Goal: Information Seeking & Learning: Learn about a topic

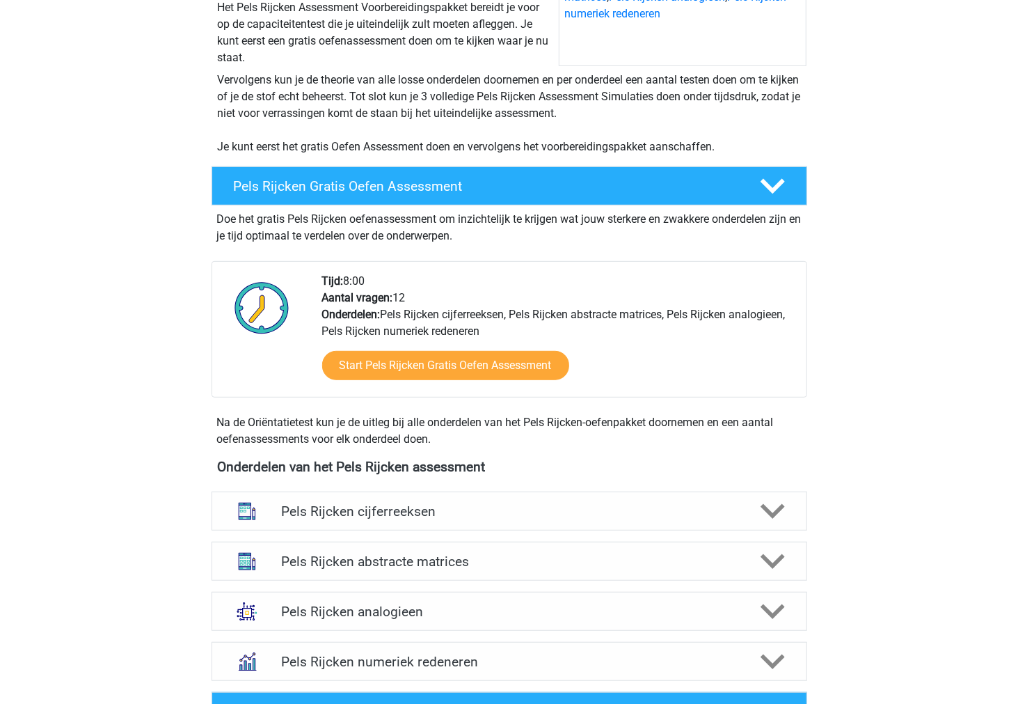
scroll to position [464, 0]
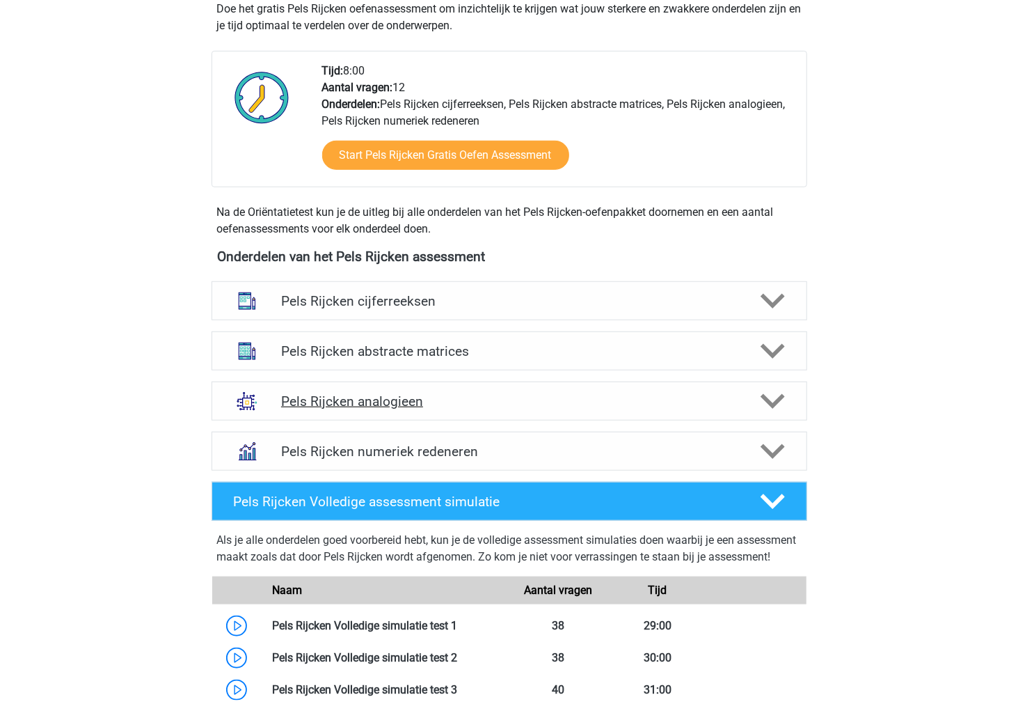
click at [668, 393] on h4 "Pels Rijcken analogieen" at bounding box center [509, 401] width 456 height 16
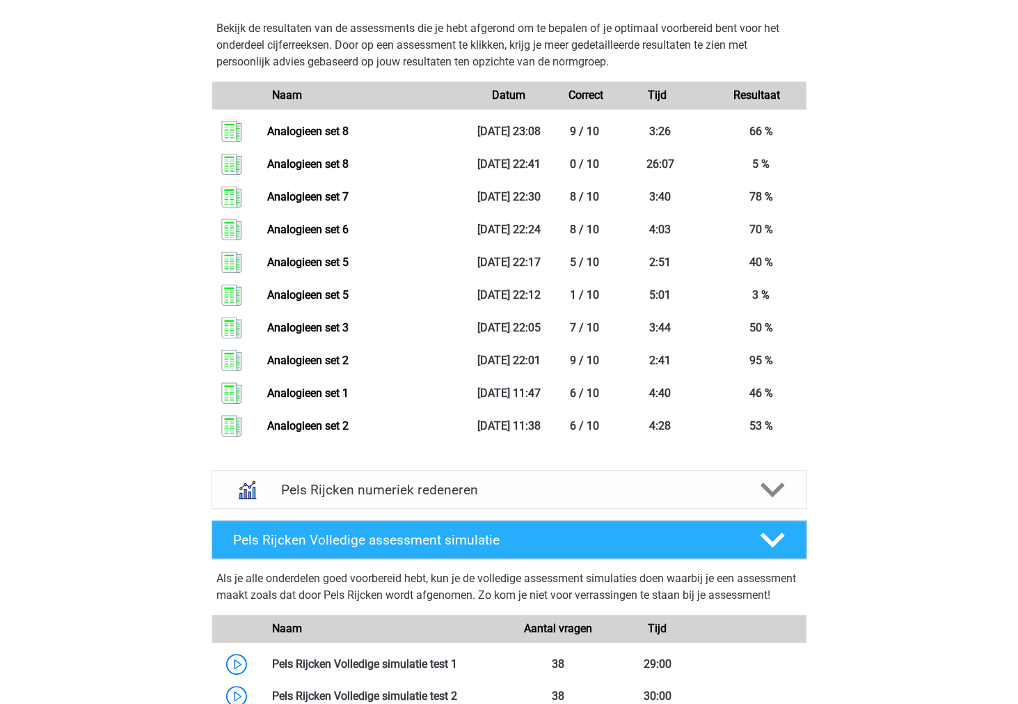
scroll to position [1546, 0]
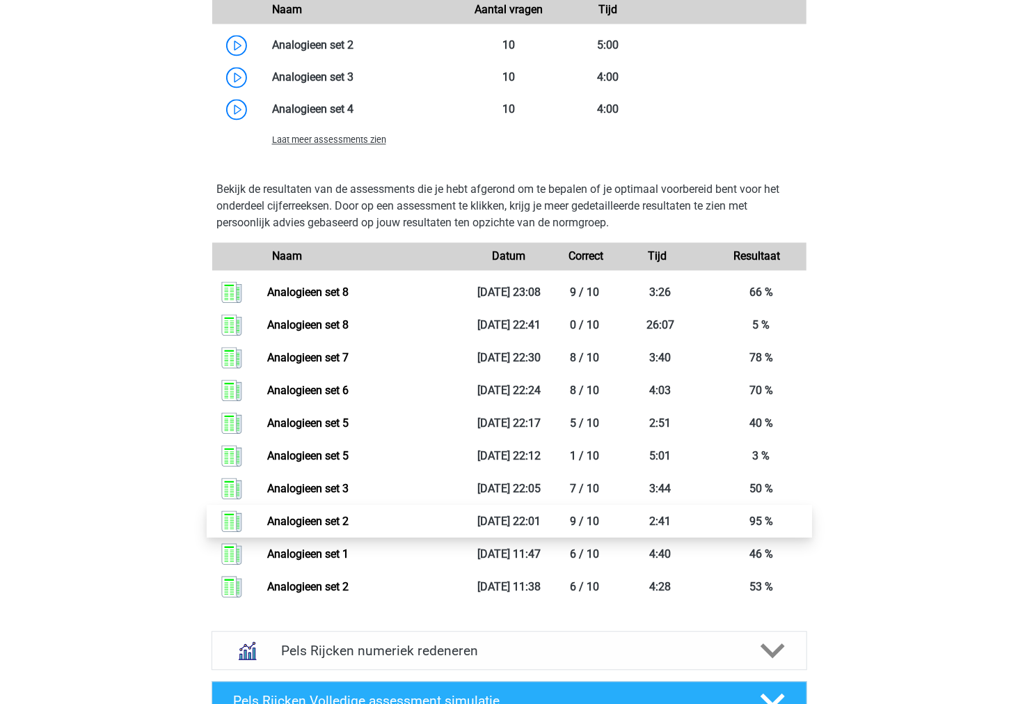
click at [267, 518] on link "Analogieen set 2" at bounding box center [307, 520] width 81 height 13
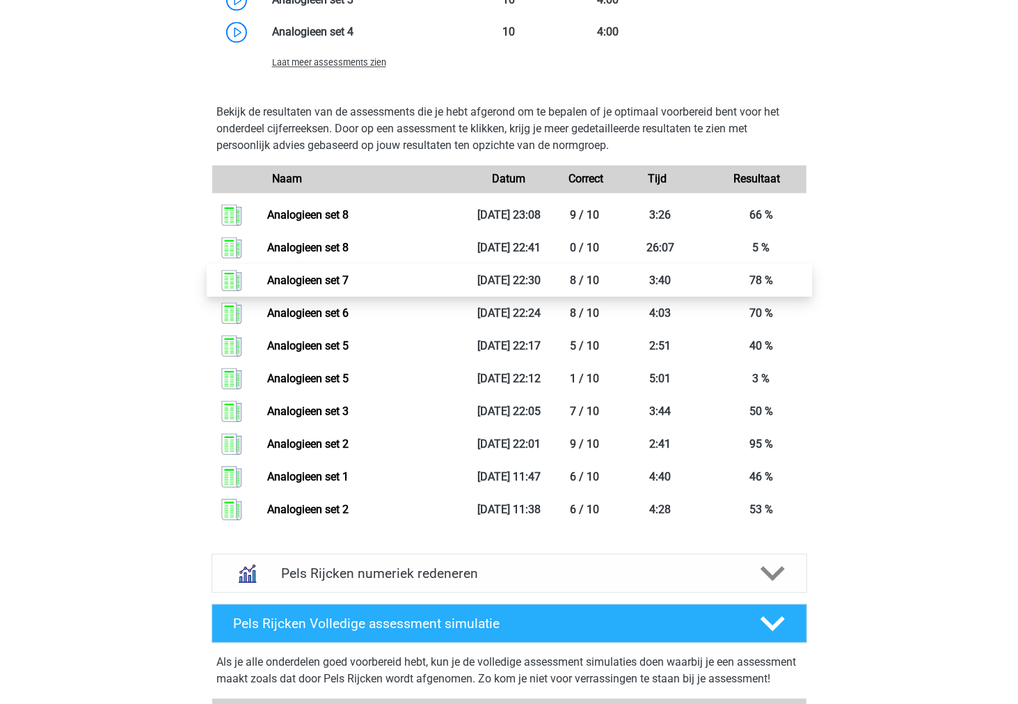
click at [267, 280] on link "Analogieen set 7" at bounding box center [307, 280] width 81 height 13
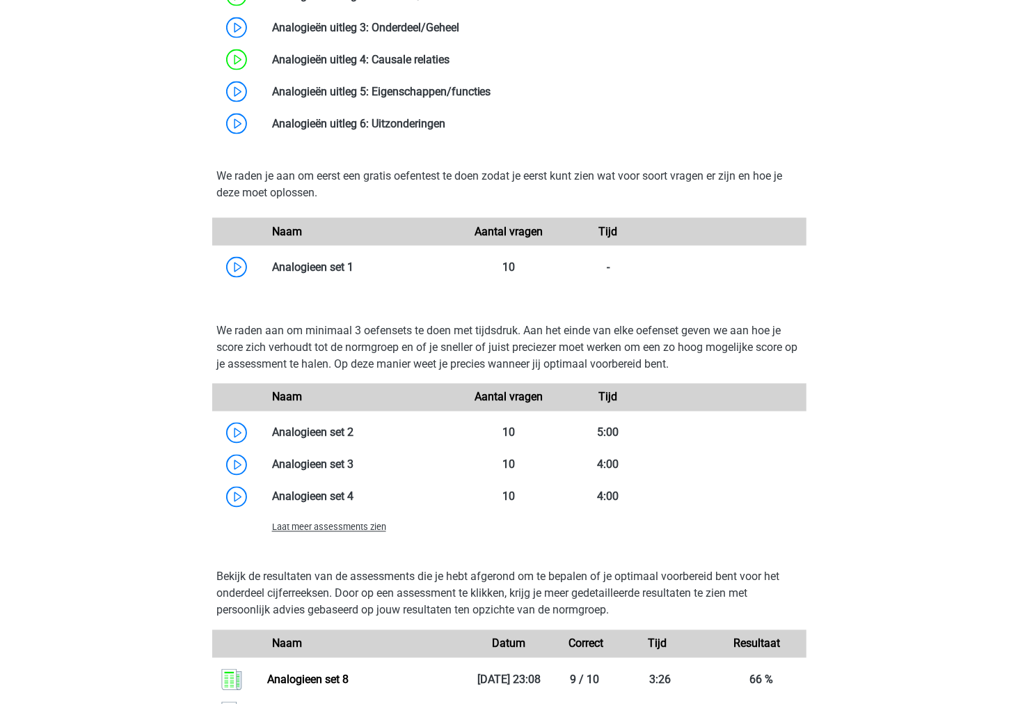
scroll to position [1159, 0]
click at [297, 526] on span "Laat meer assessments zien" at bounding box center [329, 526] width 114 height 10
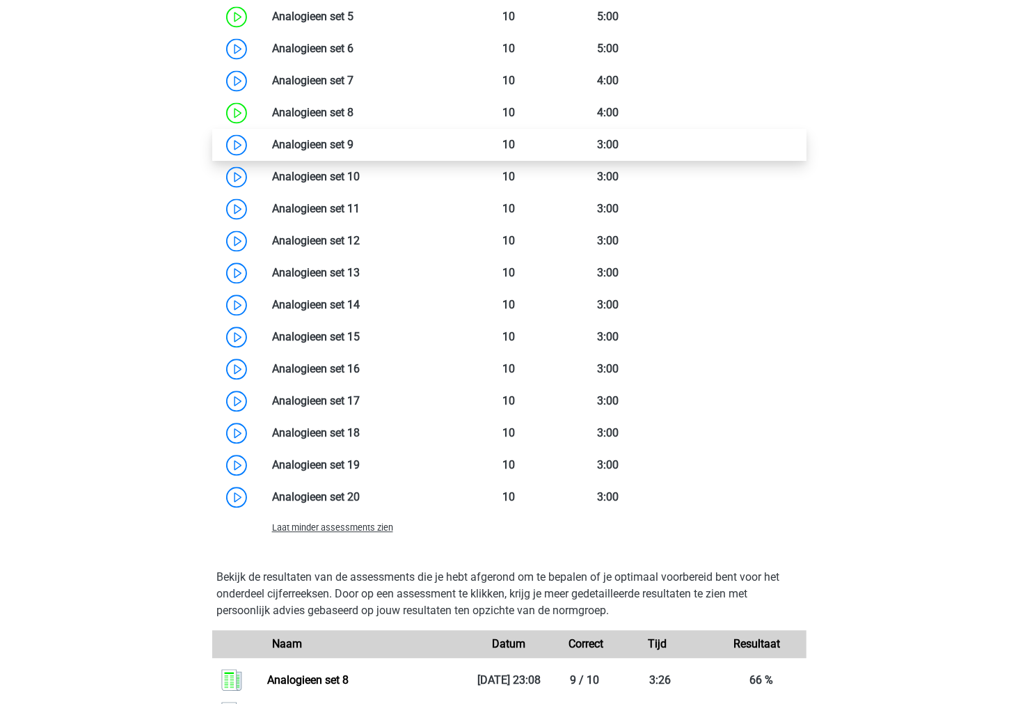
scroll to position [1546, 0]
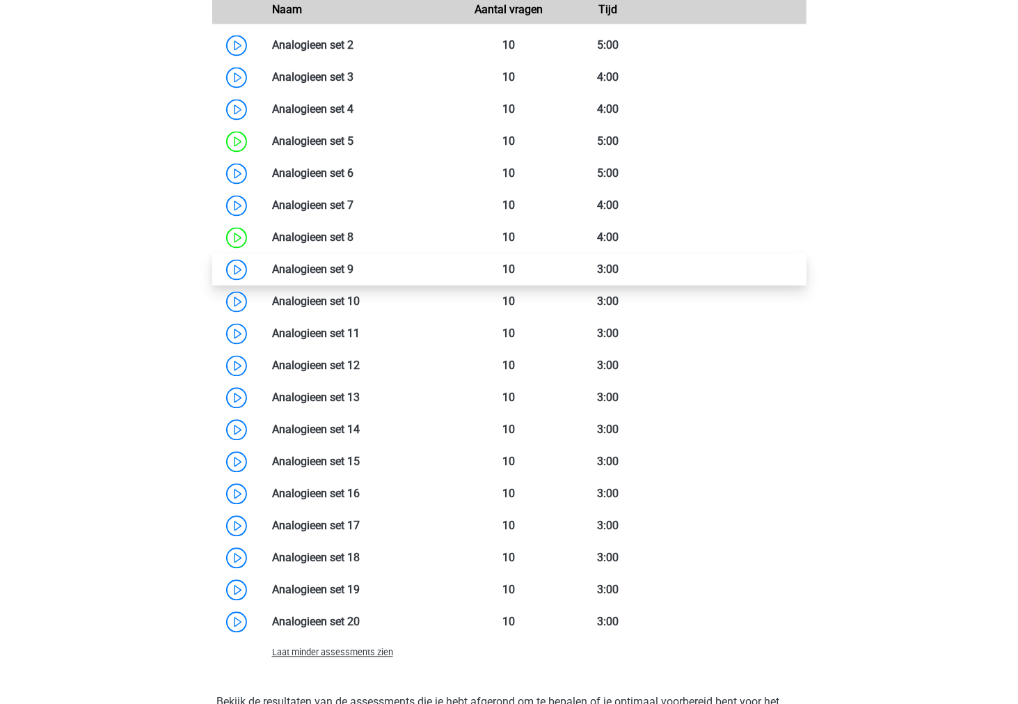
click at [354, 273] on link at bounding box center [354, 268] width 0 height 13
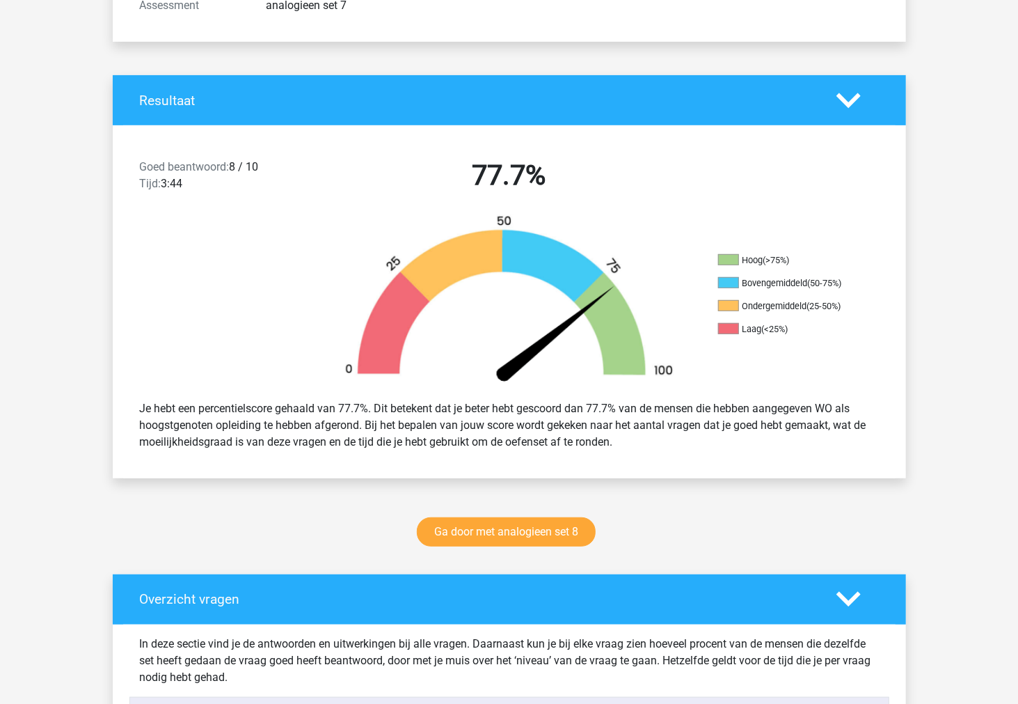
scroll to position [309, 0]
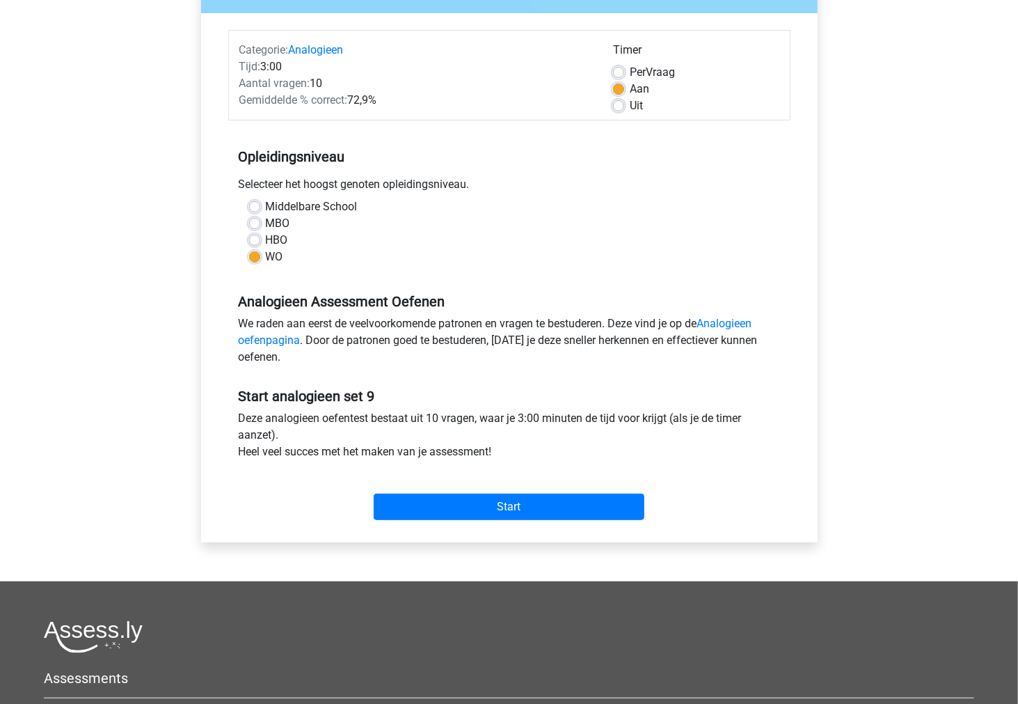
scroll to position [155, 0]
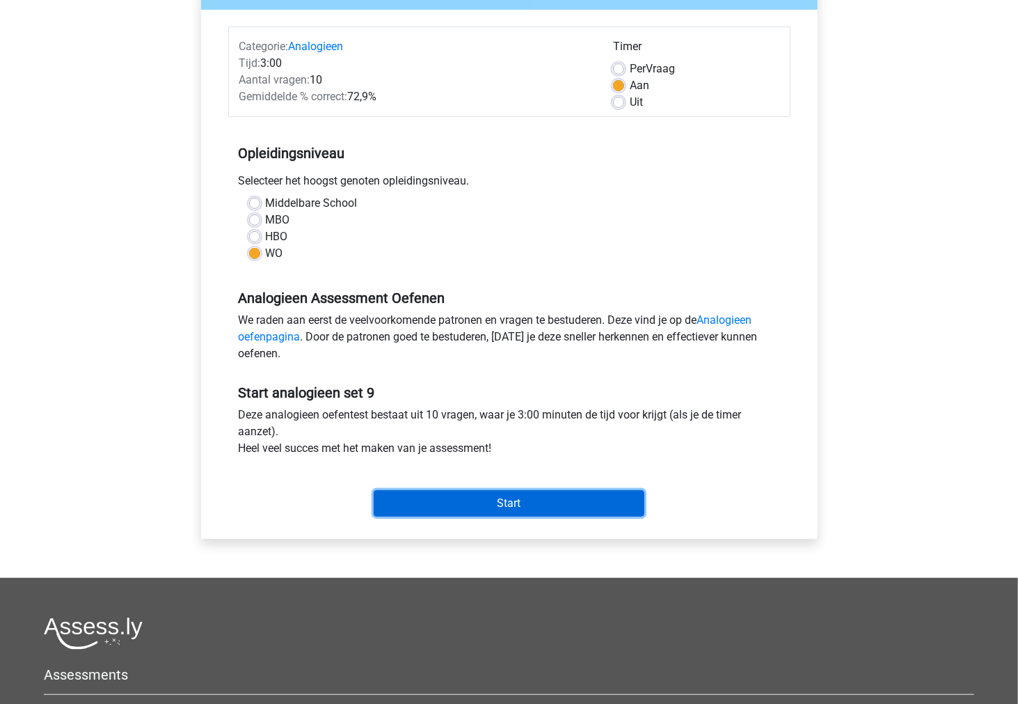
click at [510, 492] on input "Start" at bounding box center [509, 503] width 271 height 26
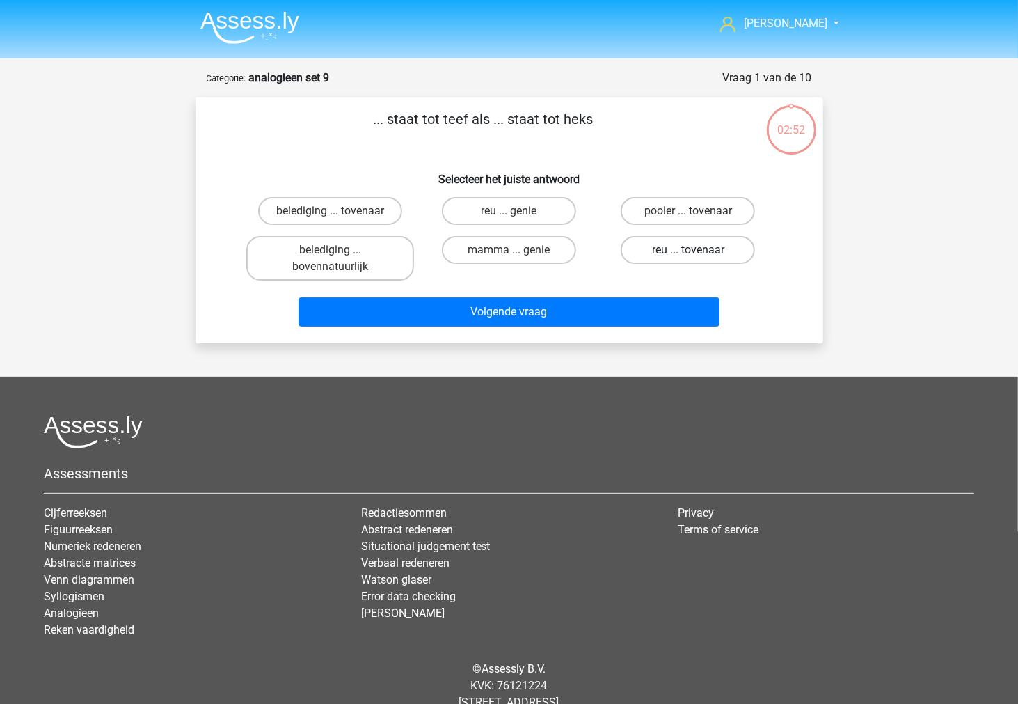
click at [628, 246] on label "reu ... tovenaar" at bounding box center [688, 250] width 134 height 28
click at [688, 250] on input "reu ... tovenaar" at bounding box center [692, 254] width 9 height 9
radio input "true"
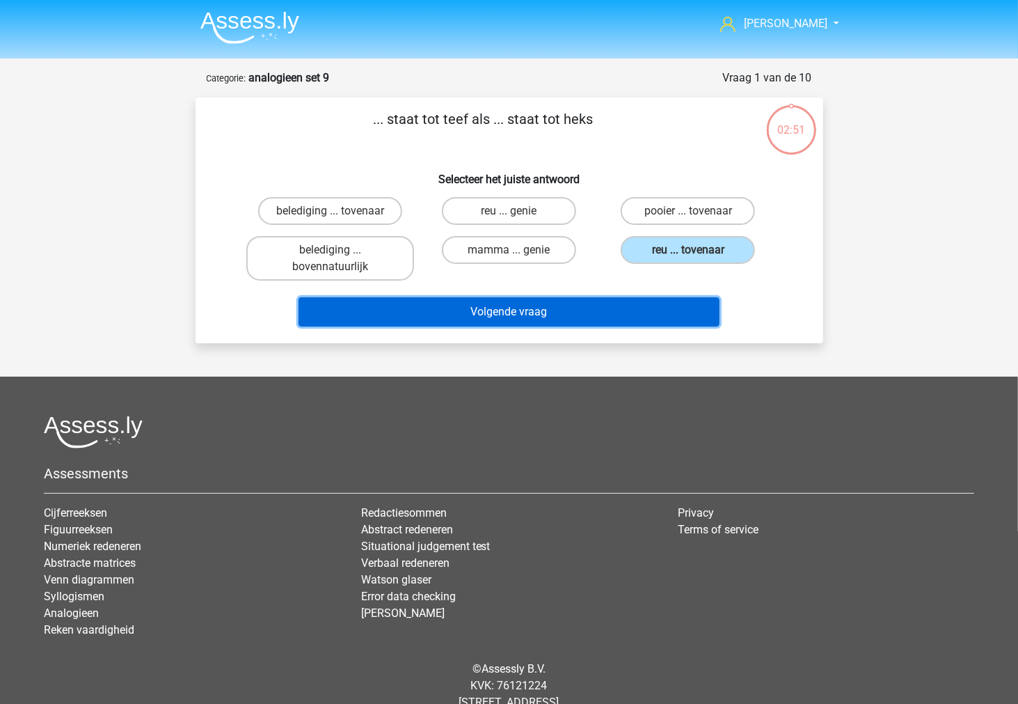
click at [620, 322] on button "Volgende vraag" at bounding box center [509, 311] width 421 height 29
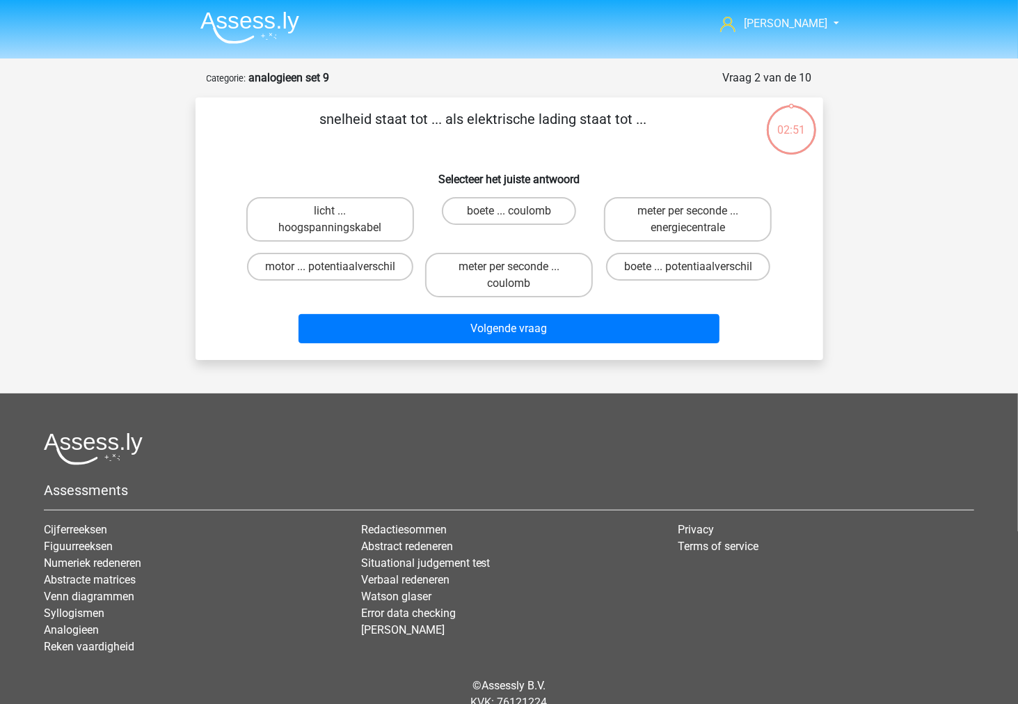
scroll to position [54, 0]
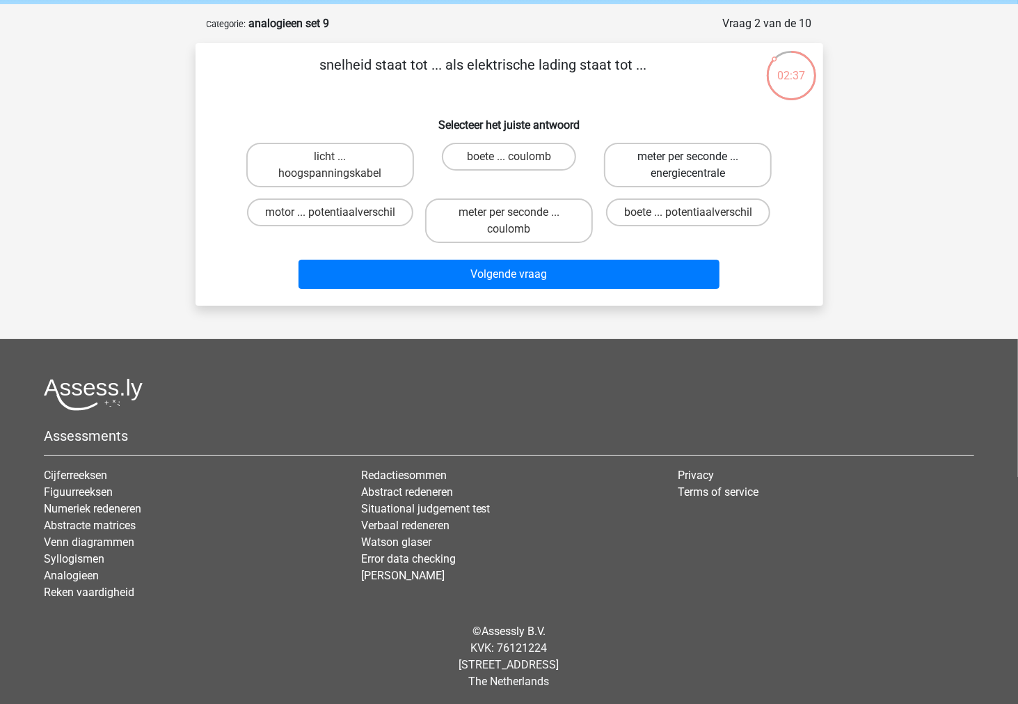
click at [648, 173] on label "meter per seconde ... energiecentrale" at bounding box center [688, 165] width 168 height 45
click at [688, 166] on input "meter per seconde ... energiecentrale" at bounding box center [692, 161] width 9 height 9
radio input "true"
click at [373, 182] on label "licht ... hoogspanningskabel" at bounding box center [330, 165] width 168 height 45
click at [339, 166] on input "licht ... hoogspanningskabel" at bounding box center [334, 161] width 9 height 9
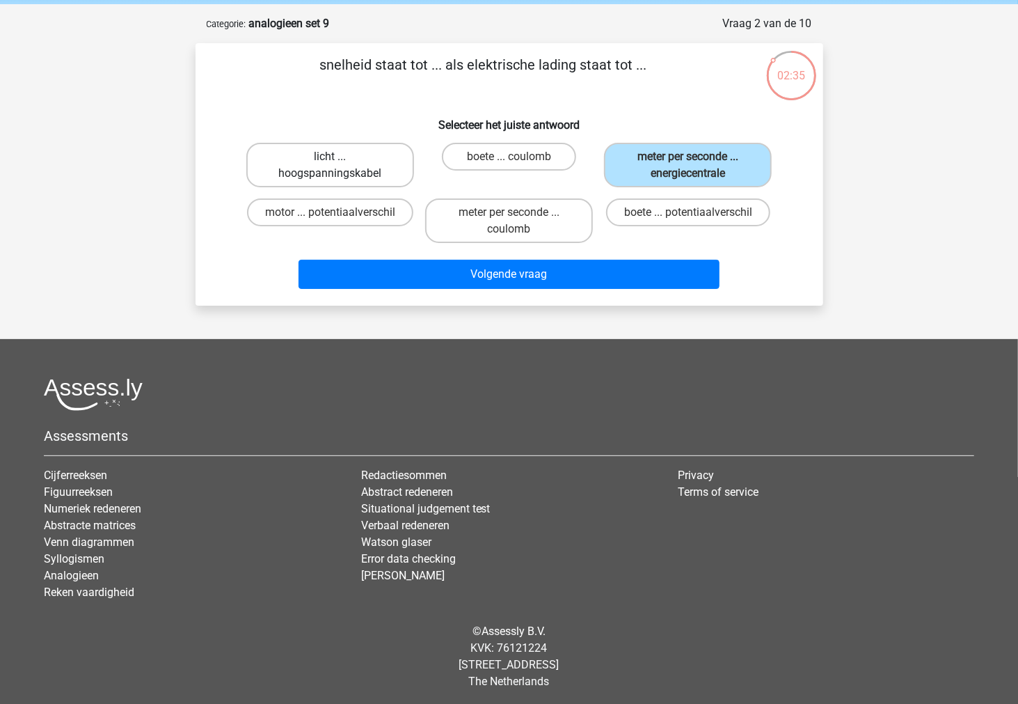
radio input "true"
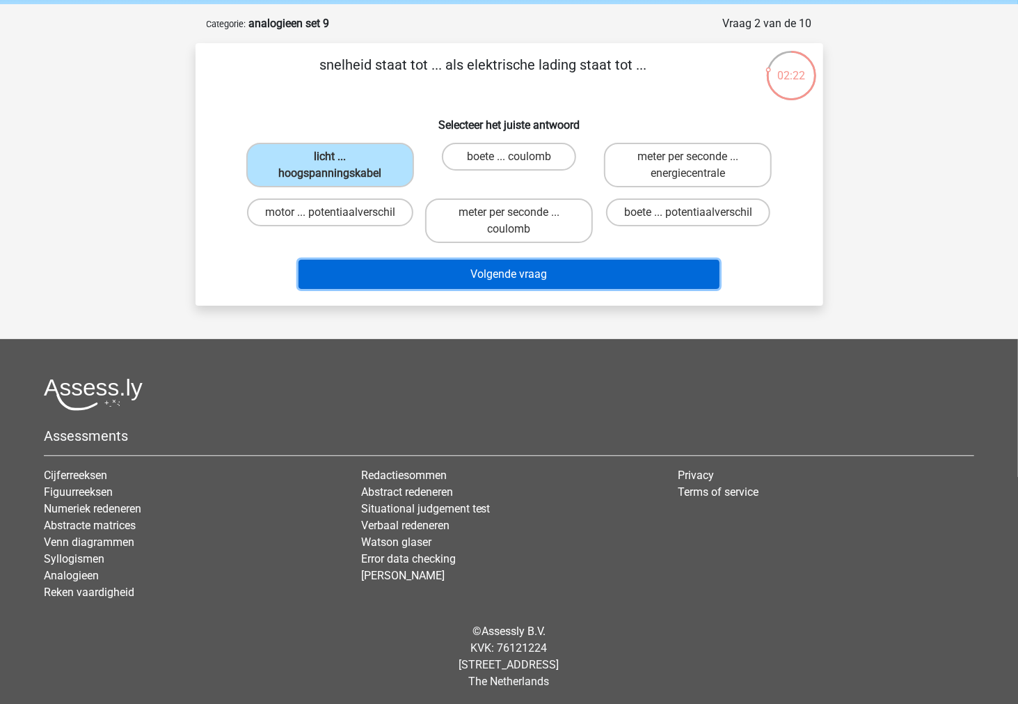
drag, startPoint x: 589, startPoint y: 271, endPoint x: 589, endPoint y: 325, distance: 53.6
click at [589, 325] on div "Marc Hanna marchanna2000@gmail.com Nederlands English" at bounding box center [509, 326] width 1018 height 761
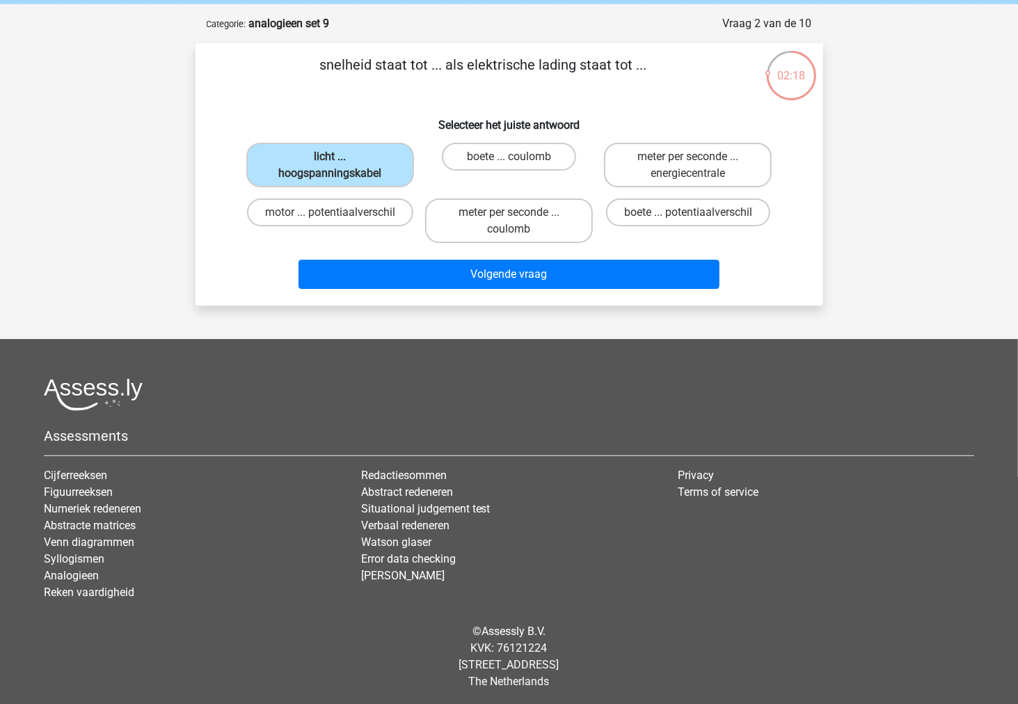
drag, startPoint x: 397, startPoint y: 214, endPoint x: 386, endPoint y: 227, distance: 16.8
click at [386, 227] on div "motor ... potentiaalverschil" at bounding box center [330, 220] width 168 height 45
click at [634, 164] on label "meter per seconde ... energiecentrale" at bounding box center [688, 165] width 168 height 45
click at [688, 164] on input "meter per seconde ... energiecentrale" at bounding box center [692, 161] width 9 height 9
radio input "true"
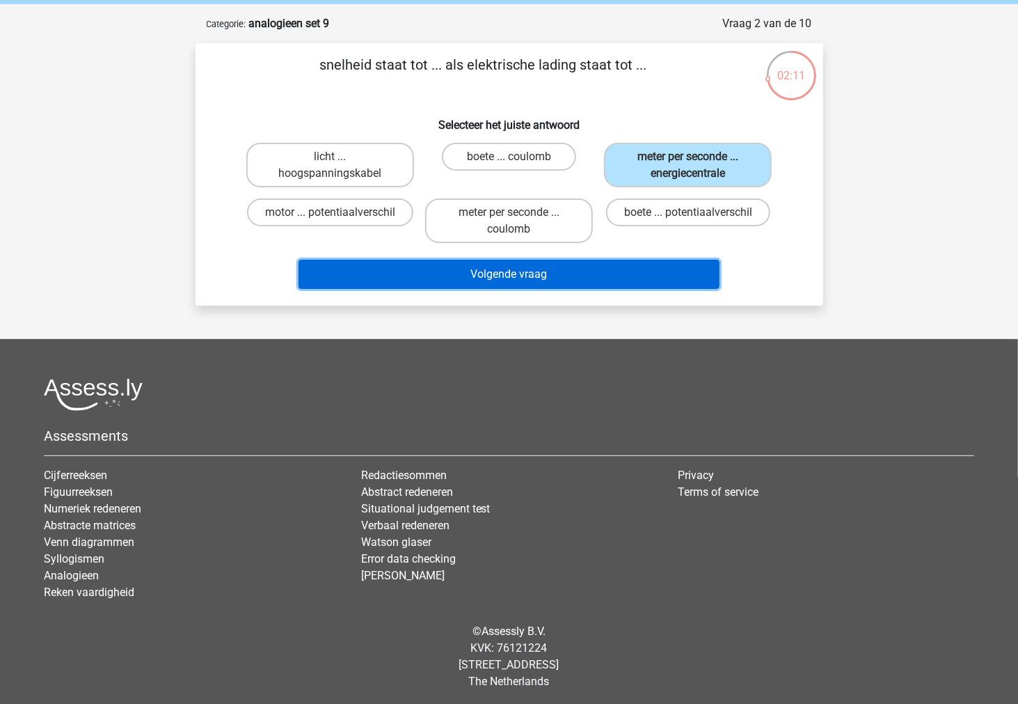
click at [619, 269] on button "Volgende vraag" at bounding box center [509, 274] width 421 height 29
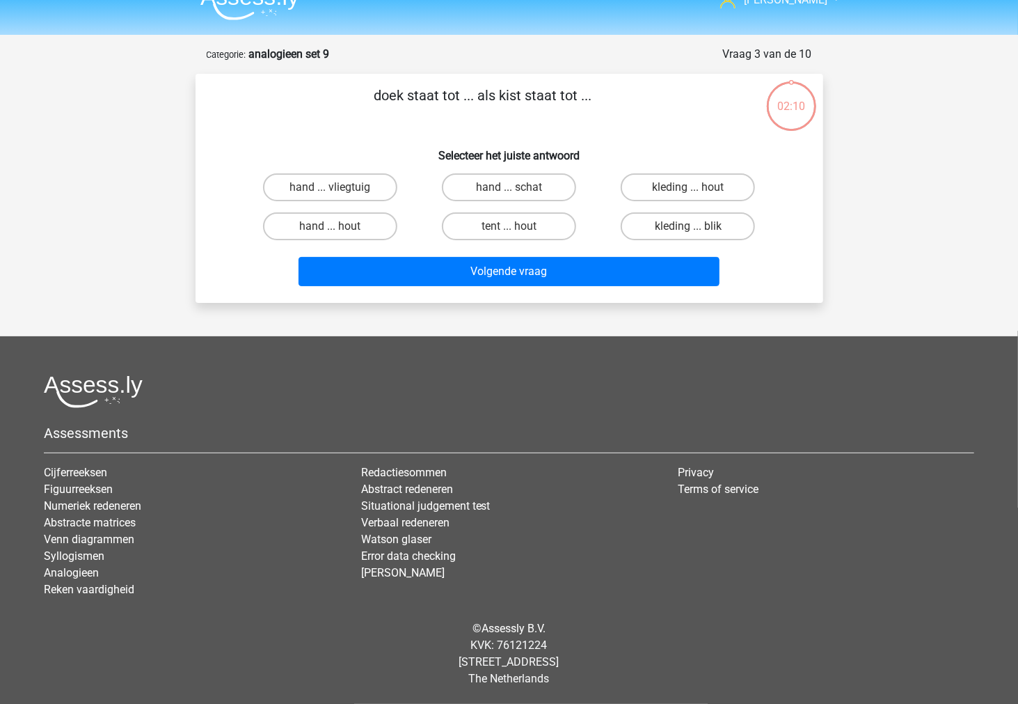
scroll to position [22, 0]
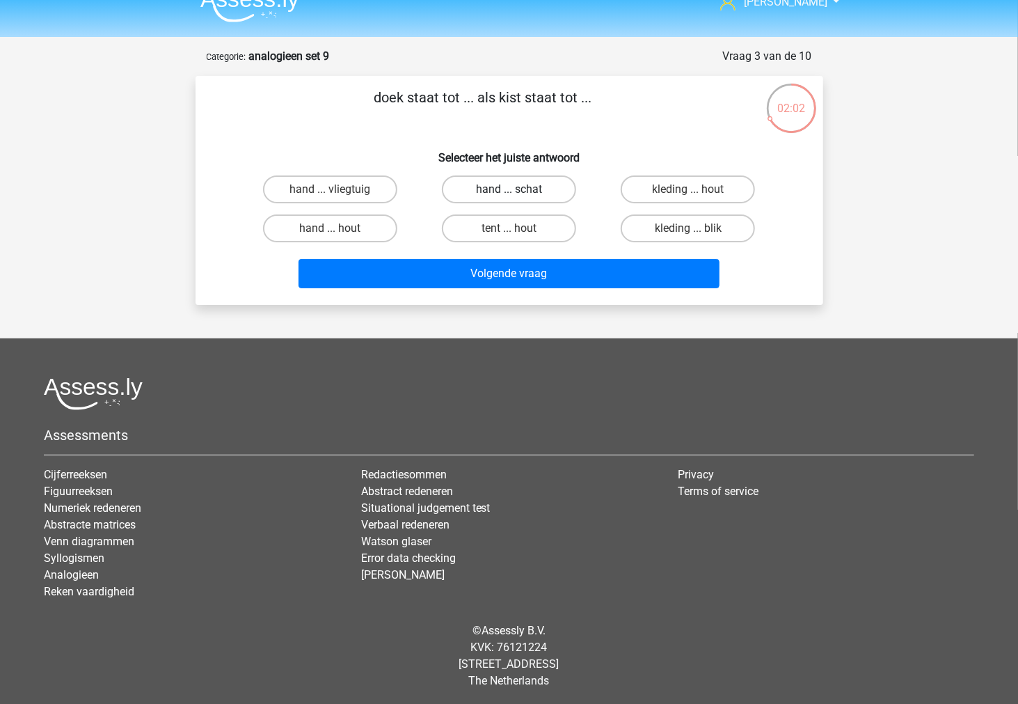
click at [481, 189] on label "hand ... schat" at bounding box center [509, 189] width 134 height 28
click at [509, 189] on input "hand ... schat" at bounding box center [513, 193] width 9 height 9
radio input "true"
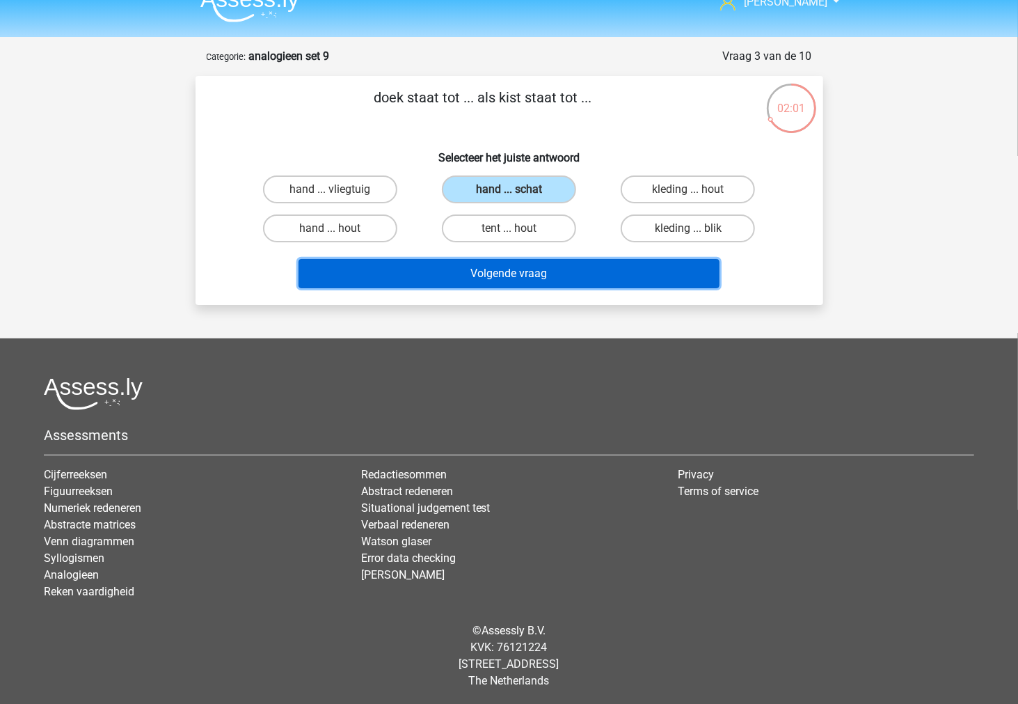
click at [467, 269] on button "Volgende vraag" at bounding box center [509, 273] width 421 height 29
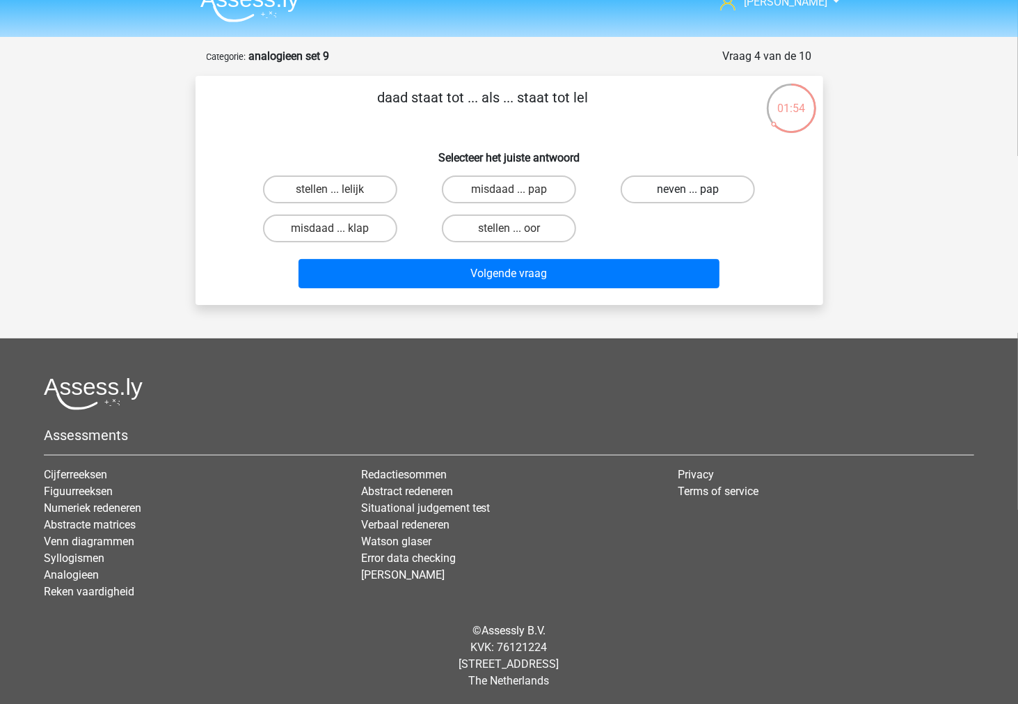
click at [649, 195] on label "neven ... pap" at bounding box center [688, 189] width 134 height 28
click at [688, 195] on input "neven ... pap" at bounding box center [692, 193] width 9 height 9
radio input "true"
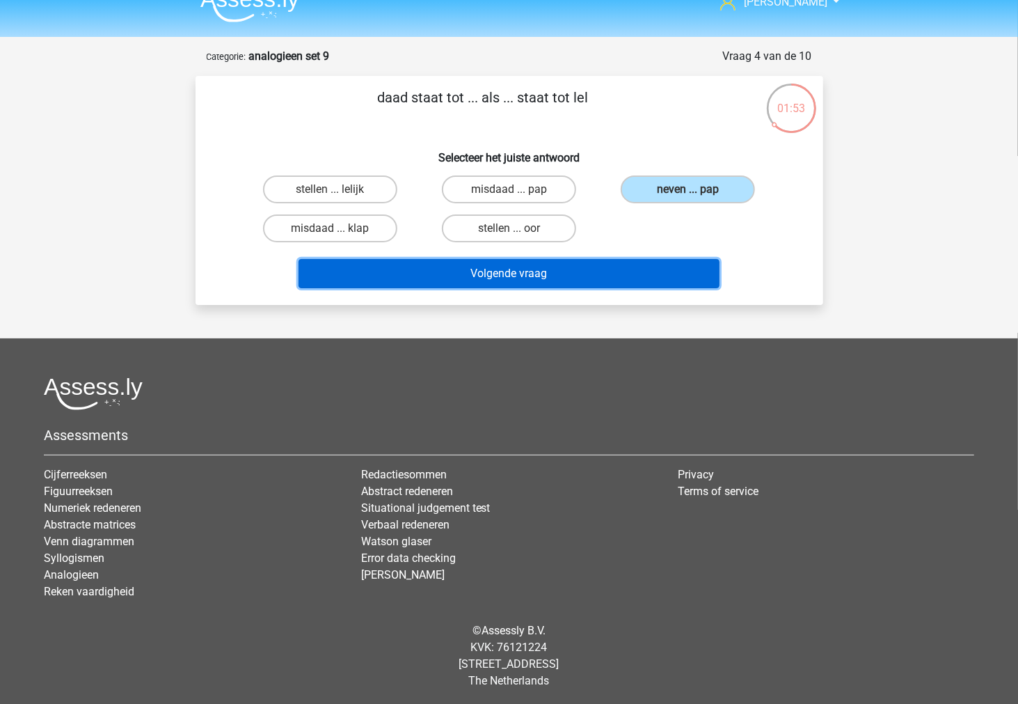
click at [603, 274] on button "Volgende vraag" at bounding box center [509, 273] width 421 height 29
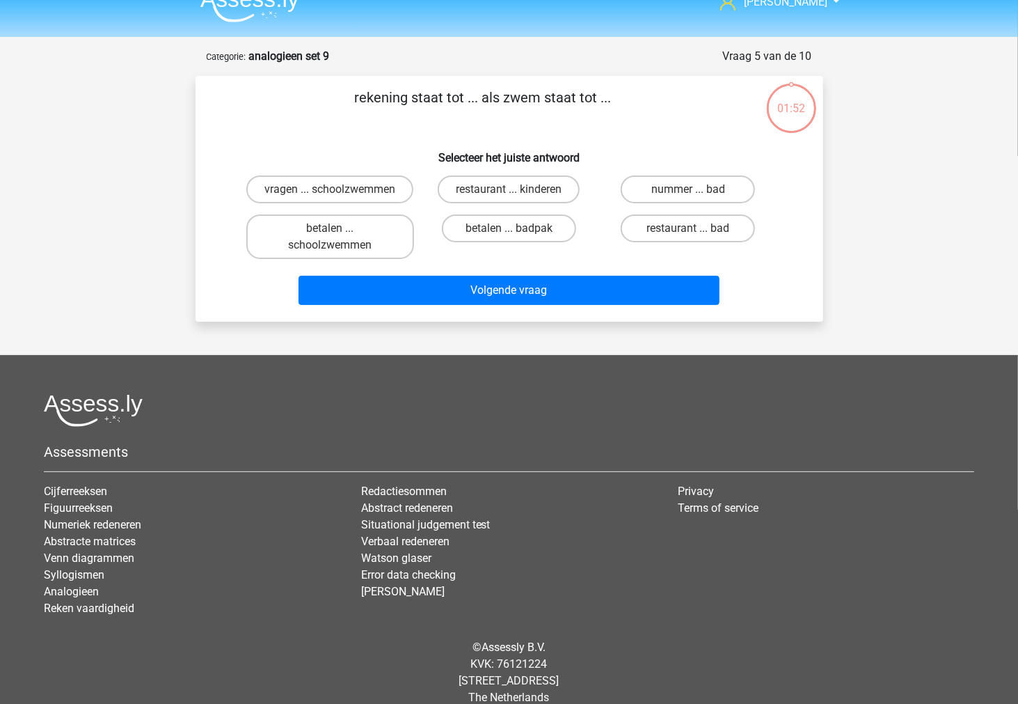
scroll to position [38, 0]
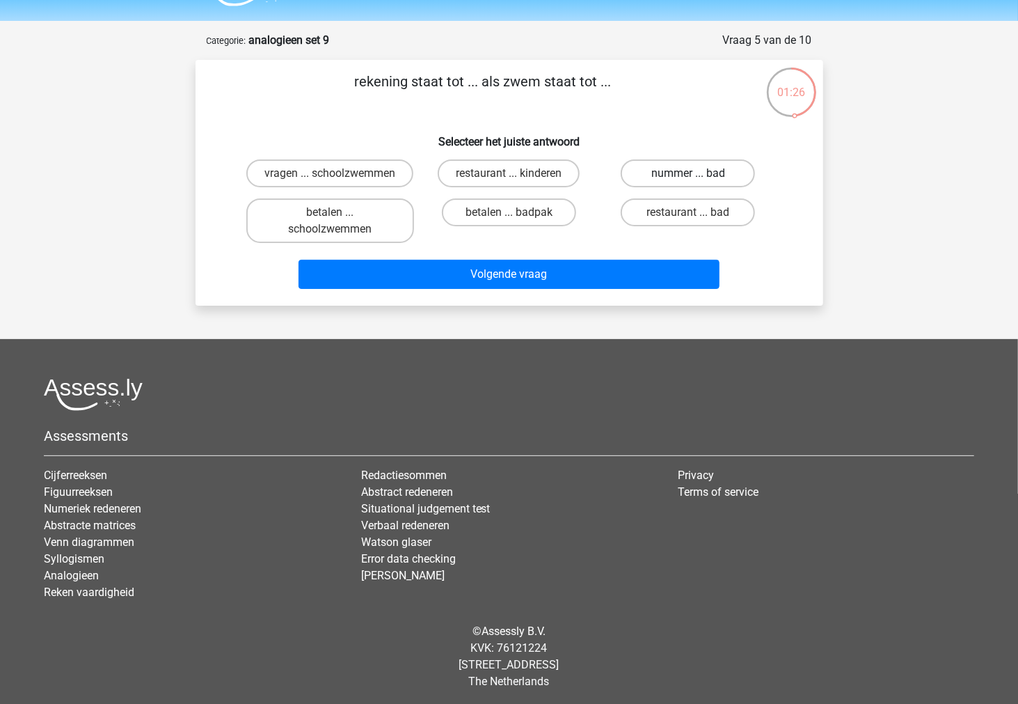
click at [652, 174] on label "nummer ... bad" at bounding box center [688, 173] width 134 height 28
click at [688, 174] on input "nummer ... bad" at bounding box center [692, 177] width 9 height 9
radio input "true"
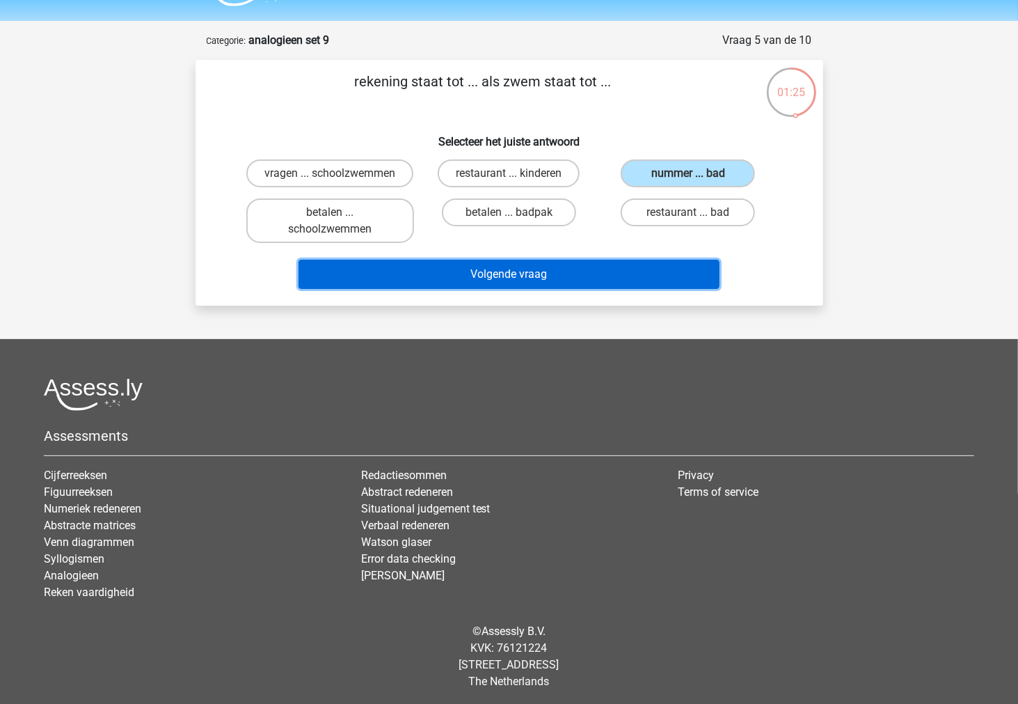
click at [589, 262] on button "Volgende vraag" at bounding box center [509, 274] width 421 height 29
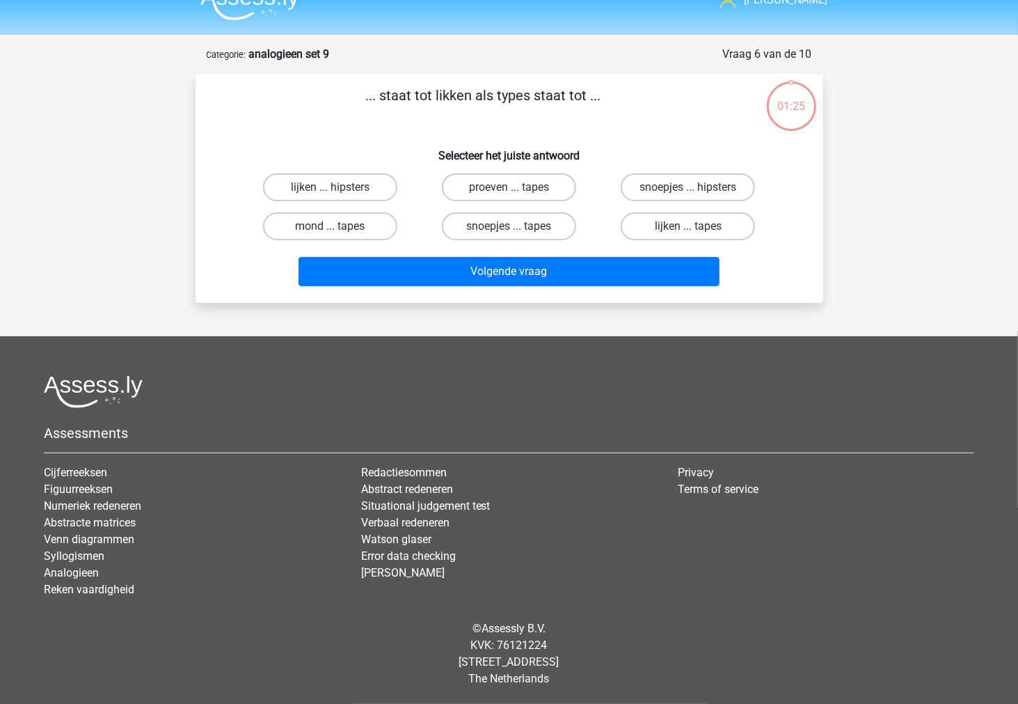
scroll to position [22, 0]
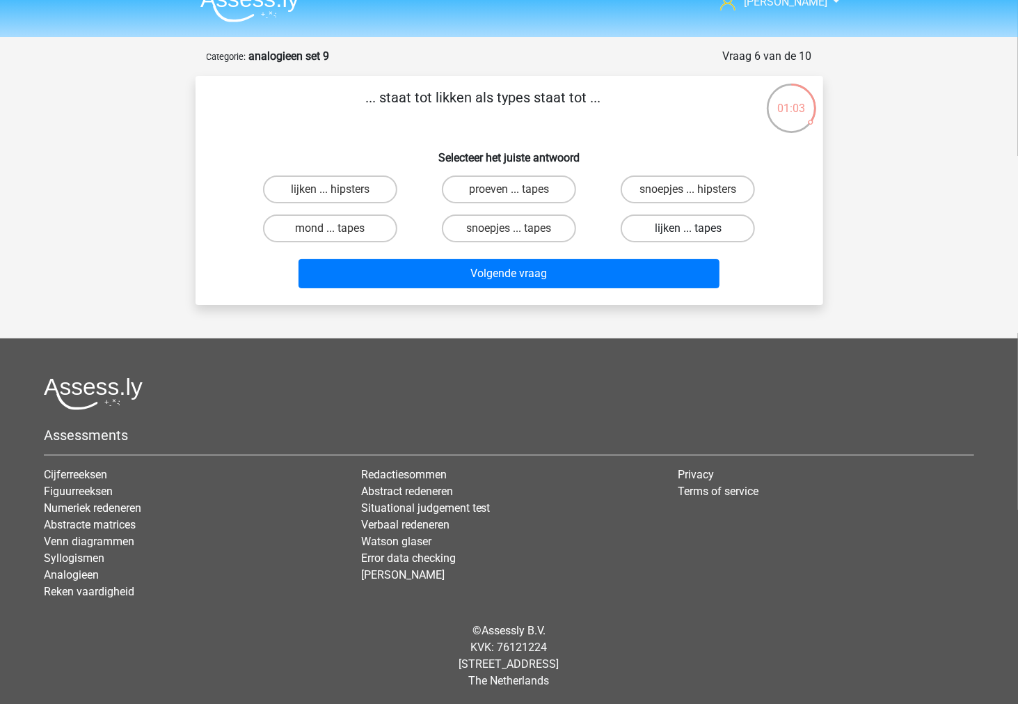
click at [633, 220] on label "lijken ... tapes" at bounding box center [688, 228] width 134 height 28
click at [688, 228] on input "lijken ... tapes" at bounding box center [692, 232] width 9 height 9
radio input "true"
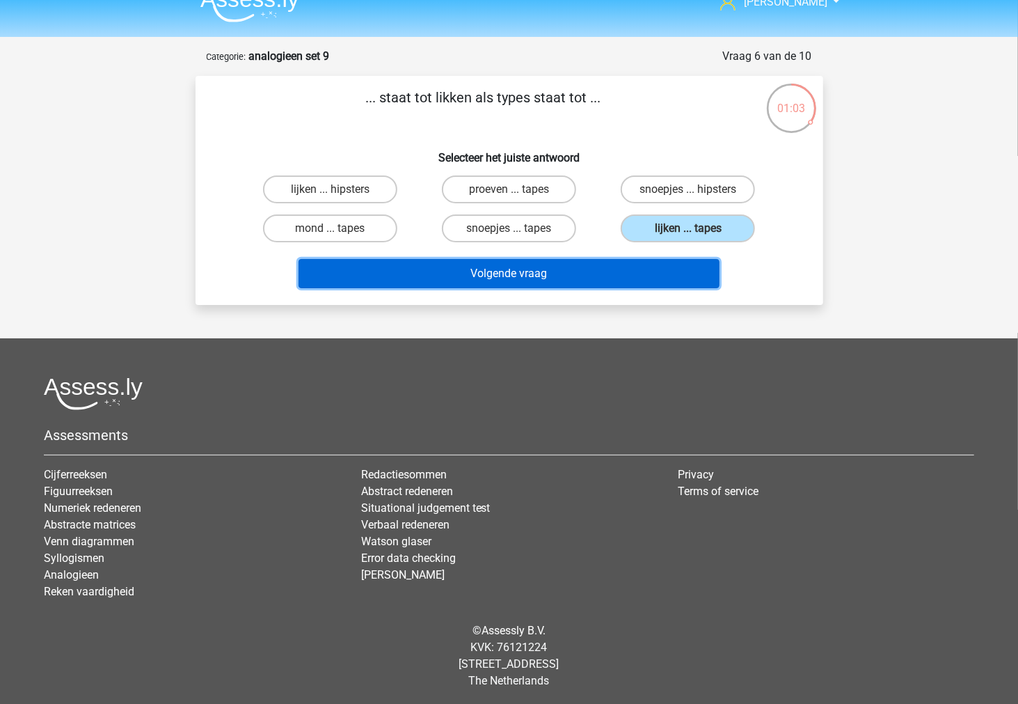
click at [637, 265] on button "Volgende vraag" at bounding box center [509, 273] width 421 height 29
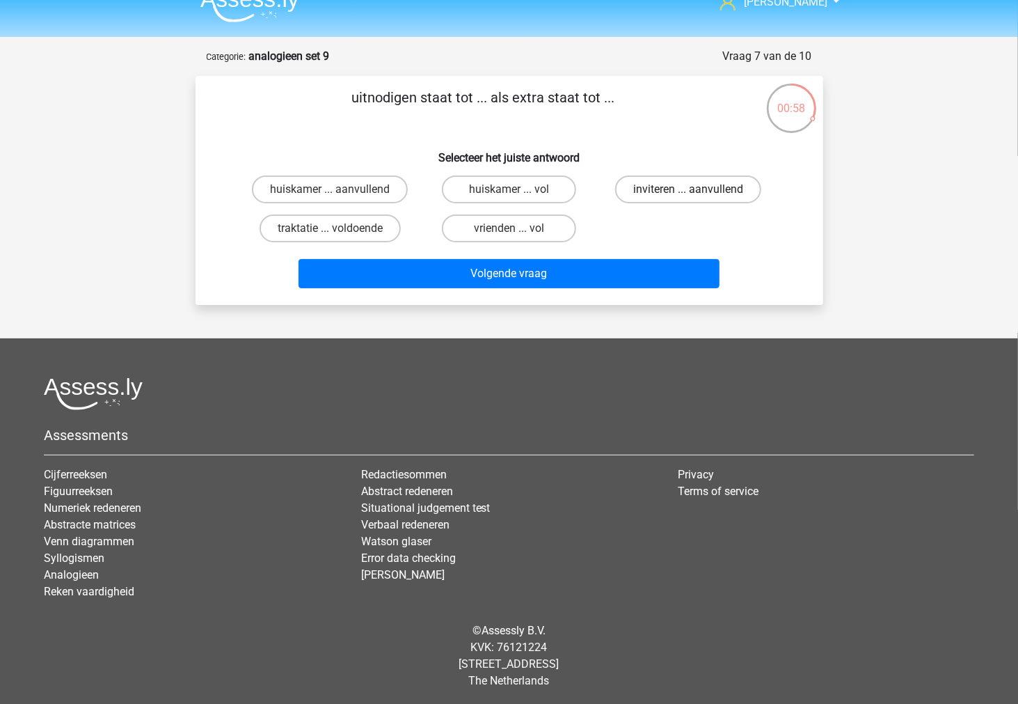
click at [637, 191] on label "inviteren ... aanvullend" at bounding box center [688, 189] width 146 height 28
click at [688, 191] on input "inviteren ... aanvullend" at bounding box center [692, 193] width 9 height 9
radio input "true"
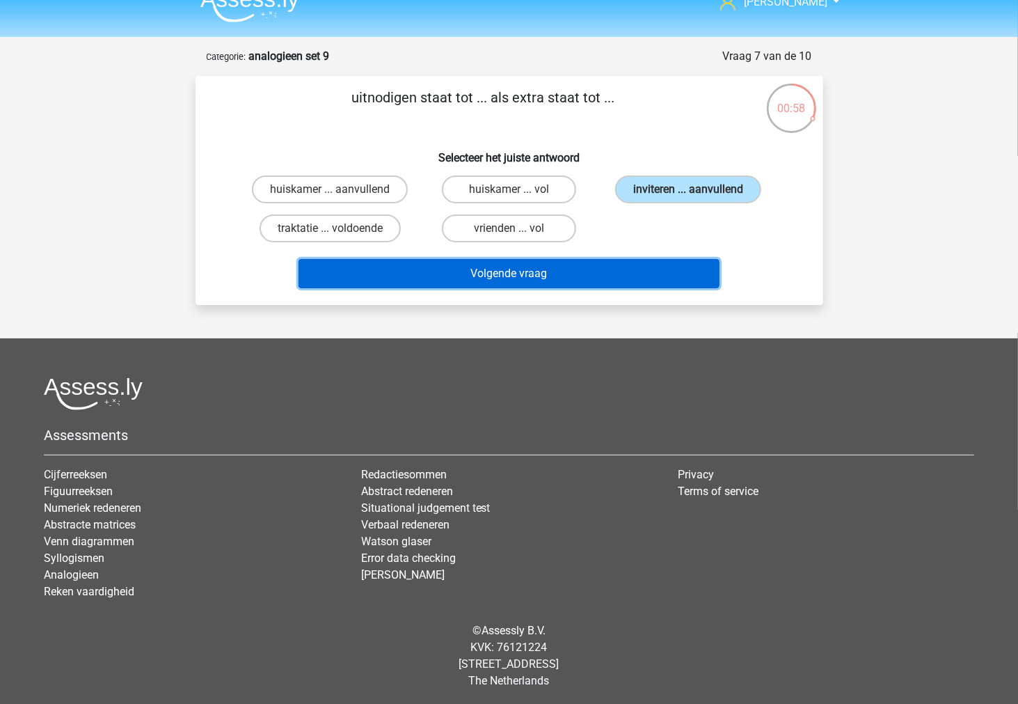
click at [596, 267] on button "Volgende vraag" at bounding box center [509, 273] width 421 height 29
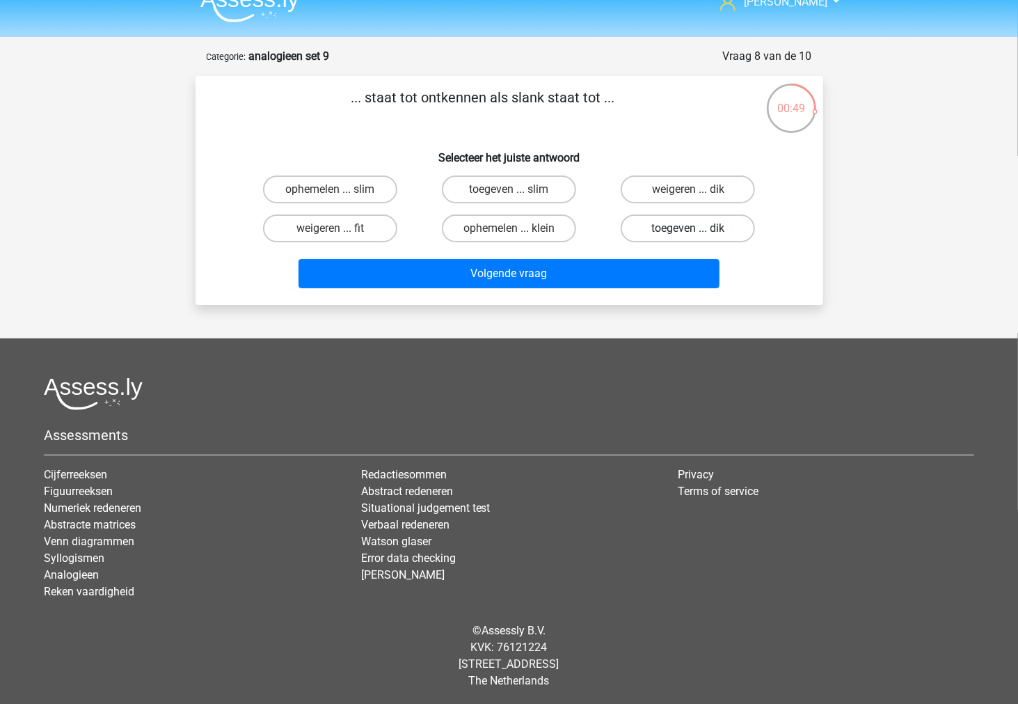
click at [636, 216] on label "toegeven ... dik" at bounding box center [688, 228] width 134 height 28
click at [688, 228] on input "toegeven ... dik" at bounding box center [692, 232] width 9 height 9
radio input "true"
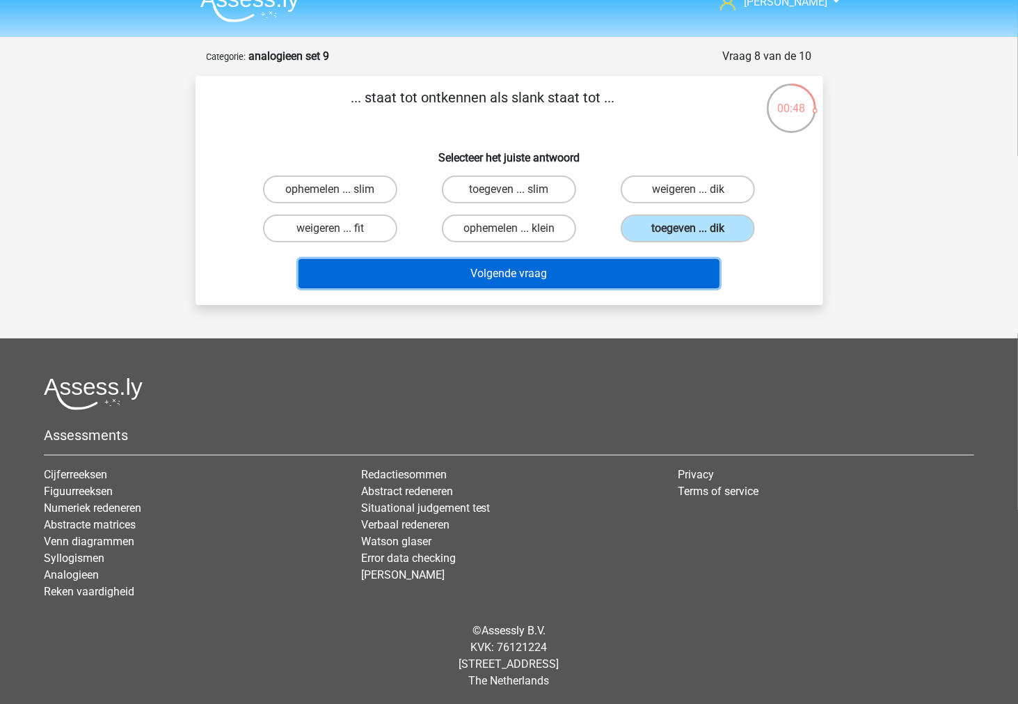
click at [592, 269] on button "Volgende vraag" at bounding box center [509, 273] width 421 height 29
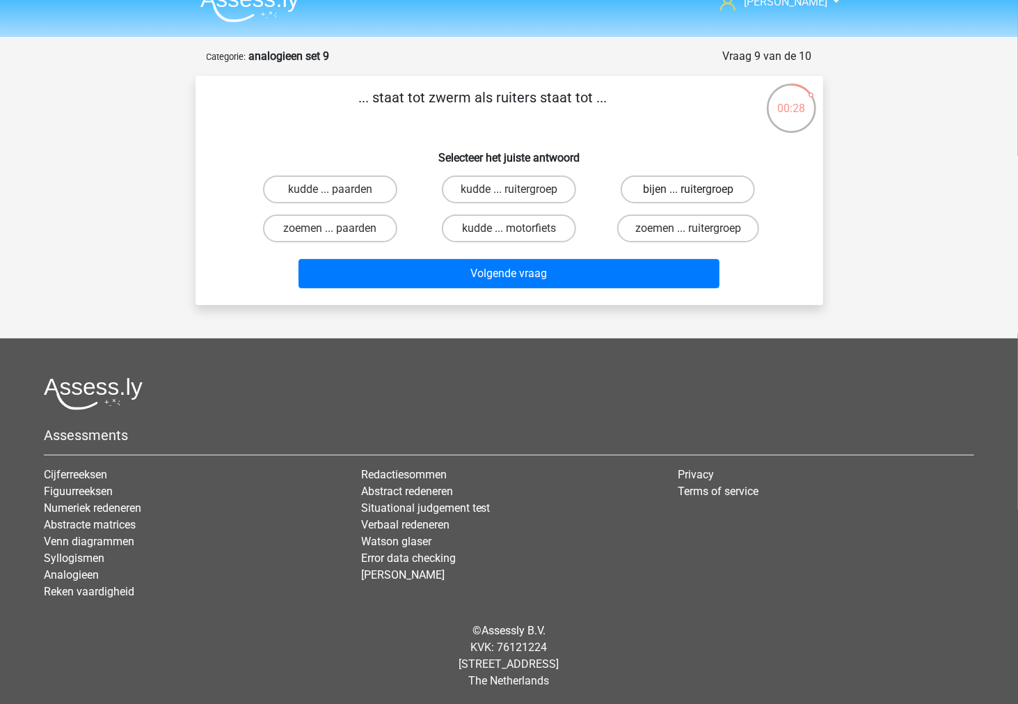
click at [642, 187] on label "bijen ... ruitergroep" at bounding box center [688, 189] width 134 height 28
click at [688, 189] on input "bijen ... ruitergroep" at bounding box center [692, 193] width 9 height 9
radio input "true"
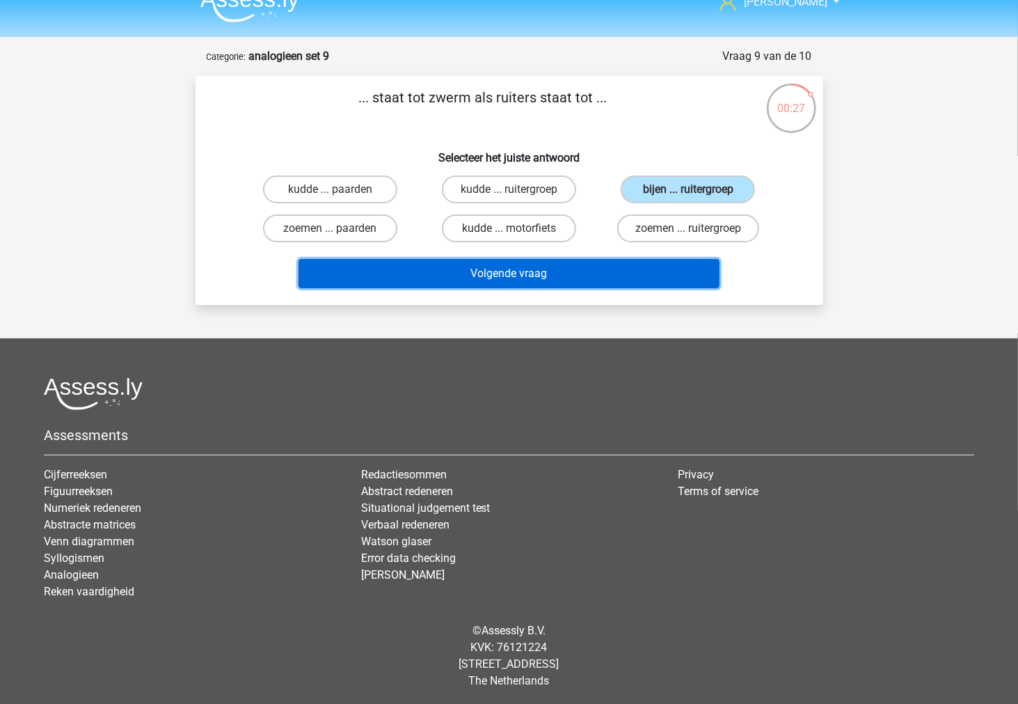
click at [575, 269] on button "Volgende vraag" at bounding box center [509, 273] width 421 height 29
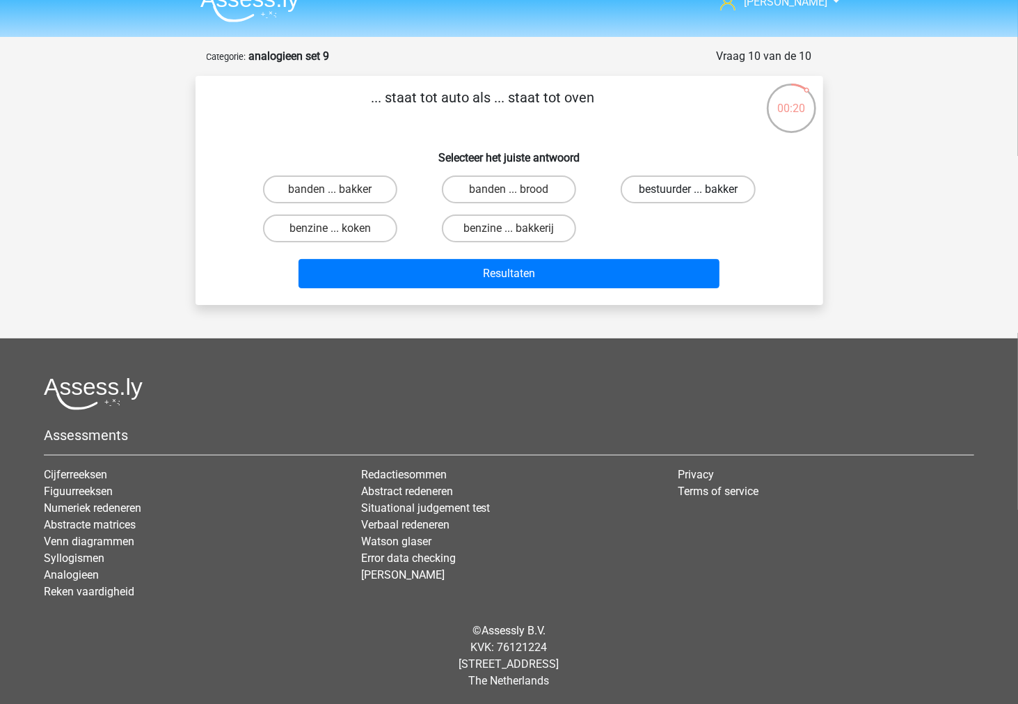
click at [649, 191] on label "bestuurder ... bakker" at bounding box center [688, 189] width 135 height 28
click at [688, 191] on input "bestuurder ... bakker" at bounding box center [692, 193] width 9 height 9
radio input "true"
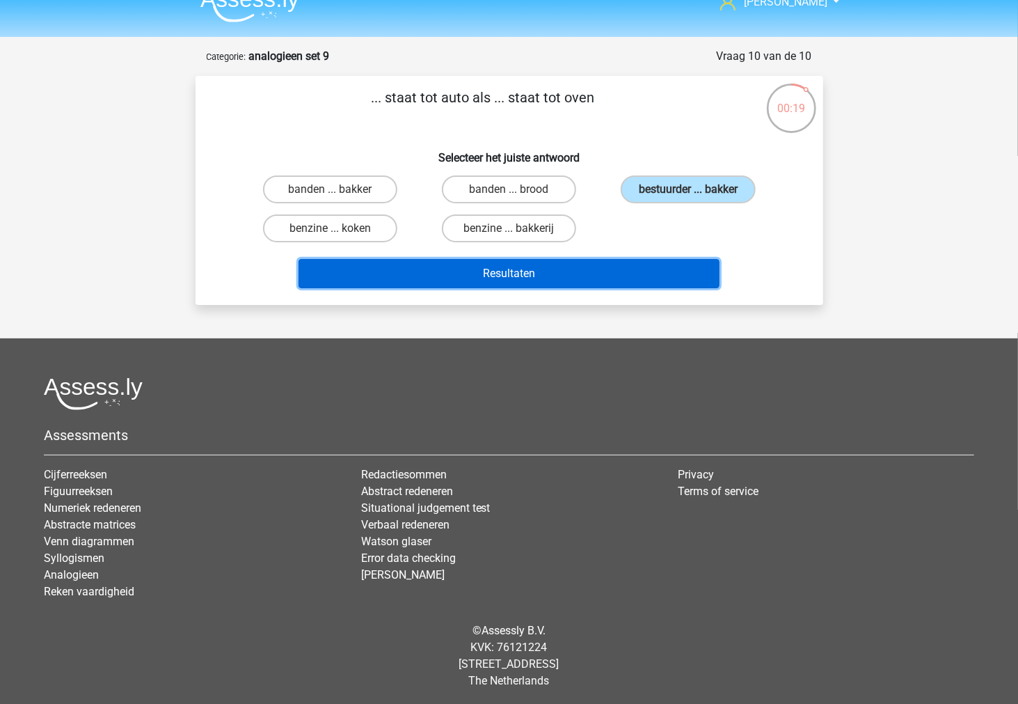
click at [564, 262] on button "Resultaten" at bounding box center [509, 273] width 421 height 29
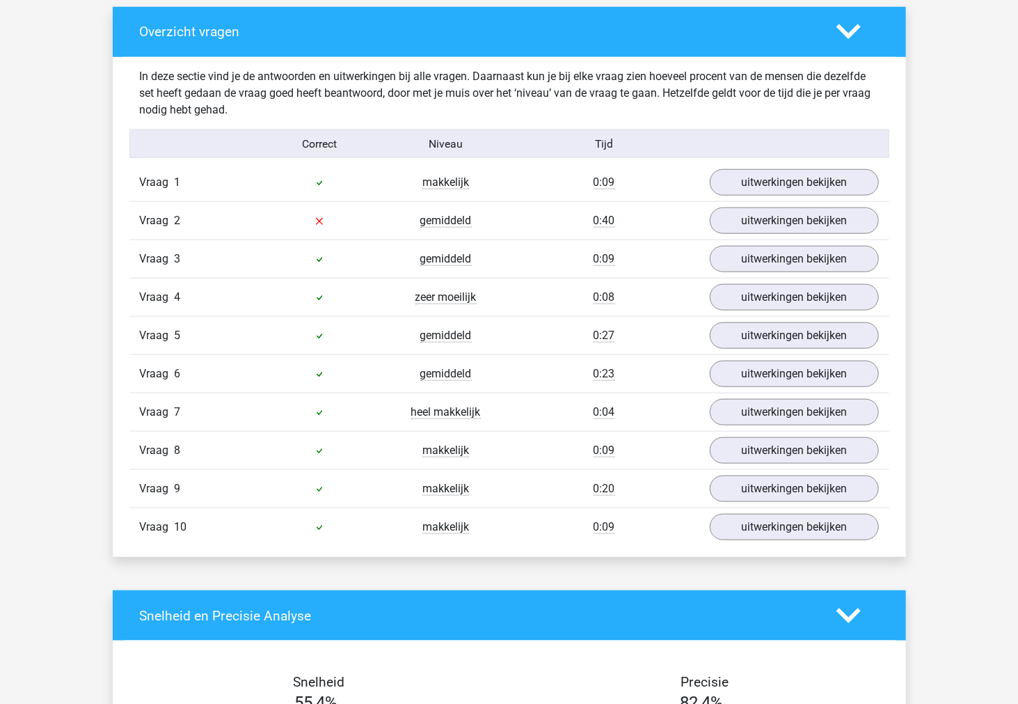
scroll to position [773, 0]
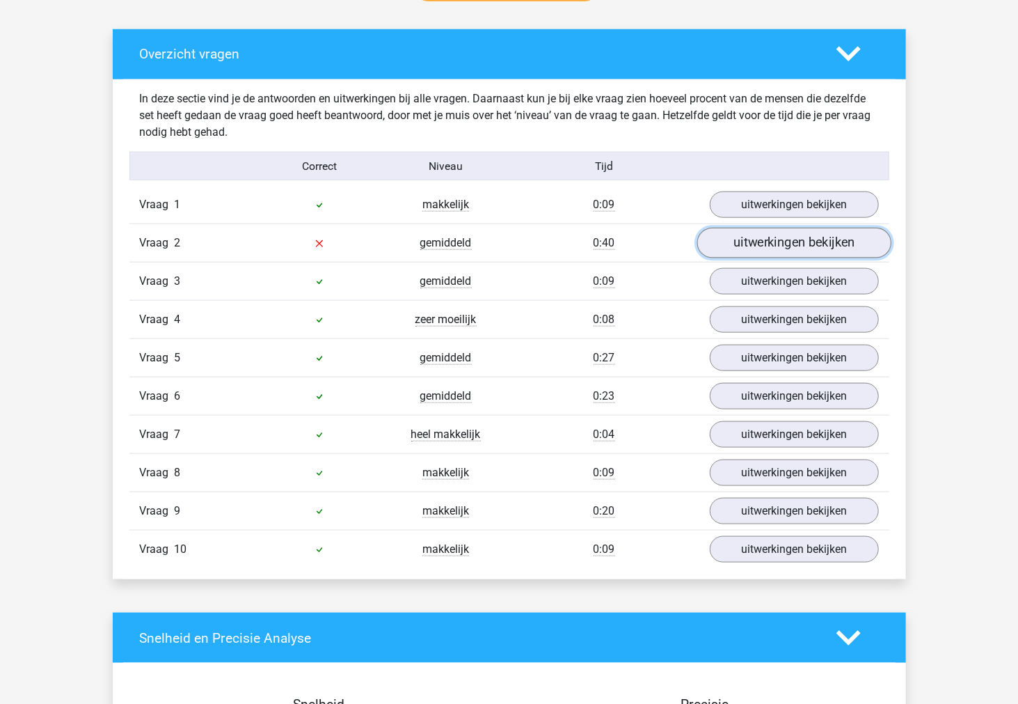
click at [741, 241] on link "uitwerkingen bekijken" at bounding box center [794, 243] width 194 height 31
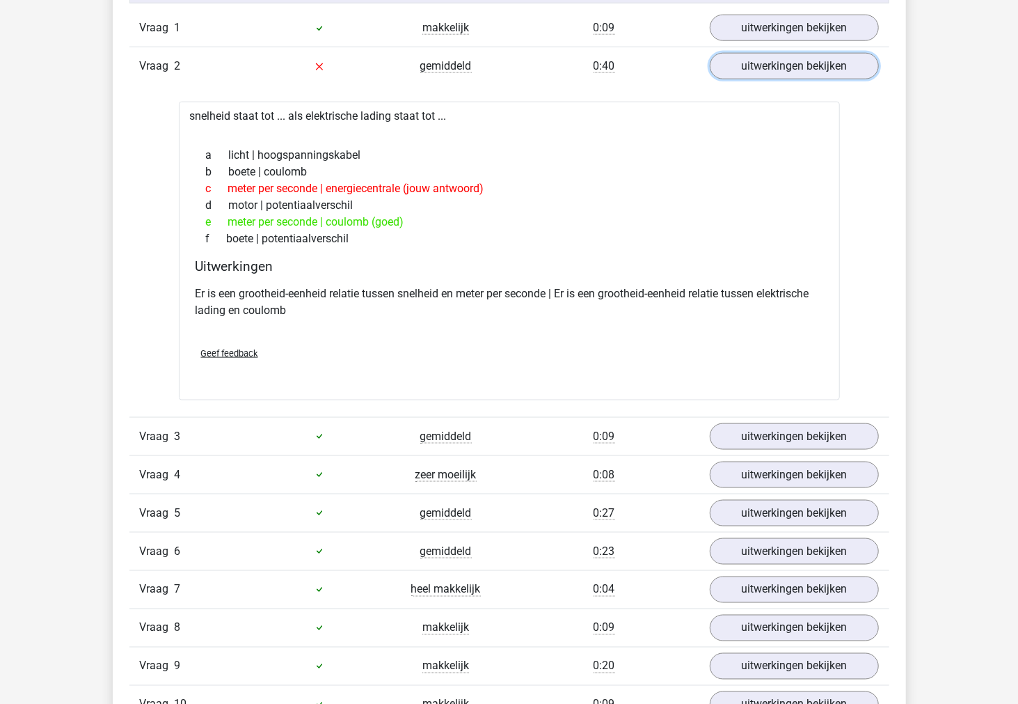
scroll to position [928, 0]
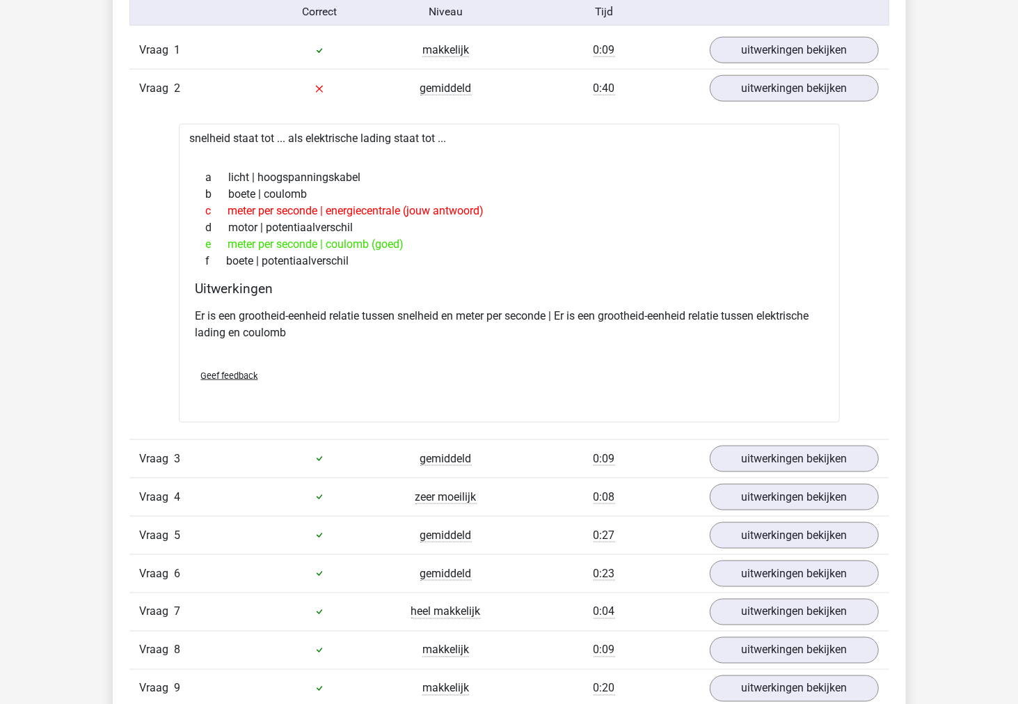
click at [254, 335] on p "Er is een grootheid-eenheid relatie tussen snelheid en meter per seconde | Er i…" at bounding box center [510, 324] width 628 height 33
copy p "coulomb"
click at [558, 315] on p "Er is een grootheid-eenheid relatie tussen snelheid en meter per seconde | Er i…" at bounding box center [510, 324] width 628 height 33
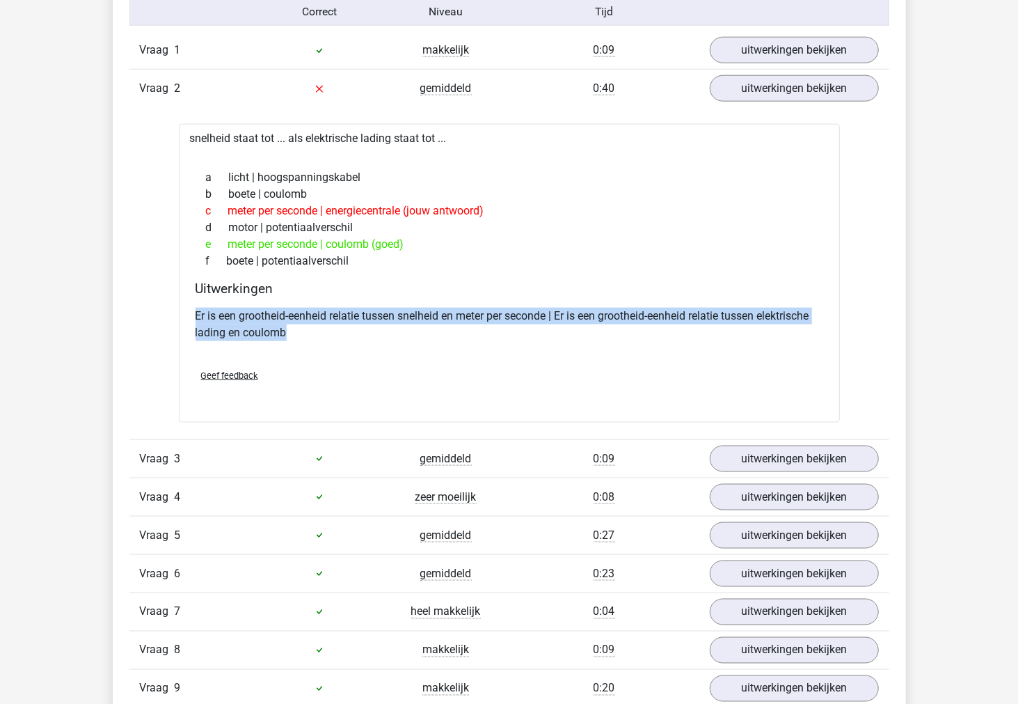
click at [558, 315] on p "Er is een grootheid-eenheid relatie tussen snelheid en meter per seconde | Er i…" at bounding box center [510, 324] width 628 height 33
copy div "Er is een grootheid-eenheid relatie tussen snelheid en meter per seconde | Er i…"
click at [787, 85] on link "uitwerkingen bekijken" at bounding box center [794, 89] width 194 height 31
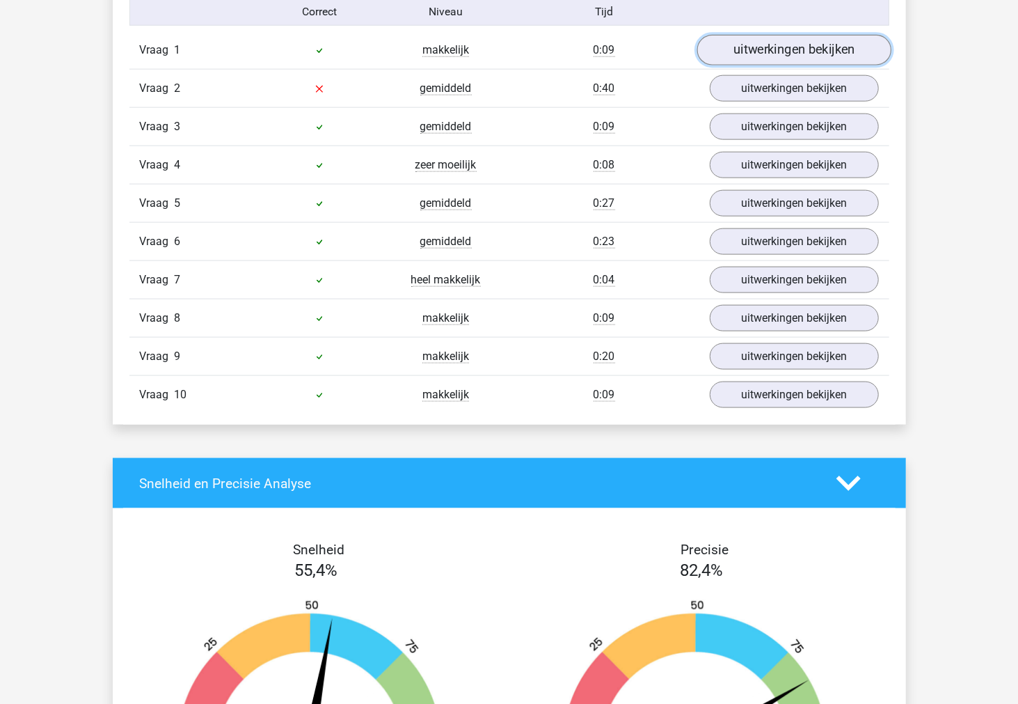
click at [788, 54] on link "uitwerkingen bekijken" at bounding box center [794, 50] width 194 height 31
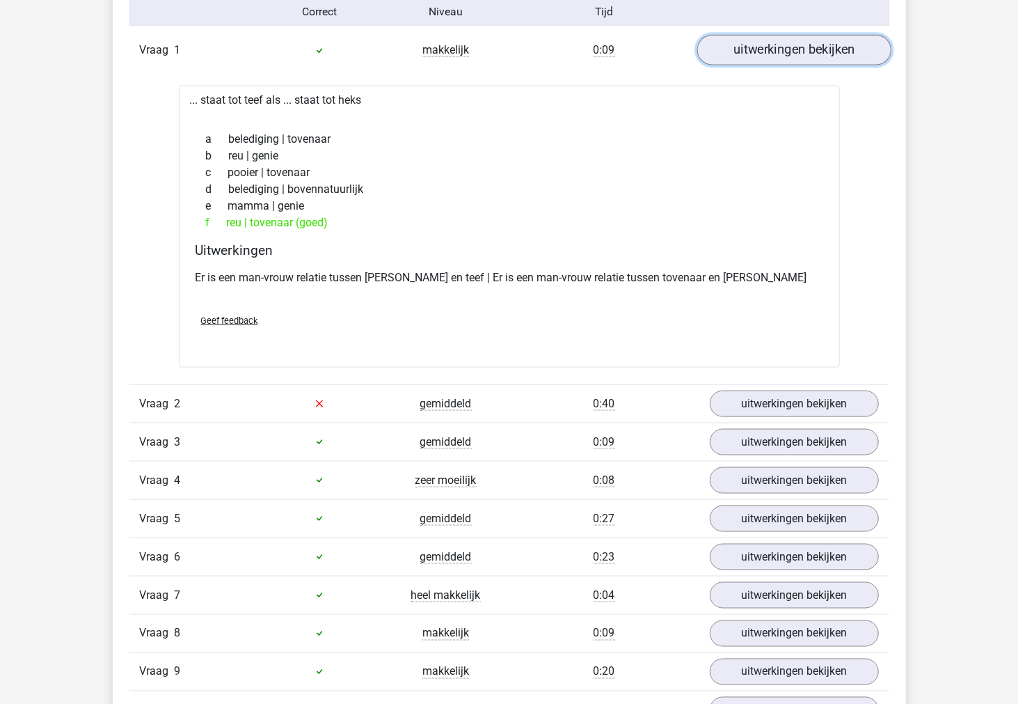
click at [788, 54] on link "uitwerkingen bekijken" at bounding box center [794, 50] width 194 height 31
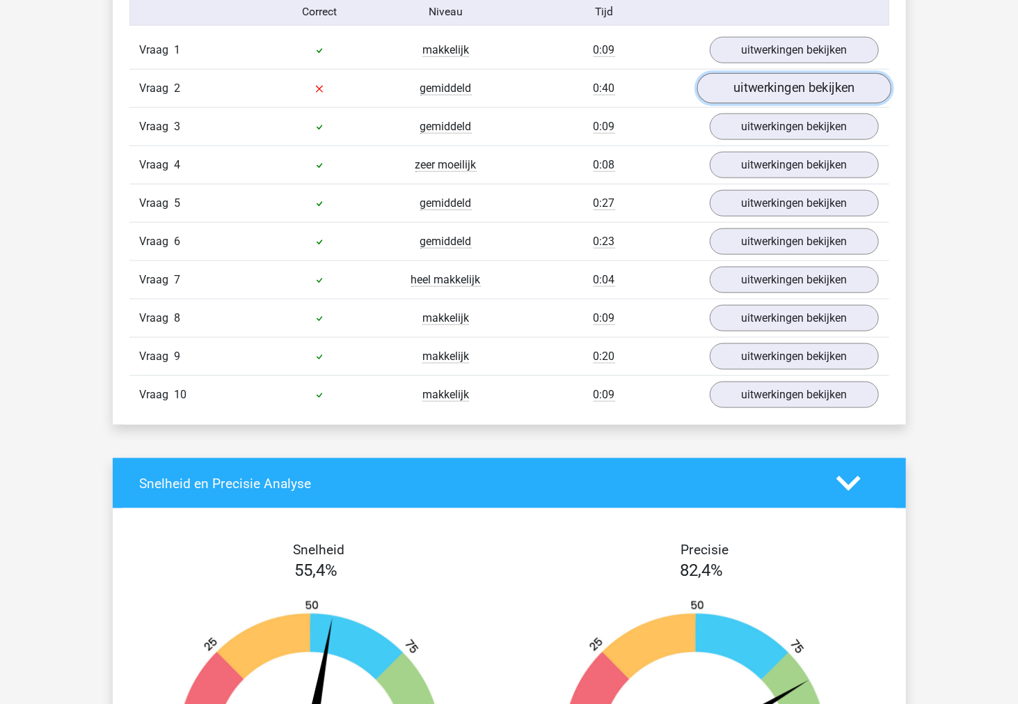
click at [761, 93] on link "uitwerkingen bekijken" at bounding box center [794, 89] width 194 height 31
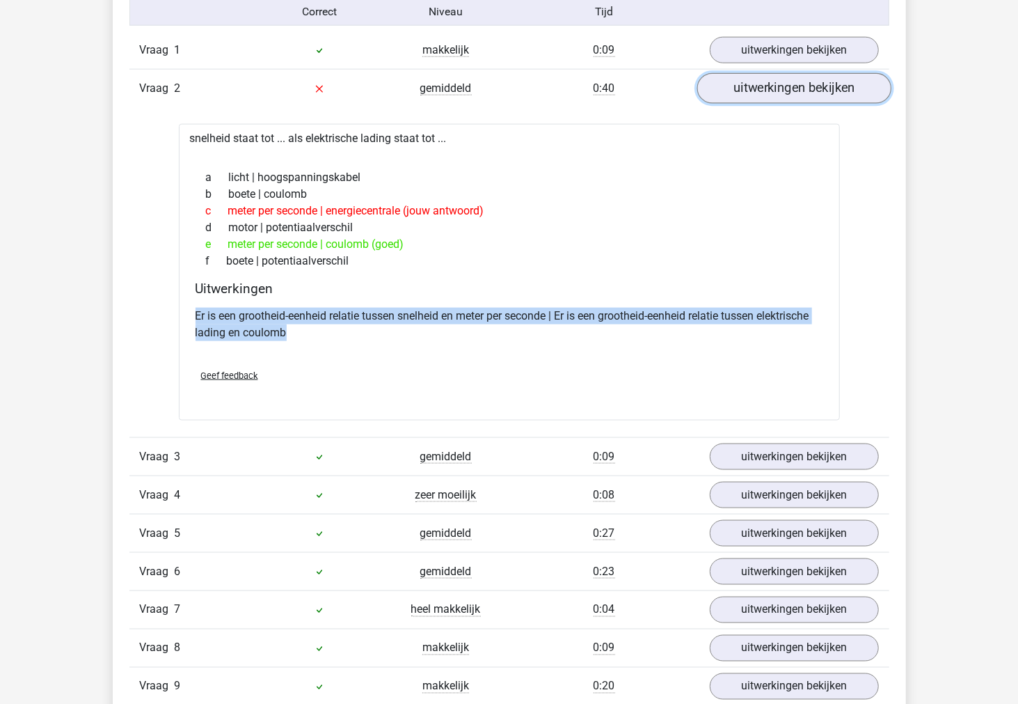
click at [761, 93] on link "uitwerkingen bekijken" at bounding box center [794, 89] width 194 height 31
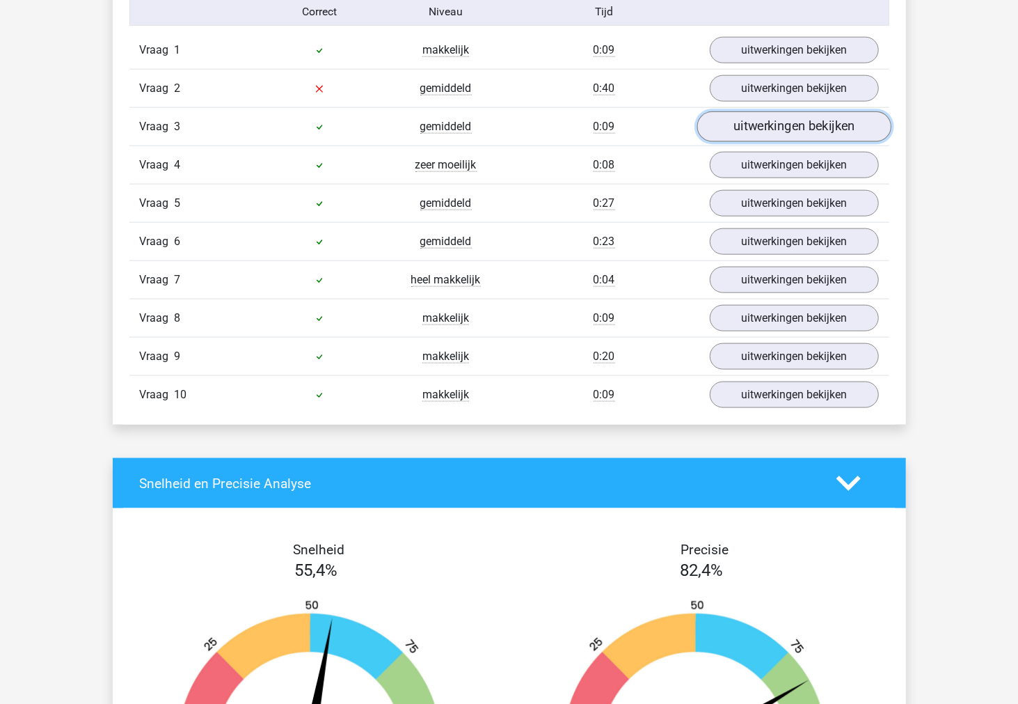
click at [755, 123] on link "uitwerkingen bekijken" at bounding box center [794, 127] width 194 height 31
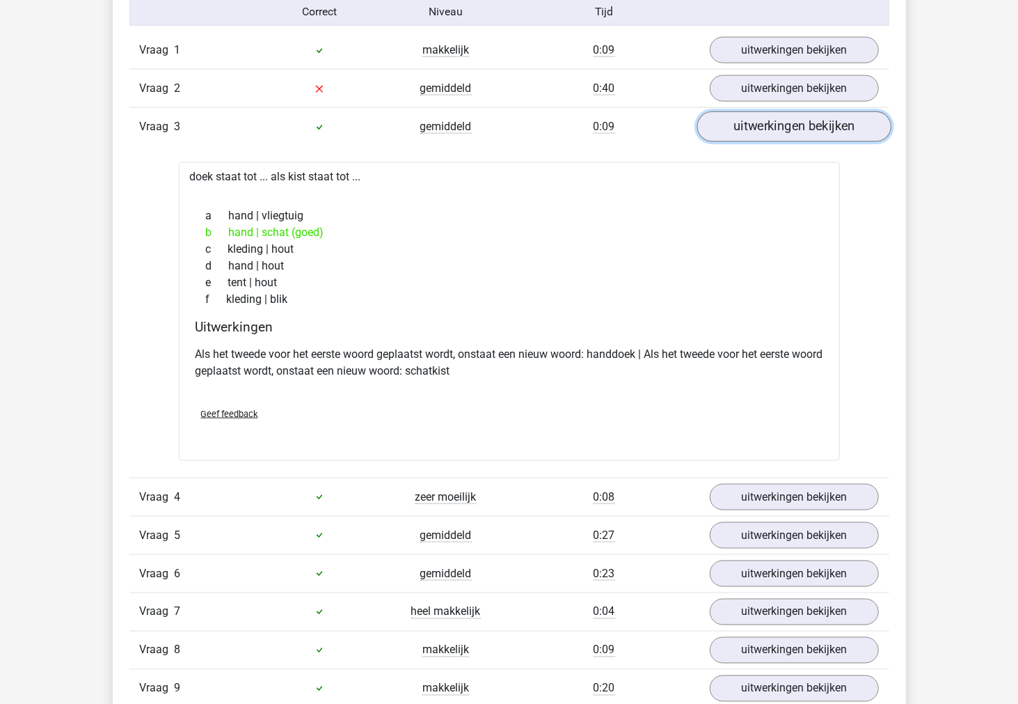
click at [755, 123] on link "uitwerkingen bekijken" at bounding box center [794, 127] width 194 height 31
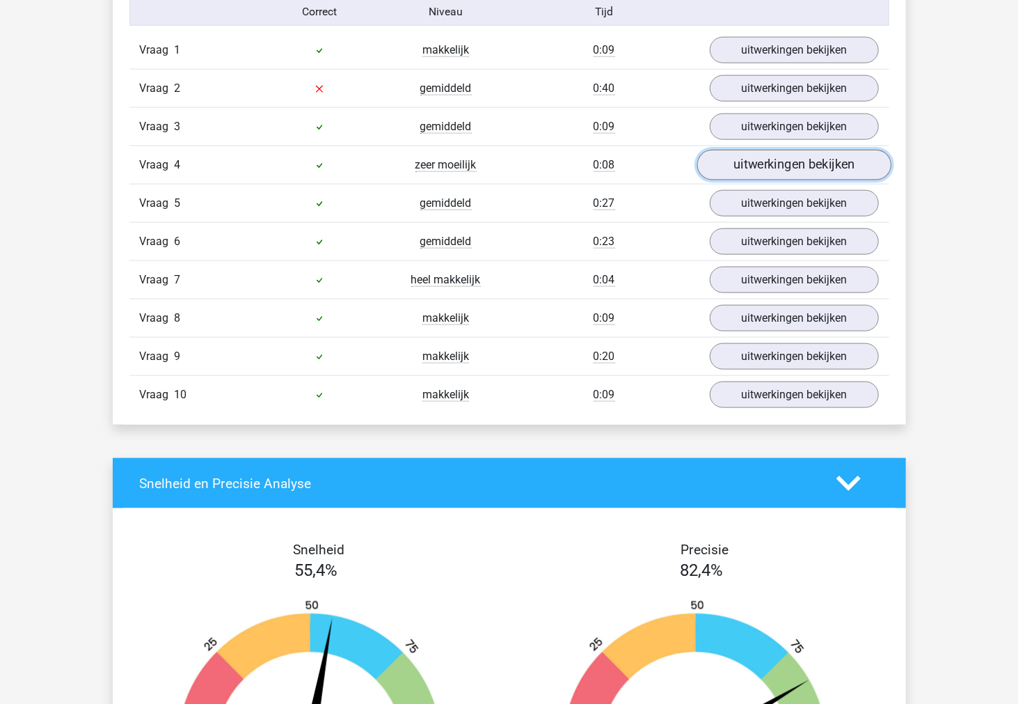
click at [738, 168] on link "uitwerkingen bekijken" at bounding box center [794, 165] width 194 height 31
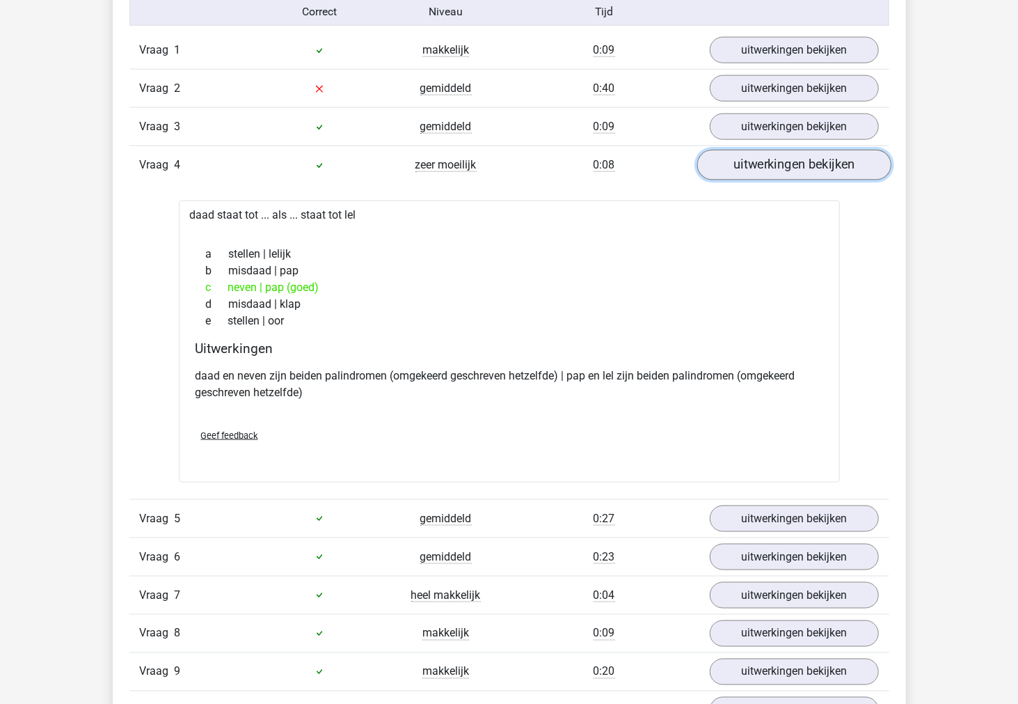
click at [738, 168] on link "uitwerkingen bekijken" at bounding box center [794, 165] width 194 height 31
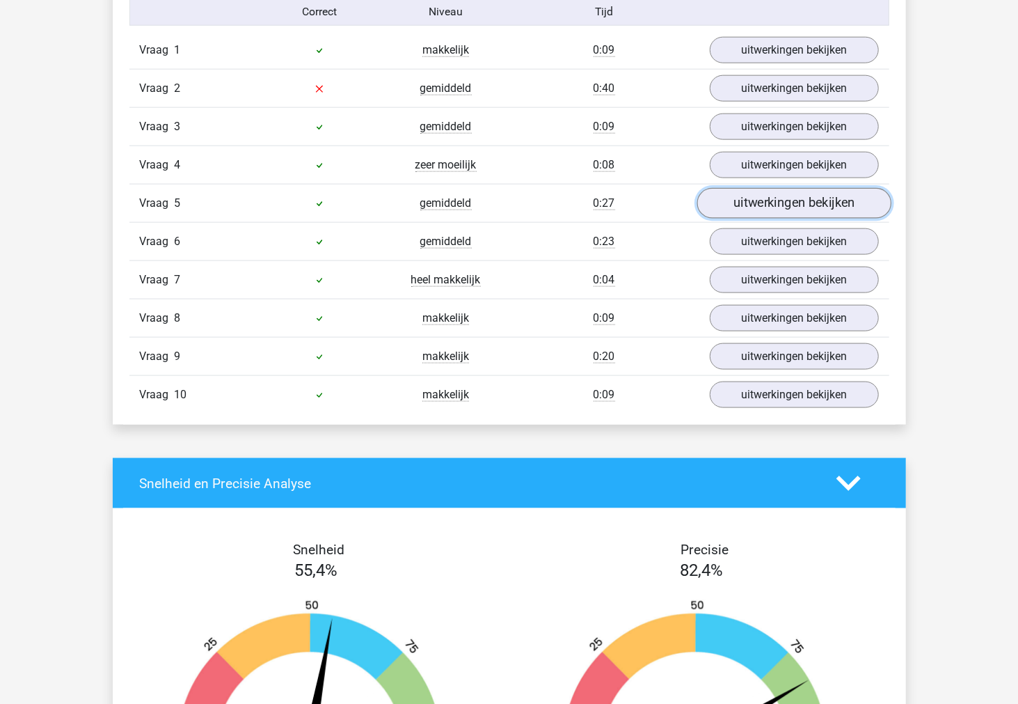
click at [734, 206] on link "uitwerkingen bekijken" at bounding box center [794, 204] width 194 height 31
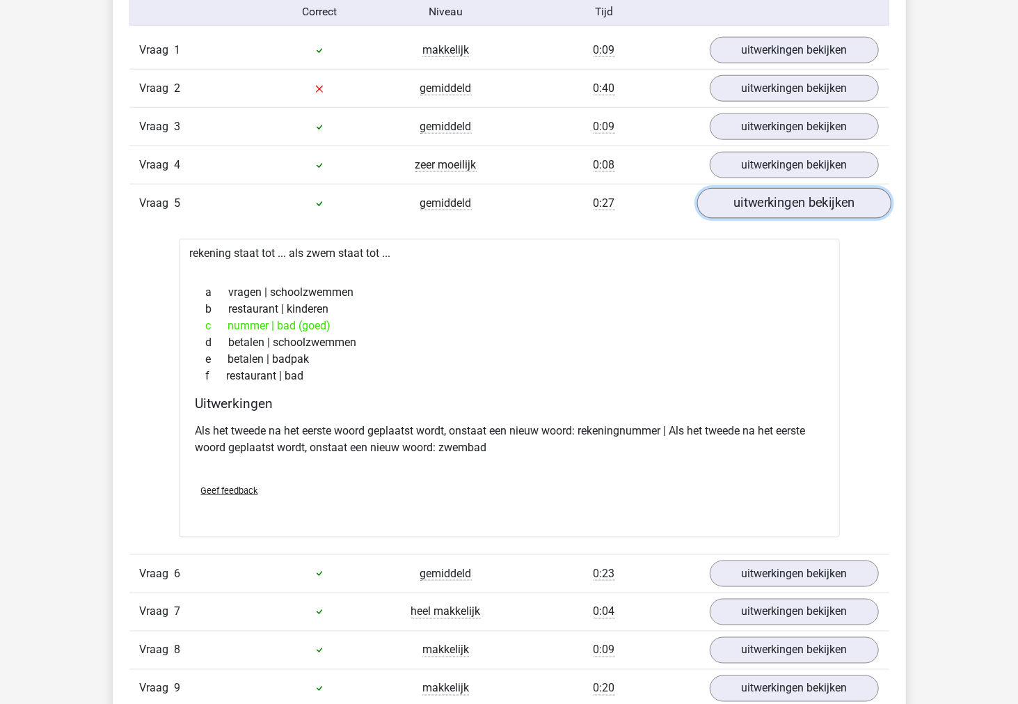
click at [734, 206] on link "uitwerkingen bekijken" at bounding box center [794, 204] width 194 height 31
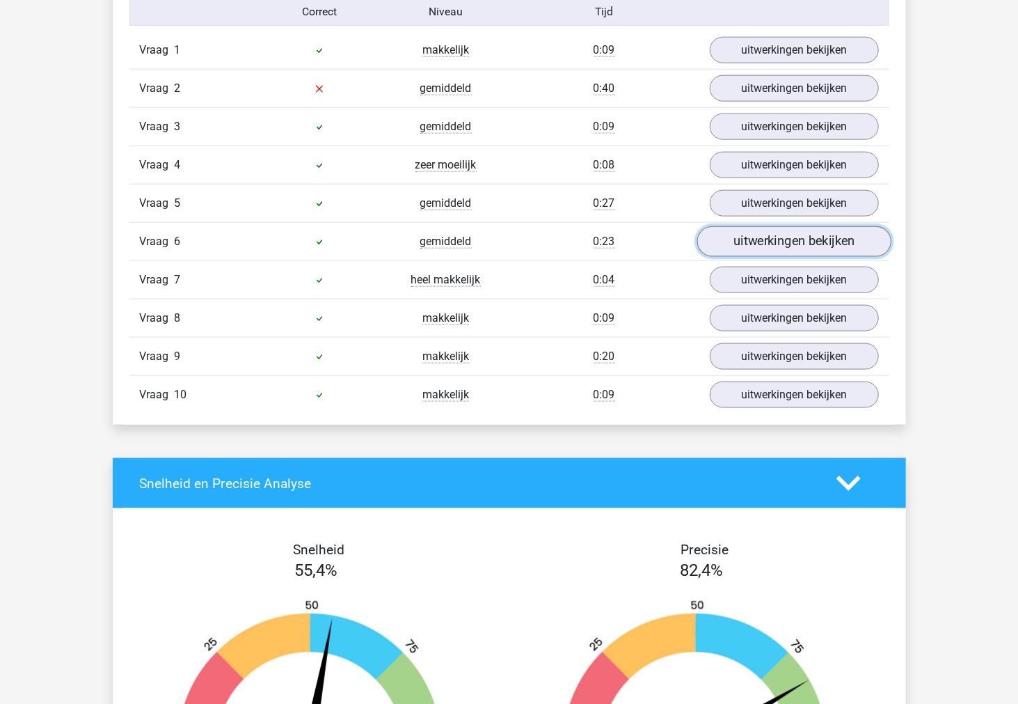
click at [733, 251] on link "uitwerkingen bekijken" at bounding box center [794, 242] width 194 height 31
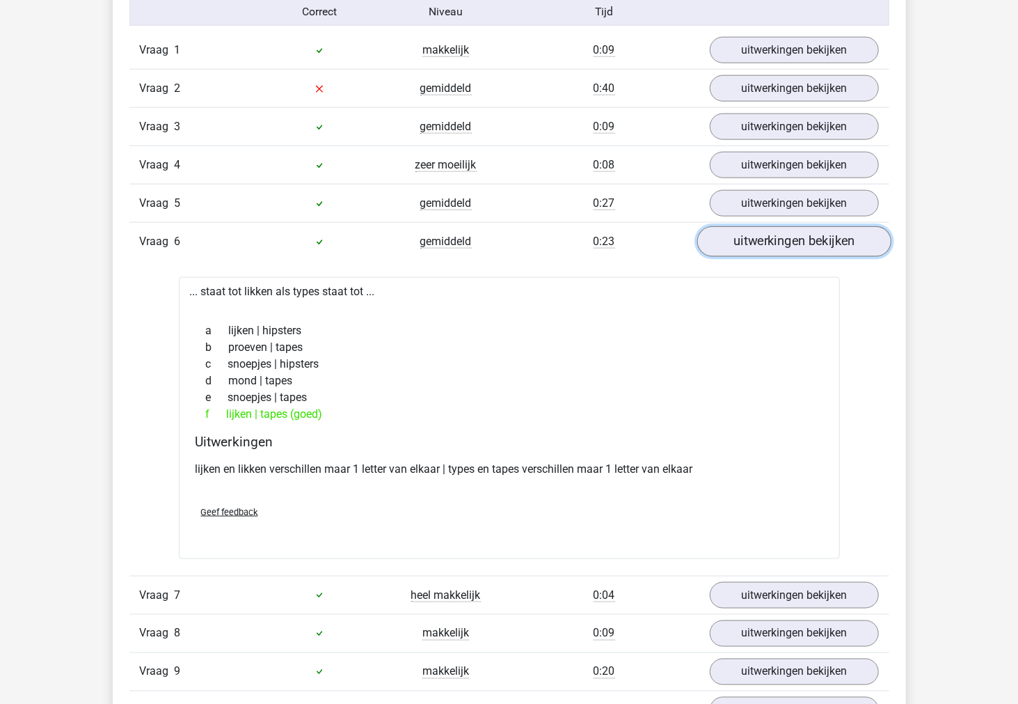
click at [733, 251] on link "uitwerkingen bekijken" at bounding box center [794, 242] width 194 height 31
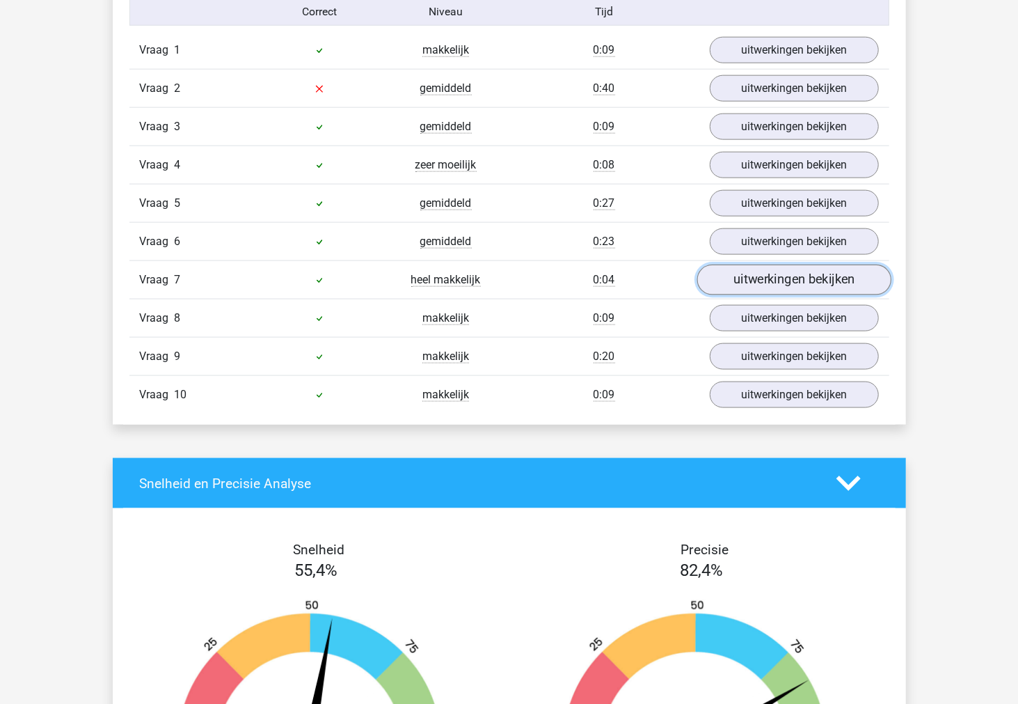
click at [728, 284] on link "uitwerkingen bekijken" at bounding box center [794, 280] width 194 height 31
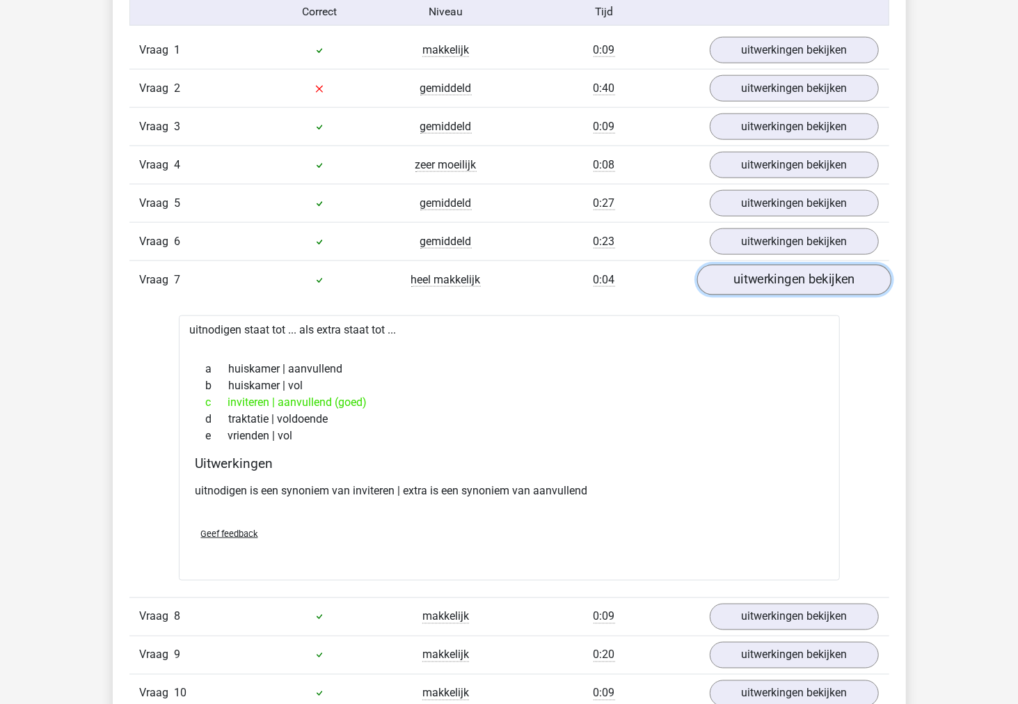
click at [728, 284] on link "uitwerkingen bekijken" at bounding box center [794, 280] width 194 height 31
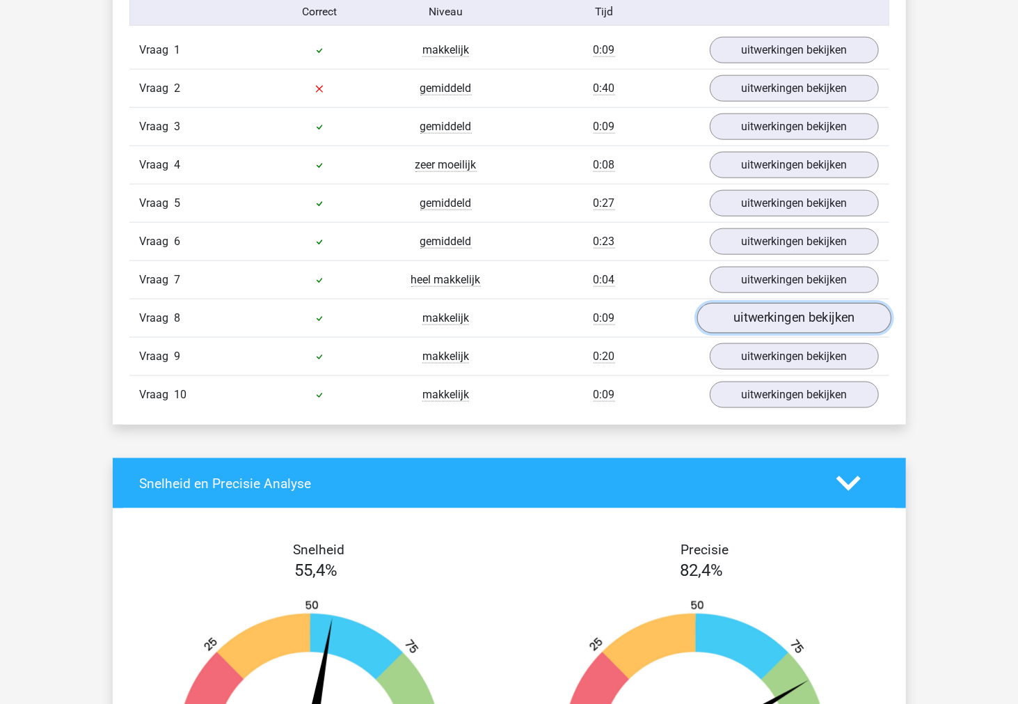
click at [733, 321] on link "uitwerkingen bekijken" at bounding box center [794, 318] width 194 height 31
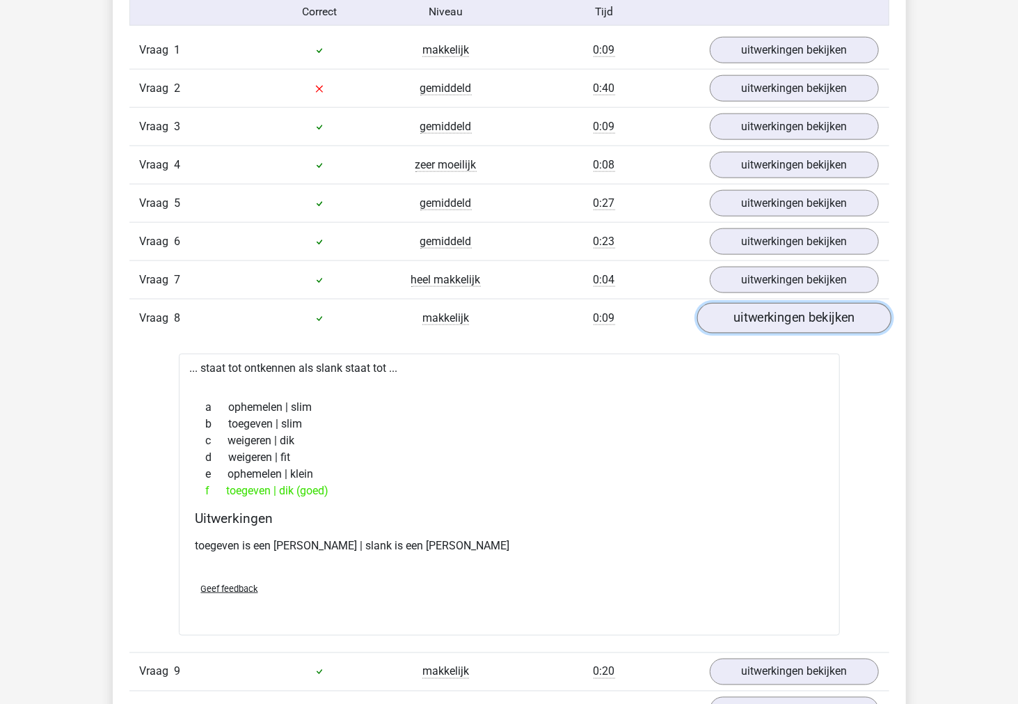
click at [733, 321] on link "uitwerkingen bekijken" at bounding box center [794, 318] width 194 height 31
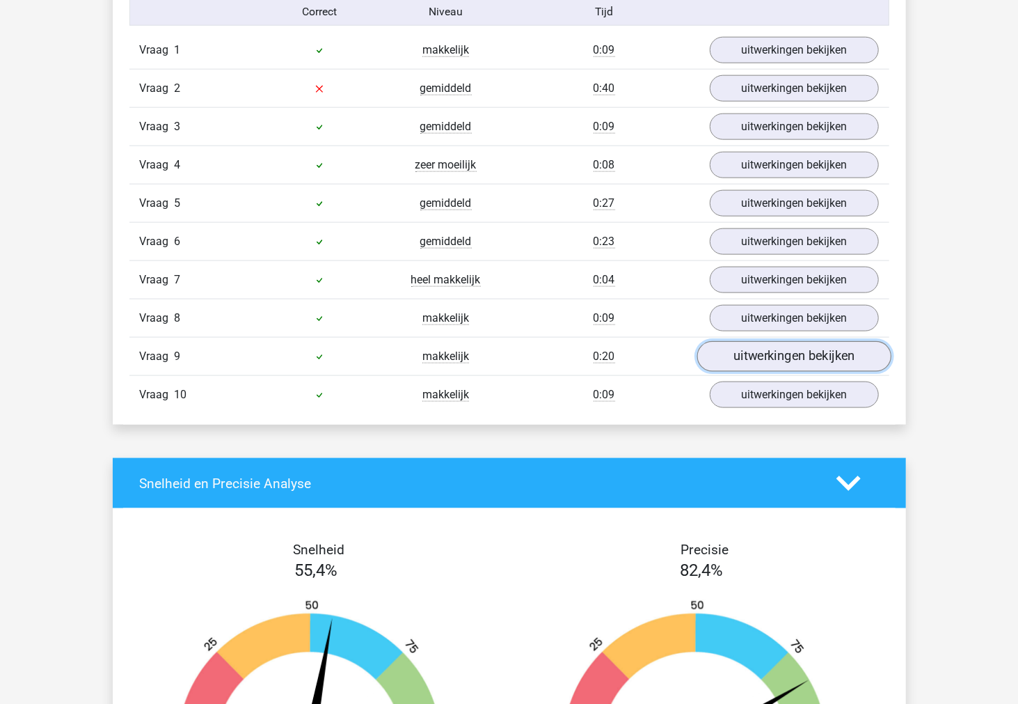
click at [750, 370] on link "uitwerkingen bekijken" at bounding box center [794, 357] width 194 height 31
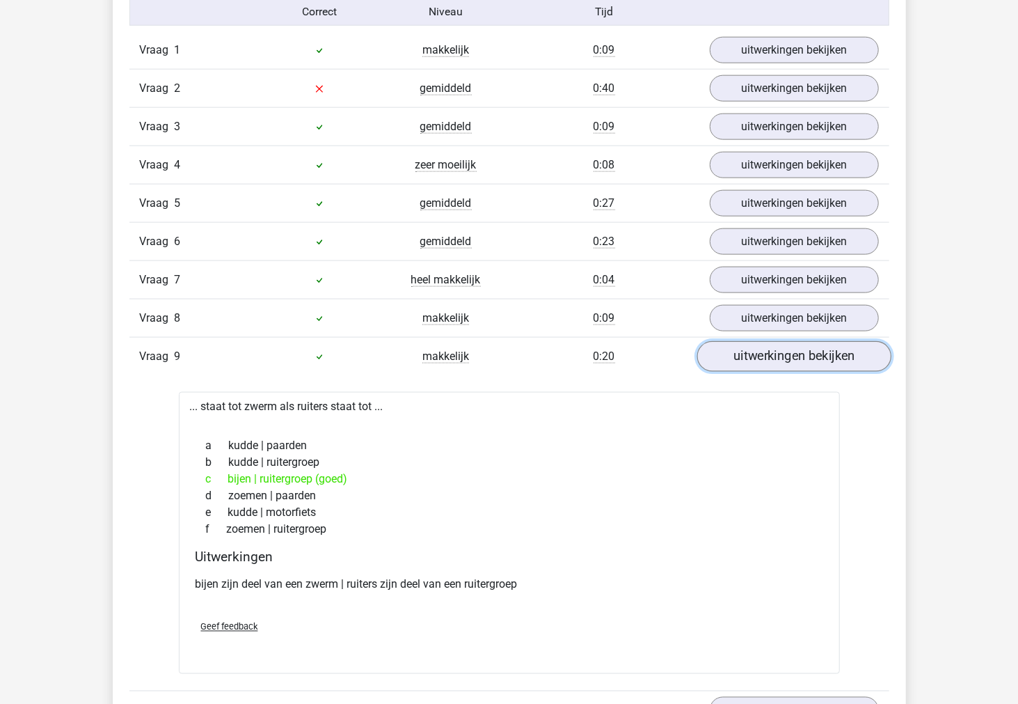
click at [750, 370] on link "uitwerkingen bekijken" at bounding box center [794, 357] width 194 height 31
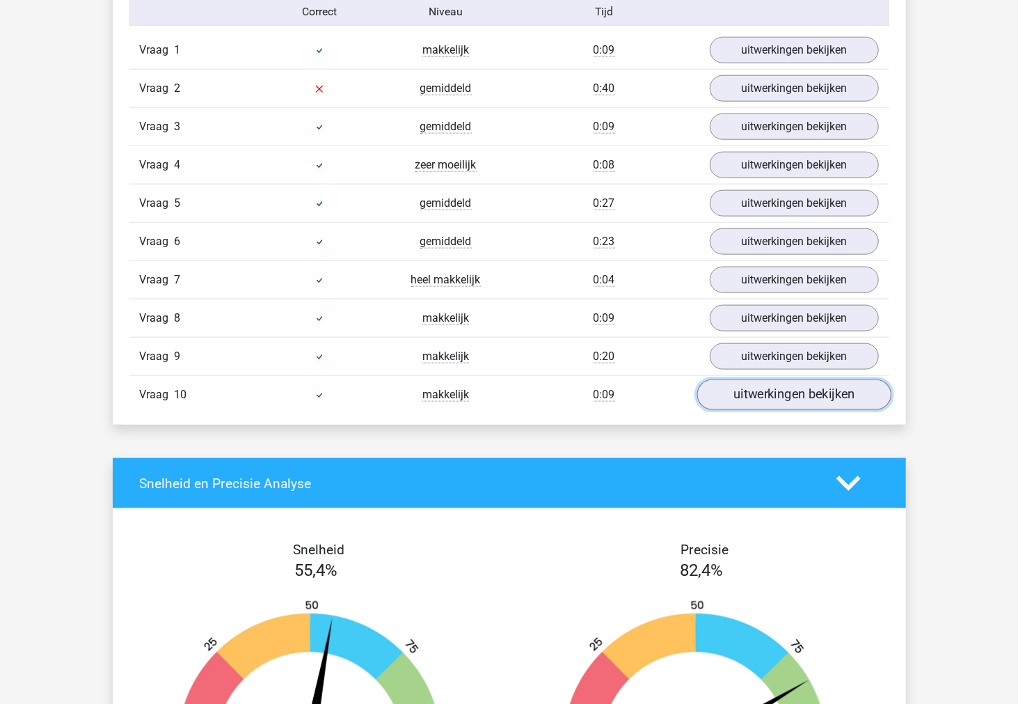
click at [757, 406] on link "uitwerkingen bekijken" at bounding box center [794, 395] width 194 height 31
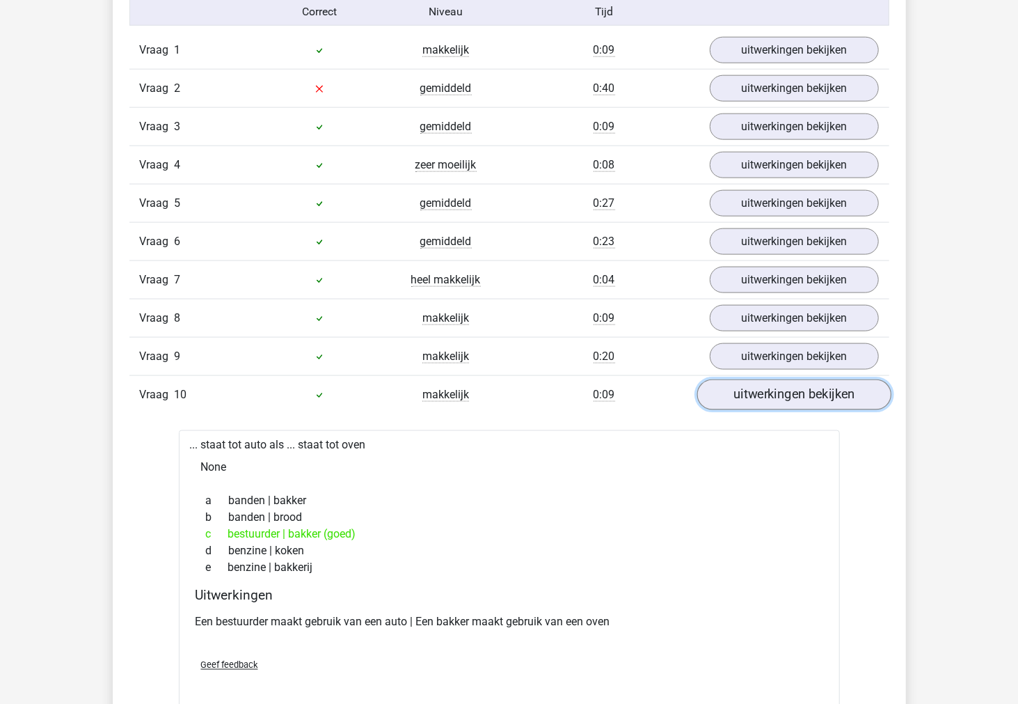
click at [757, 406] on link "uitwerkingen bekijken" at bounding box center [794, 395] width 194 height 31
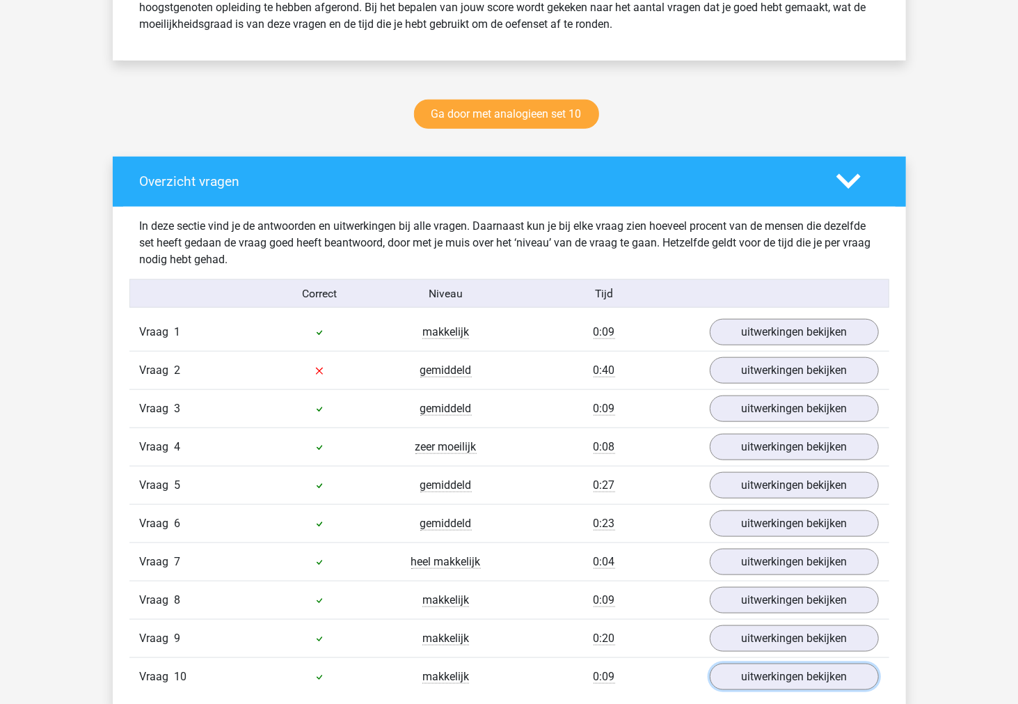
scroll to position [618, 0]
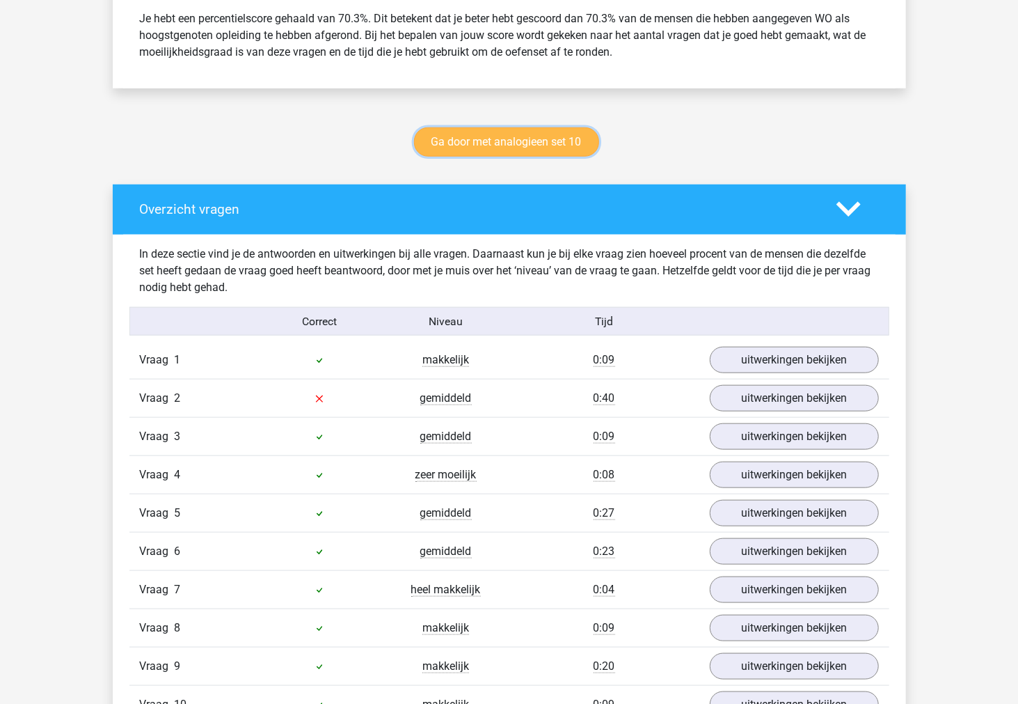
click at [499, 150] on link "Ga door met analogieen set 10" at bounding box center [506, 141] width 185 height 29
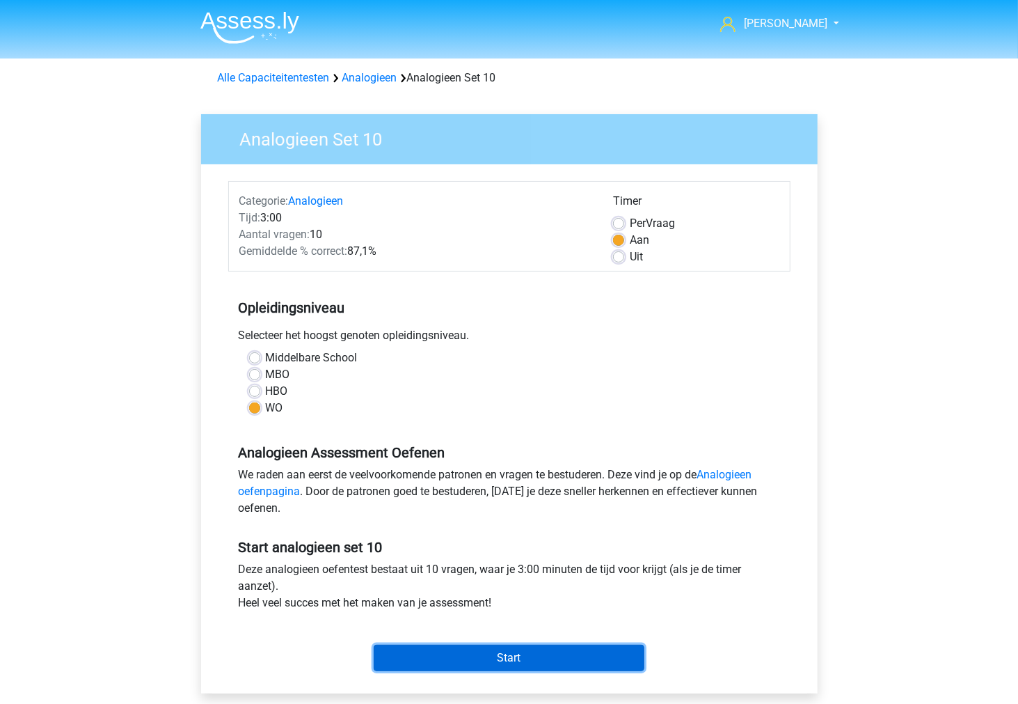
click at [457, 646] on input "Start" at bounding box center [509, 657] width 271 height 26
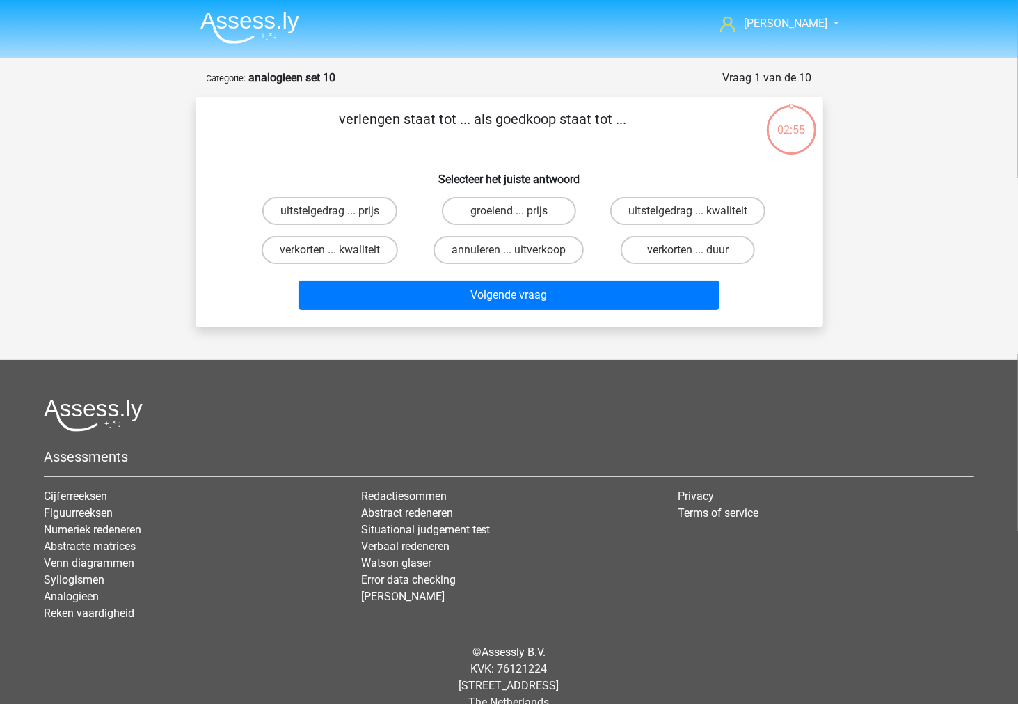
click at [693, 250] on input "verkorten ... duur" at bounding box center [692, 254] width 9 height 9
radio input "true"
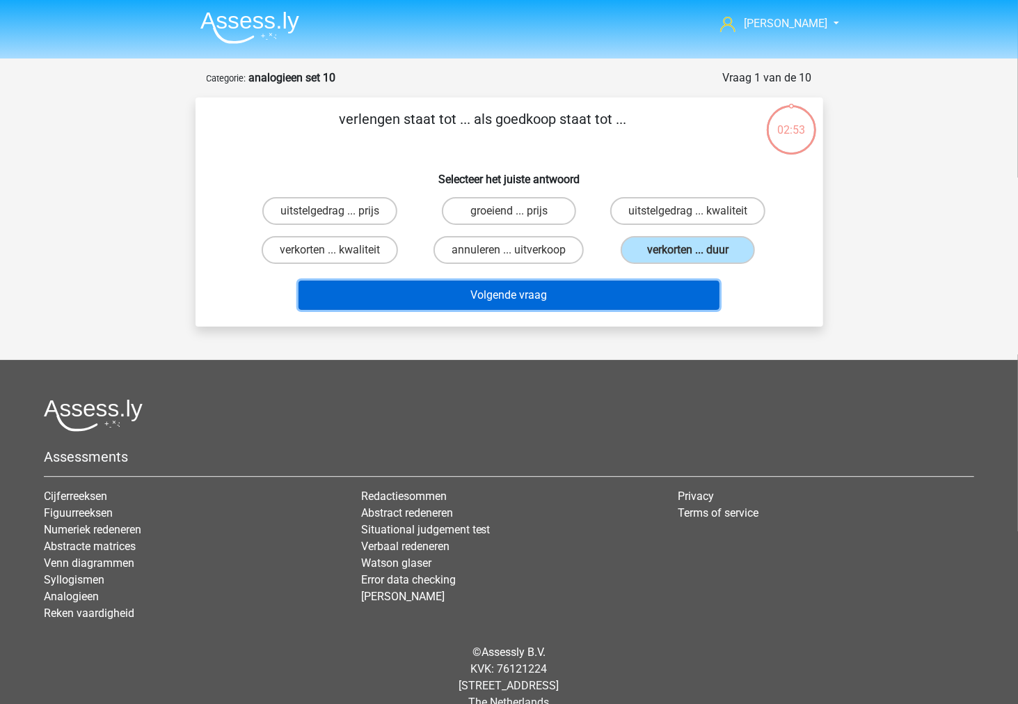
click at [642, 285] on button "Volgende vraag" at bounding box center [509, 294] width 421 height 29
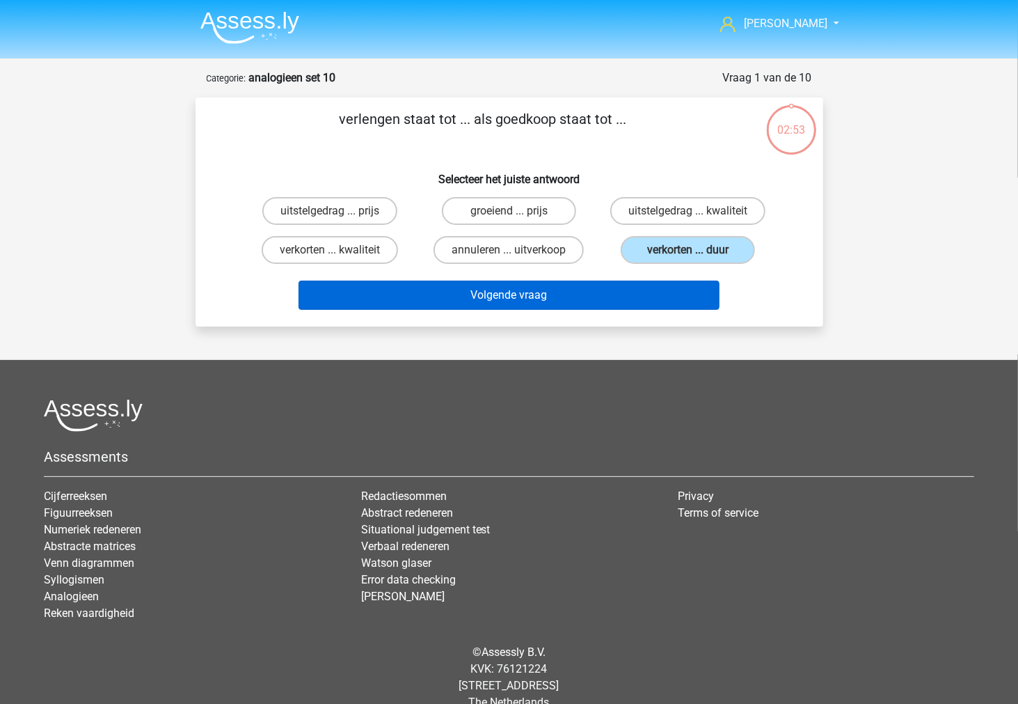
scroll to position [22, 0]
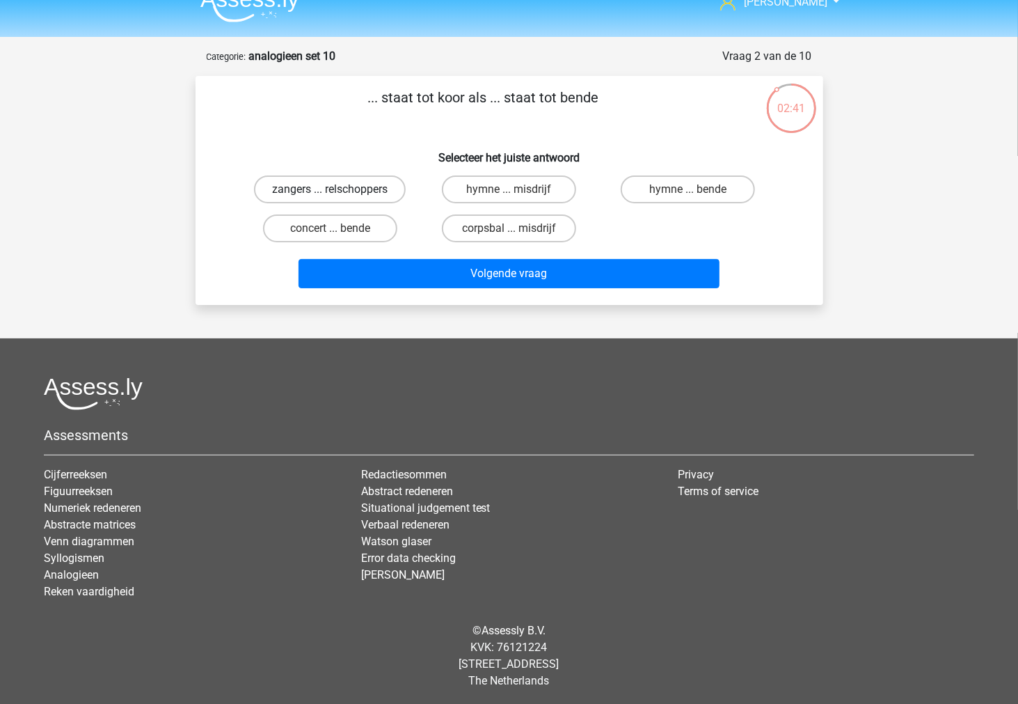
click at [395, 191] on label "zangers ... relschoppers" at bounding box center [330, 189] width 152 height 28
click at [339, 191] on input "zangers ... relschoppers" at bounding box center [334, 193] width 9 height 9
radio input "true"
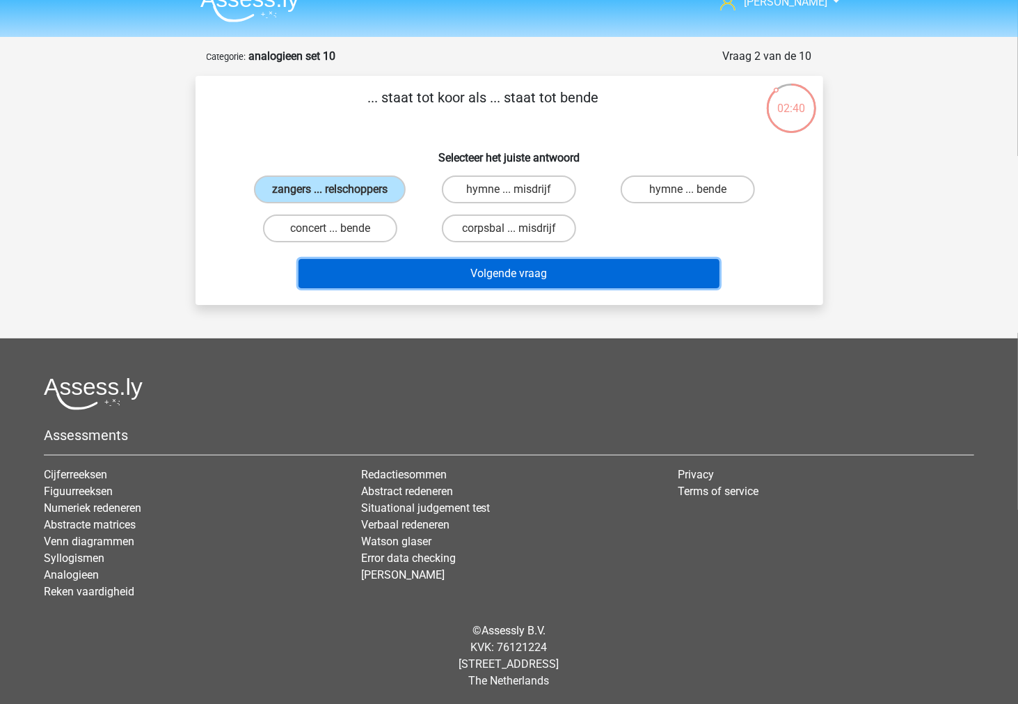
click at [438, 271] on button "Volgende vraag" at bounding box center [509, 273] width 421 height 29
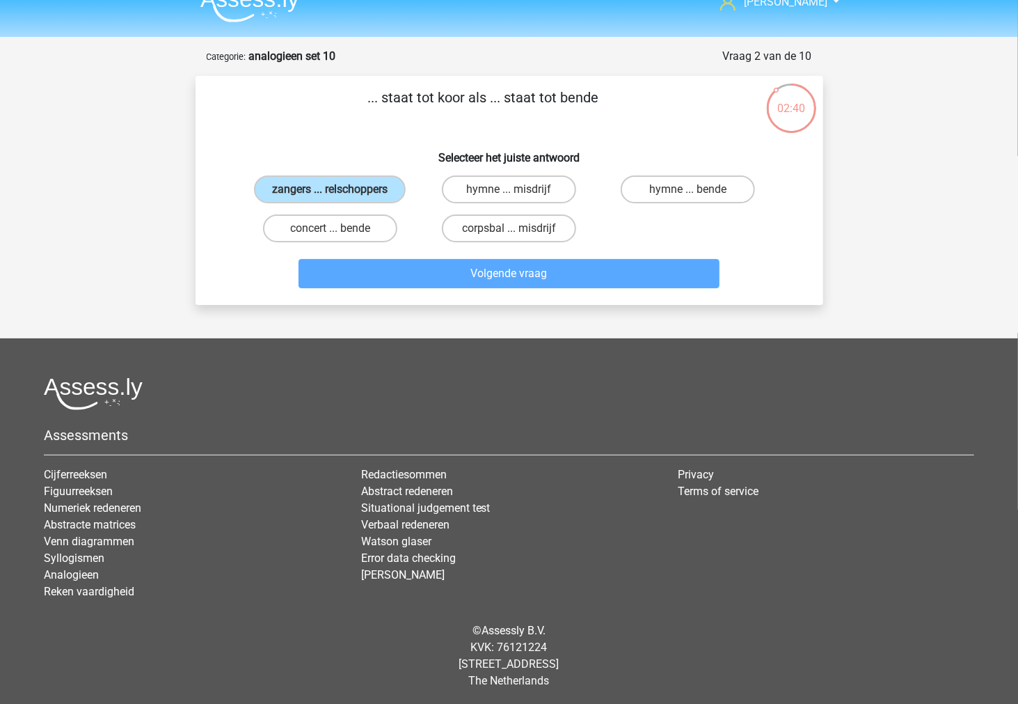
scroll to position [38, 0]
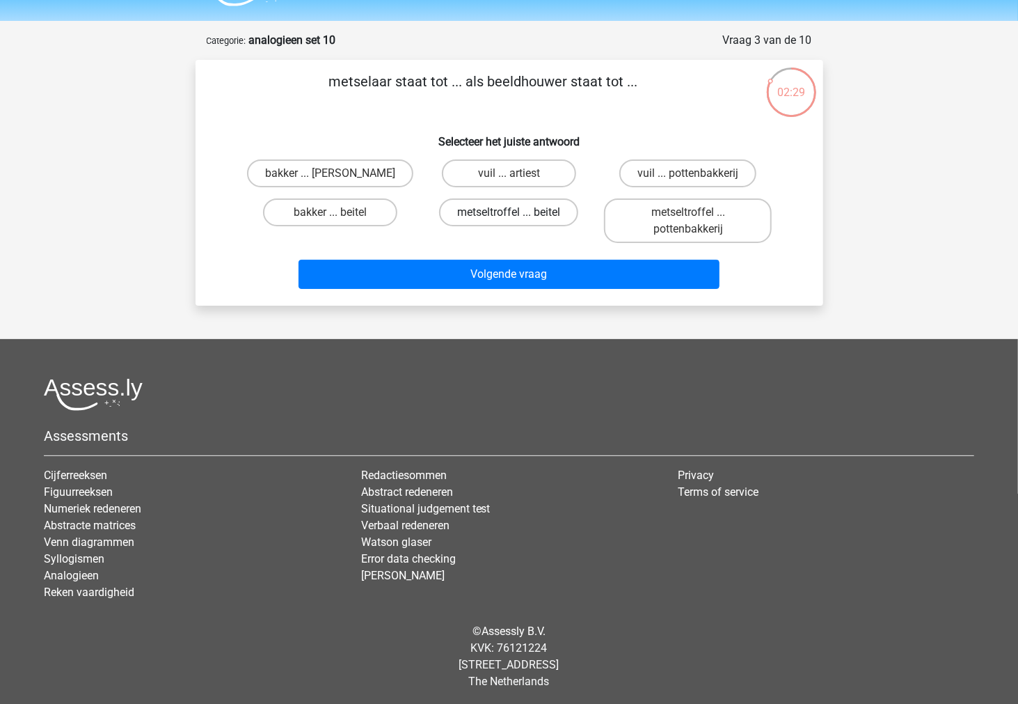
click at [496, 212] on label "metseltroffel ... beitel" at bounding box center [508, 212] width 139 height 28
click at [509, 212] on input "metseltroffel ... beitel" at bounding box center [513, 216] width 9 height 9
radio input "true"
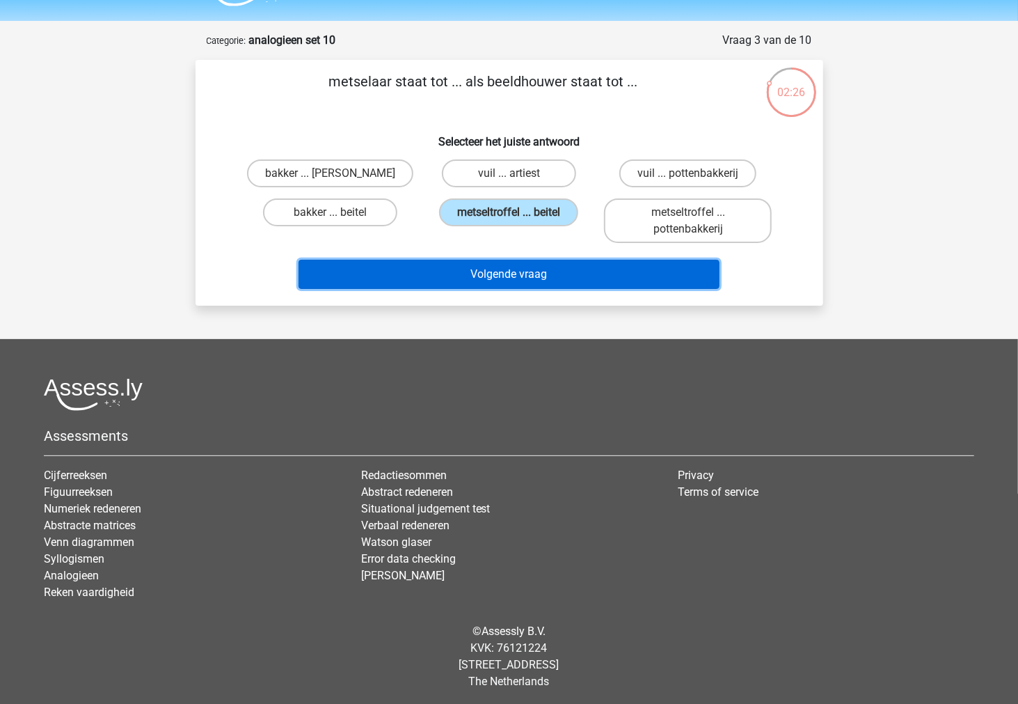
click at [657, 277] on button "Volgende vraag" at bounding box center [509, 274] width 421 height 29
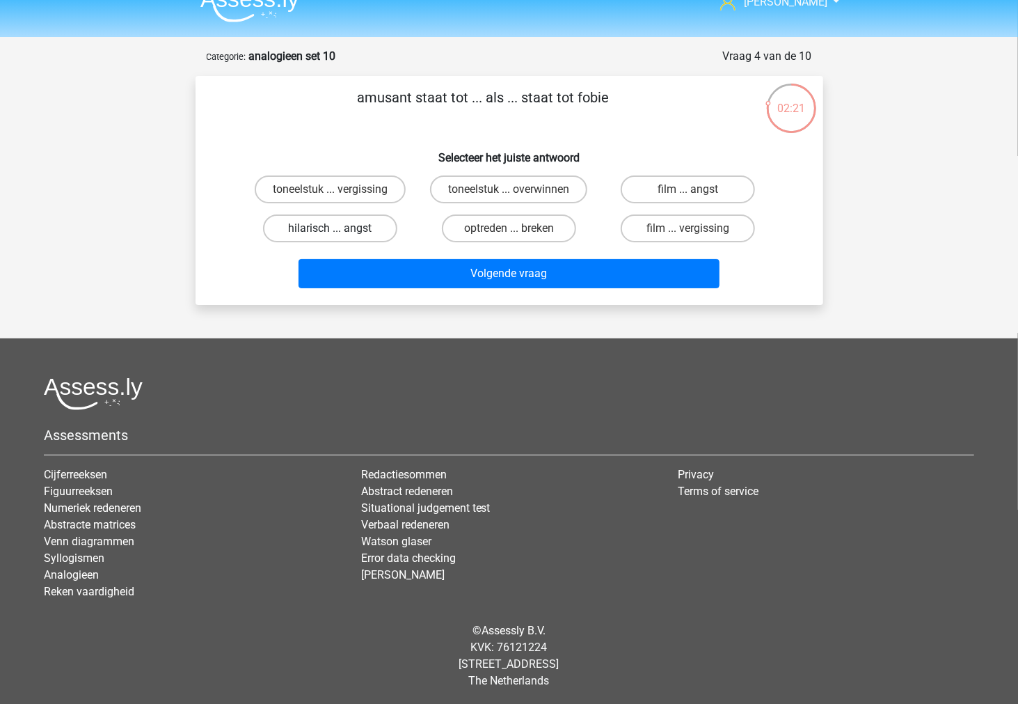
click at [390, 228] on label "hilarisch ... angst" at bounding box center [330, 228] width 134 height 28
click at [339, 228] on input "hilarisch ... angst" at bounding box center [334, 232] width 9 height 9
radio input "true"
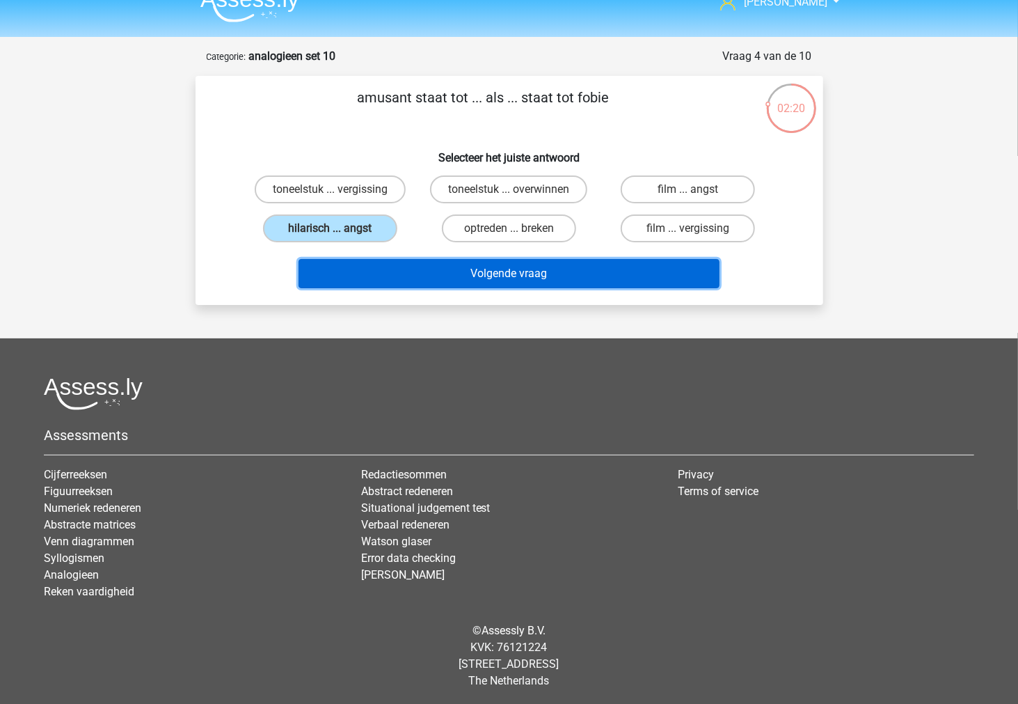
click at [397, 263] on button "Volgende vraag" at bounding box center [509, 273] width 421 height 29
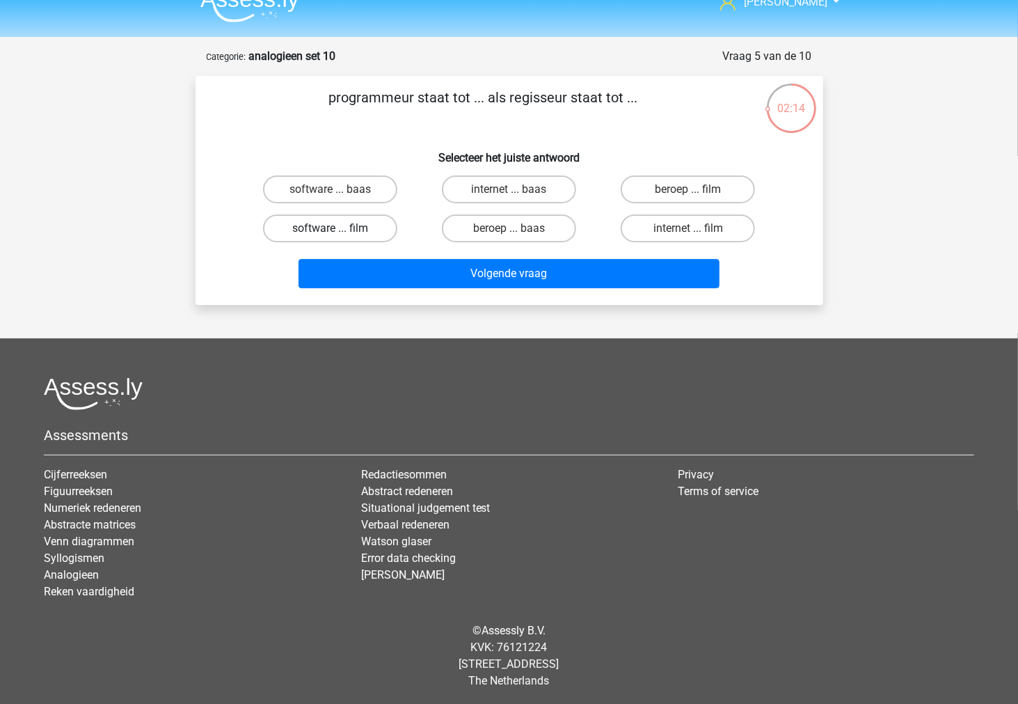
click at [367, 226] on label "software ... film" at bounding box center [330, 228] width 134 height 28
click at [339, 228] on input "software ... film" at bounding box center [334, 232] width 9 height 9
radio input "true"
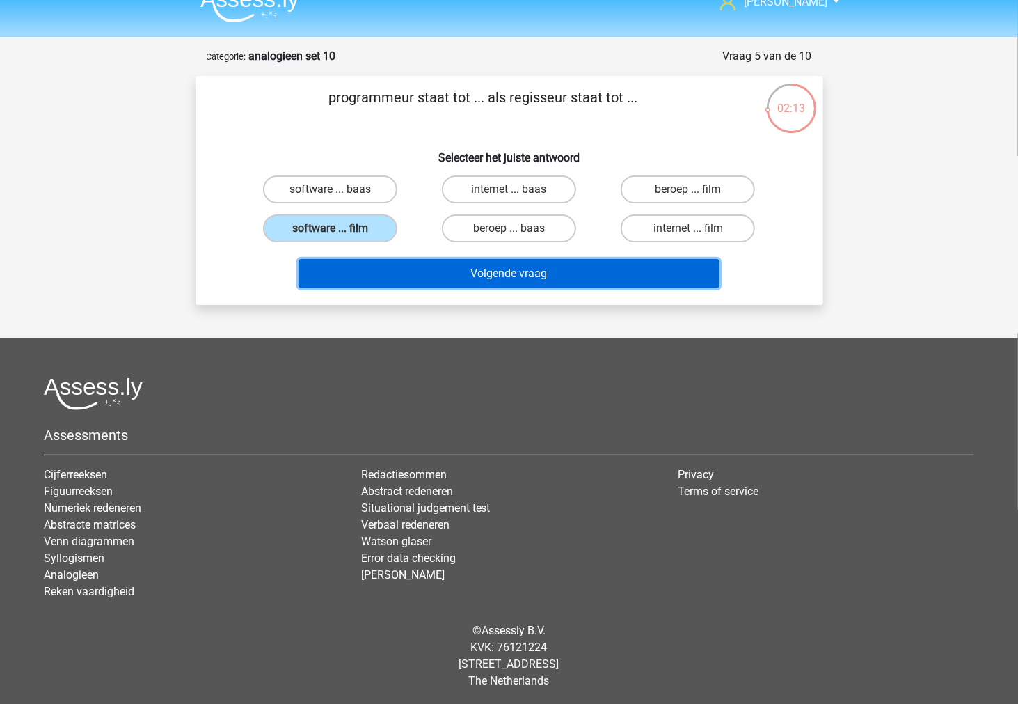
click at [441, 268] on button "Volgende vraag" at bounding box center [509, 273] width 421 height 29
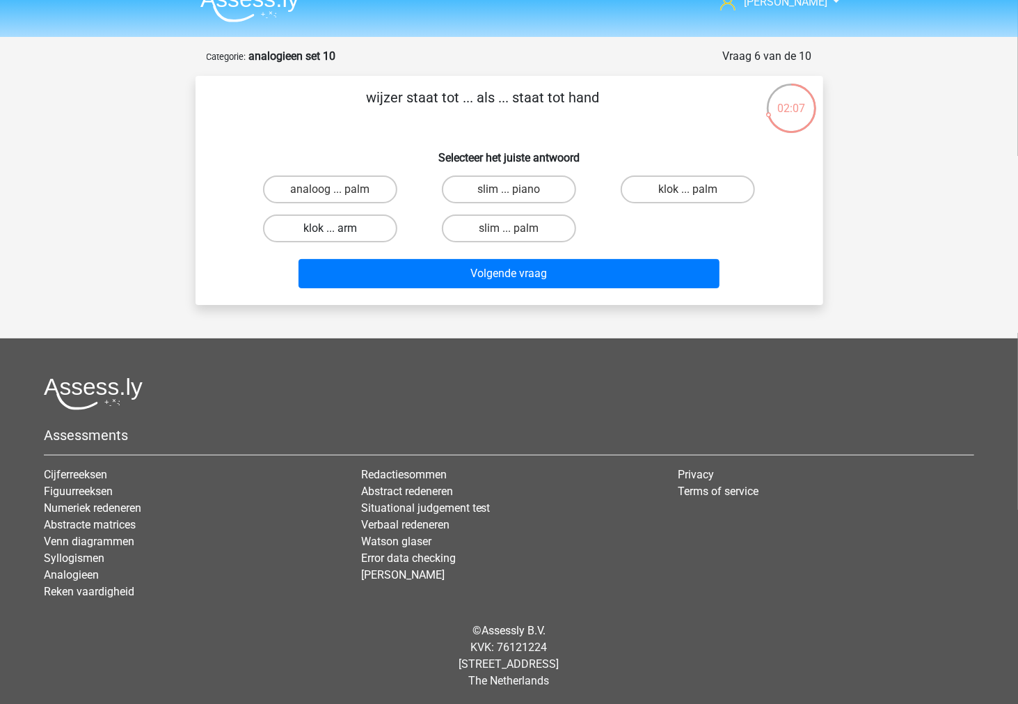
click at [372, 233] on label "klok ... arm" at bounding box center [330, 228] width 134 height 28
click at [339, 233] on input "klok ... arm" at bounding box center [334, 232] width 9 height 9
radio input "true"
click at [653, 191] on label "klok ... palm" at bounding box center [688, 189] width 134 height 28
click at [688, 191] on input "klok ... palm" at bounding box center [692, 193] width 9 height 9
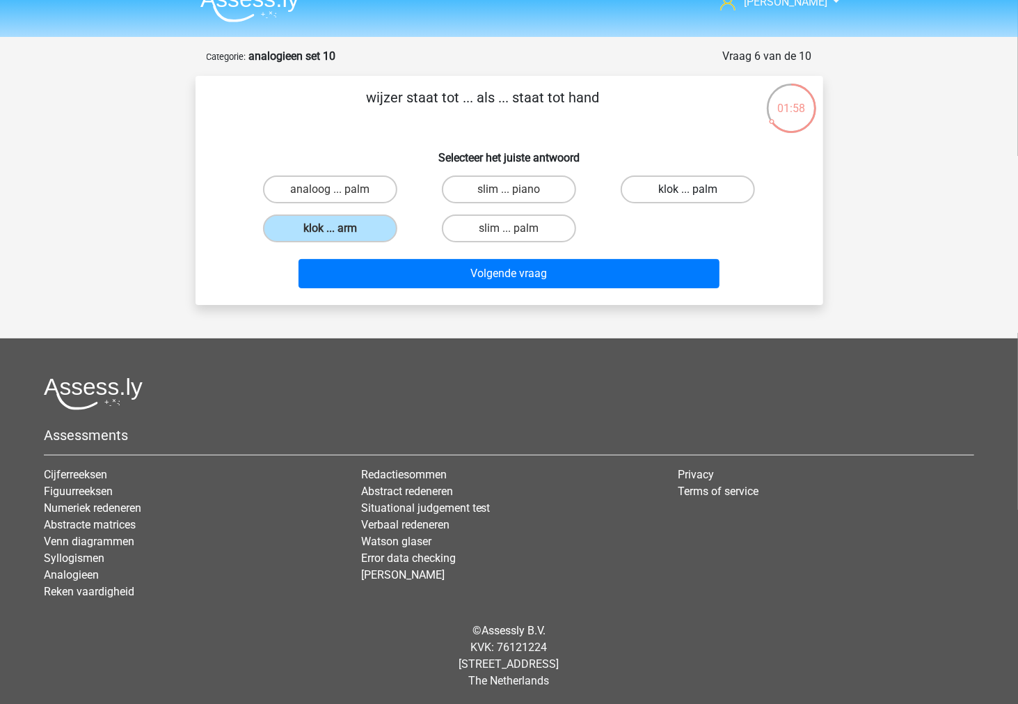
radio input "true"
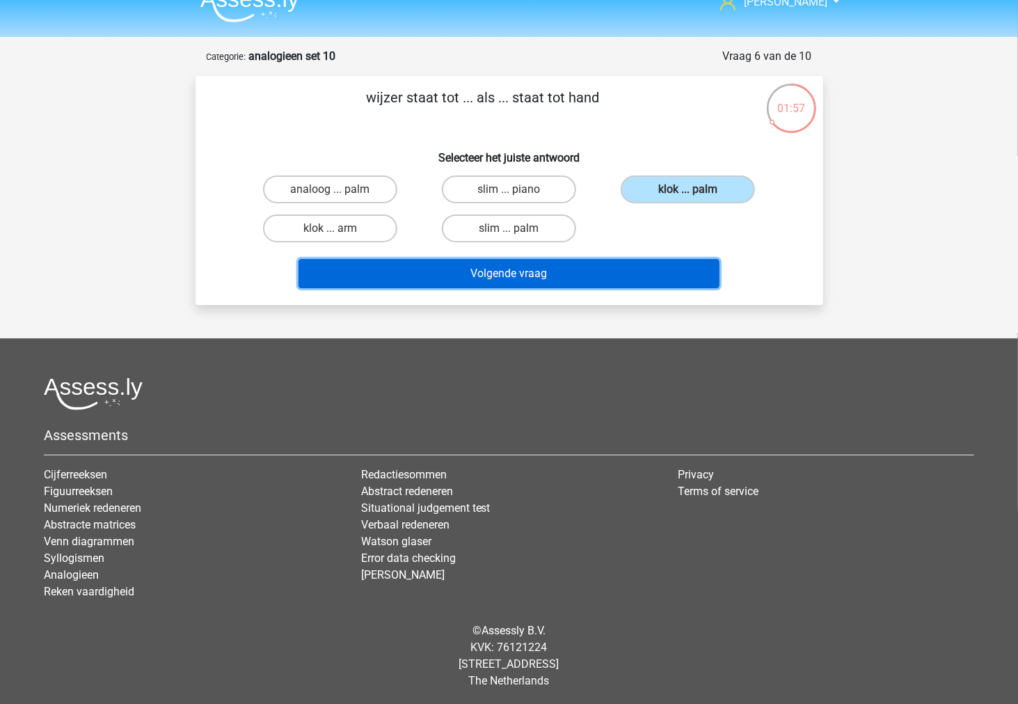
click at [603, 266] on button "Volgende vraag" at bounding box center [509, 273] width 421 height 29
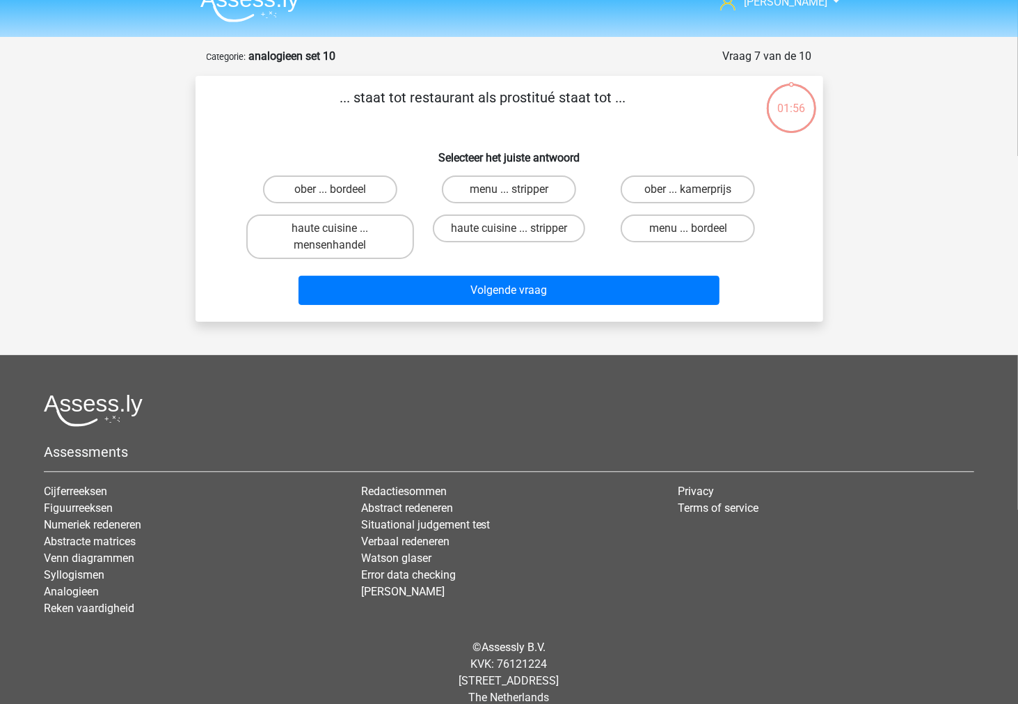
scroll to position [38, 0]
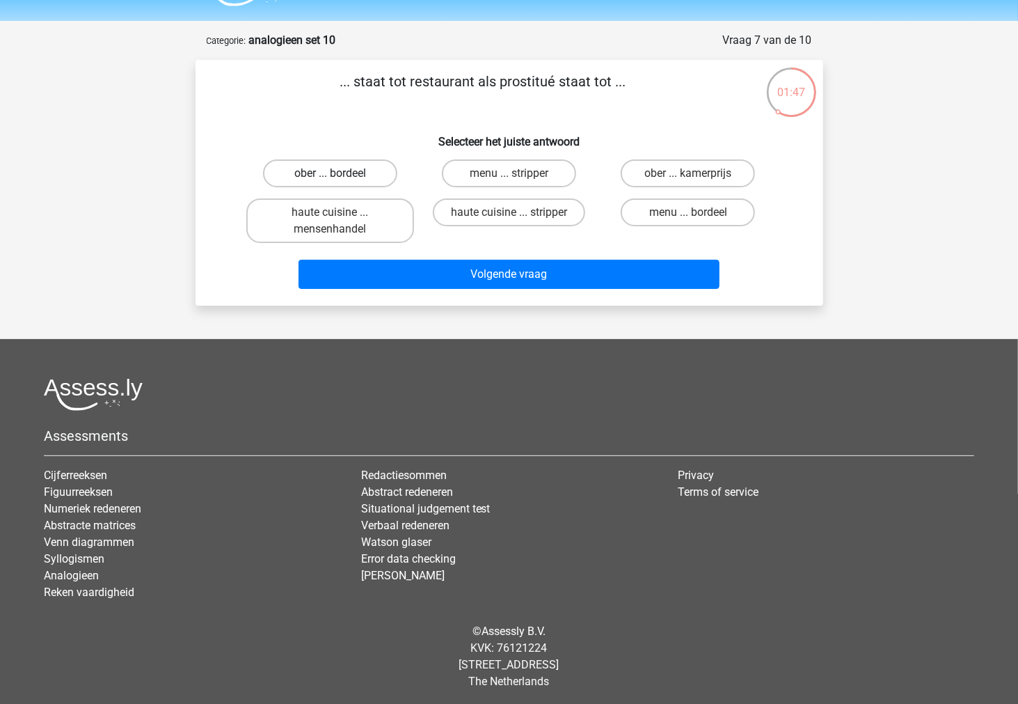
click at [383, 168] on label "ober ... bordeel" at bounding box center [330, 173] width 134 height 28
click at [339, 173] on input "ober ... bordeel" at bounding box center [334, 177] width 9 height 9
radio input "true"
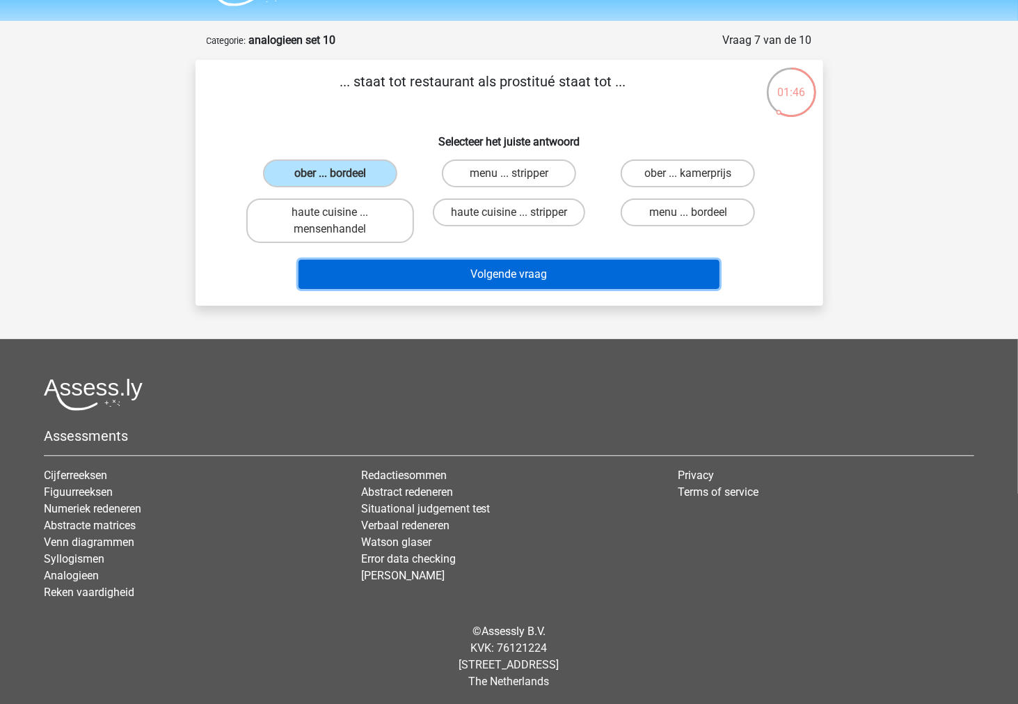
click at [426, 270] on button "Volgende vraag" at bounding box center [509, 274] width 421 height 29
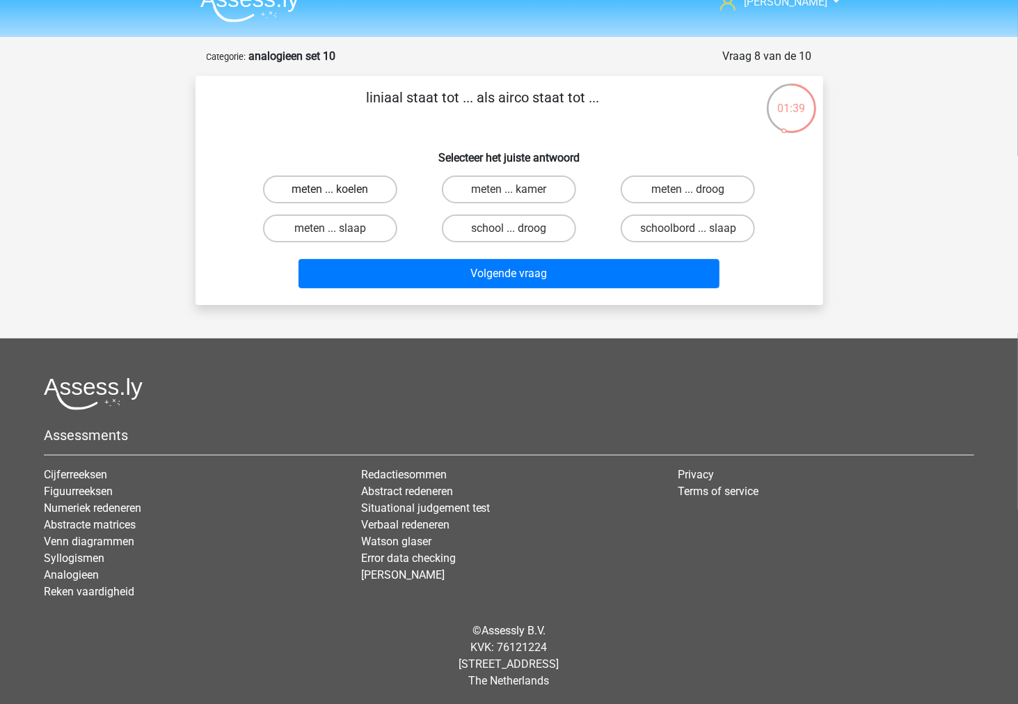
click at [344, 198] on label "meten ... koelen" at bounding box center [330, 189] width 134 height 28
click at [339, 198] on input "meten ... koelen" at bounding box center [334, 193] width 9 height 9
radio input "true"
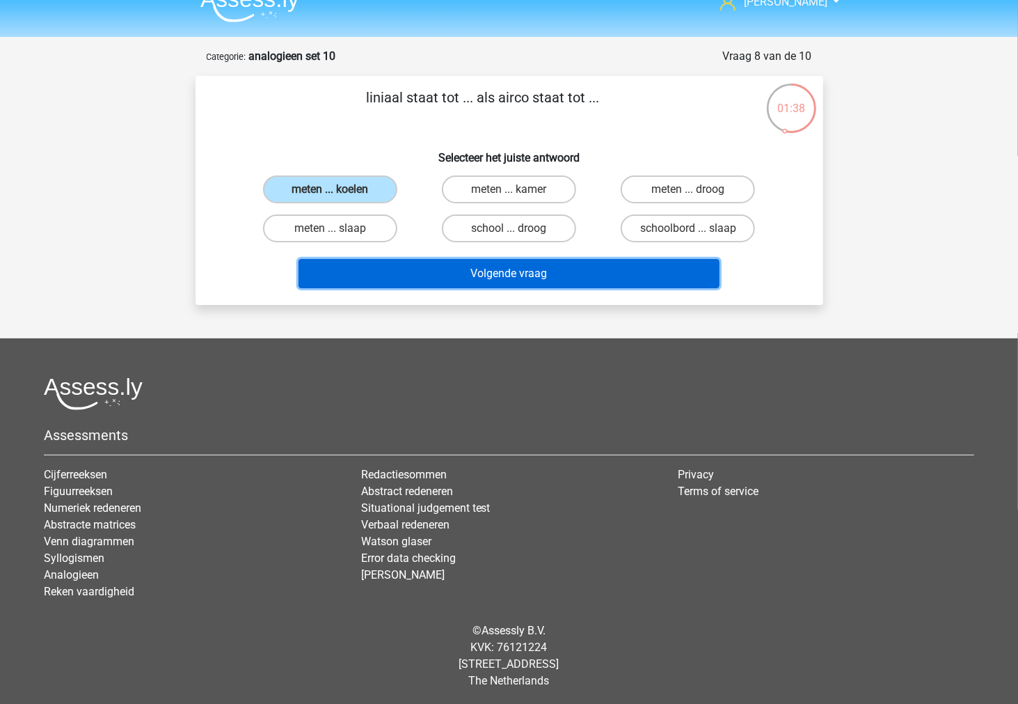
click at [384, 265] on button "Volgende vraag" at bounding box center [509, 273] width 421 height 29
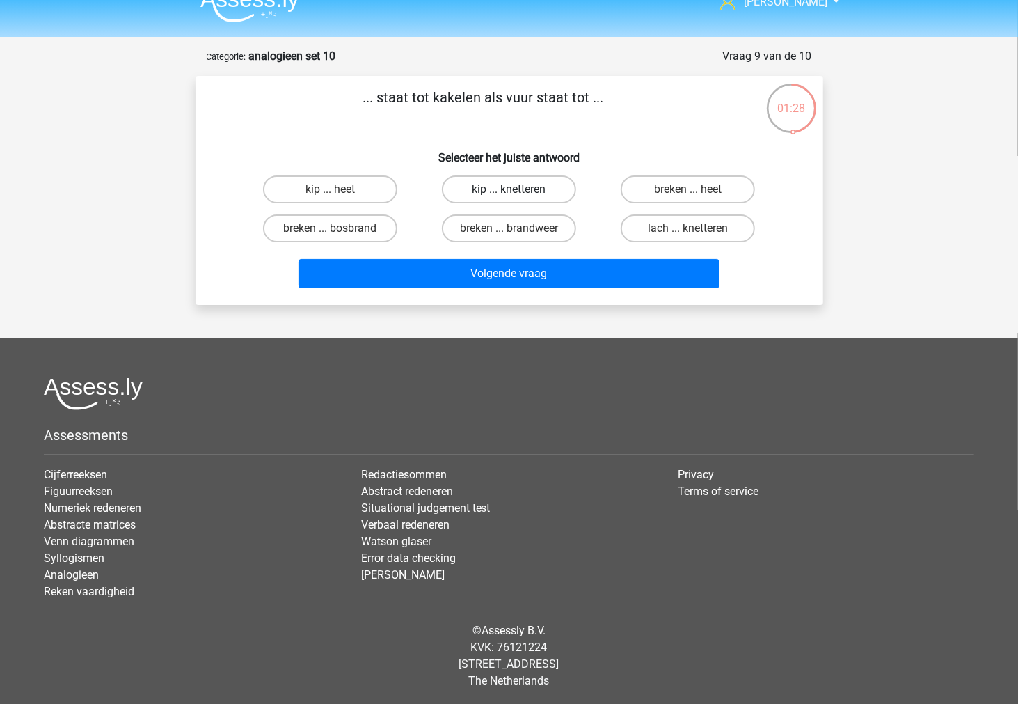
click at [464, 189] on label "kip ... knetteren" at bounding box center [509, 189] width 134 height 28
click at [509, 189] on input "kip ... knetteren" at bounding box center [513, 193] width 9 height 9
radio input "true"
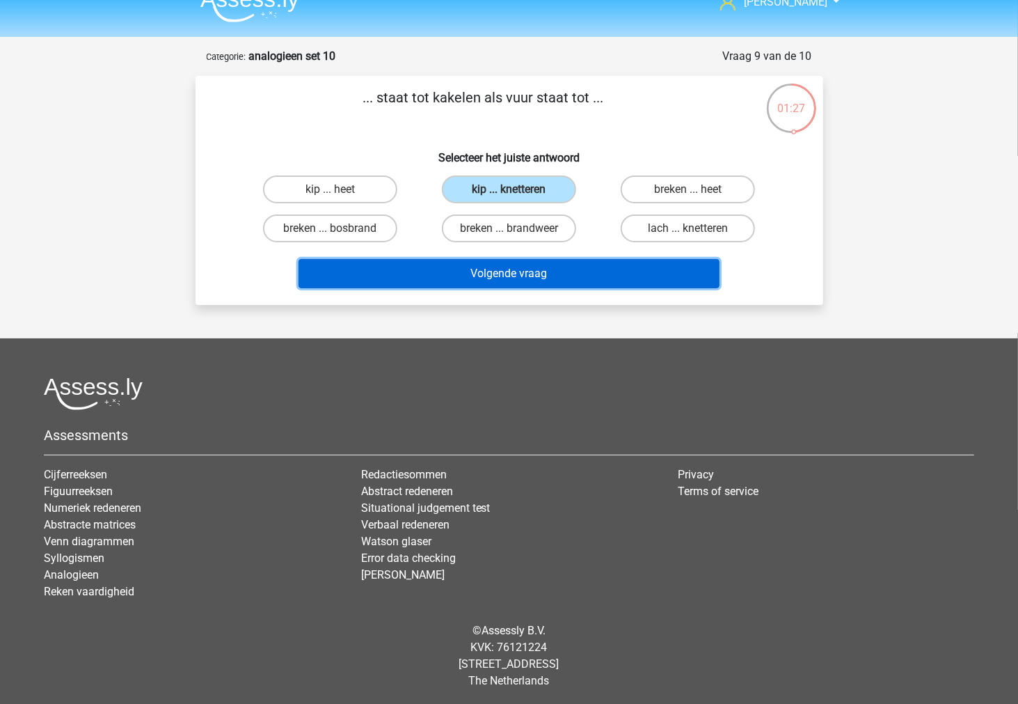
click at [454, 269] on button "Volgende vraag" at bounding box center [509, 273] width 421 height 29
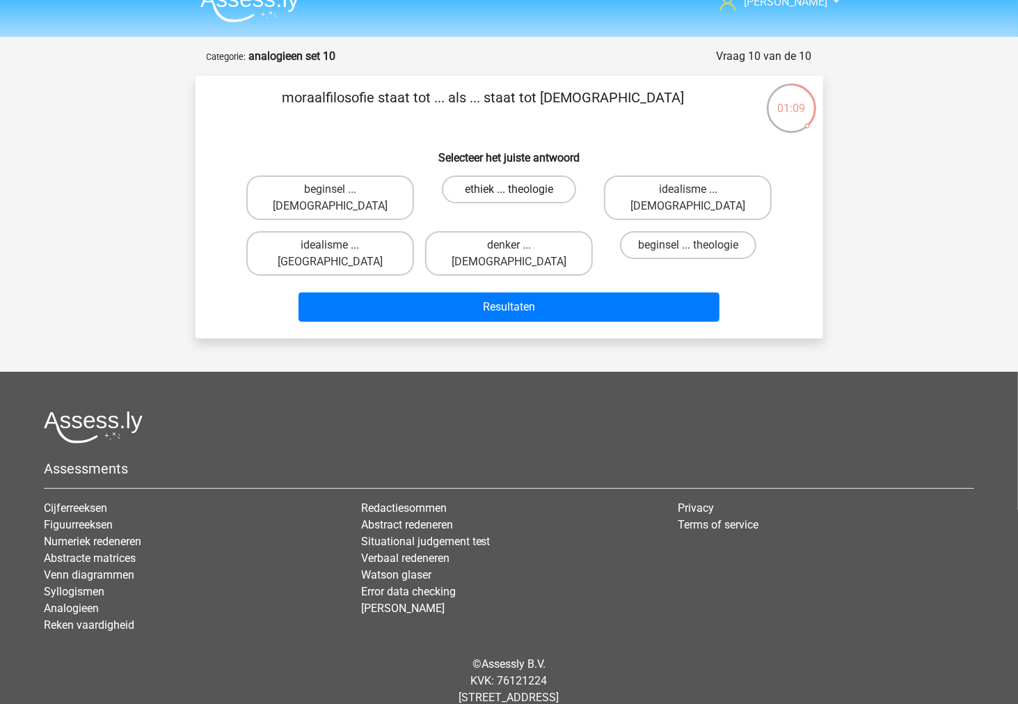
click at [538, 199] on label "ethiek ... theologie" at bounding box center [509, 189] width 134 height 28
click at [518, 198] on input "ethiek ... theologie" at bounding box center [513, 193] width 9 height 9
radio input "true"
click at [376, 198] on label "beginsel ... atheïsme" at bounding box center [330, 197] width 168 height 45
click at [339, 198] on input "beginsel ... atheïsme" at bounding box center [334, 193] width 9 height 9
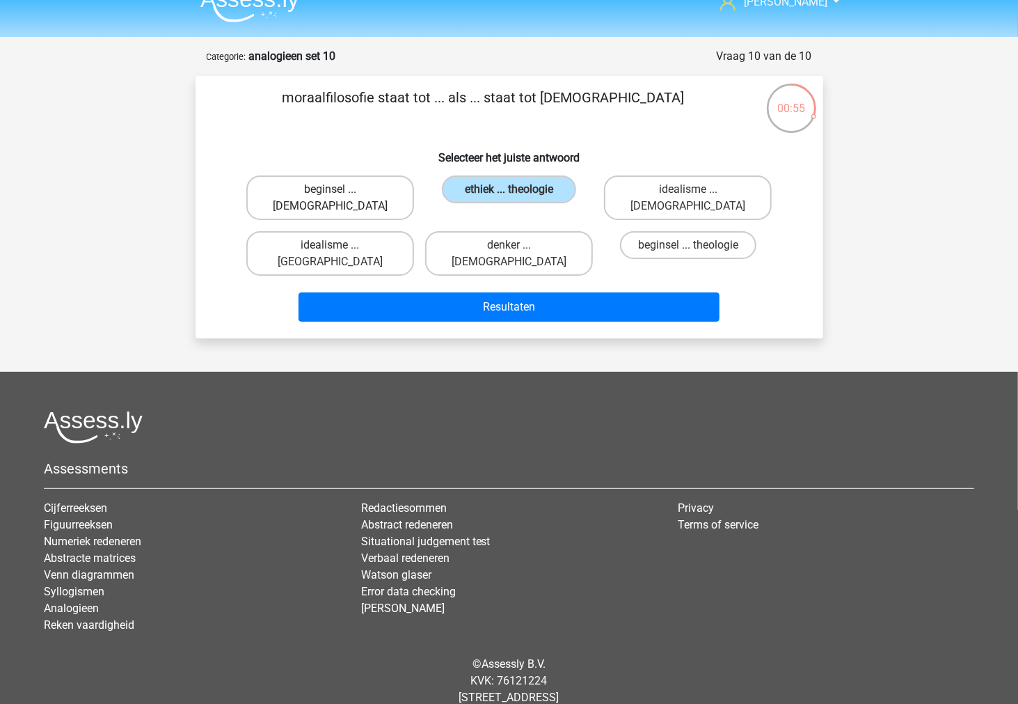
radio input "true"
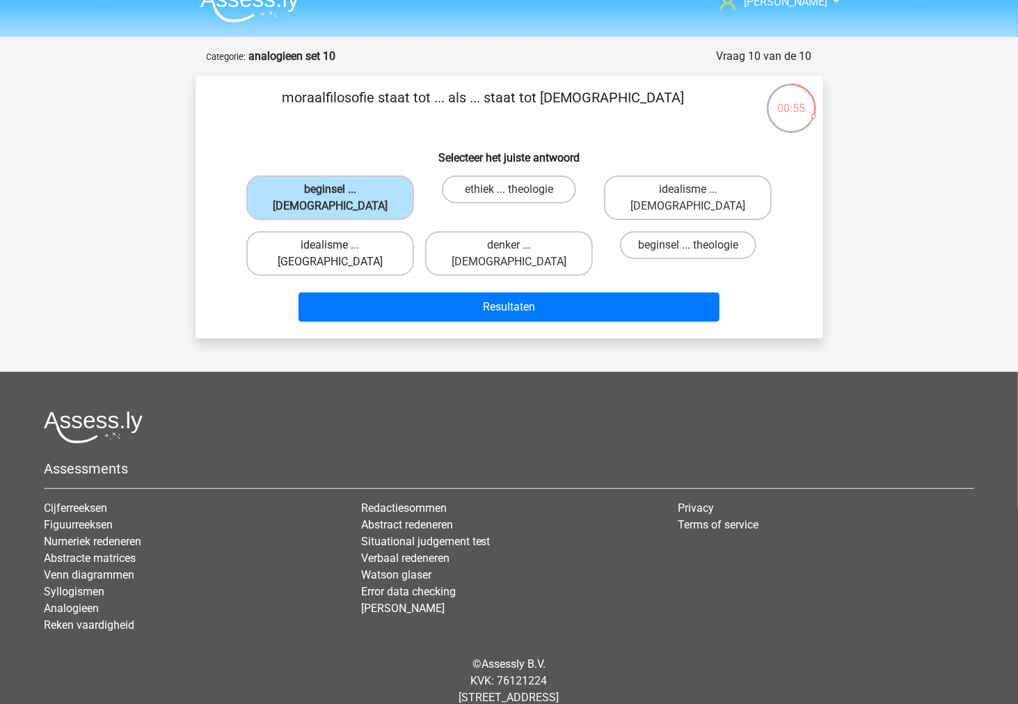
click at [377, 231] on label "idealisme ... Bijbelgordel" at bounding box center [330, 253] width 168 height 45
click at [339, 245] on input "idealisme ... Bijbelgordel" at bounding box center [334, 249] width 9 height 9
radio input "true"
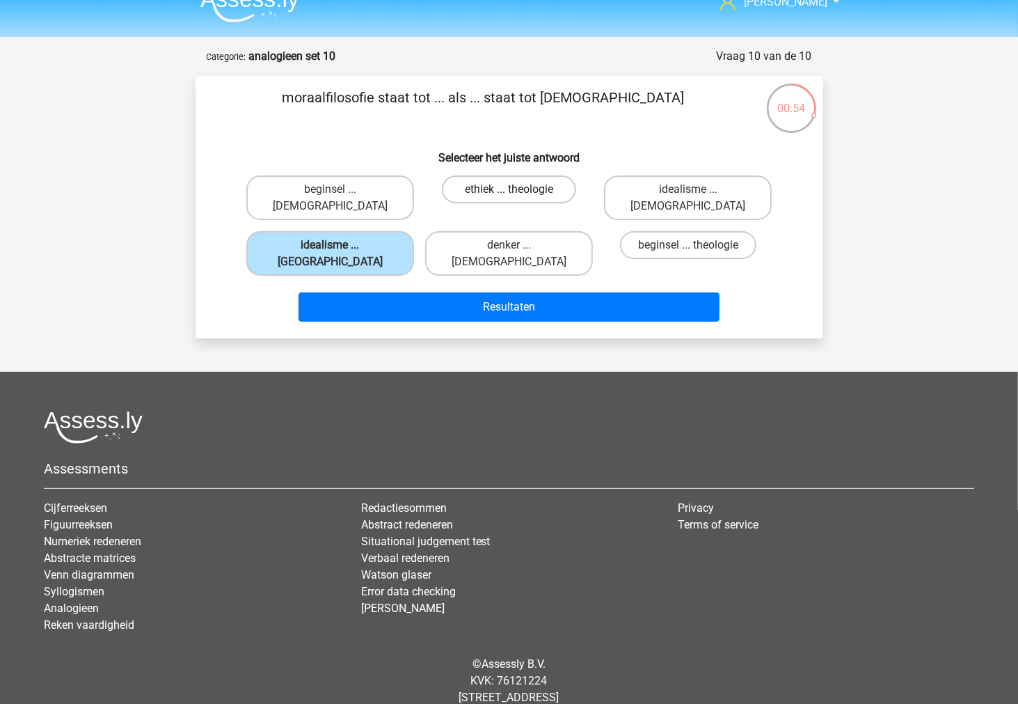
click at [478, 189] on label "ethiek ... theologie" at bounding box center [509, 189] width 134 height 28
click at [509, 189] on input "ethiek ... theologie" at bounding box center [513, 193] width 9 height 9
radio input "true"
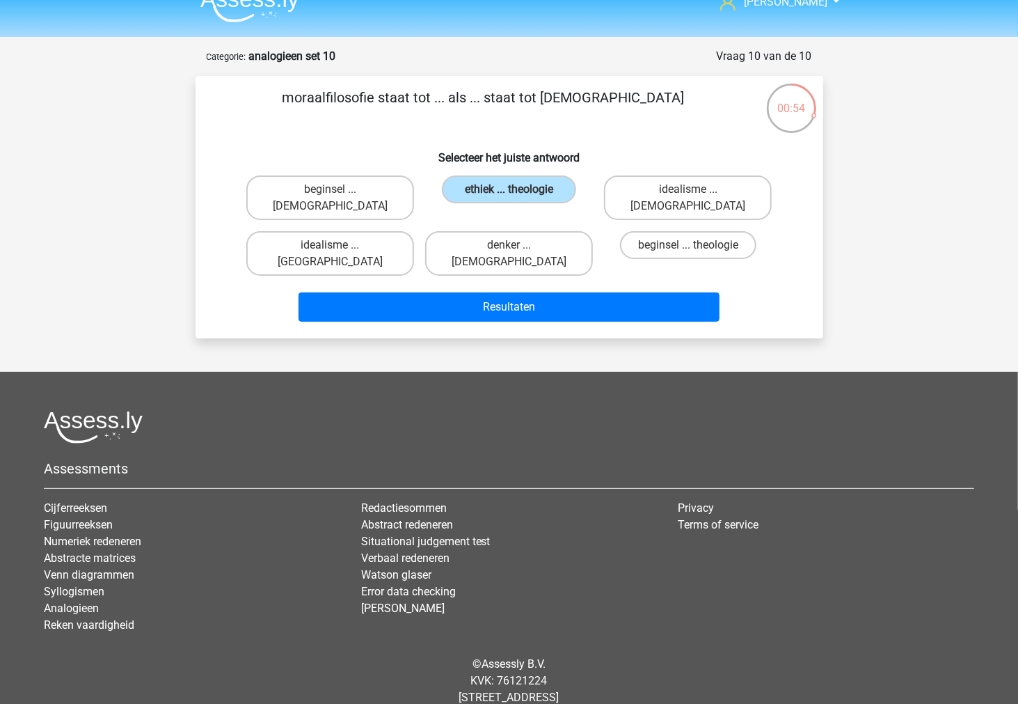
click at [455, 281] on div "Resultaten" at bounding box center [509, 304] width 583 height 46
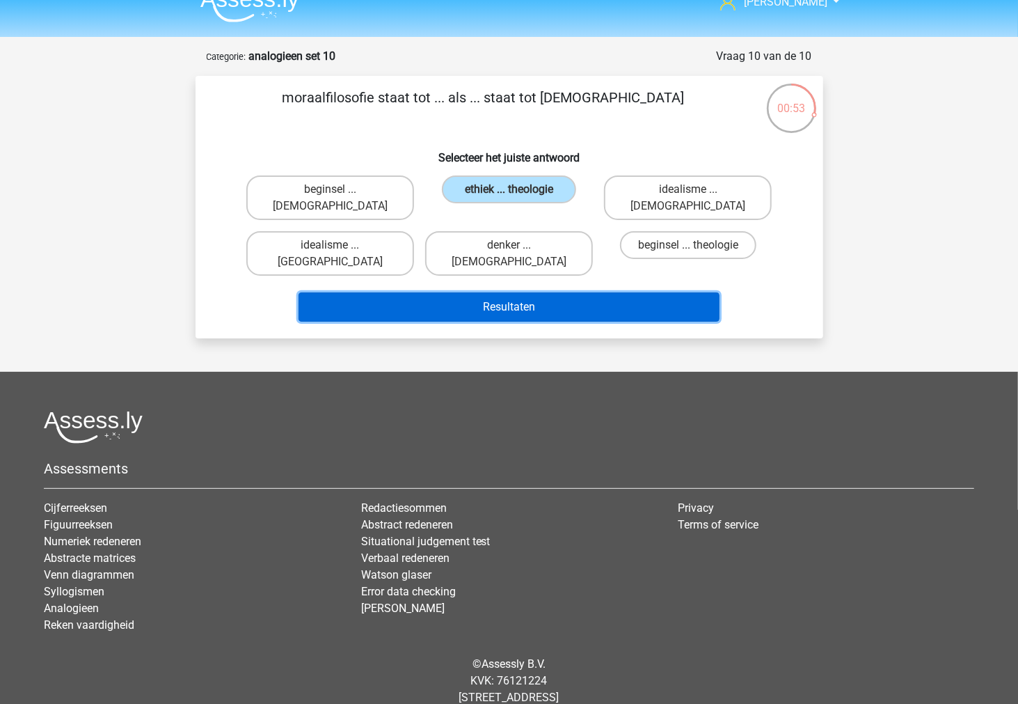
click at [455, 292] on button "Resultaten" at bounding box center [509, 306] width 421 height 29
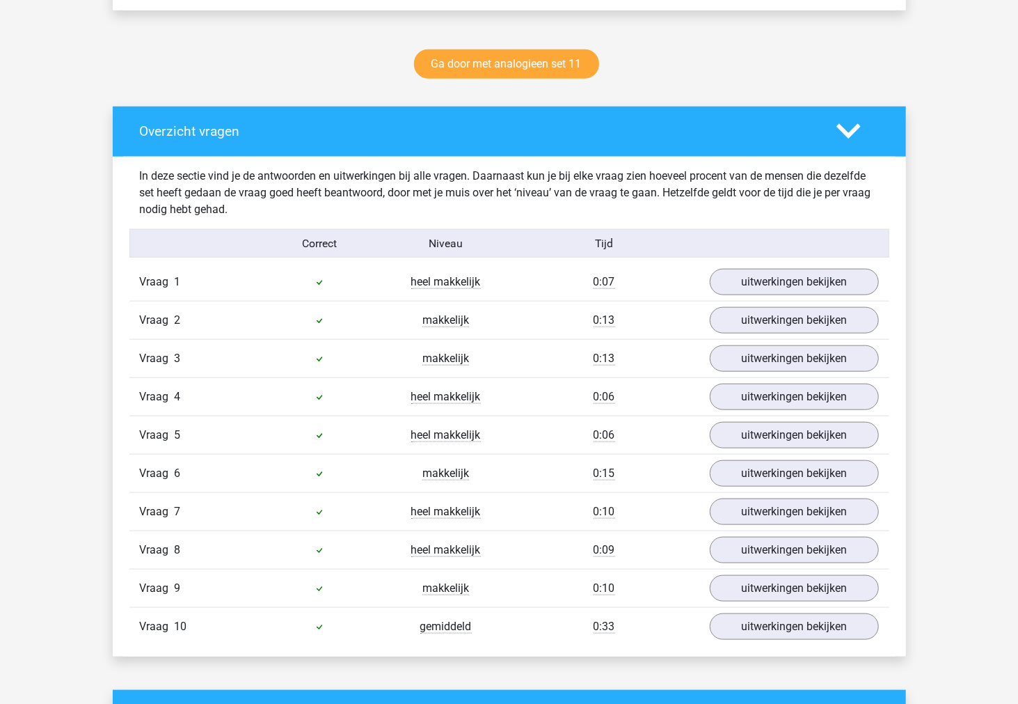
scroll to position [773, 0]
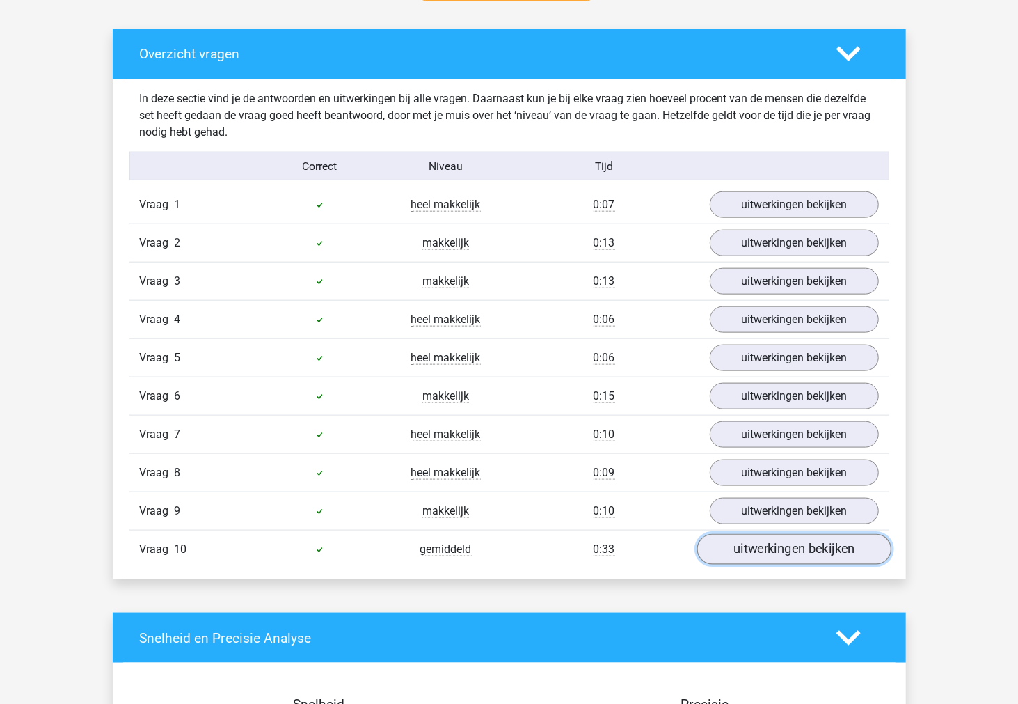
click at [784, 551] on link "uitwerkingen bekijken" at bounding box center [794, 549] width 194 height 31
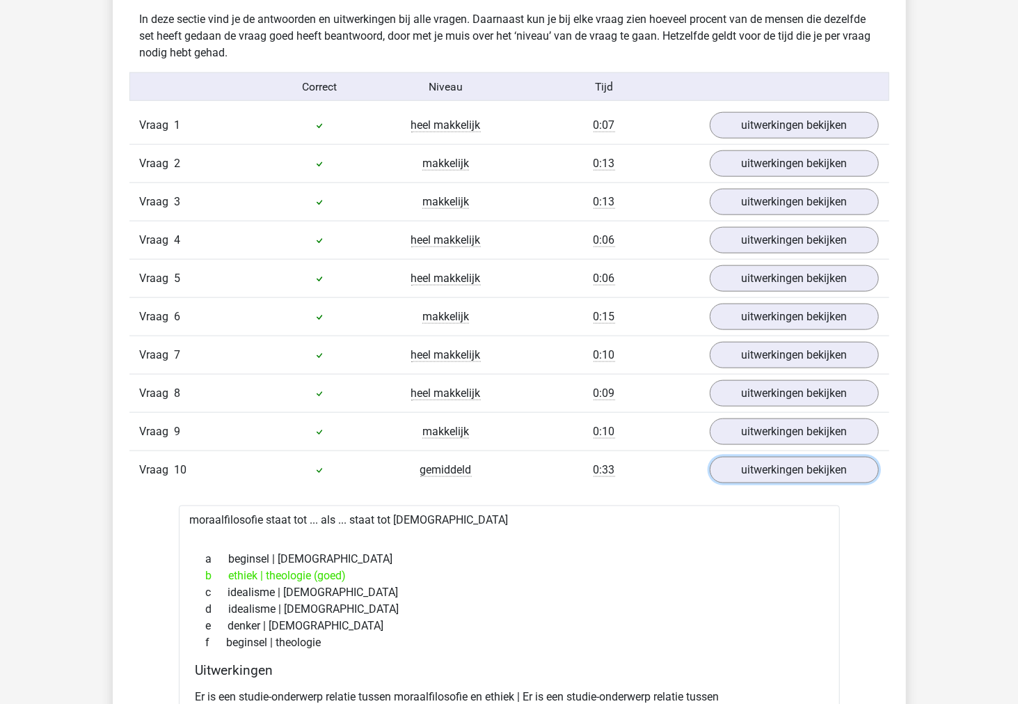
scroll to position [1005, 0]
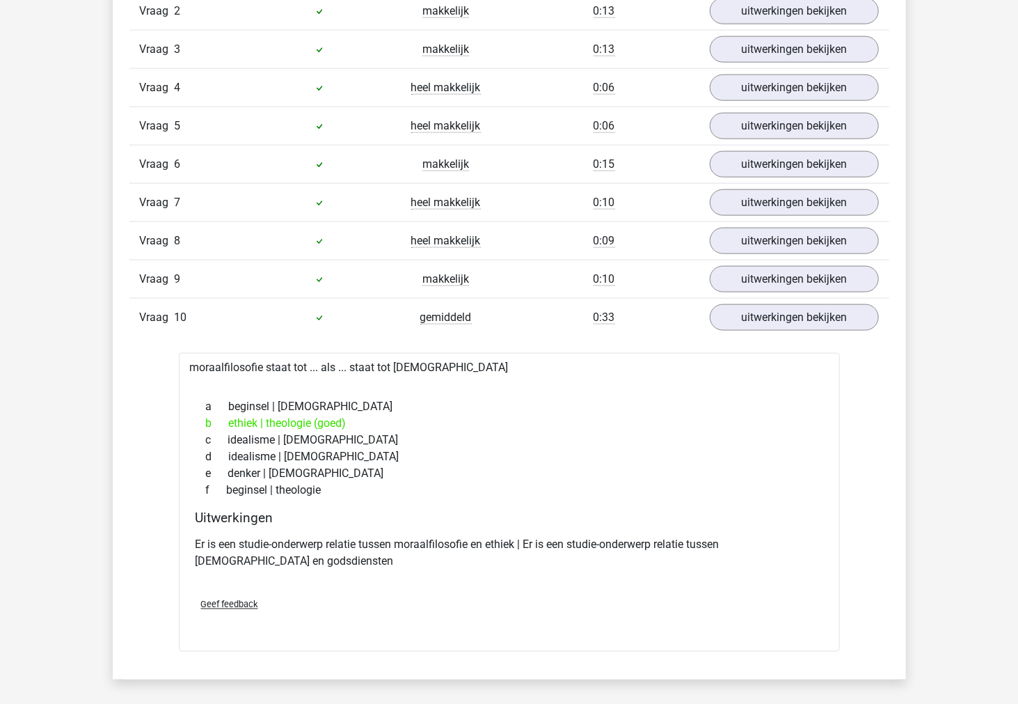
click at [400, 544] on p "Er is een studie-onderwerp relatie tussen moraalfilosofie en ethiek | Er is een…" at bounding box center [510, 553] width 628 height 33
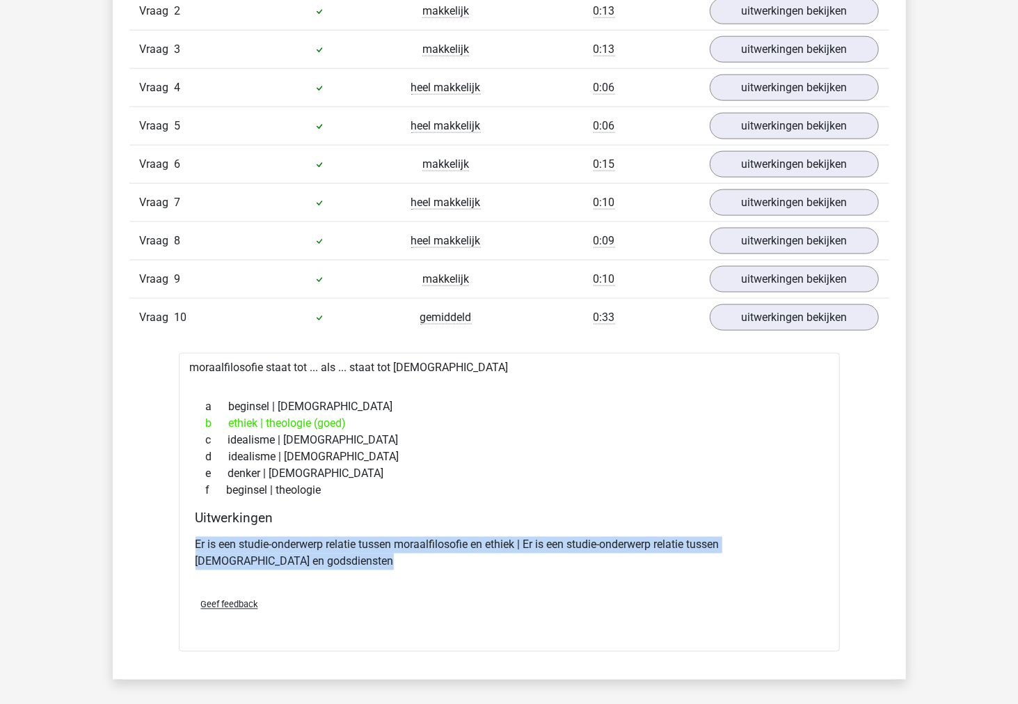
click at [400, 544] on p "Er is een studie-onderwerp relatie tussen moraalfilosofie en ethiek | Er is een…" at bounding box center [510, 553] width 628 height 33
copy div "Er is een studie-onderwerp relatie tussen moraalfilosofie en ethiek | Er is een…"
click at [773, 317] on link "uitwerkingen bekijken" at bounding box center [794, 318] width 194 height 31
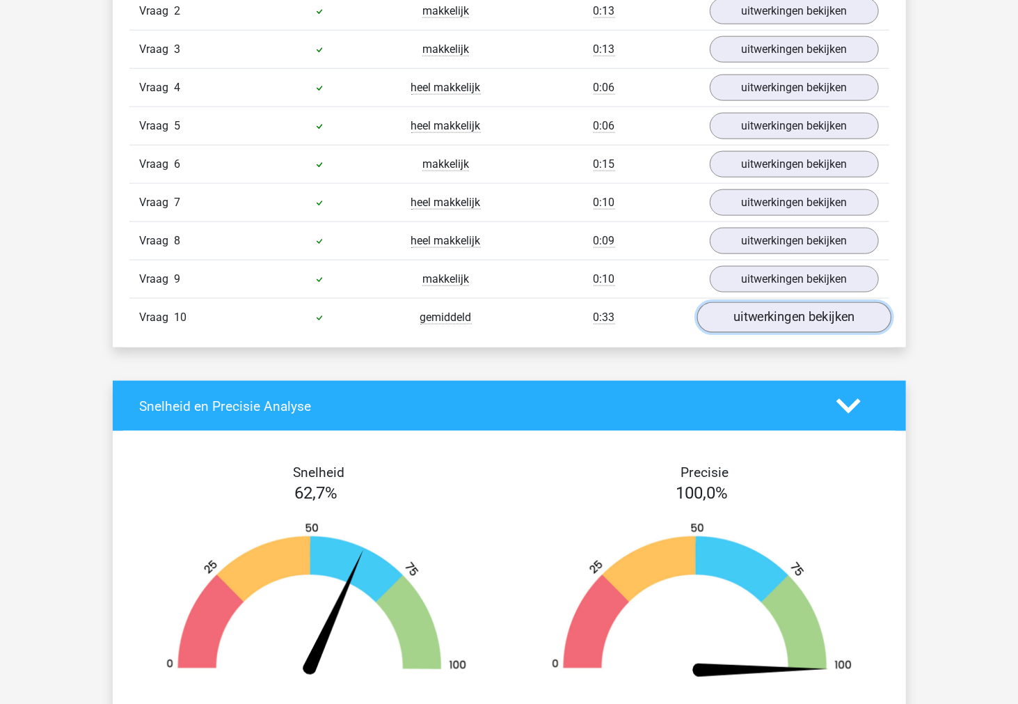
click at [761, 326] on link "uitwerkingen bekijken" at bounding box center [794, 318] width 194 height 31
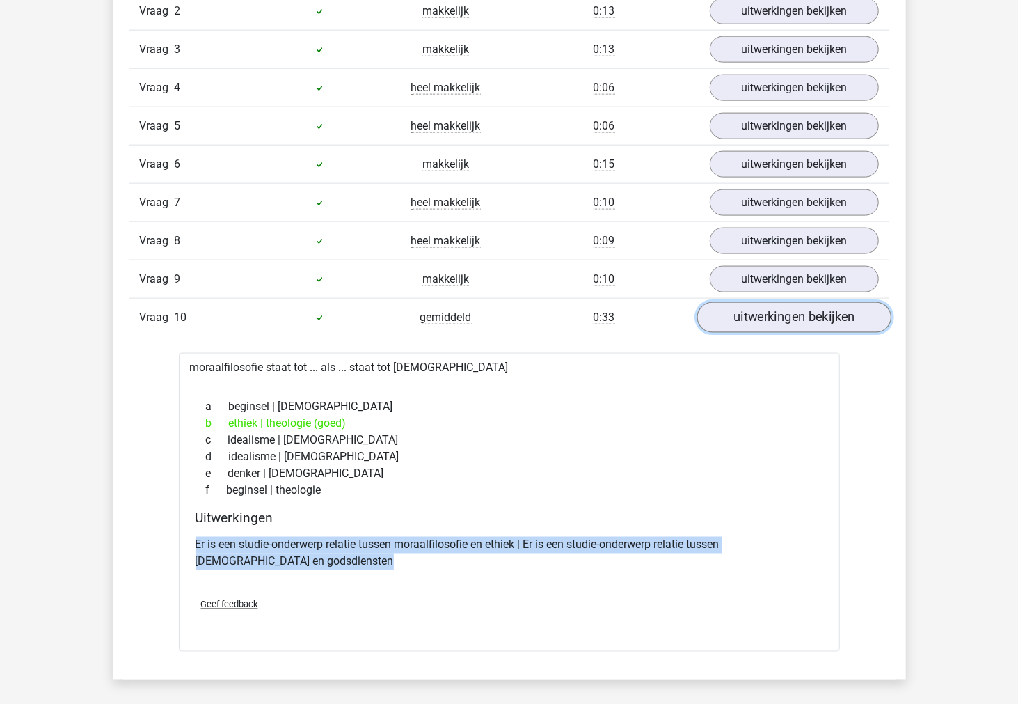
click at [761, 326] on link "uitwerkingen bekijken" at bounding box center [794, 318] width 194 height 31
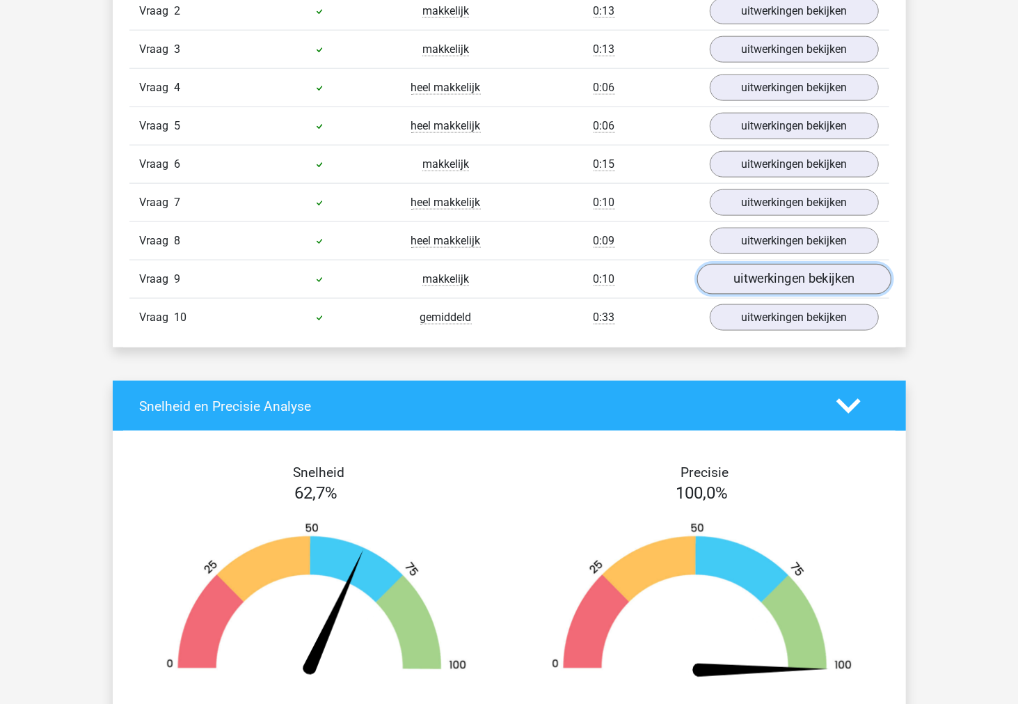
click at [761, 281] on link "uitwerkingen bekijken" at bounding box center [794, 279] width 194 height 31
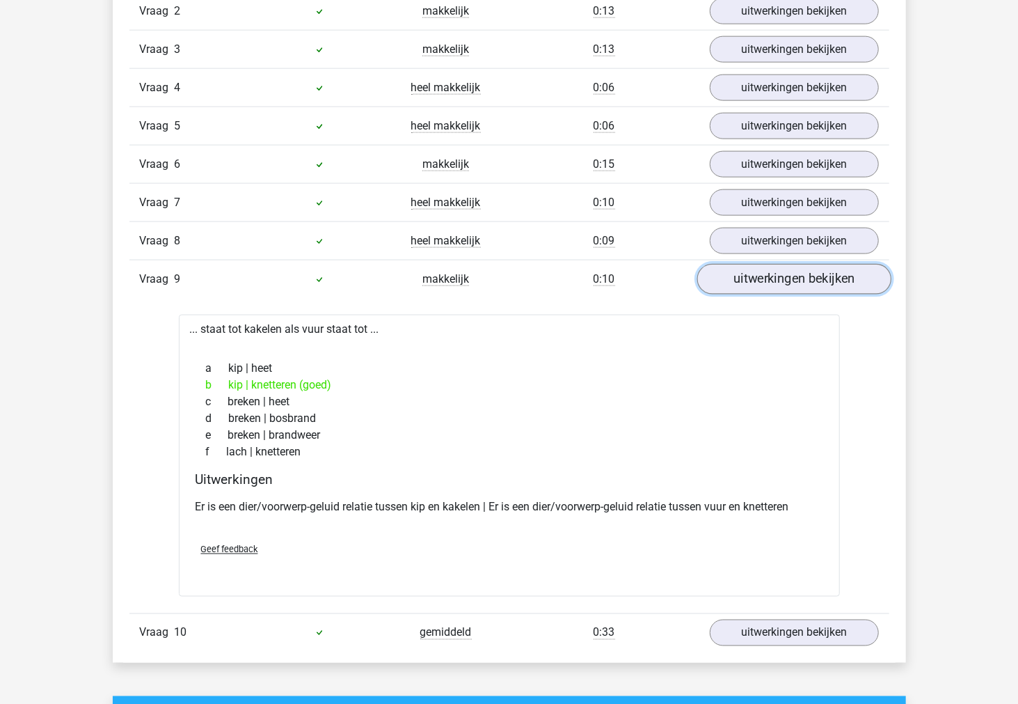
click at [761, 281] on link "uitwerkingen bekijken" at bounding box center [794, 279] width 194 height 31
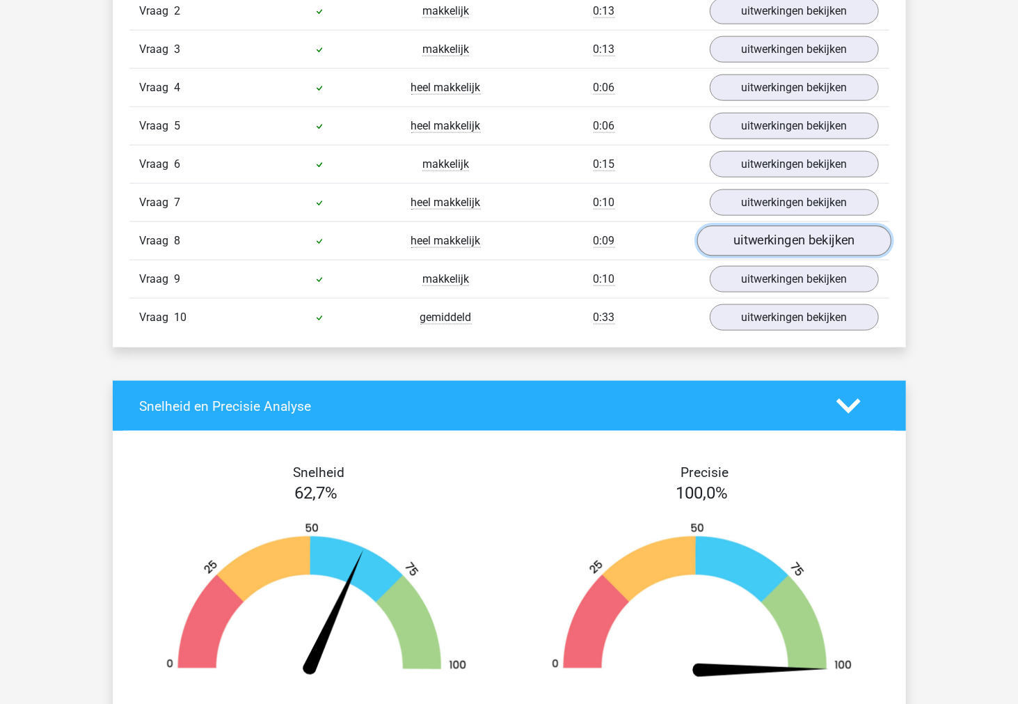
click at [749, 239] on link "uitwerkingen bekijken" at bounding box center [794, 241] width 194 height 31
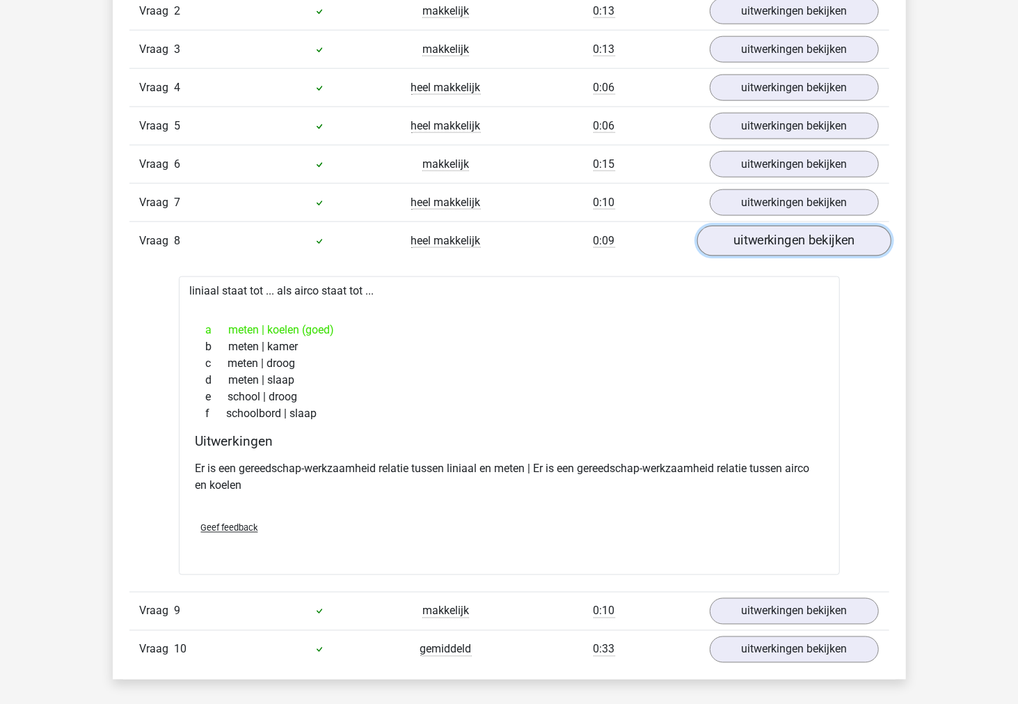
click at [749, 239] on link "uitwerkingen bekijken" at bounding box center [794, 241] width 194 height 31
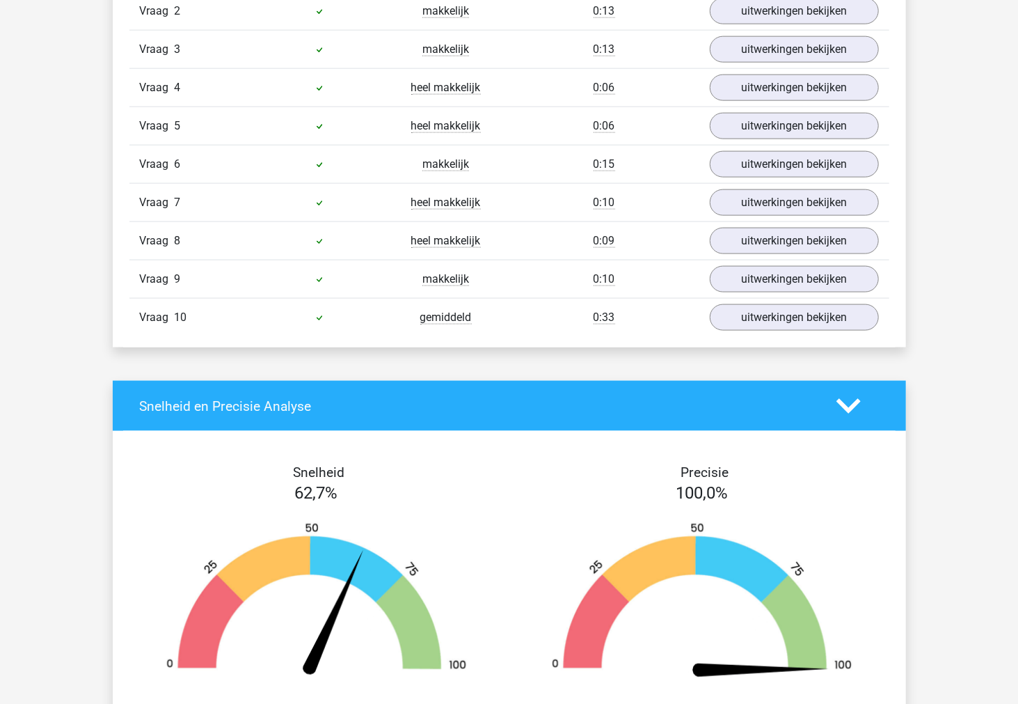
click at [742, 217] on div "Vraag 7 heel makkelijk 0:10 uitwerkingen bekijken" at bounding box center [509, 202] width 760 height 38
click at [740, 210] on link "uitwerkingen bekijken" at bounding box center [794, 203] width 194 height 31
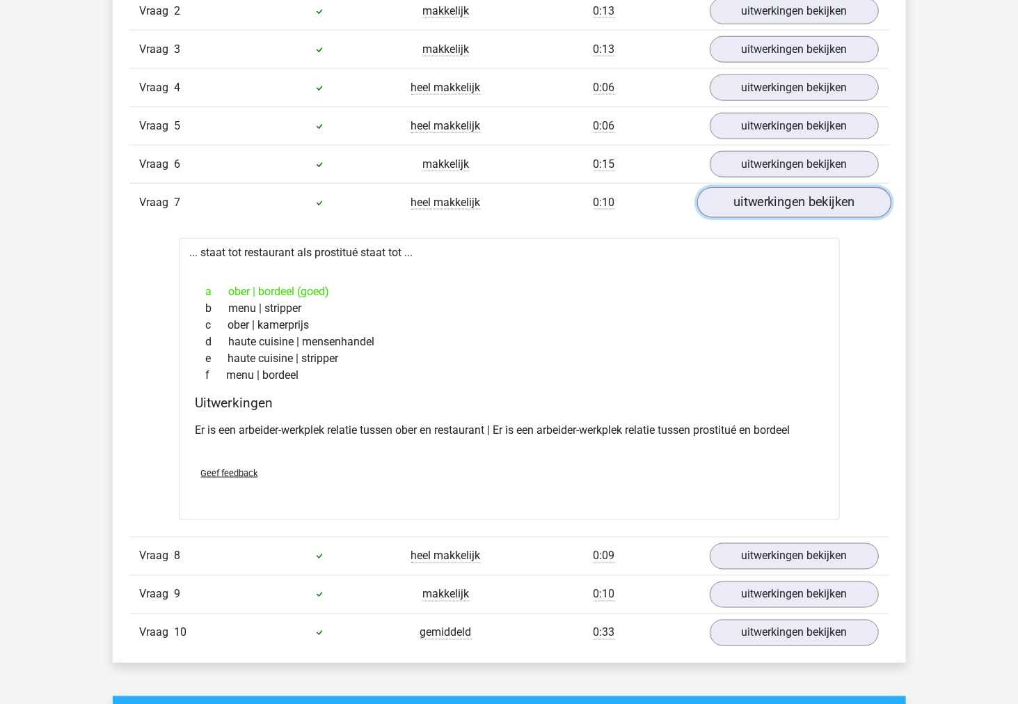
click at [740, 210] on link "uitwerkingen bekijken" at bounding box center [794, 203] width 194 height 31
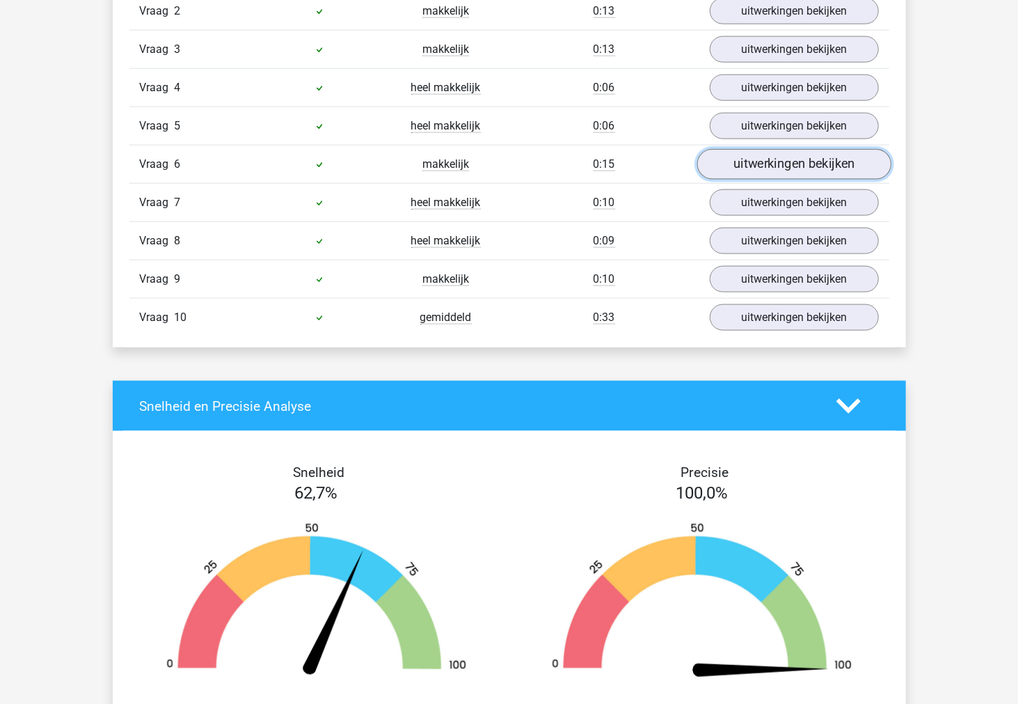
click at [742, 164] on link "uitwerkingen bekijken" at bounding box center [794, 165] width 194 height 31
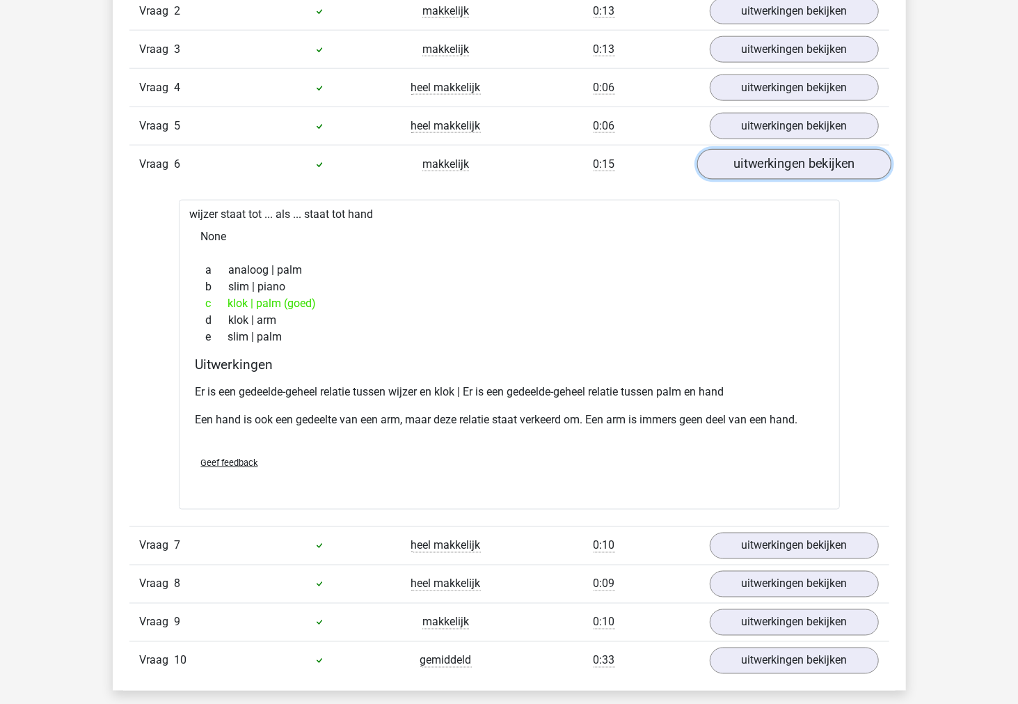
click at [742, 164] on link "uitwerkingen bekijken" at bounding box center [794, 165] width 194 height 31
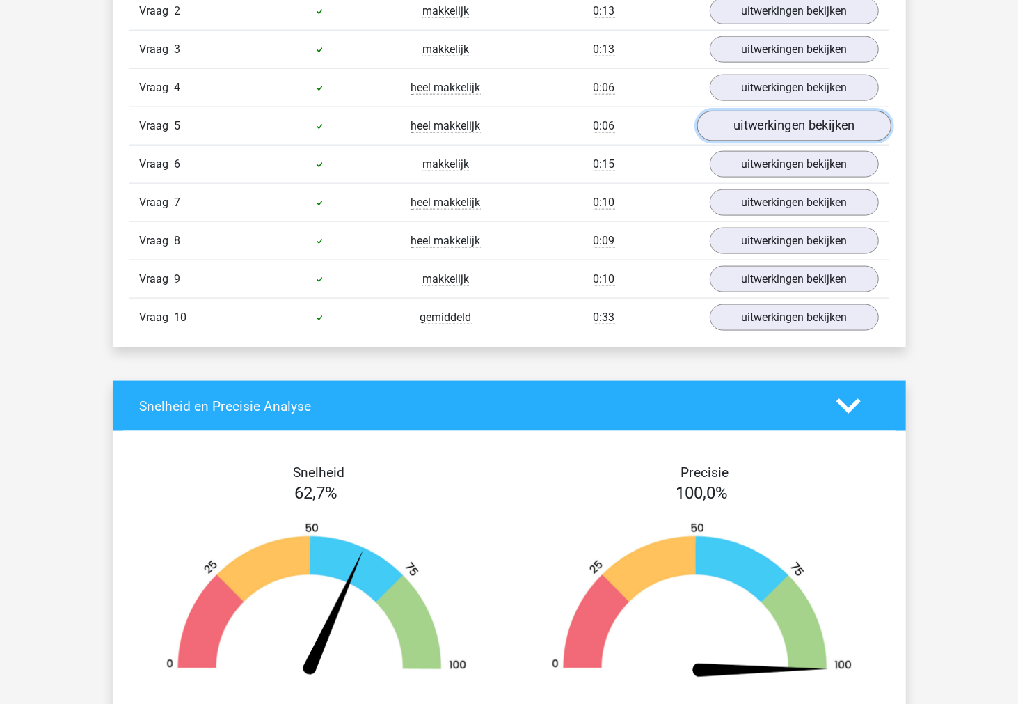
click at [743, 127] on link "uitwerkingen bekijken" at bounding box center [794, 126] width 194 height 31
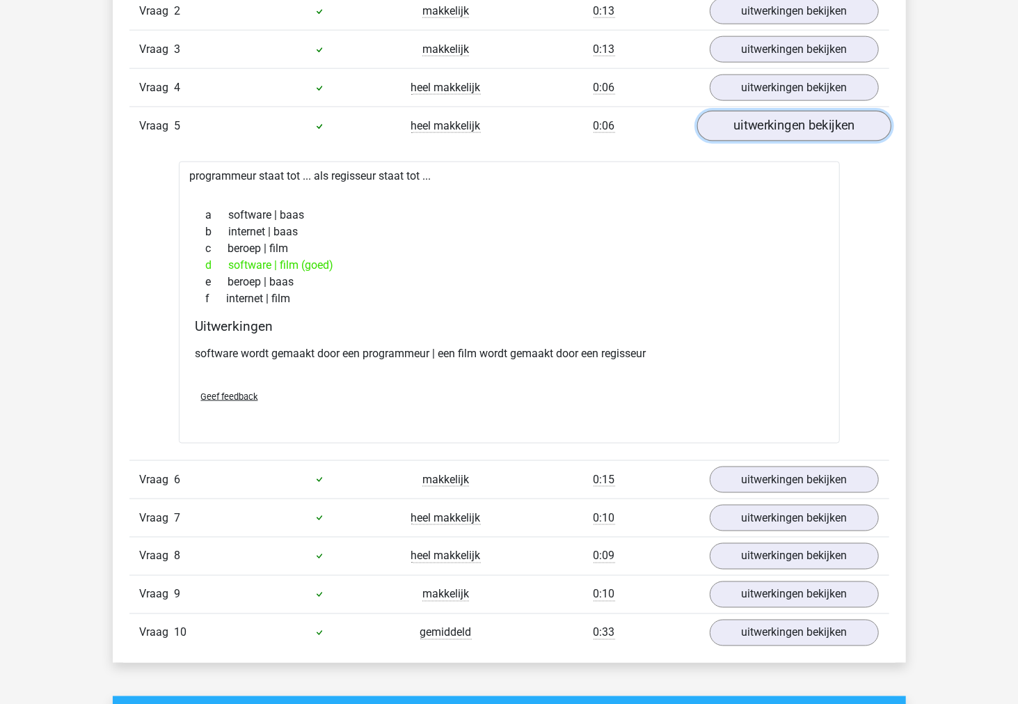
click at [743, 127] on link "uitwerkingen bekijken" at bounding box center [794, 126] width 194 height 31
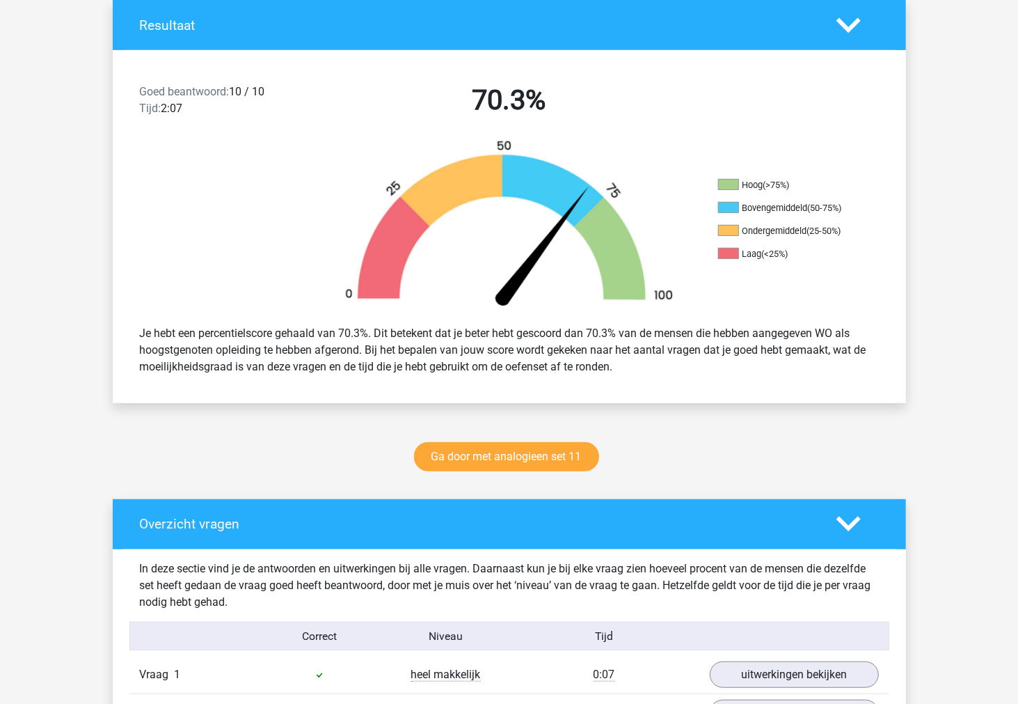
scroll to position [309, 0]
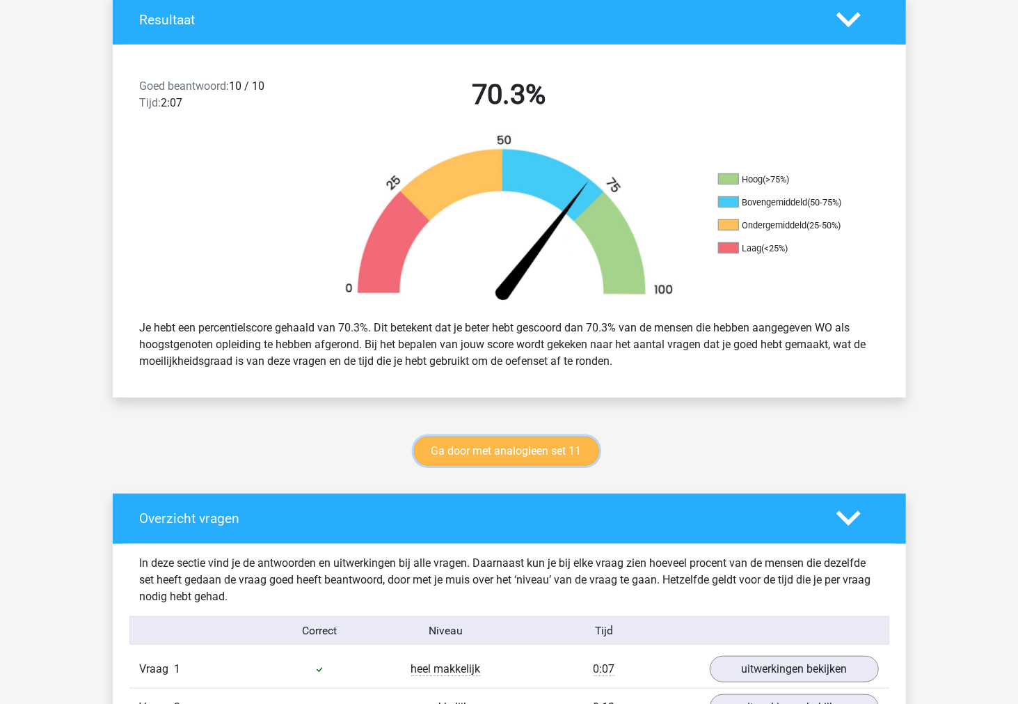
click at [479, 437] on link "Ga door met analogieen set 11" at bounding box center [506, 450] width 185 height 29
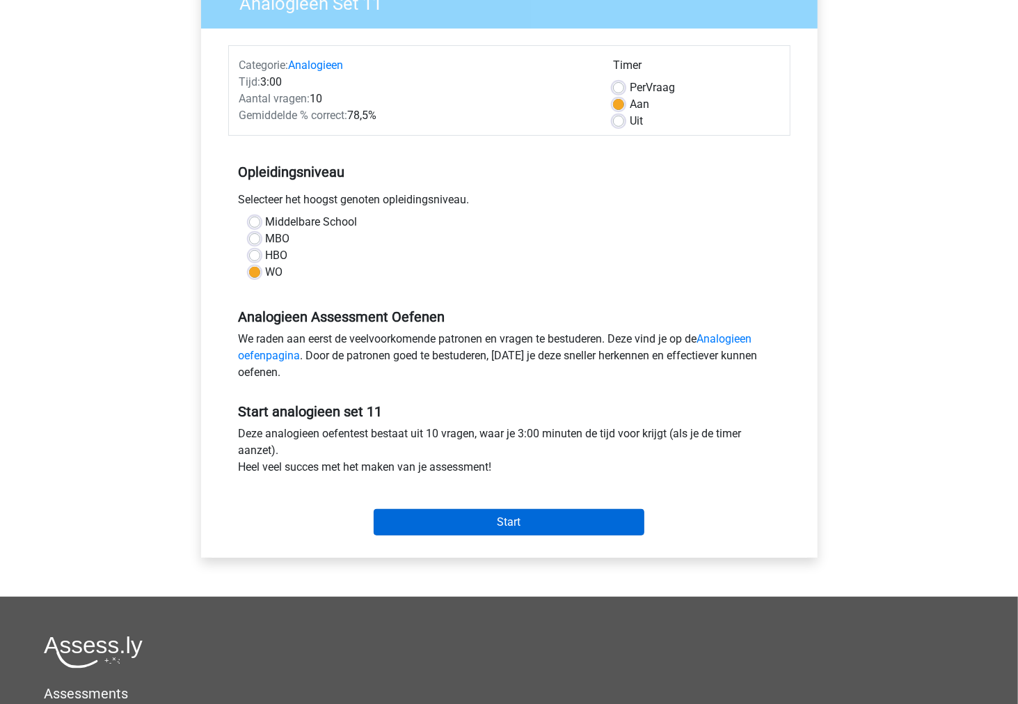
scroll to position [155, 0]
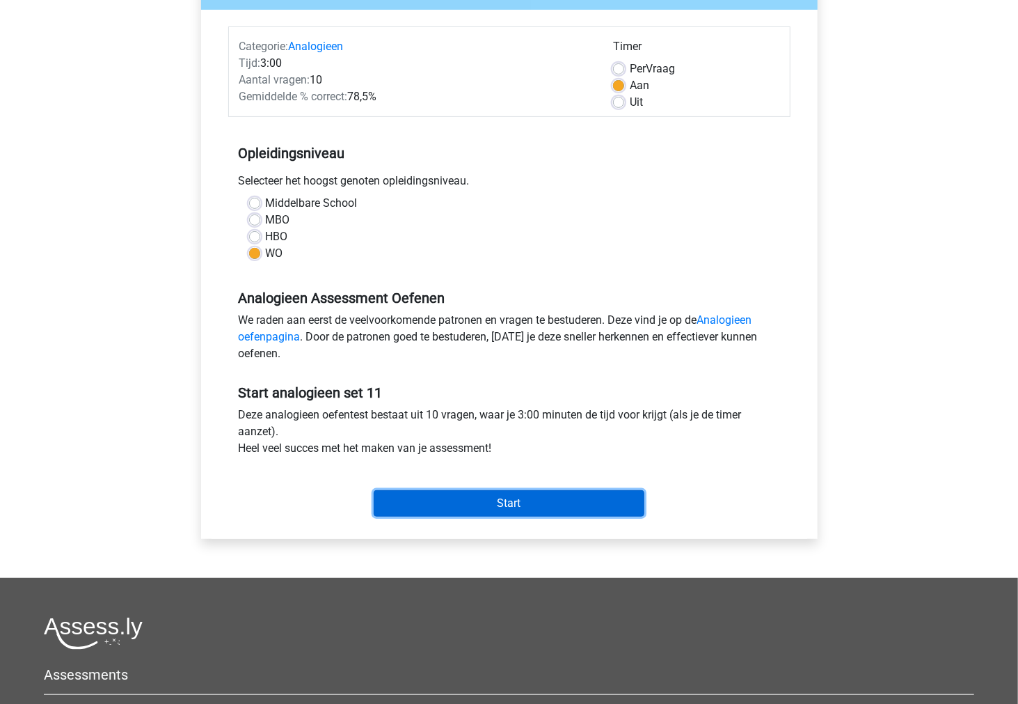
click at [447, 502] on input "Start" at bounding box center [509, 503] width 271 height 26
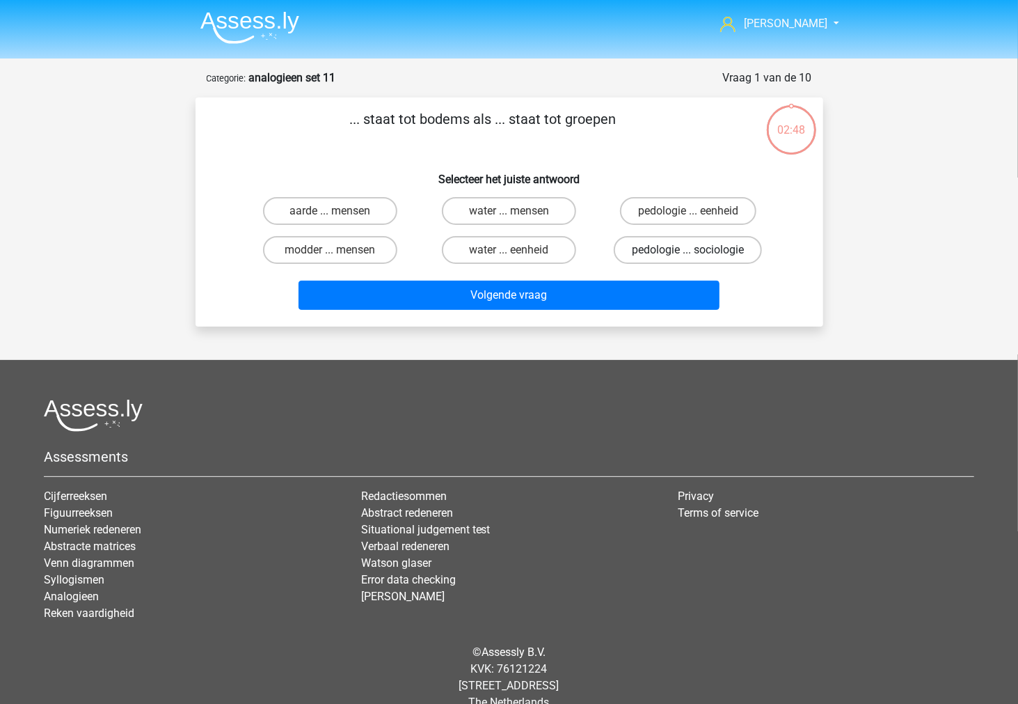
click at [627, 245] on label "pedologie ... sociologie" at bounding box center [688, 250] width 148 height 28
click at [688, 250] on input "pedologie ... sociologie" at bounding box center [692, 254] width 9 height 9
radio input "true"
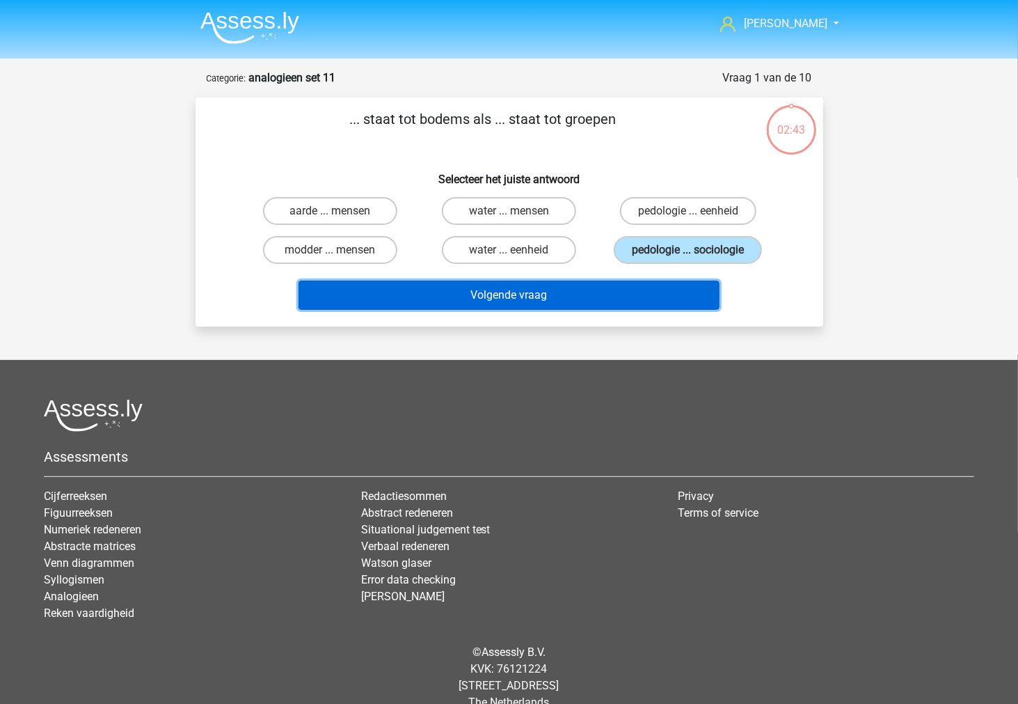
click at [619, 292] on button "Volgende vraag" at bounding box center [509, 294] width 421 height 29
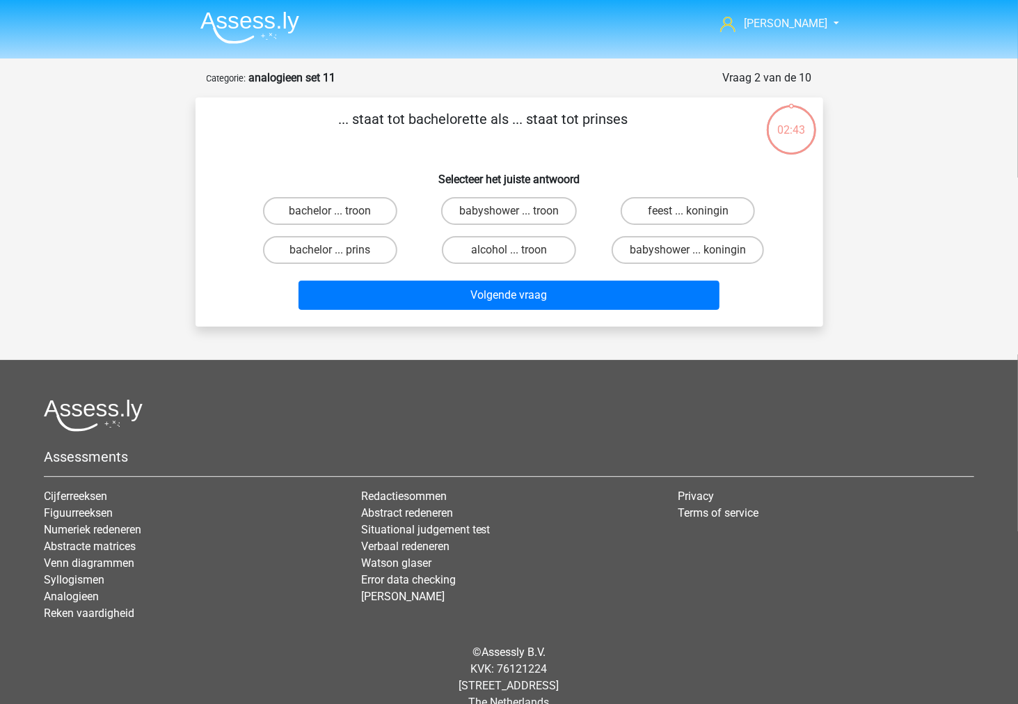
scroll to position [22, 0]
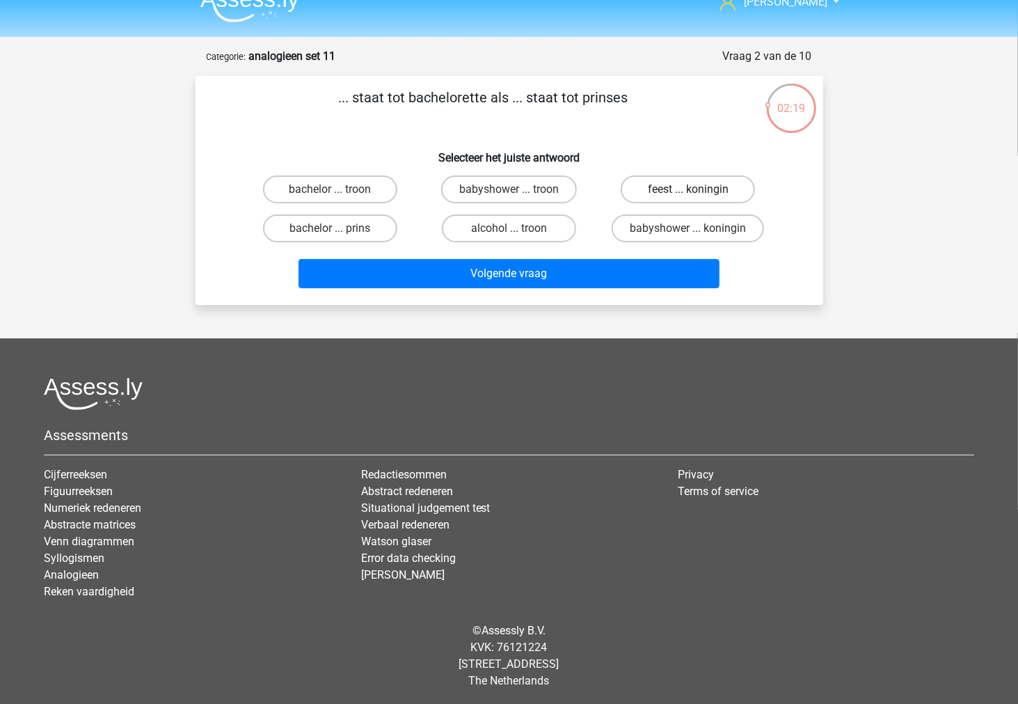
click at [648, 197] on label "feest ... koningin" at bounding box center [688, 189] width 134 height 28
click at [688, 197] on input "feest ... koningin" at bounding box center [692, 193] width 9 height 9
radio input "true"
click at [606, 254] on div "Volgende vraag" at bounding box center [509, 271] width 583 height 46
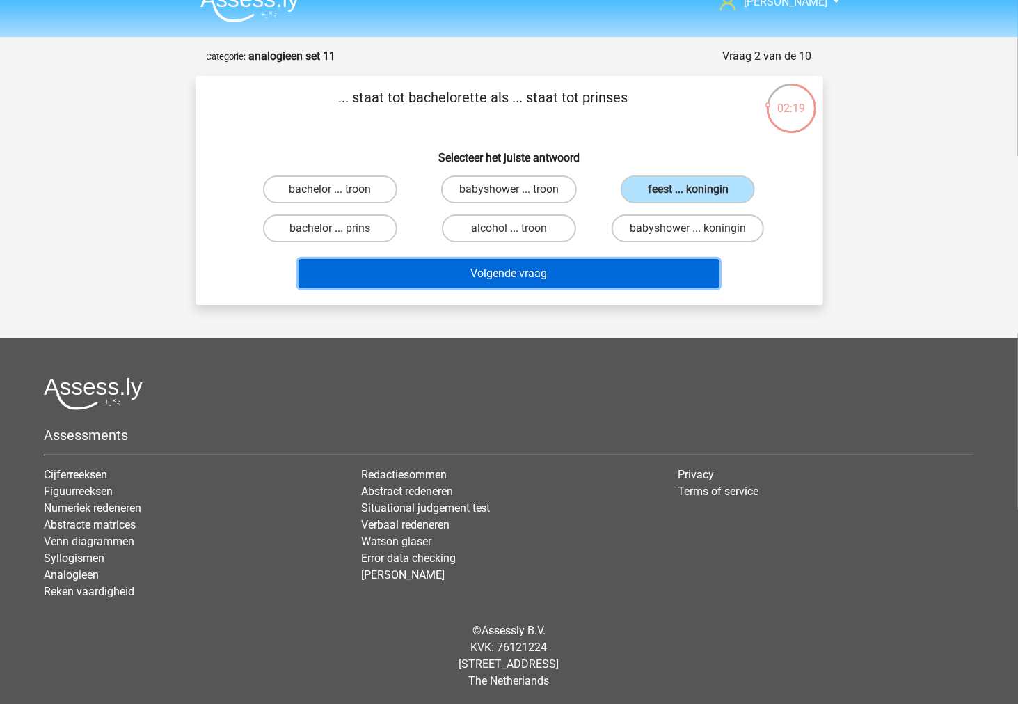
click at [603, 259] on button "Volgende vraag" at bounding box center [509, 273] width 421 height 29
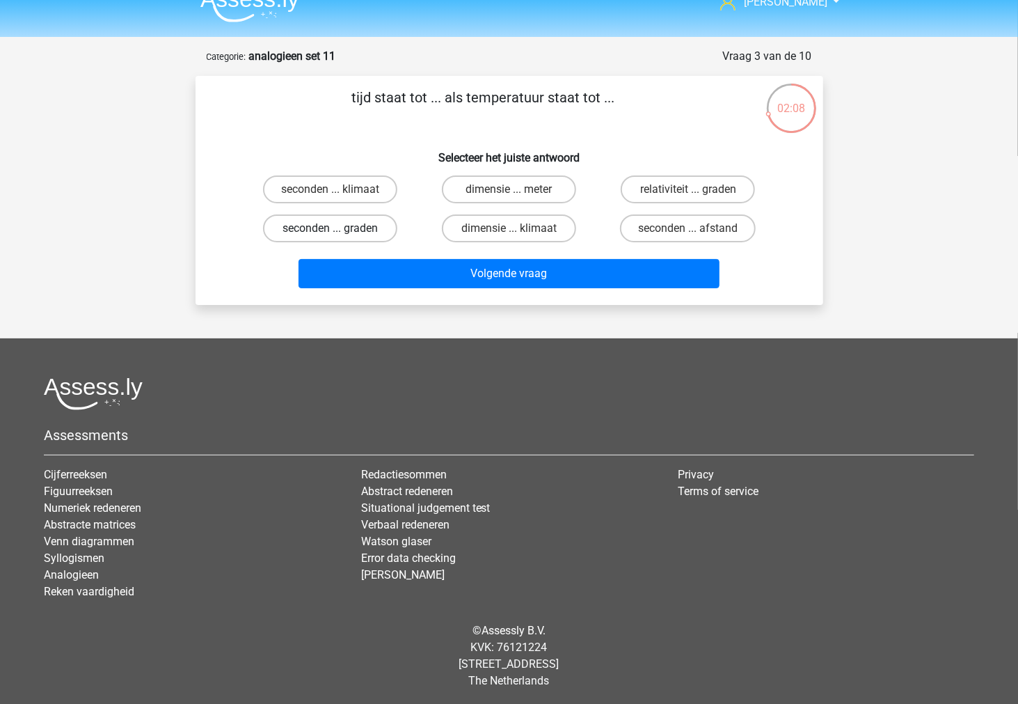
click at [357, 237] on label "seconden ... graden" at bounding box center [330, 228] width 134 height 28
click at [339, 237] on input "seconden ... graden" at bounding box center [334, 232] width 9 height 9
radio input "true"
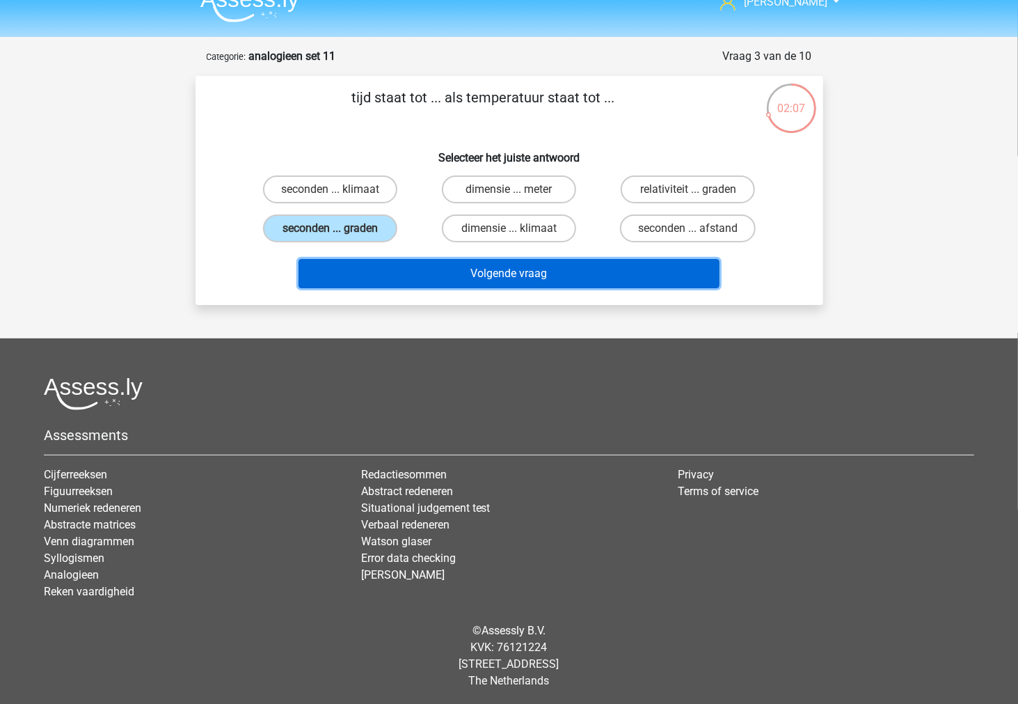
click at [365, 268] on button "Volgende vraag" at bounding box center [509, 273] width 421 height 29
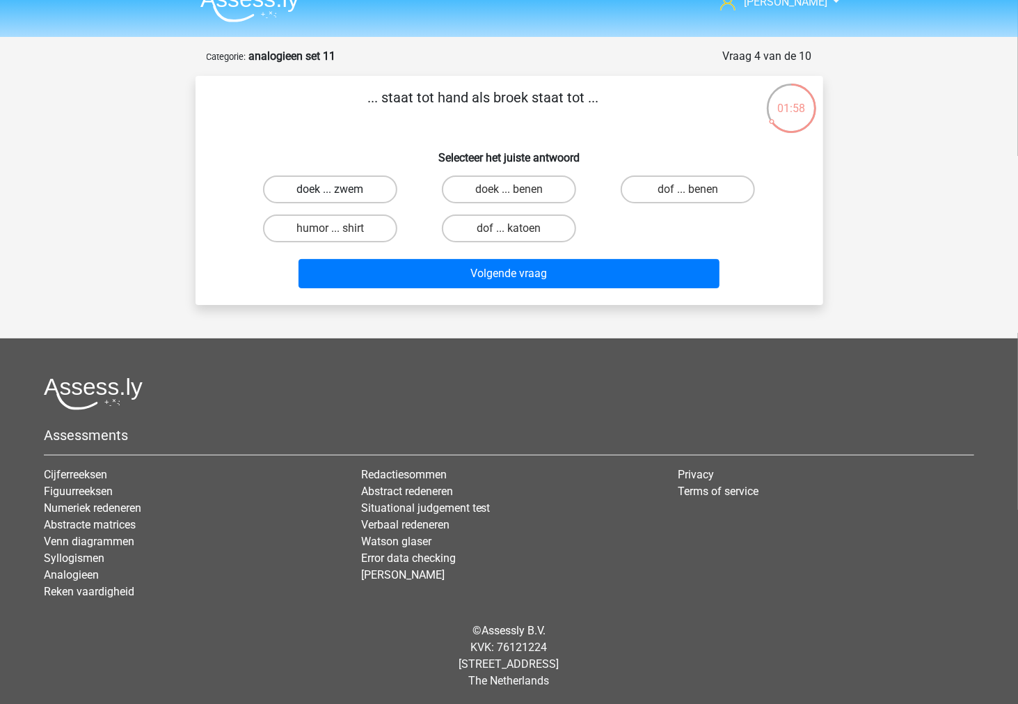
click at [370, 193] on label "doek ... zwem" at bounding box center [330, 189] width 134 height 28
click at [339, 193] on input "doek ... zwem" at bounding box center [334, 193] width 9 height 9
radio input "true"
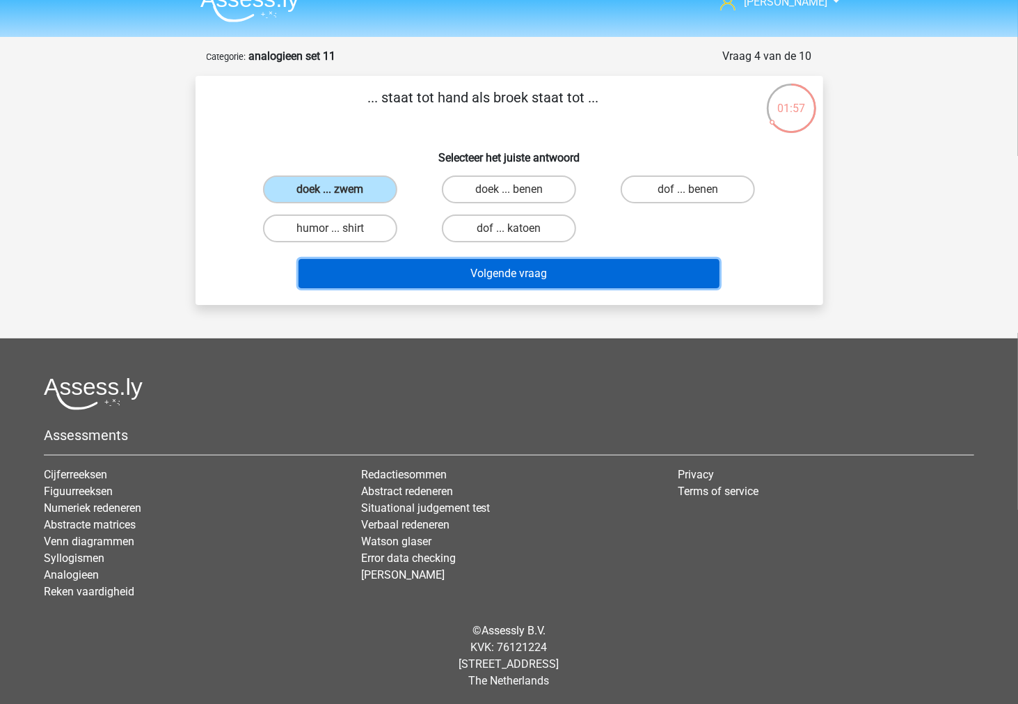
click at [370, 268] on button "Volgende vraag" at bounding box center [509, 273] width 421 height 29
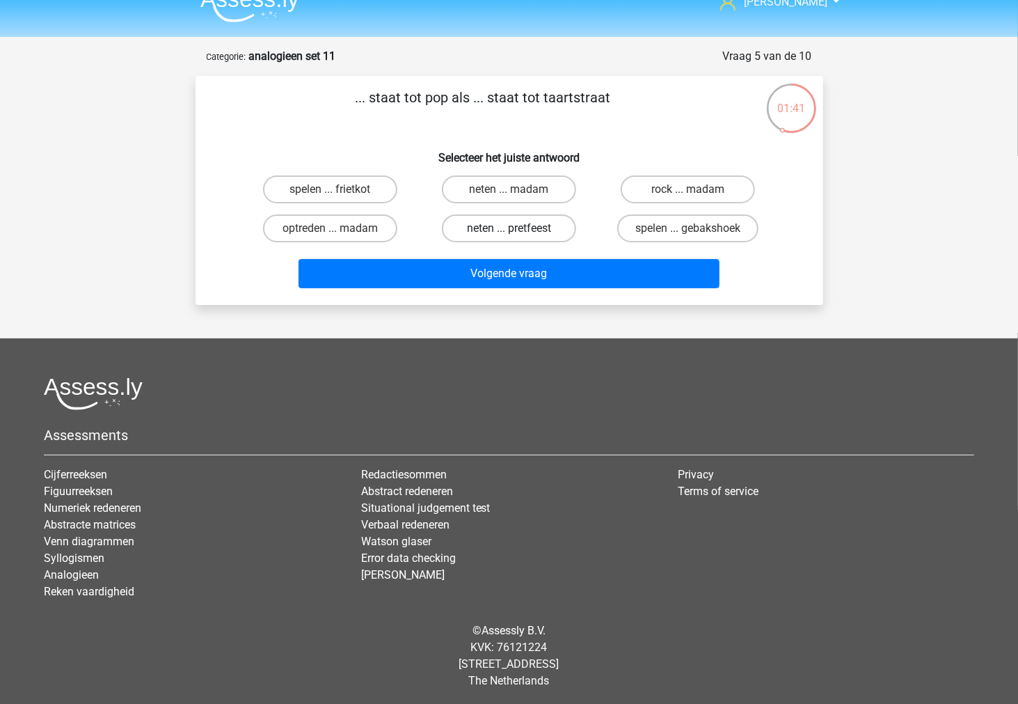
click at [544, 231] on label "neten ... pretfeest" at bounding box center [509, 228] width 134 height 28
click at [518, 231] on input "neten ... pretfeest" at bounding box center [513, 232] width 9 height 9
radio input "true"
click at [550, 253] on div "Volgende vraag" at bounding box center [509, 271] width 583 height 46
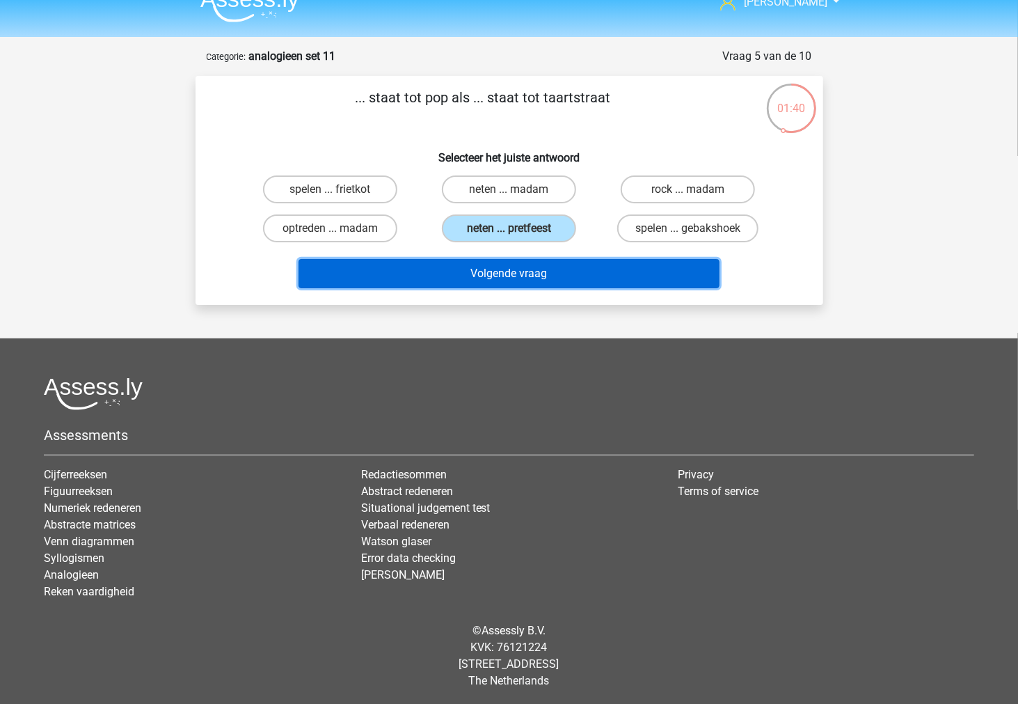
click at [550, 262] on button "Volgende vraag" at bounding box center [509, 273] width 421 height 29
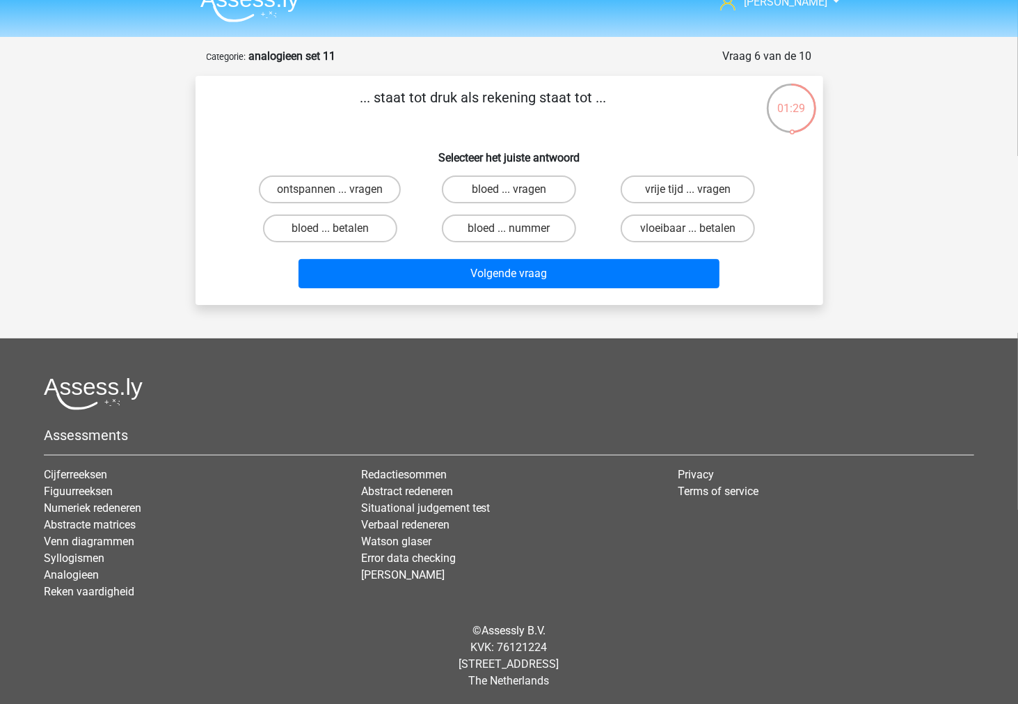
drag, startPoint x: 362, startPoint y: 192, endPoint x: 363, endPoint y: 210, distance: 18.1
click at [363, 210] on div "ontspannen ... vragen bloed ... vragen vrije tijd ... vragen bloed ... betalen …" at bounding box center [509, 209] width 537 height 78
click at [479, 220] on label "bloed ... nummer" at bounding box center [509, 228] width 134 height 28
click at [509, 228] on input "bloed ... nummer" at bounding box center [513, 232] width 9 height 9
radio input "true"
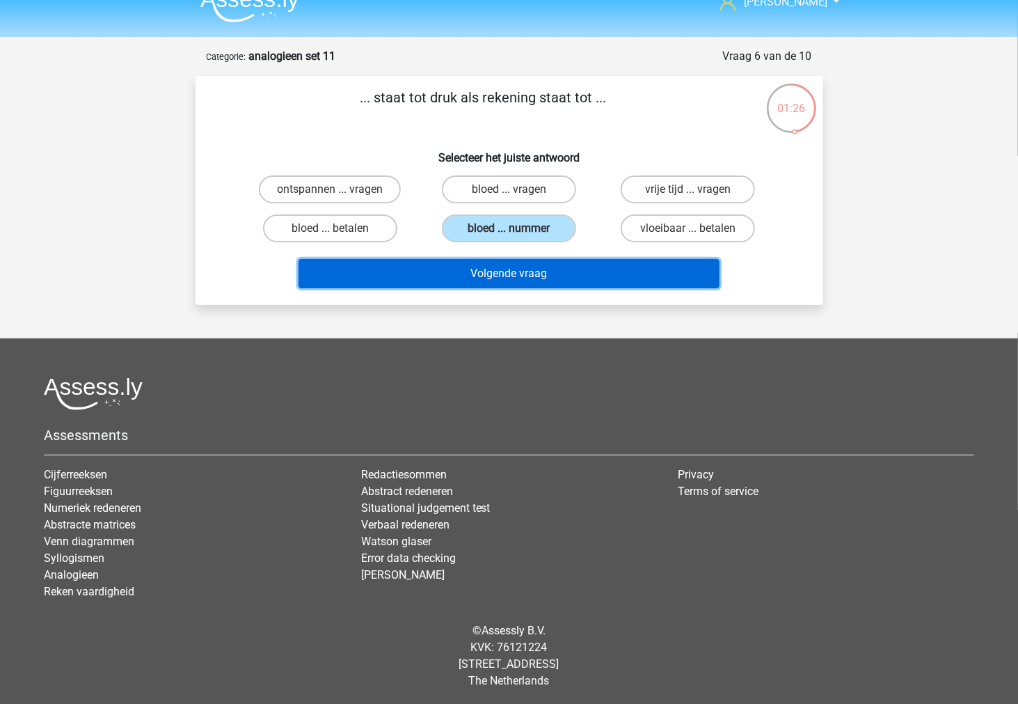
click at [507, 266] on button "Volgende vraag" at bounding box center [509, 273] width 421 height 29
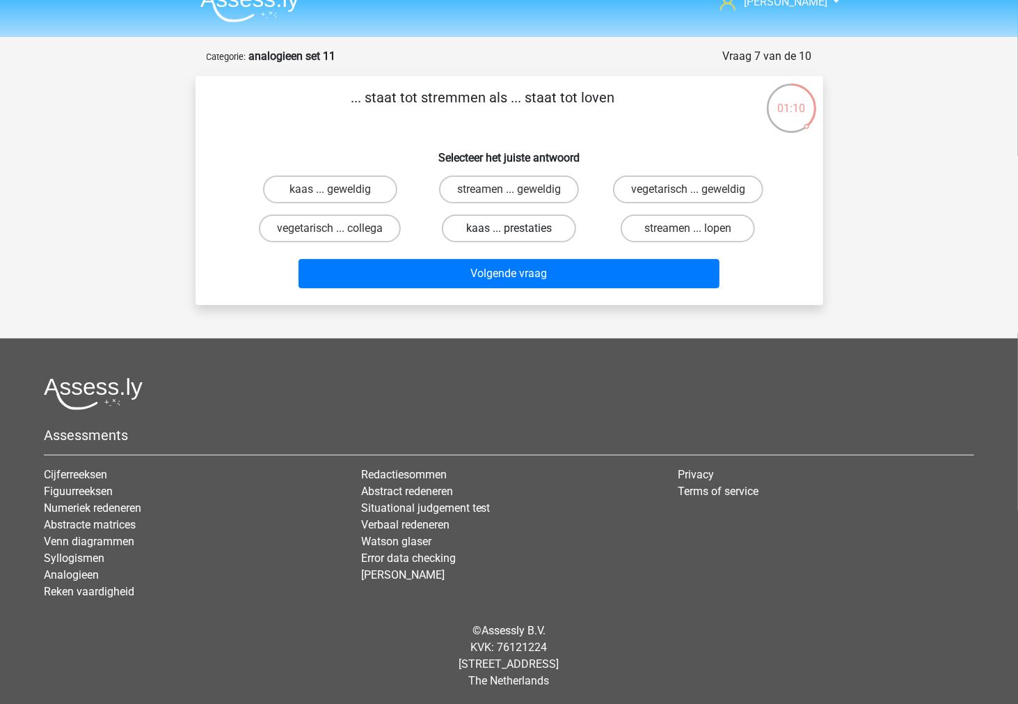
click at [482, 231] on label "kaas ... prestaties" at bounding box center [509, 228] width 134 height 28
click at [509, 231] on input "kaas ... prestaties" at bounding box center [513, 232] width 9 height 9
radio input "true"
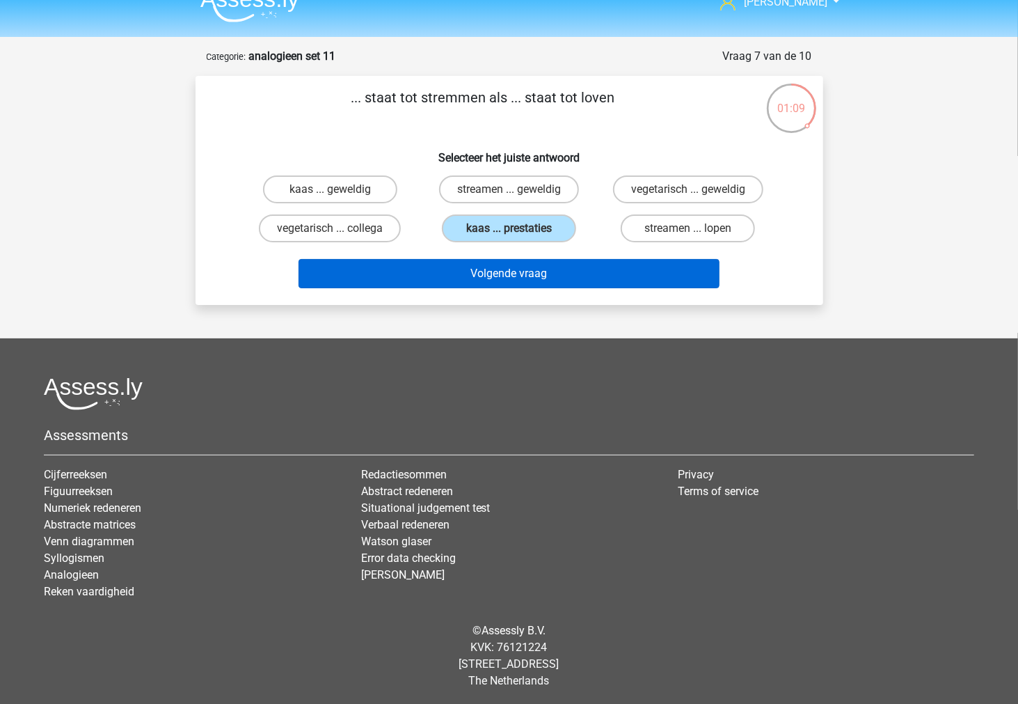
click at [474, 255] on div "Volgende vraag" at bounding box center [509, 271] width 583 height 46
click at [470, 269] on button "Volgende vraag" at bounding box center [509, 273] width 421 height 29
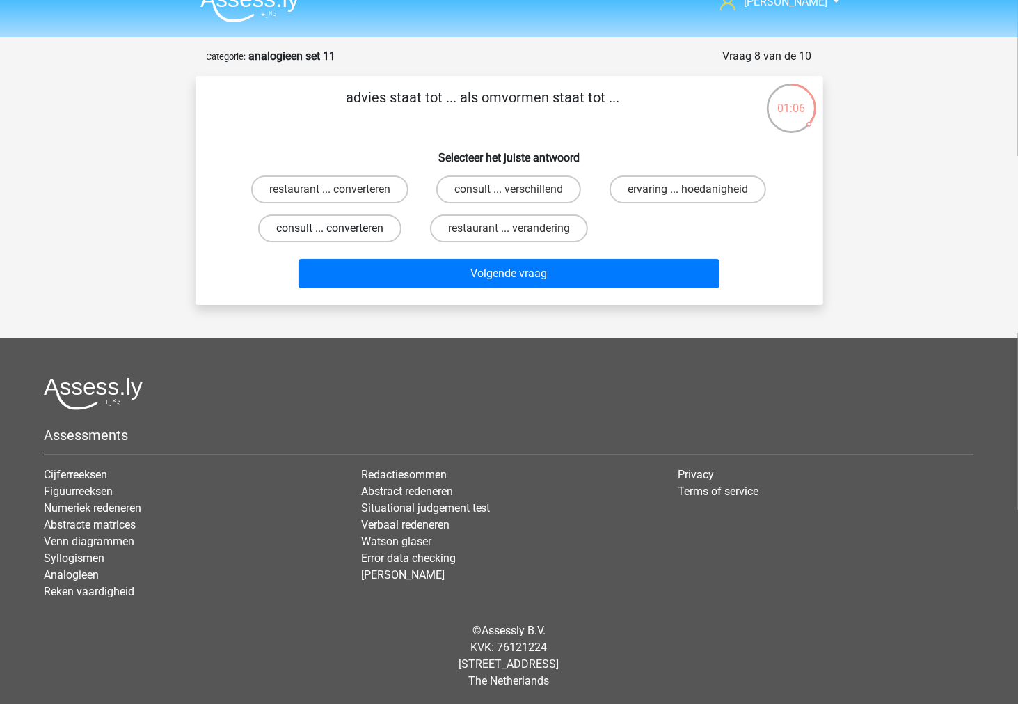
click at [363, 228] on label "consult ... converteren" at bounding box center [329, 228] width 143 height 28
click at [339, 228] on input "consult ... converteren" at bounding box center [334, 232] width 9 height 9
radio input "true"
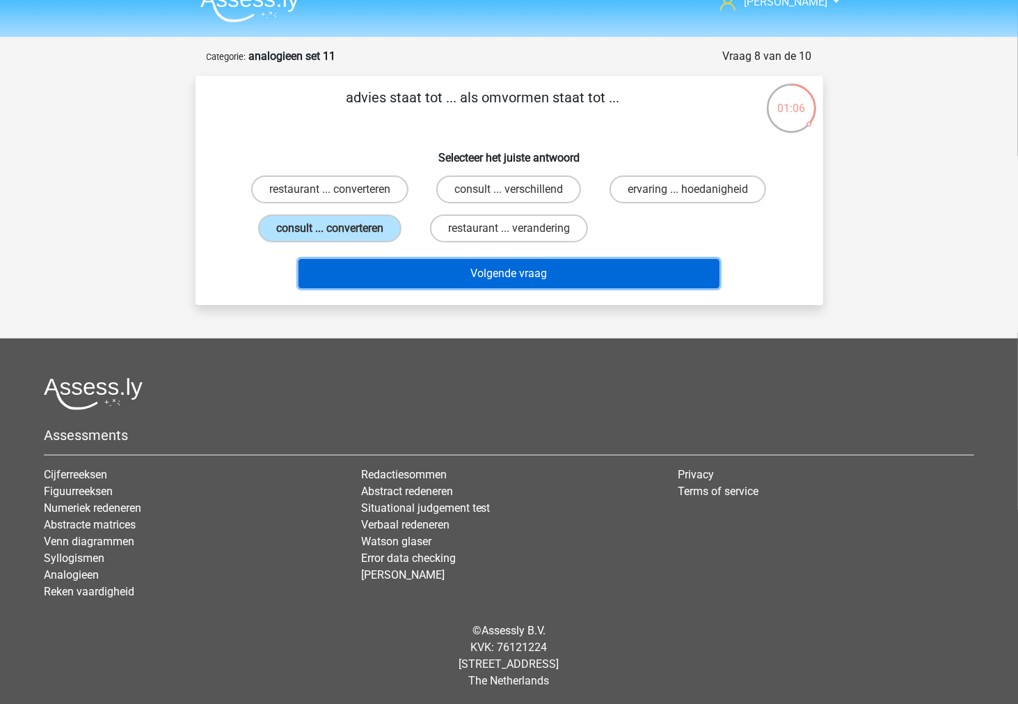
click at [377, 267] on button "Volgende vraag" at bounding box center [509, 273] width 421 height 29
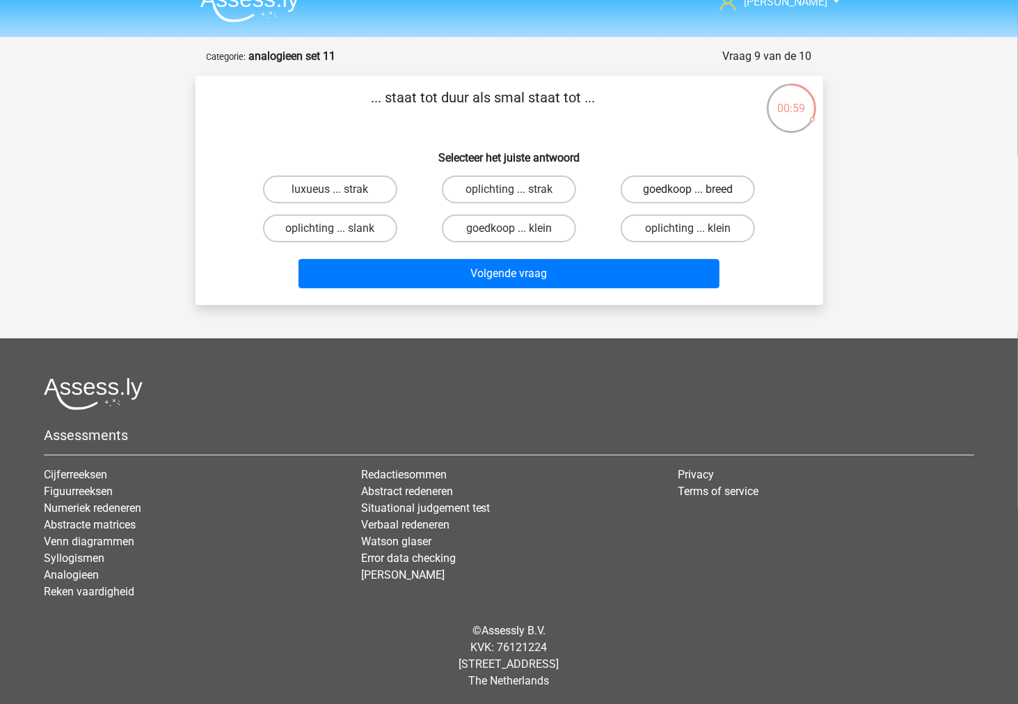
click at [649, 193] on label "goedkoop ... breed" at bounding box center [688, 189] width 134 height 28
click at [688, 193] on input "goedkoop ... breed" at bounding box center [692, 193] width 9 height 9
radio input "true"
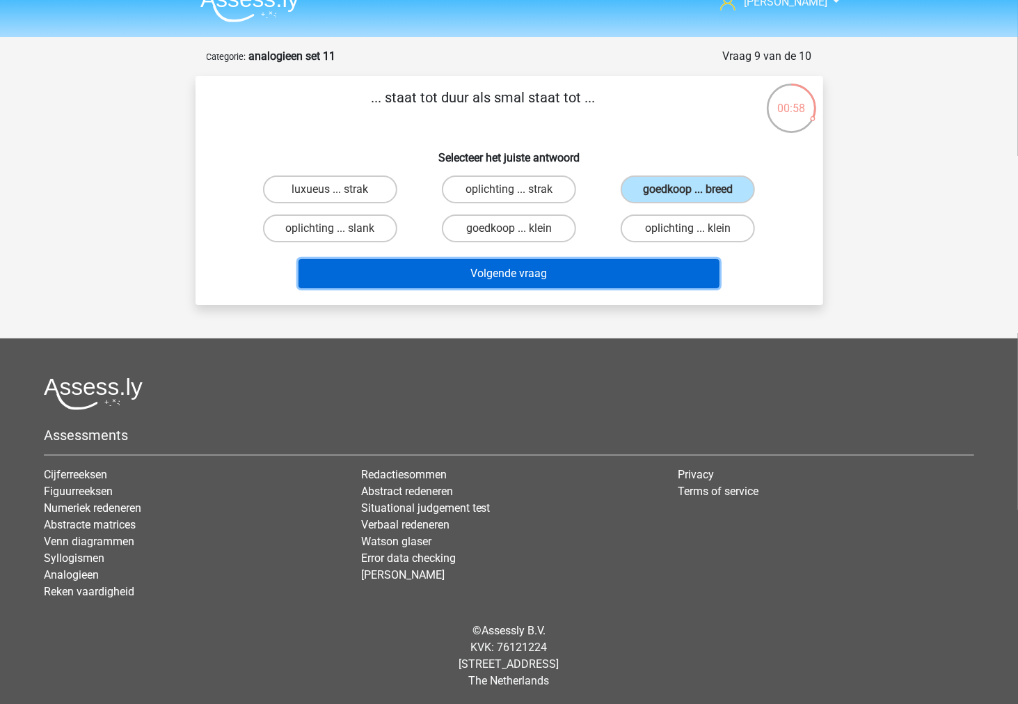
click at [611, 278] on button "Volgende vraag" at bounding box center [509, 273] width 421 height 29
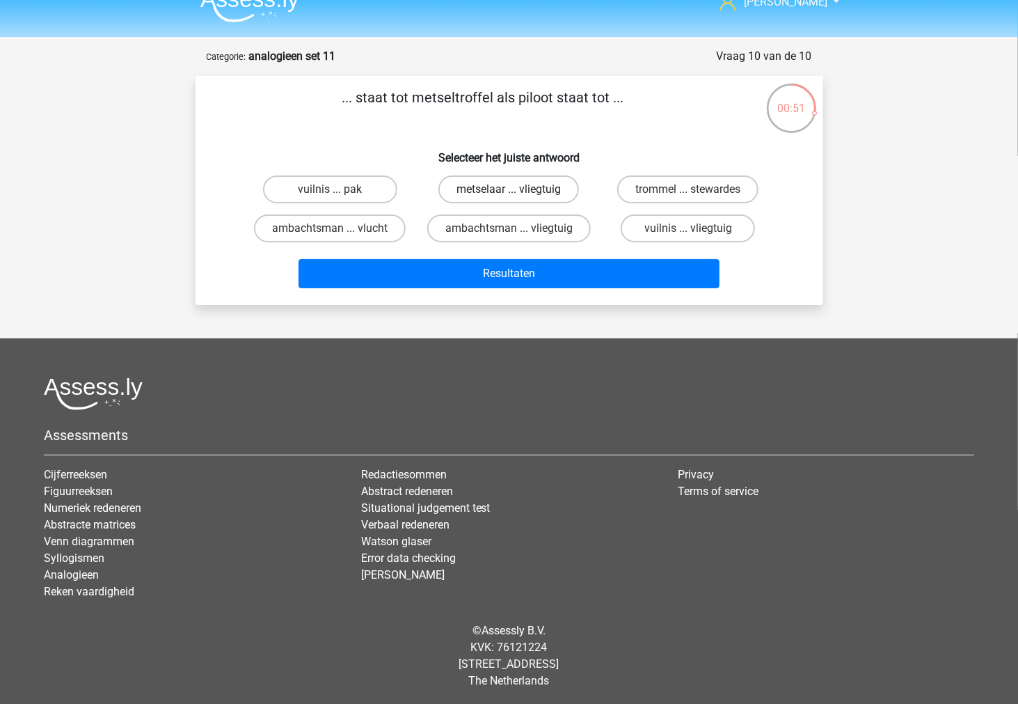
click at [545, 189] on label "metselaar ... vliegtuig" at bounding box center [508, 189] width 141 height 28
click at [518, 189] on input "metselaar ... vliegtuig" at bounding box center [513, 193] width 9 height 9
radio input "true"
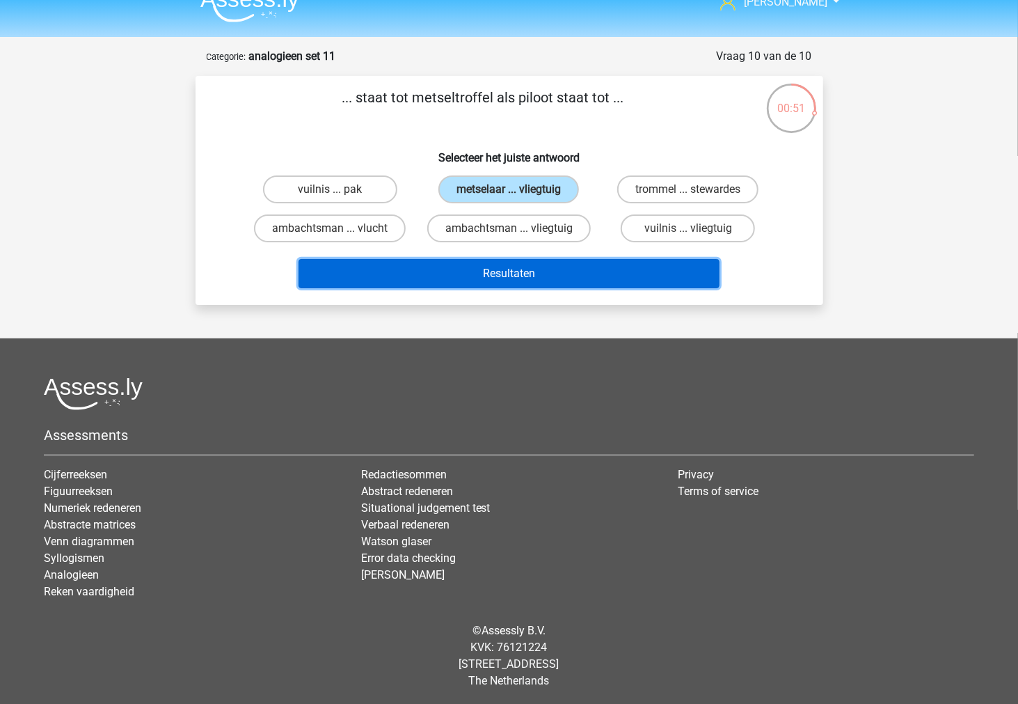
click at [533, 262] on button "Resultaten" at bounding box center [509, 273] width 421 height 29
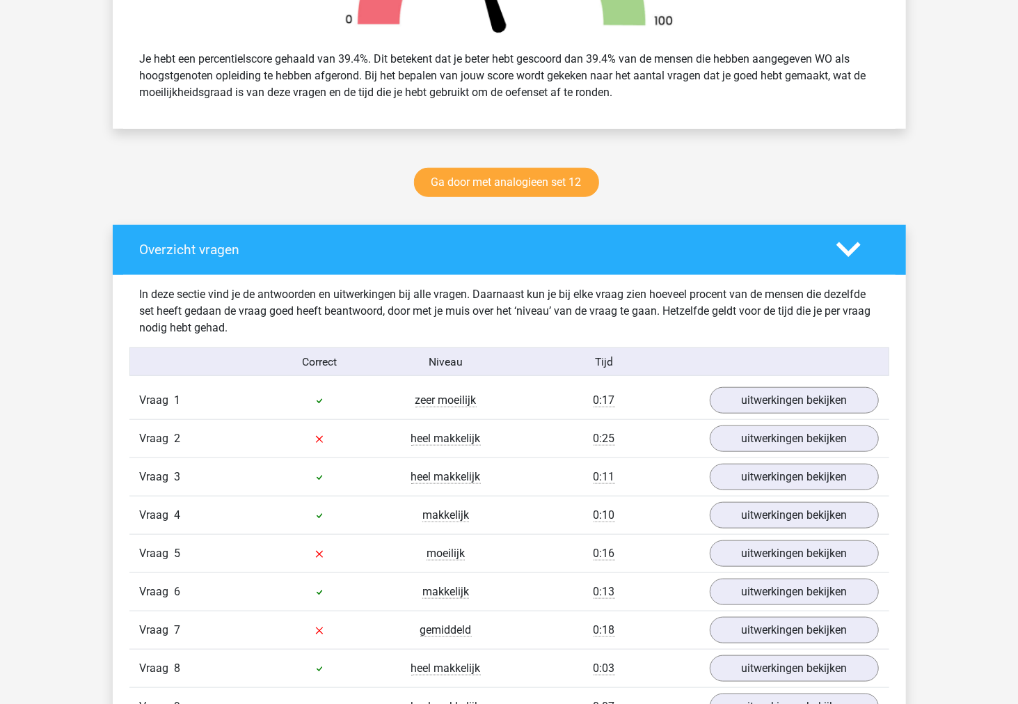
scroll to position [696, 0]
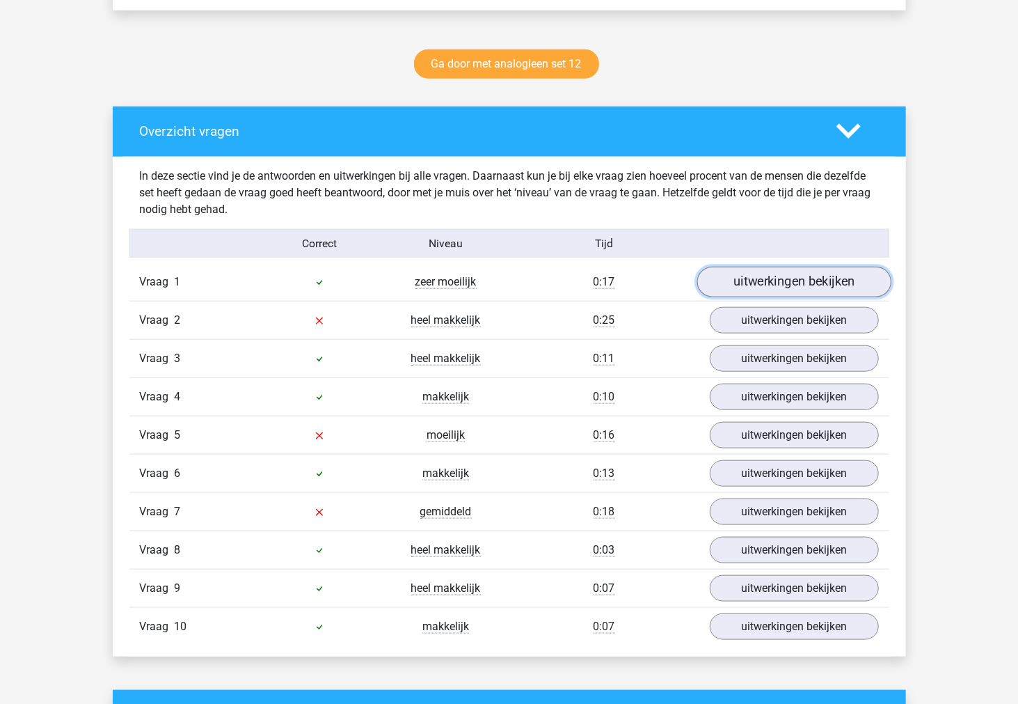
click at [750, 280] on link "uitwerkingen bekijken" at bounding box center [794, 282] width 194 height 31
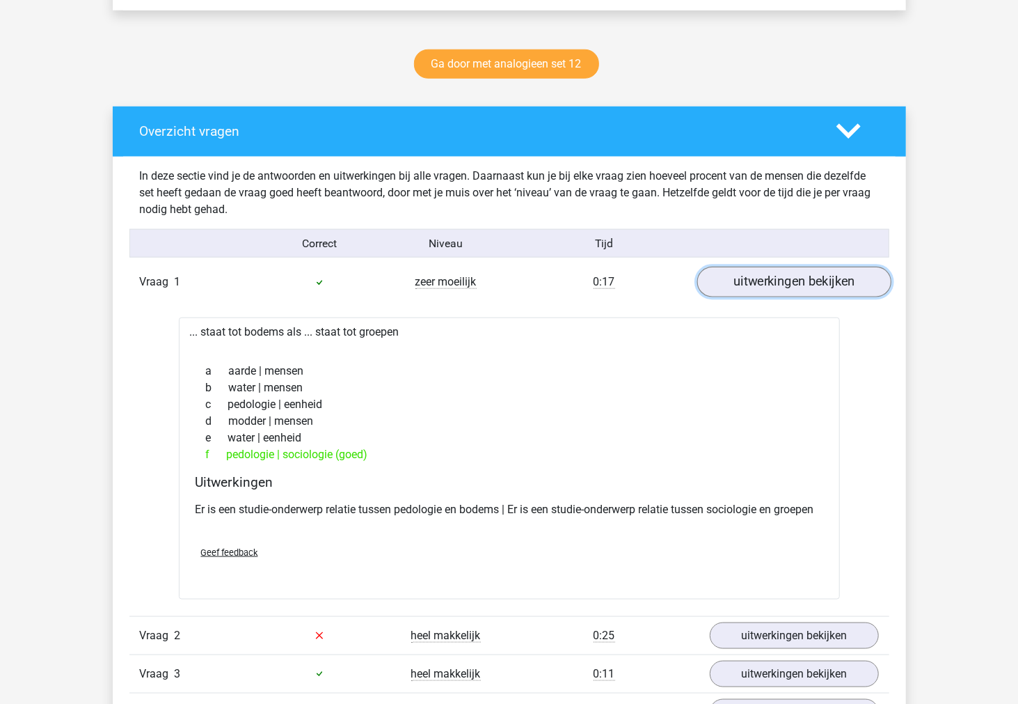
click at [750, 280] on link "uitwerkingen bekijken" at bounding box center [794, 282] width 194 height 31
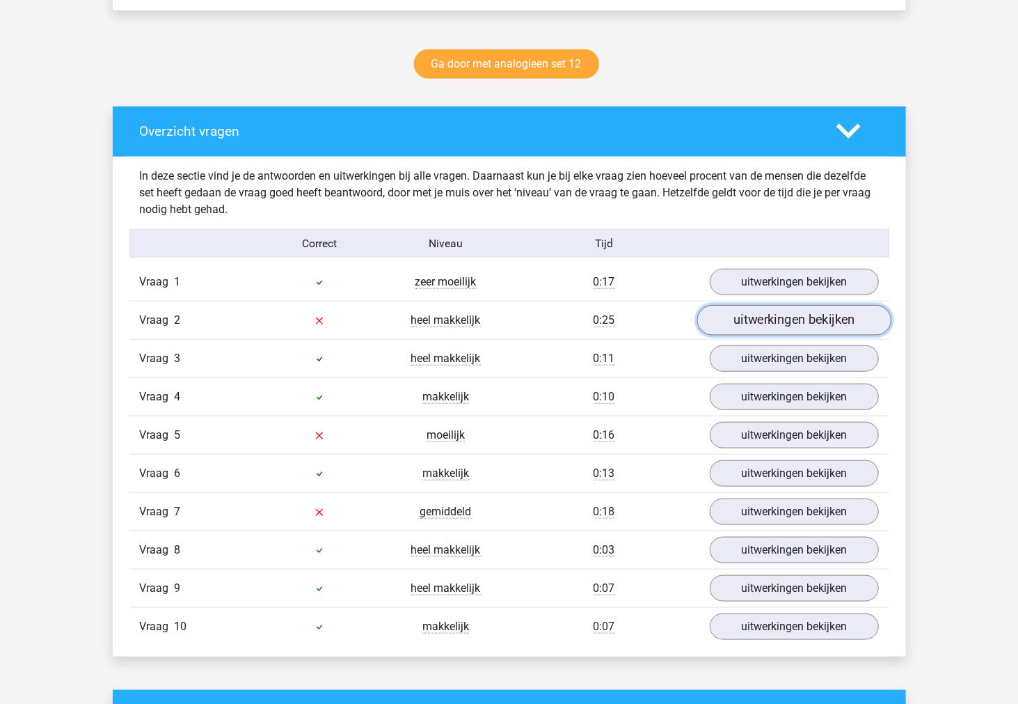
click at [731, 322] on link "uitwerkingen bekijken" at bounding box center [794, 321] width 194 height 31
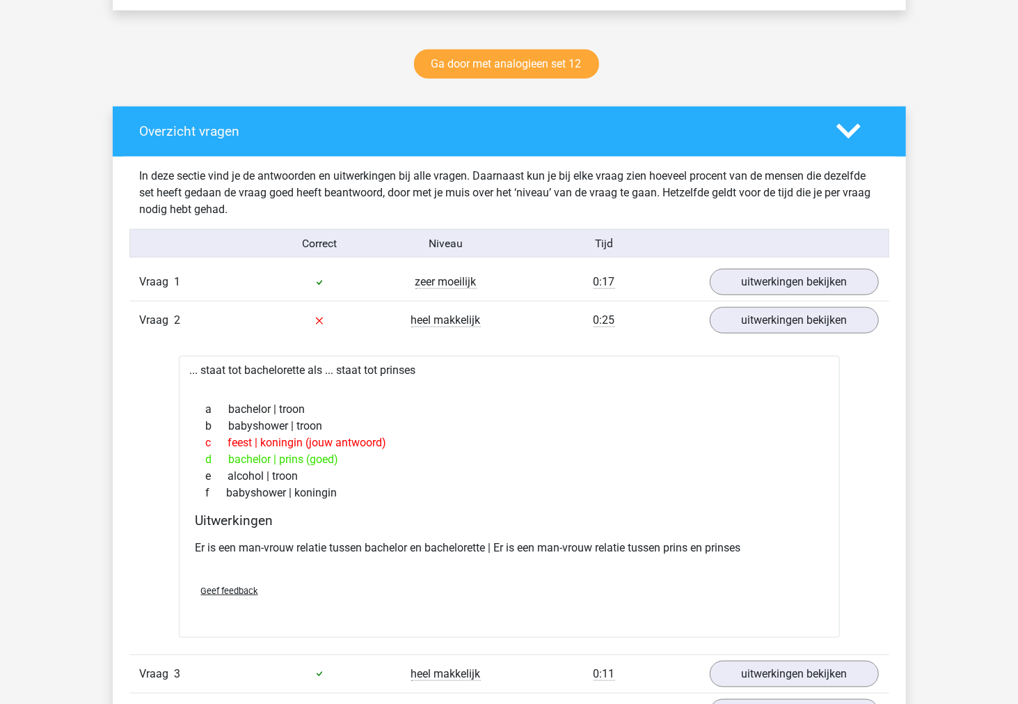
click at [526, 552] on p "Er is een man-vrouw relatie tussen bachelor en bachelorette | Er is een man-vro…" at bounding box center [510, 547] width 628 height 17
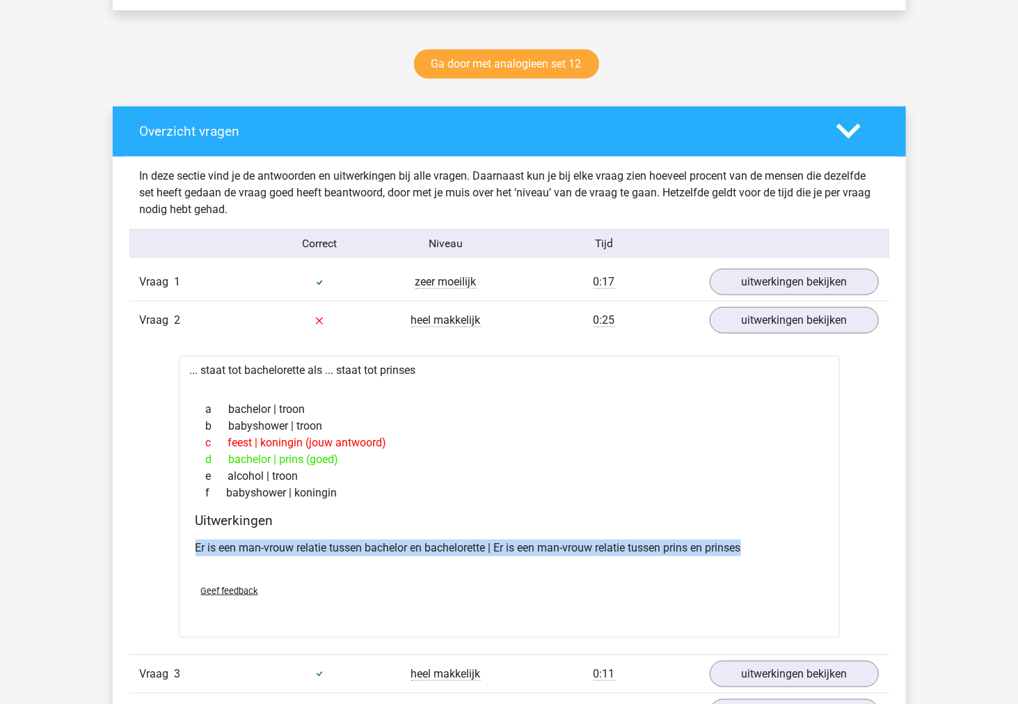
click at [526, 552] on p "Er is een man-vrouw relatie tussen bachelor en bachelorette | Er is een man-vro…" at bounding box center [510, 547] width 628 height 17
copy div "Er is een man-vrouw relatie tussen bachelor en bachelorette | Er is een man-vro…"
click at [794, 322] on link "uitwerkingen bekijken" at bounding box center [794, 321] width 194 height 31
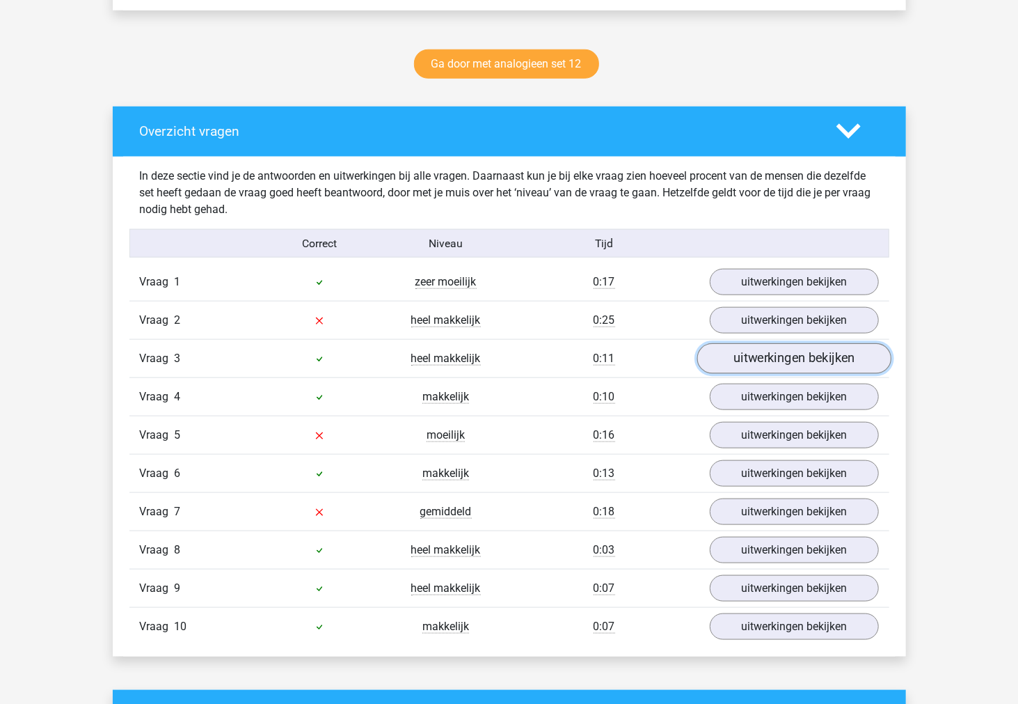
click at [783, 357] on link "uitwerkingen bekijken" at bounding box center [794, 359] width 194 height 31
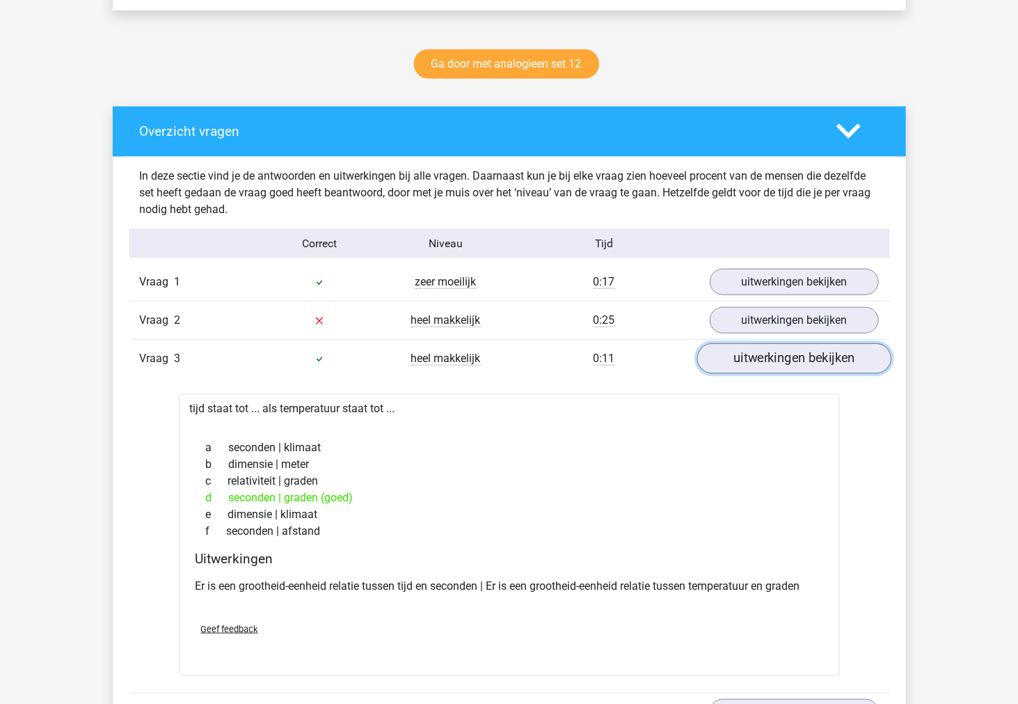
click at [783, 357] on link "uitwerkingen bekijken" at bounding box center [794, 359] width 194 height 31
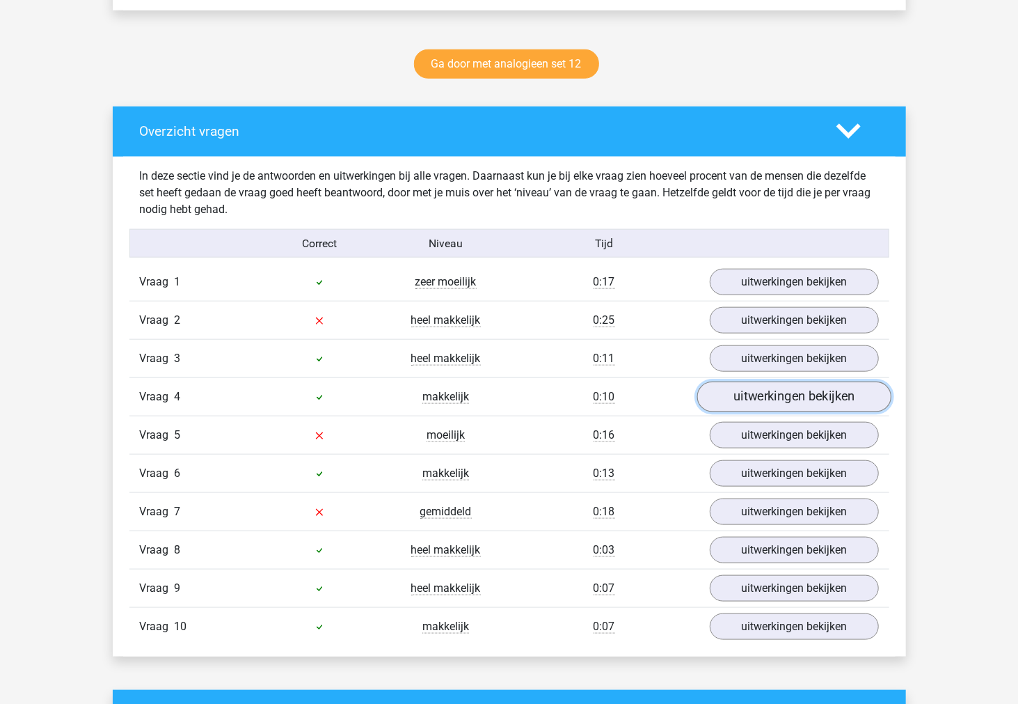
click at [766, 399] on link "uitwerkingen bekijken" at bounding box center [794, 397] width 194 height 31
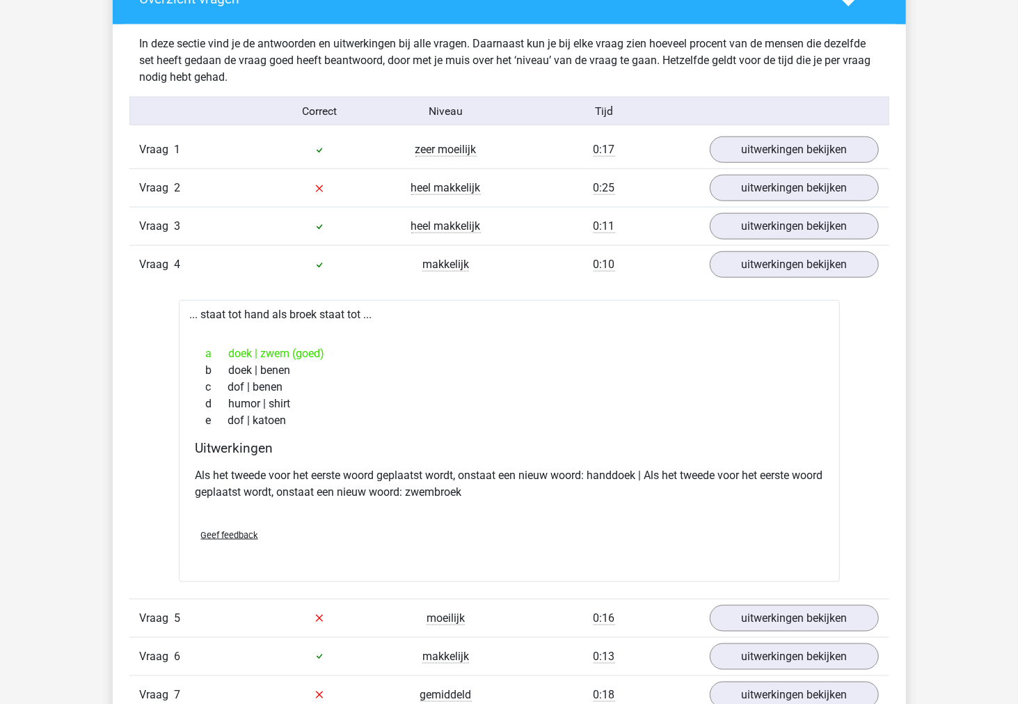
scroll to position [541, 0]
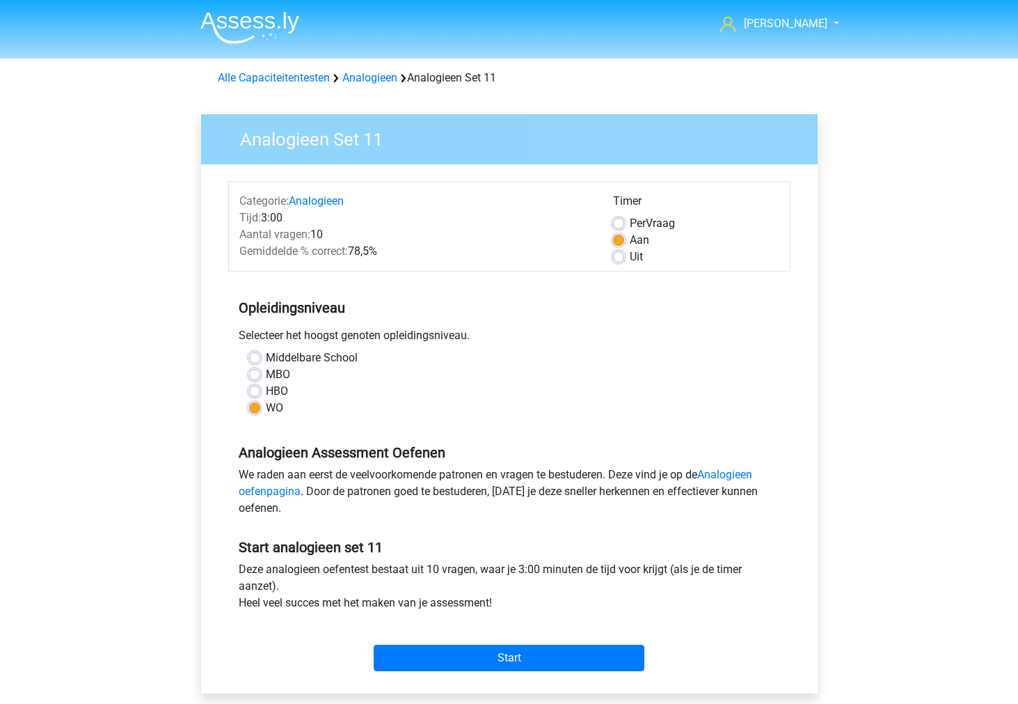
scroll to position [155, 0]
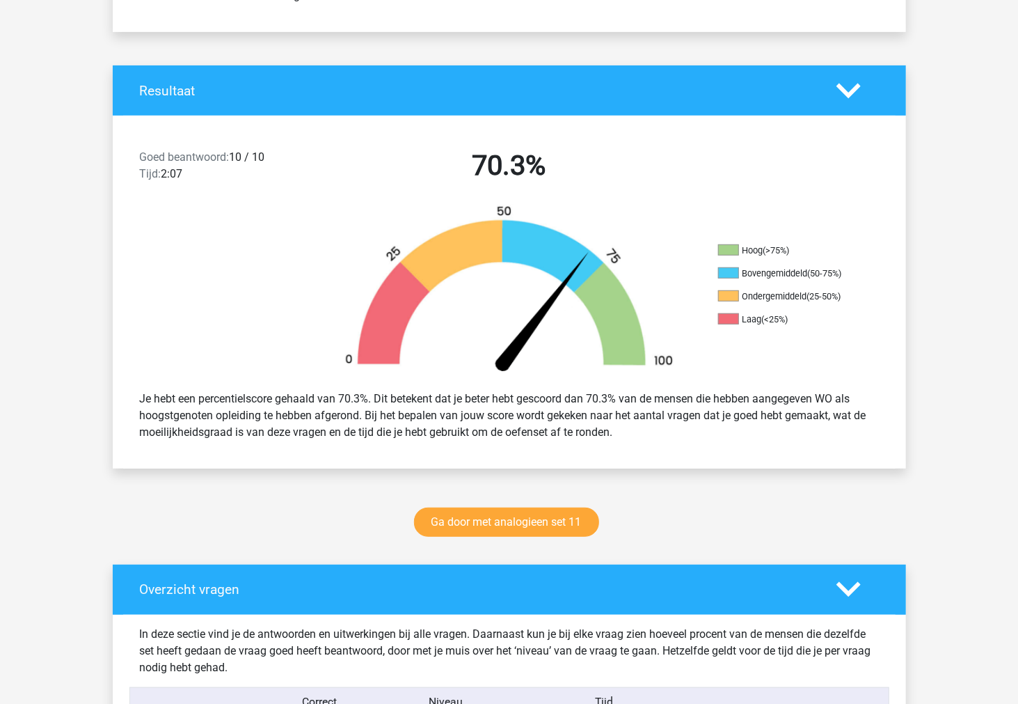
scroll to position [232, 0]
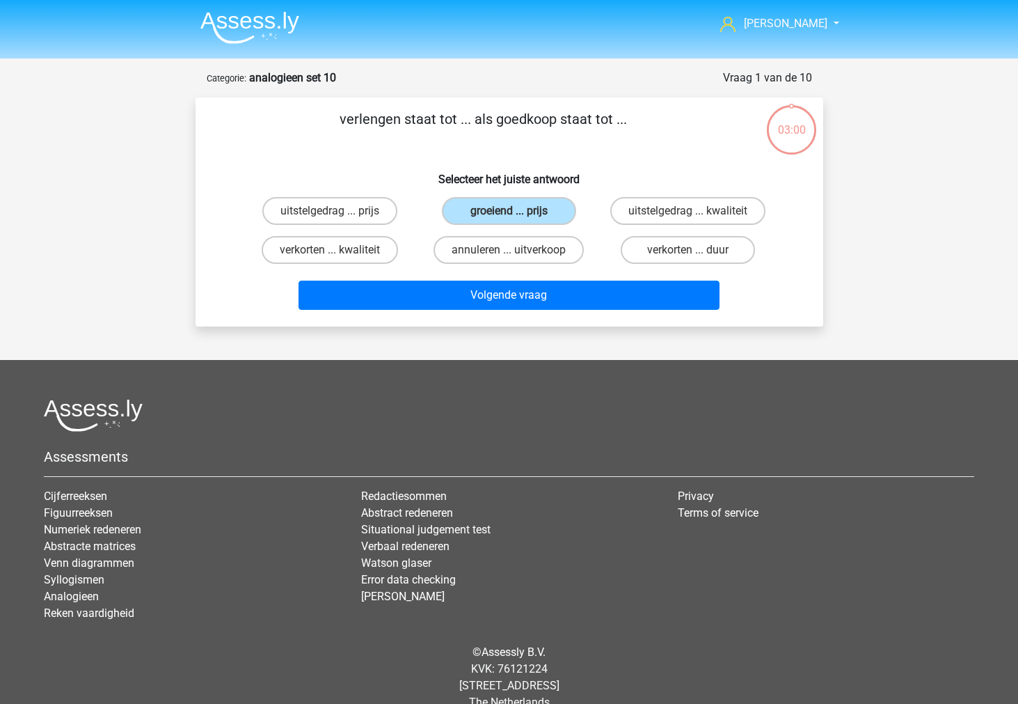
scroll to position [22, 0]
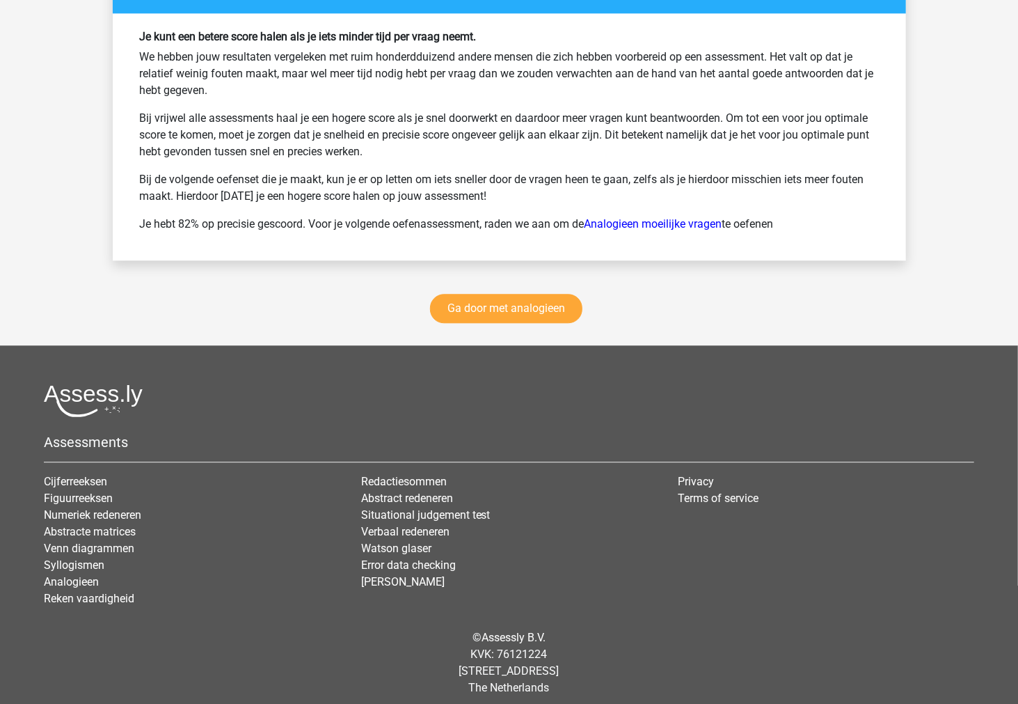
scroll to position [1902, 0]
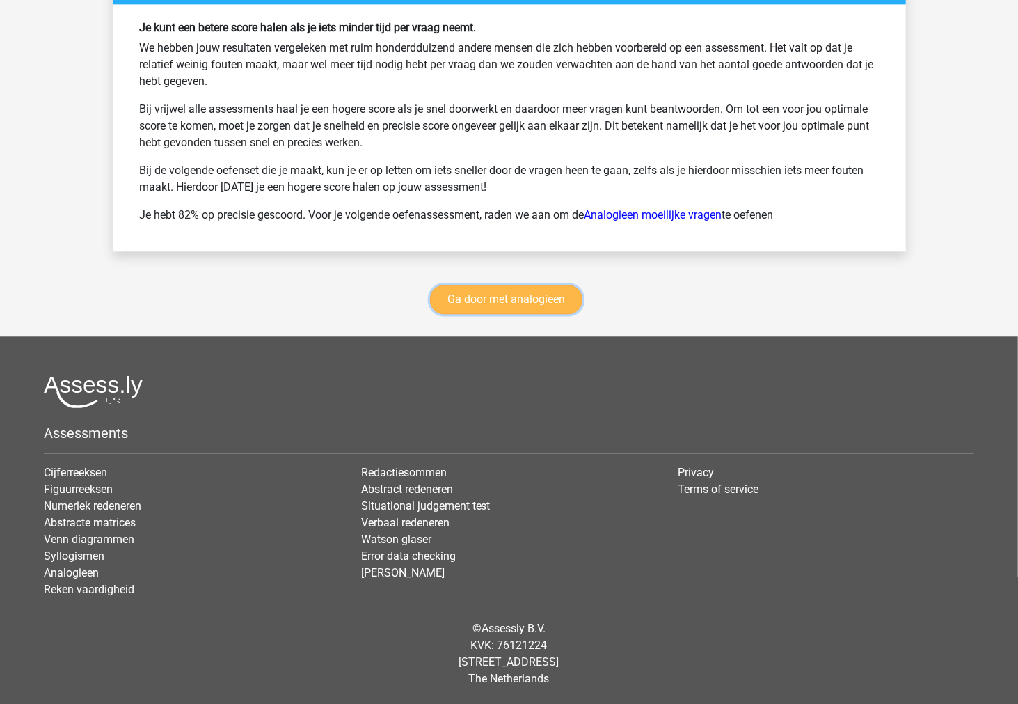
click at [473, 303] on link "Ga door met analogieen" at bounding box center [506, 299] width 152 height 29
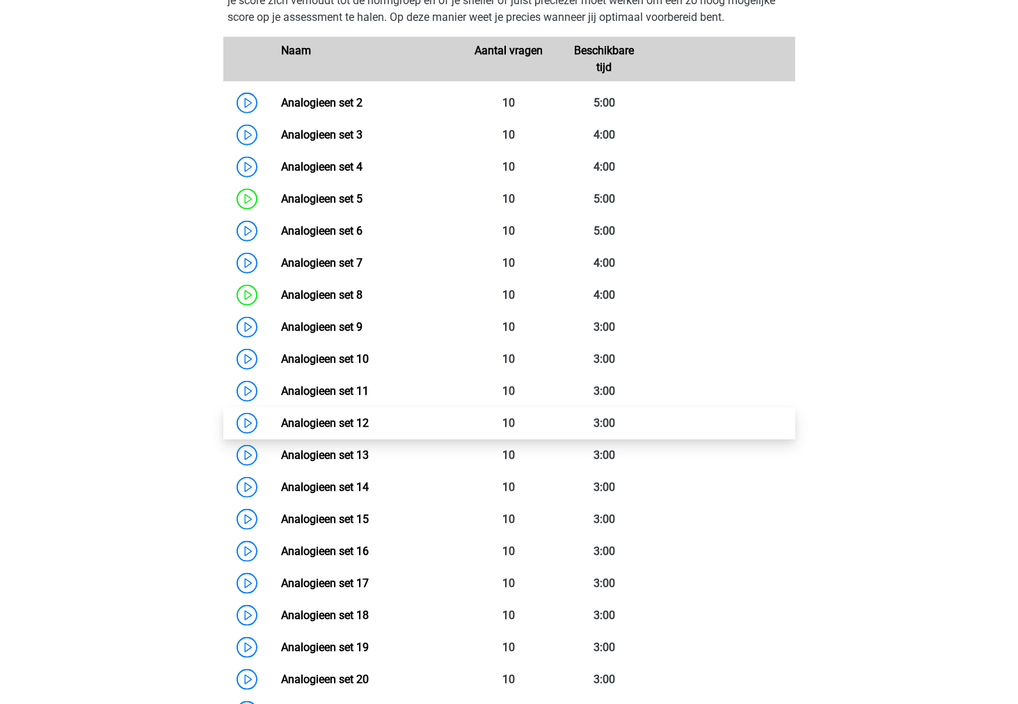
scroll to position [726, 0]
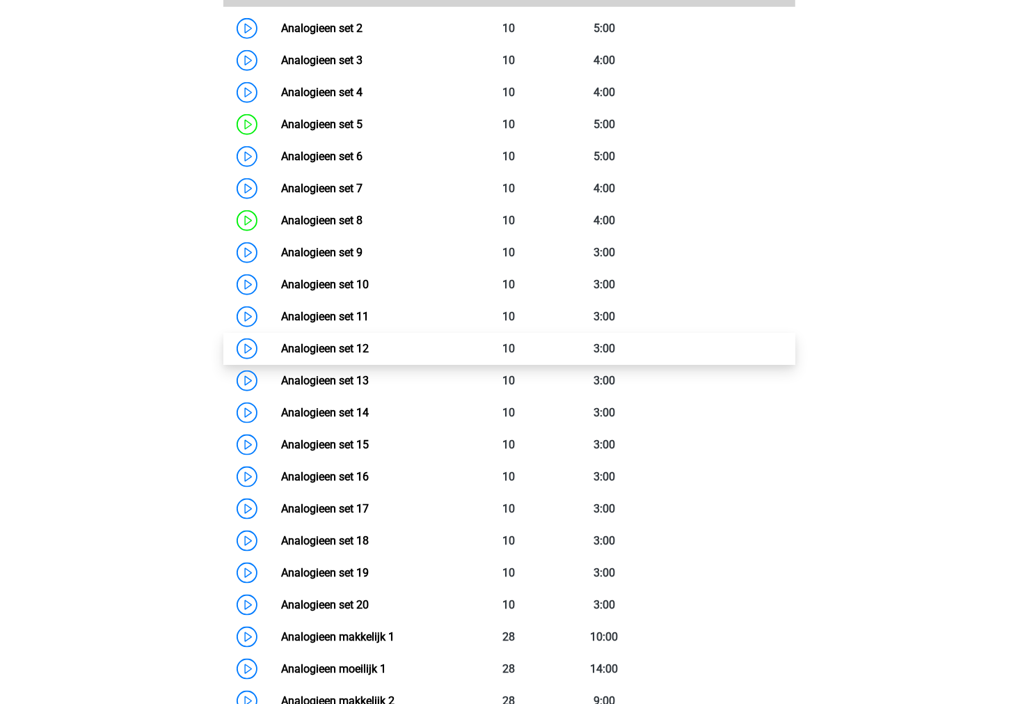
click at [281, 348] on link "Analogieen set 12" at bounding box center [325, 348] width 88 height 13
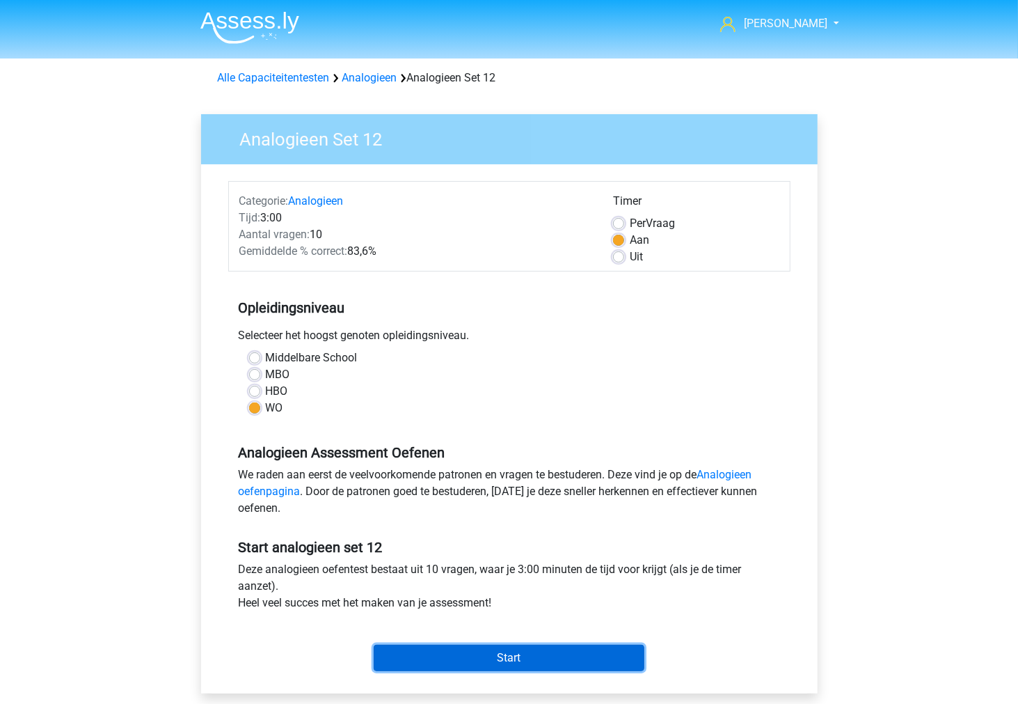
click at [462, 656] on input "Start" at bounding box center [509, 657] width 271 height 26
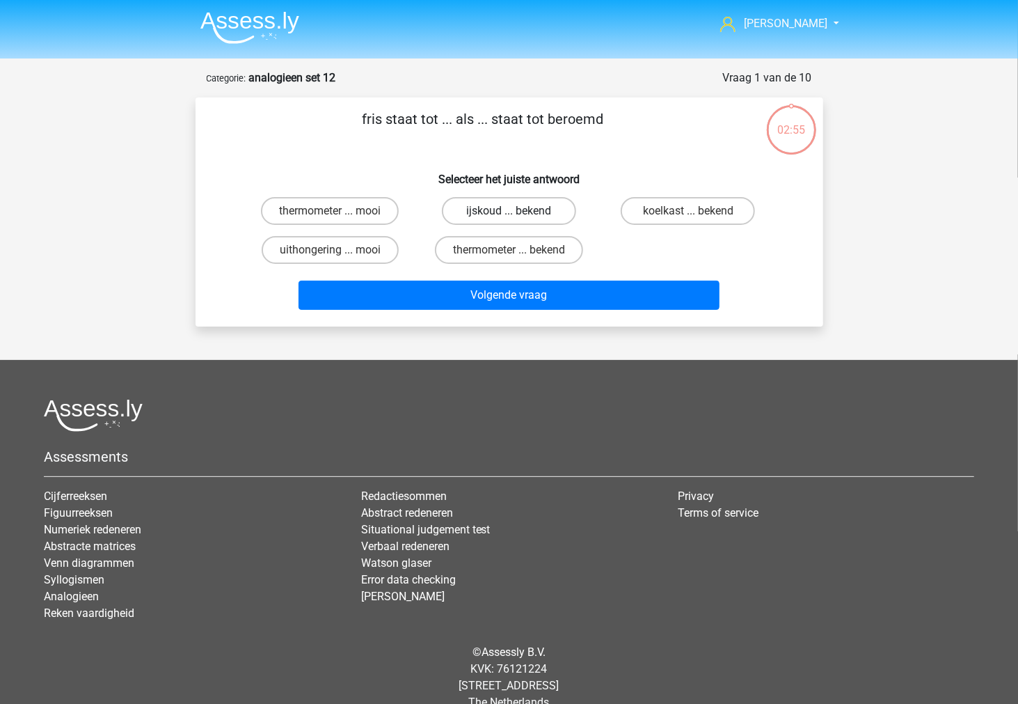
click at [478, 205] on label "ijskoud ... bekend" at bounding box center [509, 211] width 134 height 28
click at [509, 211] on input "ijskoud ... bekend" at bounding box center [513, 215] width 9 height 9
radio input "true"
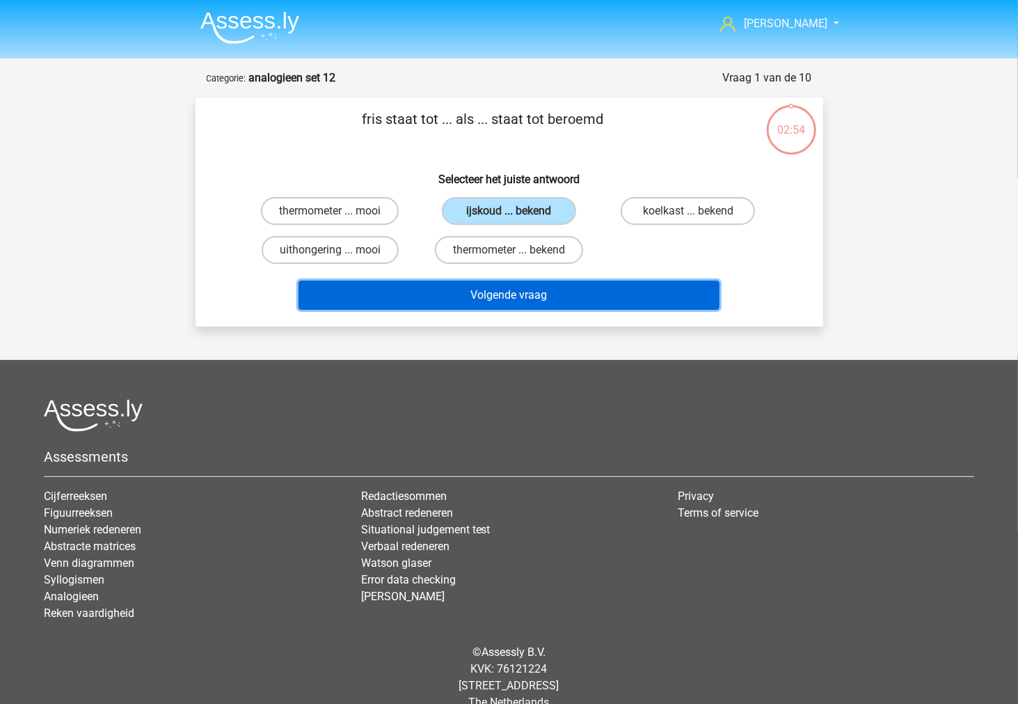
click at [483, 292] on button "Volgende vraag" at bounding box center [509, 294] width 421 height 29
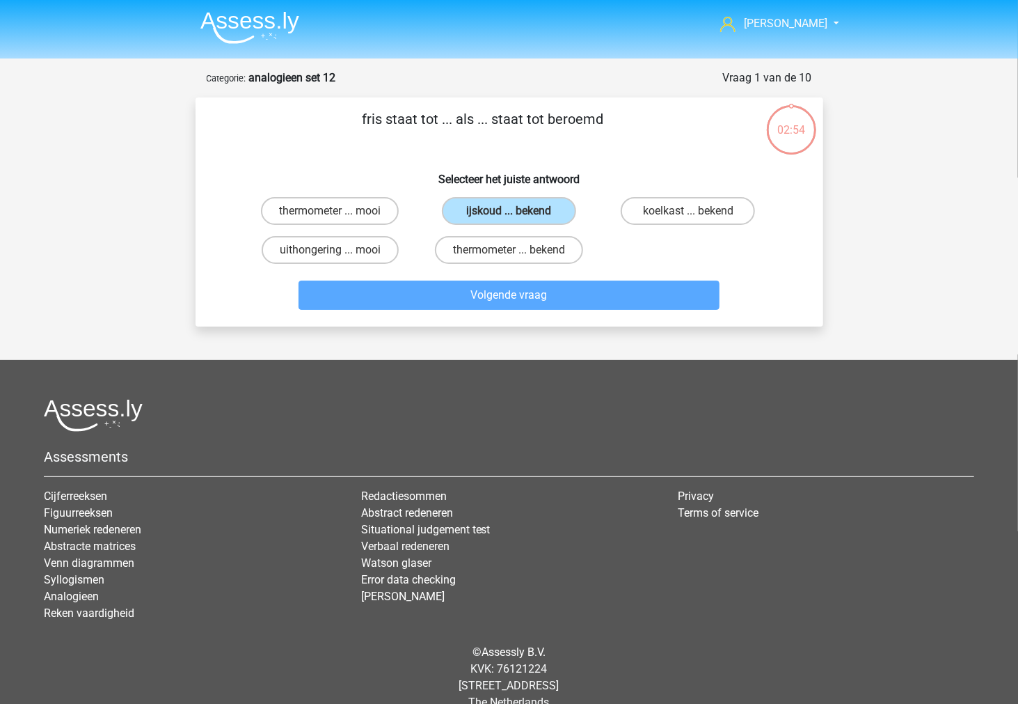
scroll to position [22, 0]
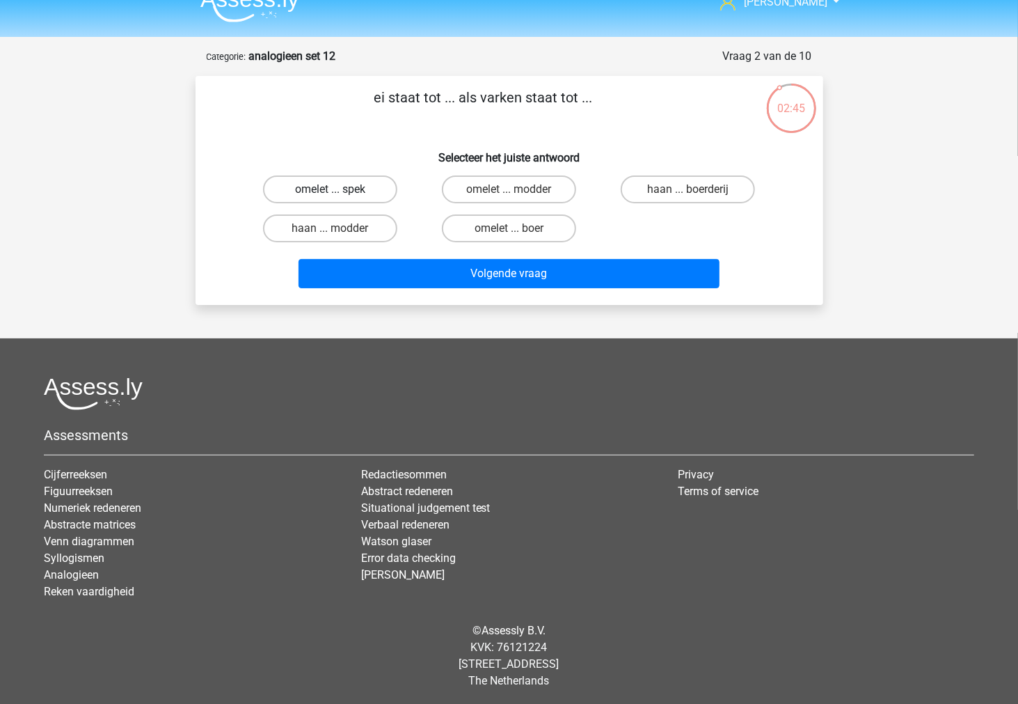
click at [364, 187] on label "omelet ... spek" at bounding box center [330, 189] width 134 height 28
click at [339, 189] on input "omelet ... spek" at bounding box center [334, 193] width 9 height 9
radio input "true"
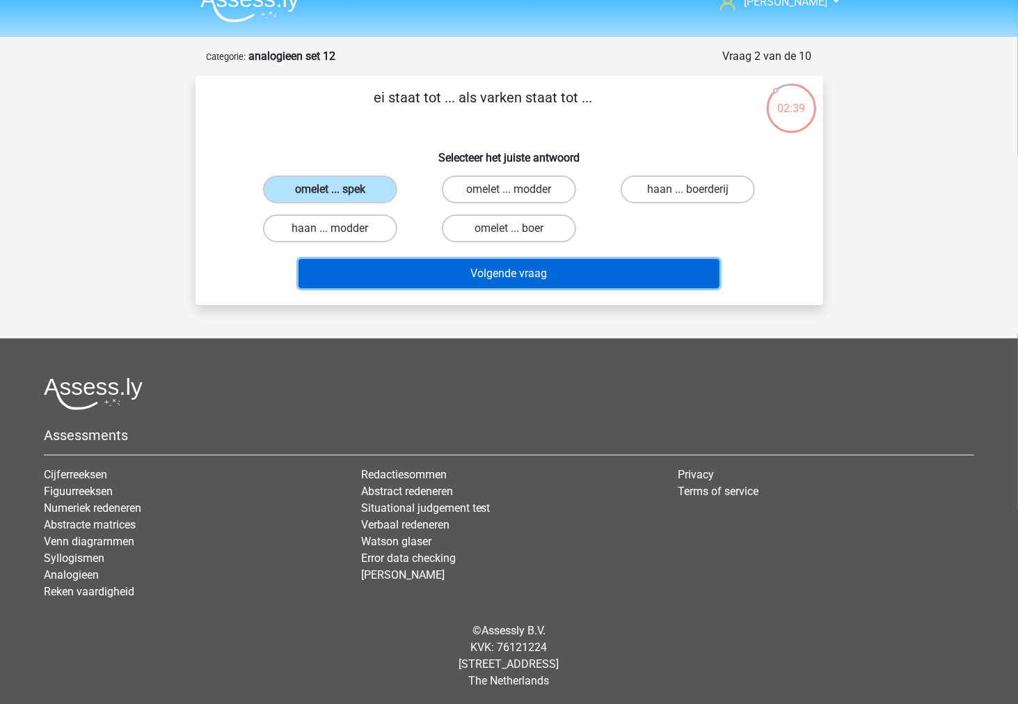
click at [516, 275] on button "Volgende vraag" at bounding box center [509, 273] width 421 height 29
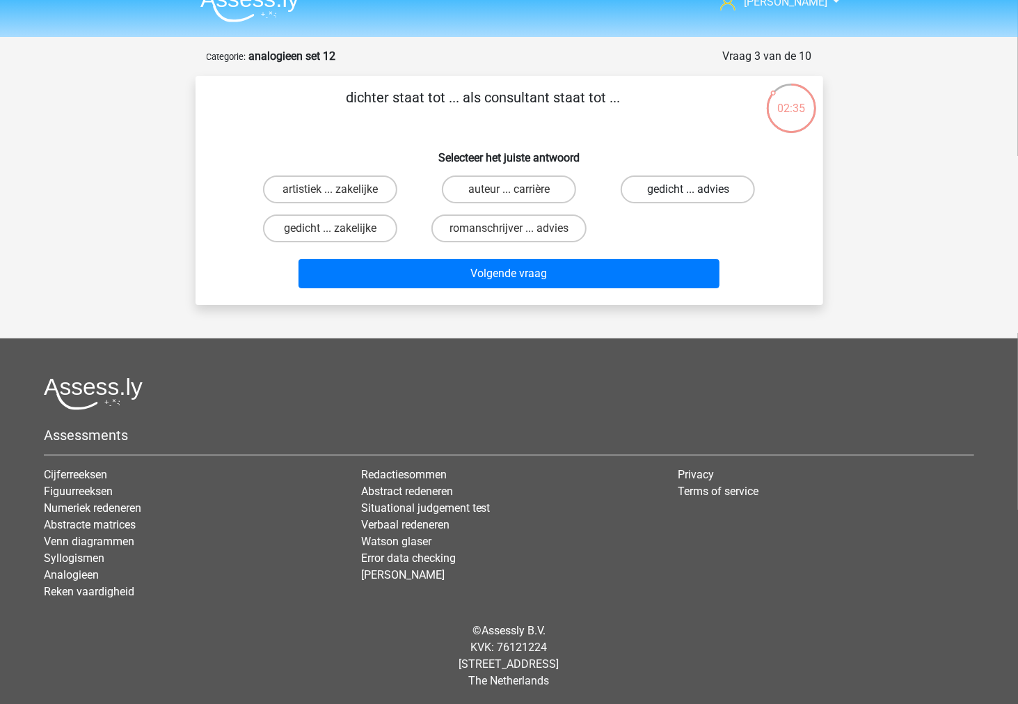
click at [671, 198] on label "gedicht ... advies" at bounding box center [688, 189] width 134 height 28
click at [688, 198] on input "gedicht ... advies" at bounding box center [692, 193] width 9 height 9
radio input "true"
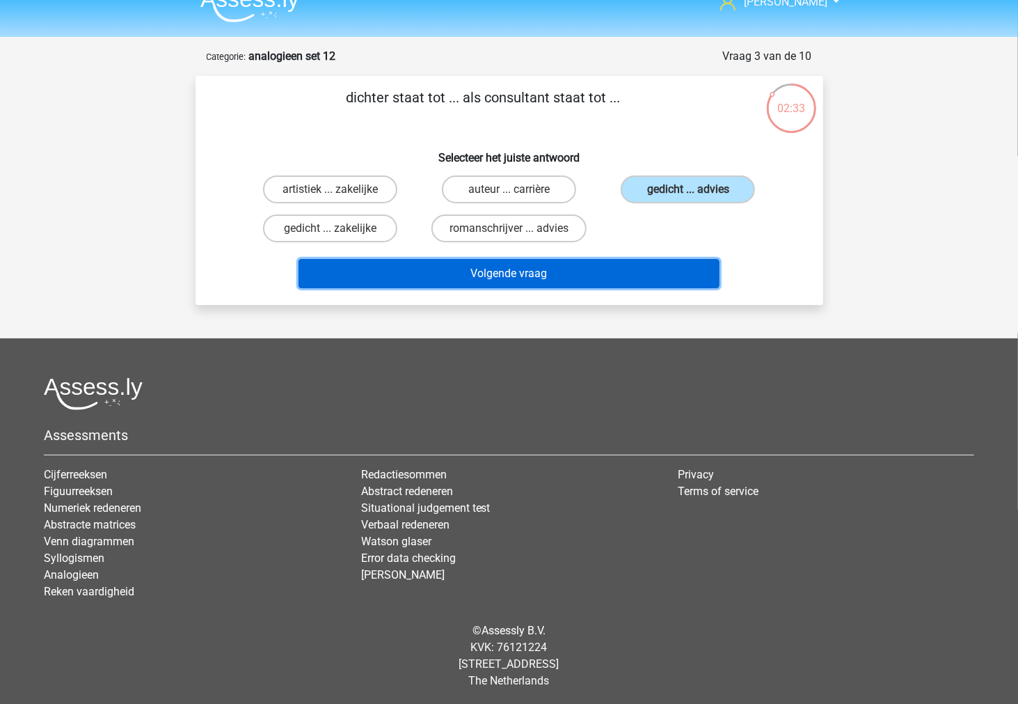
click at [649, 281] on button "Volgende vraag" at bounding box center [509, 273] width 421 height 29
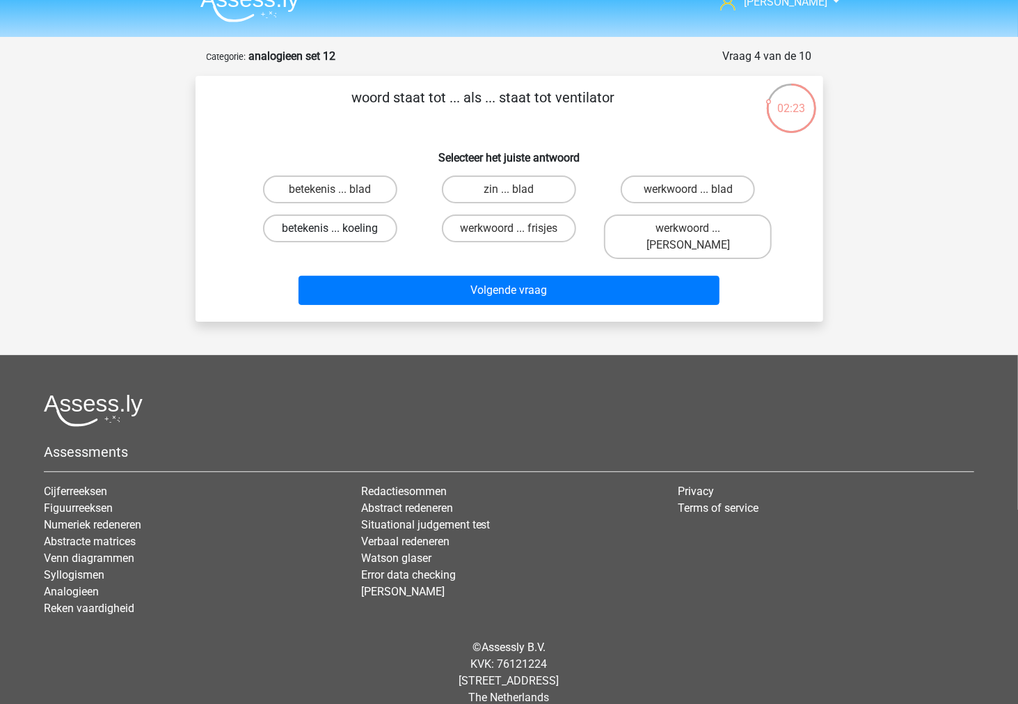
click at [349, 223] on label "betekenis ... koeling" at bounding box center [330, 228] width 134 height 28
click at [339, 228] on input "betekenis ... koeling" at bounding box center [334, 232] width 9 height 9
radio input "true"
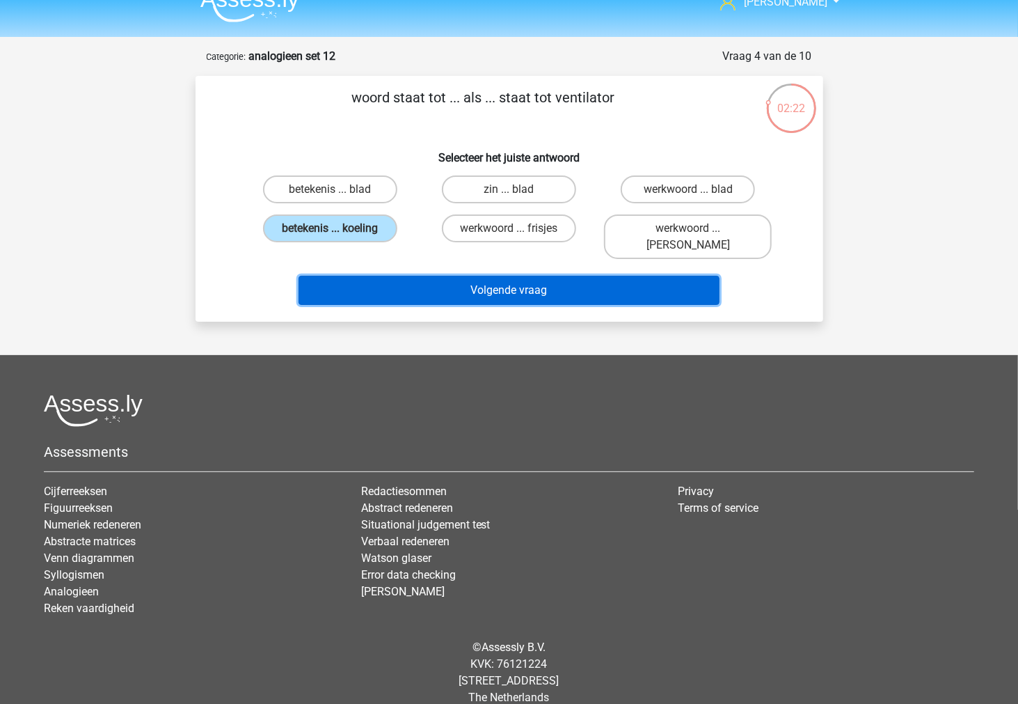
click at [369, 276] on button "Volgende vraag" at bounding box center [509, 290] width 421 height 29
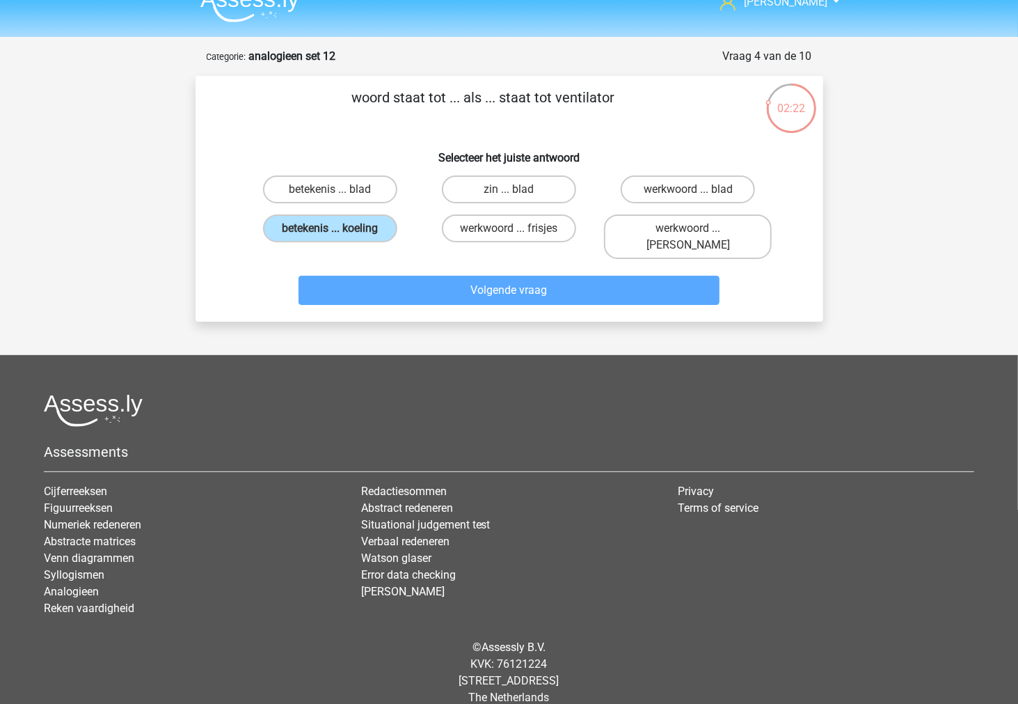
scroll to position [38, 0]
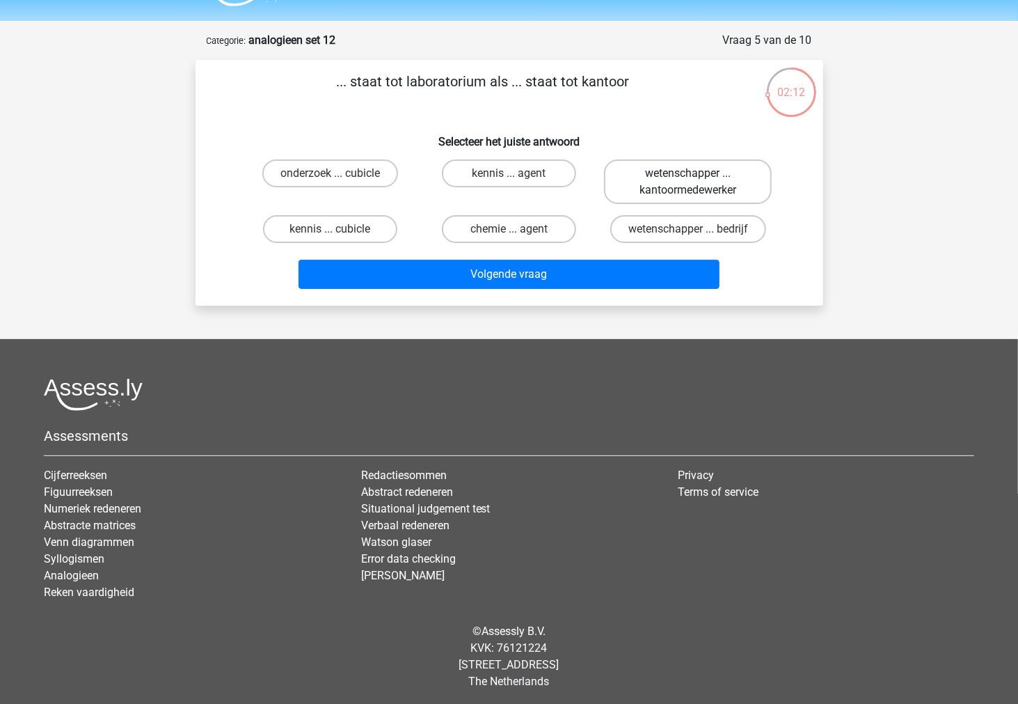
click at [628, 190] on label "wetenschapper ... kantoormedewerker" at bounding box center [688, 181] width 168 height 45
click at [688, 182] on input "wetenschapper ... kantoormedewerker" at bounding box center [692, 177] width 9 height 9
radio input "true"
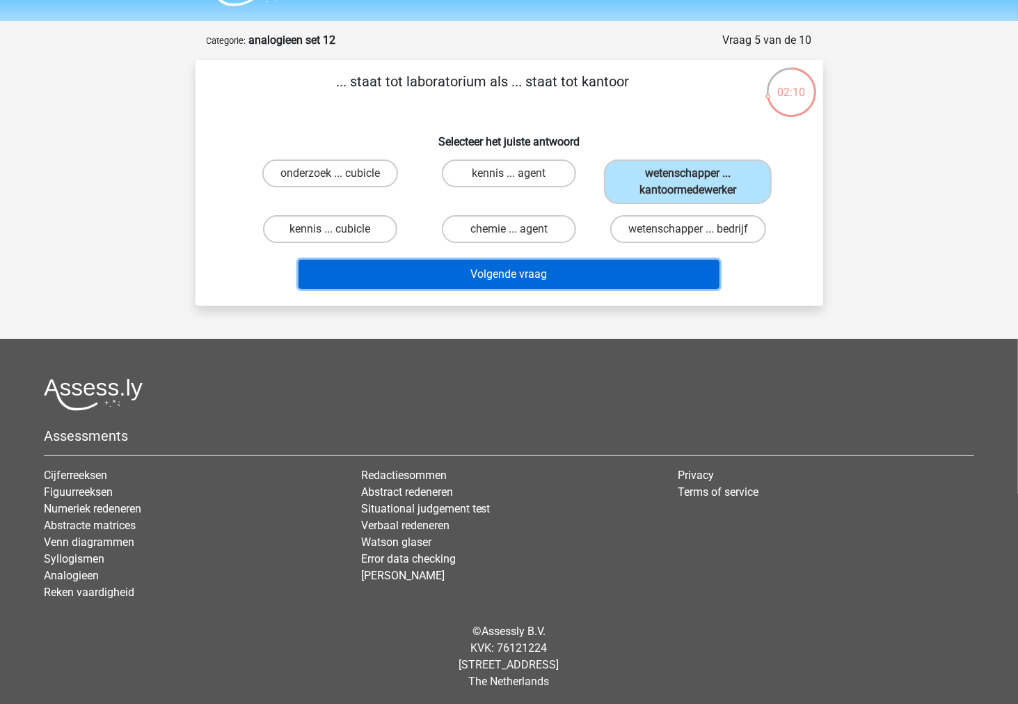
click at [636, 274] on button "Volgende vraag" at bounding box center [509, 274] width 421 height 29
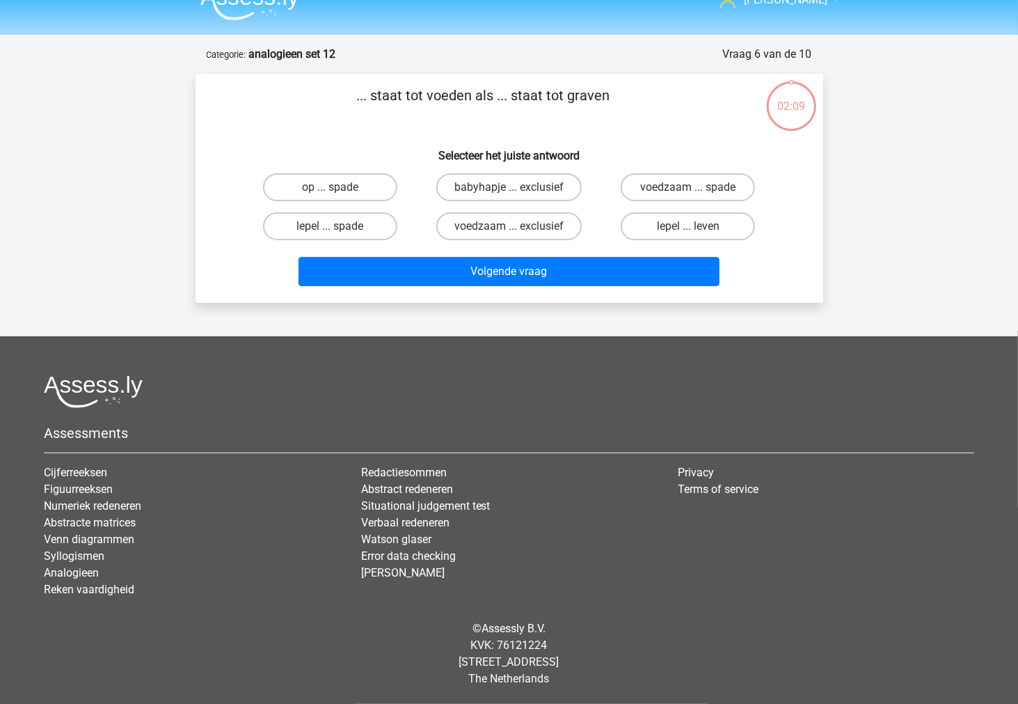
scroll to position [22, 0]
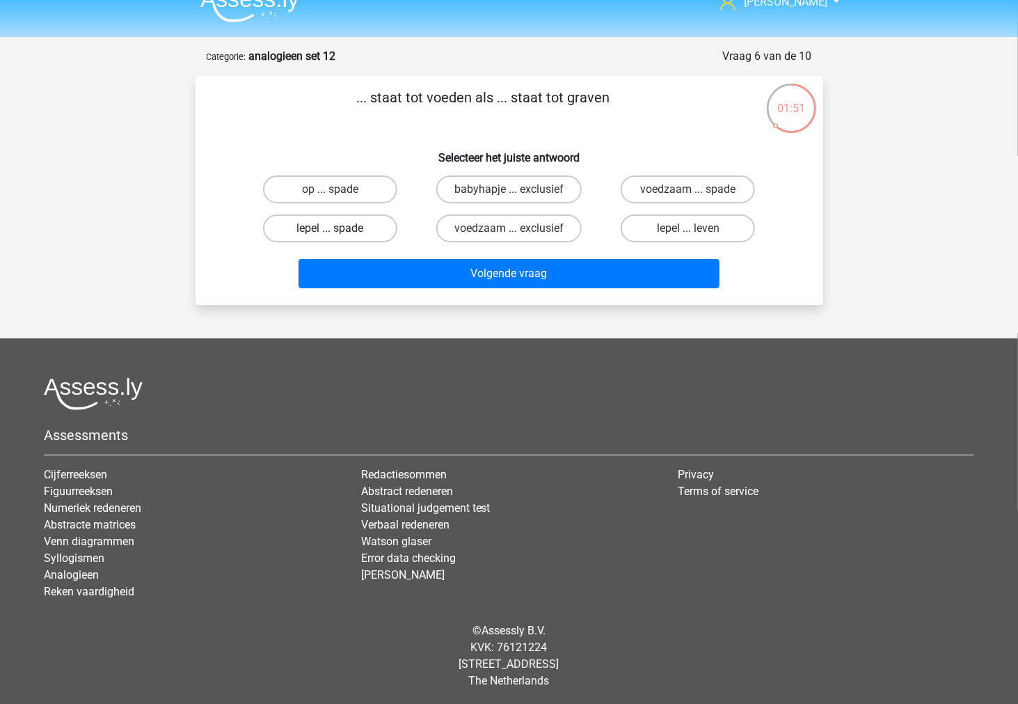
click at [381, 223] on label "lepel ... spade" at bounding box center [330, 228] width 134 height 28
click at [339, 228] on input "lepel ... spade" at bounding box center [334, 232] width 9 height 9
radio input "true"
click at [383, 192] on label "op ... spade" at bounding box center [330, 189] width 134 height 28
click at [339, 192] on input "op ... spade" at bounding box center [334, 193] width 9 height 9
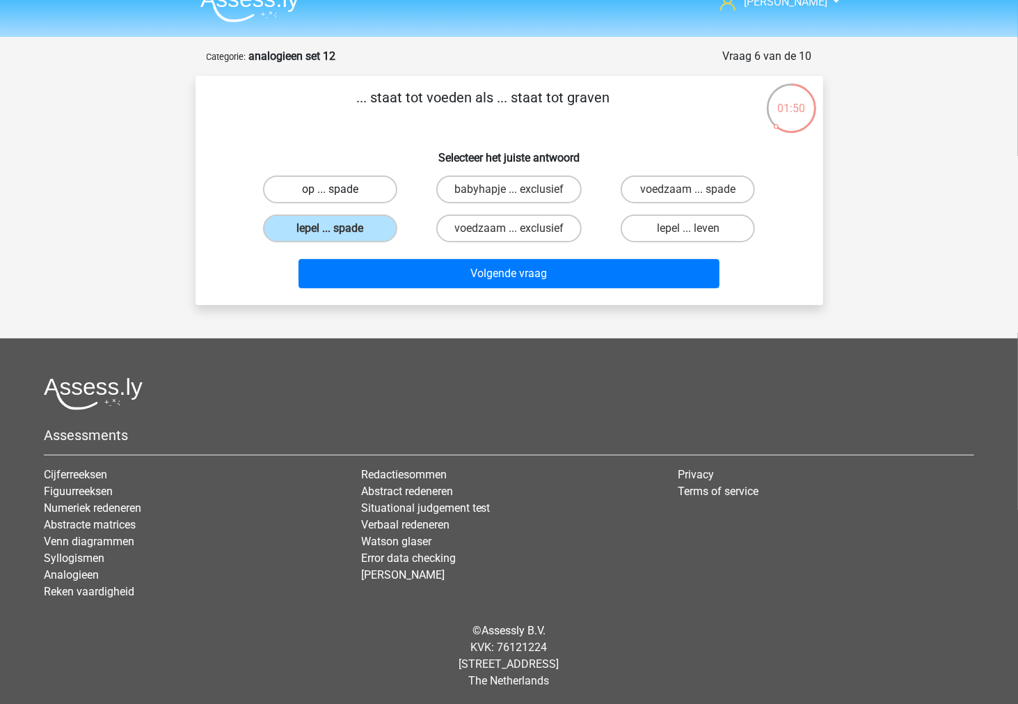
radio input "true"
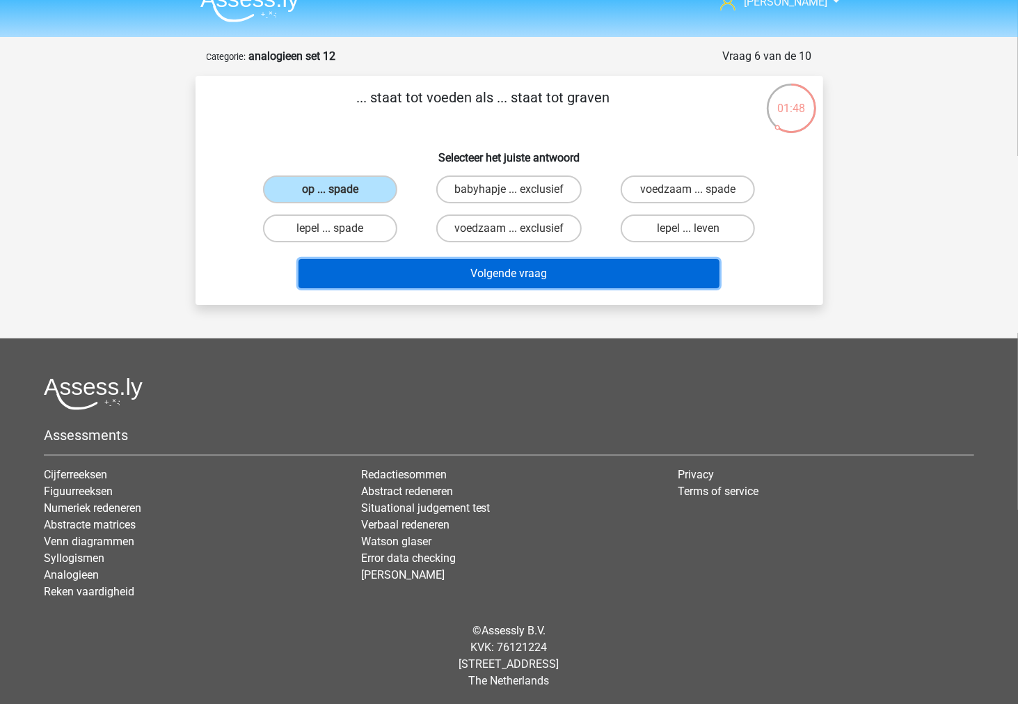
click at [406, 261] on button "Volgende vraag" at bounding box center [509, 273] width 421 height 29
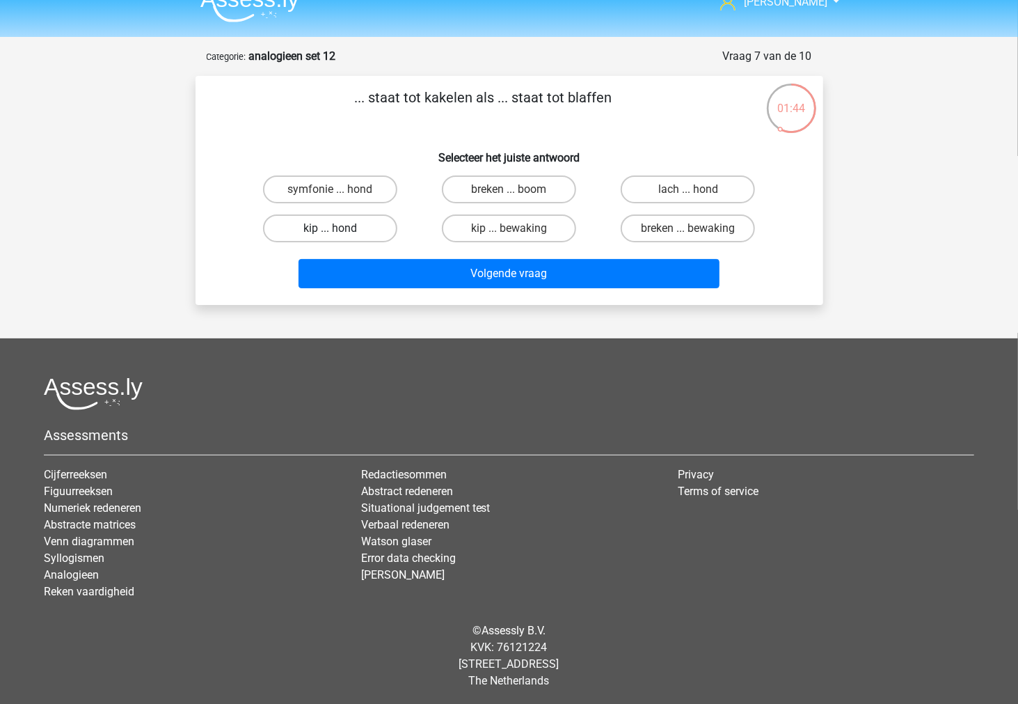
click at [371, 235] on label "kip ... hond" at bounding box center [330, 228] width 134 height 28
click at [339, 235] on input "kip ... hond" at bounding box center [334, 232] width 9 height 9
radio input "true"
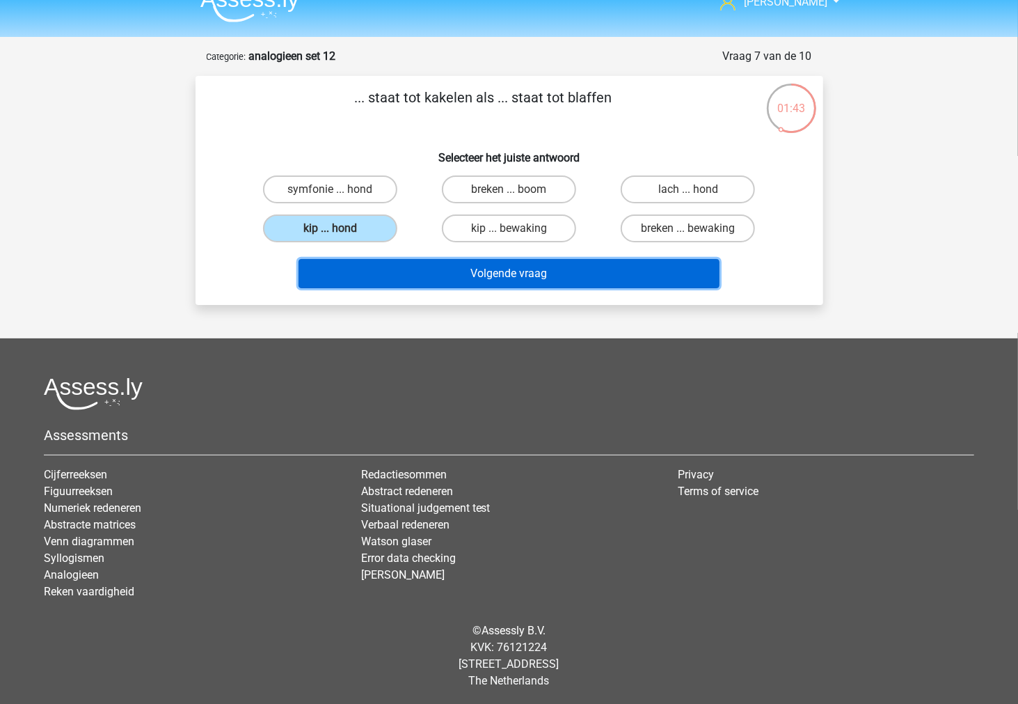
click at [373, 262] on button "Volgende vraag" at bounding box center [509, 273] width 421 height 29
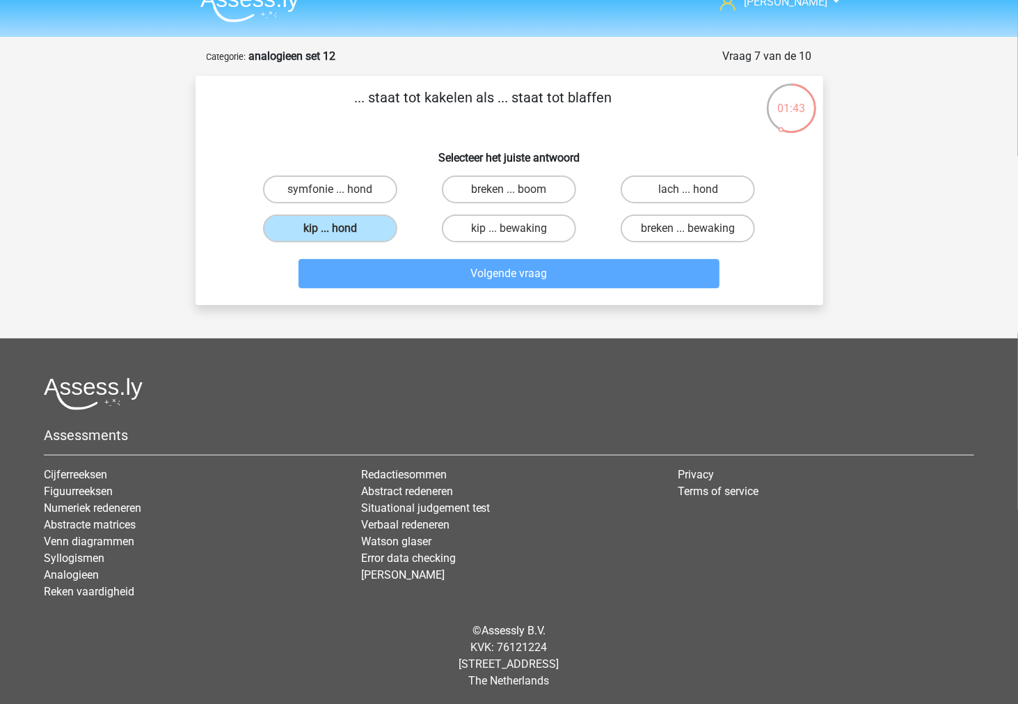
scroll to position [38, 0]
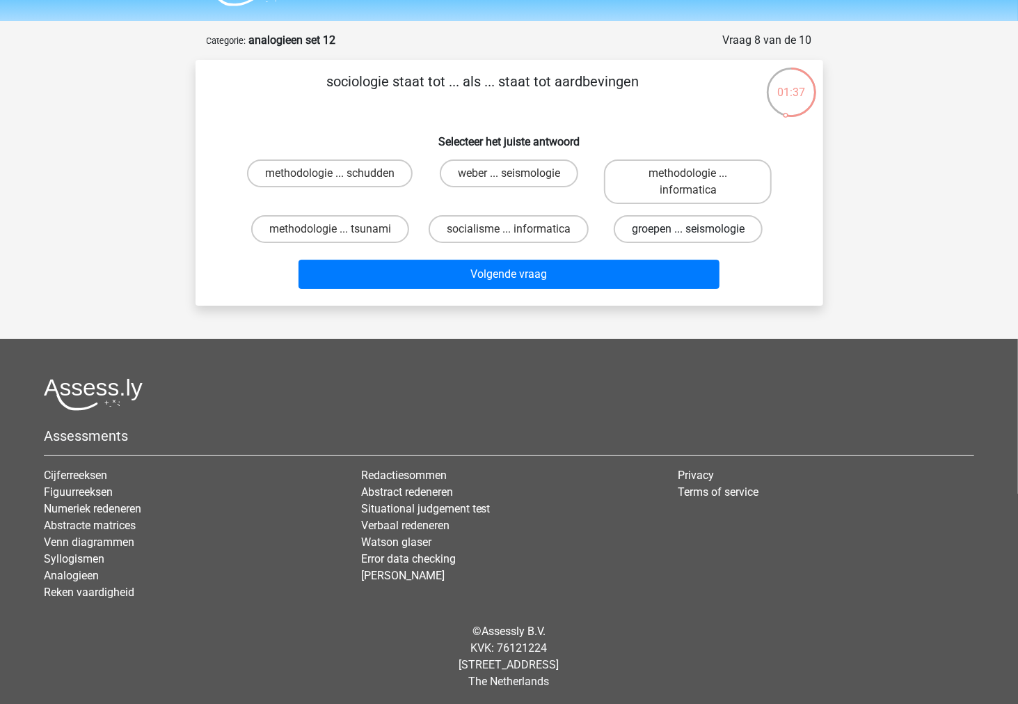
click at [654, 225] on label "groepen ... seismologie" at bounding box center [688, 229] width 149 height 28
click at [688, 229] on input "groepen ... seismologie" at bounding box center [692, 233] width 9 height 9
radio input "true"
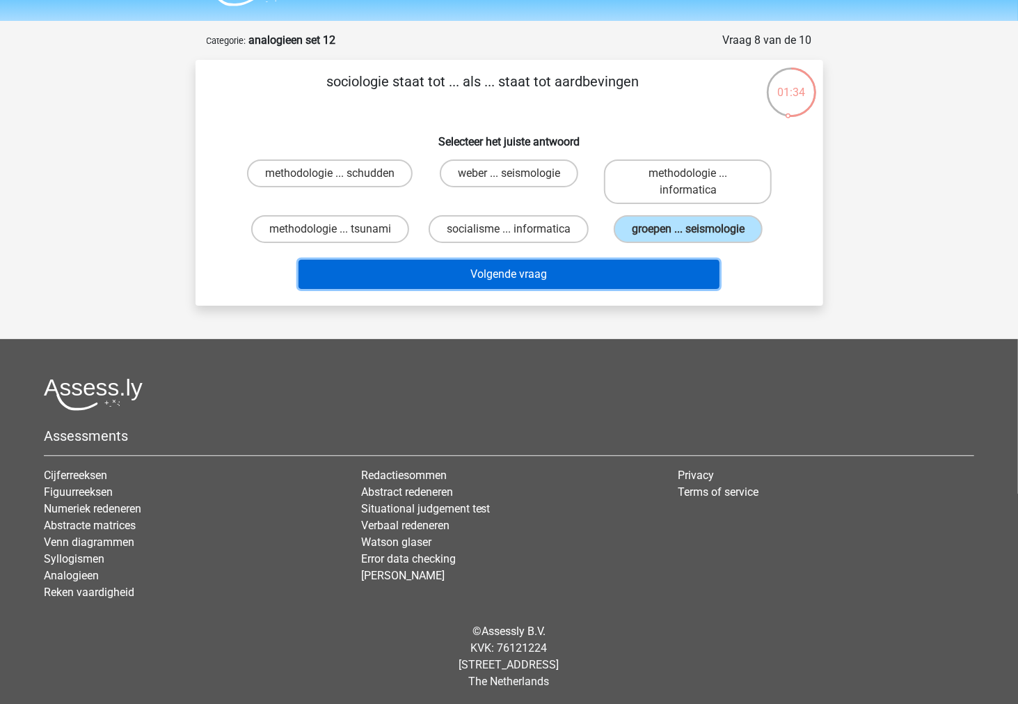
click at [621, 266] on button "Volgende vraag" at bounding box center [509, 274] width 421 height 29
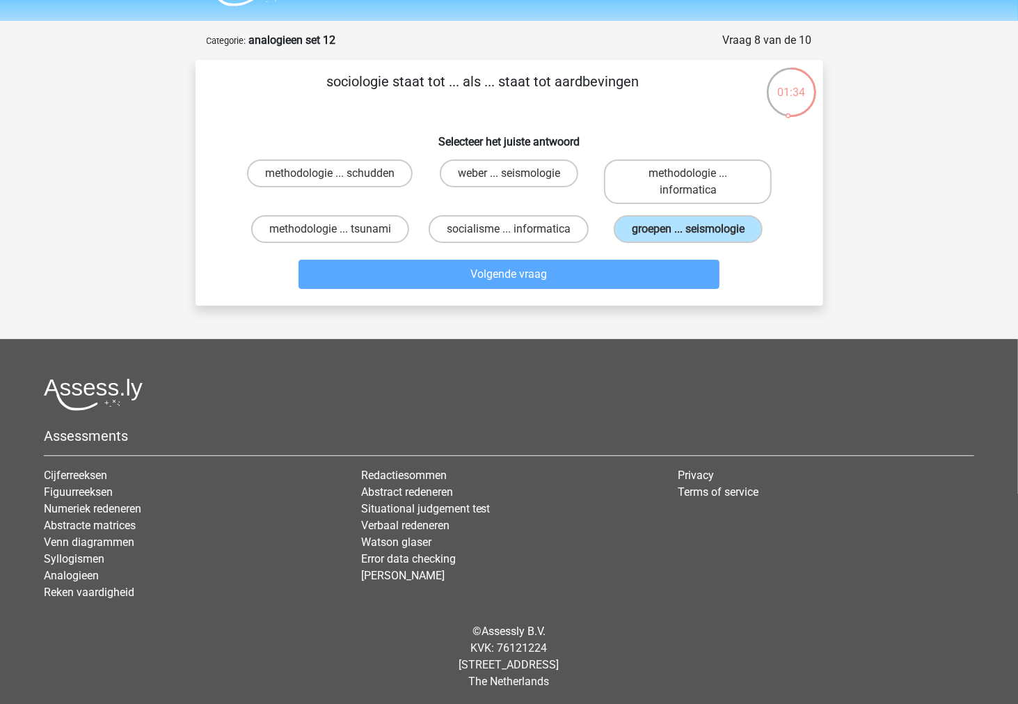
scroll to position [22, 0]
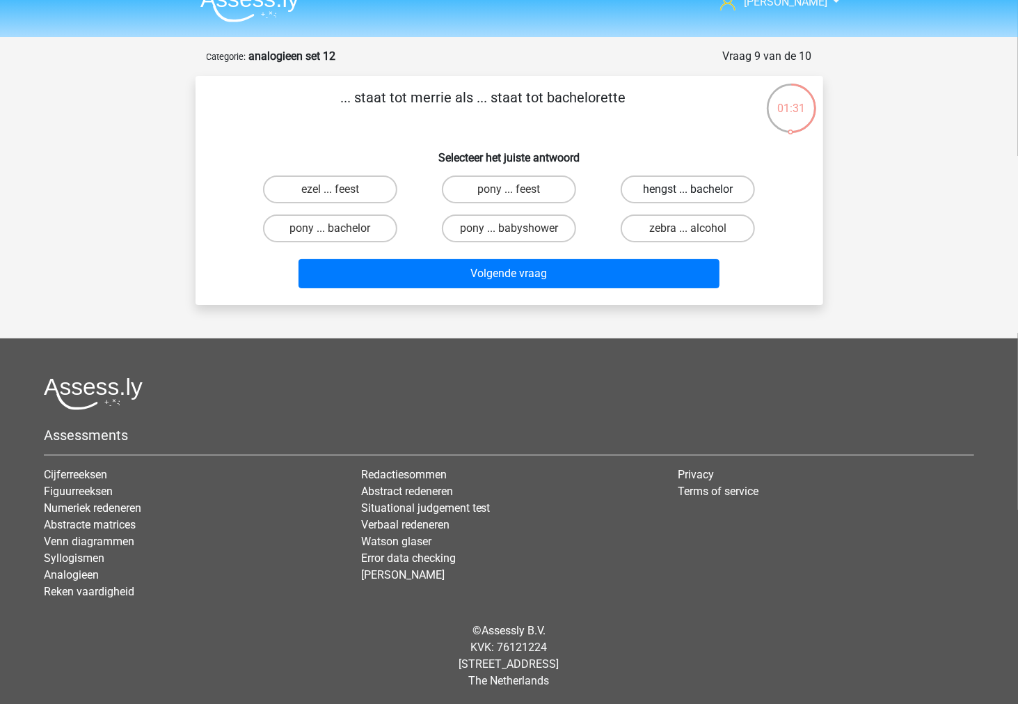
click at [650, 196] on label "hengst ... bachelor" at bounding box center [688, 189] width 134 height 28
click at [688, 196] on input "hengst ... bachelor" at bounding box center [692, 193] width 9 height 9
radio input "true"
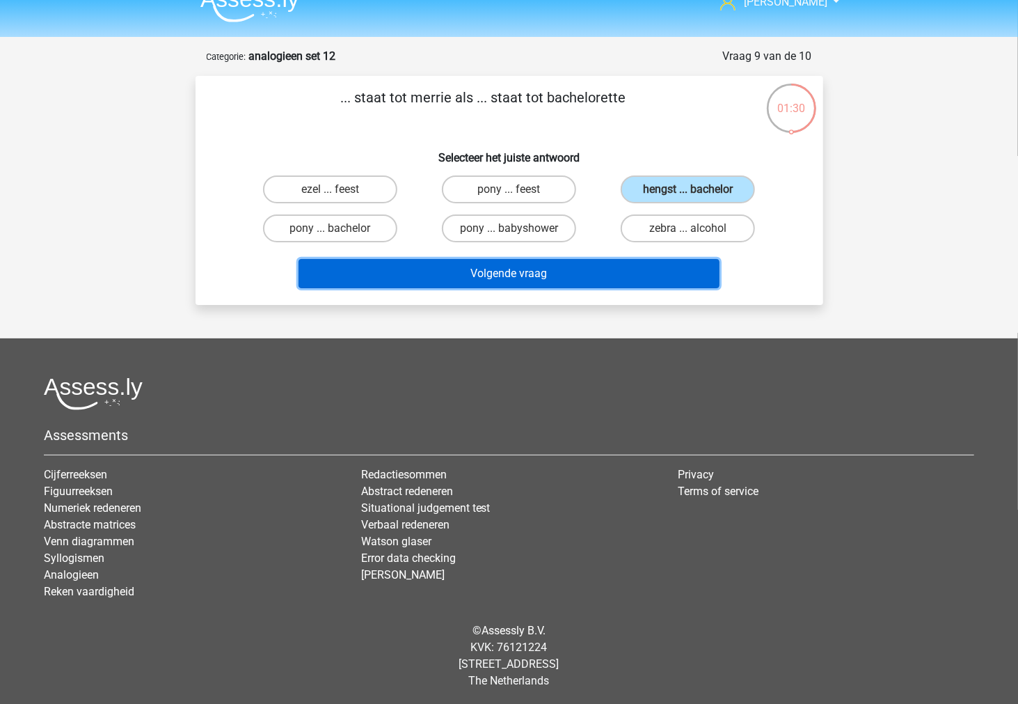
click at [616, 267] on button "Volgende vraag" at bounding box center [509, 273] width 421 height 29
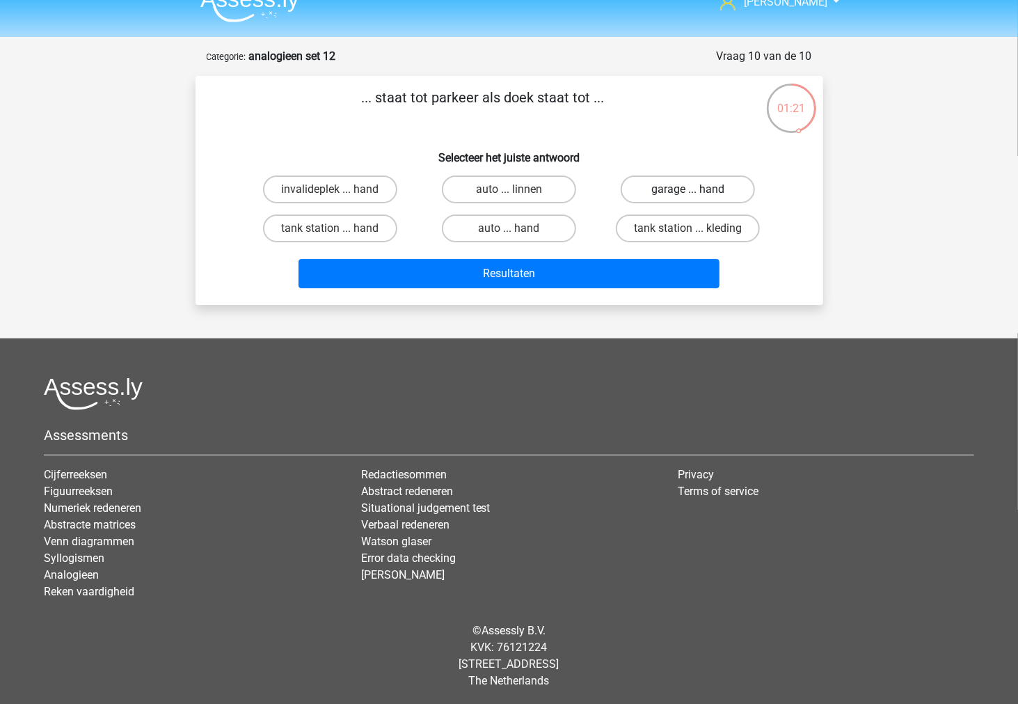
click at [643, 193] on label "garage ... hand" at bounding box center [688, 189] width 134 height 28
click at [688, 193] on input "garage ... hand" at bounding box center [692, 193] width 9 height 9
radio input "true"
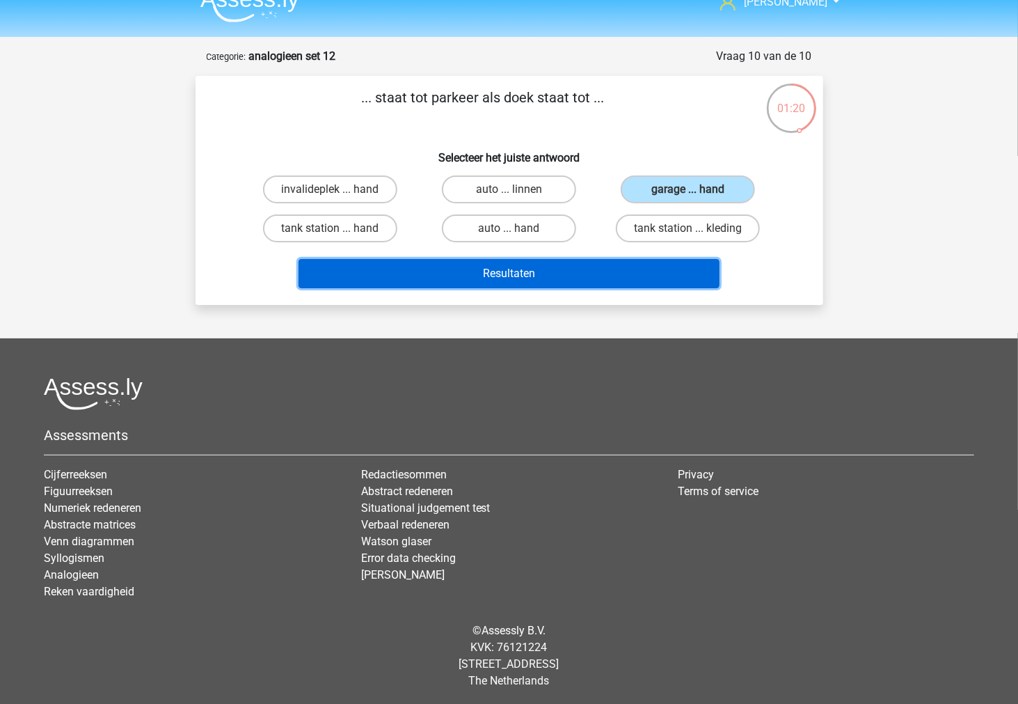
click at [624, 277] on button "Resultaten" at bounding box center [509, 273] width 421 height 29
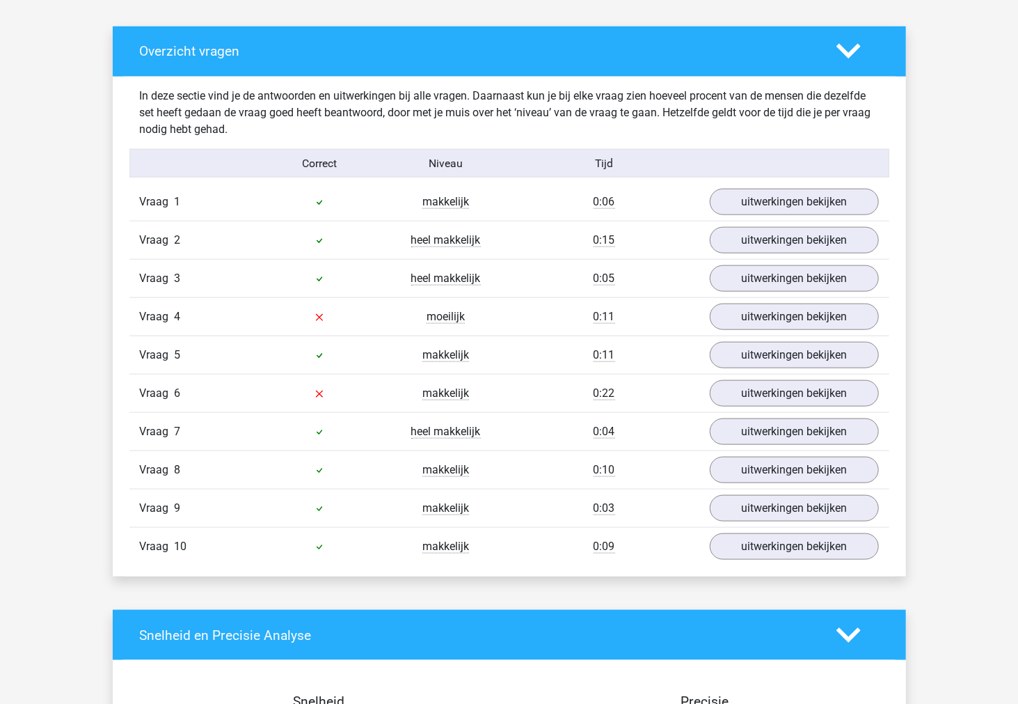
scroll to position [773, 0]
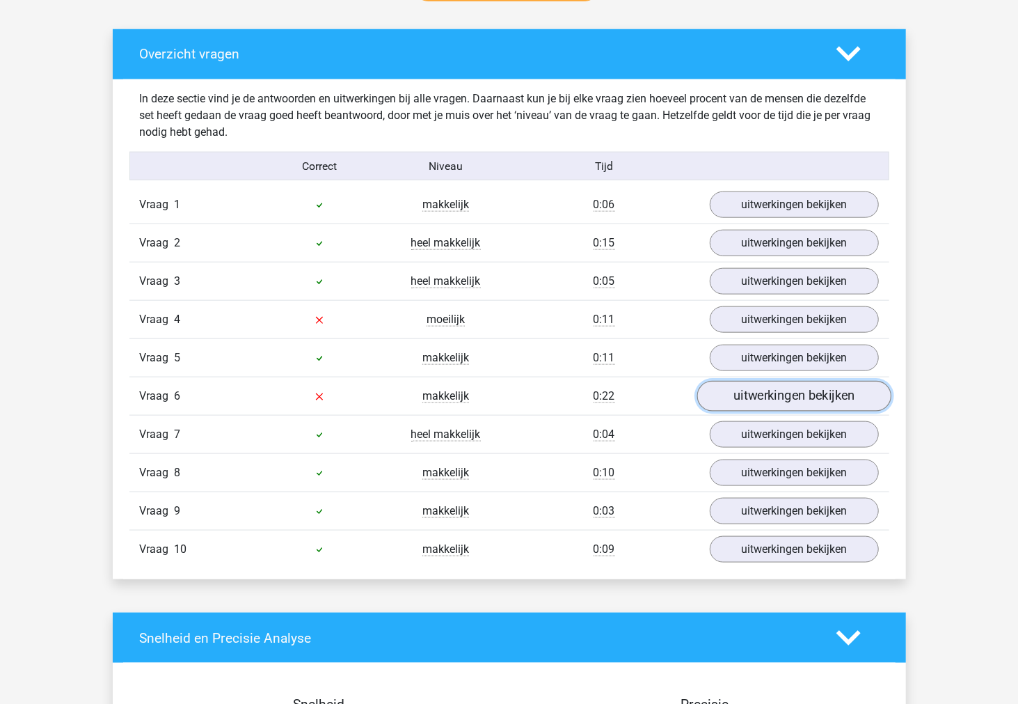
click at [743, 398] on link "uitwerkingen bekijken" at bounding box center [794, 396] width 194 height 31
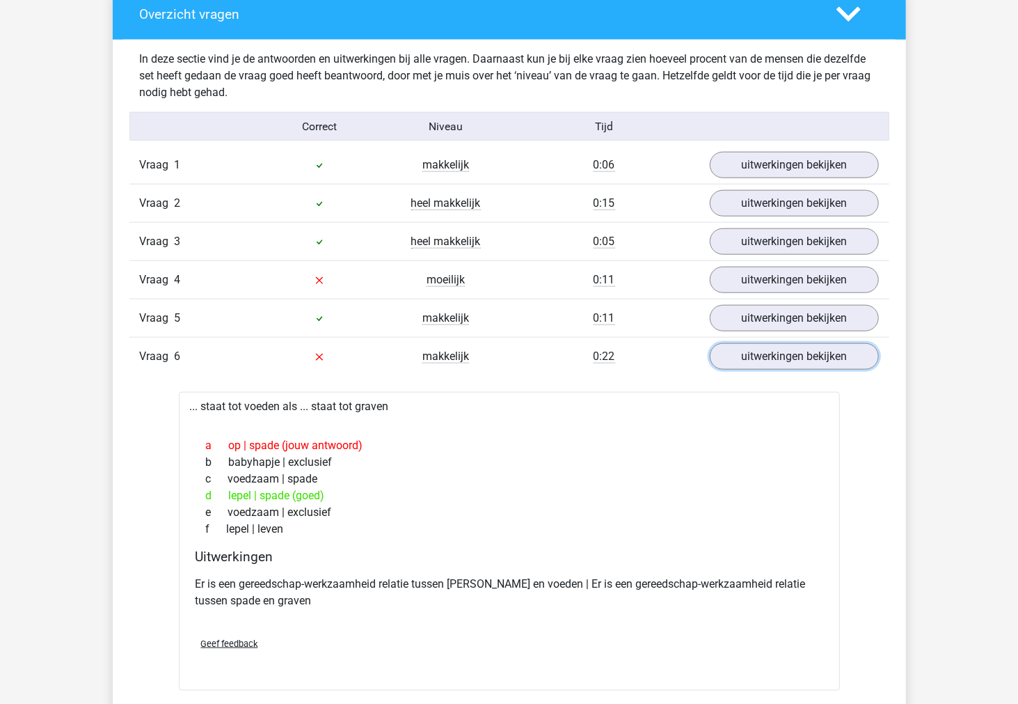
scroll to position [850, 0]
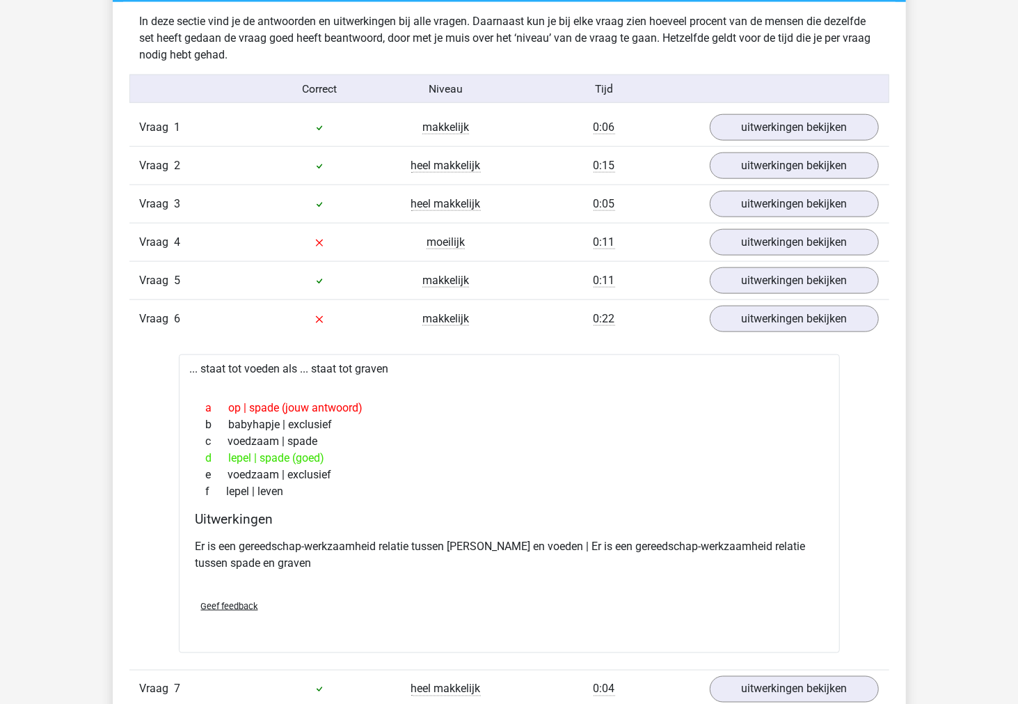
click at [498, 548] on p "Er is een gereedschap-werkzaamheid relatie tussen lepel en voeden | Er is een g…" at bounding box center [510, 554] width 628 height 33
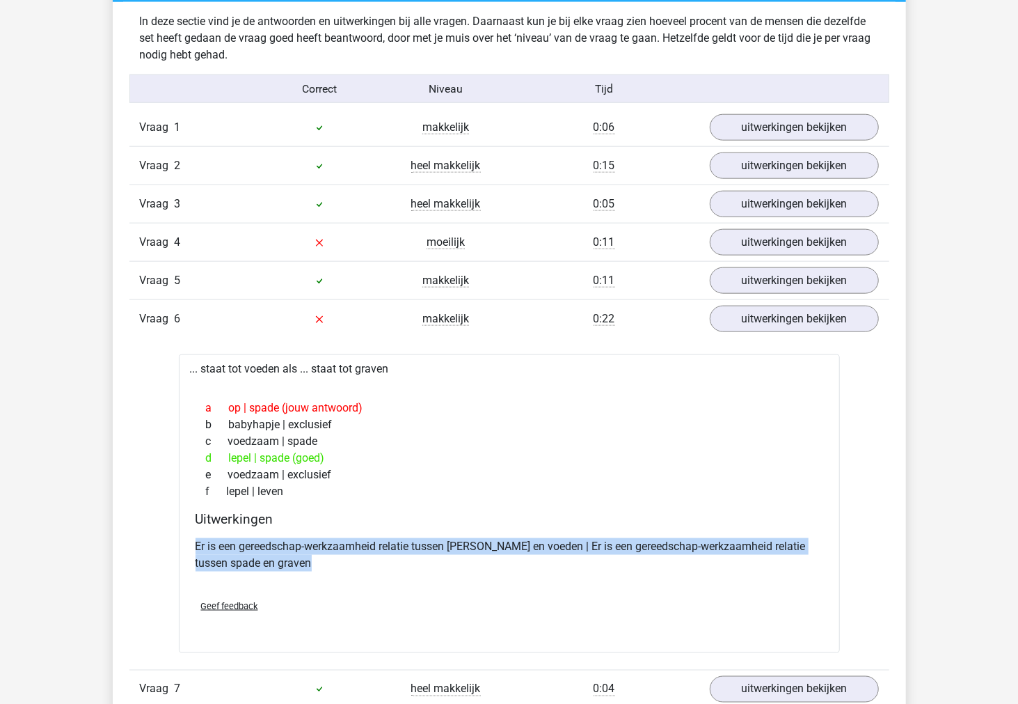
click at [498, 548] on p "Er is een gereedschap-werkzaamheid relatie tussen lepel en voeden | Er is een g…" at bounding box center [510, 554] width 628 height 33
copy div "Er is een gereedschap-werkzaamheid relatie tussen lepel en voeden | Er is een g…"
click at [814, 317] on link "uitwerkingen bekijken" at bounding box center [794, 319] width 194 height 31
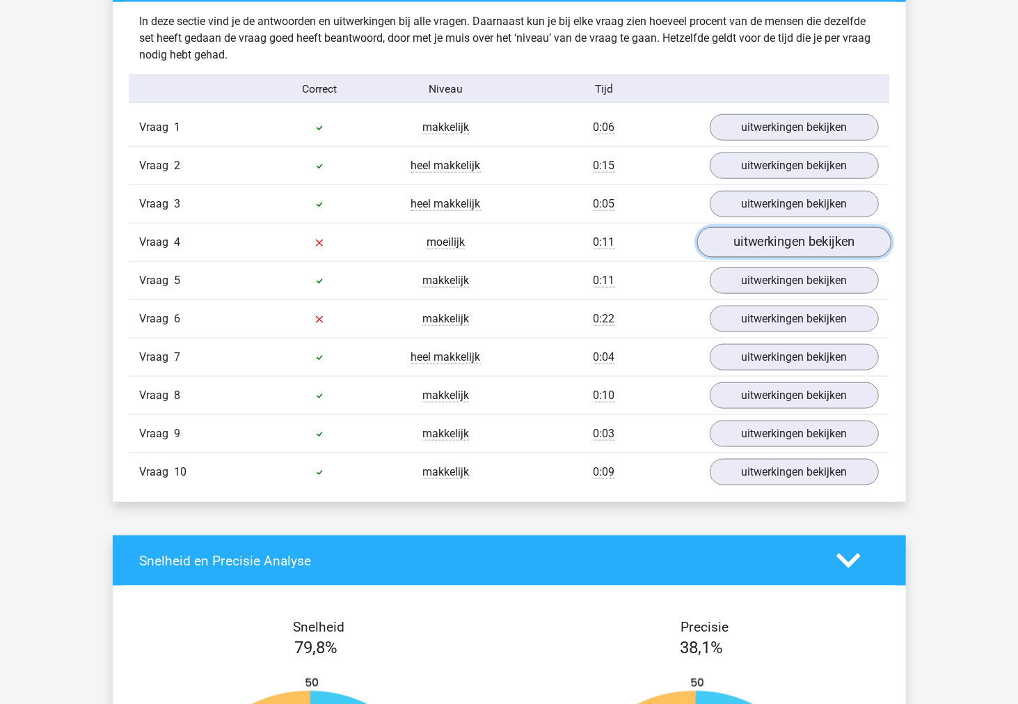
click at [794, 238] on link "uitwerkingen bekijken" at bounding box center [794, 243] width 194 height 31
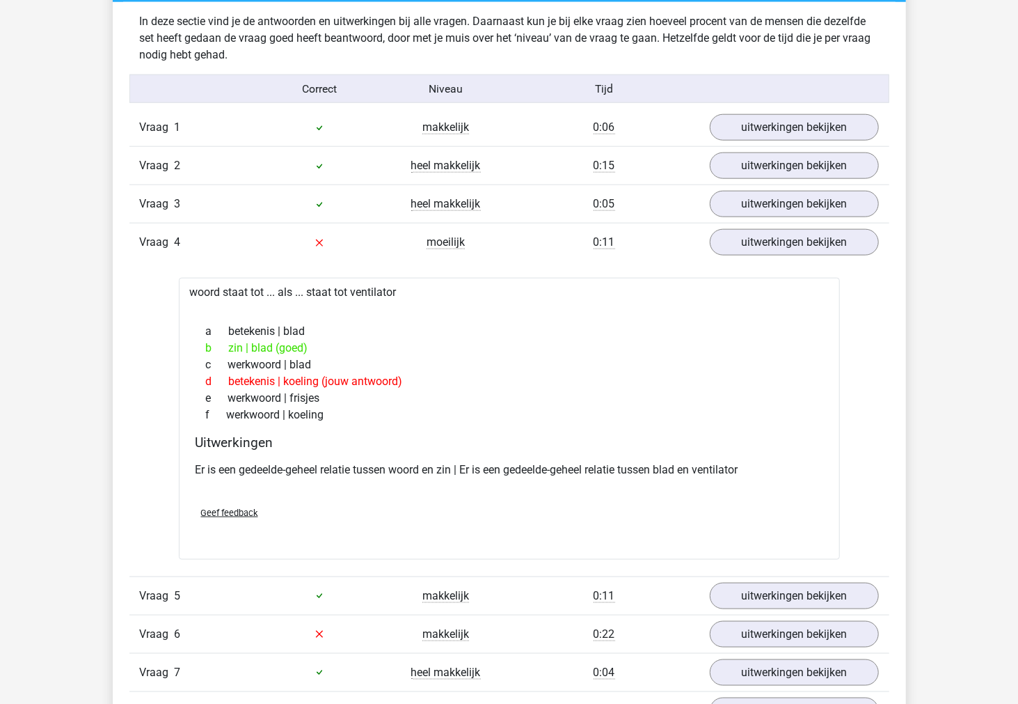
click at [406, 464] on p "Er is een gedeelde-geheel relatie tussen woord en zin | Er is een gedeelde-gehe…" at bounding box center [510, 469] width 628 height 17
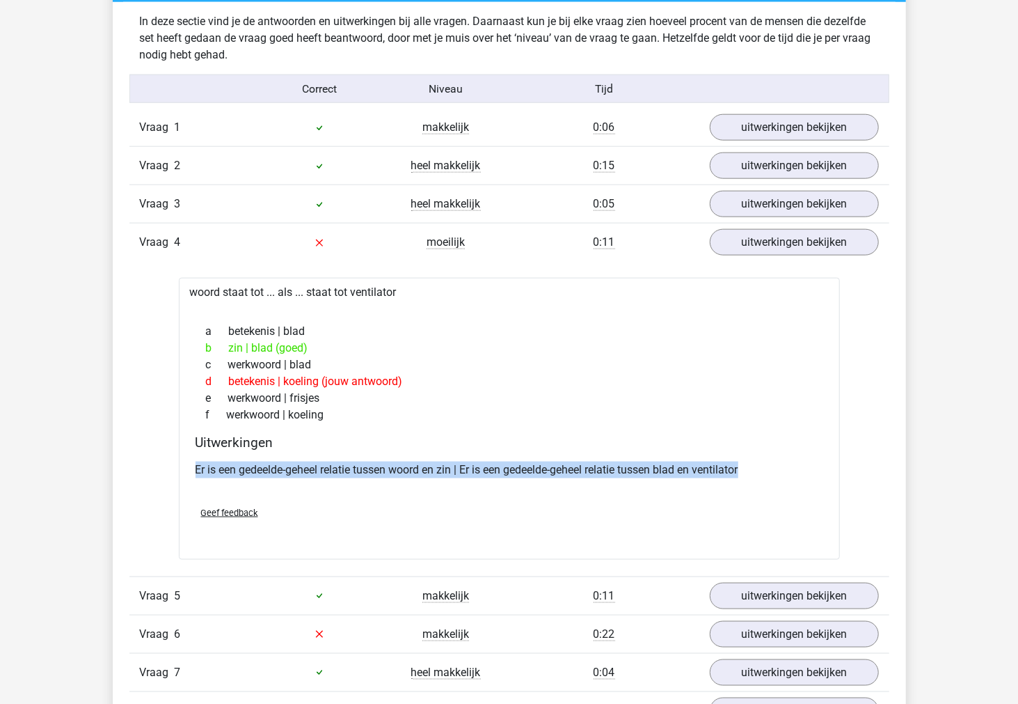
click at [406, 464] on p "Er is een gedeelde-geheel relatie tussen woord en zin | Er is een gedeelde-gehe…" at bounding box center [510, 469] width 628 height 17
copy div "Er is een gedeelde-geheel relatie tussen woord en zin | Er is een gedeelde-gehe…"
click at [795, 237] on link "uitwerkingen bekijken" at bounding box center [794, 243] width 194 height 31
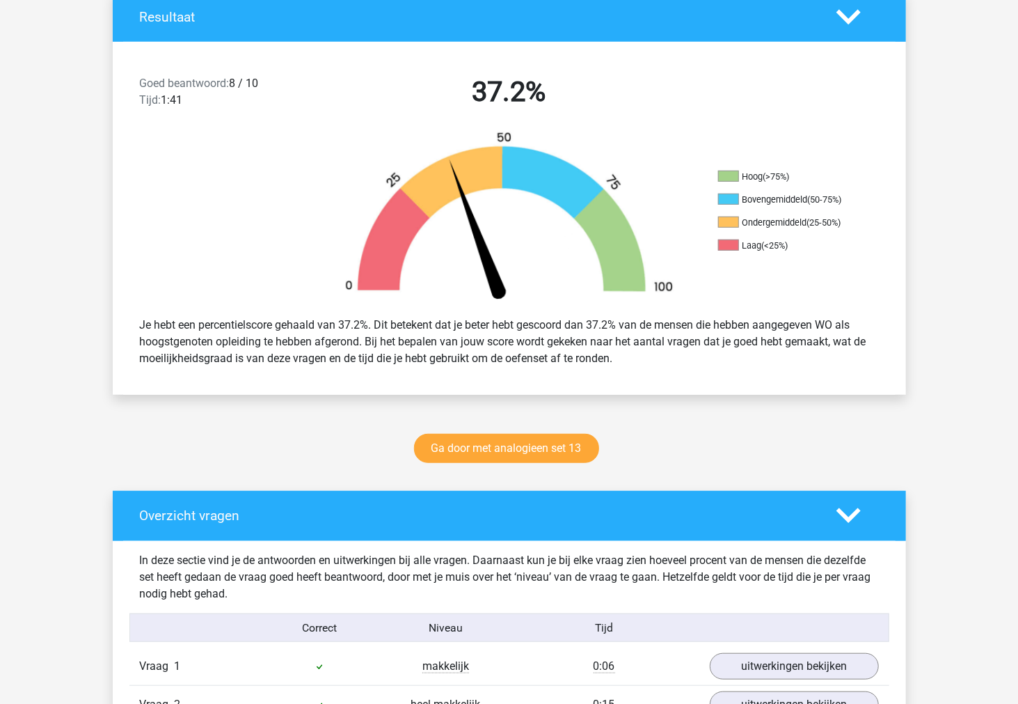
scroll to position [309, 0]
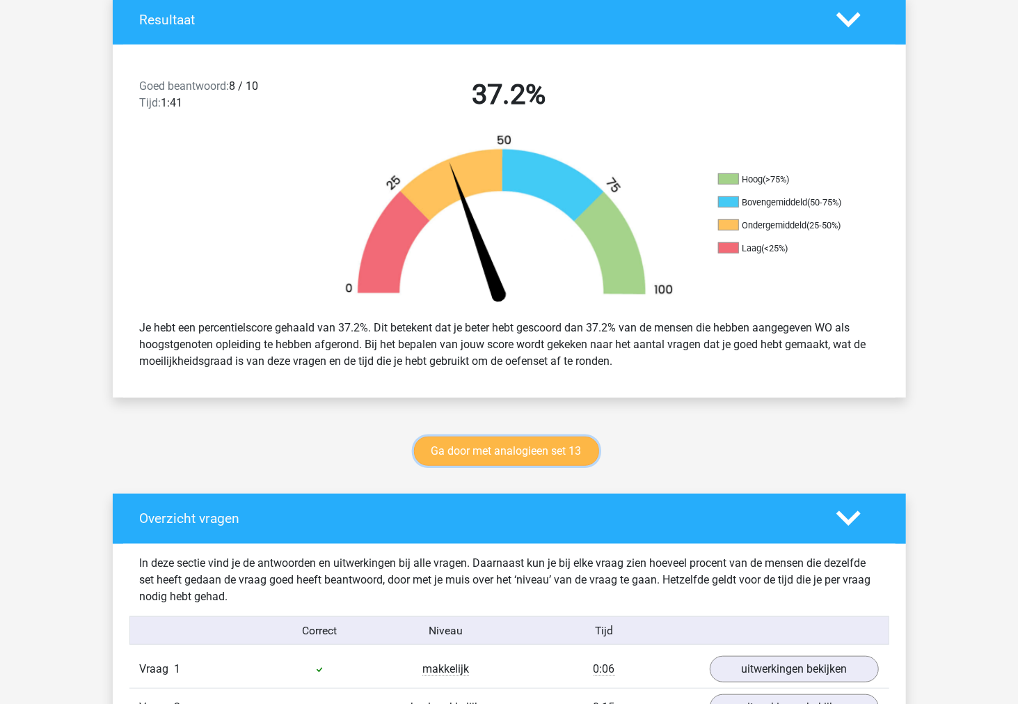
click at [479, 444] on link "Ga door met analogieen set 13" at bounding box center [506, 450] width 185 height 29
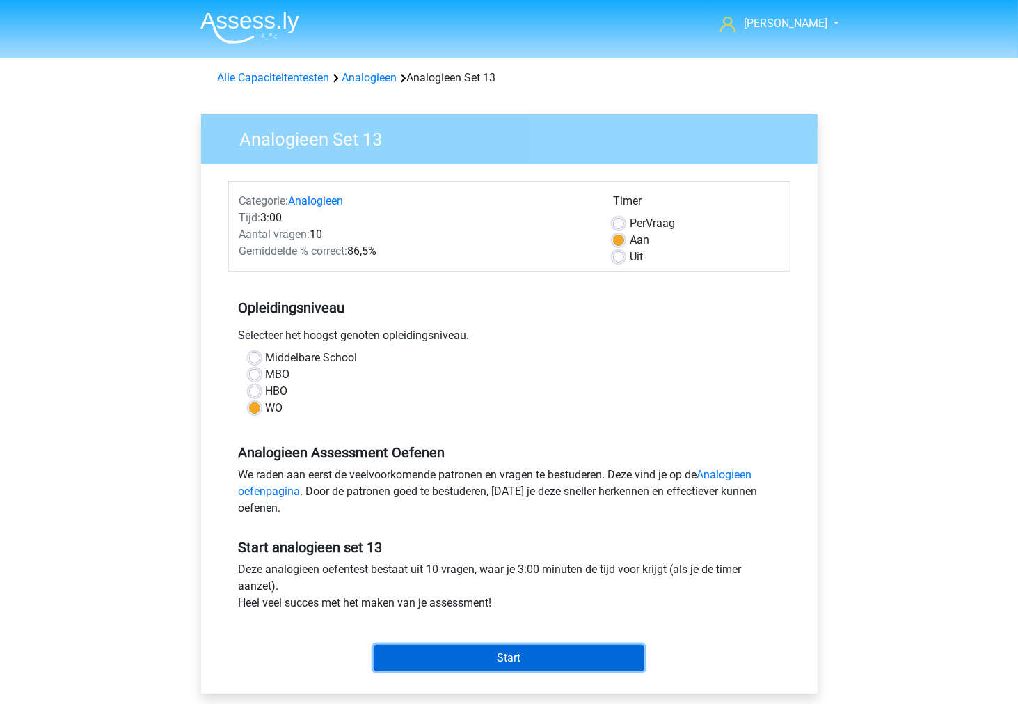
click at [463, 651] on input "Start" at bounding box center [509, 657] width 271 height 26
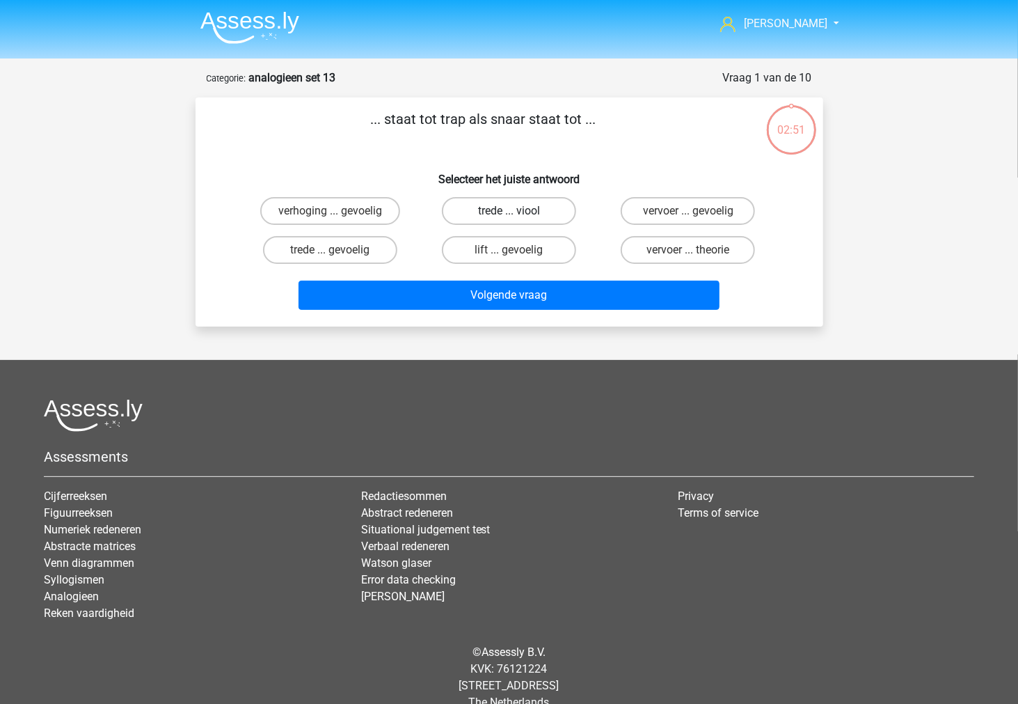
click at [460, 209] on label "trede ... viool" at bounding box center [509, 211] width 134 height 28
click at [509, 211] on input "trede ... viool" at bounding box center [513, 215] width 9 height 9
radio input "true"
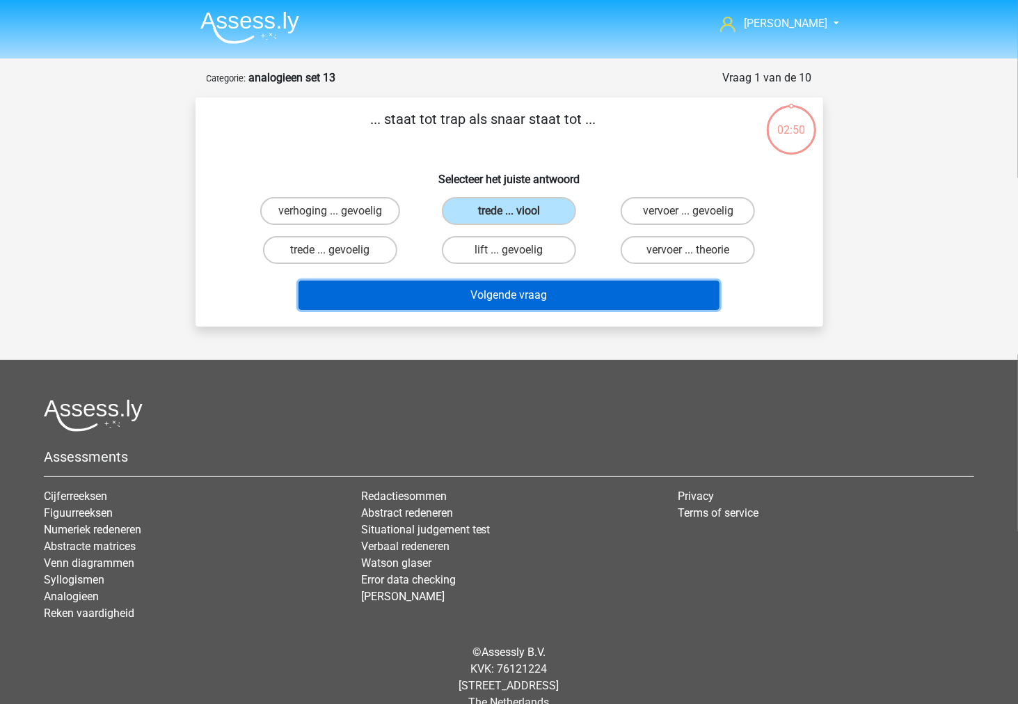
click at [457, 290] on button "Volgende vraag" at bounding box center [509, 294] width 421 height 29
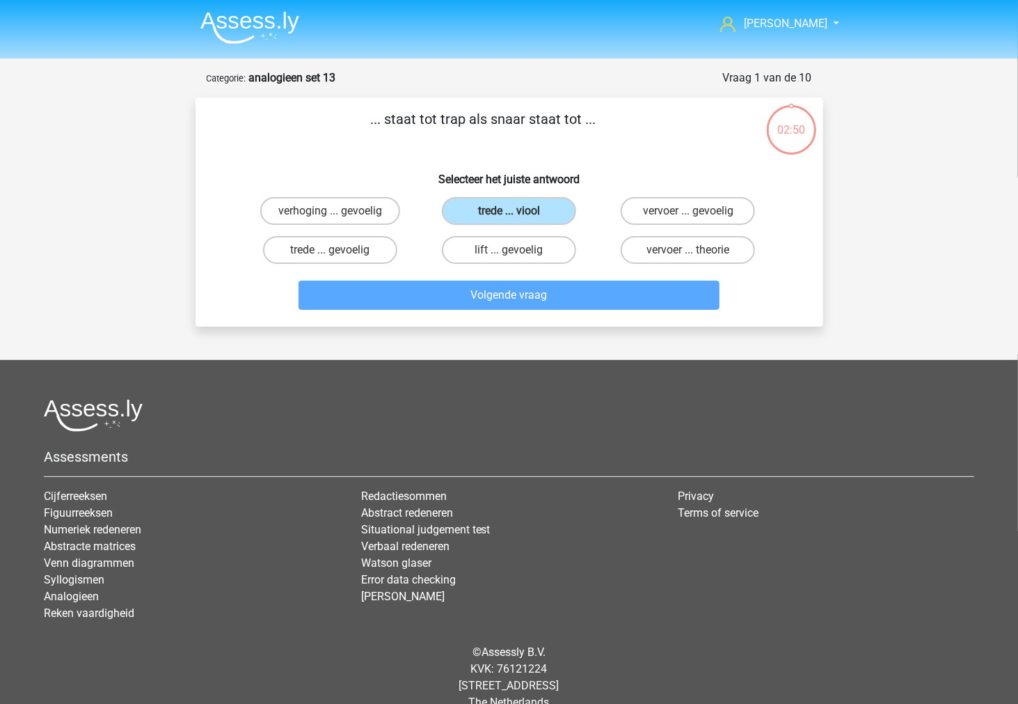
scroll to position [22, 0]
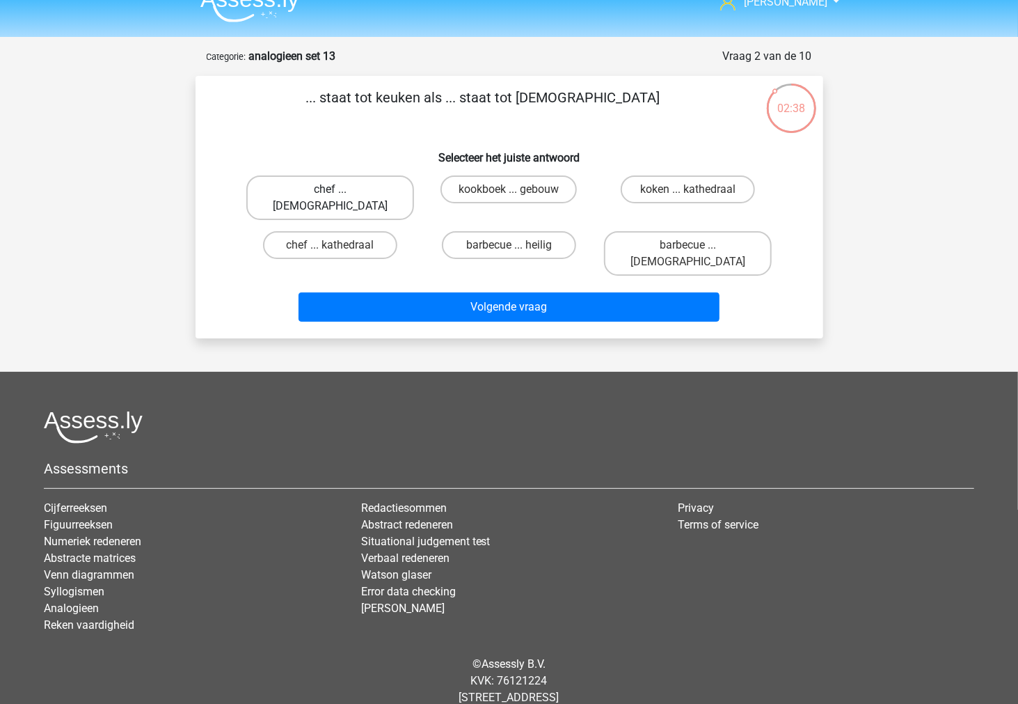
click at [379, 196] on label "chef ... priester" at bounding box center [330, 197] width 168 height 45
click at [339, 196] on input "chef ... priester" at bounding box center [334, 193] width 9 height 9
radio input "true"
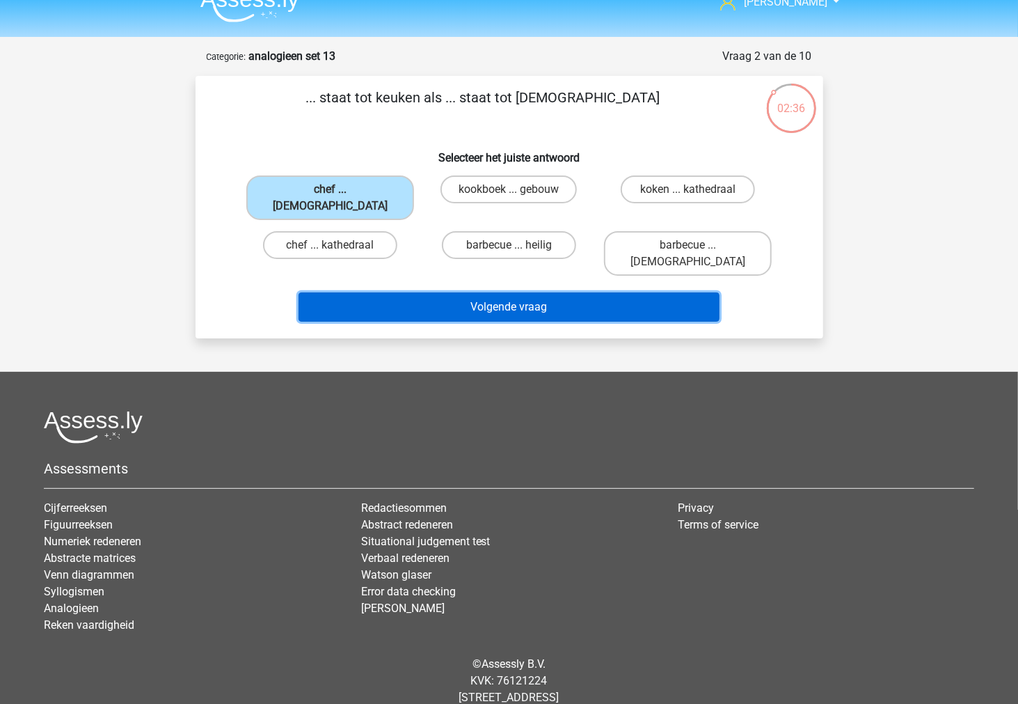
click at [373, 292] on button "Volgende vraag" at bounding box center [509, 306] width 421 height 29
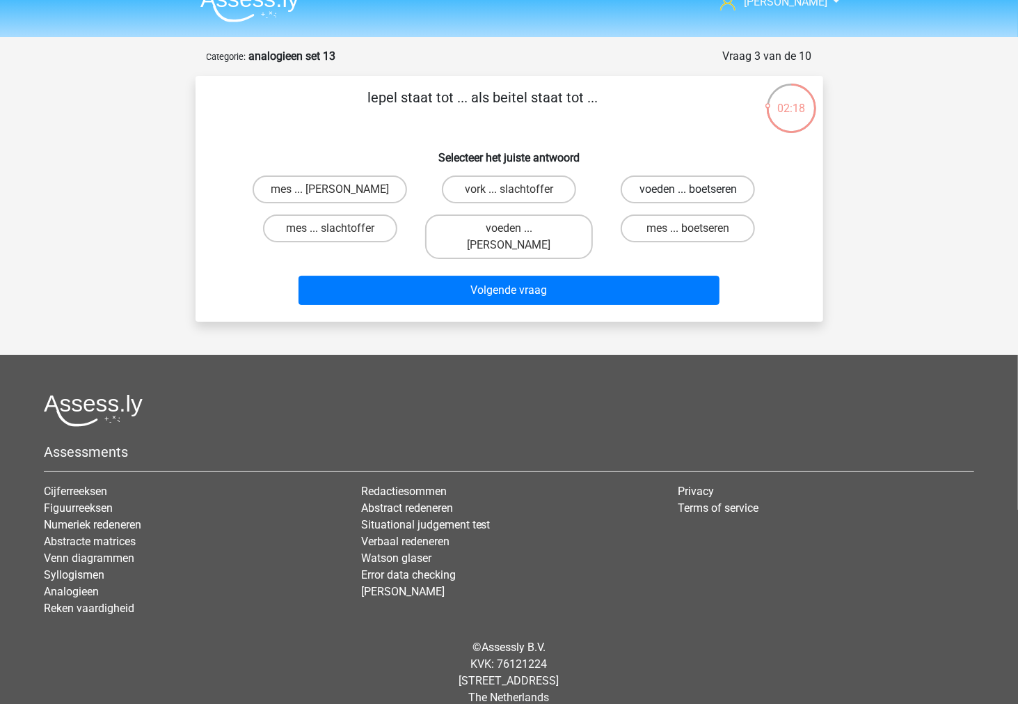
click at [651, 193] on label "voeden ... boetseren" at bounding box center [688, 189] width 134 height 28
click at [688, 193] on input "voeden ... boetseren" at bounding box center [692, 193] width 9 height 9
radio input "true"
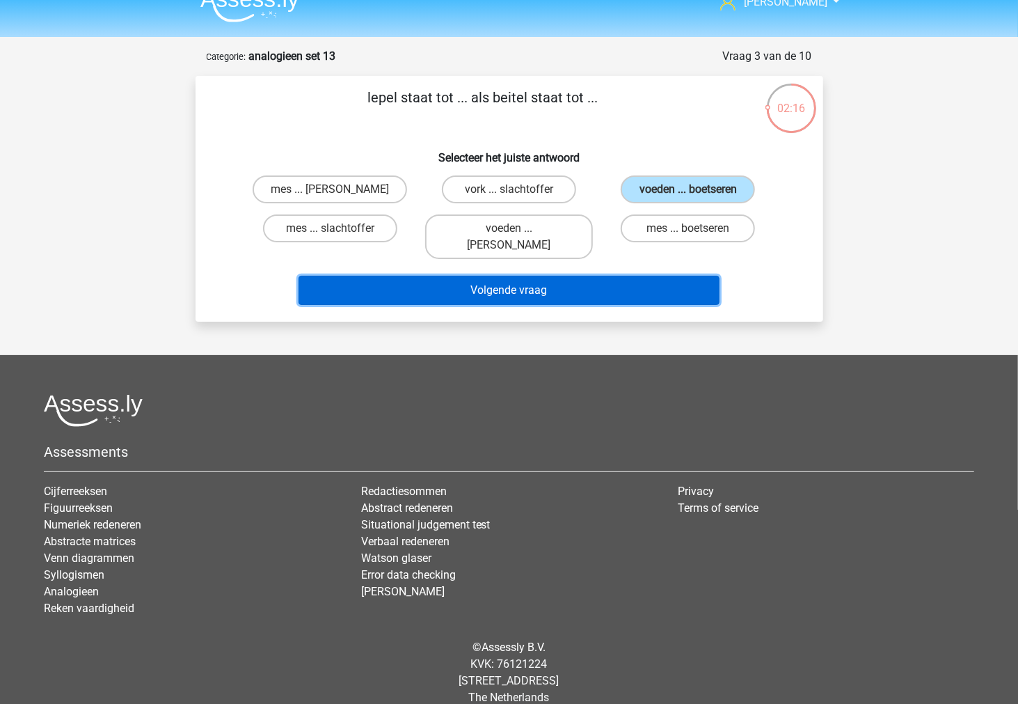
click at [622, 276] on button "Volgende vraag" at bounding box center [509, 290] width 421 height 29
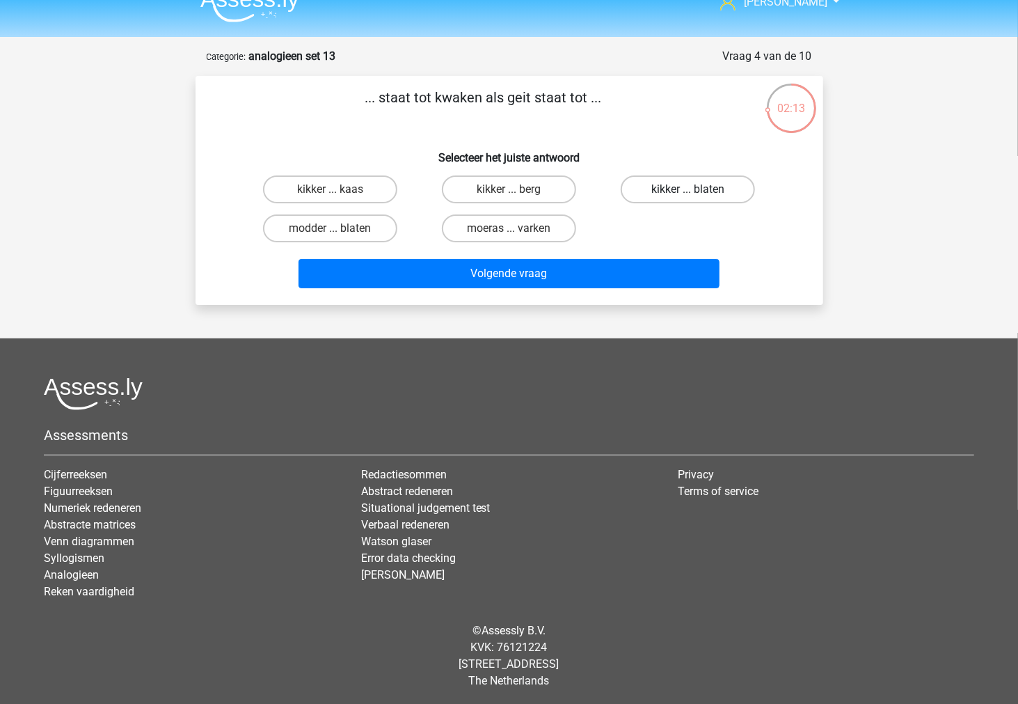
click at [635, 195] on label "kikker ... blaten" at bounding box center [688, 189] width 134 height 28
click at [688, 195] on input "kikker ... blaten" at bounding box center [692, 193] width 9 height 9
radio input "true"
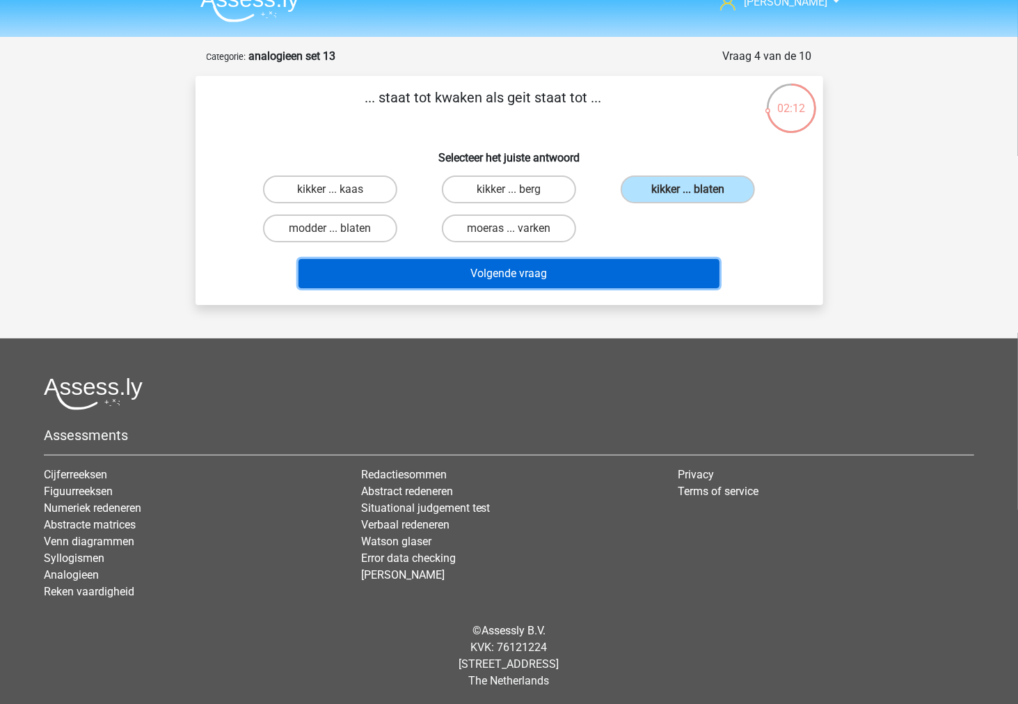
click at [606, 279] on button "Volgende vraag" at bounding box center [509, 273] width 421 height 29
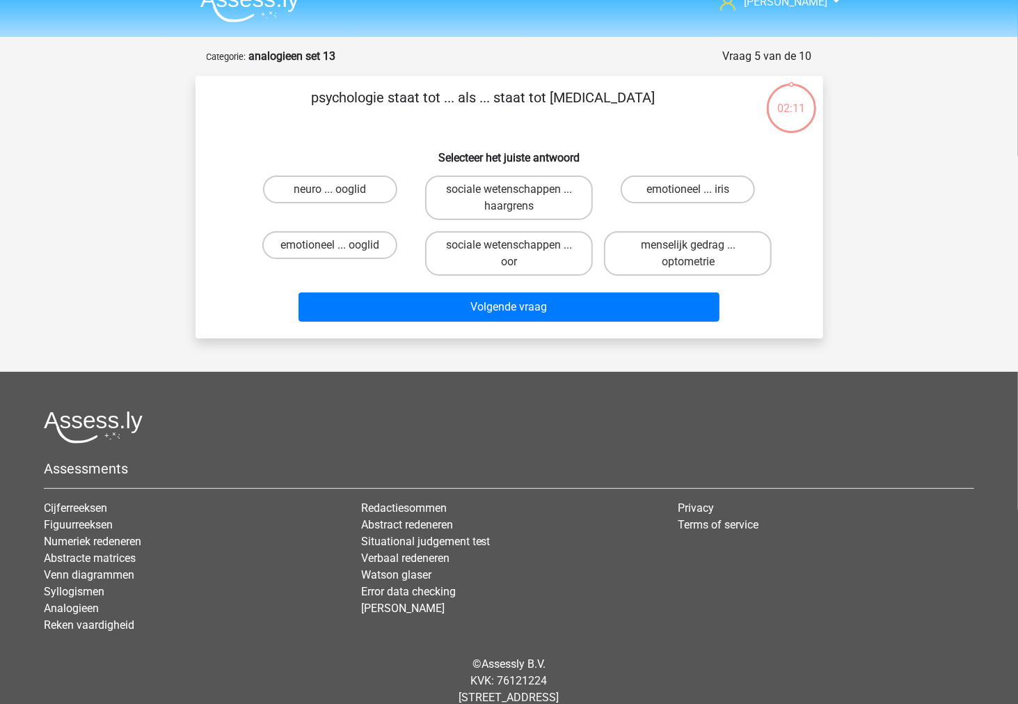
scroll to position [54, 0]
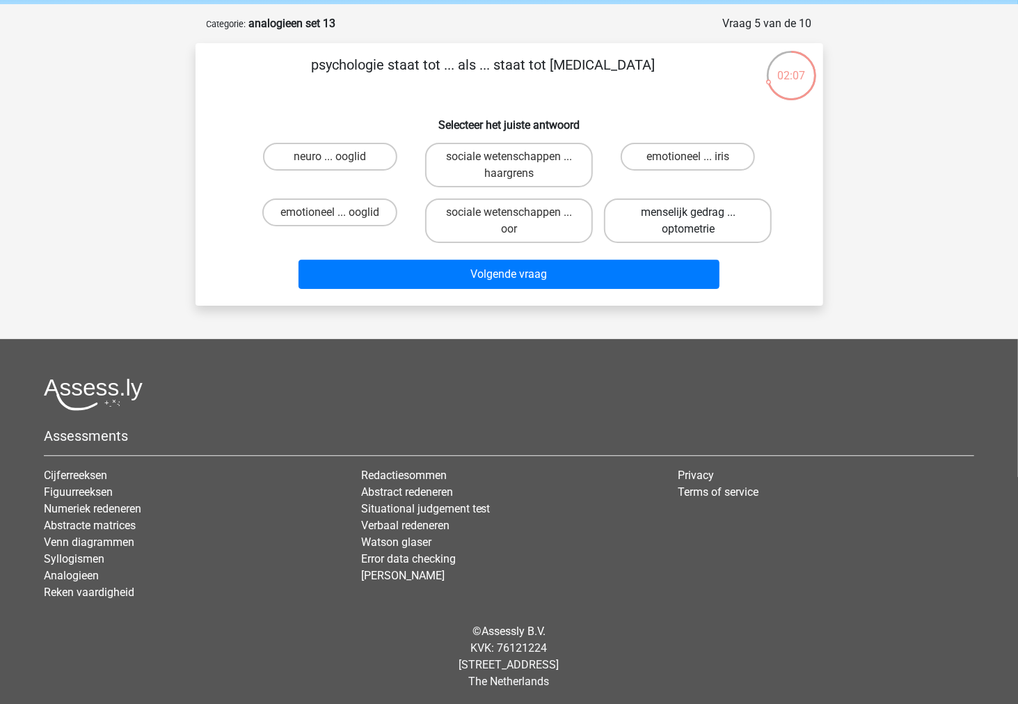
click at [631, 204] on label "menselijk gedrag ... optometrie" at bounding box center [688, 220] width 168 height 45
click at [688, 212] on input "menselijk gedrag ... optometrie" at bounding box center [692, 216] width 9 height 9
radio input "true"
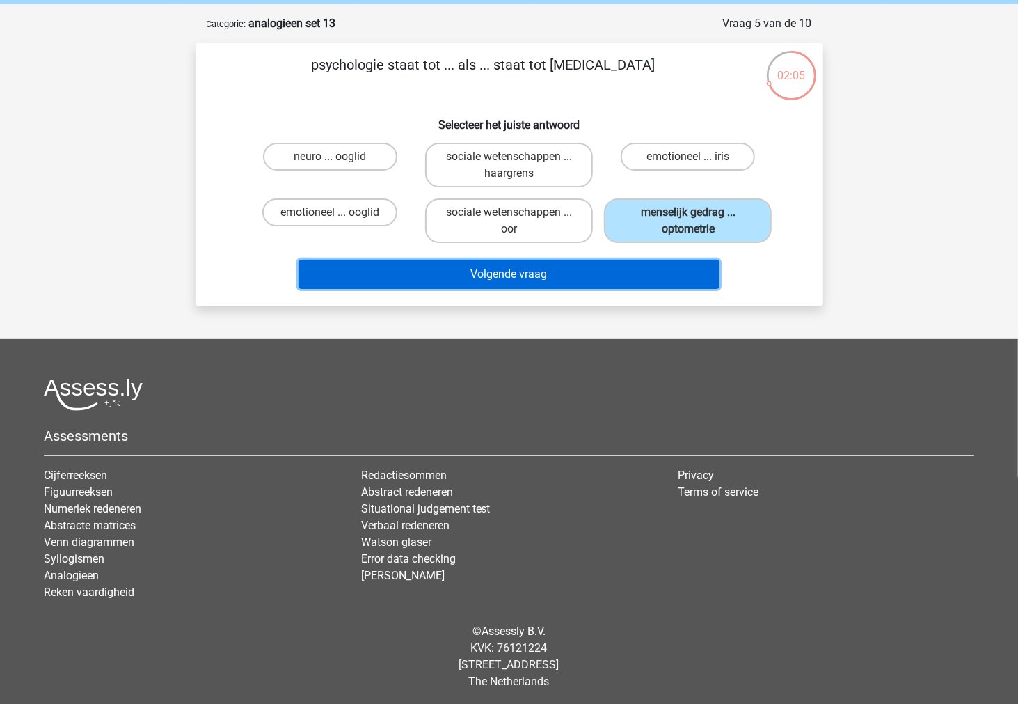
click at [587, 269] on button "Volgende vraag" at bounding box center [509, 274] width 421 height 29
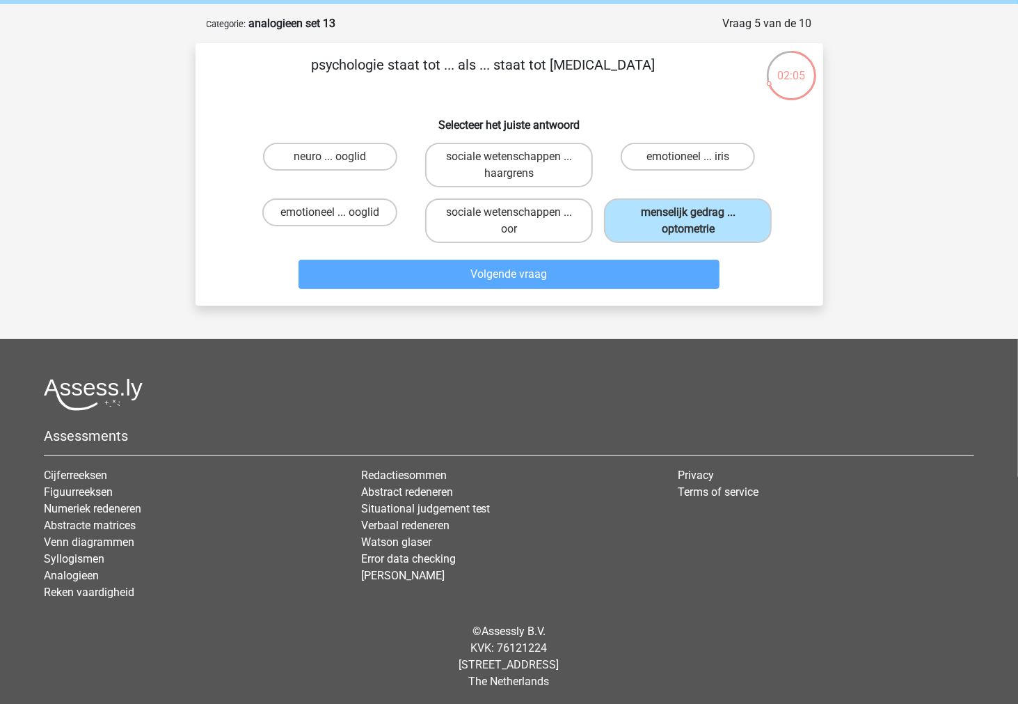
scroll to position [22, 0]
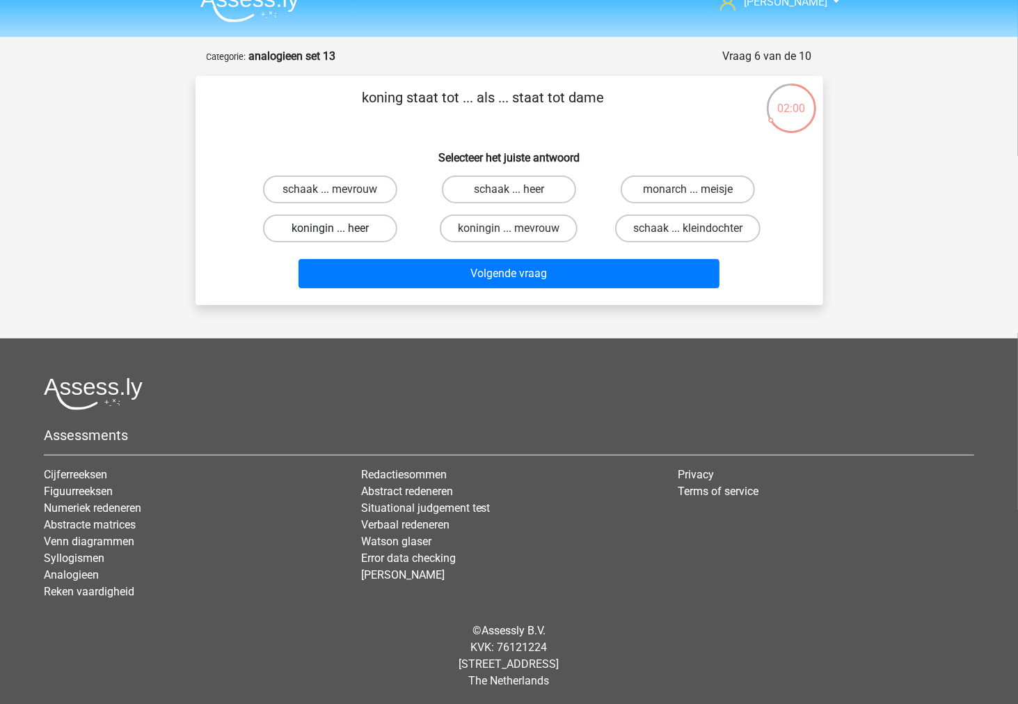
click at [371, 223] on label "koningin ... heer" at bounding box center [330, 228] width 134 height 28
click at [339, 228] on input "koningin ... heer" at bounding box center [334, 232] width 9 height 9
radio input "true"
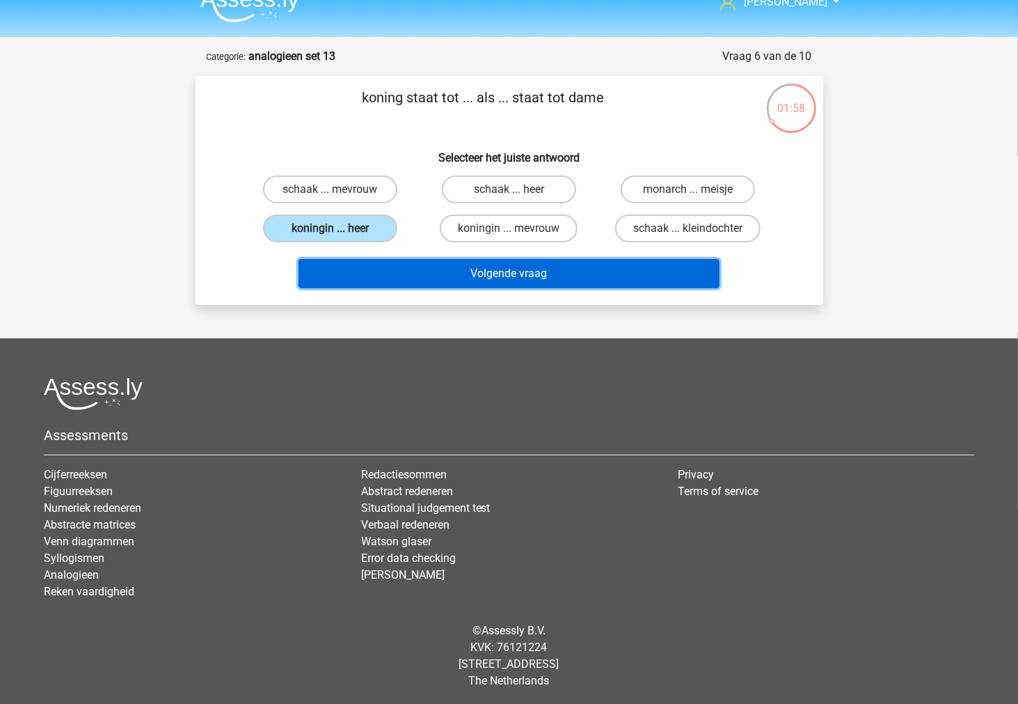
click at [370, 262] on button "Volgende vraag" at bounding box center [509, 273] width 421 height 29
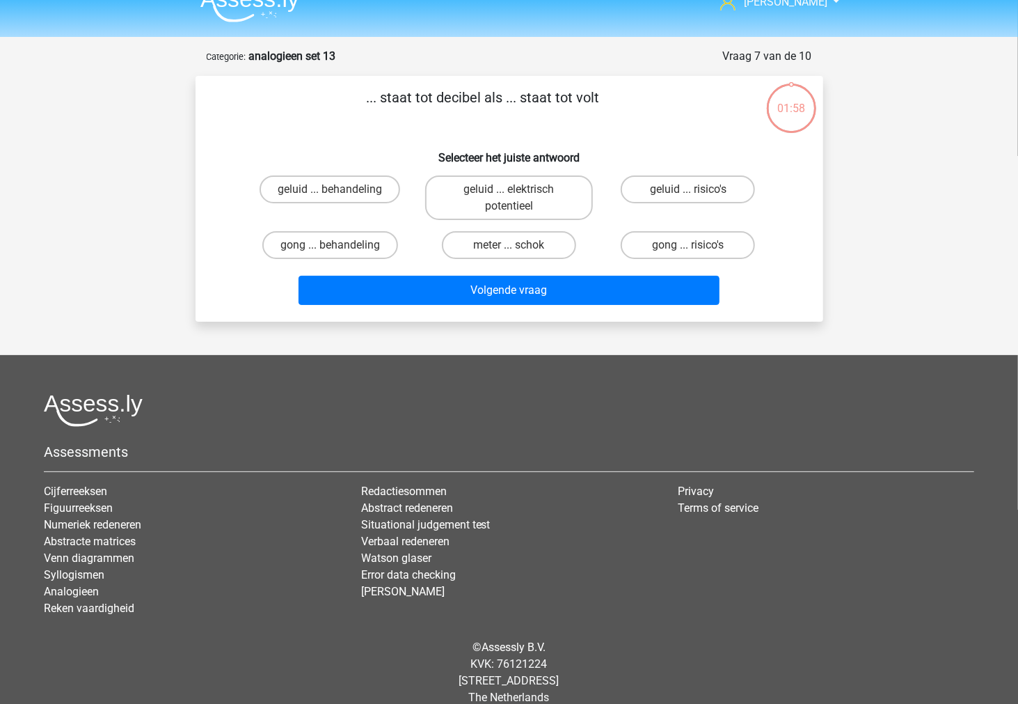
scroll to position [38, 0]
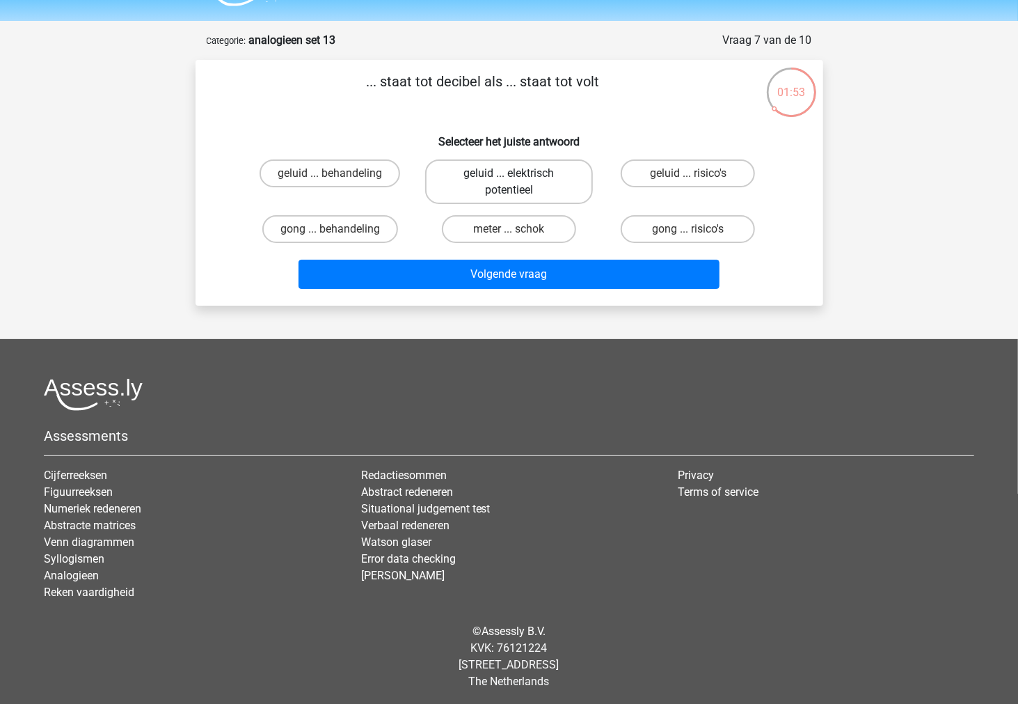
click at [453, 190] on label "geluid ... elektrisch potentieel" at bounding box center [509, 181] width 168 height 45
click at [509, 182] on input "geluid ... elektrisch potentieel" at bounding box center [513, 177] width 9 height 9
radio input "true"
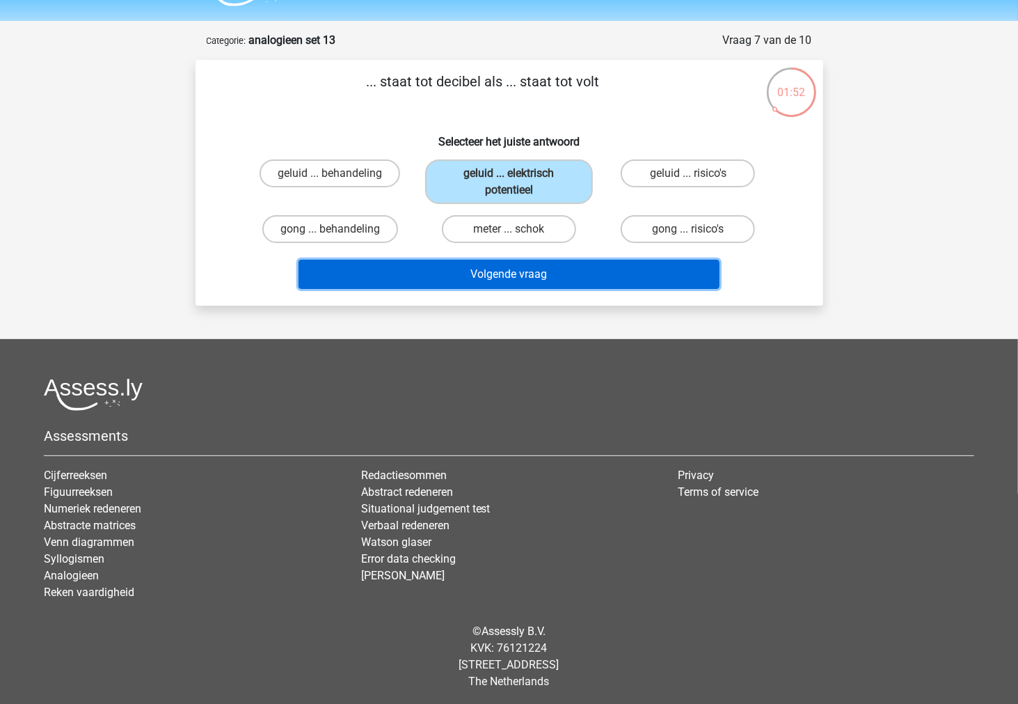
click at [456, 267] on button "Volgende vraag" at bounding box center [509, 274] width 421 height 29
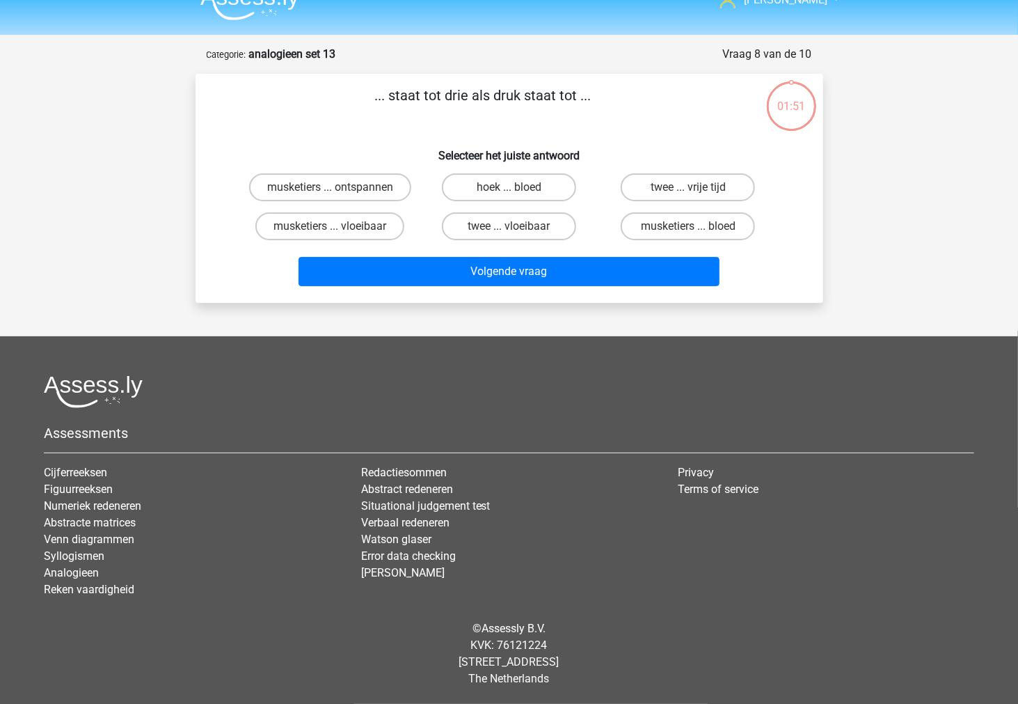
scroll to position [22, 0]
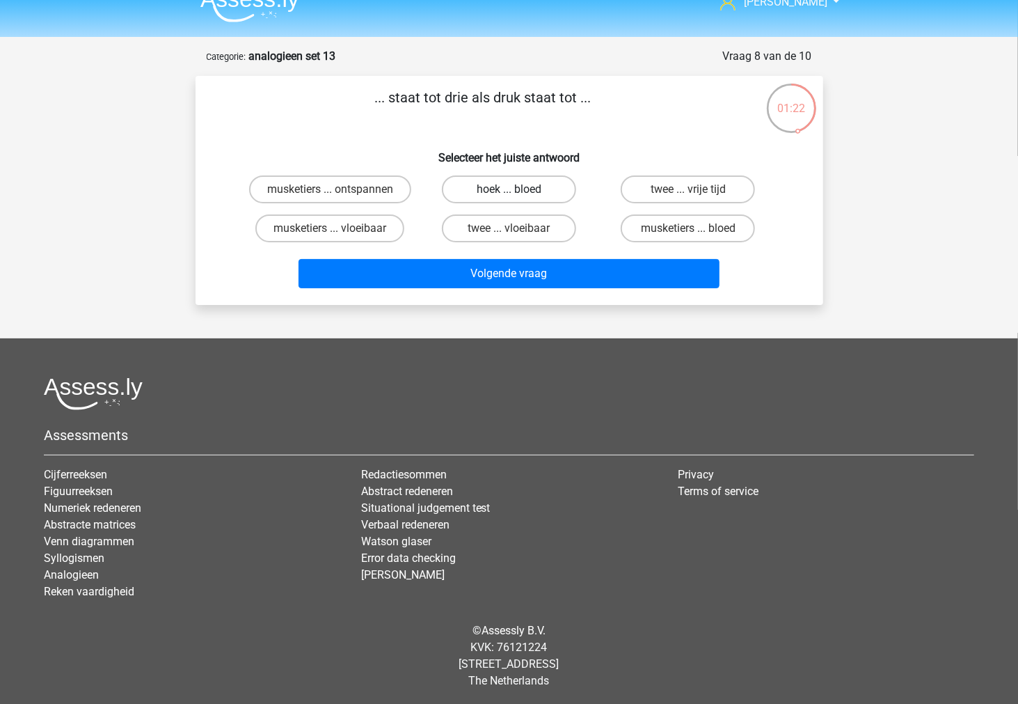
click at [538, 189] on label "hoek ... bloed" at bounding box center [509, 189] width 134 height 28
click at [518, 189] on input "hoek ... bloed" at bounding box center [513, 193] width 9 height 9
radio input "true"
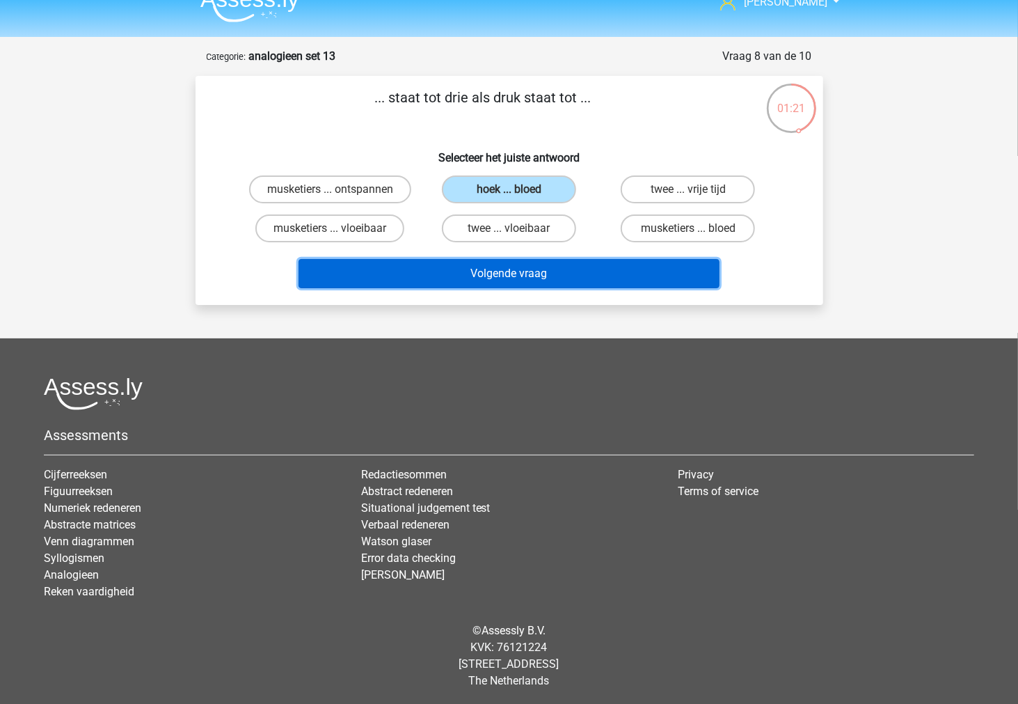
click at [516, 282] on button "Volgende vraag" at bounding box center [509, 273] width 421 height 29
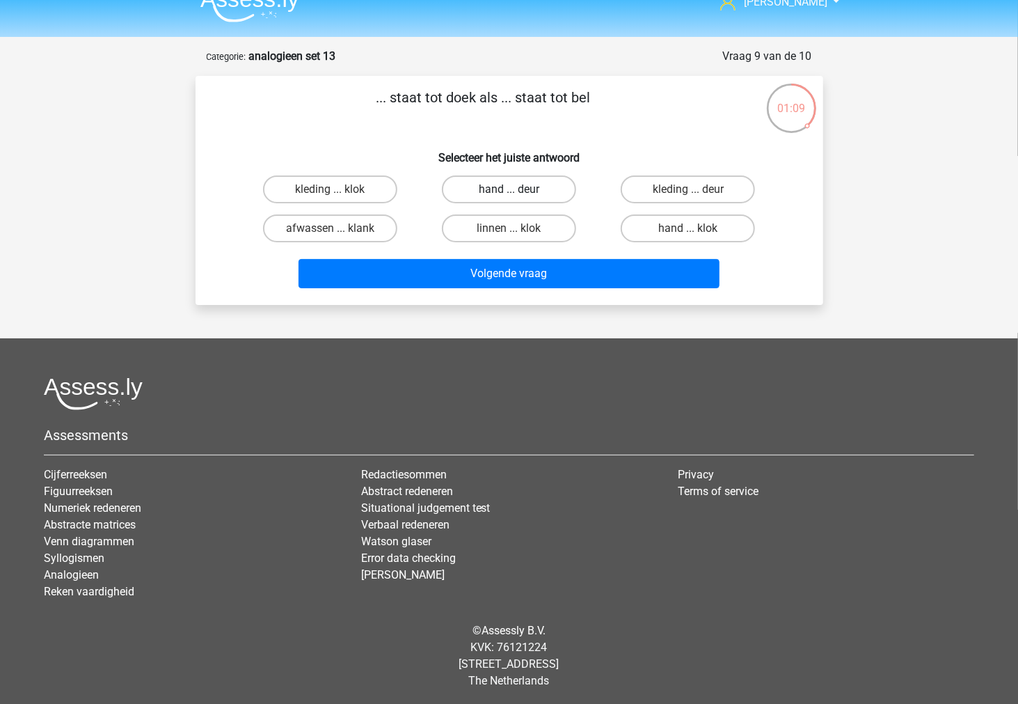
click at [550, 197] on label "hand ... deur" at bounding box center [509, 189] width 134 height 28
click at [518, 197] on input "hand ... deur" at bounding box center [513, 193] width 9 height 9
radio input "true"
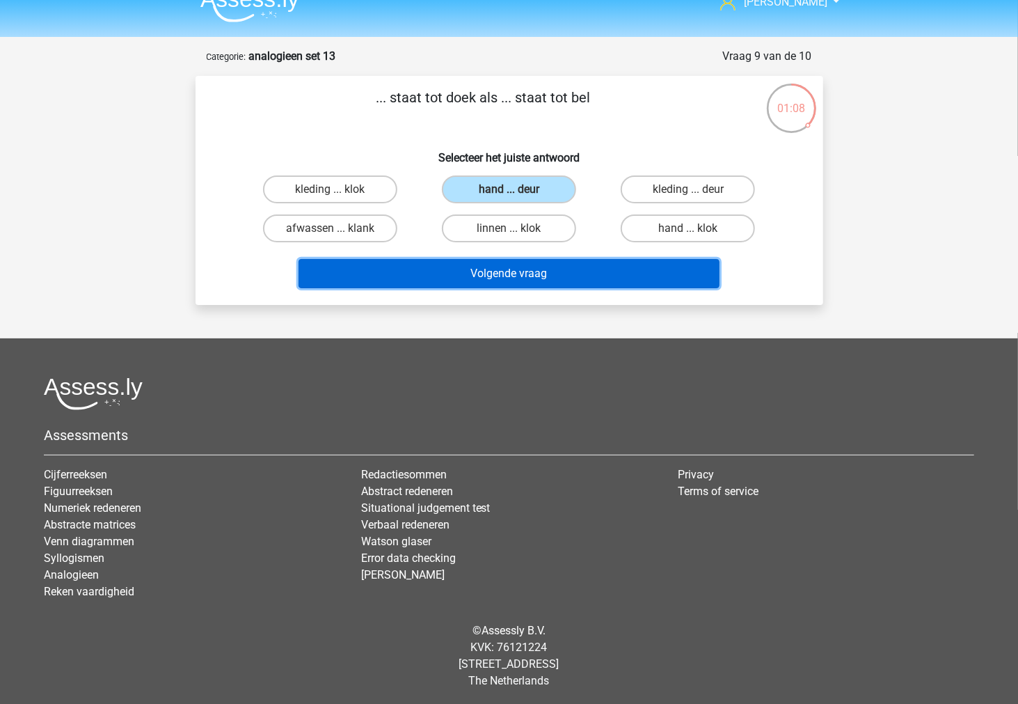
click at [521, 275] on button "Volgende vraag" at bounding box center [509, 273] width 421 height 29
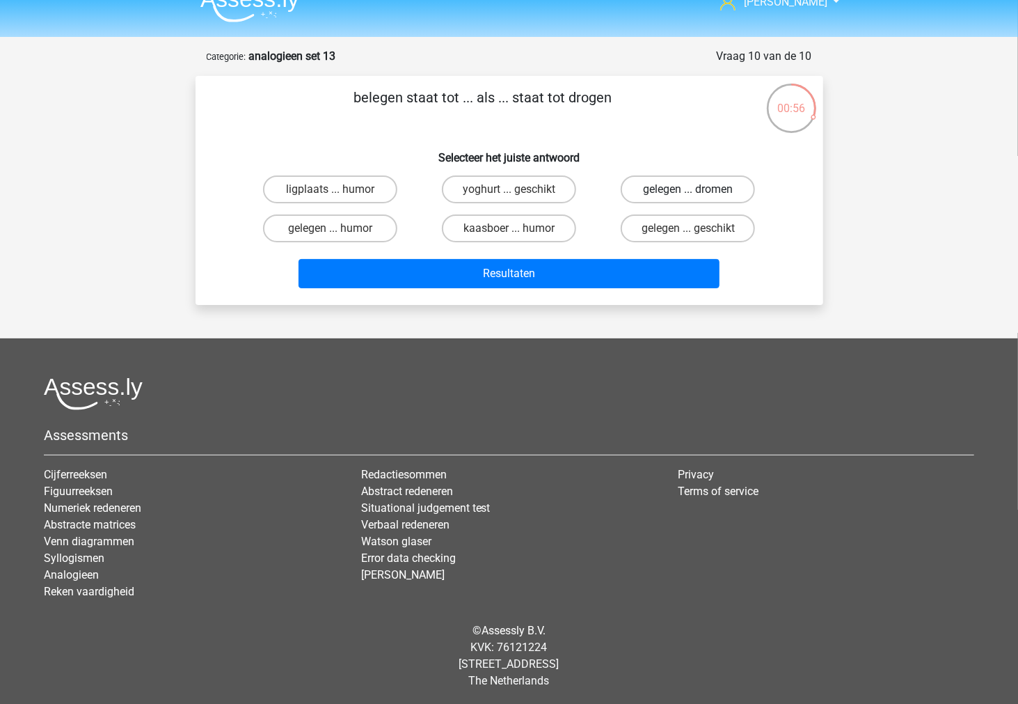
click at [655, 192] on label "gelegen ... dromen" at bounding box center [688, 189] width 134 height 28
click at [688, 192] on input "gelegen ... dromen" at bounding box center [692, 193] width 9 height 9
radio input "true"
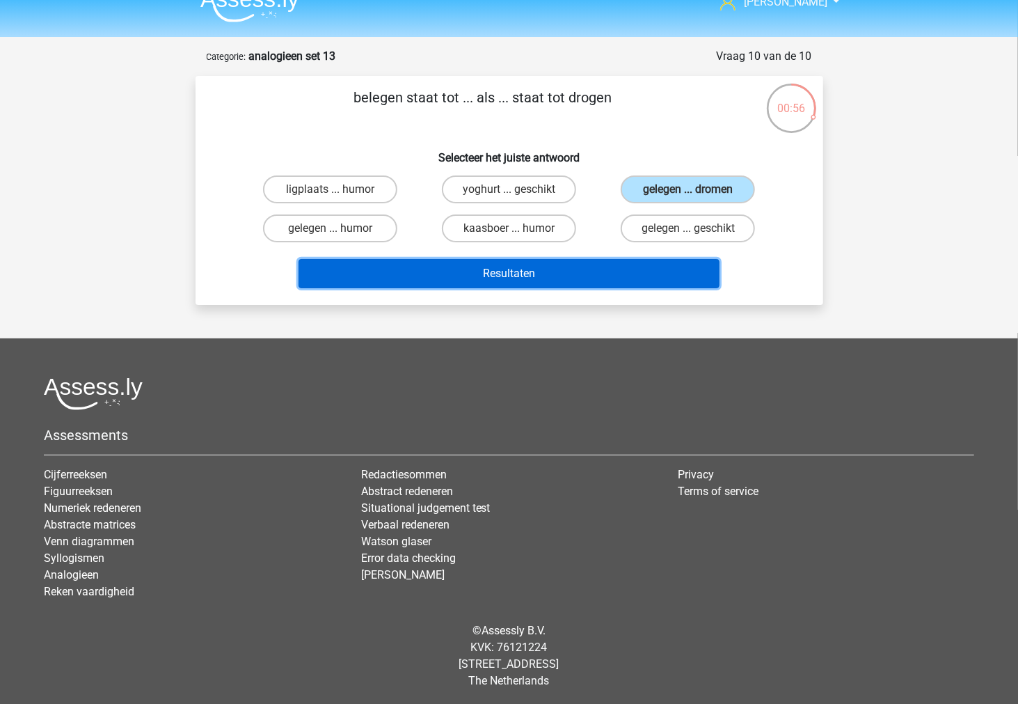
click at [511, 275] on button "Resultaten" at bounding box center [509, 273] width 421 height 29
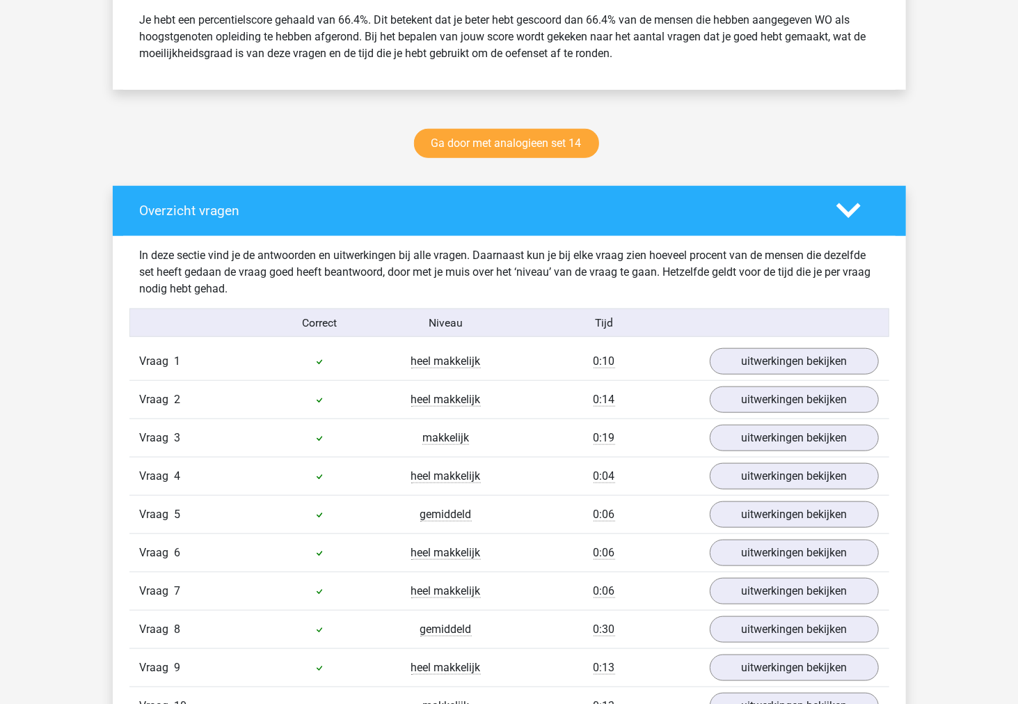
scroll to position [696, 0]
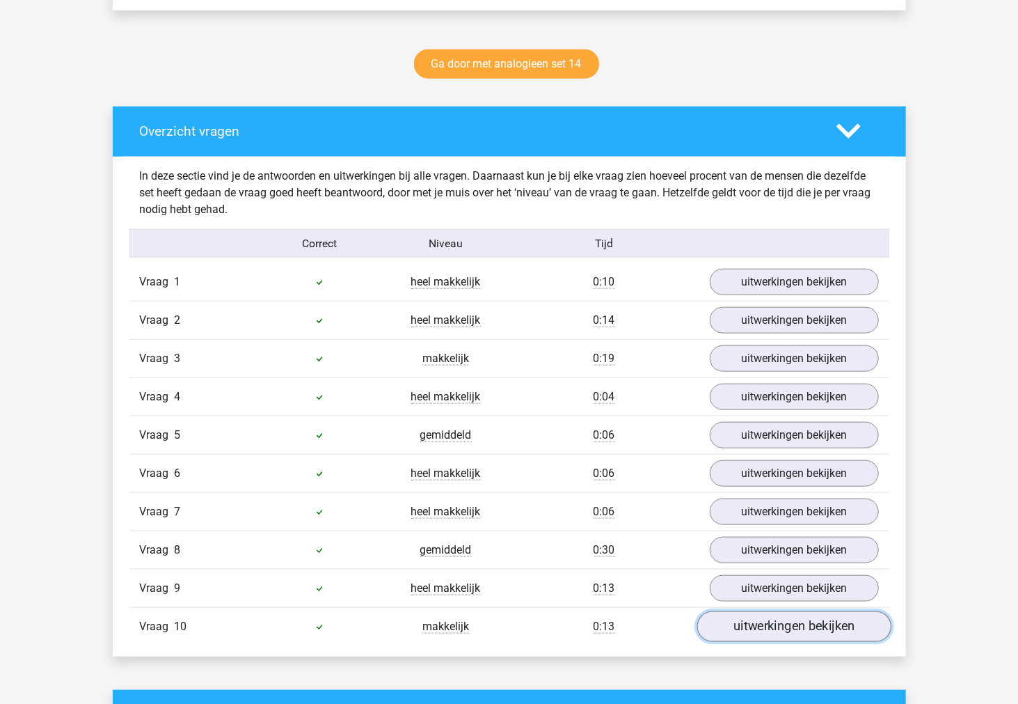
click at [770, 635] on link "uitwerkingen bekijken" at bounding box center [794, 627] width 194 height 31
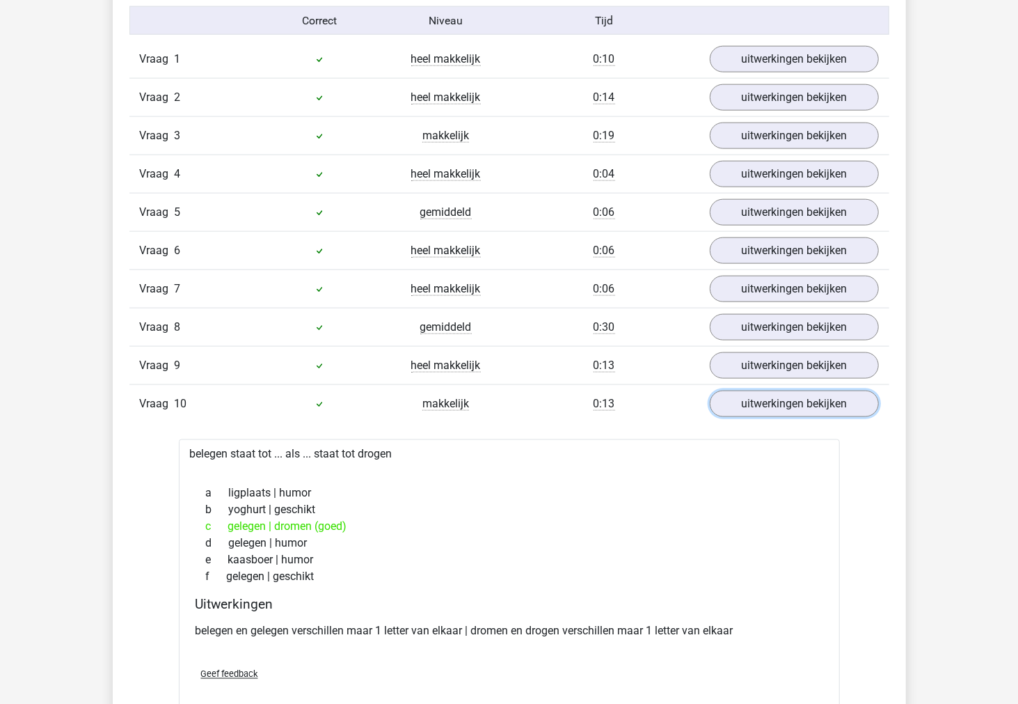
scroll to position [928, 0]
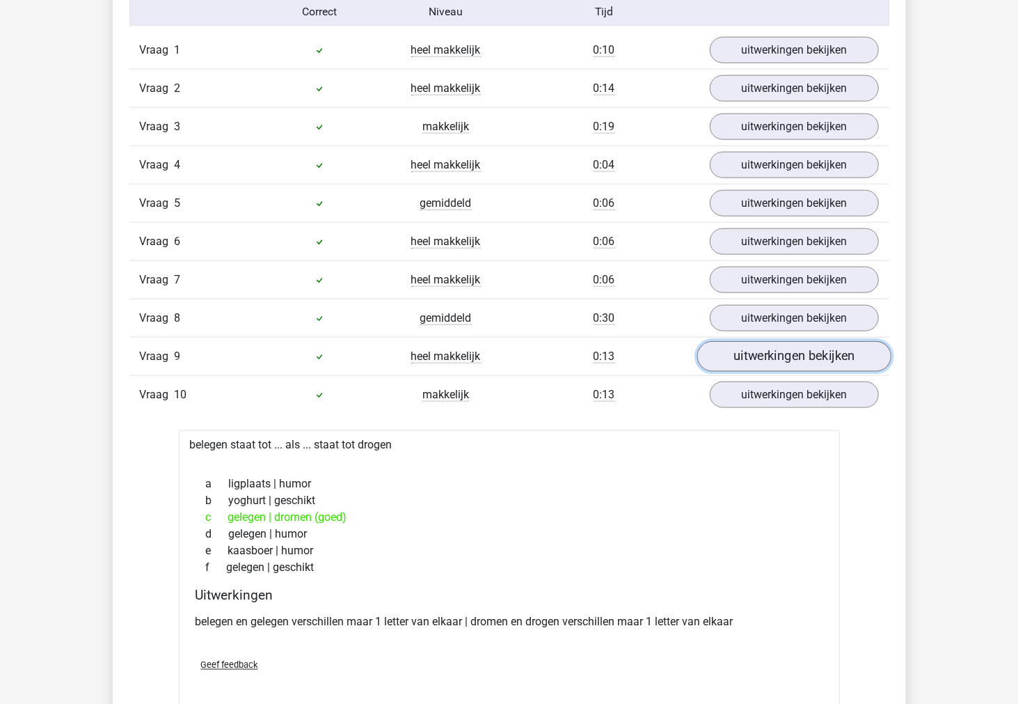
click at [734, 365] on link "uitwerkingen bekijken" at bounding box center [794, 357] width 194 height 31
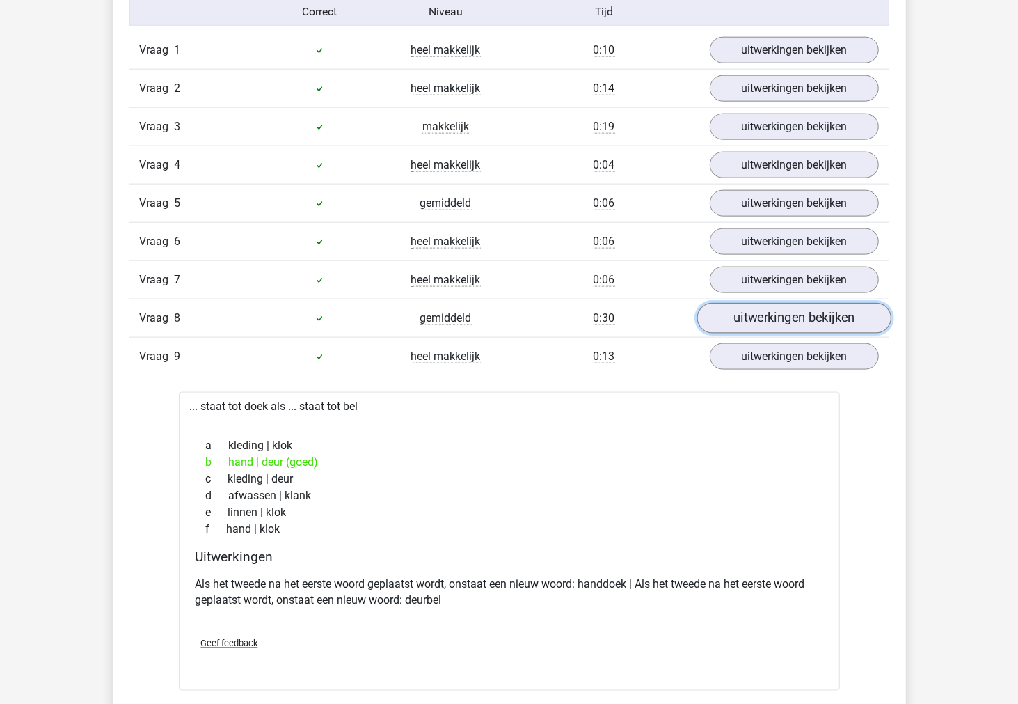
click at [734, 326] on link "uitwerkingen bekijken" at bounding box center [794, 318] width 194 height 31
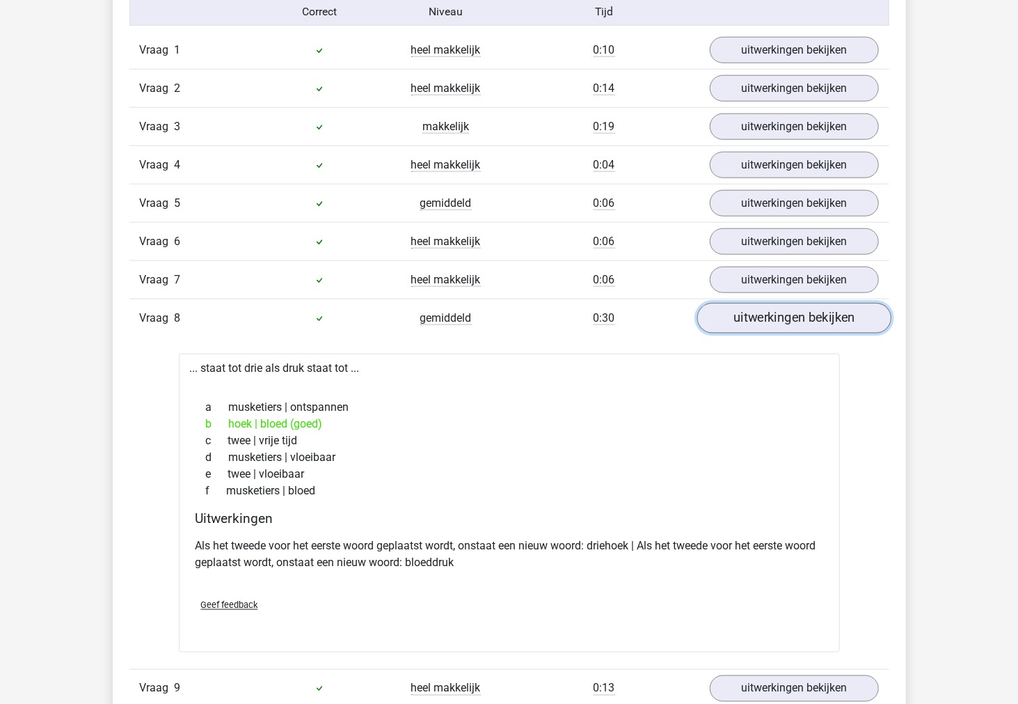
click at [734, 326] on link "uitwerkingen bekijken" at bounding box center [794, 318] width 194 height 31
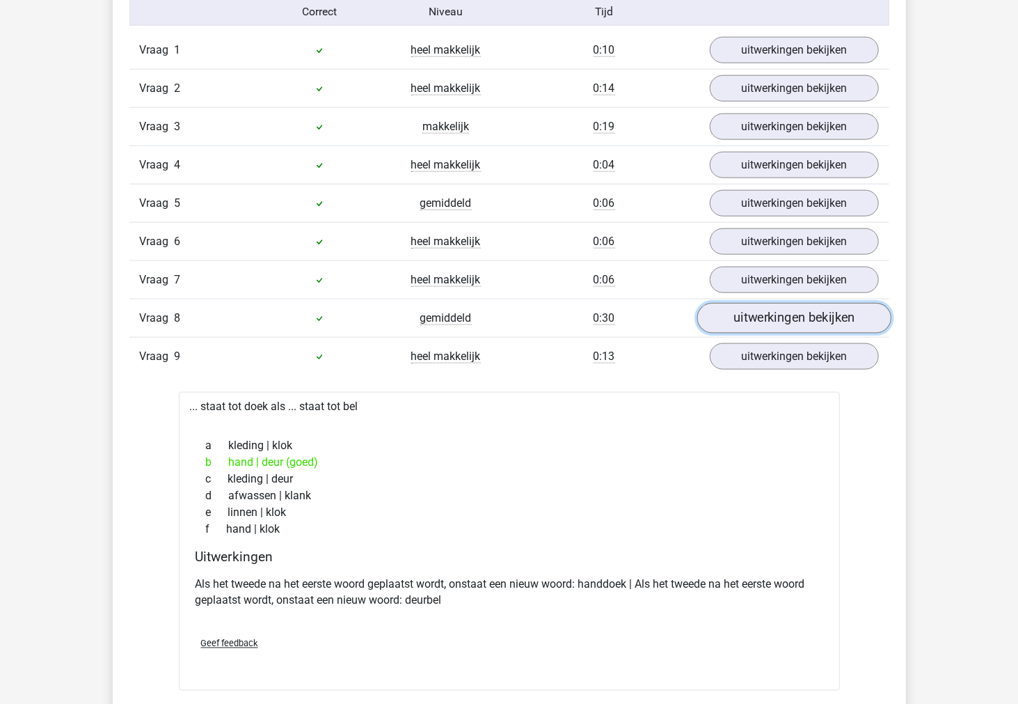
click at [734, 326] on link "uitwerkingen bekijken" at bounding box center [794, 318] width 194 height 31
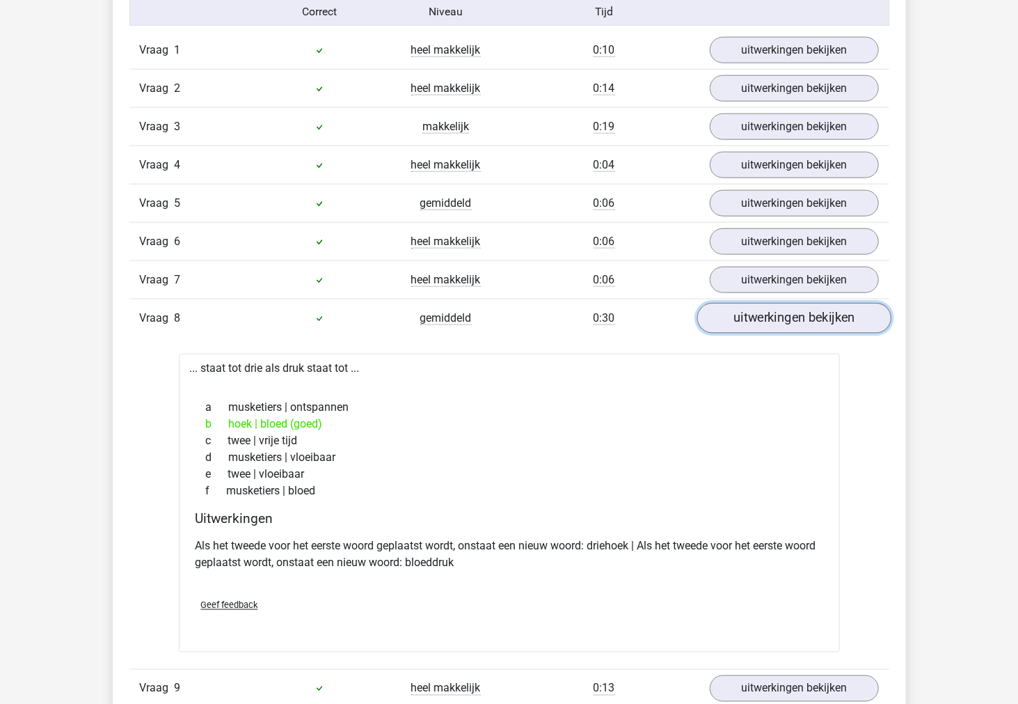
click at [717, 328] on link "uitwerkingen bekijken" at bounding box center [794, 318] width 194 height 31
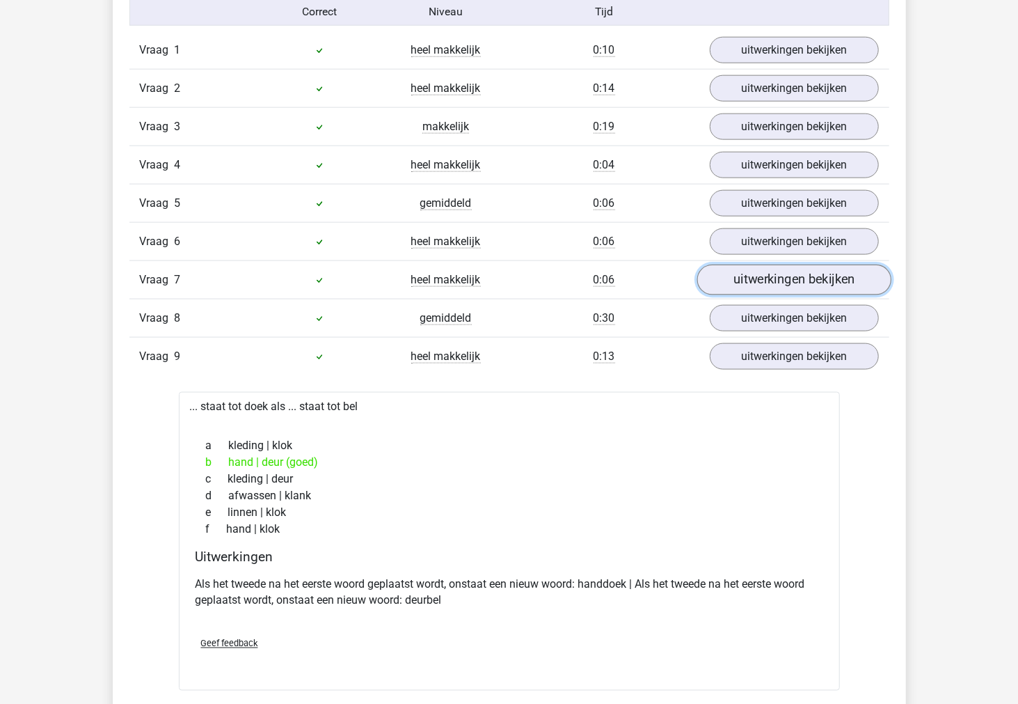
click at [726, 289] on link "uitwerkingen bekijken" at bounding box center [794, 280] width 194 height 31
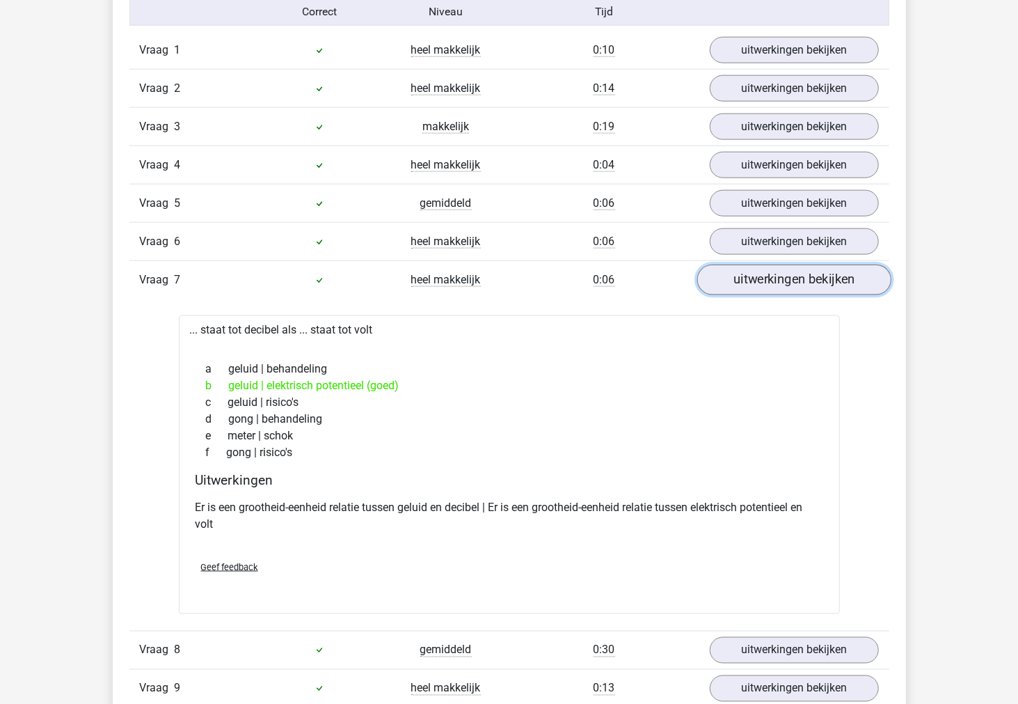
click at [726, 289] on link "uitwerkingen bekijken" at bounding box center [794, 280] width 194 height 31
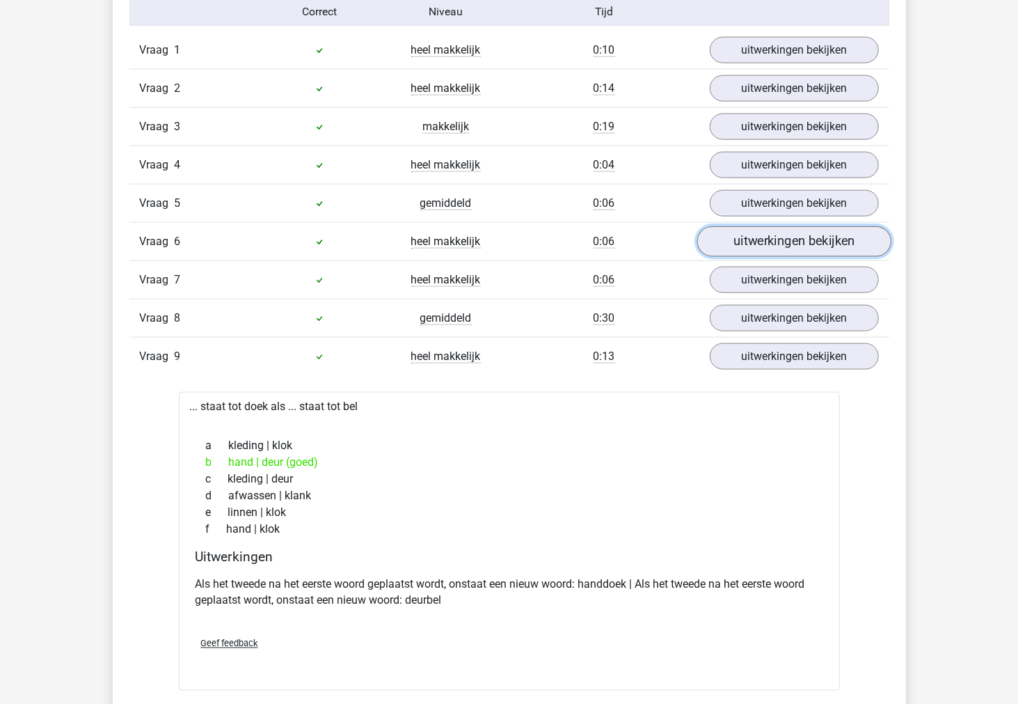
click at [721, 245] on link "uitwerkingen bekijken" at bounding box center [794, 242] width 194 height 31
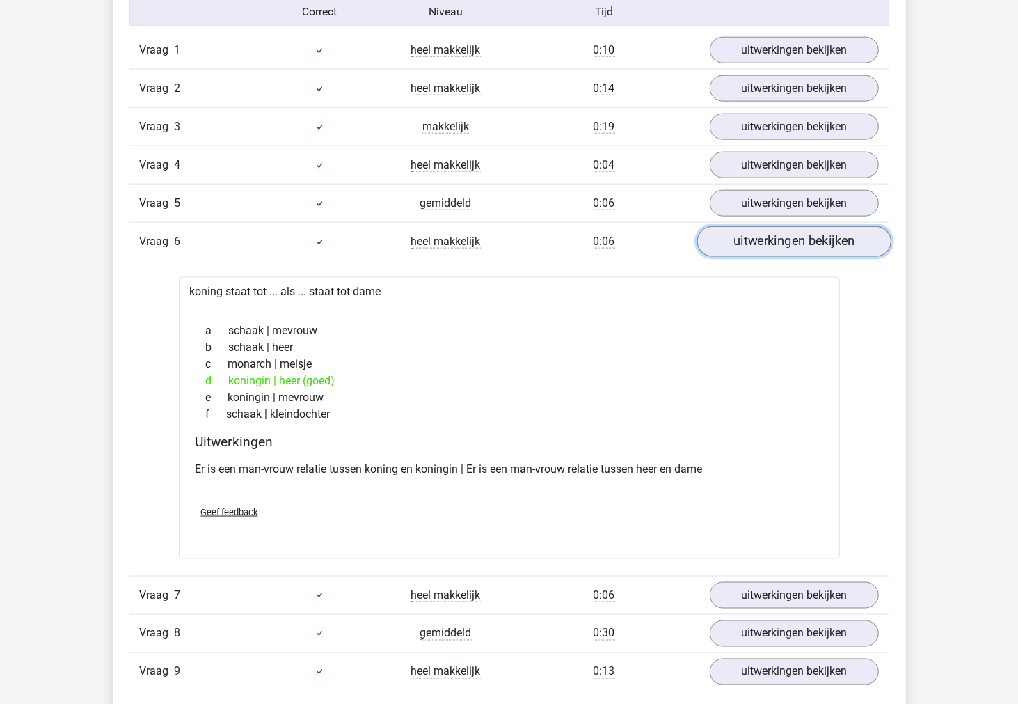
click at [721, 245] on link "uitwerkingen bekijken" at bounding box center [794, 242] width 194 height 31
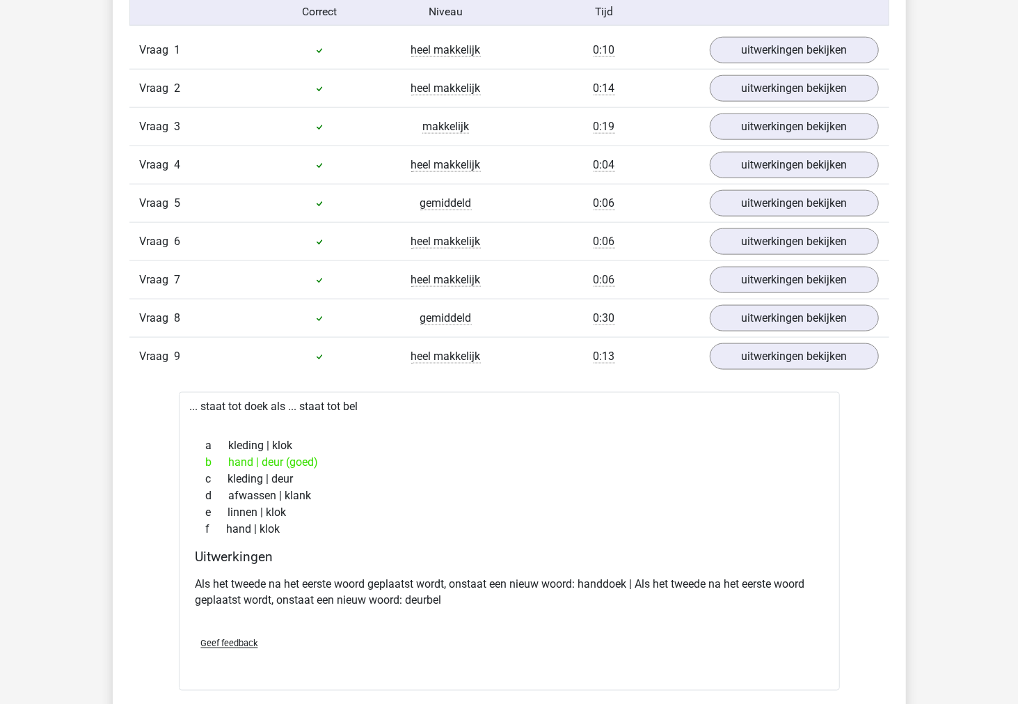
click at [713, 218] on div "Vraag 5 gemiddeld 0:06 uitwerkingen bekijken" at bounding box center [509, 203] width 760 height 38
click at [720, 210] on link "uitwerkingen bekijken" at bounding box center [794, 204] width 194 height 31
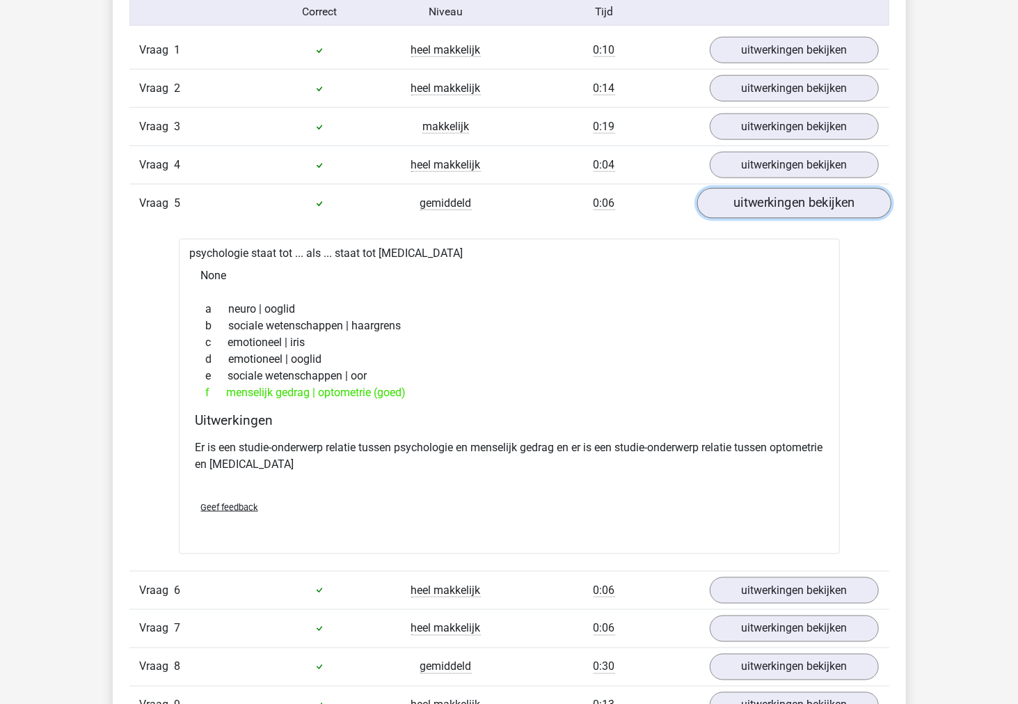
click at [720, 210] on link "uitwerkingen bekijken" at bounding box center [794, 204] width 194 height 31
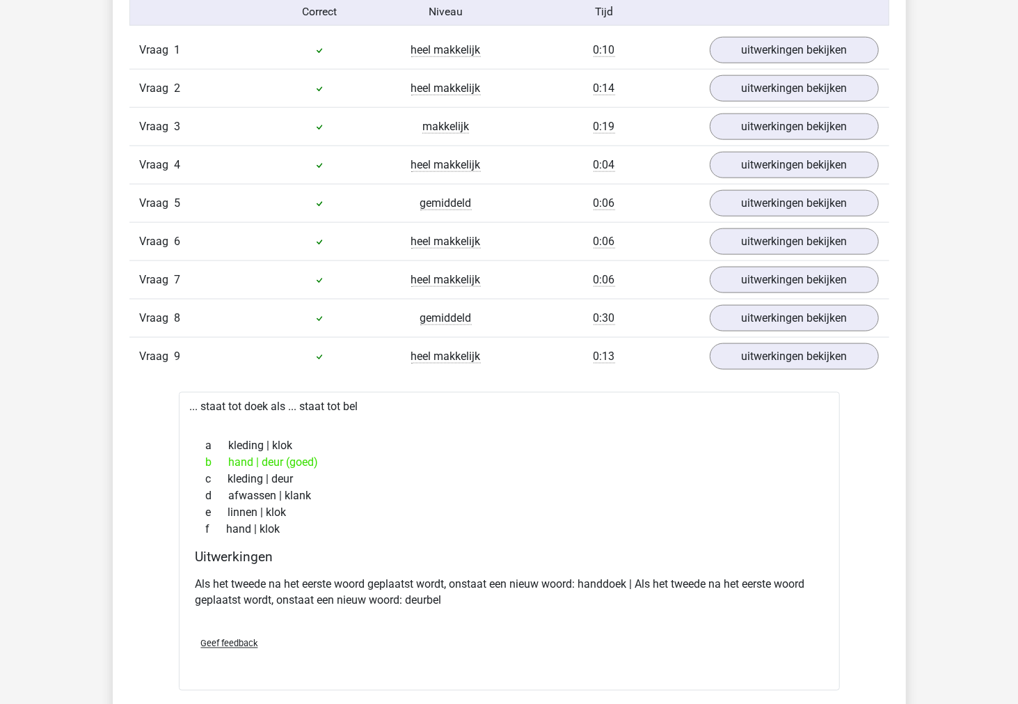
click at [722, 180] on div "Vraag 4 heel makkelijk 0:04 uitwerkingen bekijken" at bounding box center [509, 164] width 760 height 38
click at [722, 175] on link "uitwerkingen bekijken" at bounding box center [794, 165] width 194 height 31
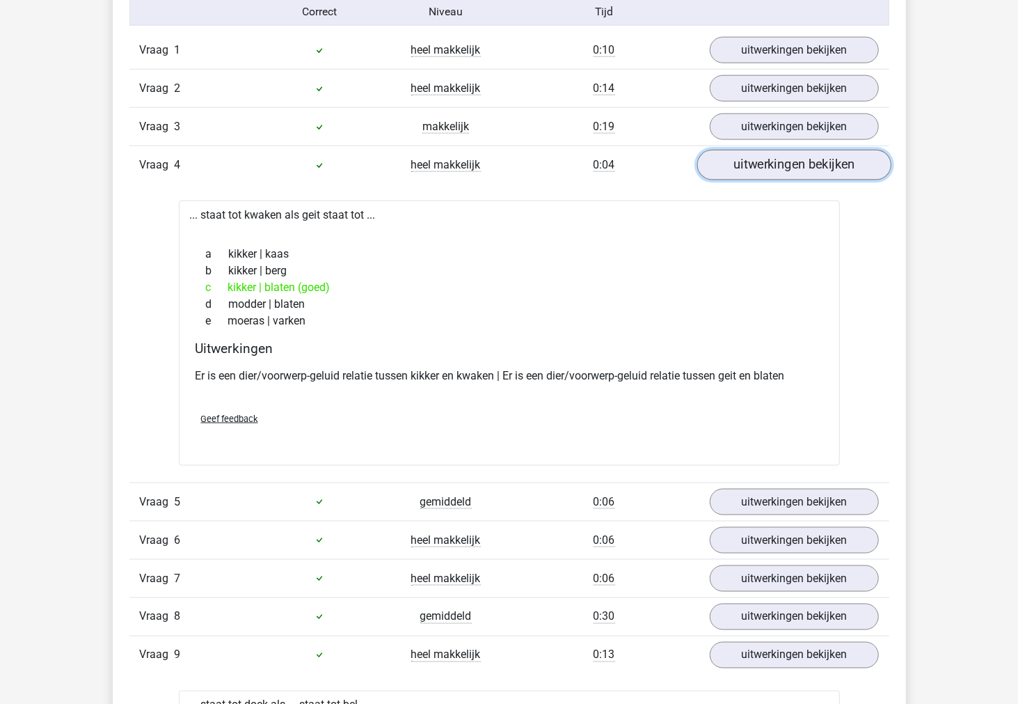
click at [724, 173] on link "uitwerkingen bekijken" at bounding box center [794, 165] width 194 height 31
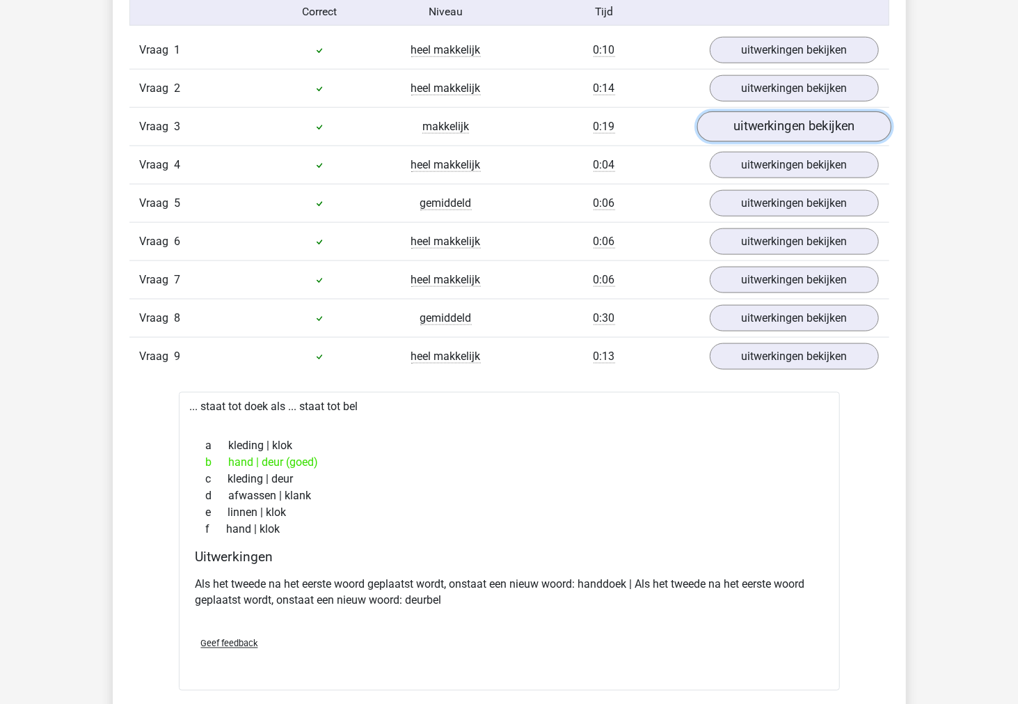
click at [736, 136] on link "uitwerkingen bekijken" at bounding box center [794, 127] width 194 height 31
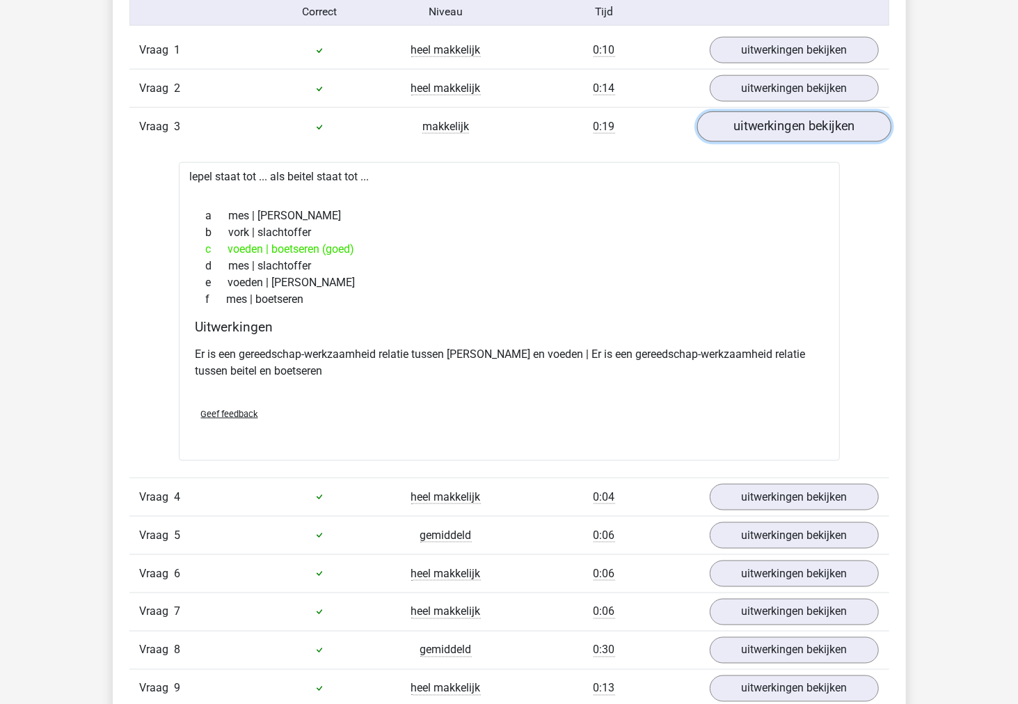
click at [736, 136] on link "uitwerkingen bekijken" at bounding box center [794, 127] width 194 height 31
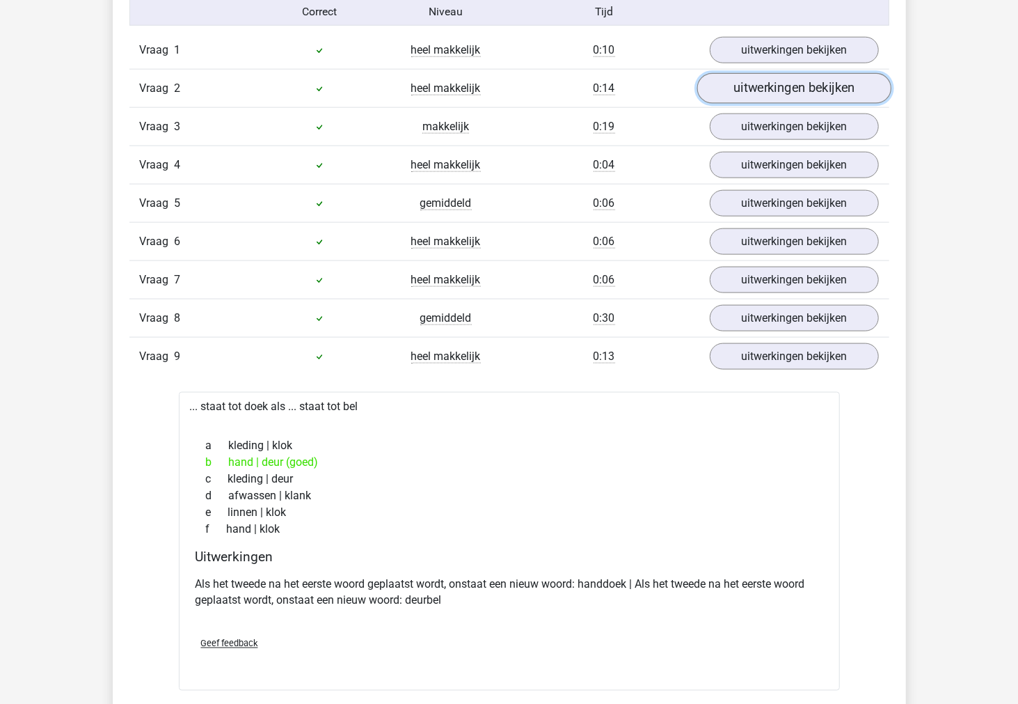
click at [736, 101] on link "uitwerkingen bekijken" at bounding box center [794, 89] width 194 height 31
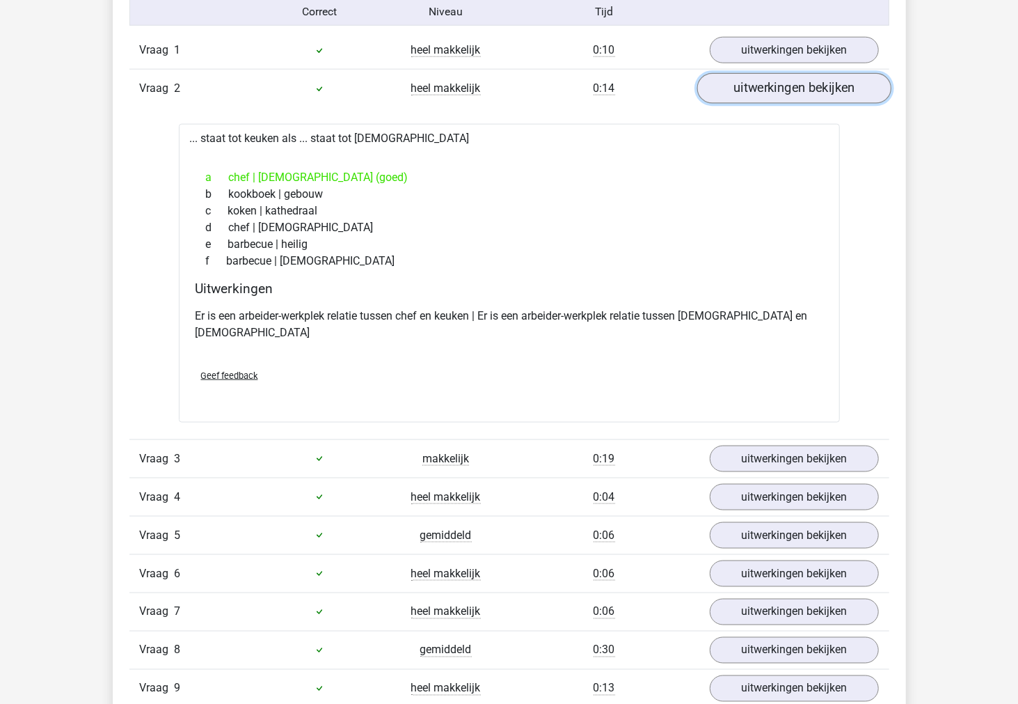
click at [736, 101] on link "uitwerkingen bekijken" at bounding box center [794, 89] width 194 height 31
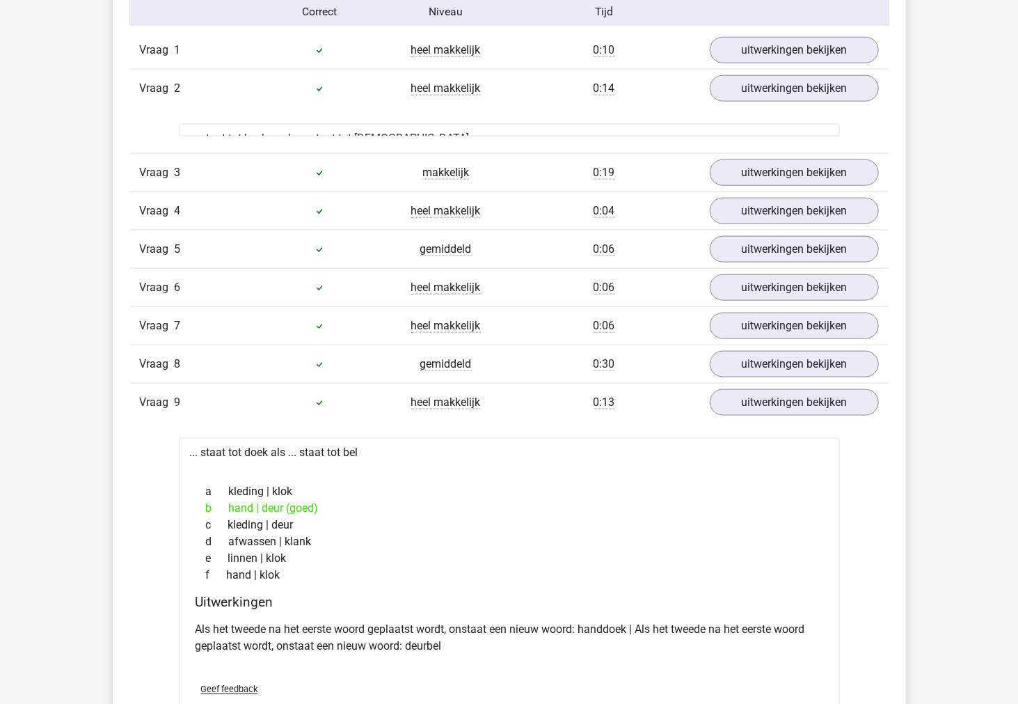
click at [746, 136] on div "Vraag 1 heel makkelijk 0:10 uitwerkingen bekijken ... staat tot trap als snaar …" at bounding box center [509, 559] width 739 height 1057
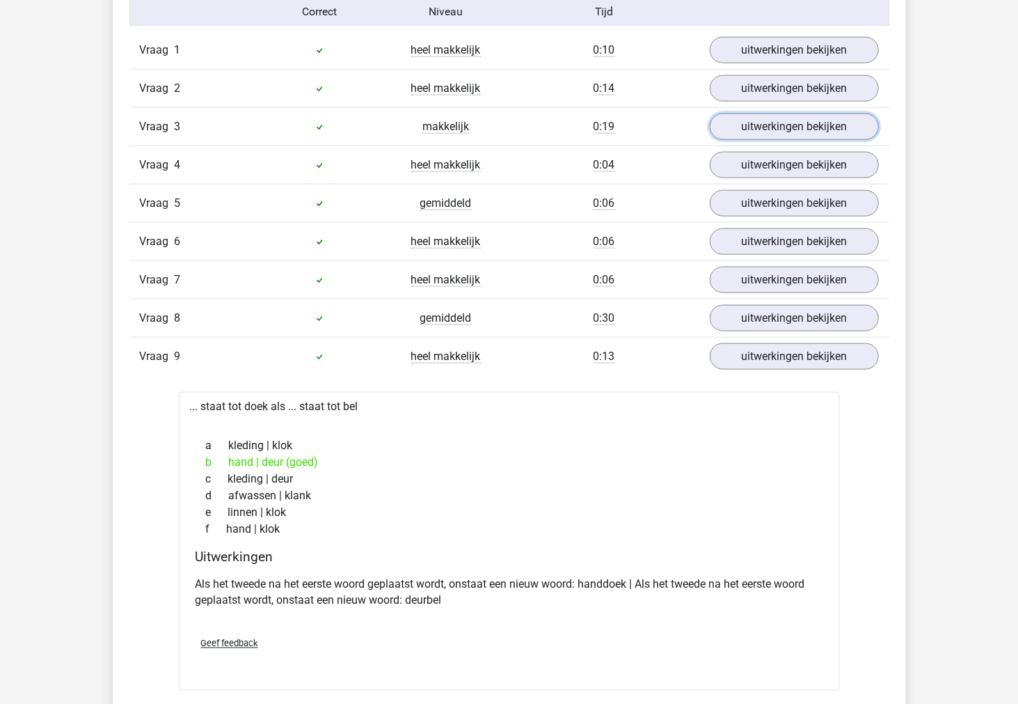
click at [746, 136] on link "uitwerkingen bekijken" at bounding box center [794, 126] width 169 height 26
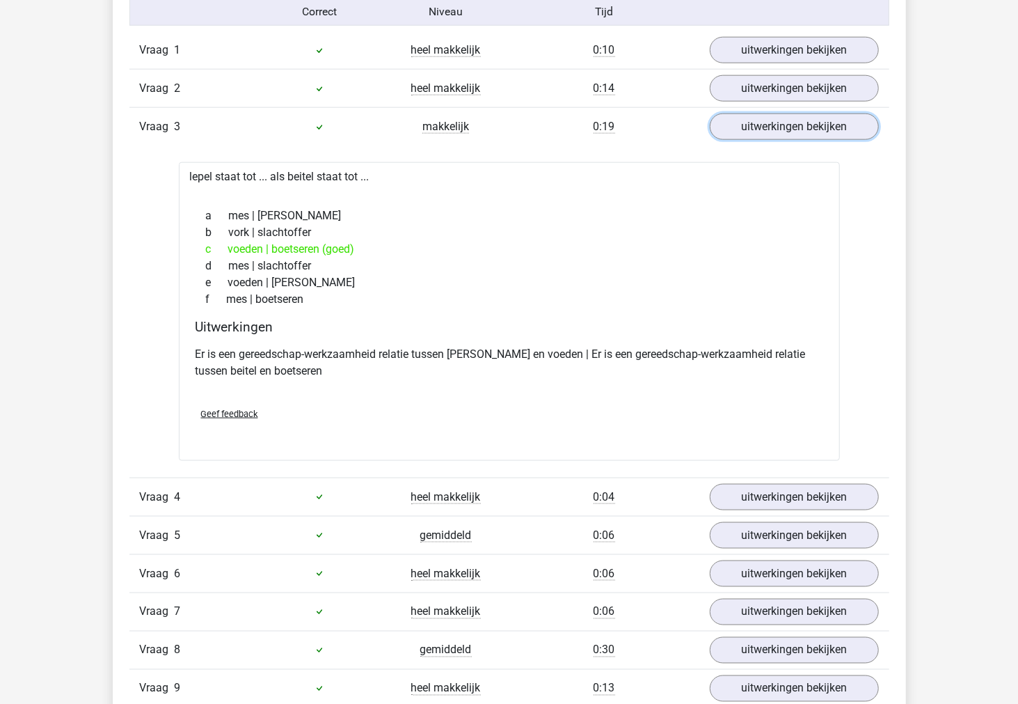
click at [746, 136] on link "uitwerkingen bekijken" at bounding box center [794, 126] width 169 height 26
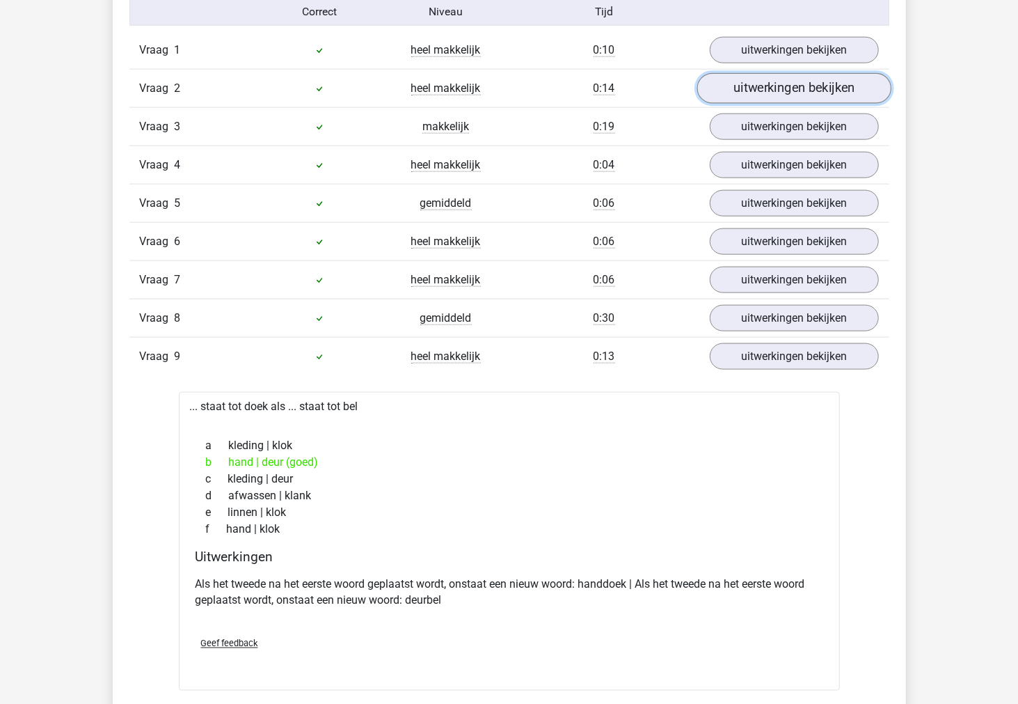
click at [745, 94] on link "uitwerkingen bekijken" at bounding box center [794, 89] width 194 height 31
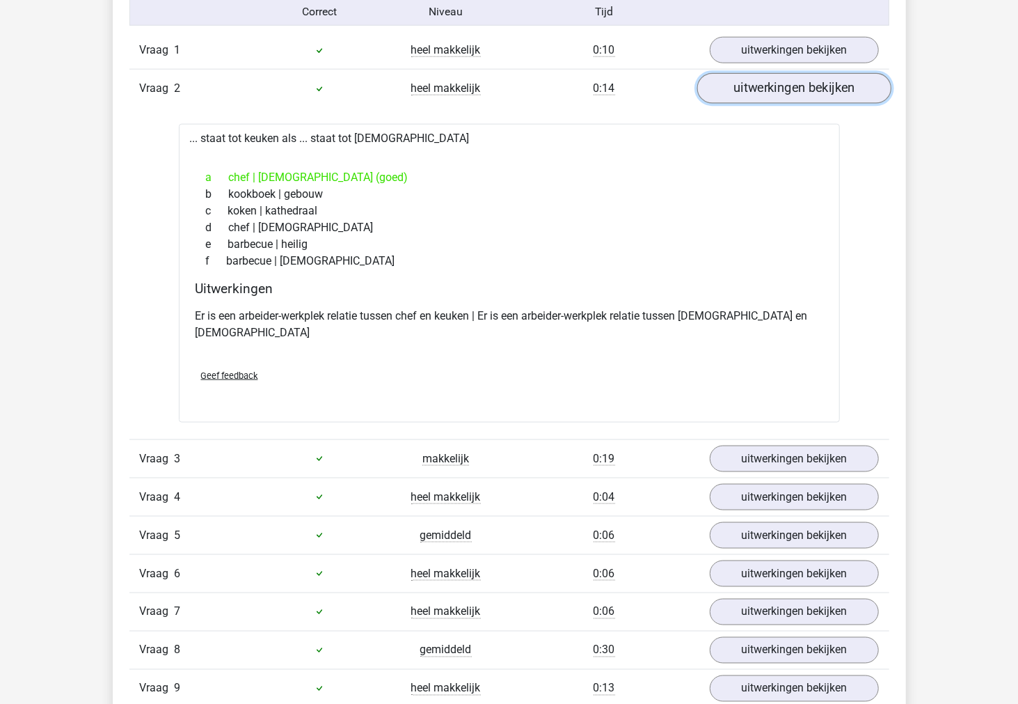
click at [745, 94] on link "uitwerkingen bekijken" at bounding box center [794, 89] width 194 height 31
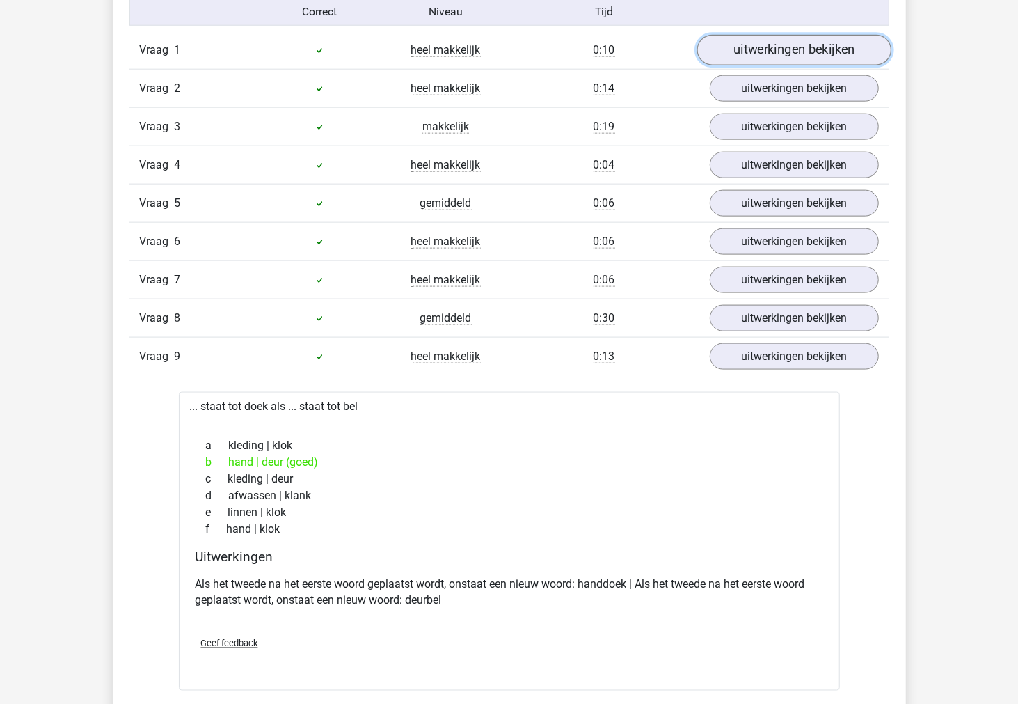
click at [733, 56] on link "uitwerkingen bekijken" at bounding box center [794, 50] width 194 height 31
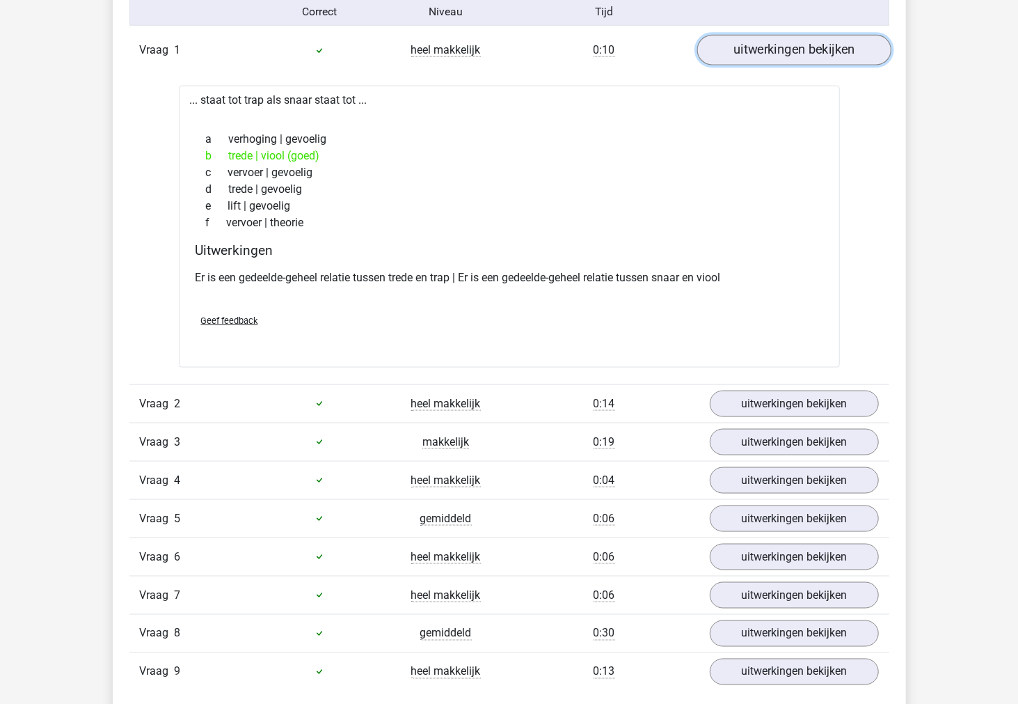
click at [733, 56] on link "uitwerkingen bekijken" at bounding box center [794, 50] width 194 height 31
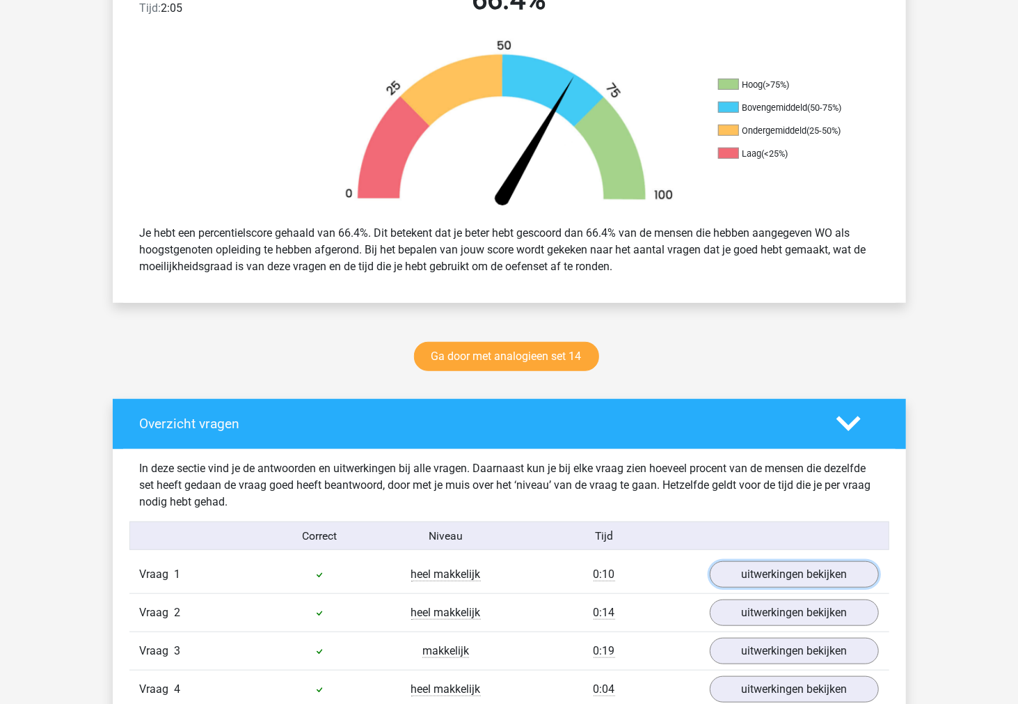
scroll to position [541, 0]
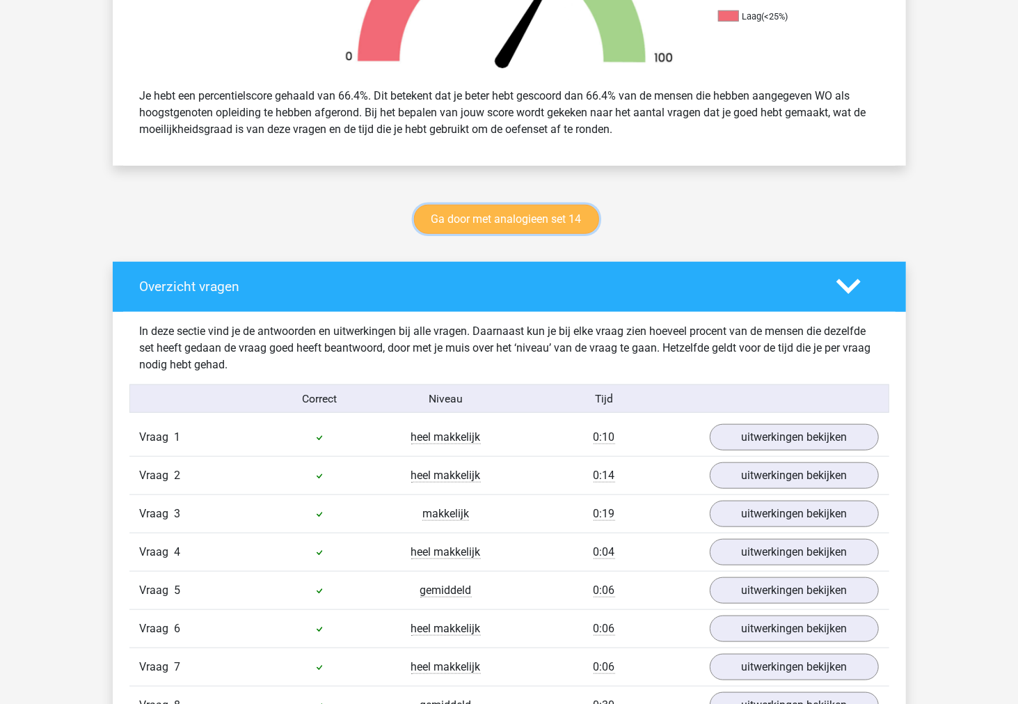
click at [434, 216] on link "Ga door met analogieen set 14" at bounding box center [506, 219] width 185 height 29
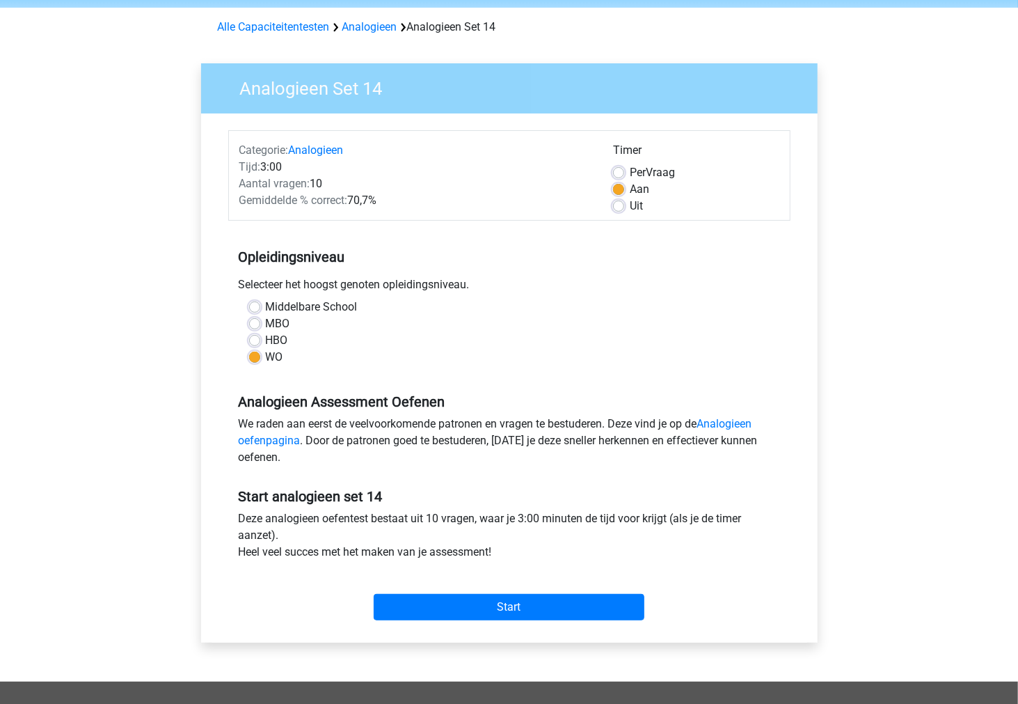
scroll to position [77, 0]
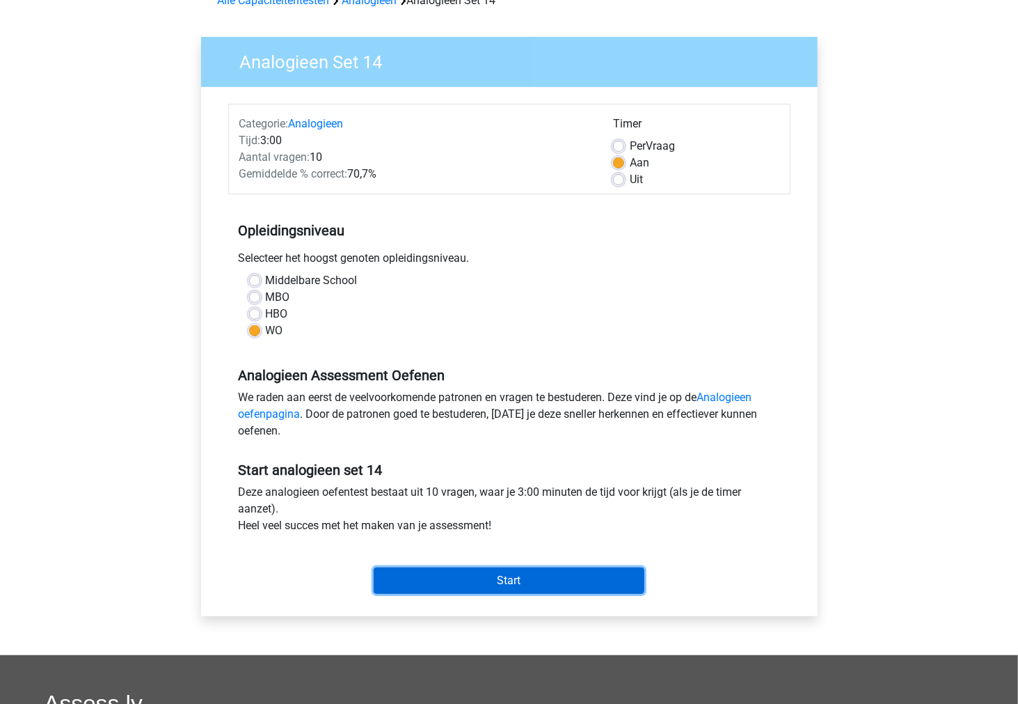
click at [443, 567] on input "Start" at bounding box center [509, 580] width 271 height 26
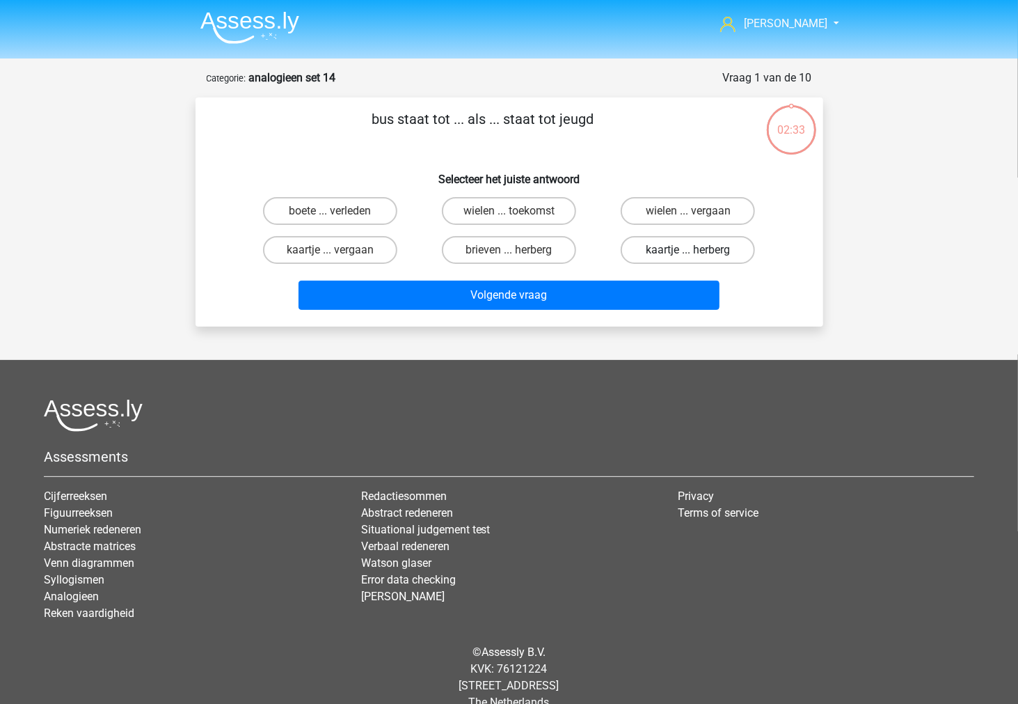
click at [632, 252] on label "kaartje ... herberg" at bounding box center [688, 250] width 134 height 28
click at [688, 252] on input "kaartje ... herberg" at bounding box center [692, 254] width 9 height 9
radio input "true"
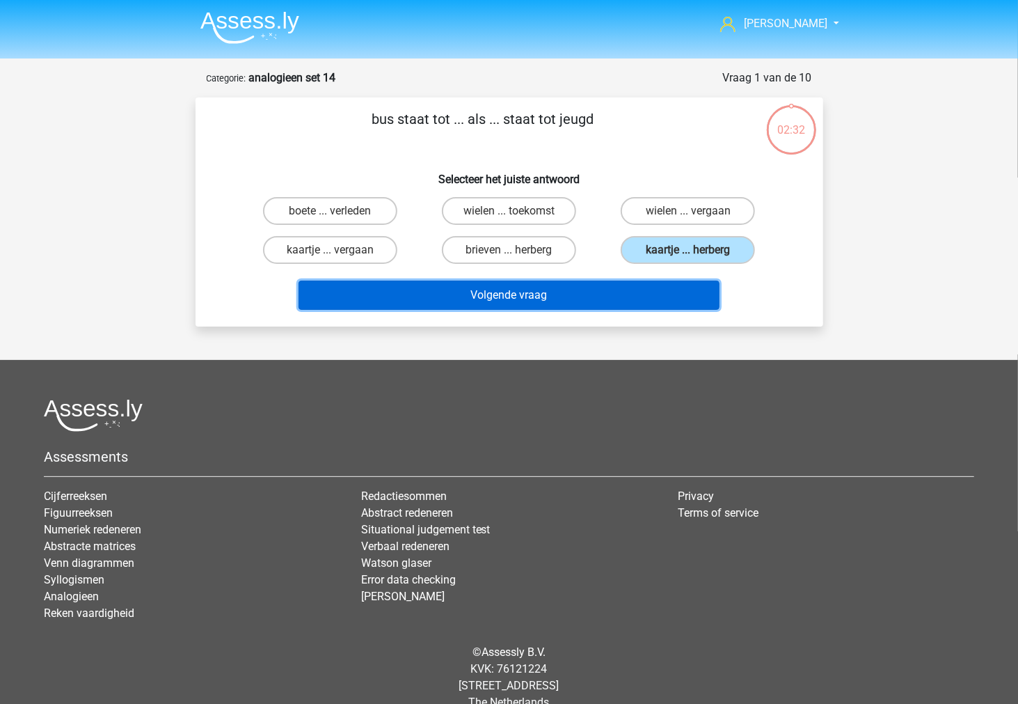
click at [635, 288] on button "Volgende vraag" at bounding box center [509, 294] width 421 height 29
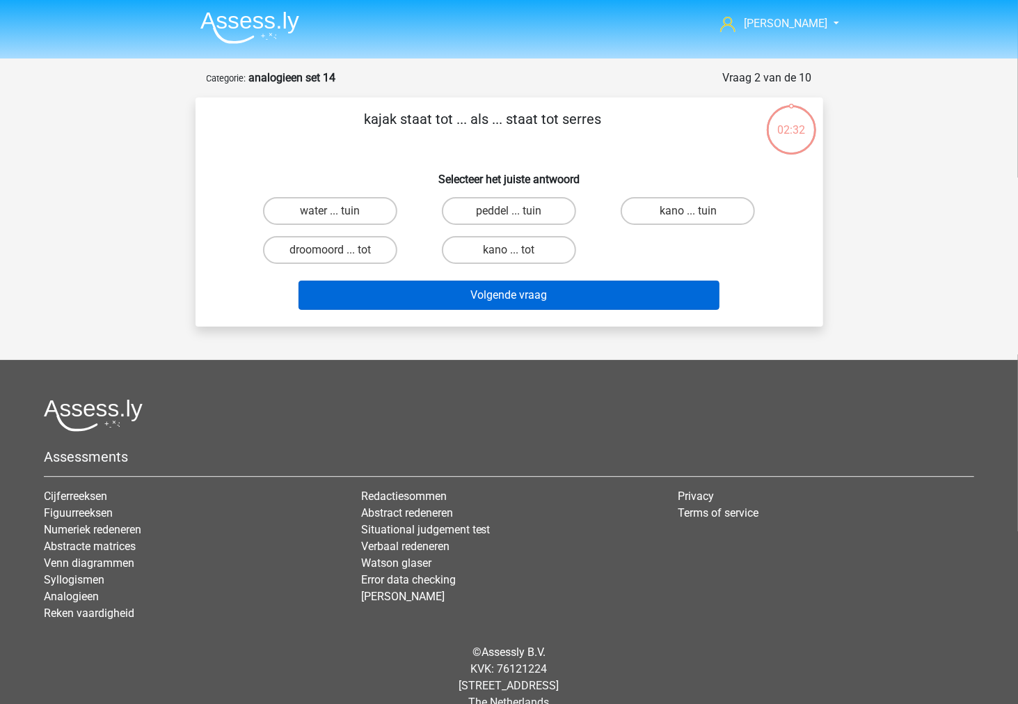
scroll to position [22, 0]
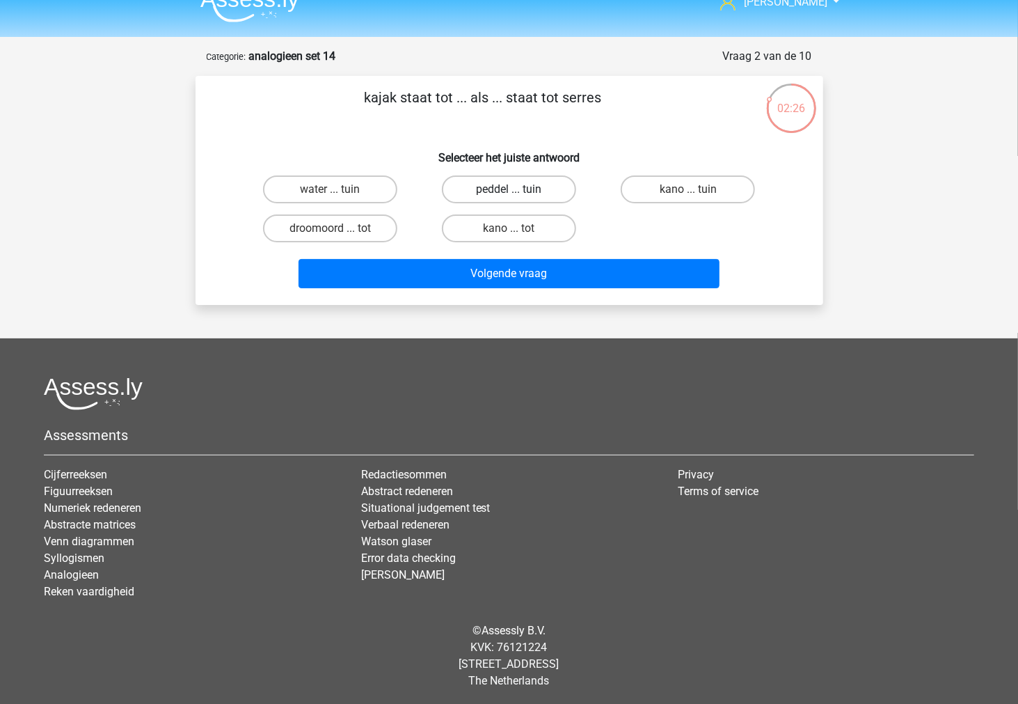
click at [487, 192] on label "peddel ... tuin" at bounding box center [509, 189] width 134 height 28
click at [509, 192] on input "peddel ... tuin" at bounding box center [513, 193] width 9 height 9
radio input "true"
click at [483, 232] on label "kano ... tot" at bounding box center [509, 228] width 134 height 28
click at [509, 232] on input "kano ... tot" at bounding box center [513, 232] width 9 height 9
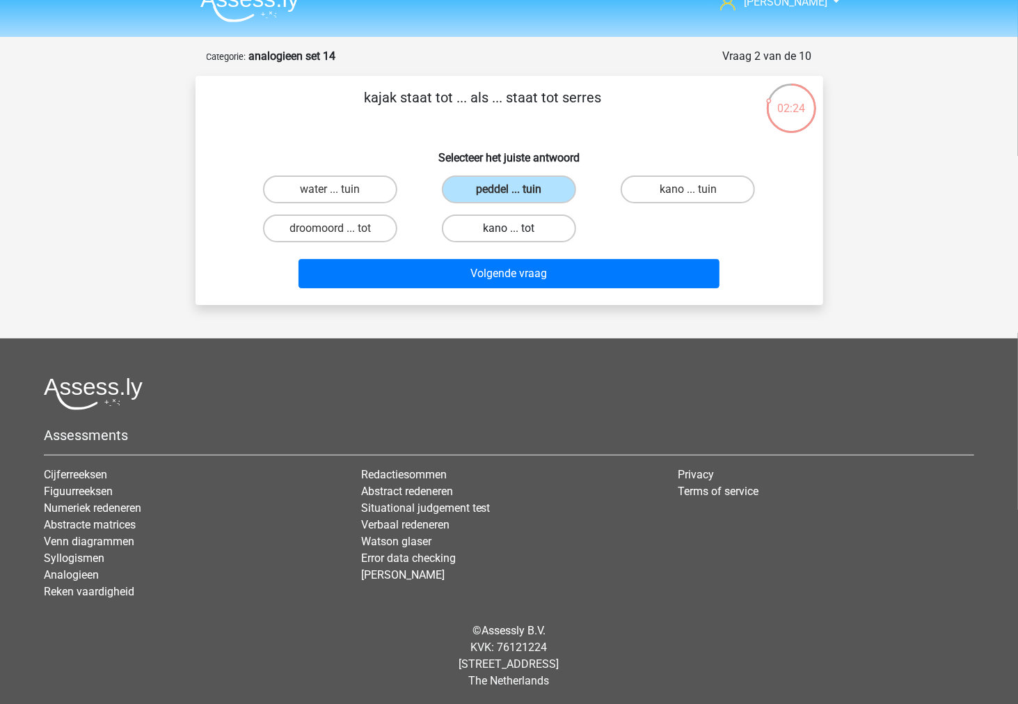
radio input "true"
click at [653, 191] on label "kano ... tuin" at bounding box center [688, 189] width 134 height 28
click at [688, 191] on input "kano ... tuin" at bounding box center [692, 193] width 9 height 9
radio input "true"
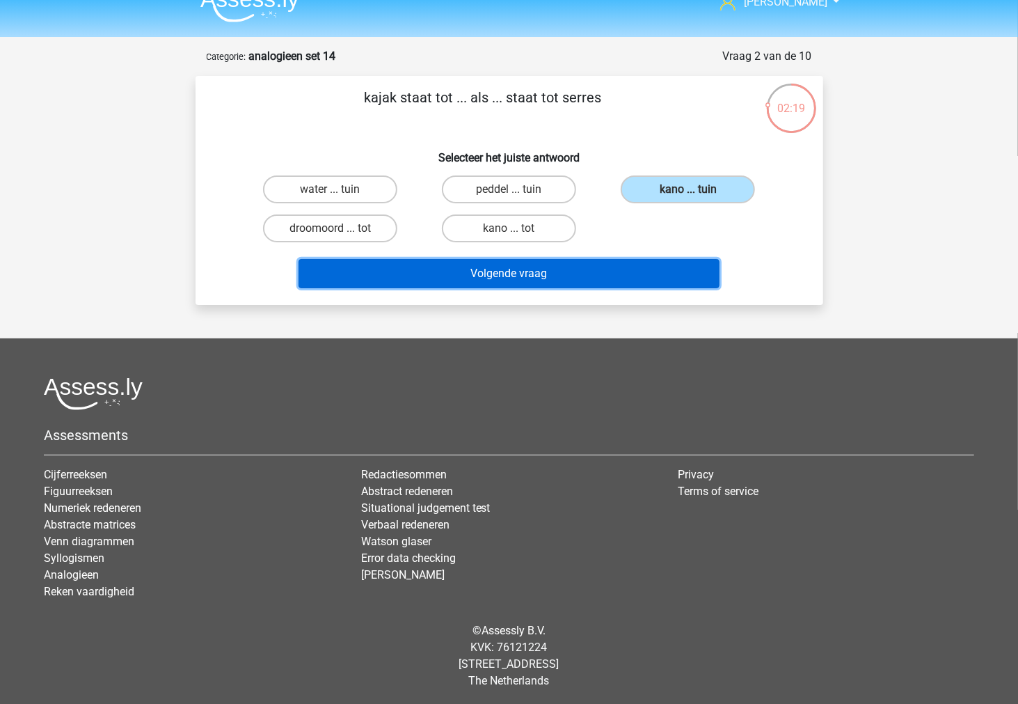
click at [634, 281] on button "Volgende vraag" at bounding box center [509, 273] width 421 height 29
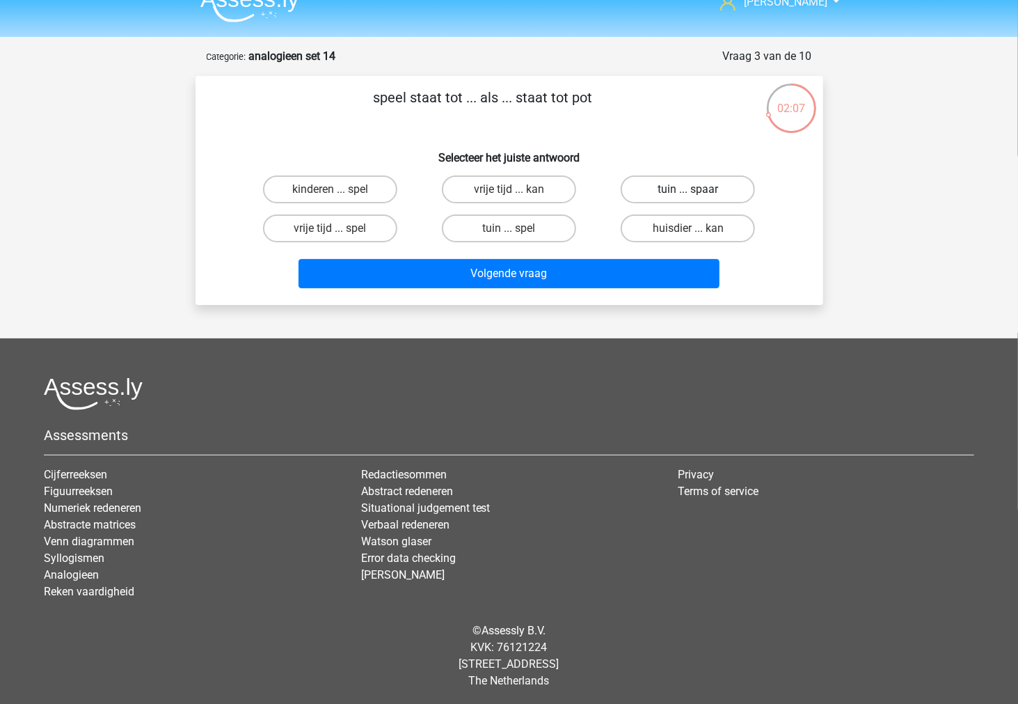
click at [638, 193] on label "tuin ... spaar" at bounding box center [688, 189] width 134 height 28
click at [688, 193] on input "tuin ... spaar" at bounding box center [692, 193] width 9 height 9
radio input "true"
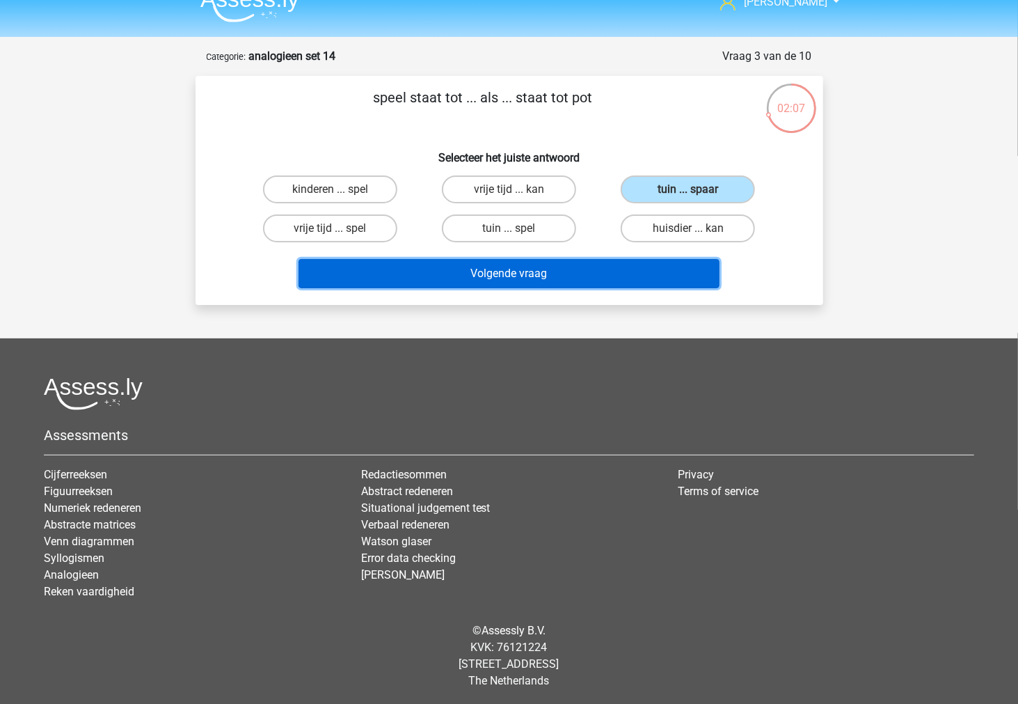
click at [596, 267] on button "Volgende vraag" at bounding box center [509, 273] width 421 height 29
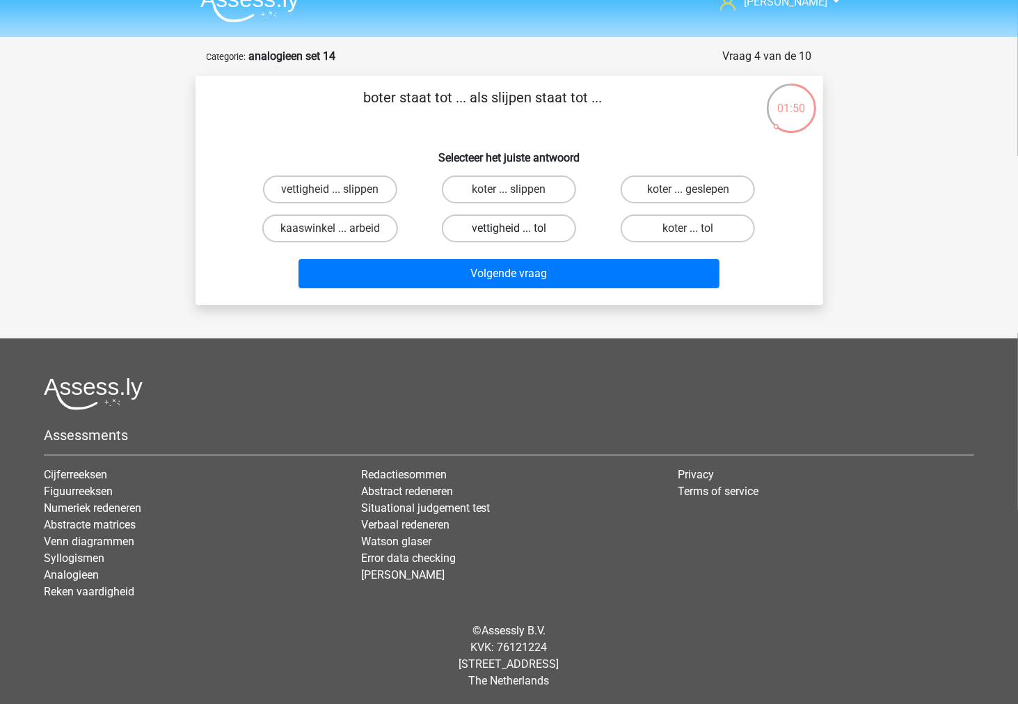
click at [461, 234] on label "vettigheid ... tol" at bounding box center [509, 228] width 134 height 28
click at [509, 234] on input "vettigheid ... tol" at bounding box center [513, 232] width 9 height 9
radio input "true"
click at [645, 231] on label "koter ... tol" at bounding box center [688, 228] width 134 height 28
click at [688, 231] on input "koter ... tol" at bounding box center [692, 232] width 9 height 9
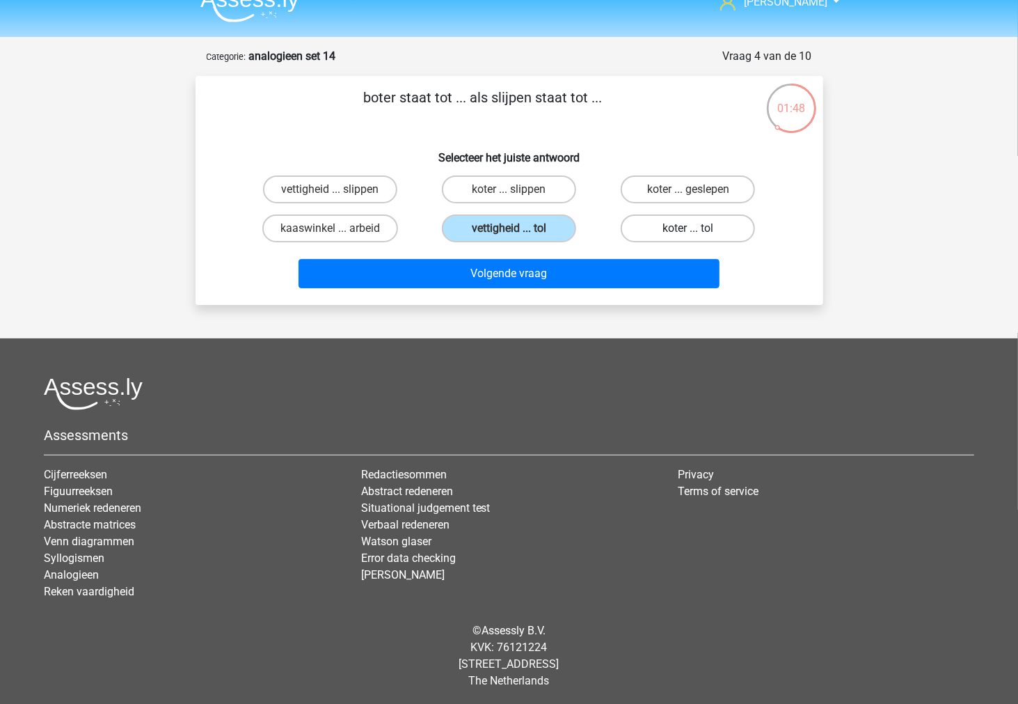
radio input "true"
click at [507, 232] on label "vettigheid ... tol" at bounding box center [509, 228] width 134 height 28
click at [509, 232] on input "vettigheid ... tol" at bounding box center [513, 232] width 9 height 9
radio input "true"
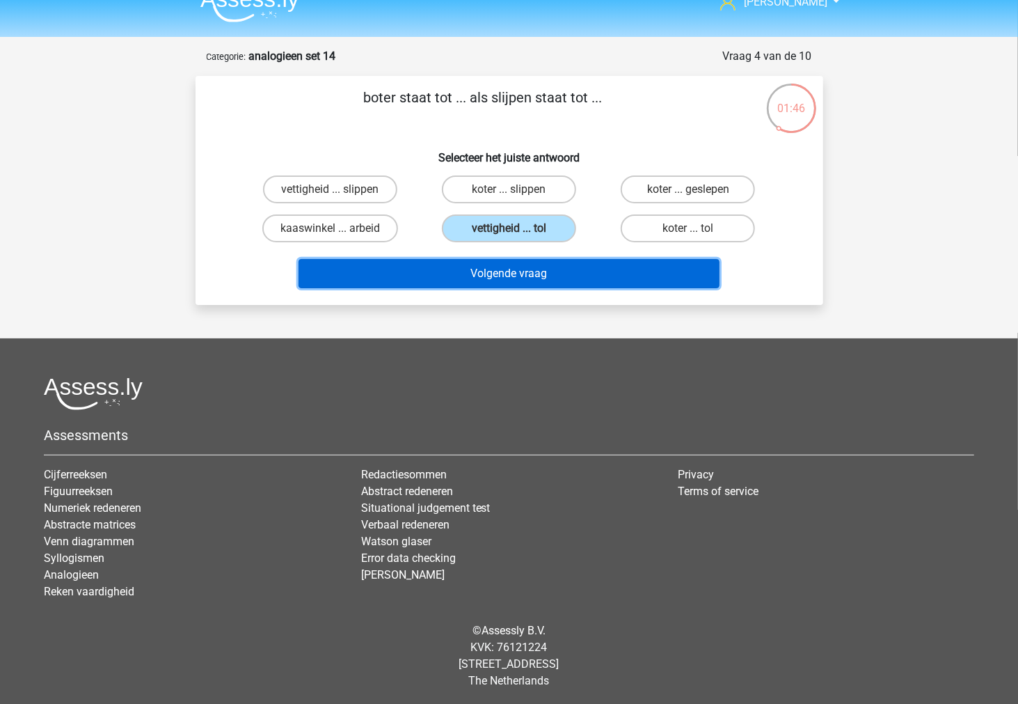
click at [503, 267] on button "Volgende vraag" at bounding box center [509, 273] width 421 height 29
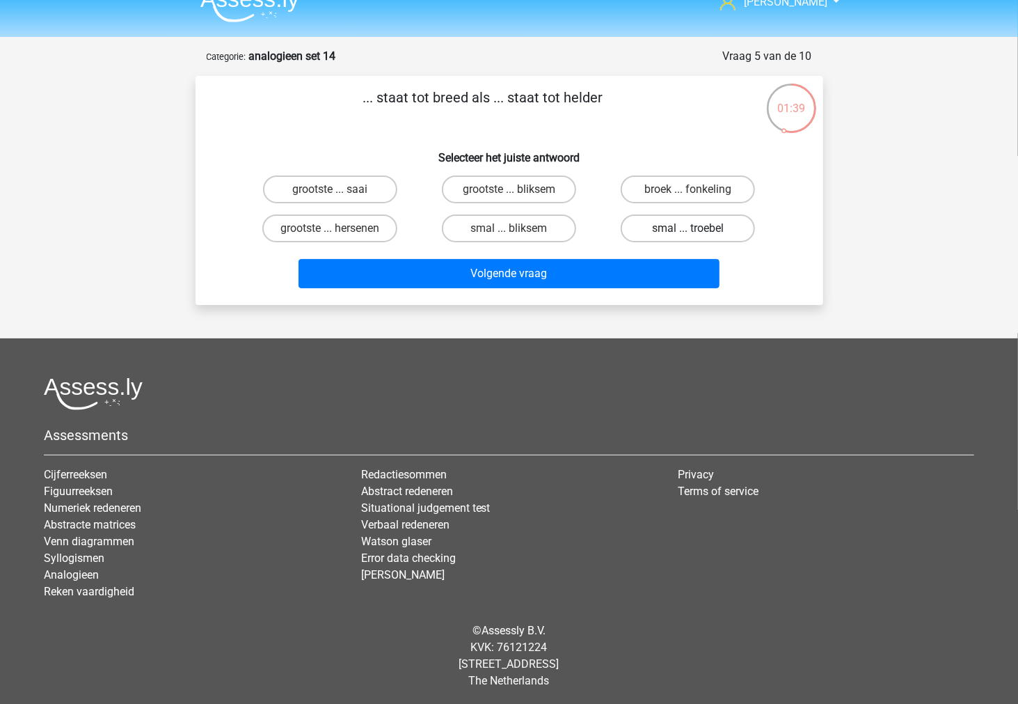
click at [660, 226] on label "smal ... troebel" at bounding box center [688, 228] width 134 height 28
click at [688, 228] on input "smal ... troebel" at bounding box center [692, 232] width 9 height 9
radio input "true"
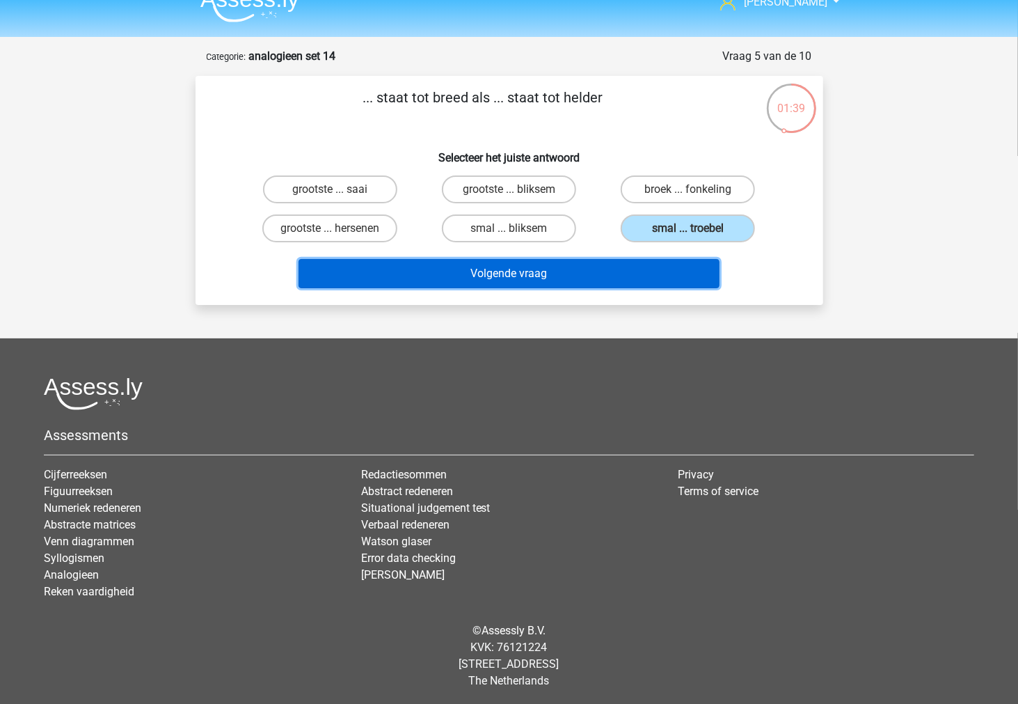
click at [646, 271] on button "Volgende vraag" at bounding box center [509, 273] width 421 height 29
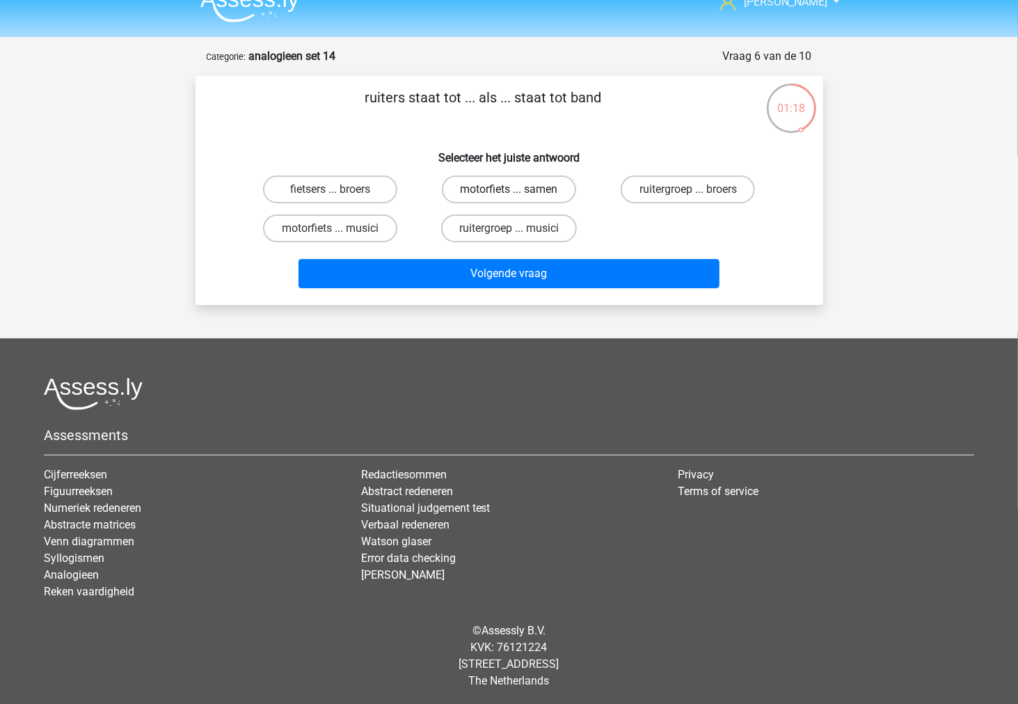
click at [553, 196] on label "motorfiets ... samen" at bounding box center [509, 189] width 134 height 28
click at [518, 196] on input "motorfiets ... samen" at bounding box center [513, 193] width 9 height 9
radio input "true"
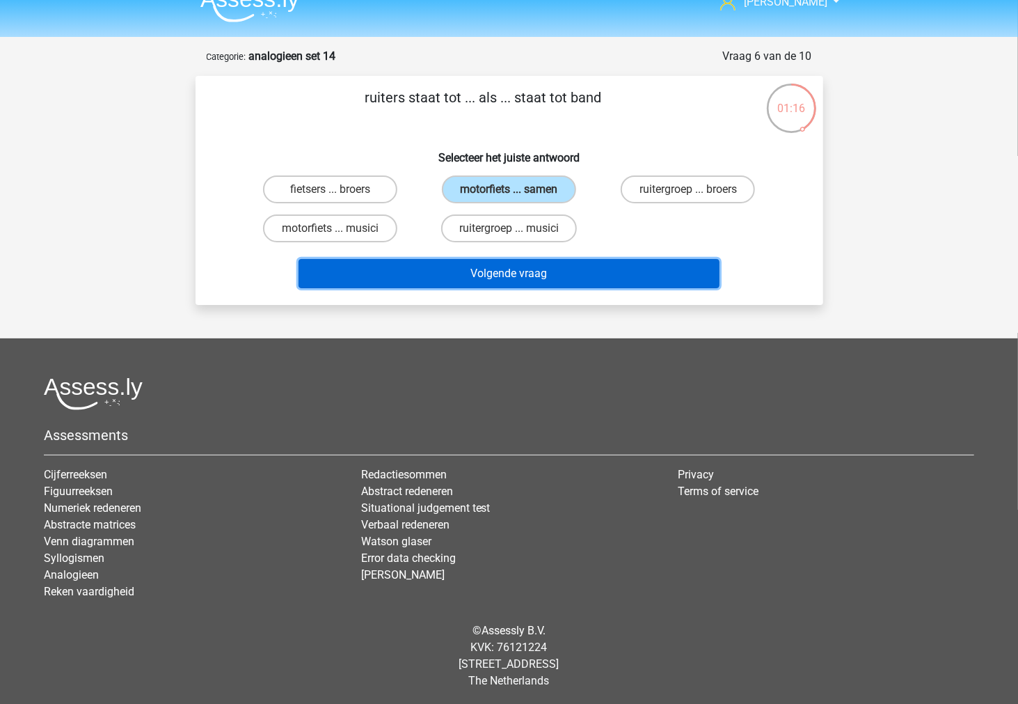
click at [525, 279] on button "Volgende vraag" at bounding box center [509, 273] width 421 height 29
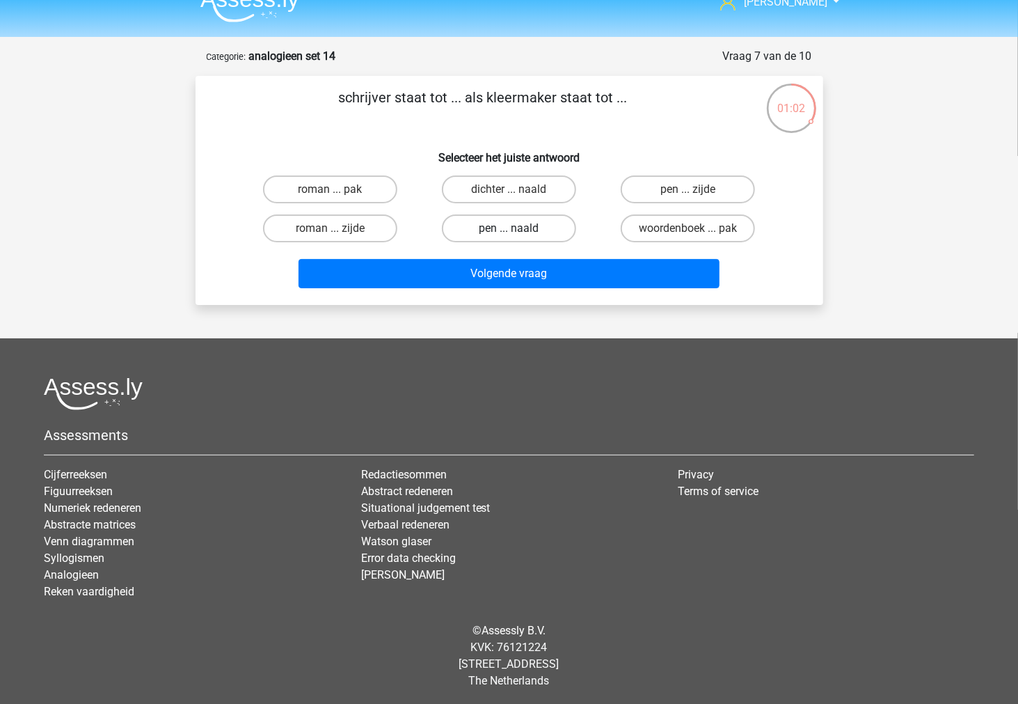
click at [498, 220] on label "pen ... naald" at bounding box center [509, 228] width 134 height 28
click at [509, 228] on input "pen ... naald" at bounding box center [513, 232] width 9 height 9
radio input "true"
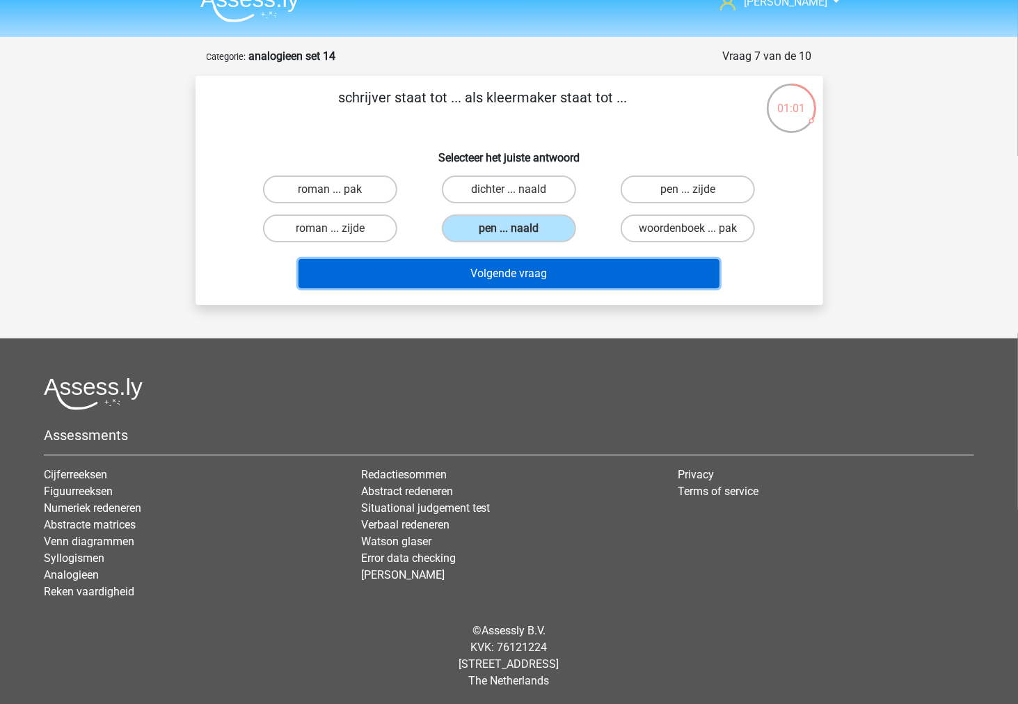
click at [488, 273] on button "Volgende vraag" at bounding box center [509, 273] width 421 height 29
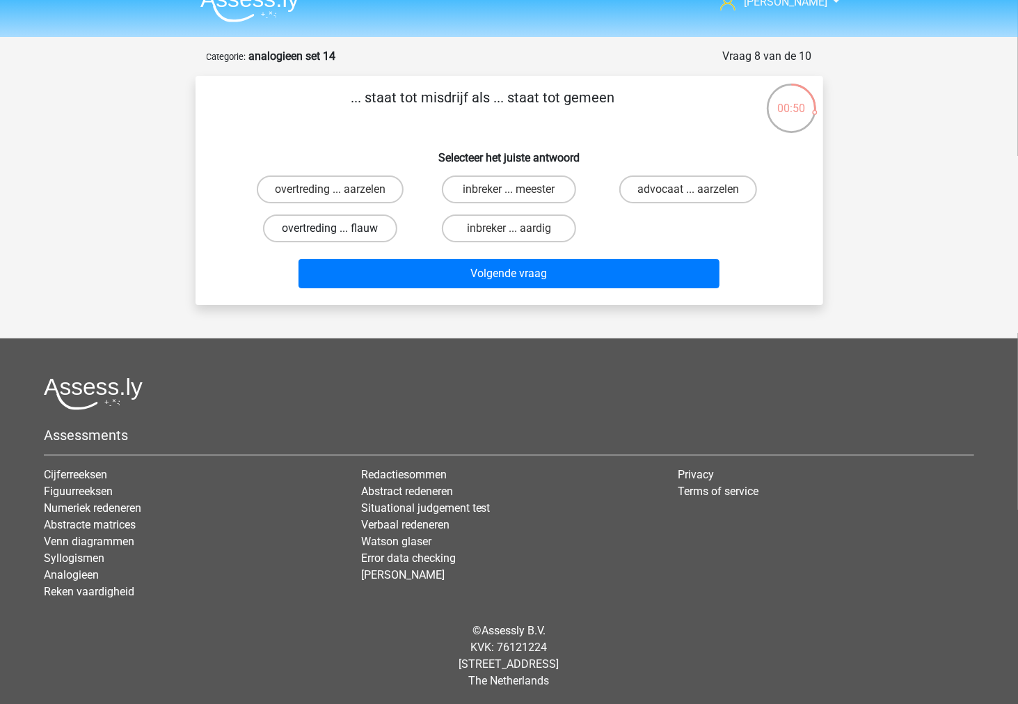
click at [386, 223] on label "overtreding ... flauw" at bounding box center [330, 228] width 134 height 28
click at [339, 228] on input "overtreding ... flauw" at bounding box center [334, 232] width 9 height 9
radio input "true"
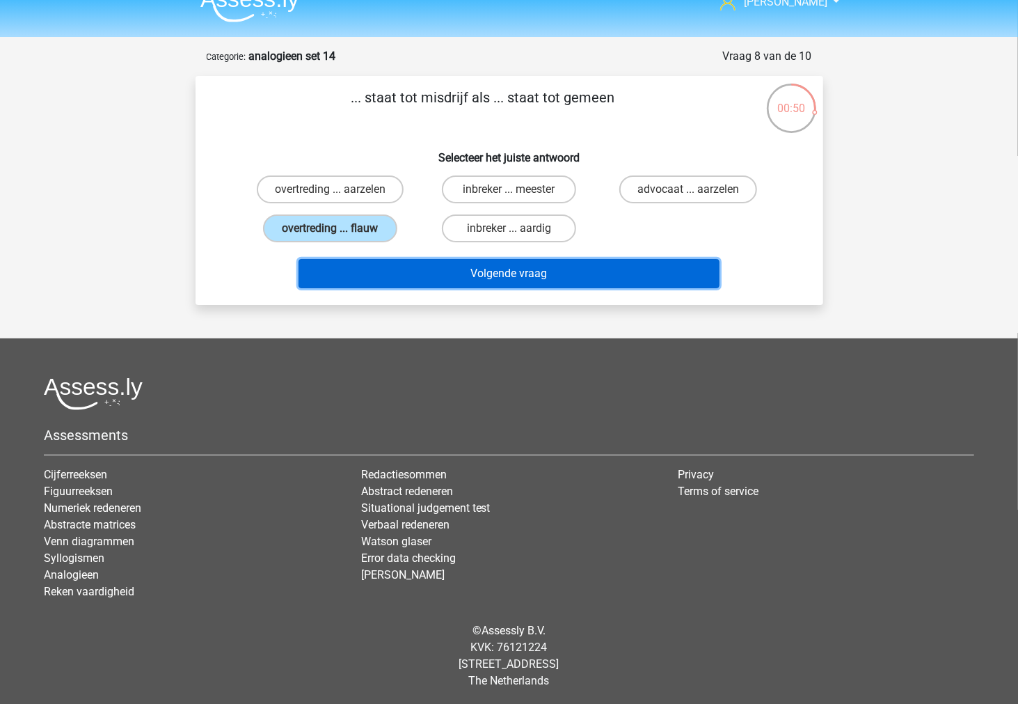
click at [379, 264] on button "Volgende vraag" at bounding box center [509, 273] width 421 height 29
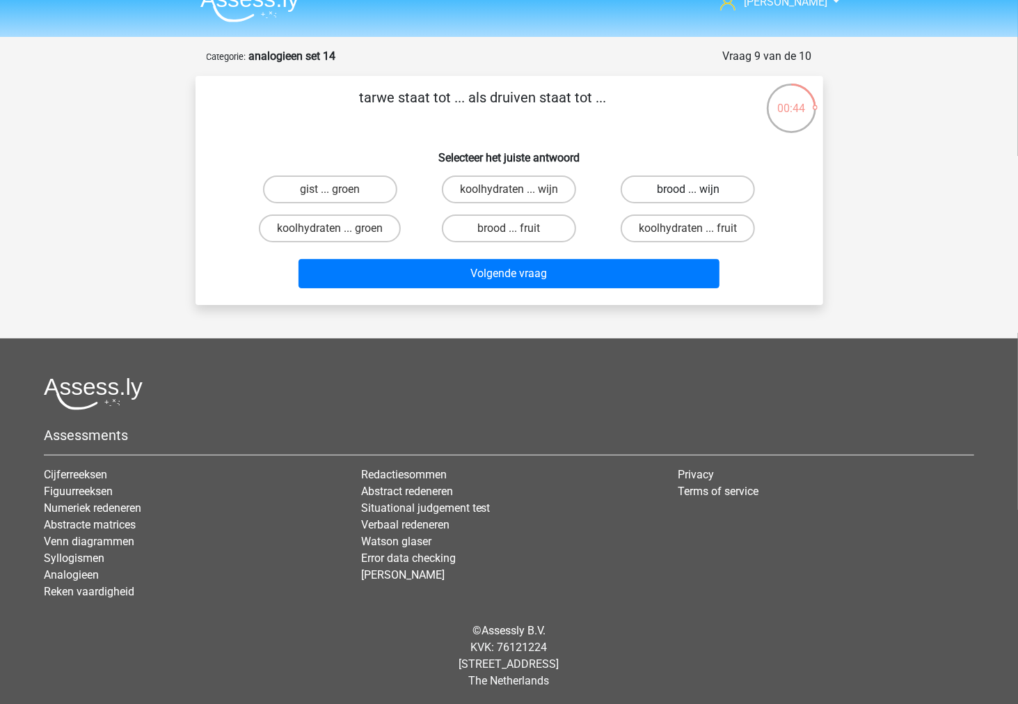
click at [645, 190] on label "brood ... wijn" at bounding box center [688, 189] width 134 height 28
click at [688, 190] on input "brood ... wijn" at bounding box center [692, 193] width 9 height 9
radio input "true"
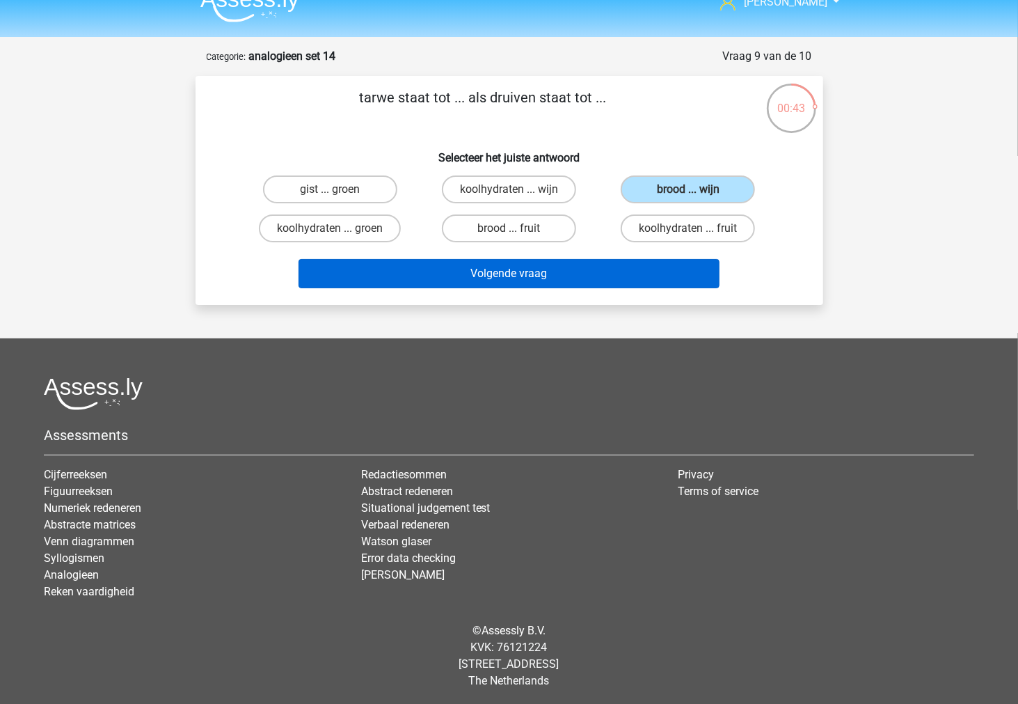
click at [606, 258] on div "Volgende vraag" at bounding box center [509, 271] width 583 height 46
click at [544, 268] on button "Volgende vraag" at bounding box center [509, 273] width 421 height 29
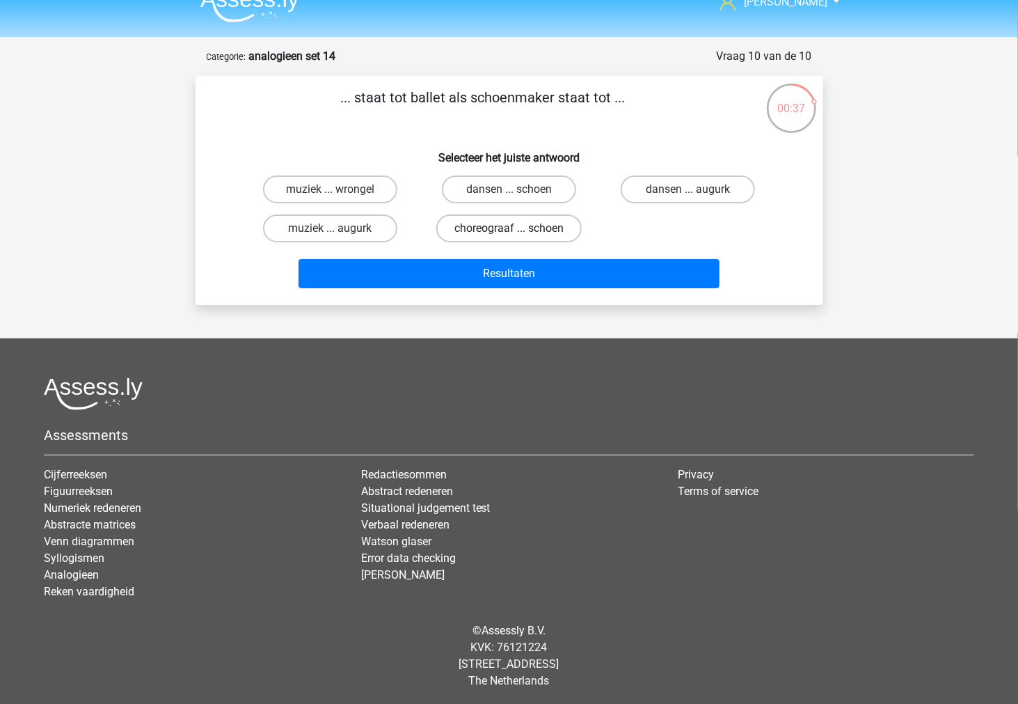
click at [539, 234] on label "choreograaf ... schoen" at bounding box center [508, 228] width 145 height 28
click at [518, 234] on input "choreograaf ... schoen" at bounding box center [513, 232] width 9 height 9
radio input "true"
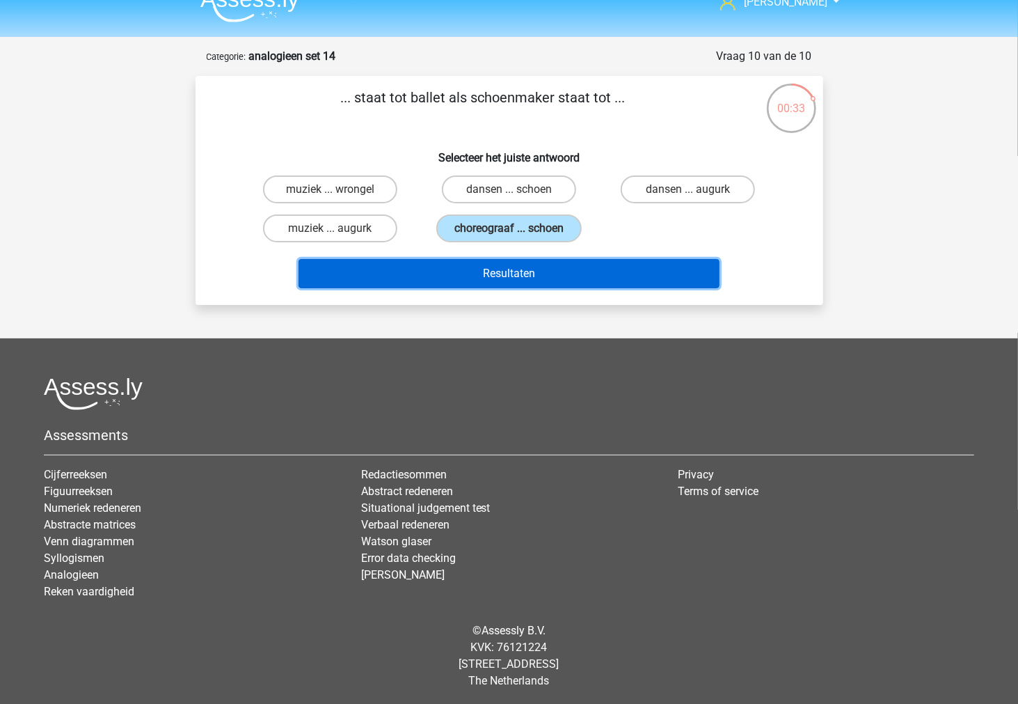
click at [509, 264] on button "Resultaten" at bounding box center [509, 273] width 421 height 29
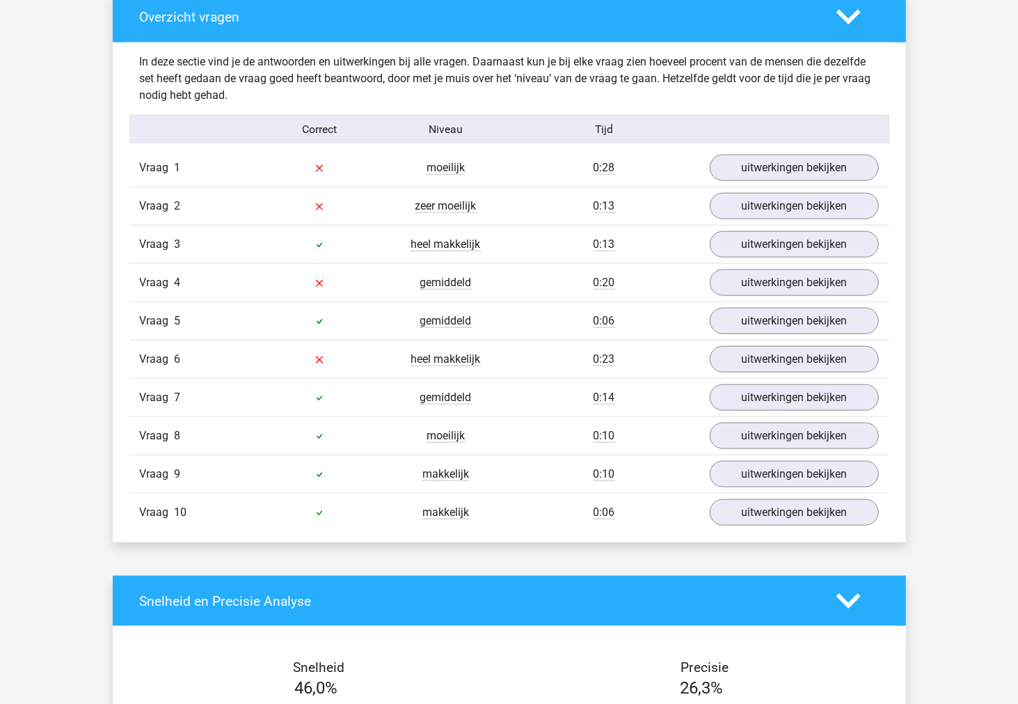
scroll to position [773, 0]
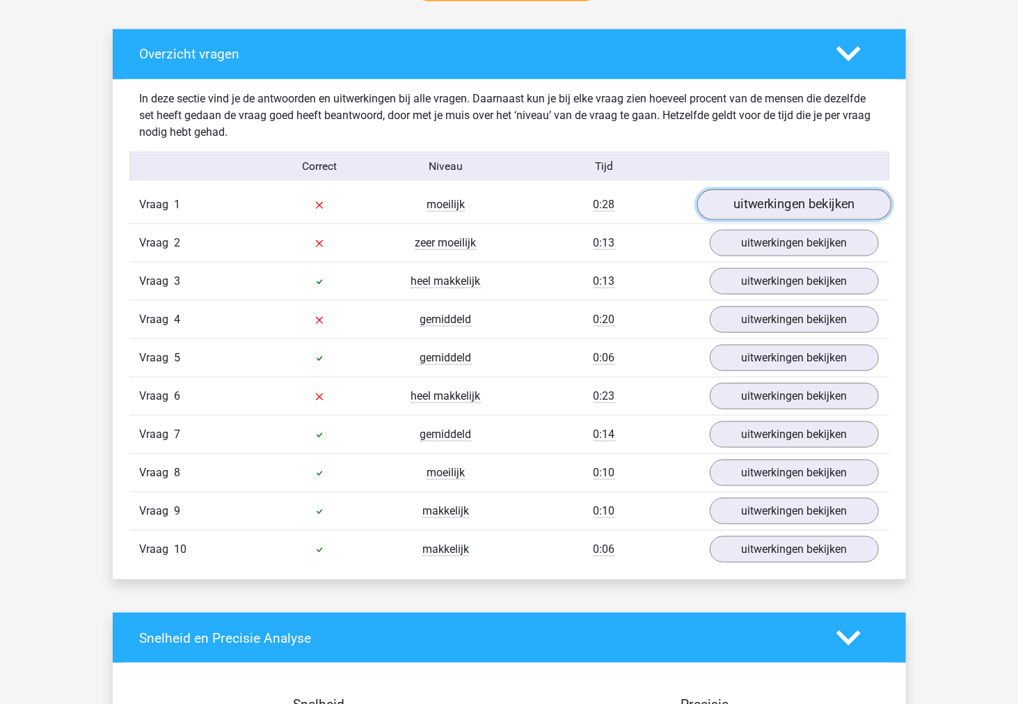
click at [777, 191] on link "uitwerkingen bekijken" at bounding box center [794, 205] width 194 height 31
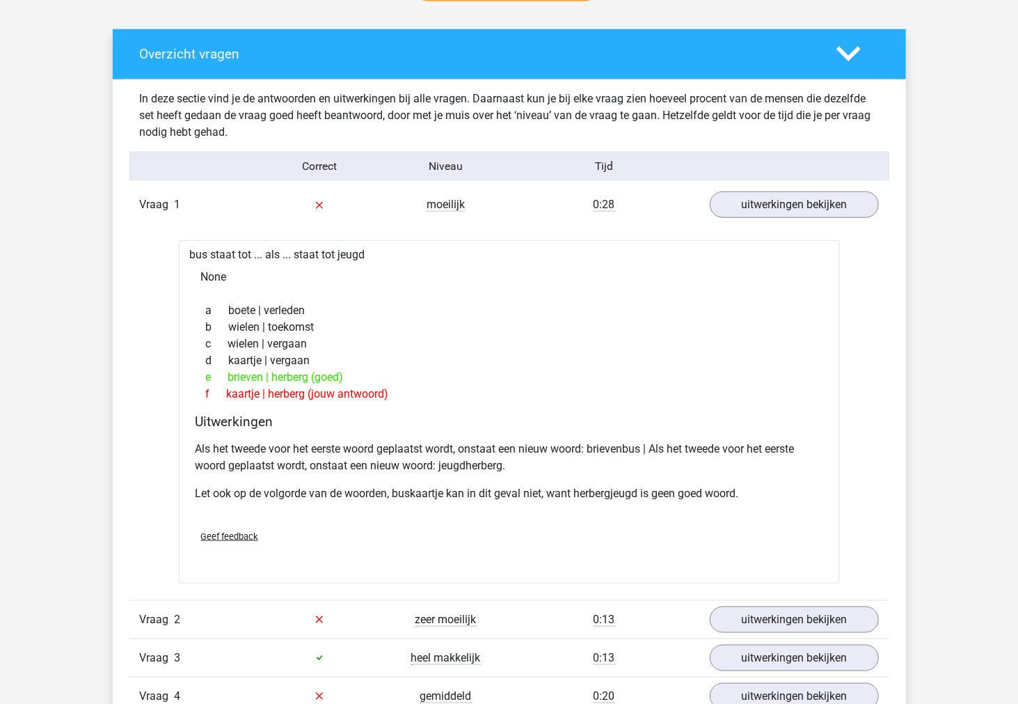
click at [223, 457] on p "Als het tweede voor het eerste woord geplaatst wordt, onstaat een nieuw woord: …" at bounding box center [510, 457] width 628 height 33
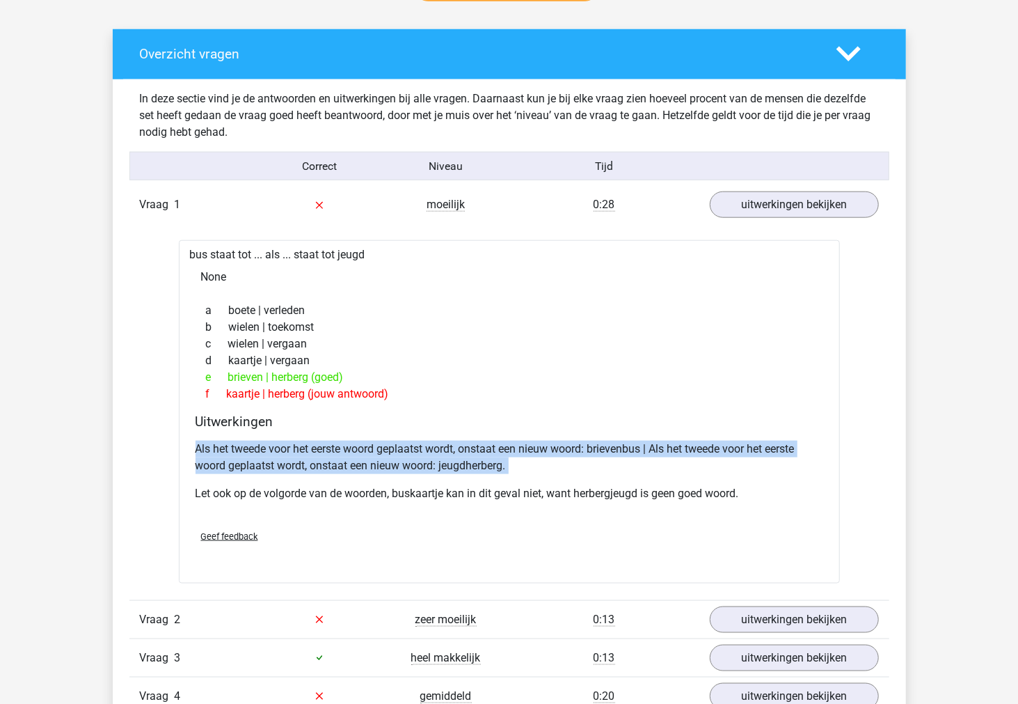
click at [223, 457] on p "Als het tweede voor het eerste woord geplaatst wordt, onstaat een nieuw woord: …" at bounding box center [510, 457] width 628 height 33
copy div "Als het tweede voor het eerste woord geplaatst wordt, onstaat een nieuw woord: …"
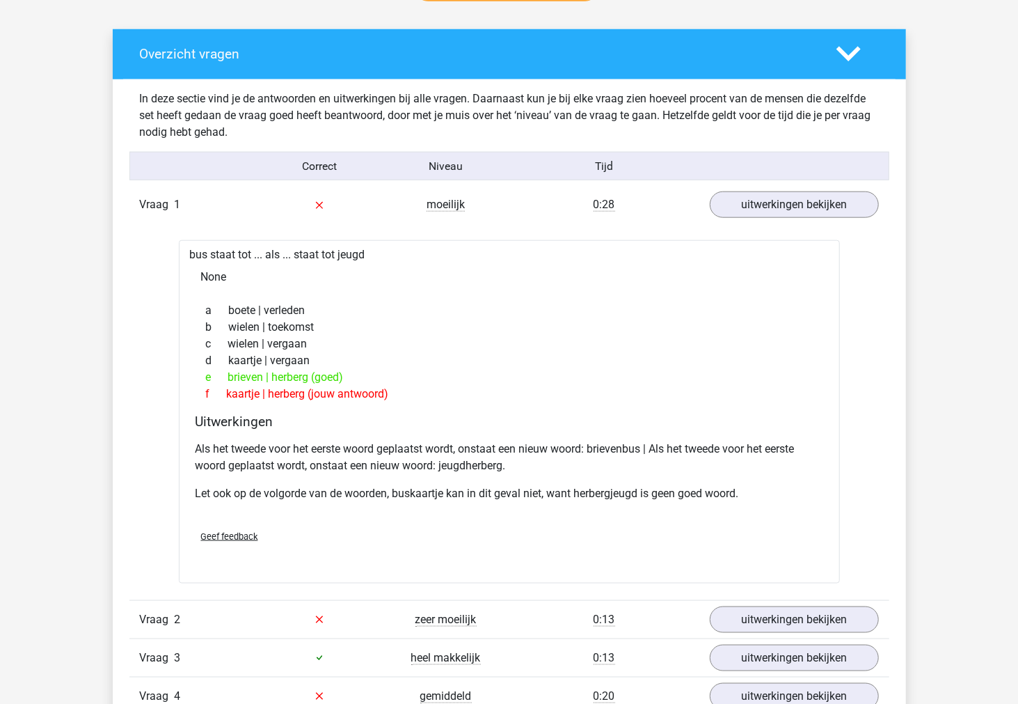
click at [187, 418] on div "bus staat tot ... als ... staat tot jeugd None a boete | verleden b wielen | to…" at bounding box center [509, 411] width 661 height 342
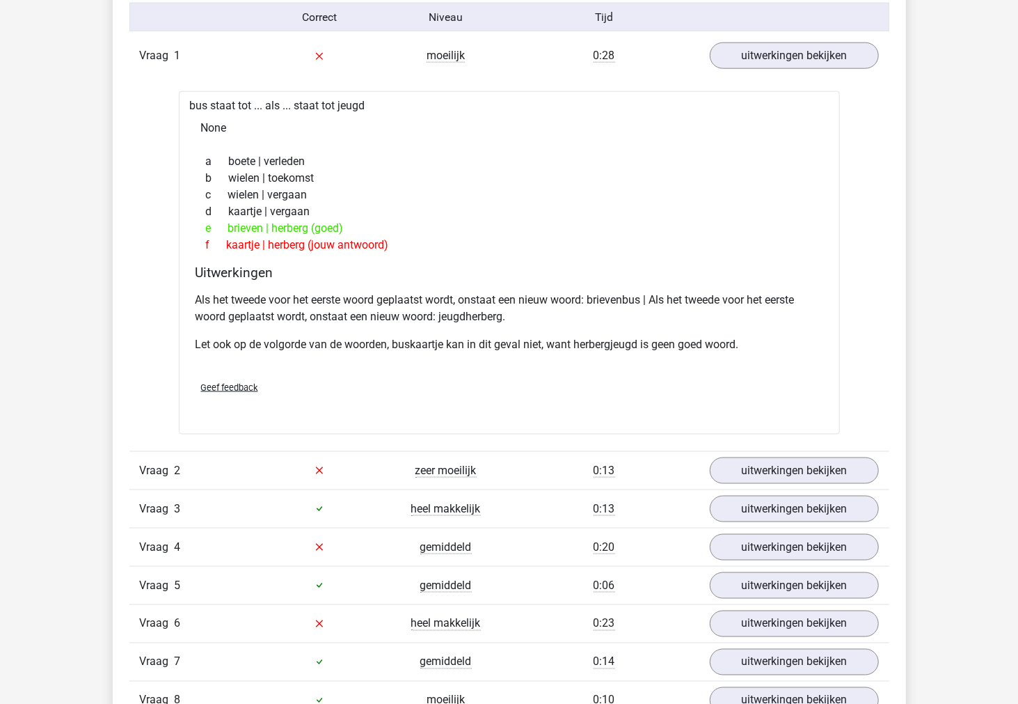
scroll to position [928, 0]
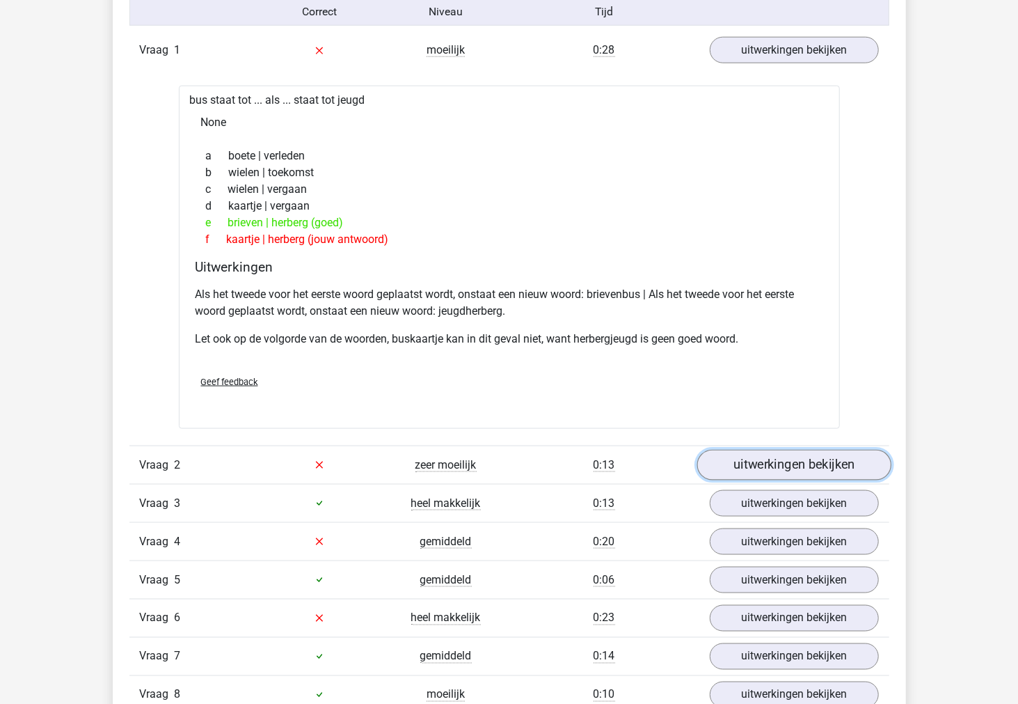
click at [766, 455] on link "uitwerkingen bekijken" at bounding box center [794, 465] width 194 height 31
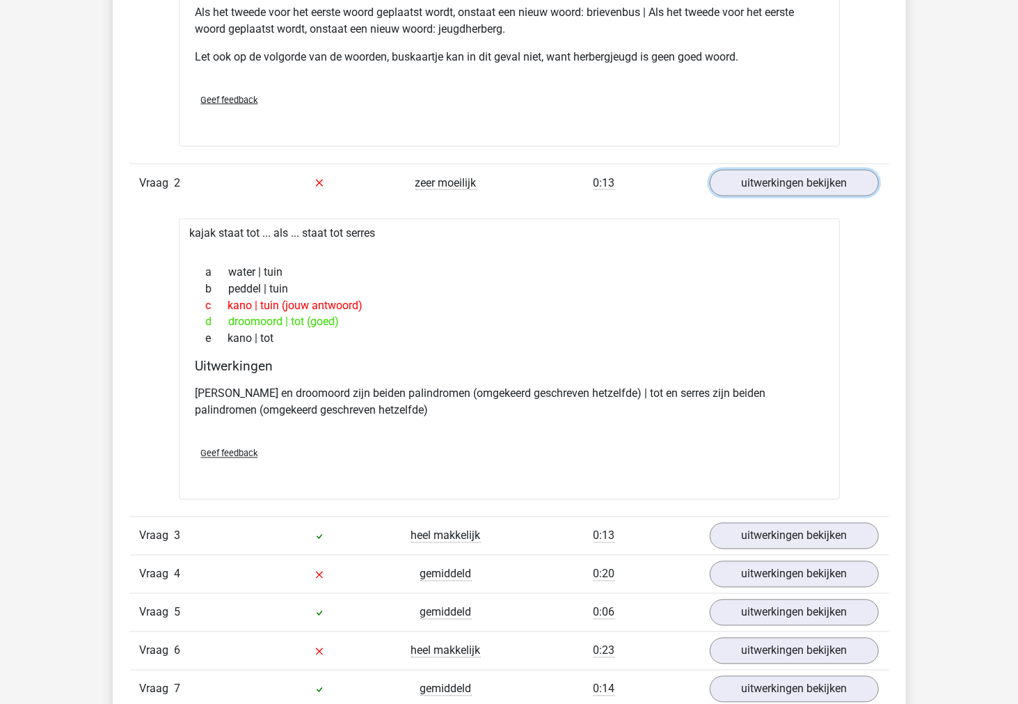
scroll to position [1237, 0]
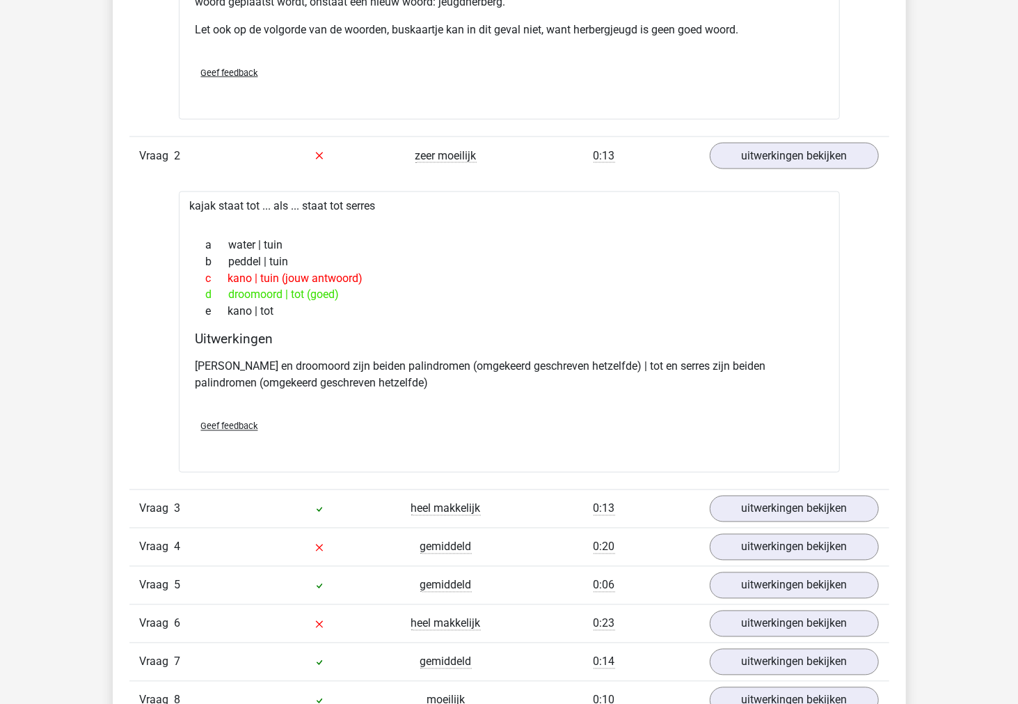
click at [303, 367] on p "kajak en droomoord zijn beiden palindromen (omgekeerd geschreven hetzelfde) | t…" at bounding box center [510, 374] width 628 height 33
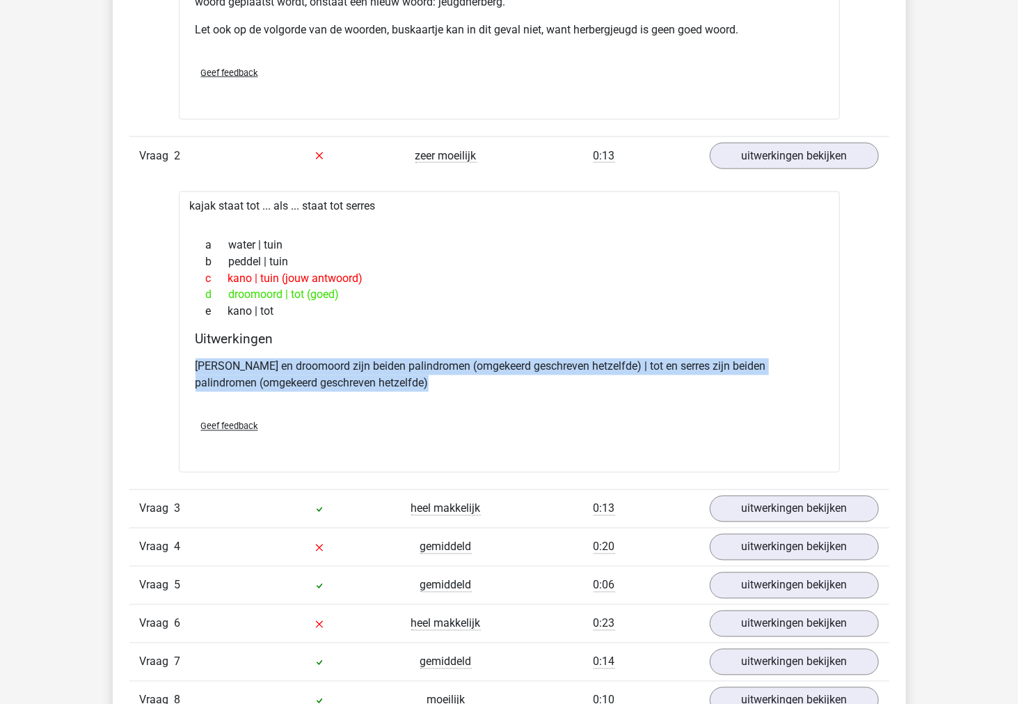
click at [303, 367] on p "kajak en droomoord zijn beiden palindromen (omgekeerd geschreven hetzelfde) | t…" at bounding box center [510, 374] width 628 height 33
copy div "kajak en droomoord zijn beiden palindromen (omgekeerd geschreven hetzelfde) | t…"
click at [832, 151] on link "uitwerkingen bekijken" at bounding box center [794, 156] width 194 height 31
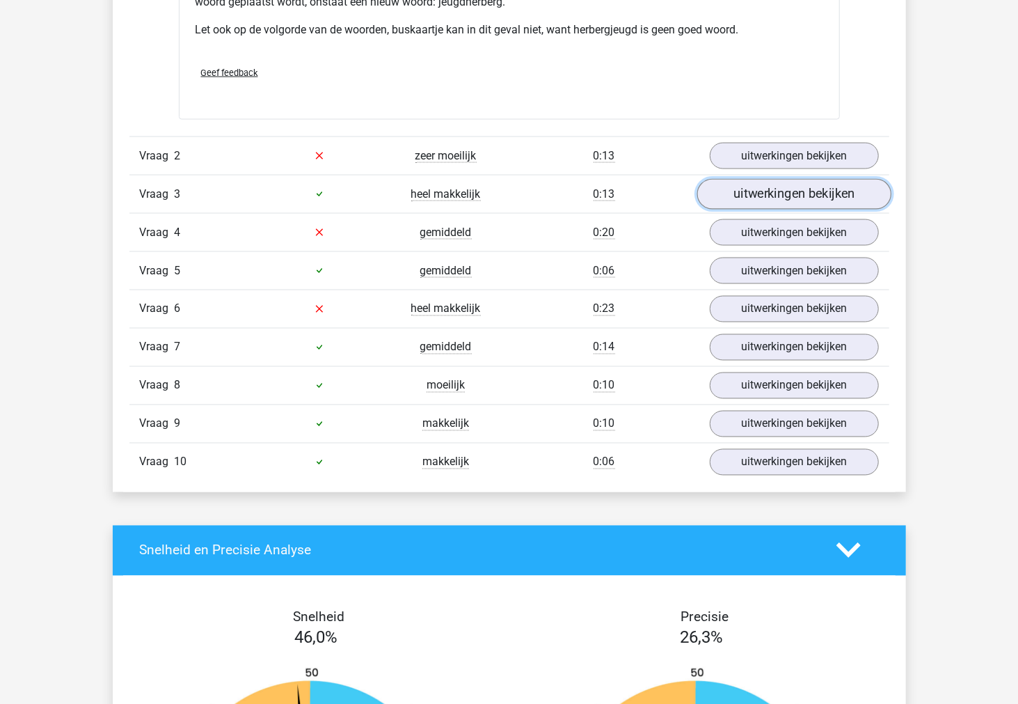
click at [820, 185] on link "uitwerkingen bekijken" at bounding box center [794, 194] width 194 height 31
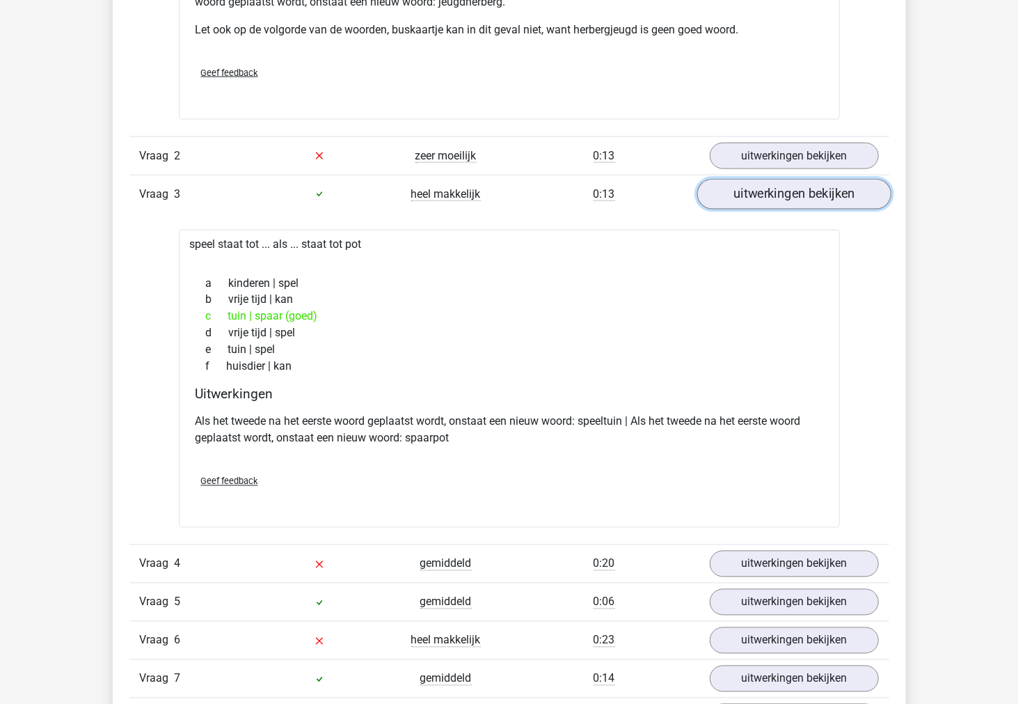
click at [820, 185] on link "uitwerkingen bekijken" at bounding box center [794, 194] width 194 height 31
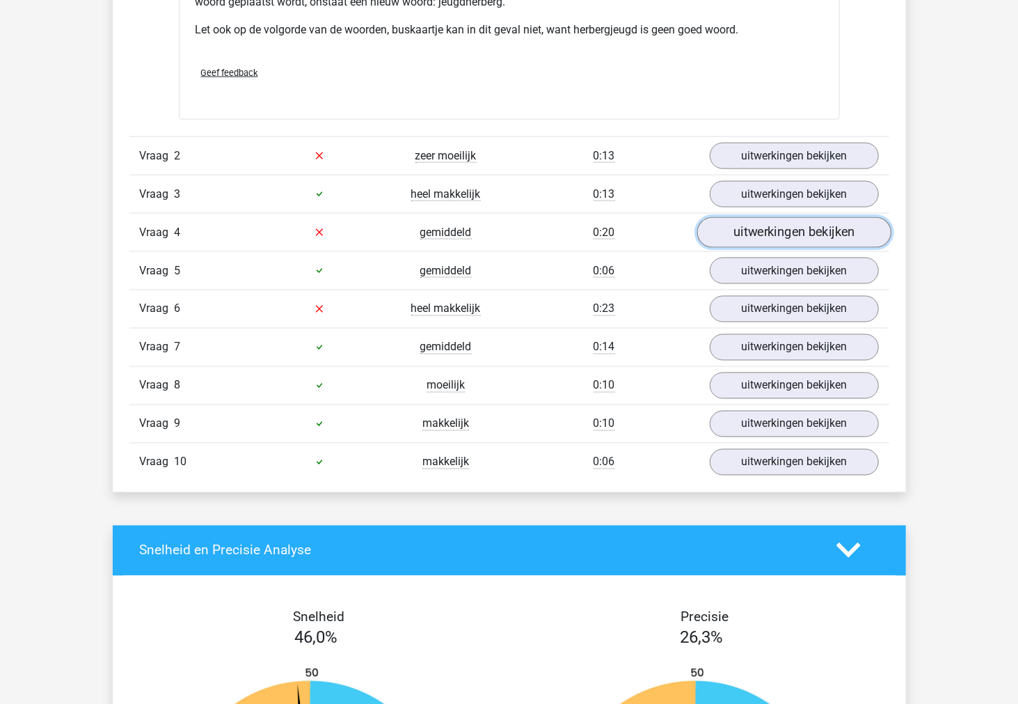
click at [807, 225] on link "uitwerkingen bekijken" at bounding box center [794, 232] width 194 height 31
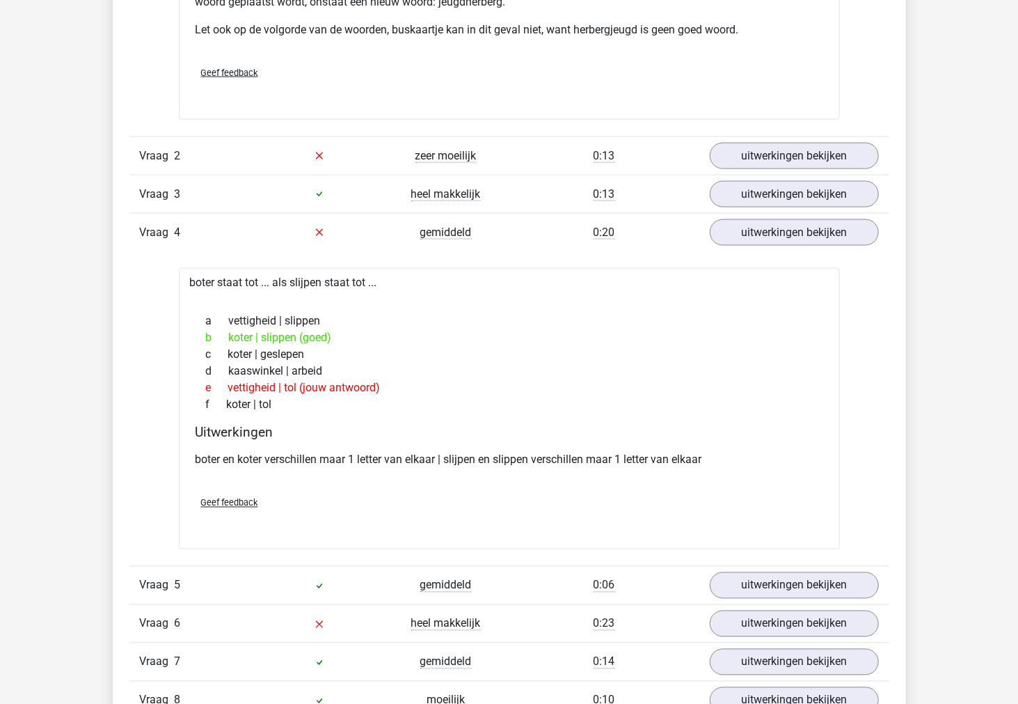
click at [277, 454] on p "boter en koter verschillen maar 1 letter van elkaar | slijpen en slippen versch…" at bounding box center [510, 460] width 628 height 17
click at [268, 461] on p "boter en koter verschillen maar 1 letter van elkaar | slijpen en slippen versch…" at bounding box center [510, 460] width 628 height 17
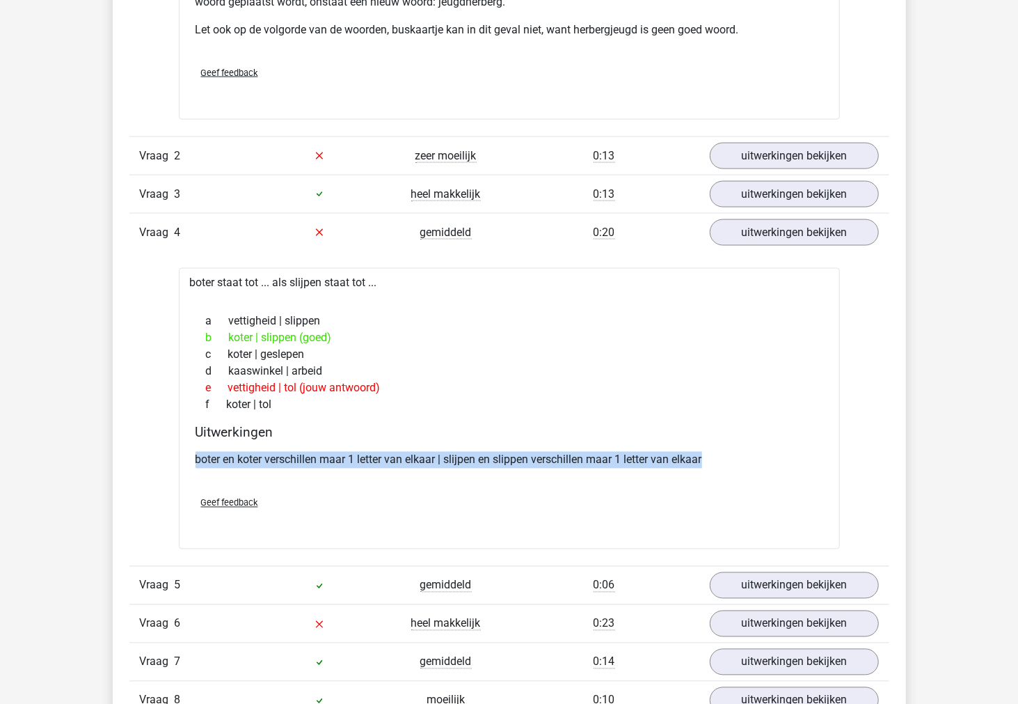
click at [268, 461] on p "boter en koter verschillen maar 1 letter van elkaar | slijpen en slippen versch…" at bounding box center [510, 460] width 628 height 17
copy div "boter en koter verschillen maar 1 letter van elkaar | slijpen en slippen versch…"
click at [722, 238] on link "uitwerkingen bekijken" at bounding box center [794, 232] width 194 height 31
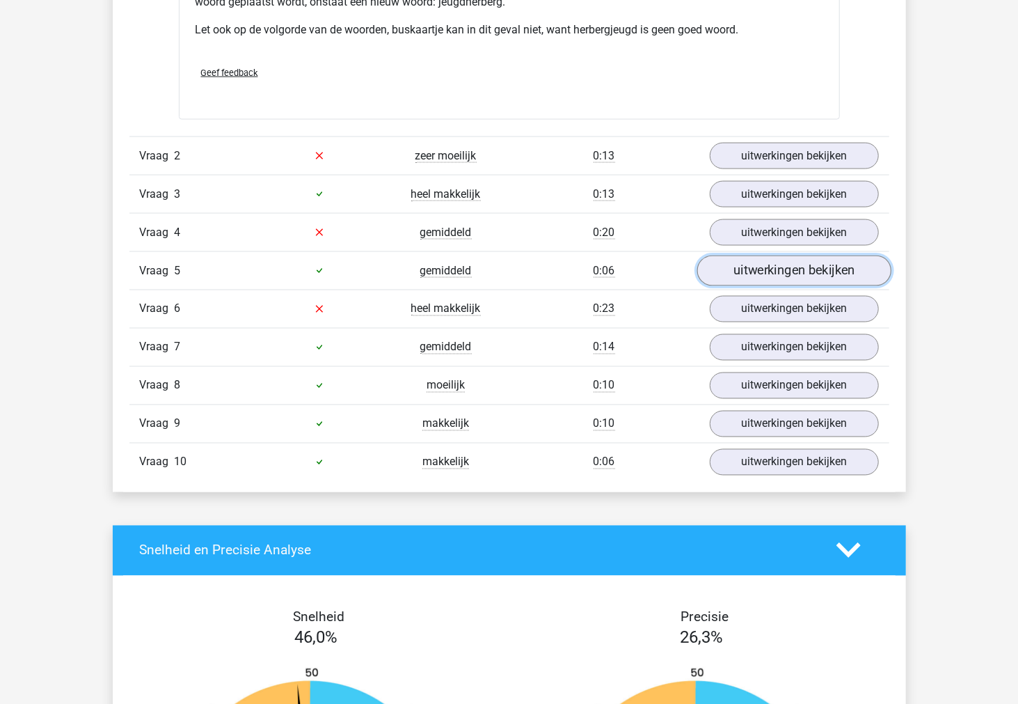
click at [731, 266] on link "uitwerkingen bekijken" at bounding box center [794, 270] width 194 height 31
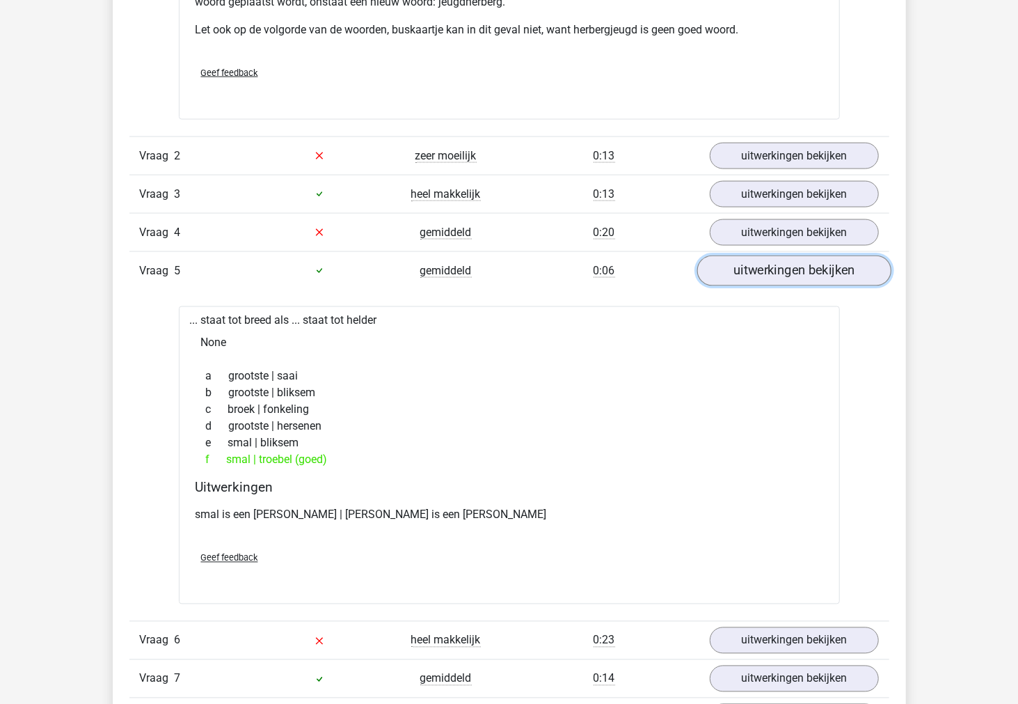
click at [731, 266] on link "uitwerkingen bekijken" at bounding box center [794, 270] width 194 height 31
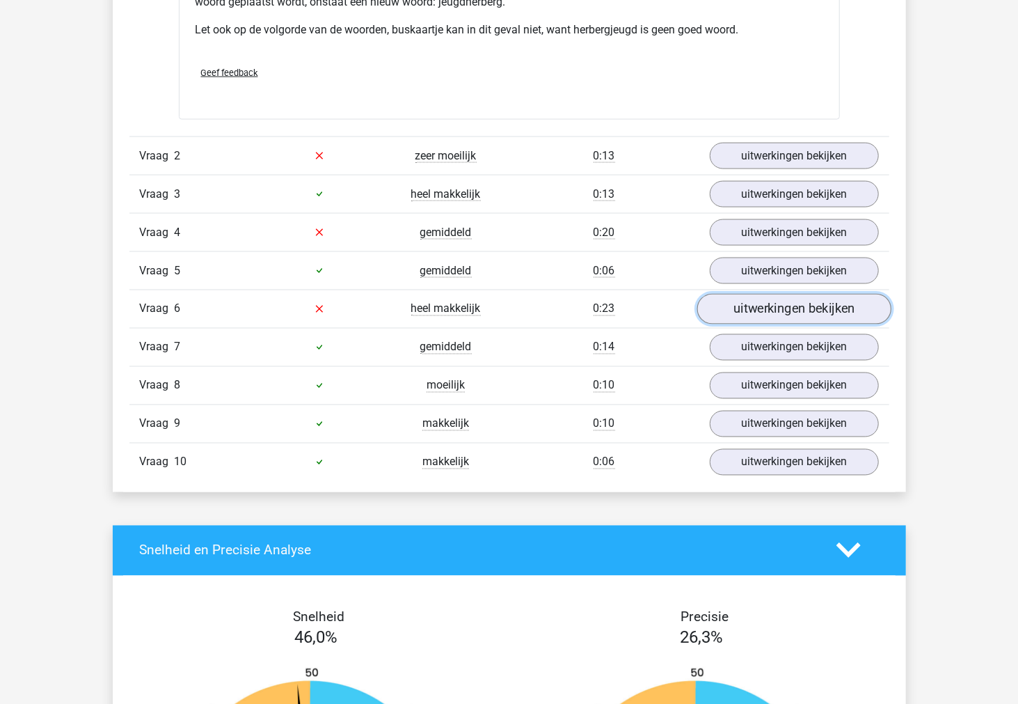
click at [736, 316] on link "uitwerkingen bekijken" at bounding box center [794, 309] width 194 height 31
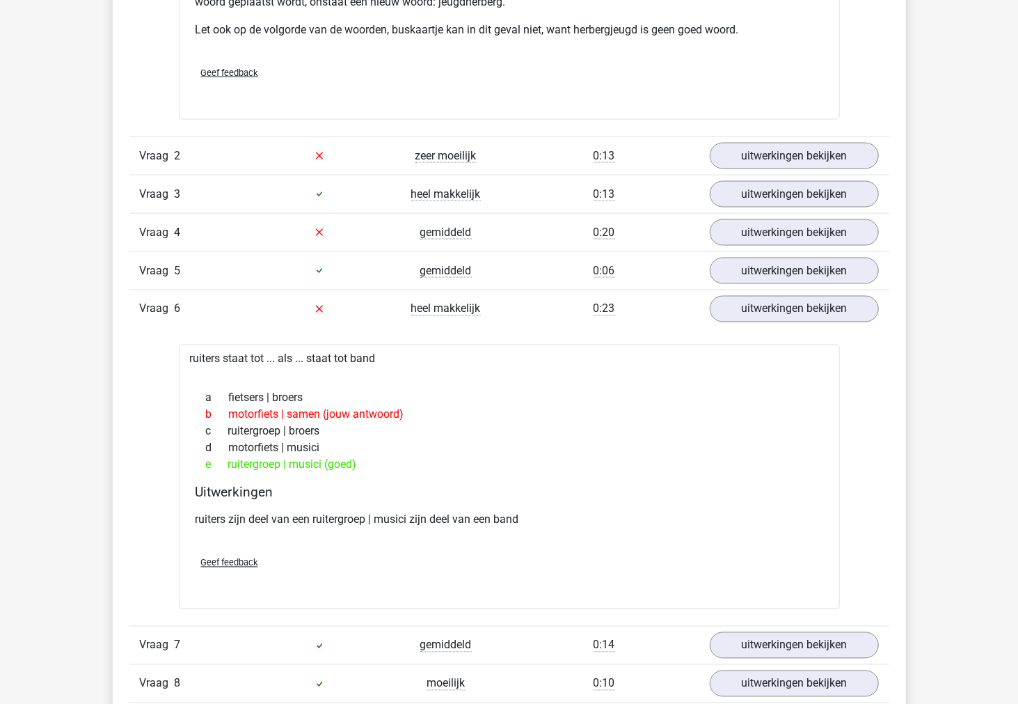
click at [434, 523] on p "ruiters zijn deel van een ruitergroep | musici zijn deel van een band" at bounding box center [510, 520] width 628 height 17
copy div "ruiters zijn deel van een ruitergroep | musici zijn deel van een band"
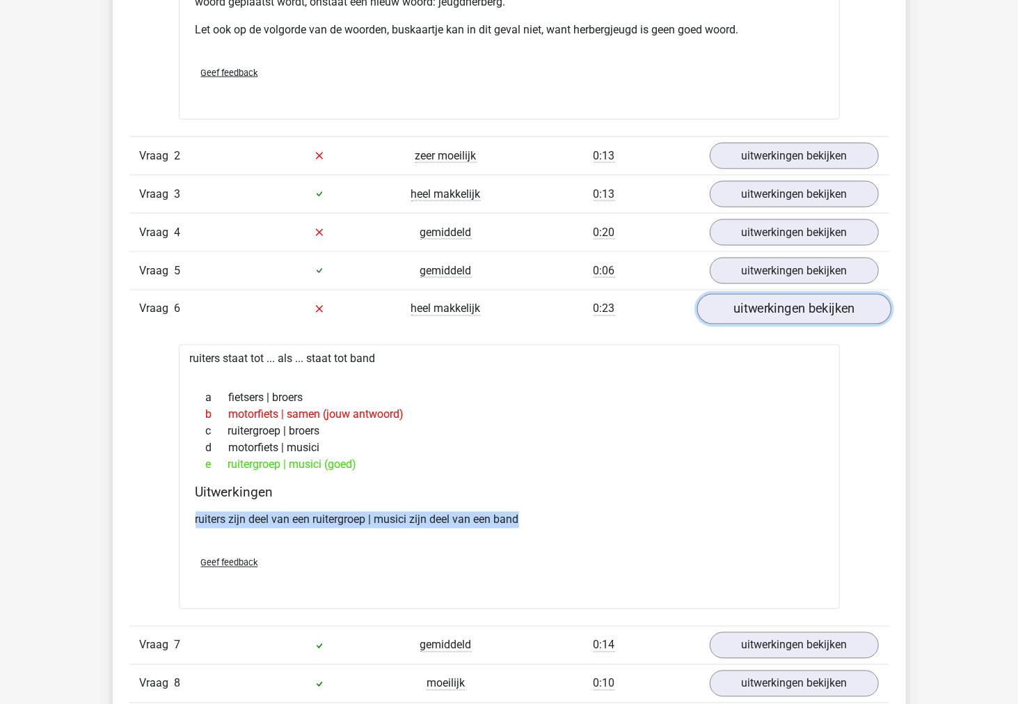
click at [829, 308] on link "uitwerkingen bekijken" at bounding box center [794, 309] width 194 height 31
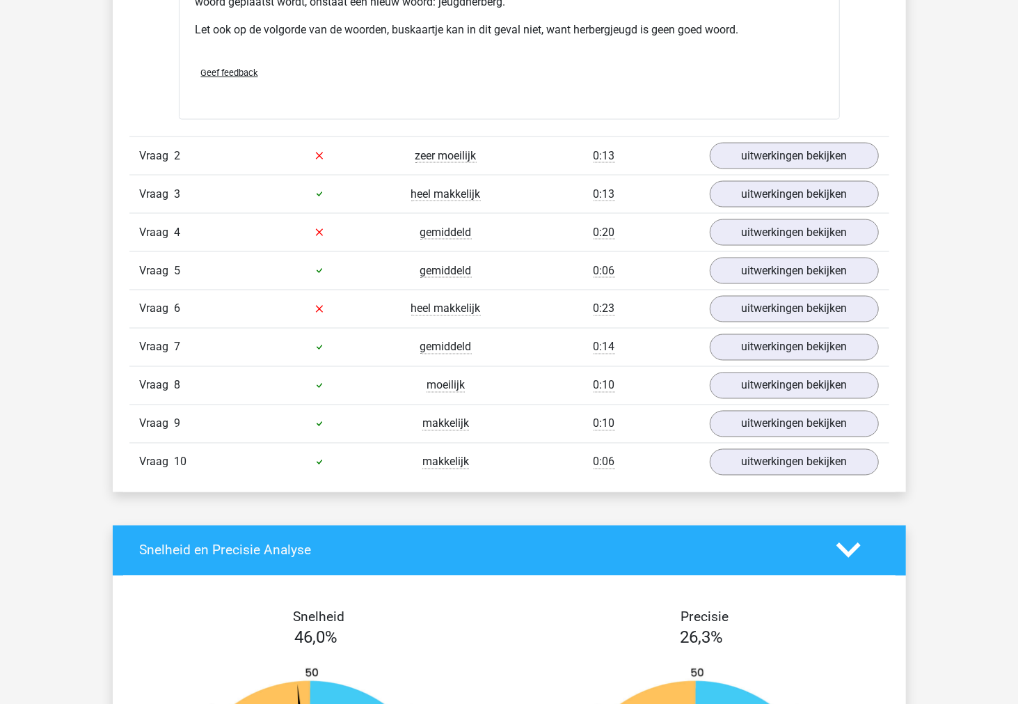
click at [816, 330] on div "Vraag 7 gemiddeld 0:14 uitwerkingen bekijken" at bounding box center [509, 347] width 760 height 38
click at [818, 338] on link "uitwerkingen bekijken" at bounding box center [794, 347] width 194 height 31
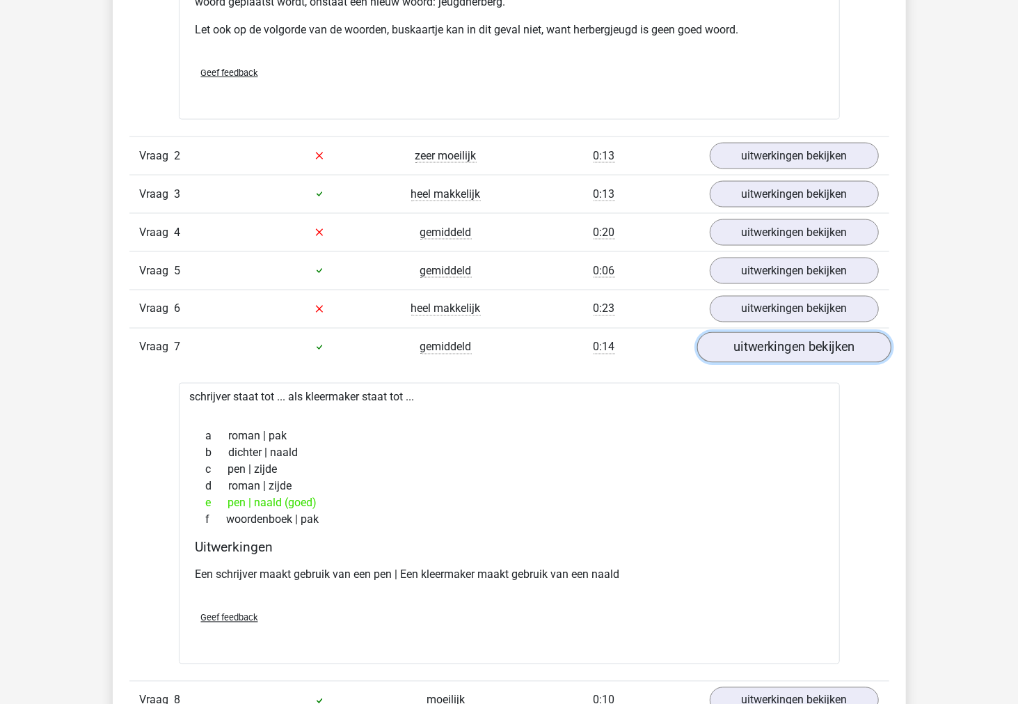
click at [818, 338] on link "uitwerkingen bekijken" at bounding box center [794, 347] width 194 height 31
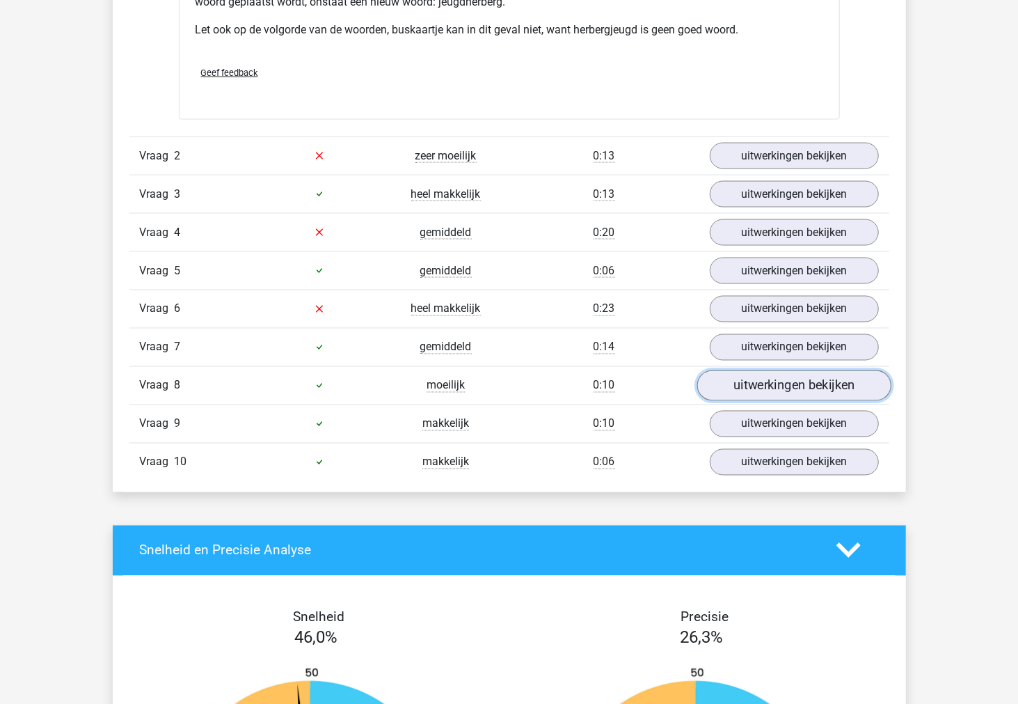
click at [791, 386] on link "uitwerkingen bekijken" at bounding box center [794, 385] width 194 height 31
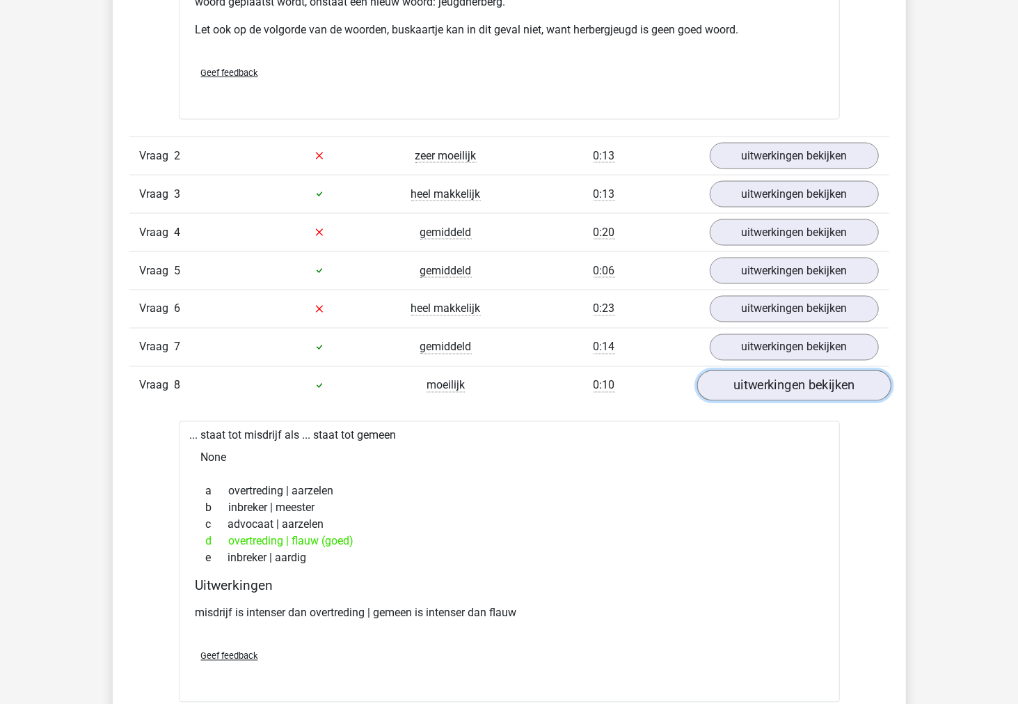
click at [791, 386] on link "uitwerkingen bekijken" at bounding box center [794, 385] width 194 height 31
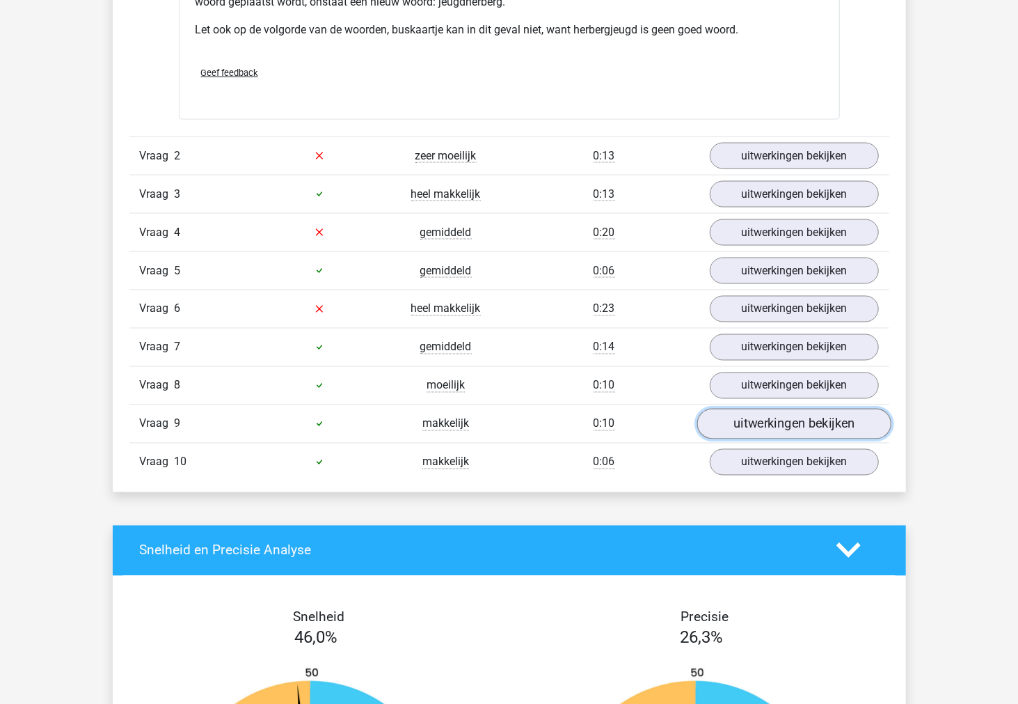
click at [777, 427] on link "uitwerkingen bekijken" at bounding box center [794, 424] width 194 height 31
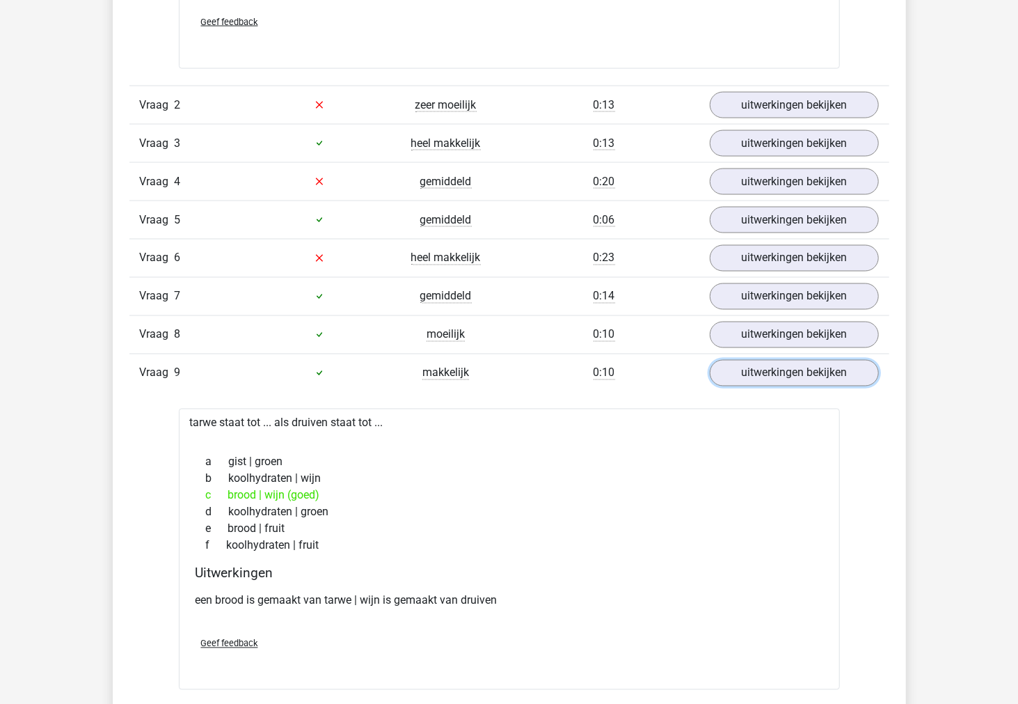
scroll to position [1314, 0]
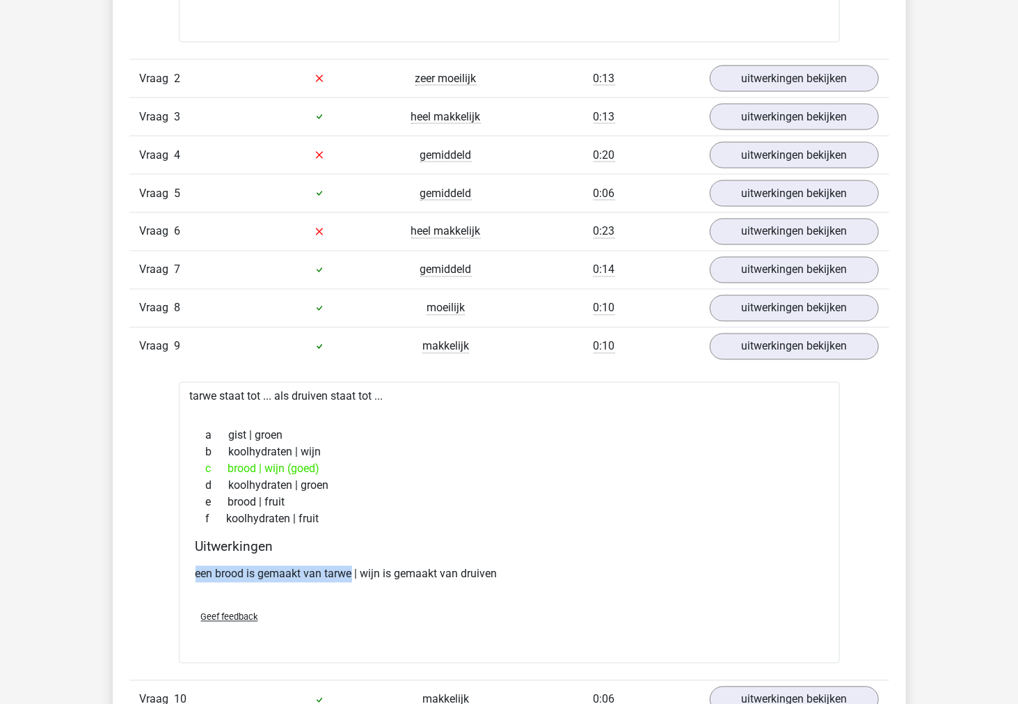
drag, startPoint x: 354, startPoint y: 576, endPoint x: 129, endPoint y: 574, distance: 224.1
click at [129, 574] on div "In deze sectie vind je de antwoorden en uitwerkingen bij alle vragen. Daarnaast…" at bounding box center [509, 134] width 773 height 1191
copy p "een brood is gemaakt van tarwe"
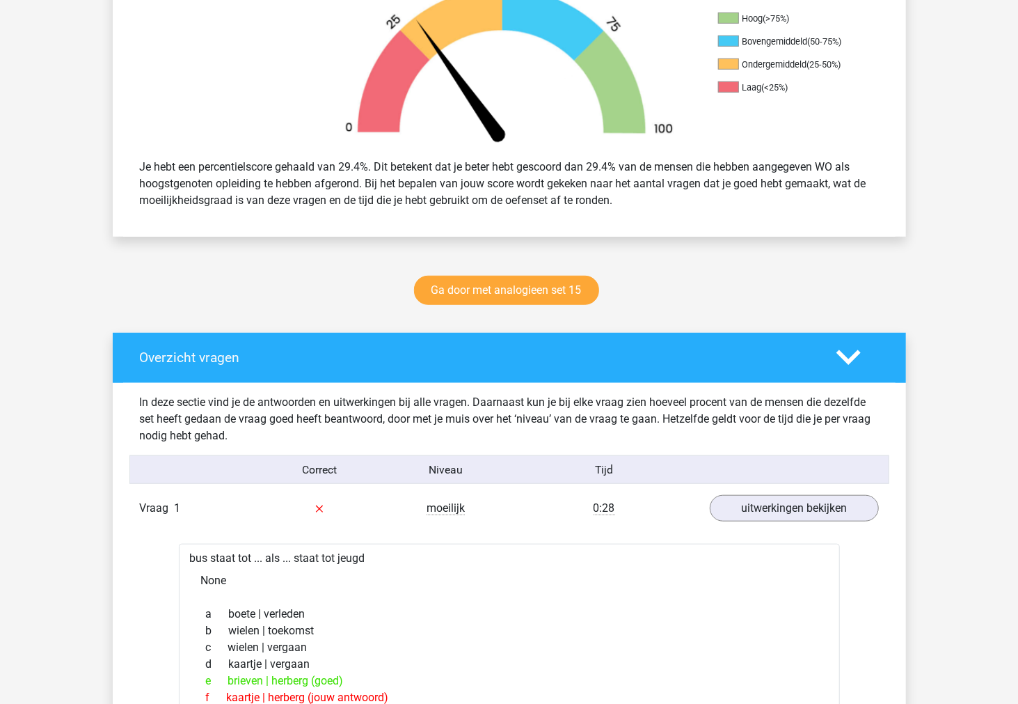
scroll to position [464, 0]
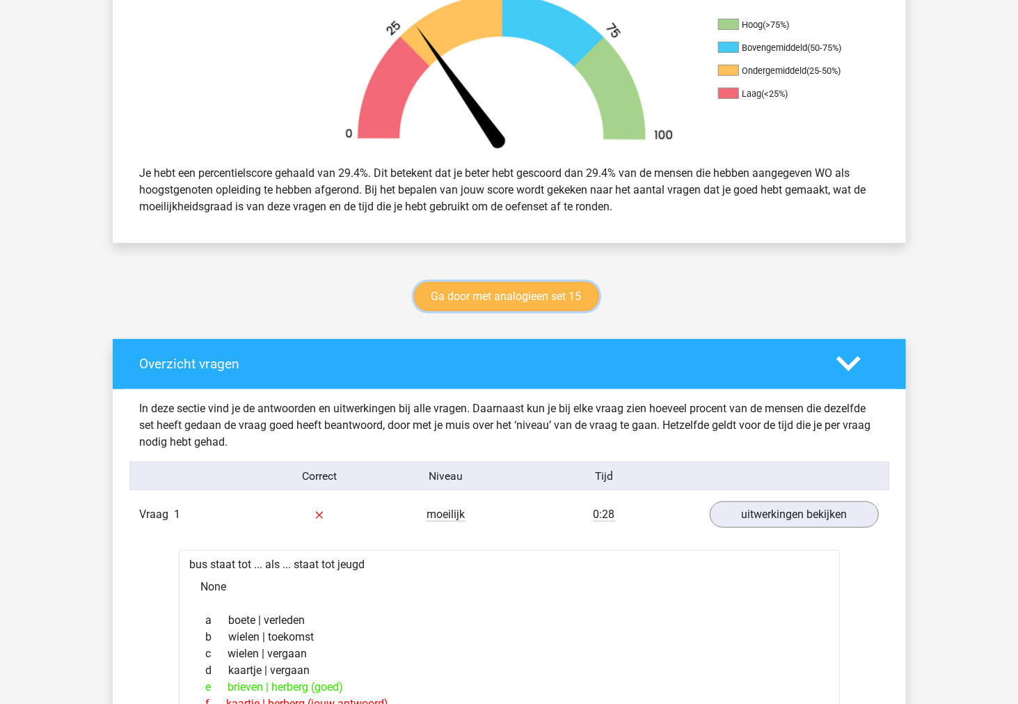
click at [468, 296] on link "Ga door met analogieen set 15" at bounding box center [506, 296] width 185 height 29
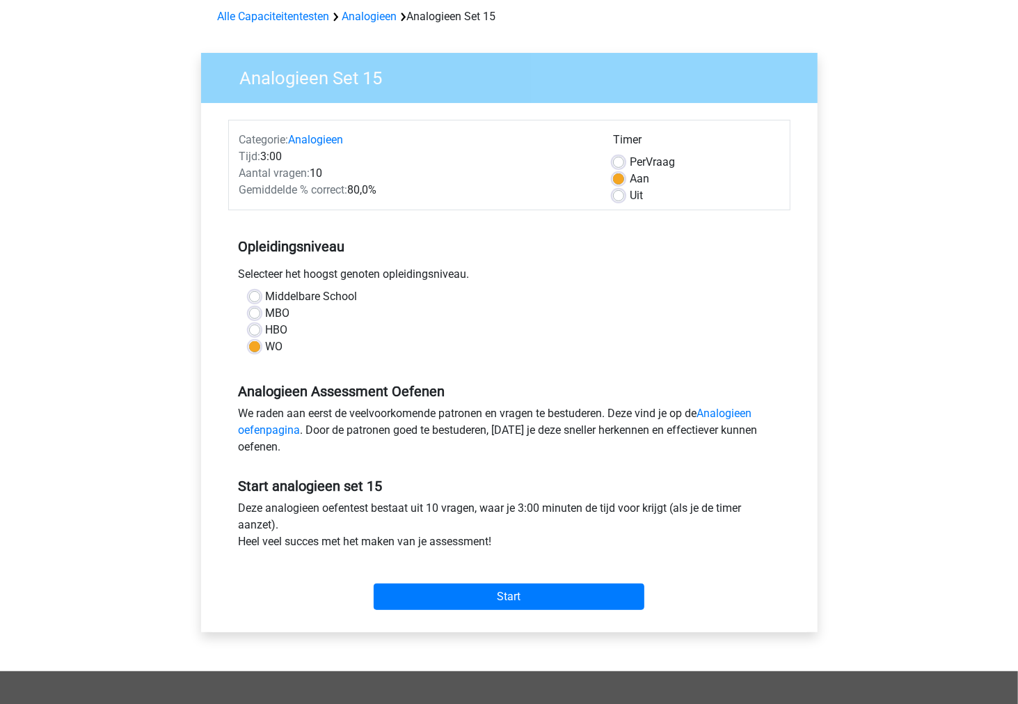
scroll to position [155, 0]
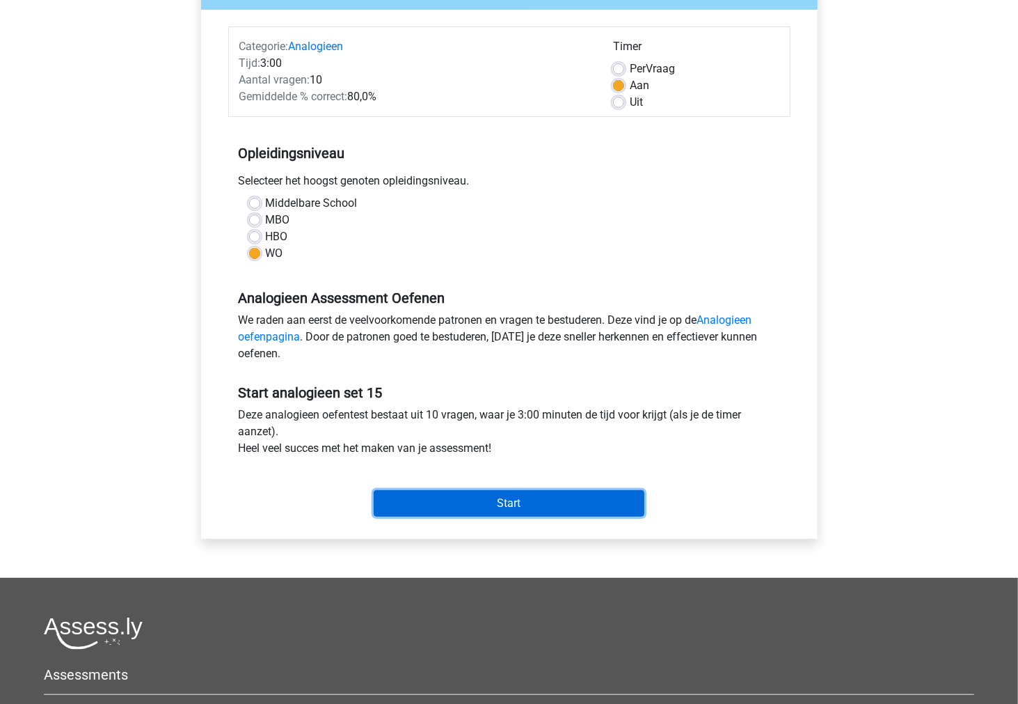
click at [458, 502] on input "Start" at bounding box center [509, 503] width 271 height 26
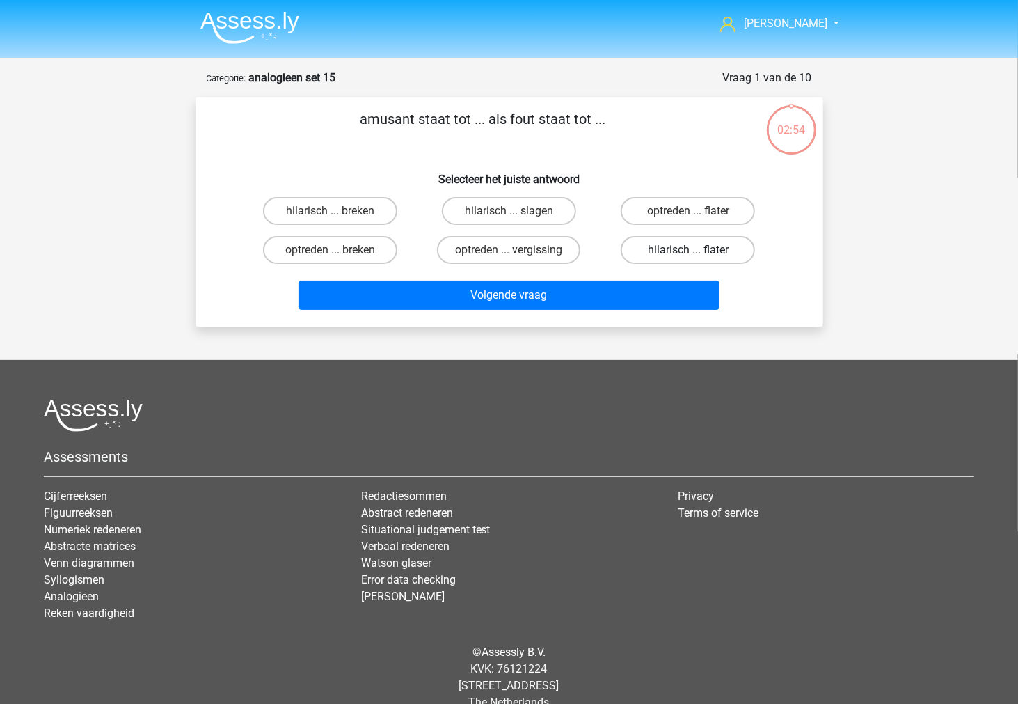
click at [669, 251] on label "hilarisch ... flater" at bounding box center [688, 250] width 134 height 28
click at [688, 251] on input "hilarisch ... flater" at bounding box center [692, 254] width 9 height 9
radio input "true"
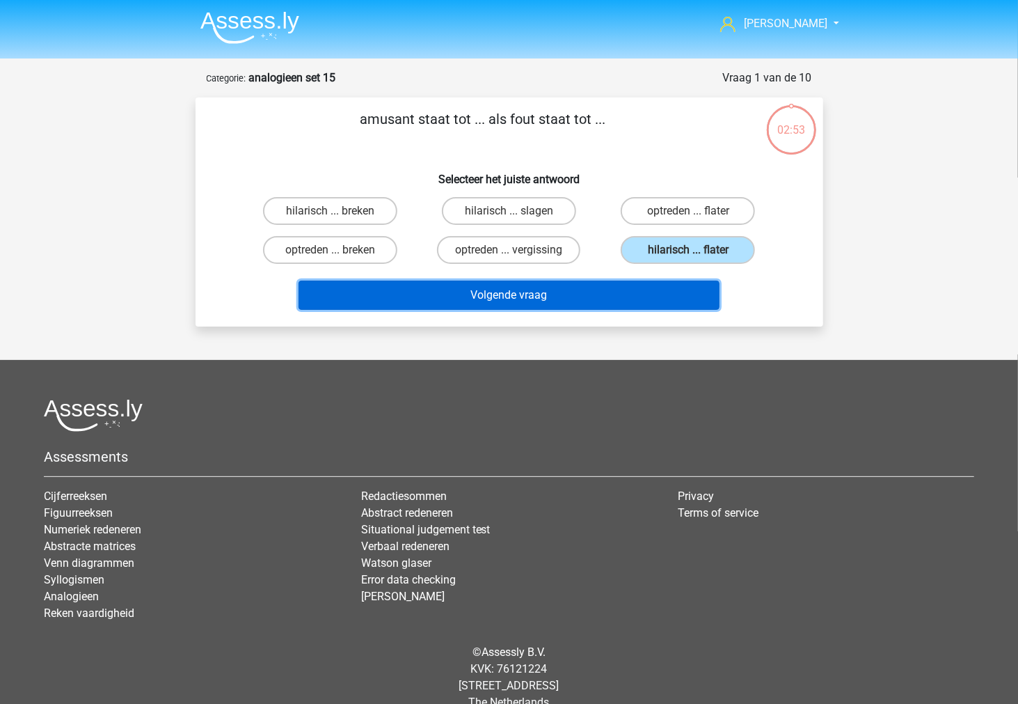
click at [671, 294] on button "Volgende vraag" at bounding box center [509, 294] width 421 height 29
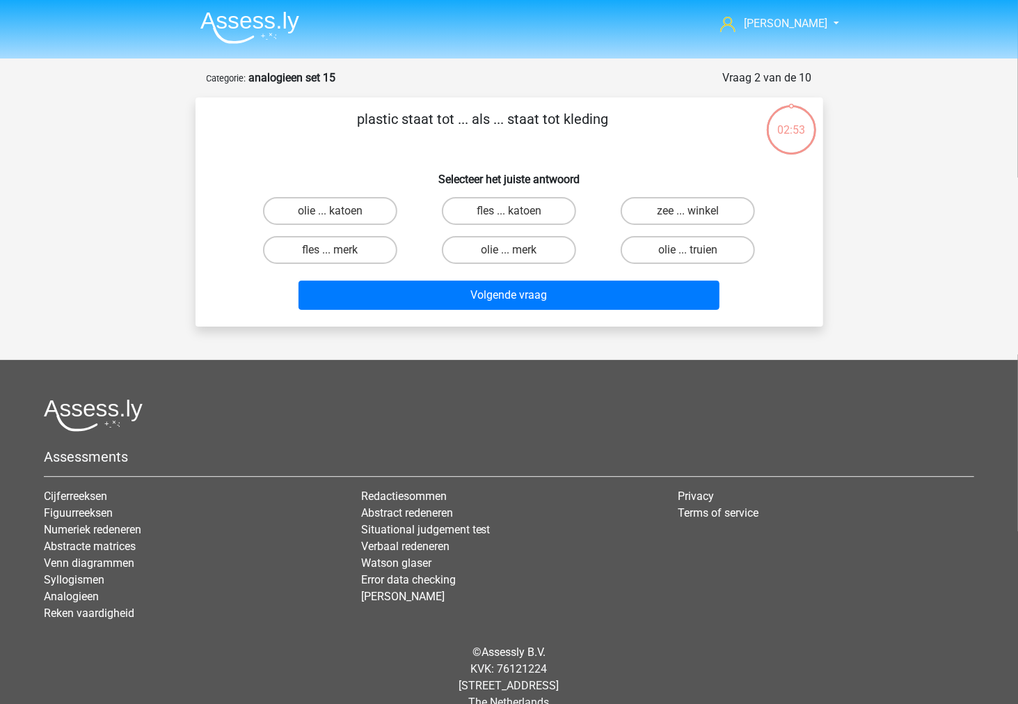
scroll to position [22, 0]
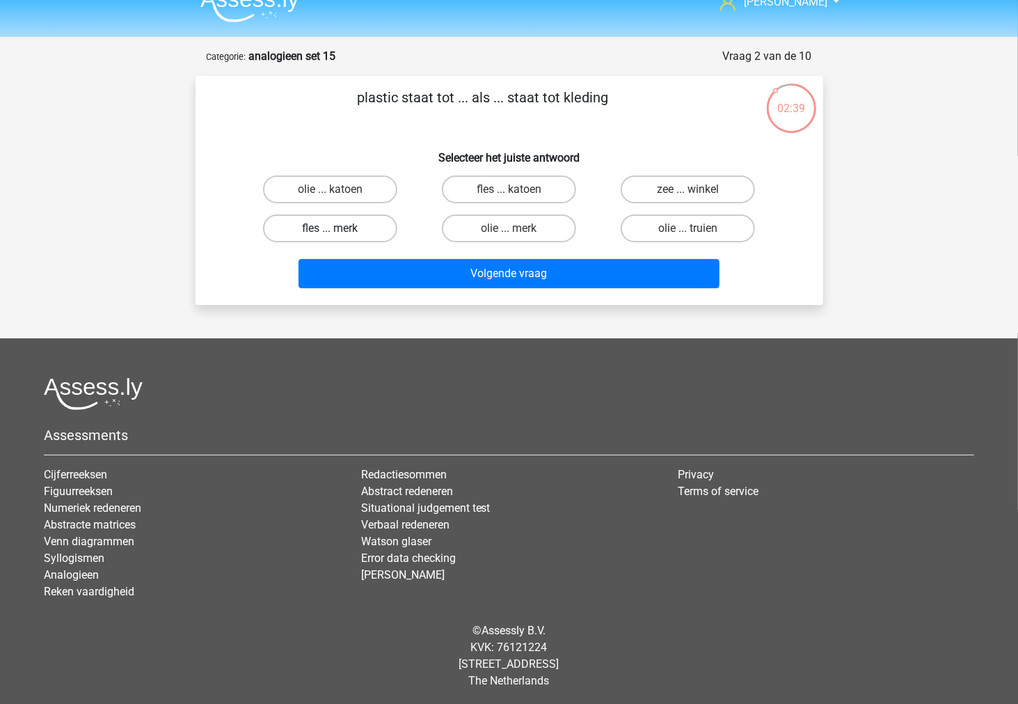
click at [360, 225] on label "fles ... merk" at bounding box center [330, 228] width 134 height 28
click at [339, 228] on input "fles ... merk" at bounding box center [334, 232] width 9 height 9
radio input "true"
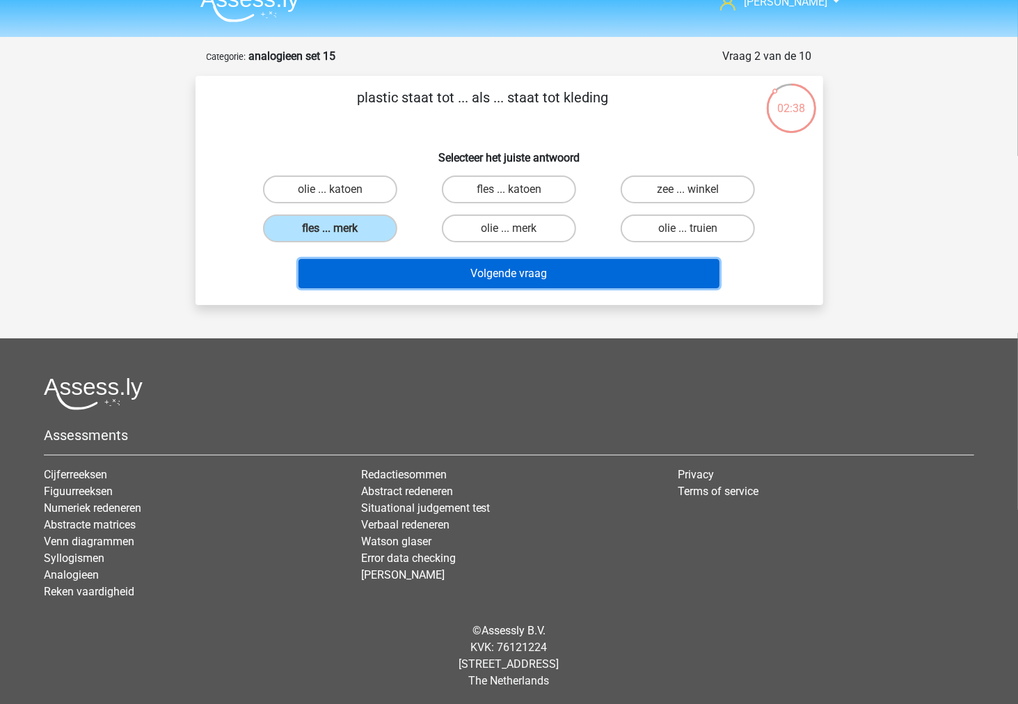
click at [370, 274] on button "Volgende vraag" at bounding box center [509, 273] width 421 height 29
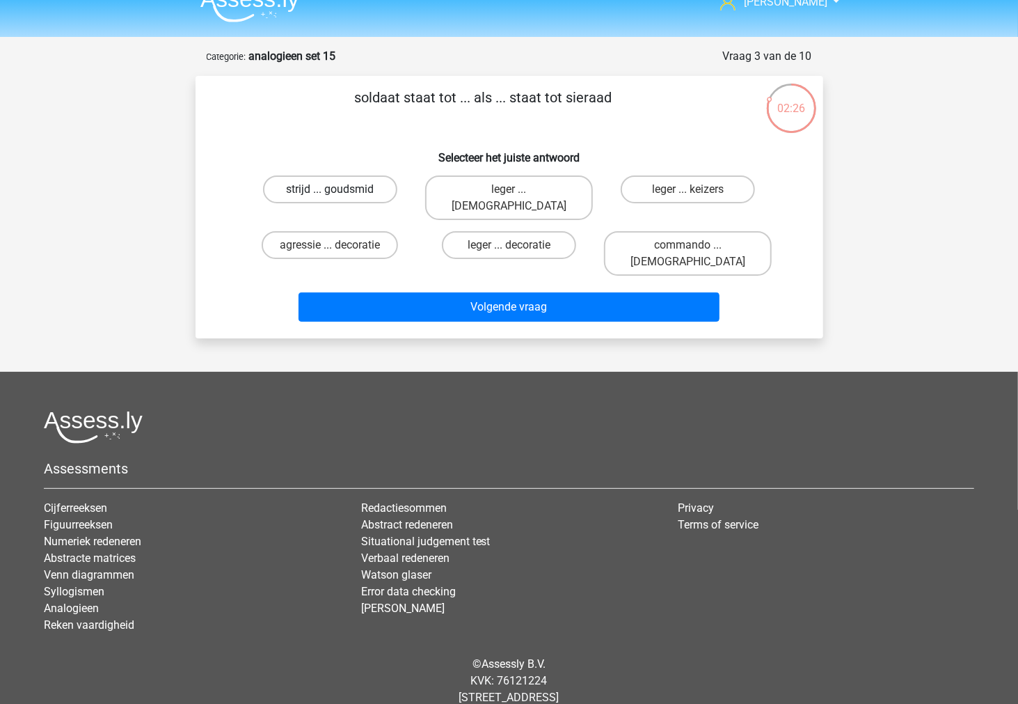
click at [376, 184] on label "strijd ... goudsmid" at bounding box center [330, 189] width 134 height 28
click at [339, 189] on input "strijd ... goudsmid" at bounding box center [334, 193] width 9 height 9
radio input "true"
click at [553, 231] on label "leger ... decoratie" at bounding box center [509, 245] width 134 height 28
click at [518, 245] on input "leger ... decoratie" at bounding box center [513, 249] width 9 height 9
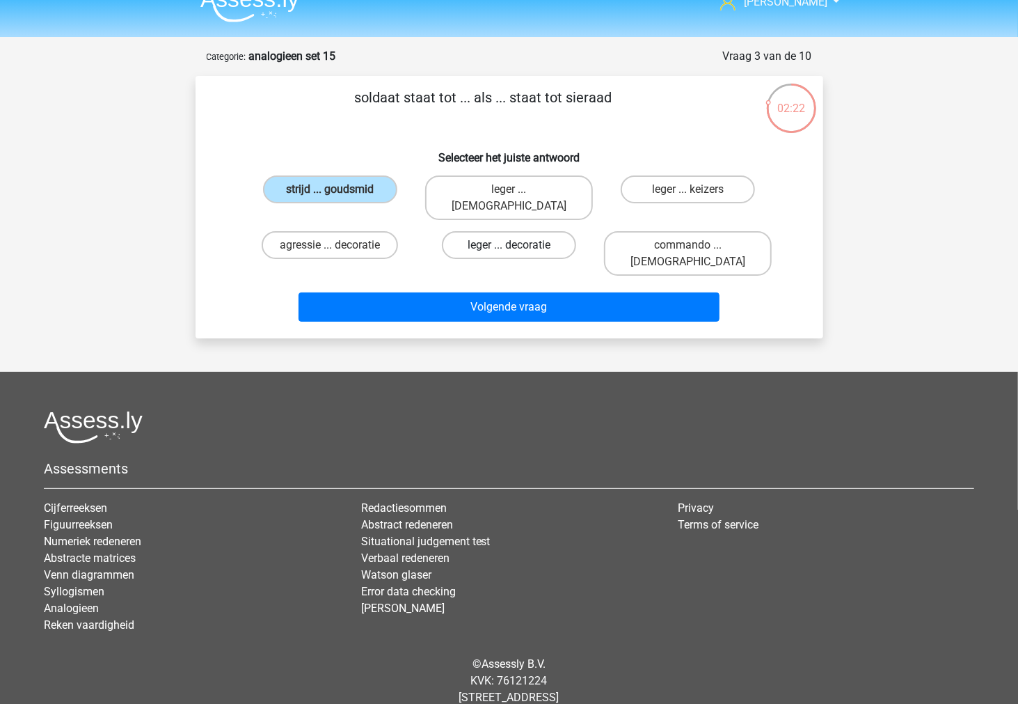
radio input "true"
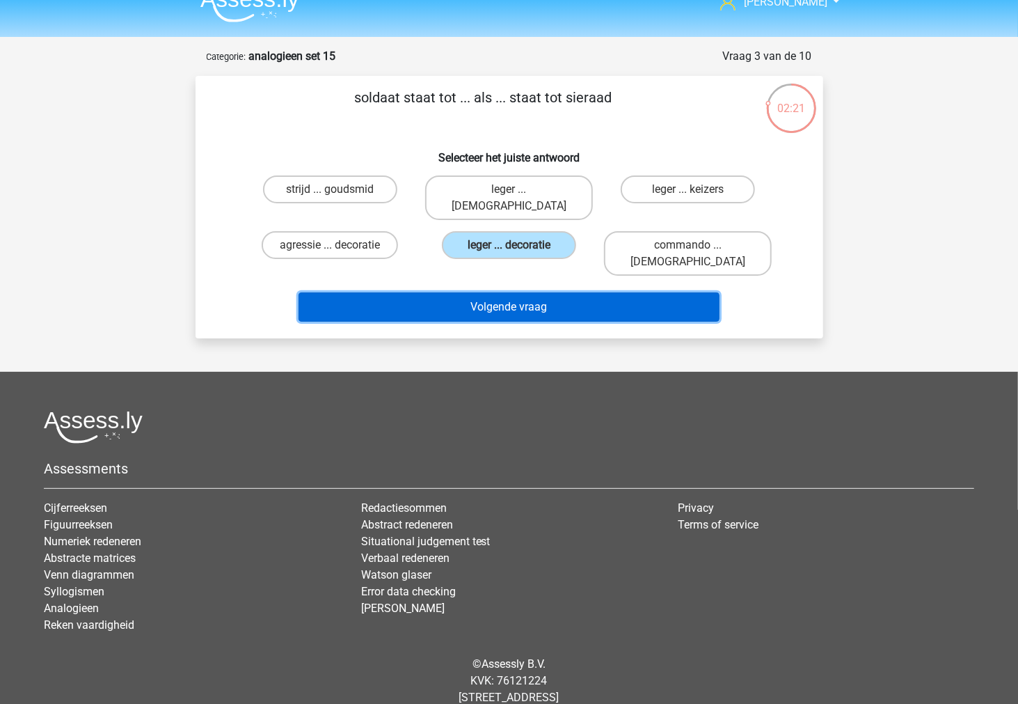
click at [566, 292] on button "Volgende vraag" at bounding box center [509, 306] width 421 height 29
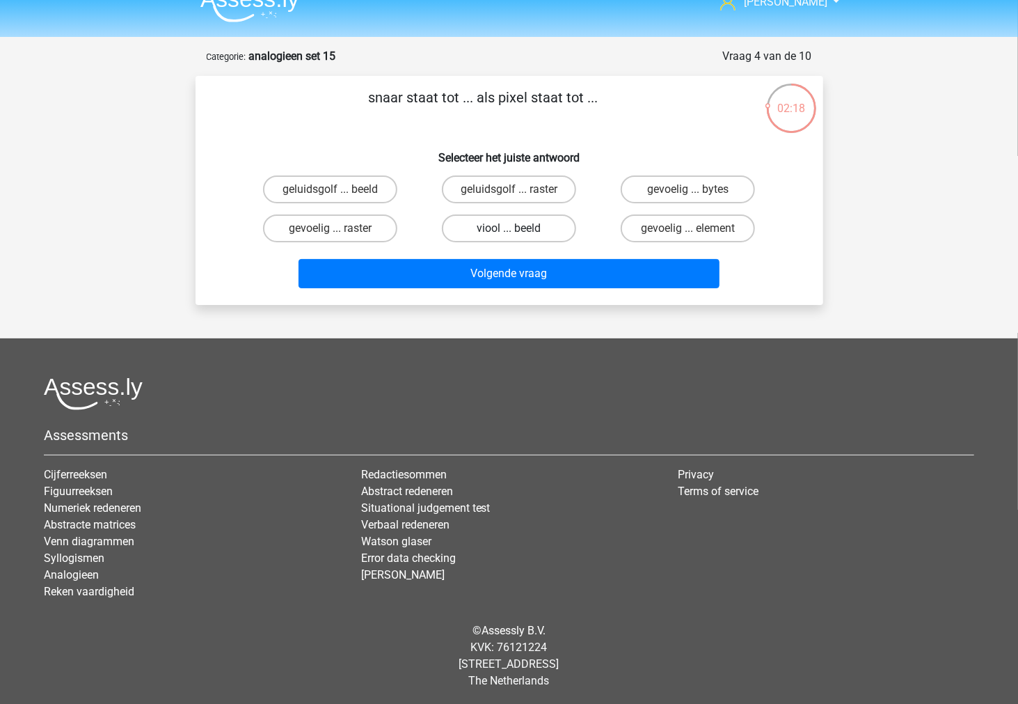
click at [540, 228] on label "viool ... beeld" at bounding box center [509, 228] width 134 height 28
click at [518, 228] on input "viool ... beeld" at bounding box center [513, 232] width 9 height 9
radio input "true"
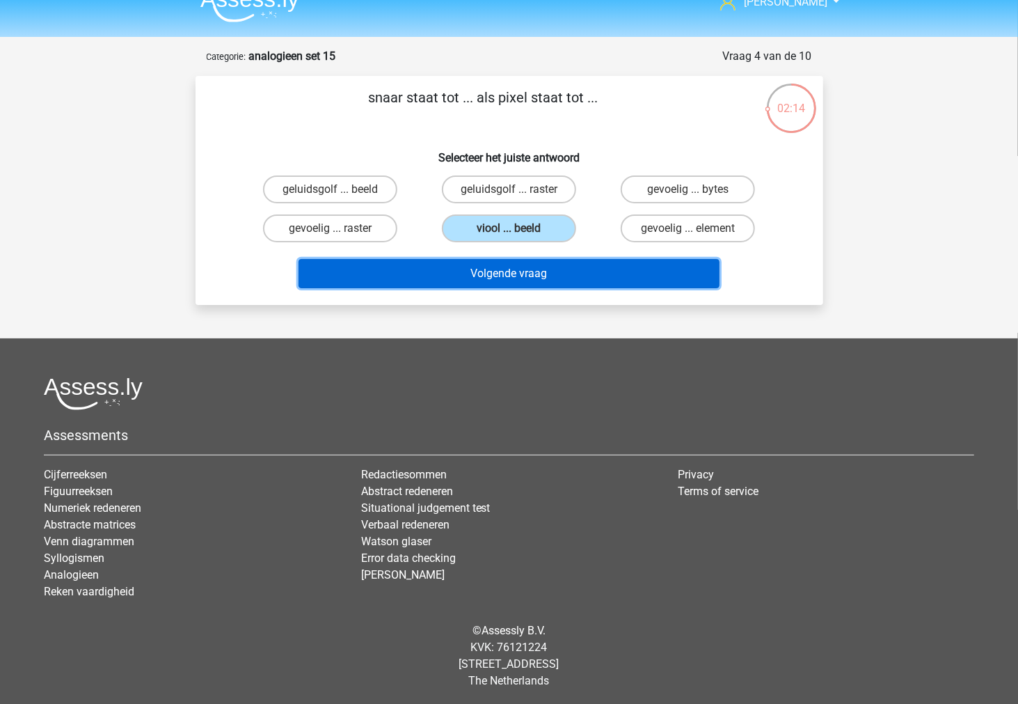
click at [590, 275] on button "Volgende vraag" at bounding box center [509, 273] width 421 height 29
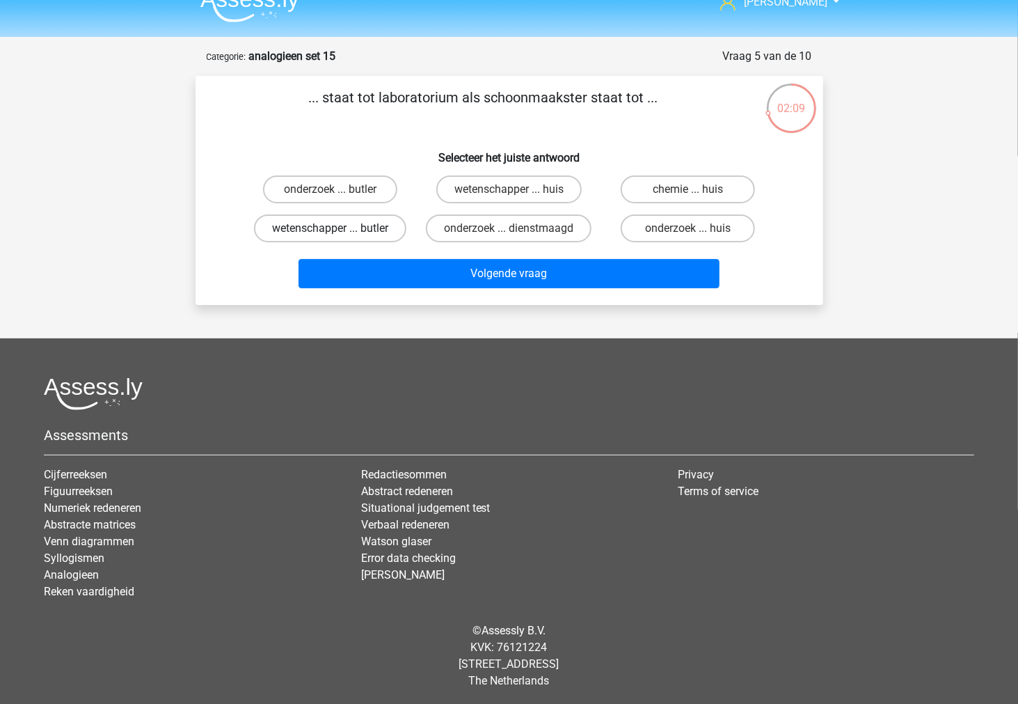
click at [374, 220] on label "wetenschapper ... butler" at bounding box center [330, 228] width 152 height 28
click at [339, 228] on input "wetenschapper ... butler" at bounding box center [334, 232] width 9 height 9
radio input "true"
click at [640, 223] on label "onderzoek ... huis" at bounding box center [688, 228] width 134 height 28
click at [688, 228] on input "onderzoek ... huis" at bounding box center [692, 232] width 9 height 9
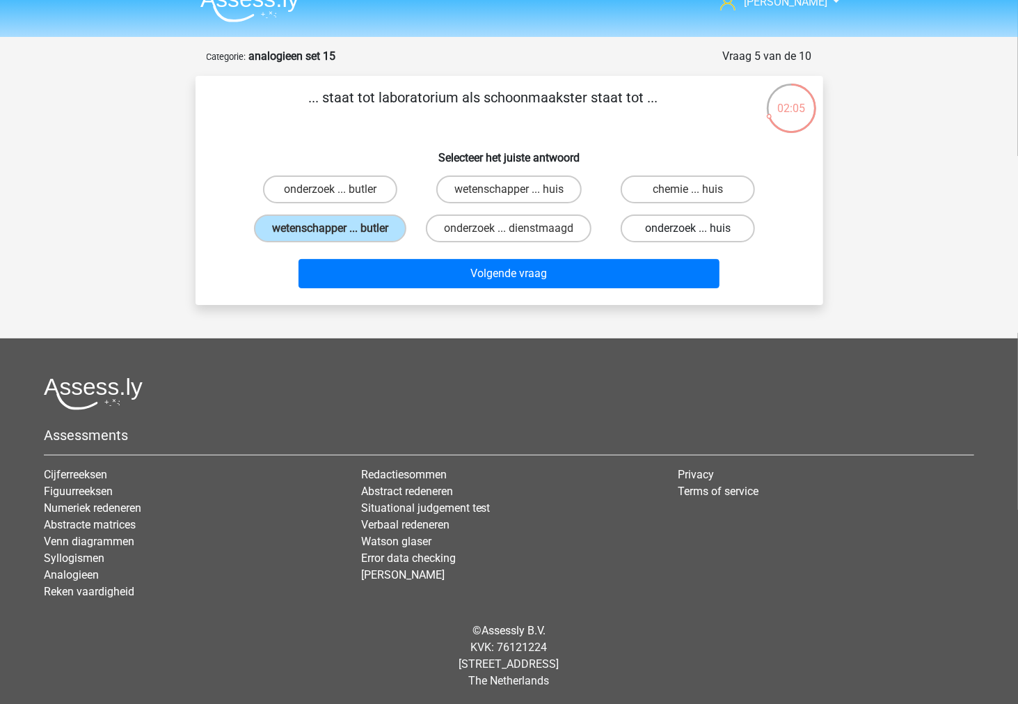
radio input "true"
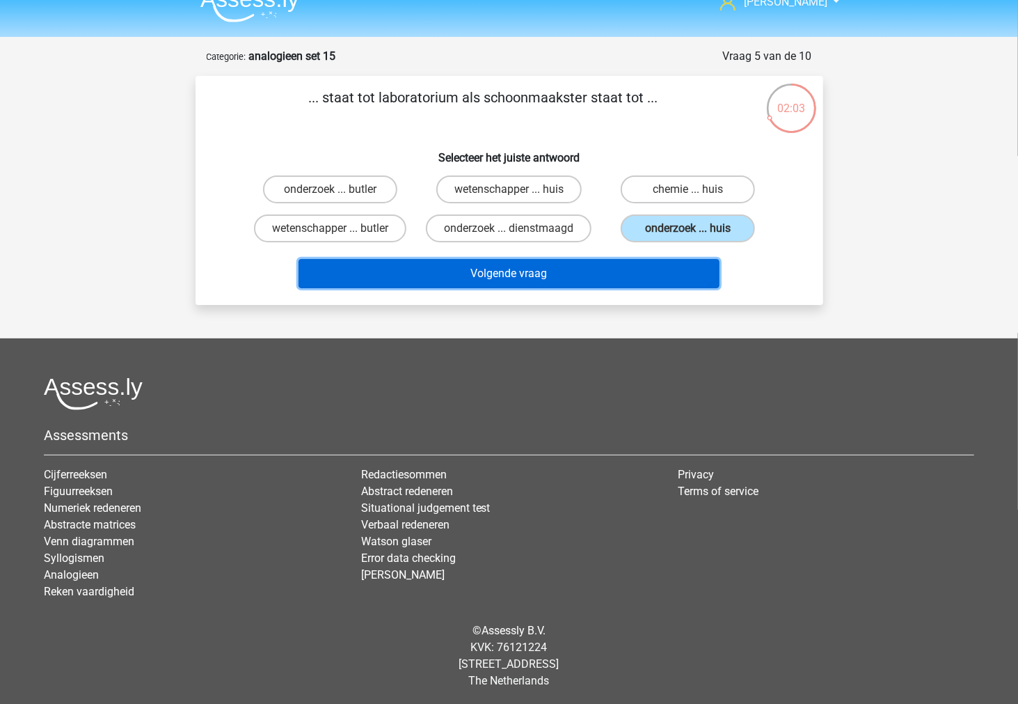
click at [642, 259] on button "Volgende vraag" at bounding box center [509, 273] width 421 height 29
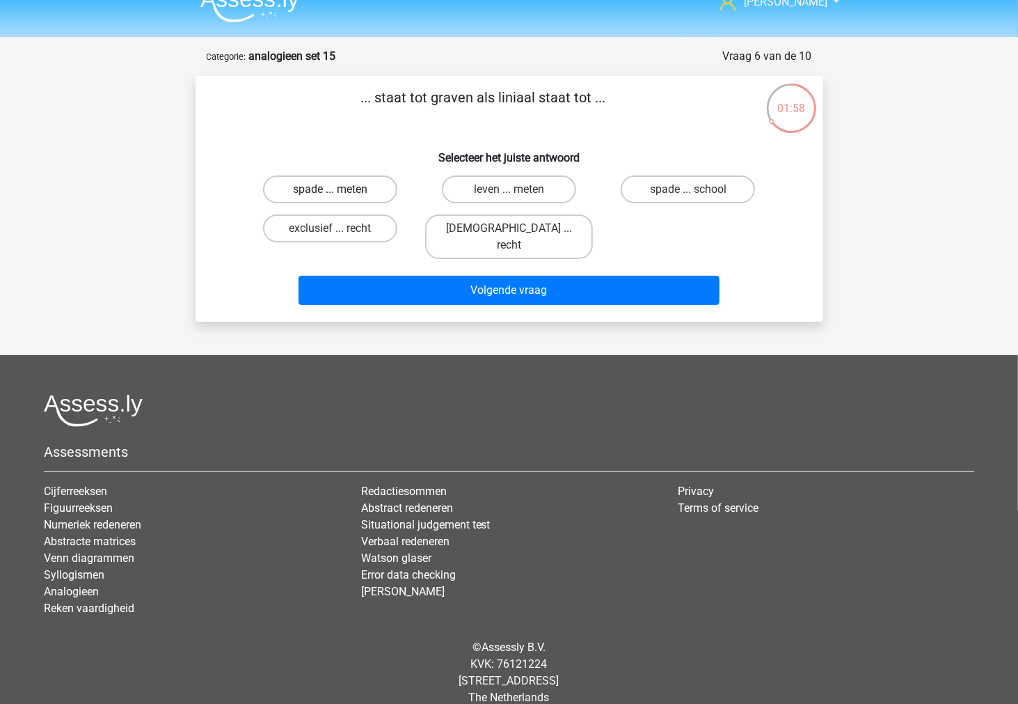
click at [366, 189] on label "spade ... meten" at bounding box center [330, 189] width 134 height 28
click at [339, 189] on input "spade ... meten" at bounding box center [334, 193] width 9 height 9
radio input "true"
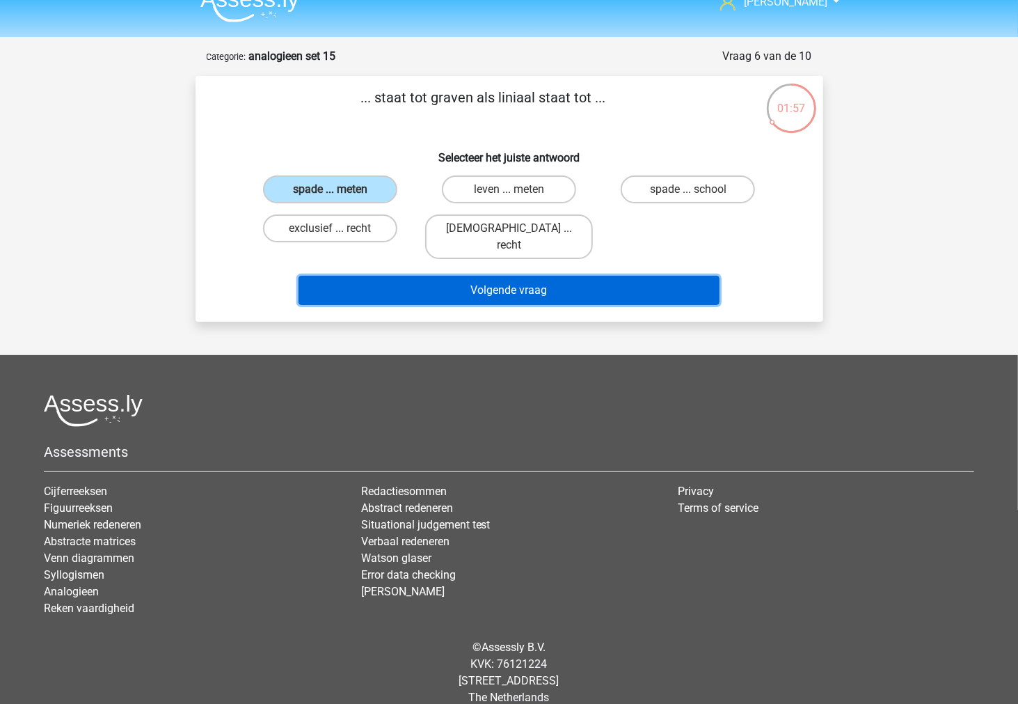
click at [386, 276] on button "Volgende vraag" at bounding box center [509, 290] width 421 height 29
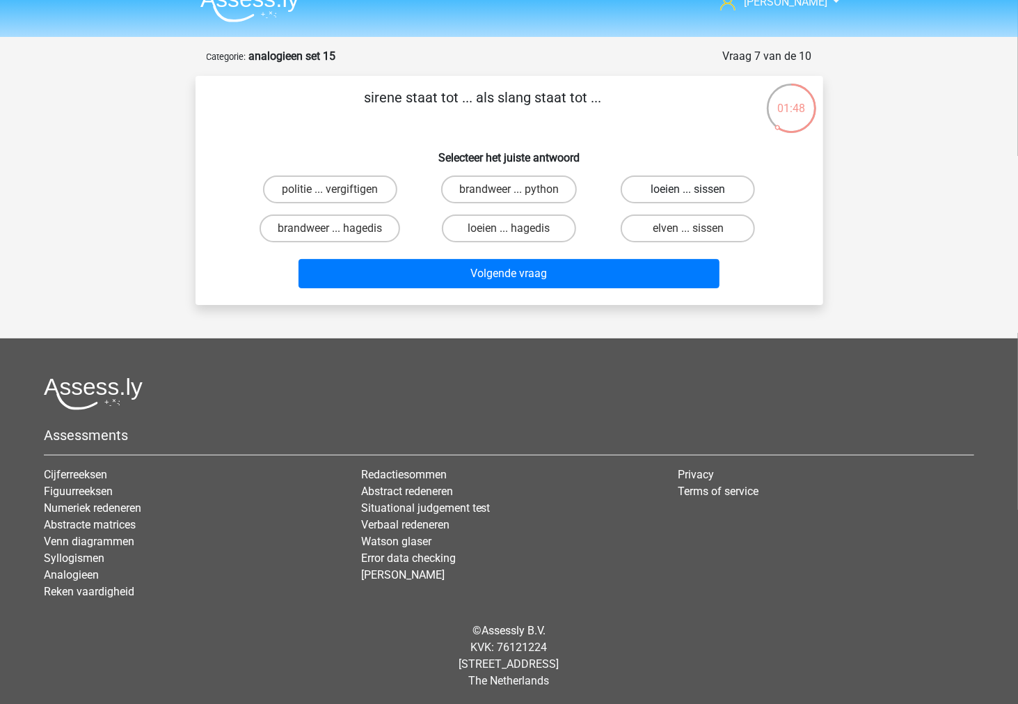
click at [729, 193] on label "loeien ... sissen" at bounding box center [688, 189] width 134 height 28
click at [697, 193] on input "loeien ... sissen" at bounding box center [692, 193] width 9 height 9
radio input "true"
click at [553, 196] on label "brandweer ... python" at bounding box center [509, 189] width 136 height 28
click at [518, 196] on input "brandweer ... python" at bounding box center [513, 193] width 9 height 9
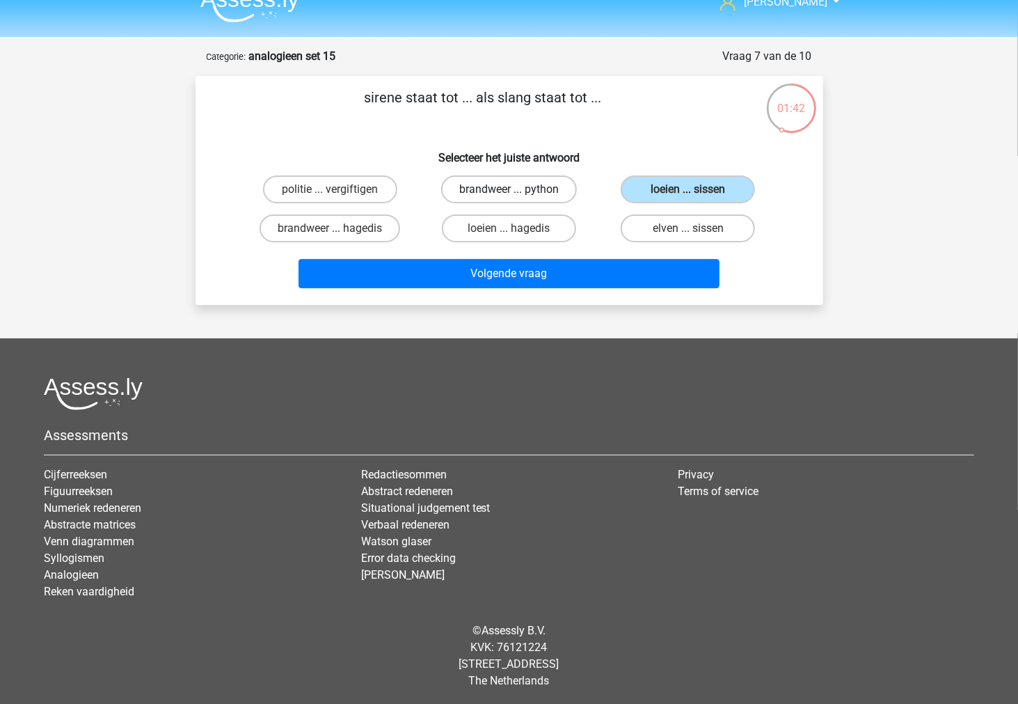
radio input "true"
click at [670, 198] on label "loeien ... sissen" at bounding box center [688, 189] width 134 height 28
click at [688, 198] on input "loeien ... sissen" at bounding box center [692, 193] width 9 height 9
radio input "true"
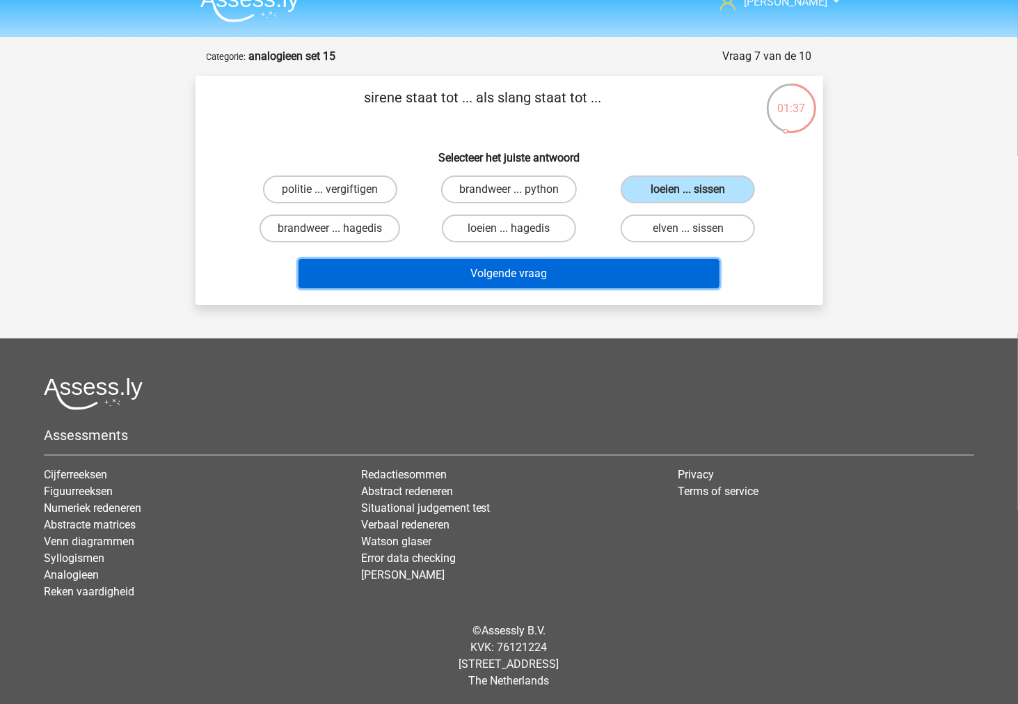
click at [596, 271] on button "Volgende vraag" at bounding box center [509, 273] width 421 height 29
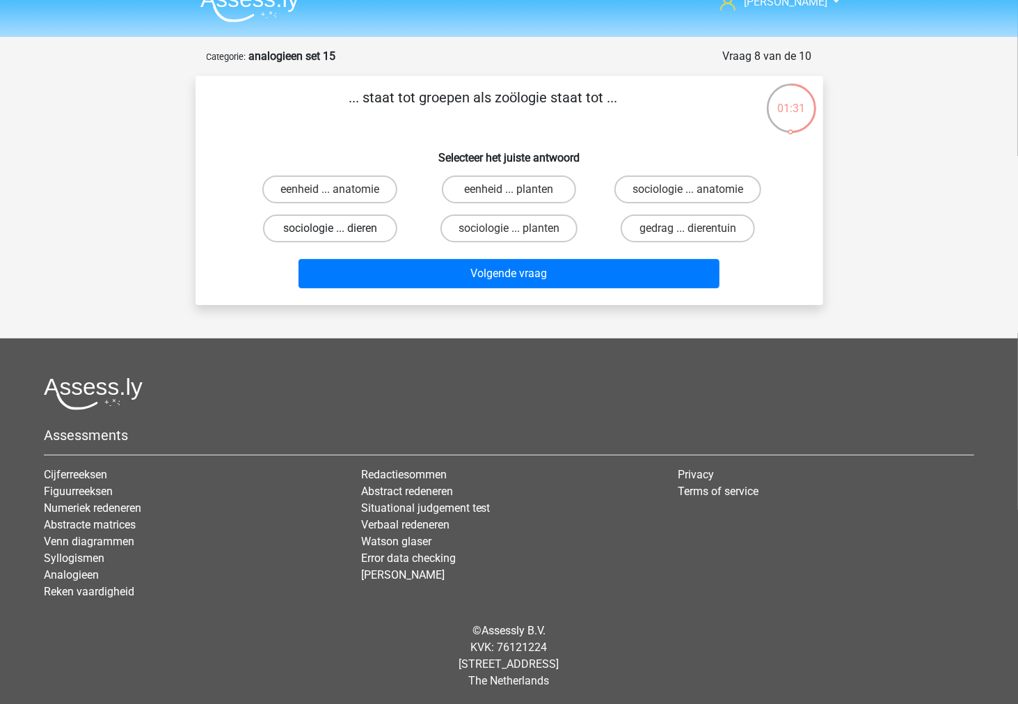
click at [379, 225] on label "sociologie ... dieren" at bounding box center [330, 228] width 134 height 28
click at [339, 228] on input "sociologie ... dieren" at bounding box center [334, 232] width 9 height 9
radio input "true"
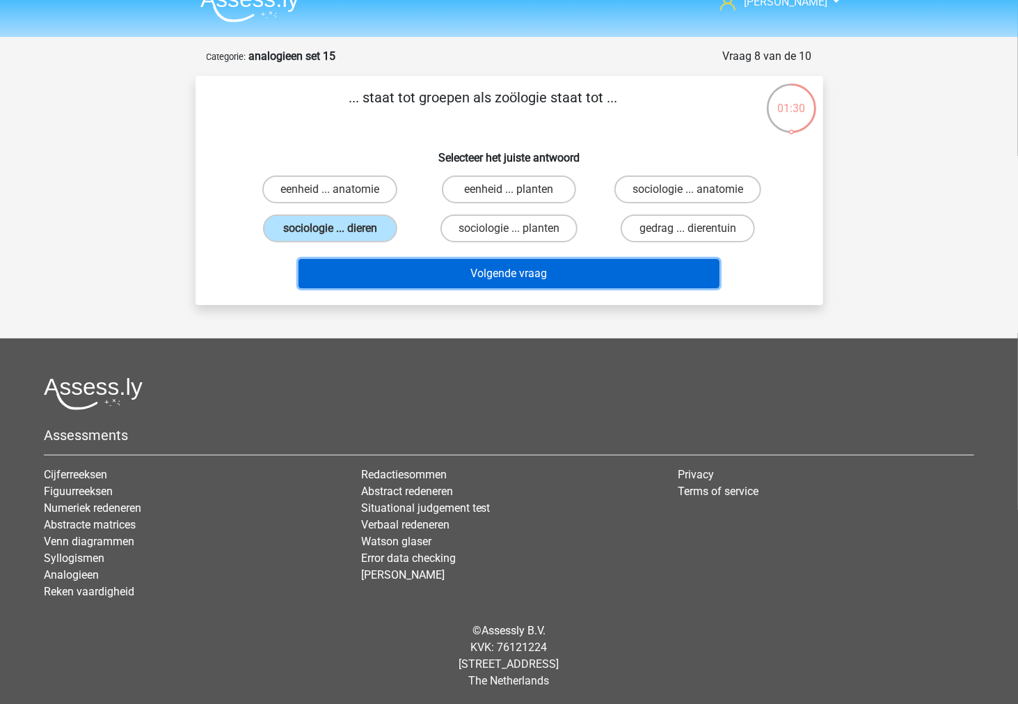
click at [351, 262] on button "Volgende vraag" at bounding box center [509, 273] width 421 height 29
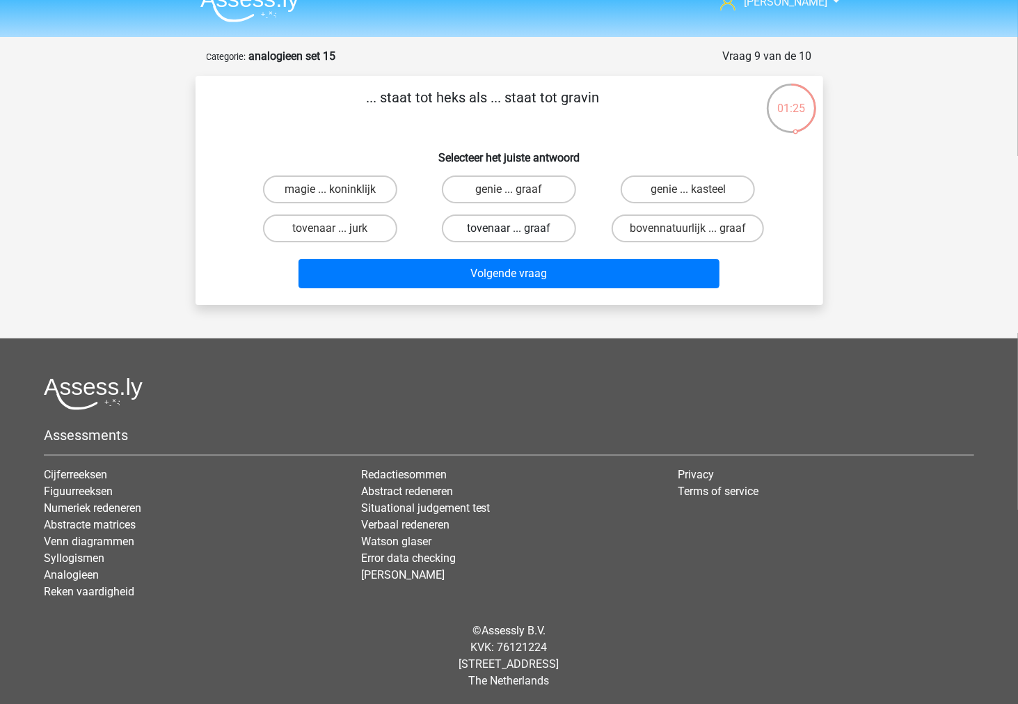
click at [499, 223] on label "tovenaar ... graaf" at bounding box center [509, 228] width 134 height 28
click at [509, 228] on input "tovenaar ... graaf" at bounding box center [513, 232] width 9 height 9
radio input "true"
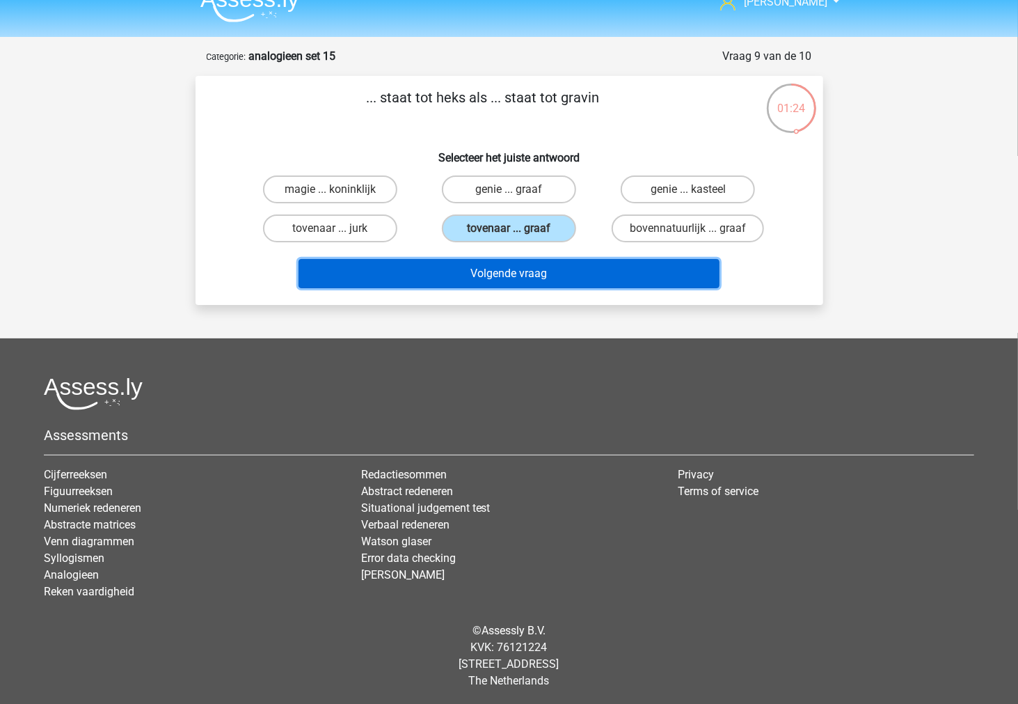
click at [482, 285] on button "Volgende vraag" at bounding box center [509, 273] width 421 height 29
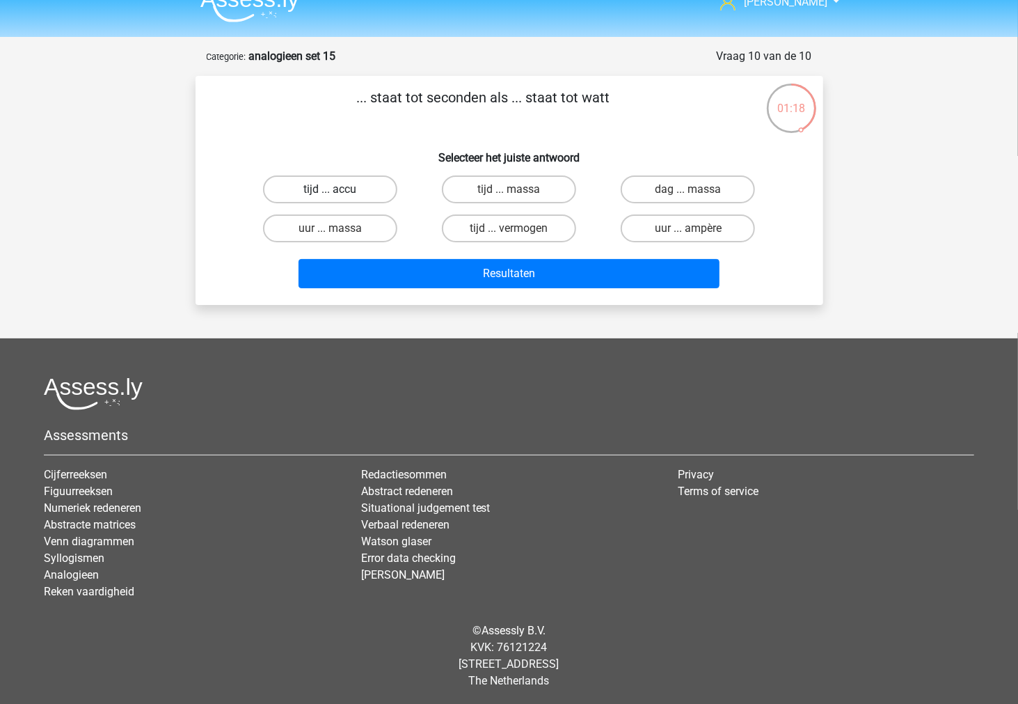
click at [367, 199] on label "tijd ... accu" at bounding box center [330, 189] width 134 height 28
click at [339, 198] on input "tijd ... accu" at bounding box center [334, 193] width 9 height 9
radio input "true"
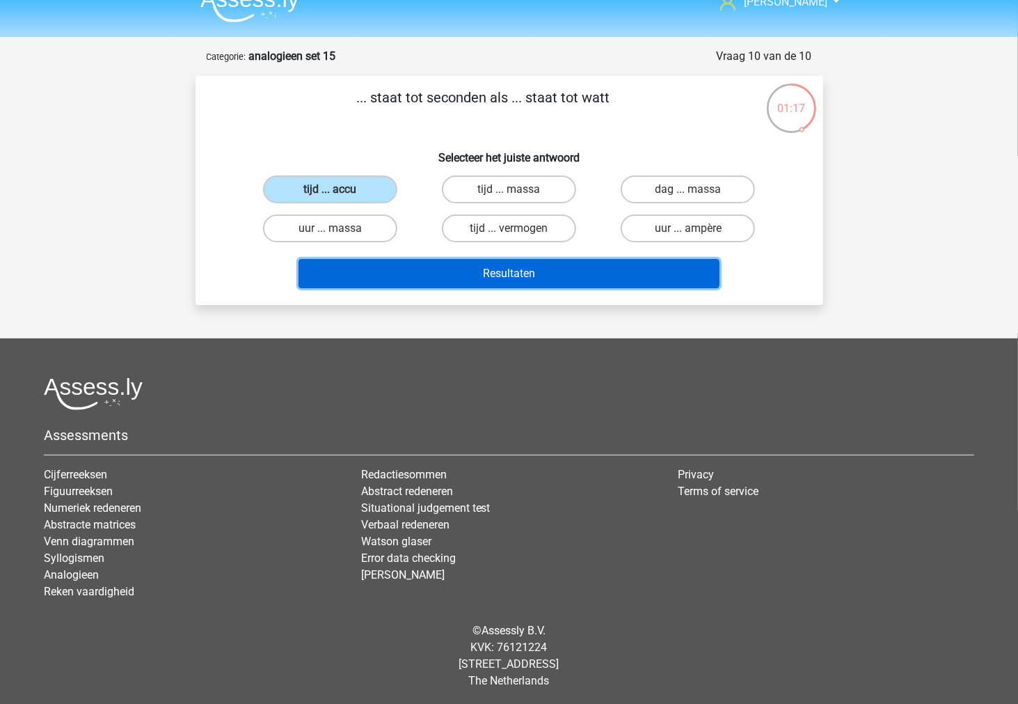
click at [393, 264] on button "Resultaten" at bounding box center [509, 273] width 421 height 29
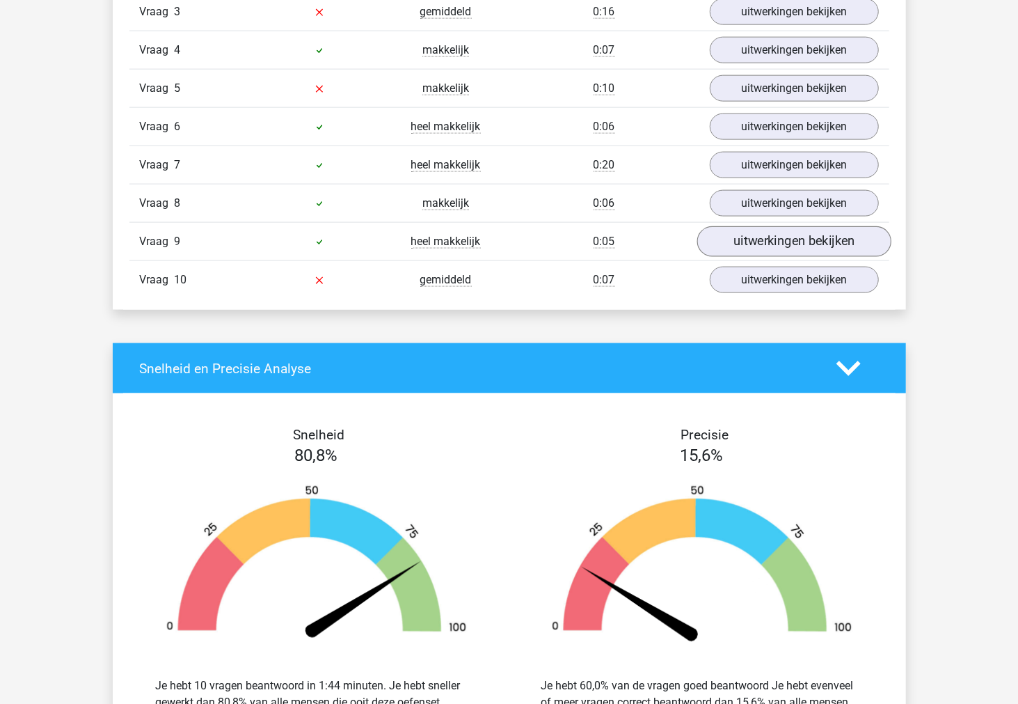
scroll to position [1034, 0]
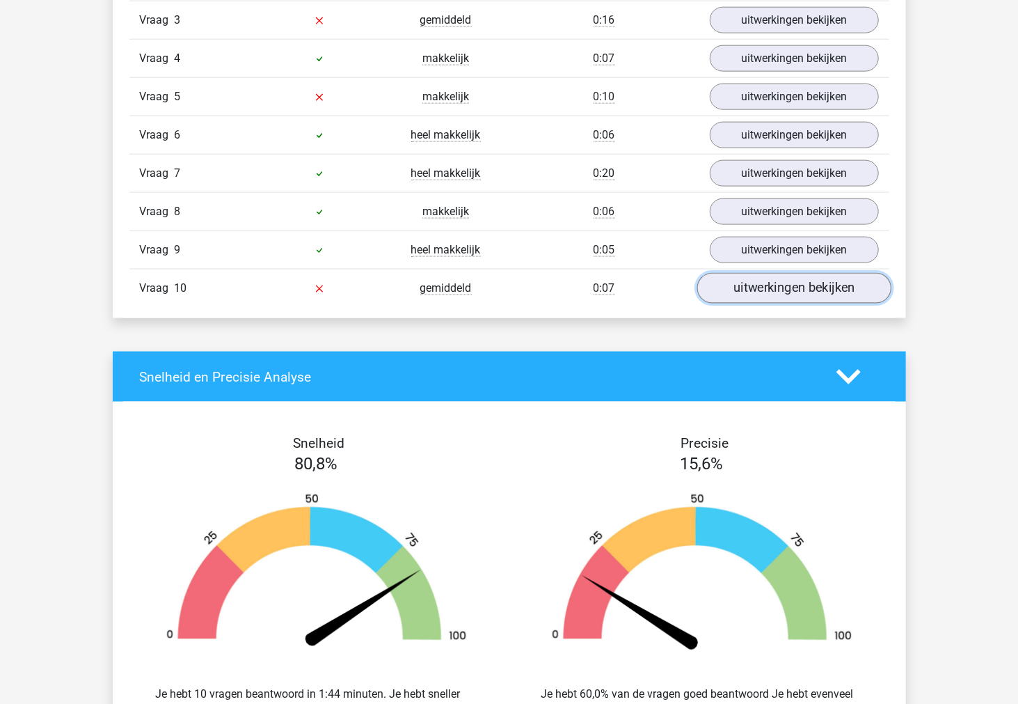
click at [755, 289] on link "uitwerkingen bekijken" at bounding box center [794, 289] width 194 height 31
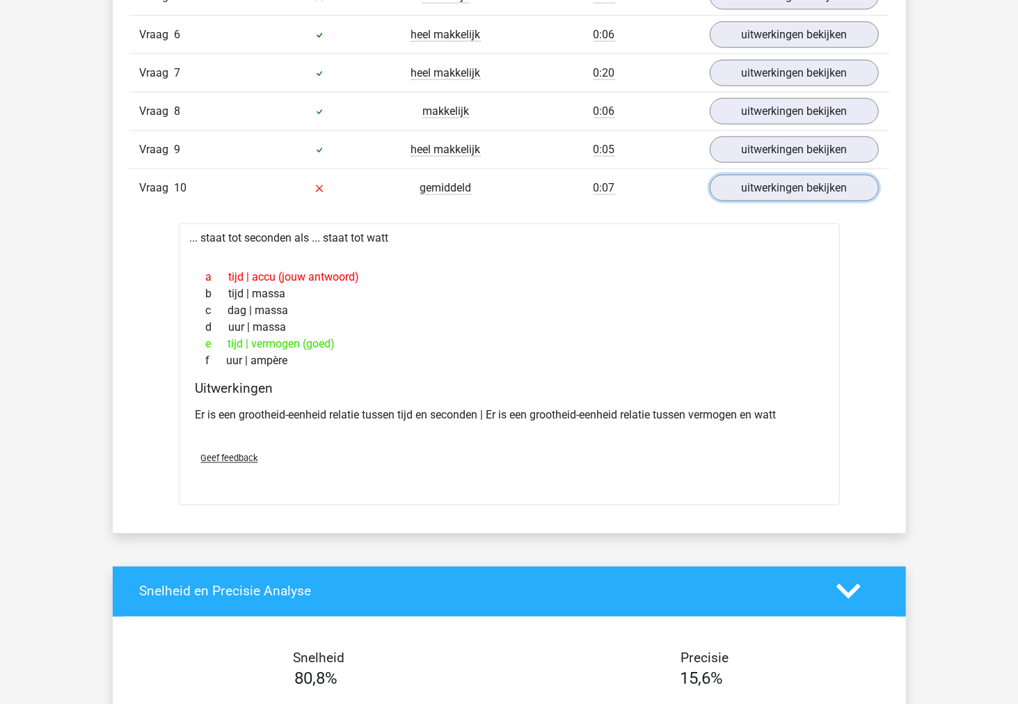
scroll to position [1111, 0]
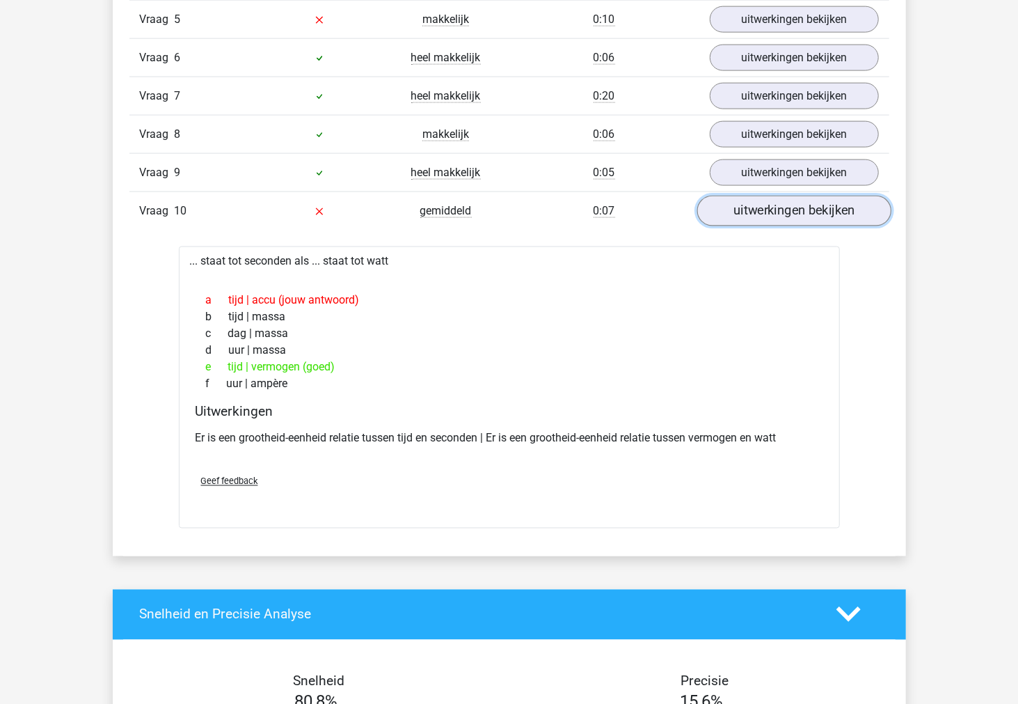
click at [750, 212] on link "uitwerkingen bekijken" at bounding box center [794, 211] width 194 height 31
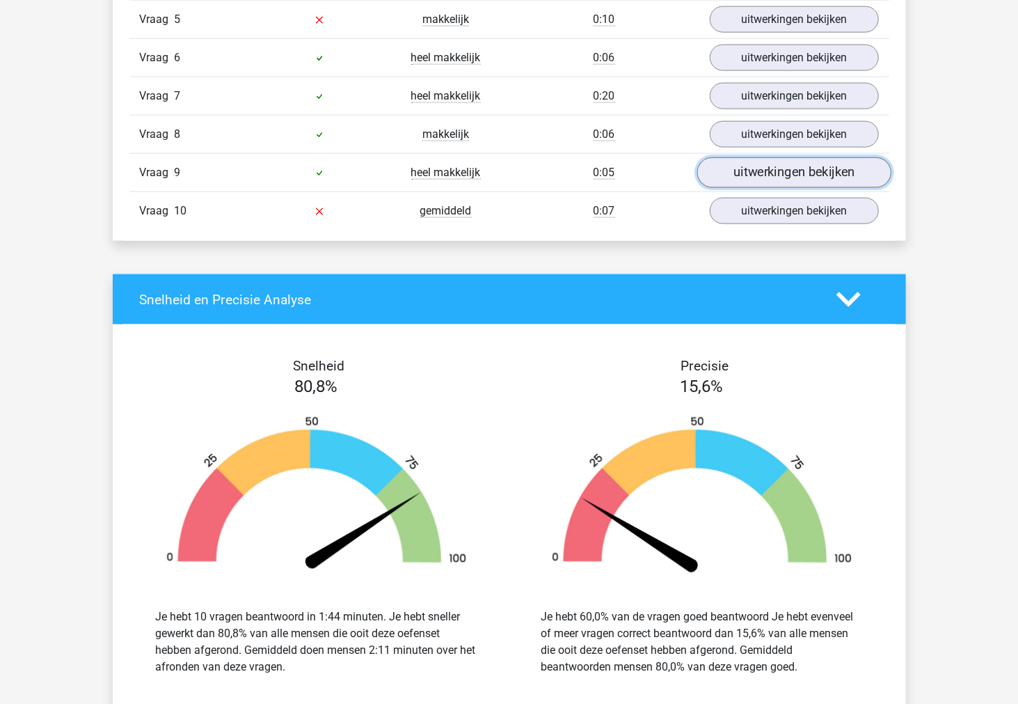
click at [740, 184] on link "uitwerkingen bekijken" at bounding box center [794, 173] width 194 height 31
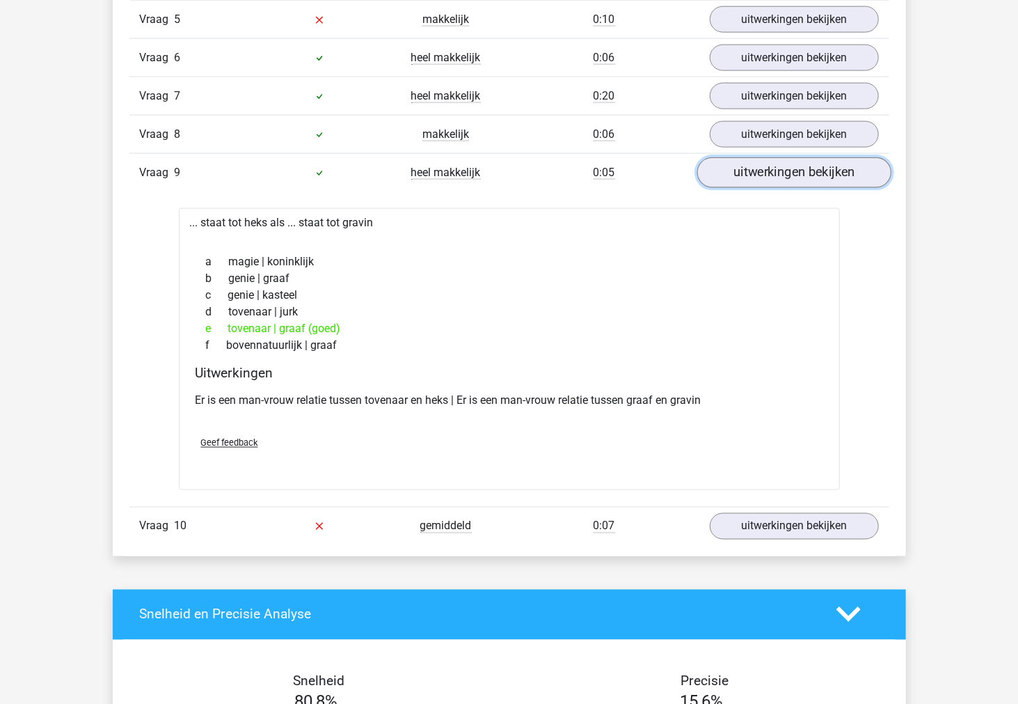
click at [740, 184] on link "uitwerkingen bekijken" at bounding box center [794, 173] width 194 height 31
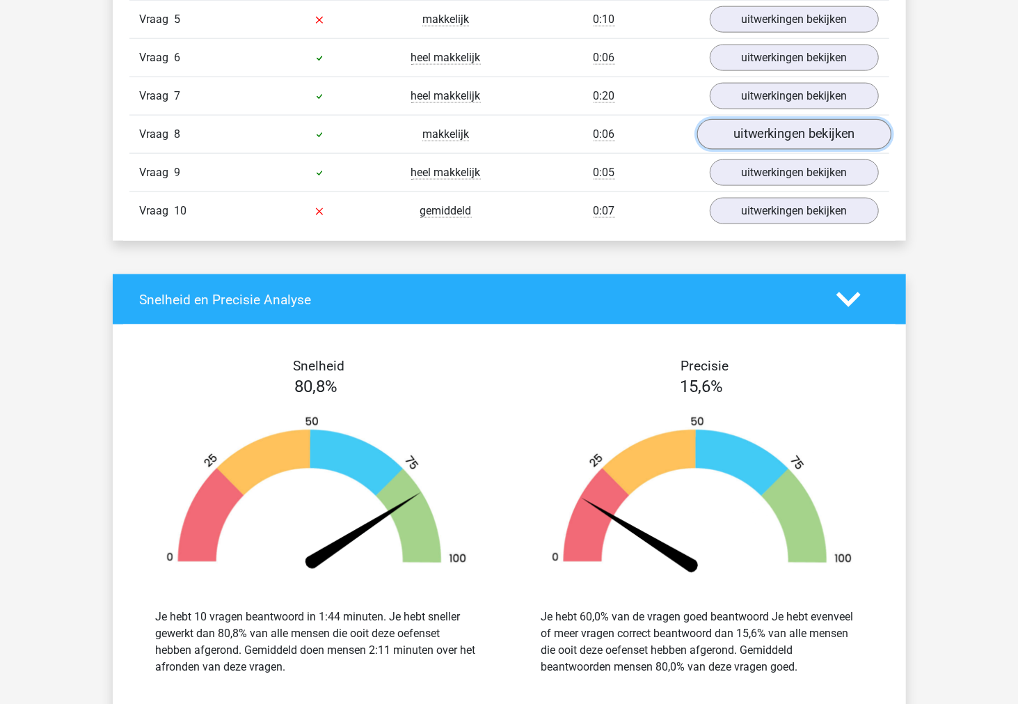
click at [743, 144] on link "uitwerkingen bekijken" at bounding box center [794, 135] width 194 height 31
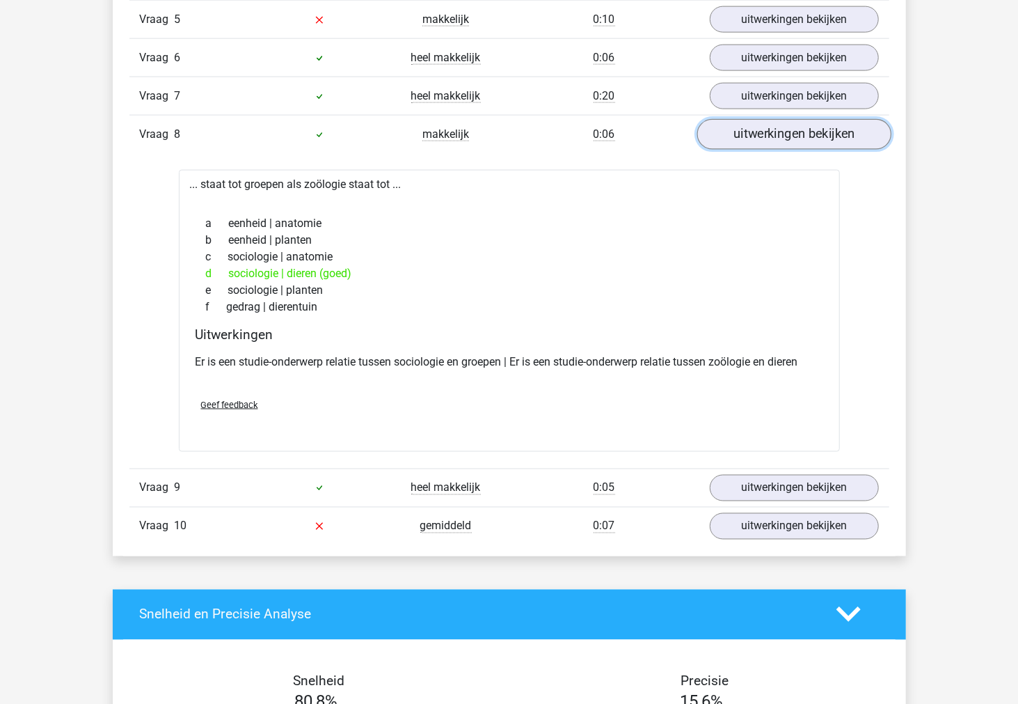
click at [743, 144] on link "uitwerkingen bekijken" at bounding box center [794, 135] width 194 height 31
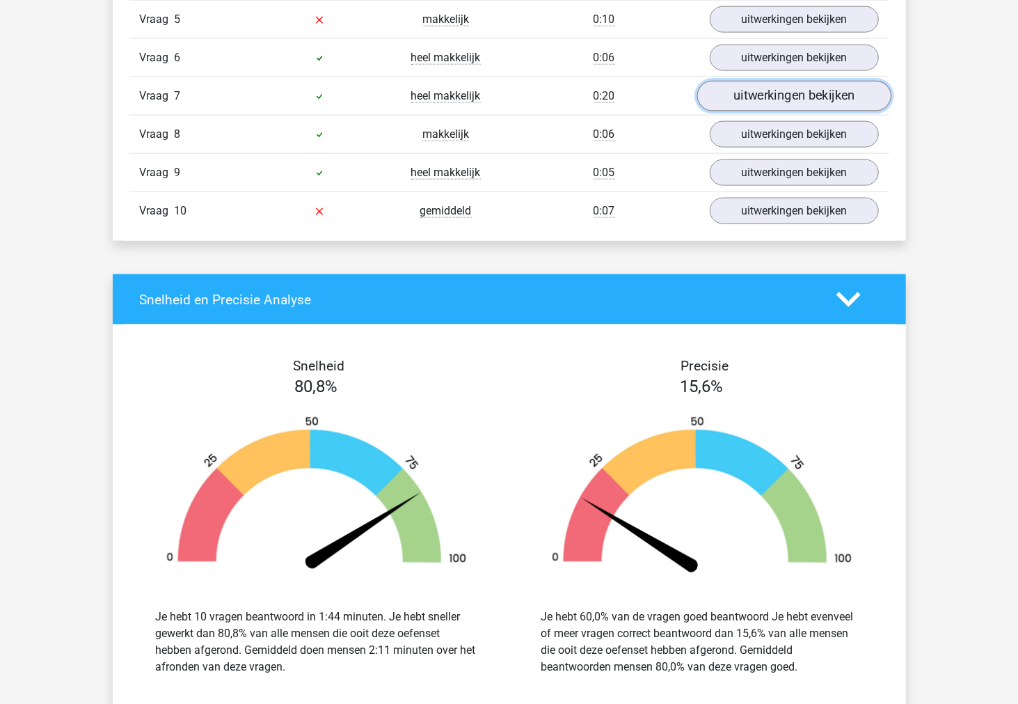
click at [741, 99] on link "uitwerkingen bekijken" at bounding box center [794, 96] width 194 height 31
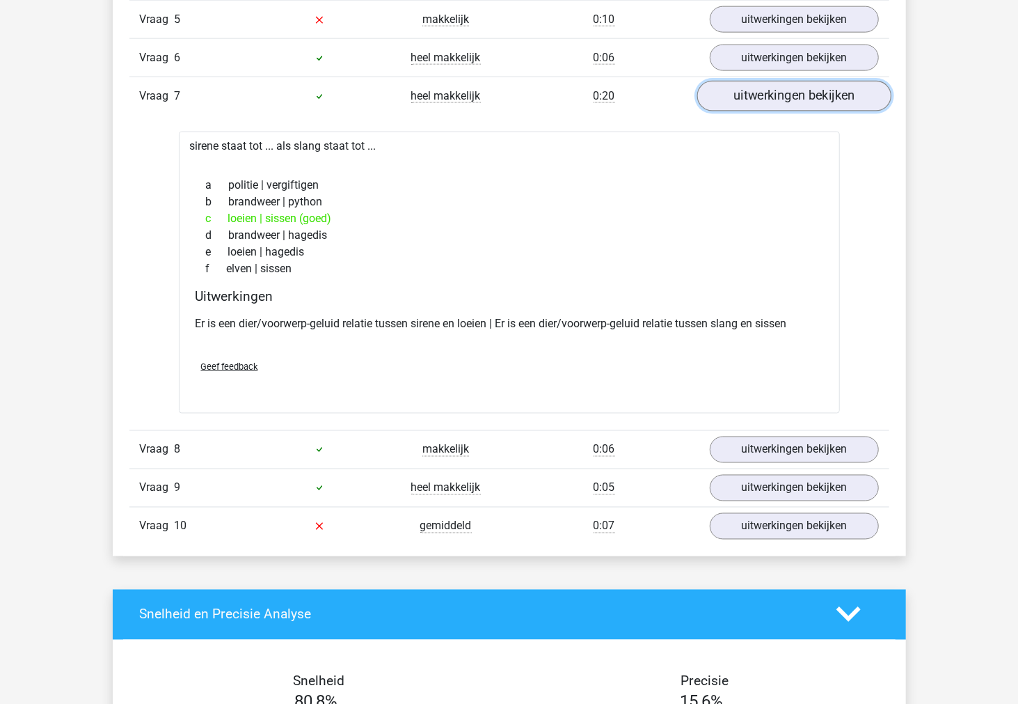
click at [741, 99] on link "uitwerkingen bekijken" at bounding box center [794, 96] width 194 height 31
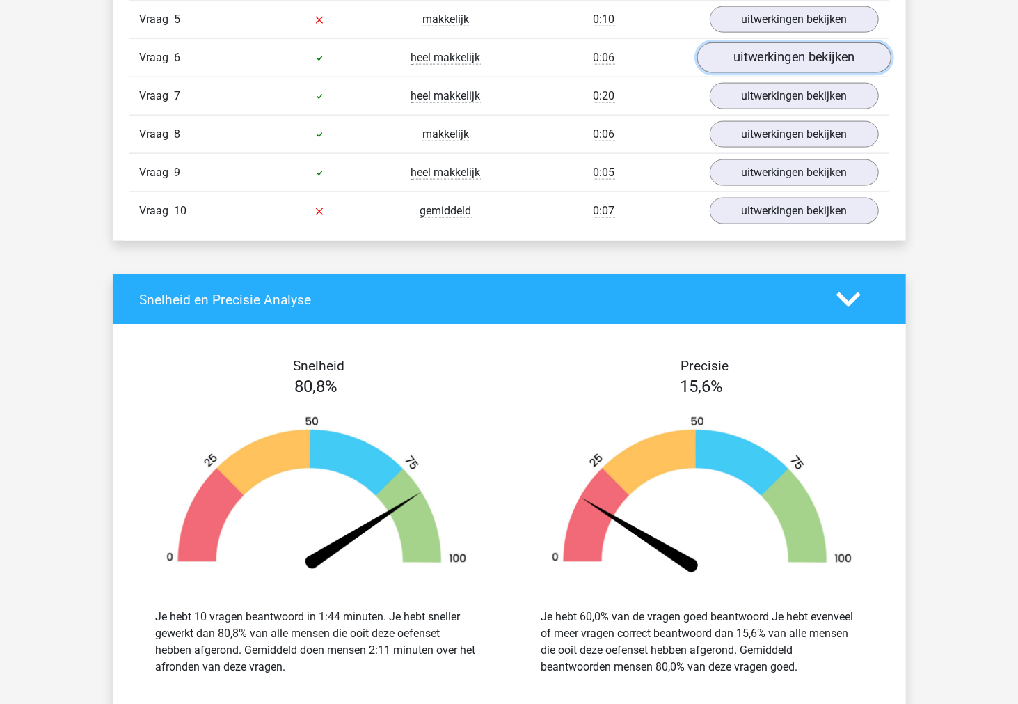
click at [745, 65] on link "uitwerkingen bekijken" at bounding box center [794, 58] width 194 height 31
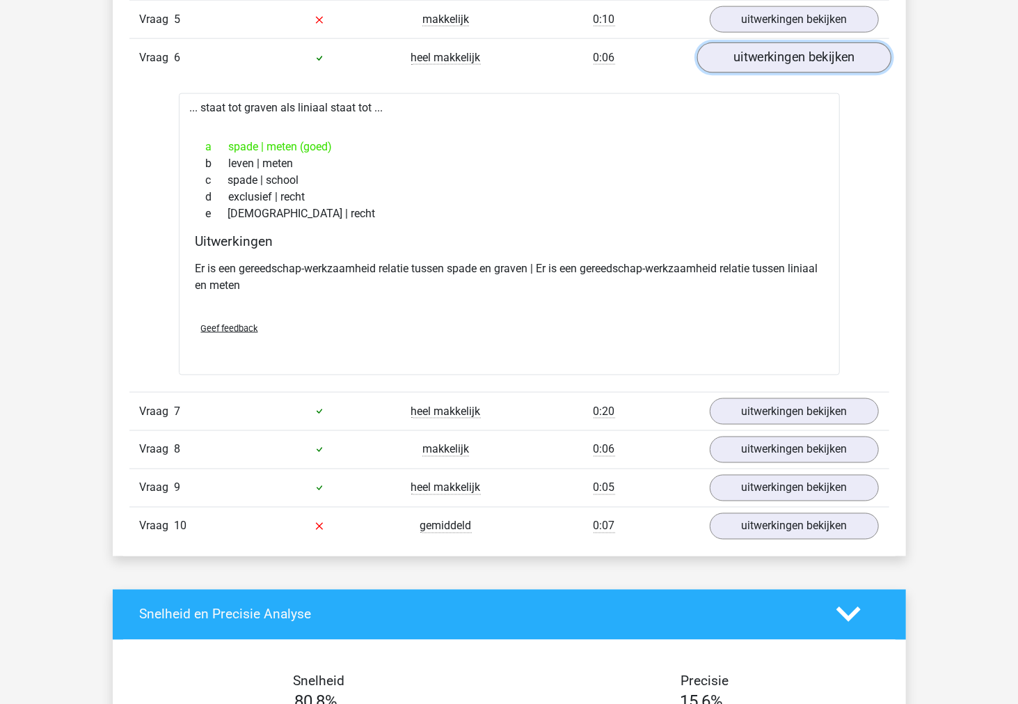
click at [745, 65] on link "uitwerkingen bekijken" at bounding box center [794, 58] width 194 height 31
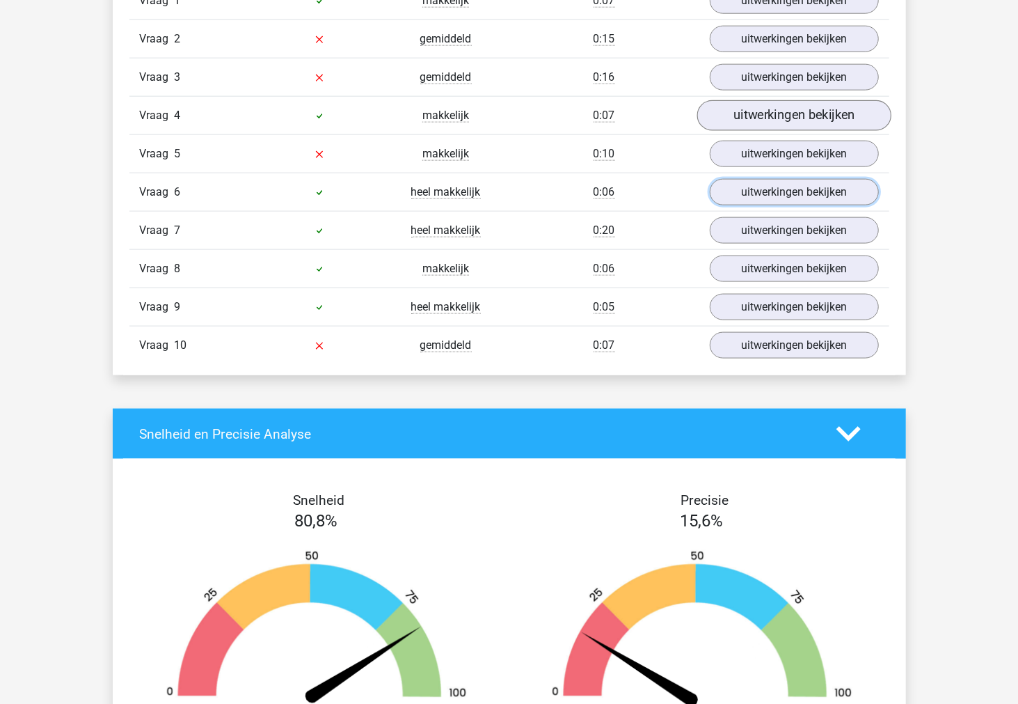
scroll to position [957, 0]
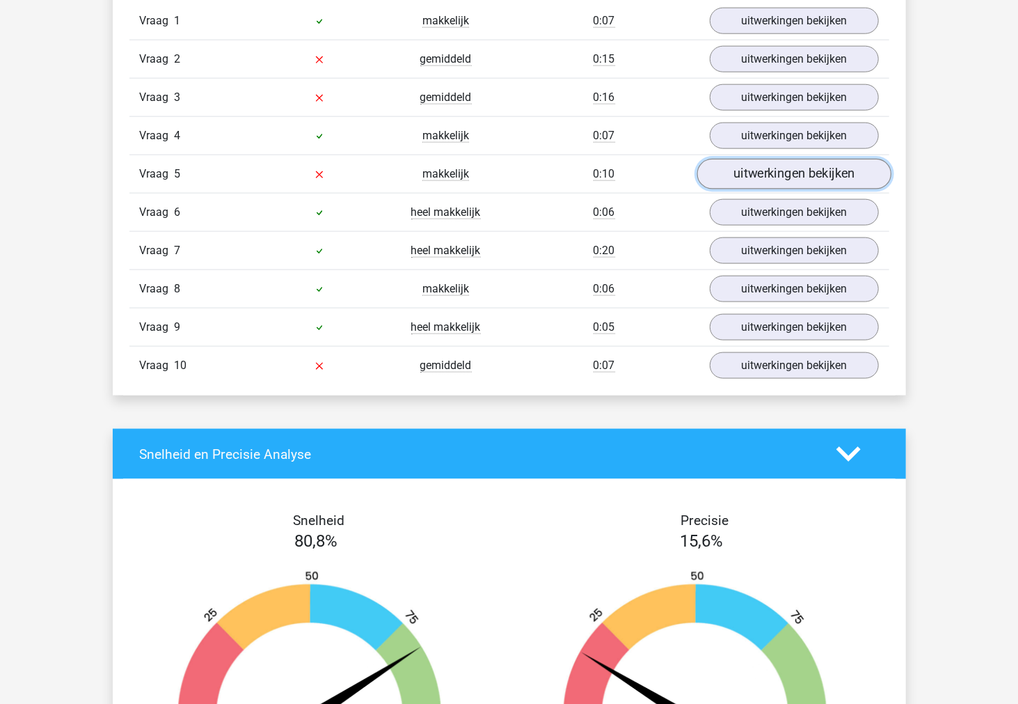
click at [743, 166] on link "uitwerkingen bekijken" at bounding box center [794, 174] width 194 height 31
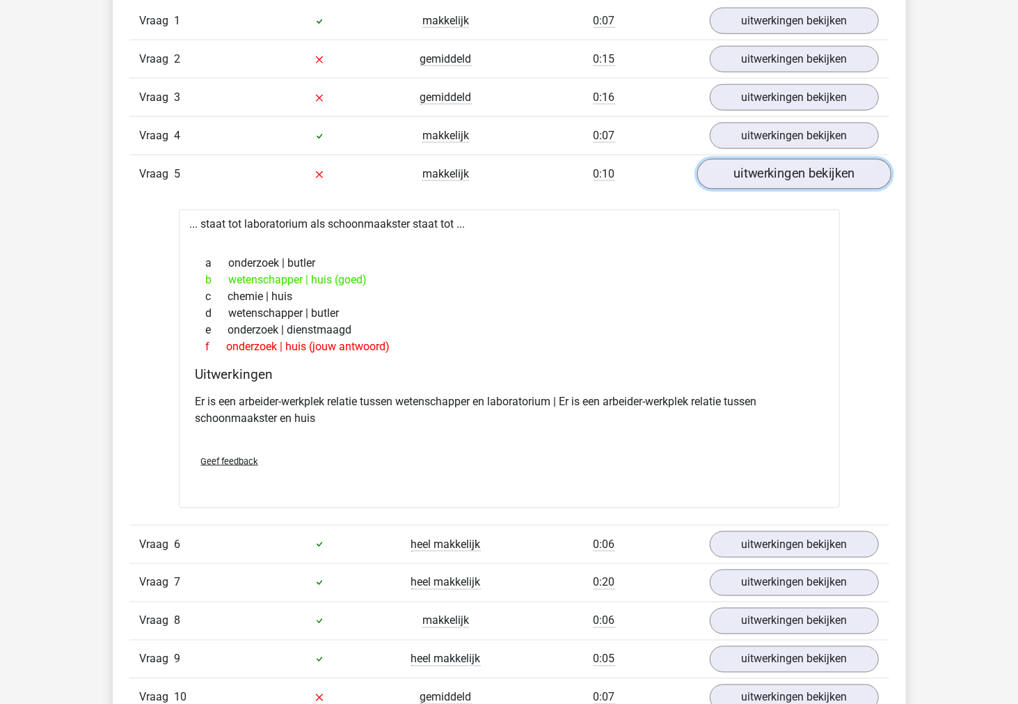
click at [743, 166] on link "uitwerkingen bekijken" at bounding box center [794, 174] width 194 height 31
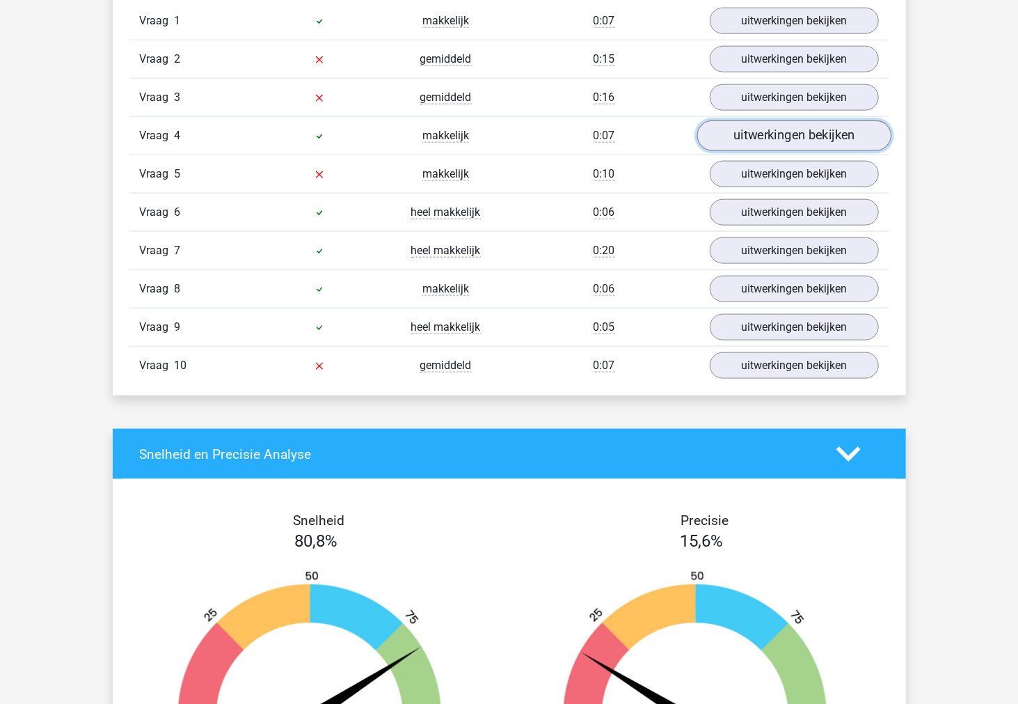
click at [743, 143] on link "uitwerkingen bekijken" at bounding box center [794, 136] width 194 height 31
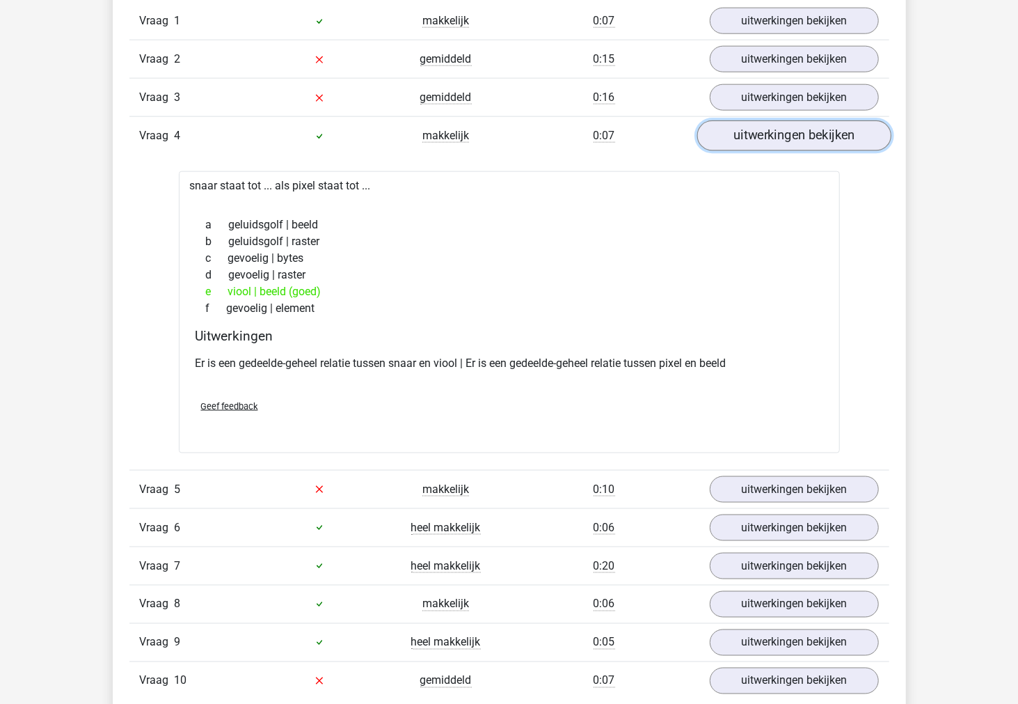
click at [743, 143] on link "uitwerkingen bekijken" at bounding box center [794, 136] width 194 height 31
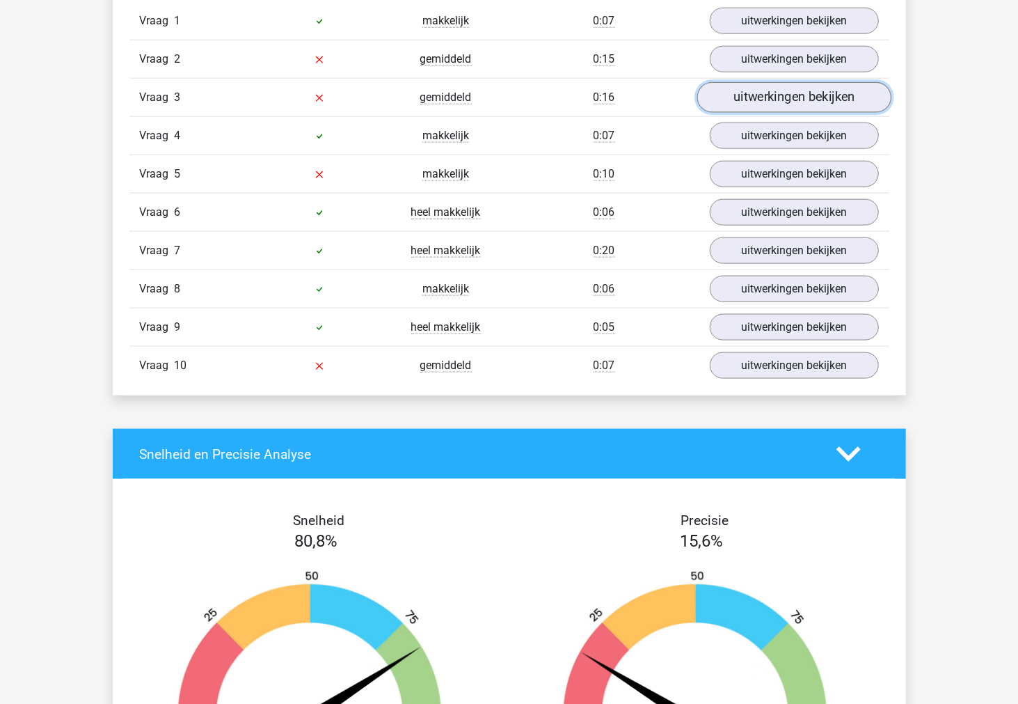
click at [745, 106] on link "uitwerkingen bekijken" at bounding box center [794, 98] width 194 height 31
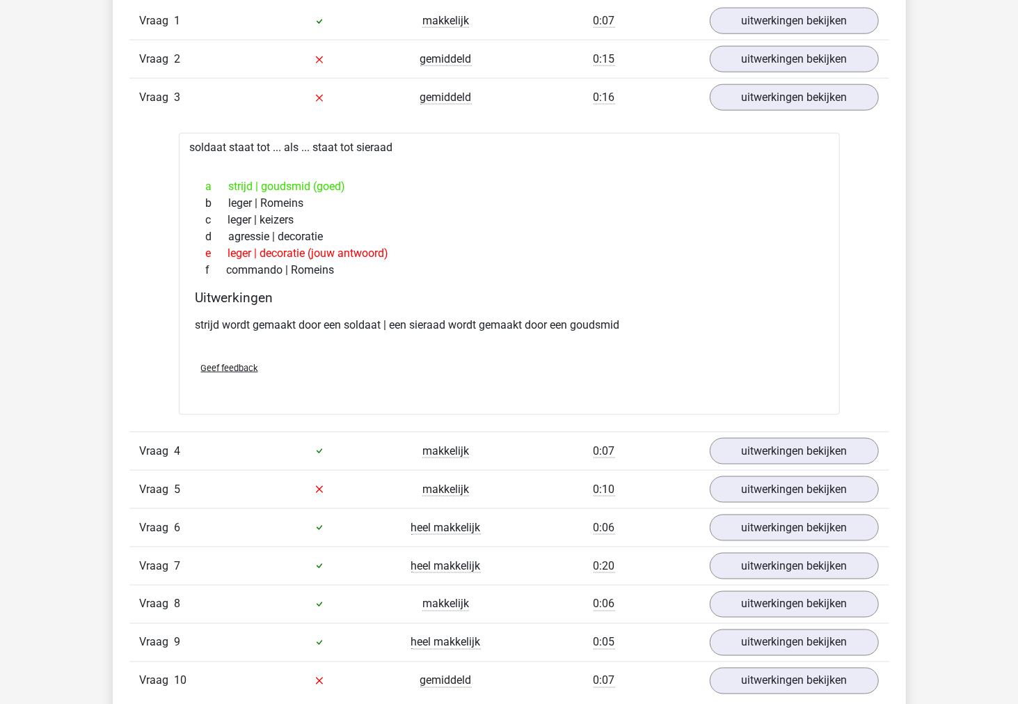
click at [244, 322] on p "strijd wordt gemaakt door een soldaat | een sieraad wordt gemaakt door een goud…" at bounding box center [510, 325] width 628 height 17
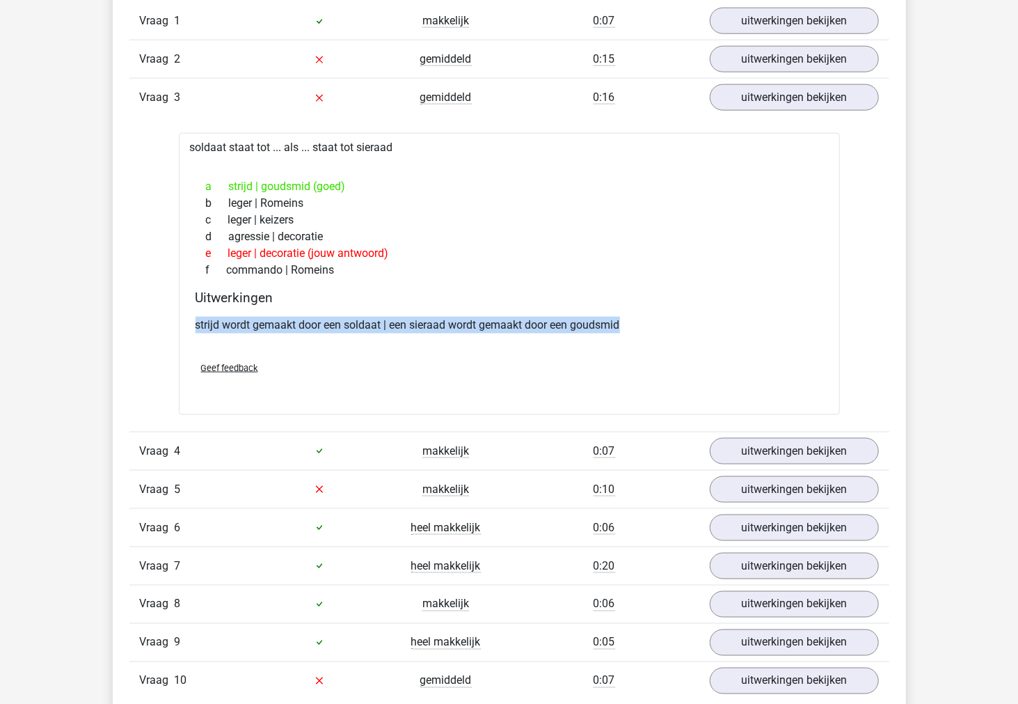
click at [244, 322] on p "strijd wordt gemaakt door een soldaat | een sieraad wordt gemaakt door een goud…" at bounding box center [510, 325] width 628 height 17
copy div "strijd wordt gemaakt door een soldaat | een sieraad wordt gemaakt door een goud…"
click at [748, 105] on link "uitwerkingen bekijken" at bounding box center [794, 98] width 194 height 31
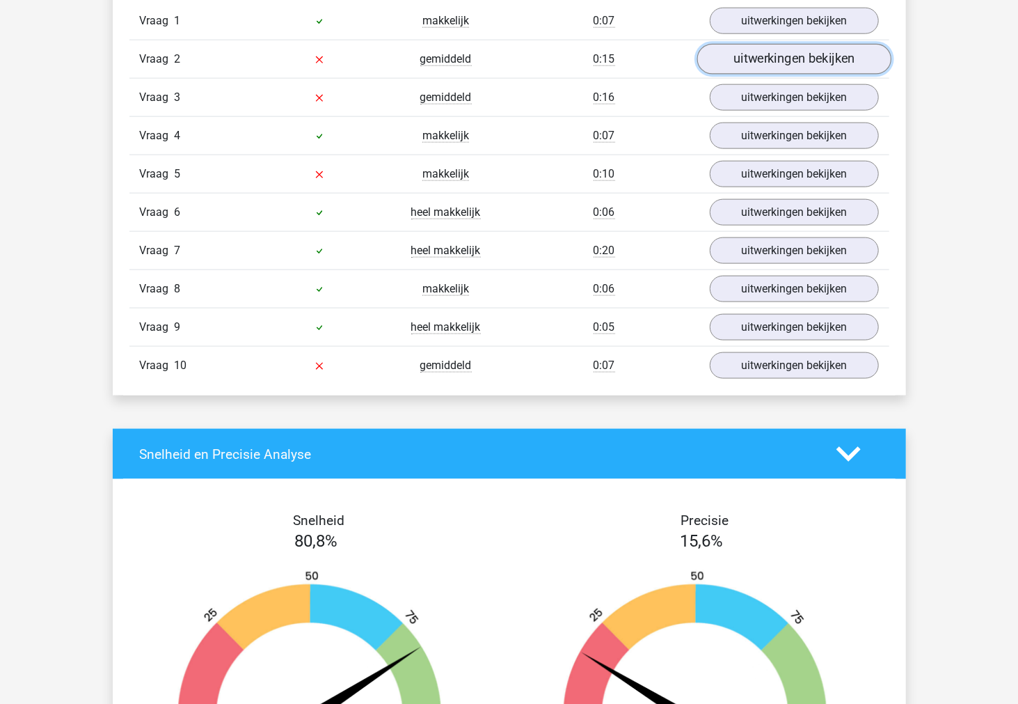
click at [749, 68] on link "uitwerkingen bekijken" at bounding box center [794, 60] width 194 height 31
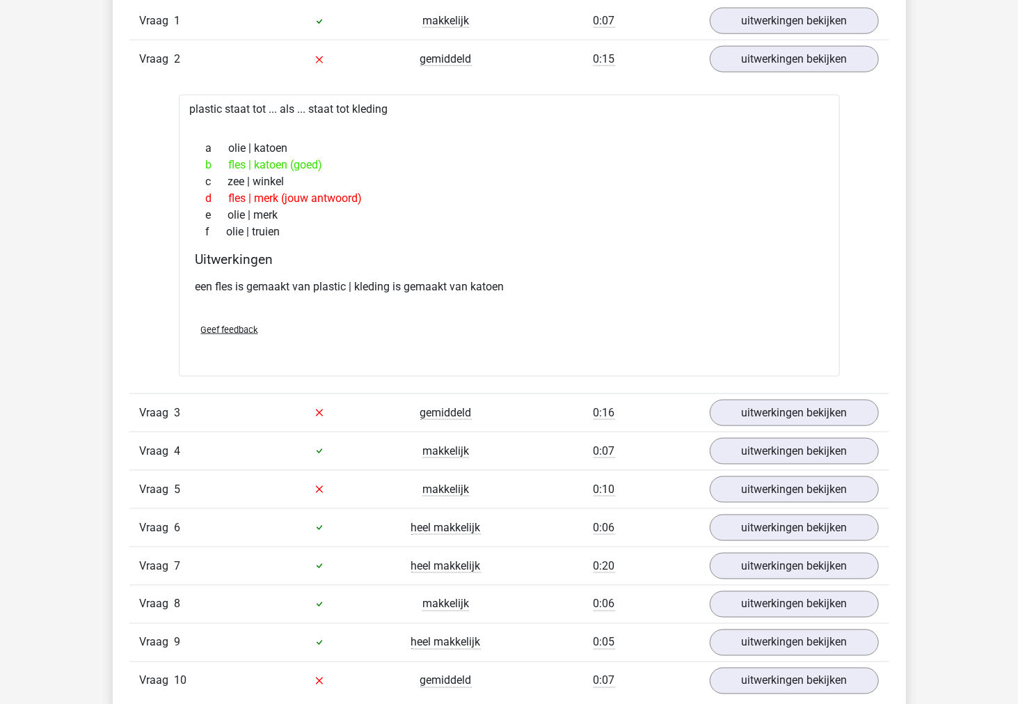
click at [340, 297] on div "een fles is gemaakt van plastic | kleding is gemaakt van katoen" at bounding box center [510, 292] width 628 height 39
copy div "een fles is gemaakt van plastic | kleding is gemaakt van katoen"
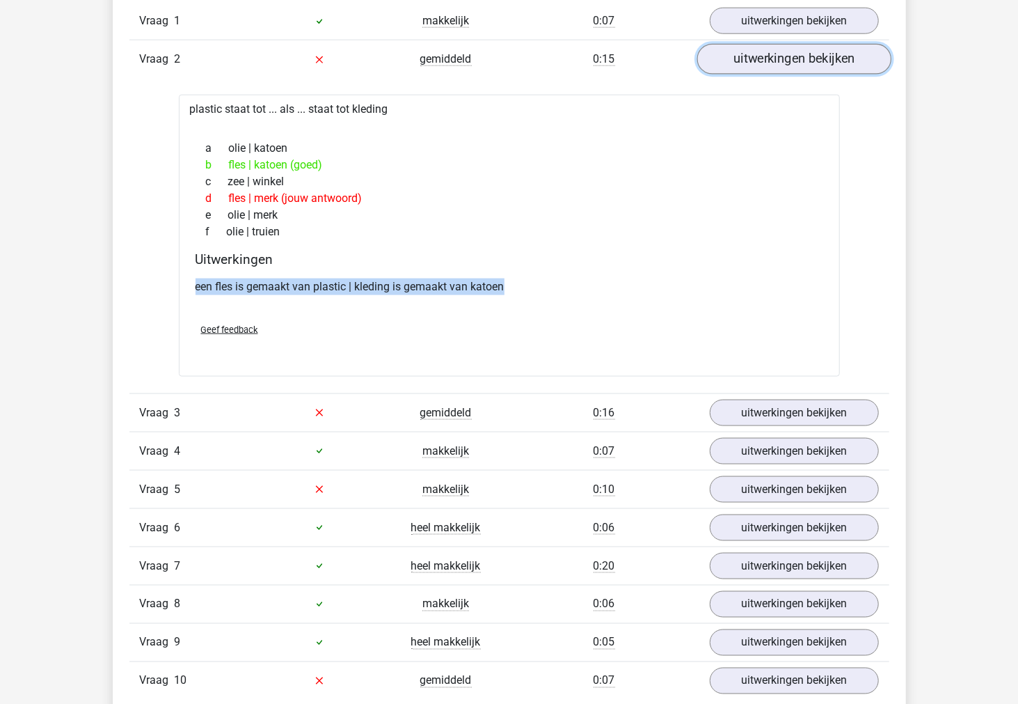
click at [757, 58] on link "uitwerkingen bekijken" at bounding box center [794, 60] width 194 height 31
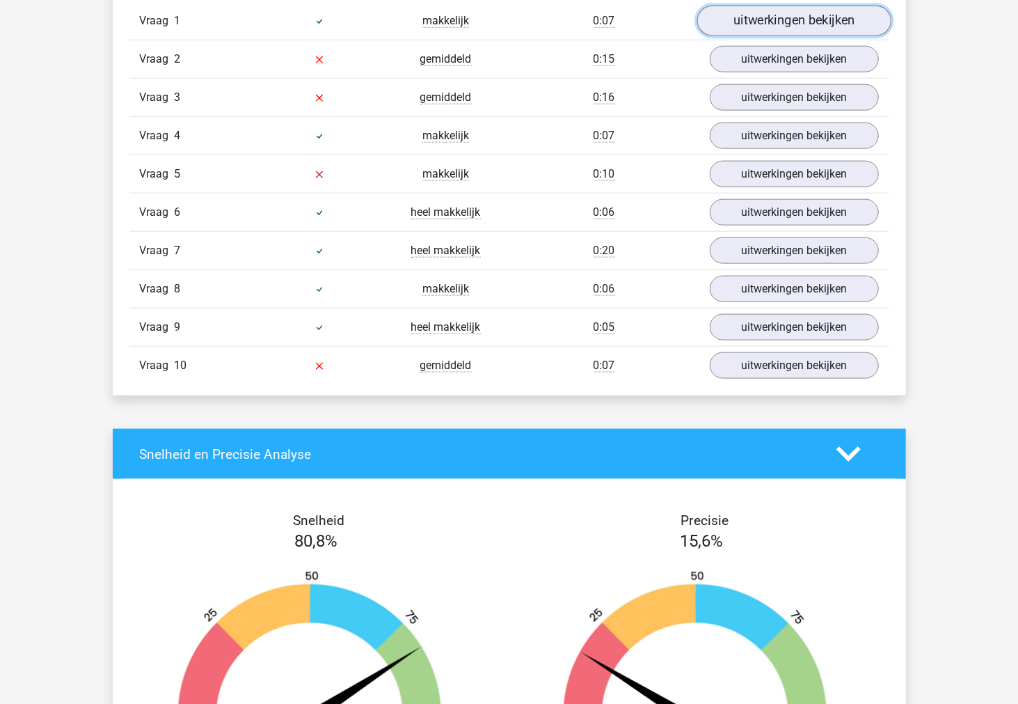
click at [757, 22] on link "uitwerkingen bekijken" at bounding box center [794, 21] width 194 height 31
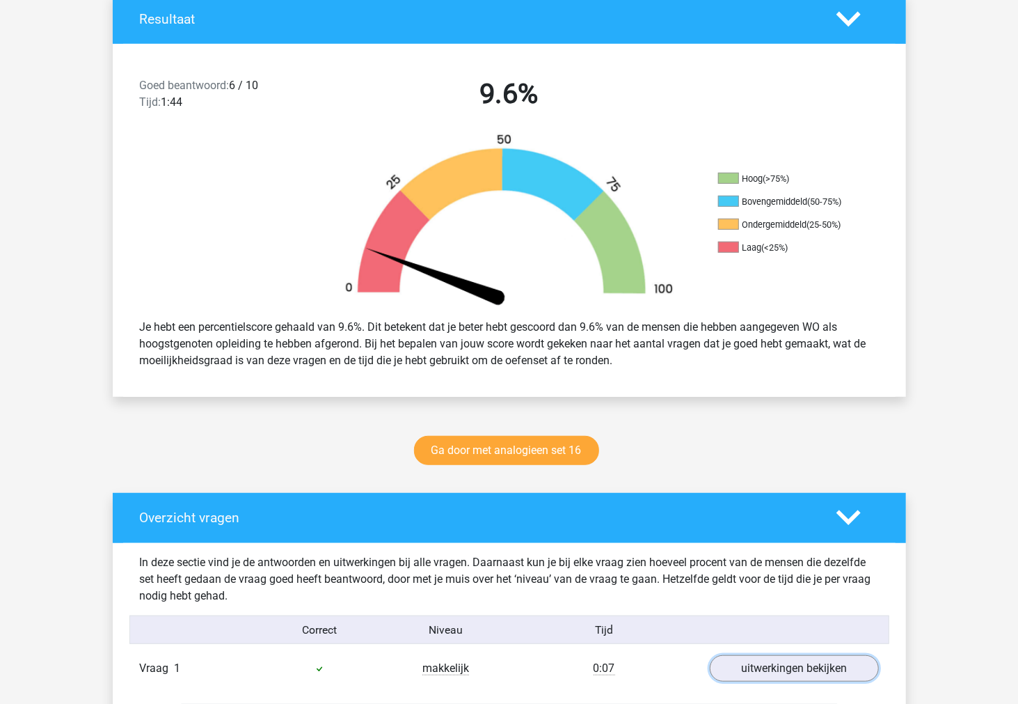
scroll to position [106, 0]
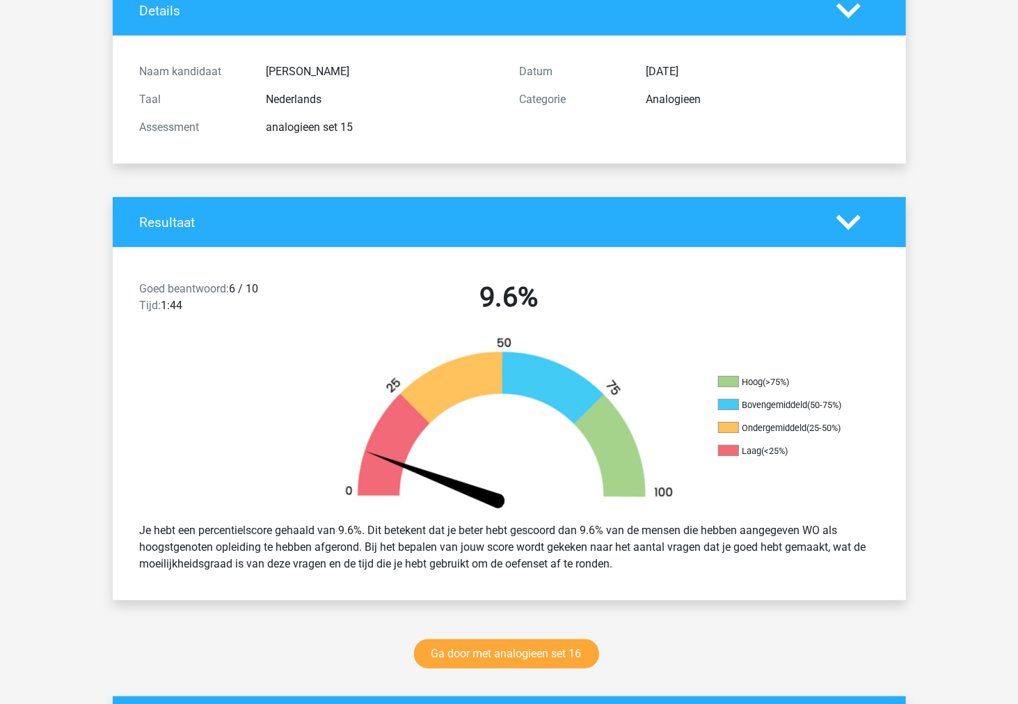
drag, startPoint x: 386, startPoint y: 651, endPoint x: 701, endPoint y: 656, distance: 314.6
click at [701, 656] on div "Ga door met analogieen set 16" at bounding box center [509, 656] width 661 height 46
drag, startPoint x: 701, startPoint y: 656, endPoint x: 324, endPoint y: 658, distance: 376.5
click at [325, 659] on div "Ga door met analogieen set 16" at bounding box center [509, 656] width 661 height 46
drag, startPoint x: 320, startPoint y: 569, endPoint x: 617, endPoint y: 645, distance: 306.9
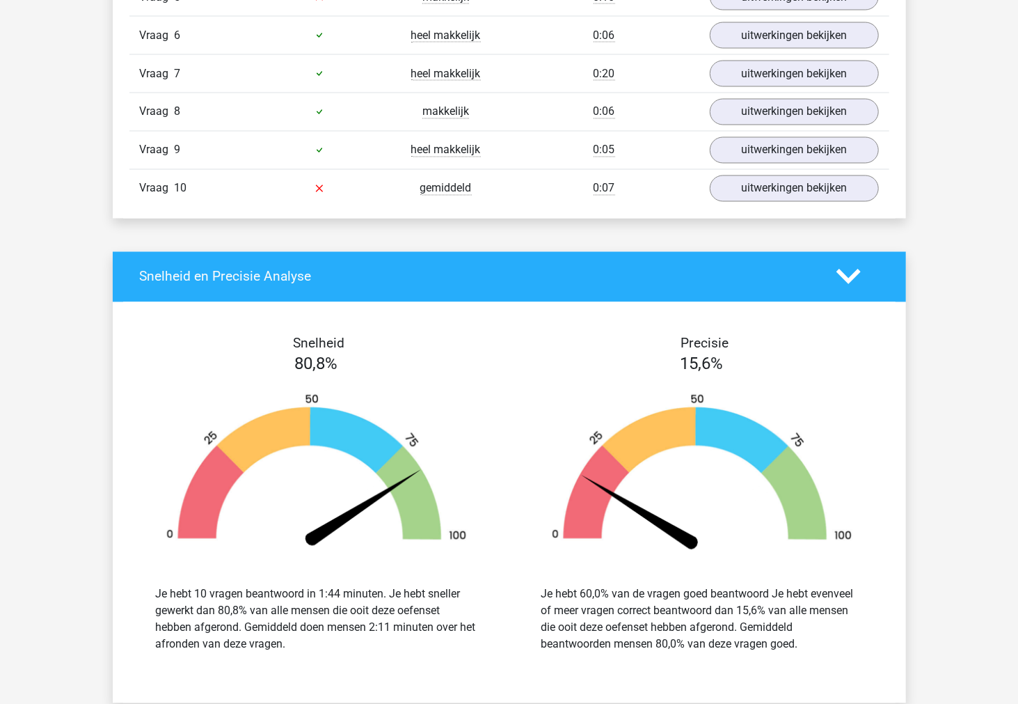
scroll to position [2200, 0]
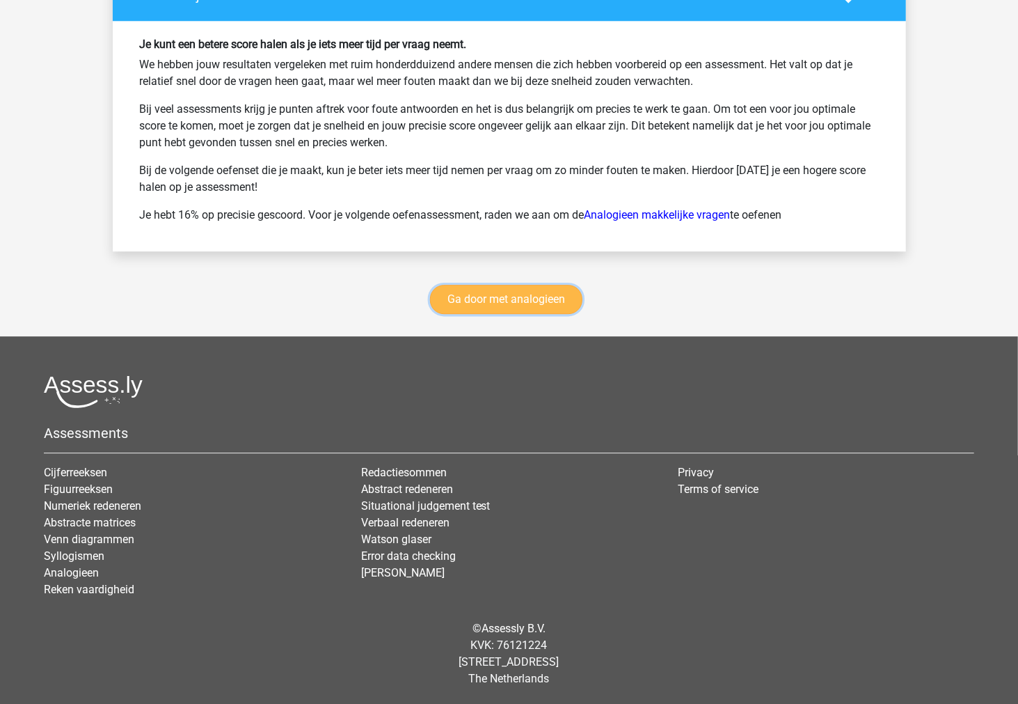
click at [505, 300] on link "Ga door met analogieen" at bounding box center [506, 299] width 152 height 29
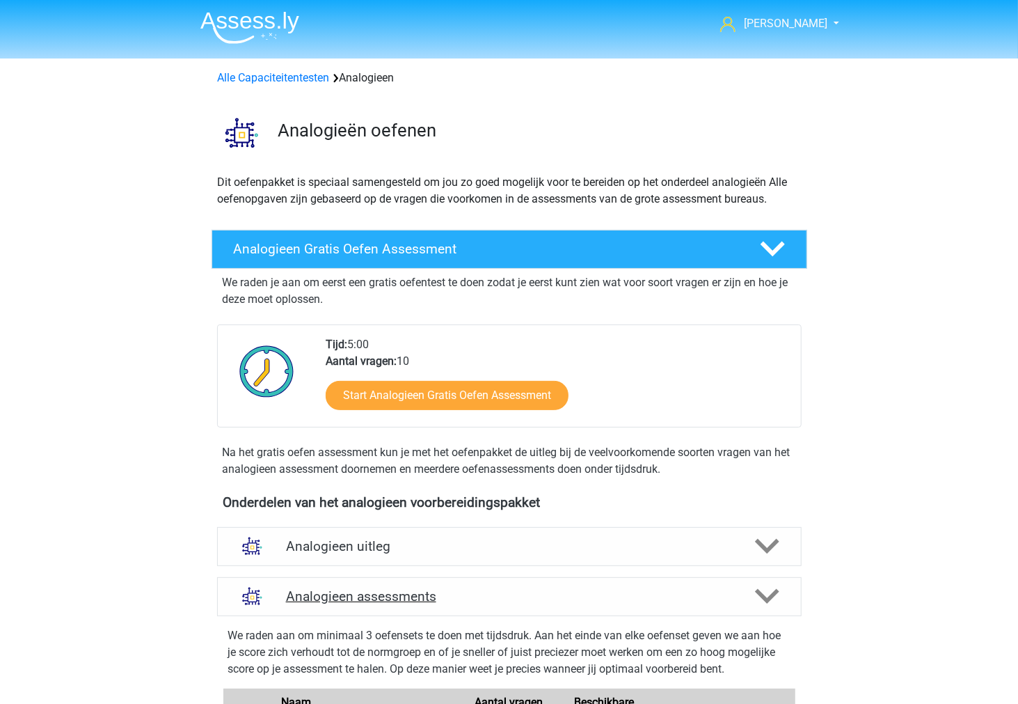
click at [456, 590] on h4 "Analogieen assessments" at bounding box center [509, 596] width 447 height 16
click at [757, 594] on polygon at bounding box center [767, 596] width 24 height 15
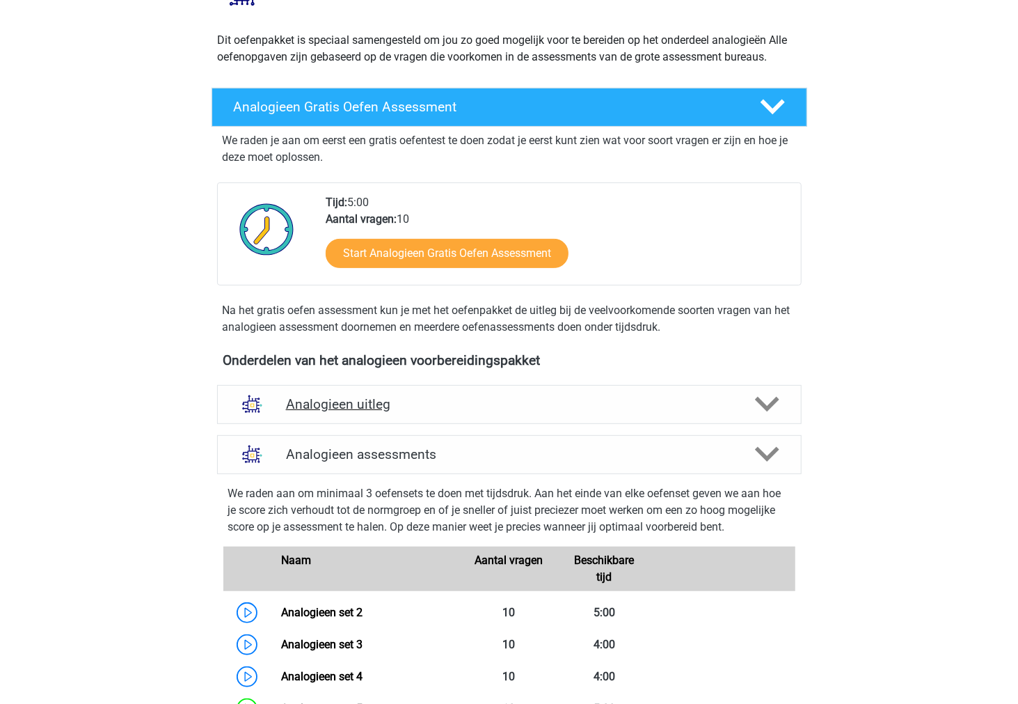
scroll to position [155, 0]
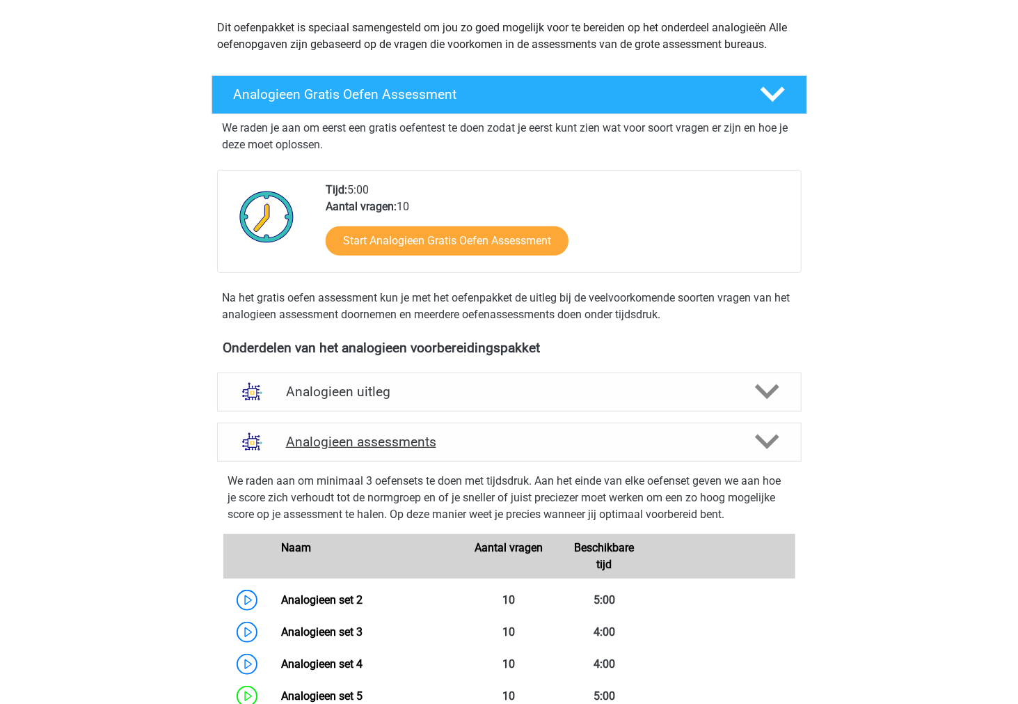
click at [381, 431] on div "Analogieen assessments" at bounding box center [509, 441] width 585 height 39
click at [774, 433] on icon at bounding box center [767, 441] width 24 height 24
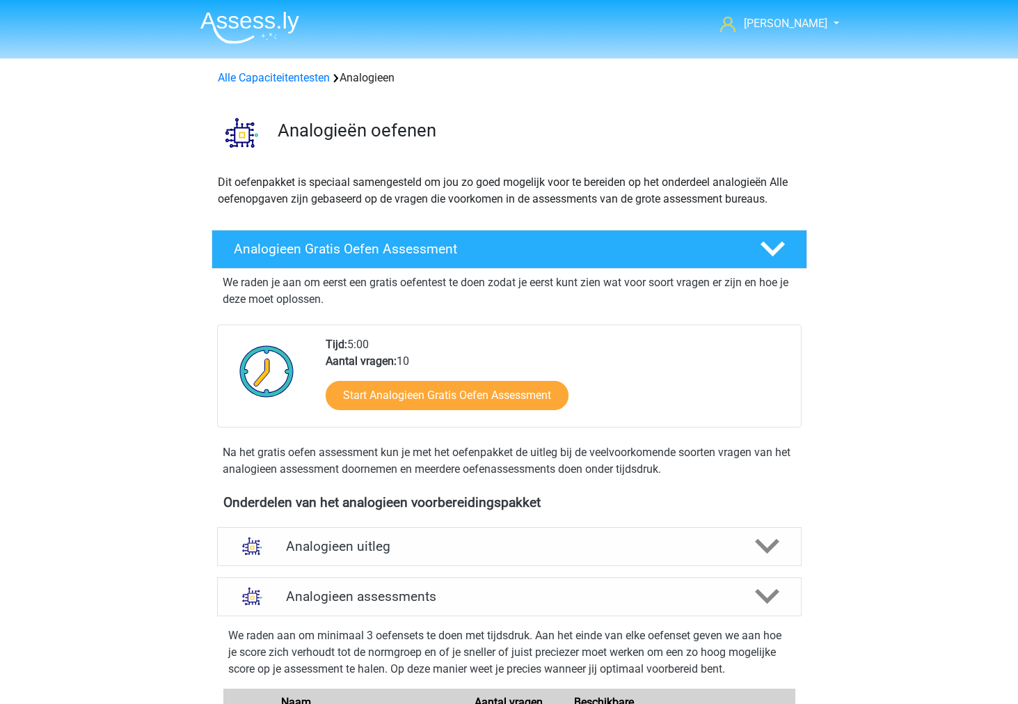
scroll to position [155, 0]
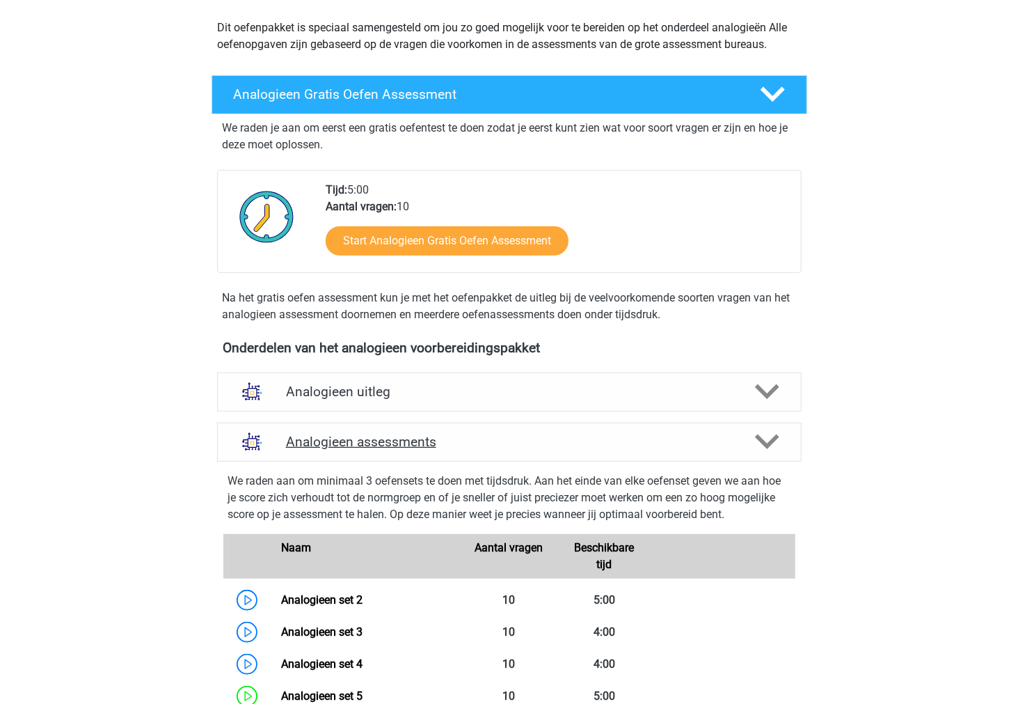
click at [773, 432] on icon at bounding box center [767, 441] width 24 height 24
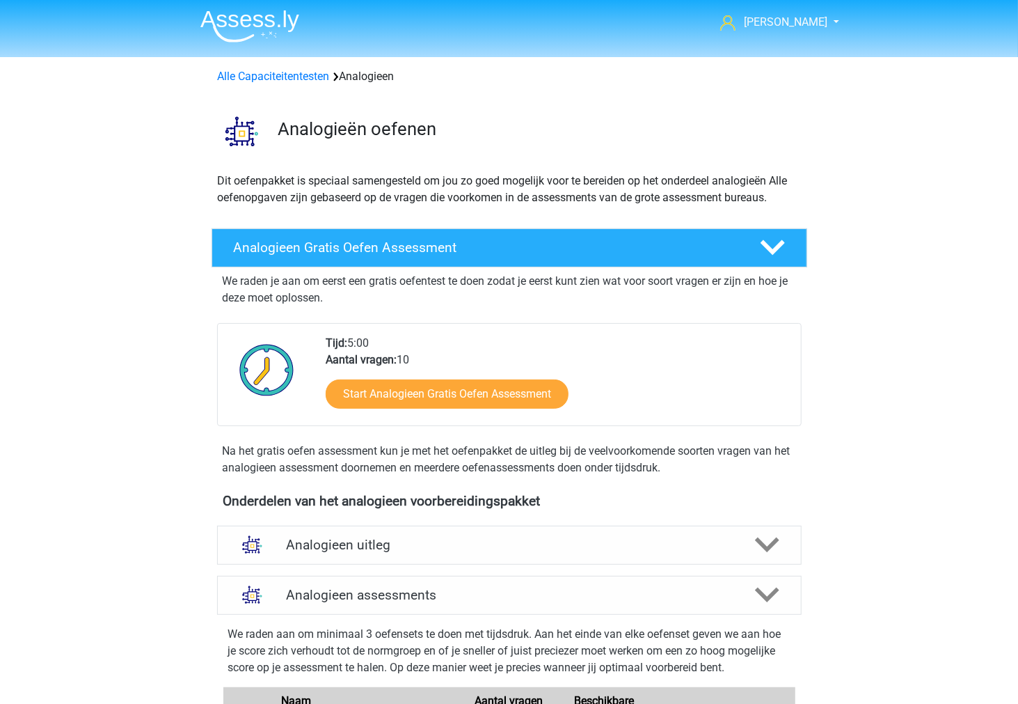
scroll to position [0, 0]
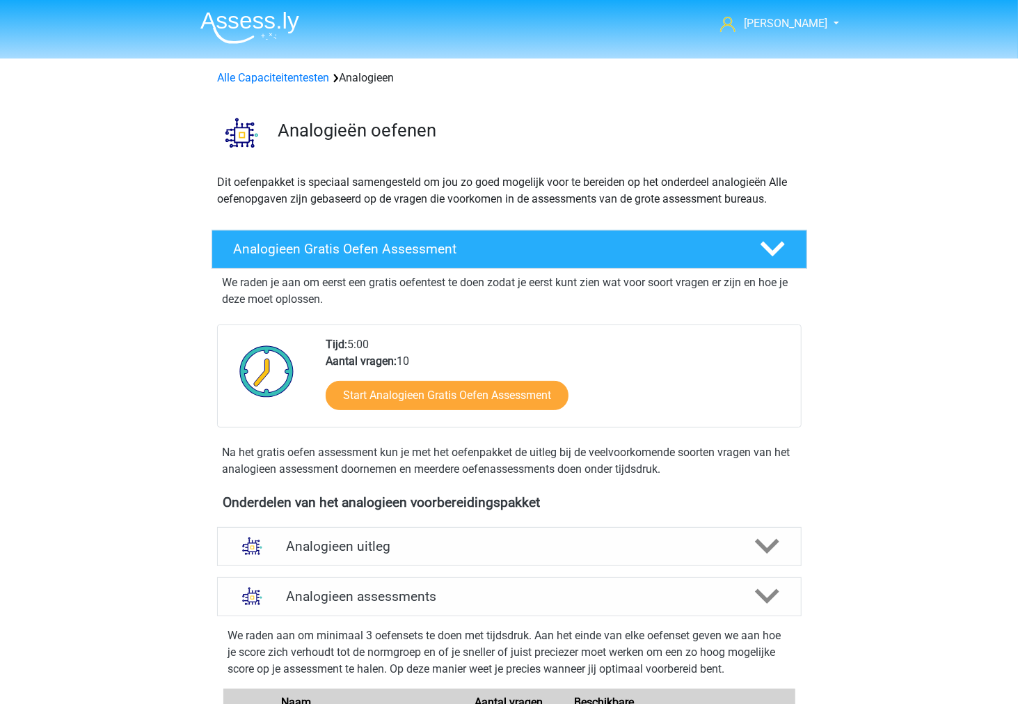
click at [451, 255] on h4 "Analogieen Gratis Oefen Assessment" at bounding box center [486, 249] width 504 height 16
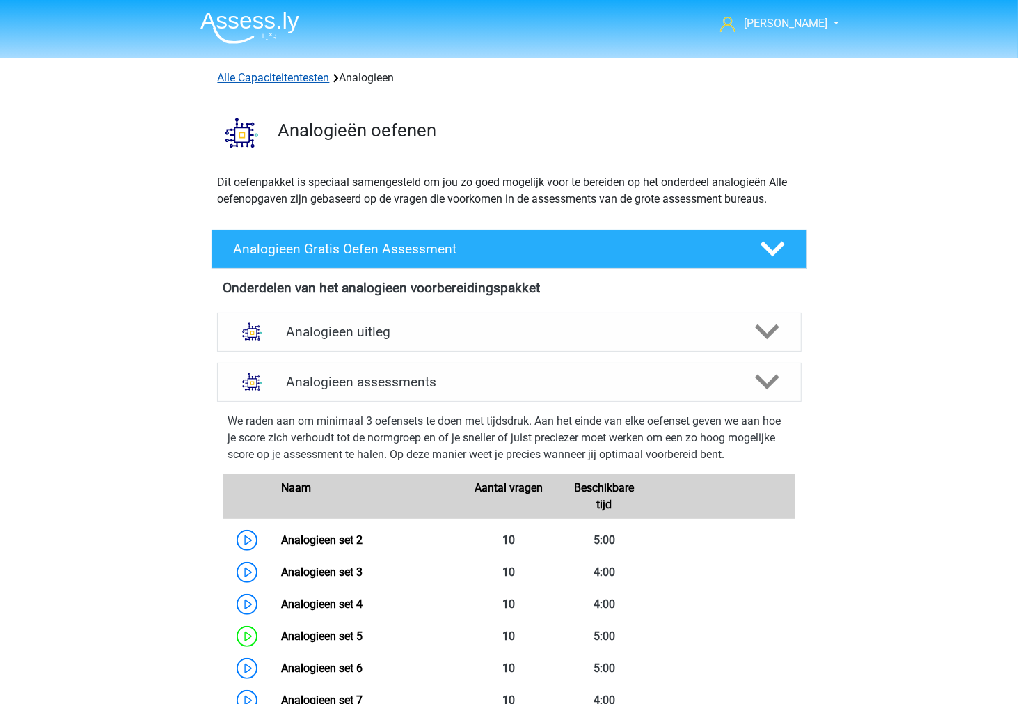
click at [301, 75] on link "Alle Capaciteitentesten" at bounding box center [274, 77] width 112 height 13
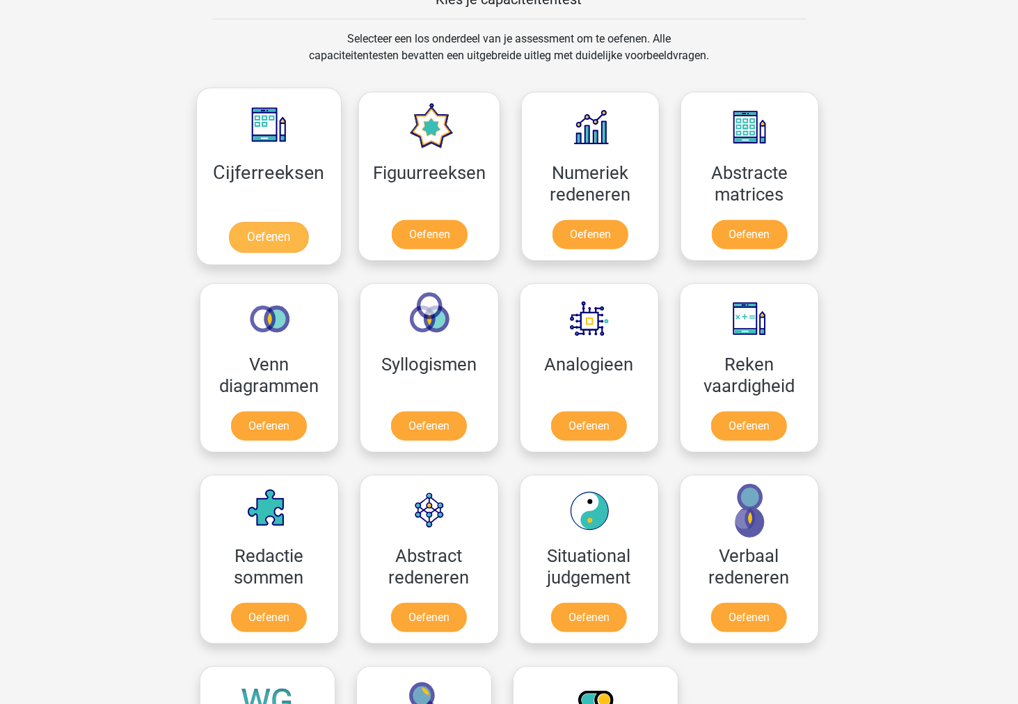
scroll to position [190, 0]
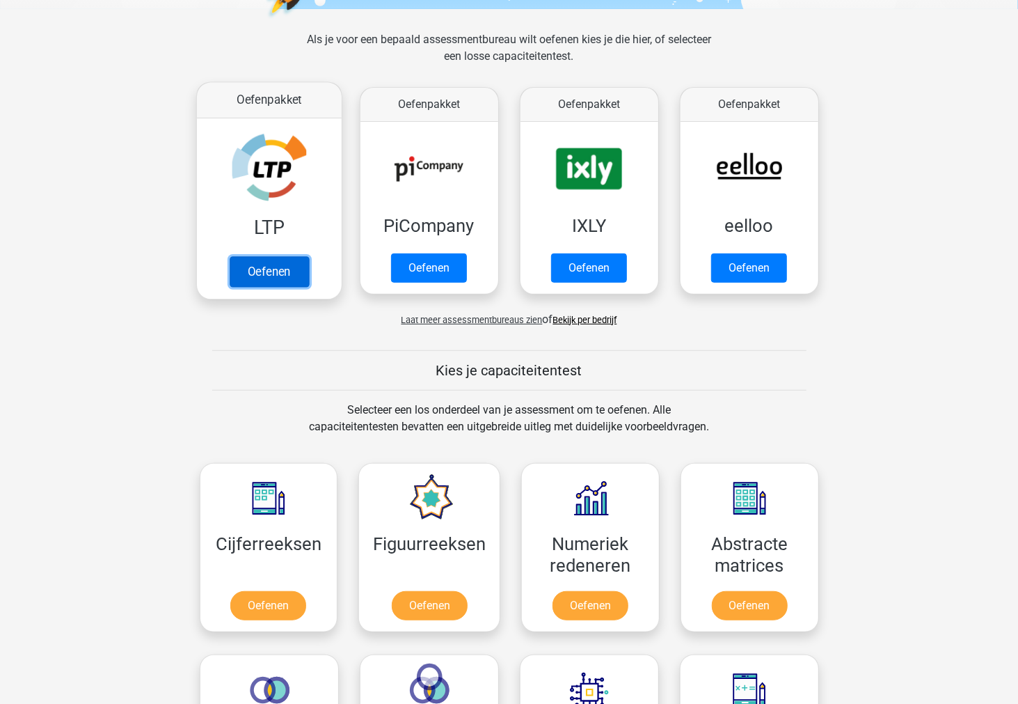
click at [273, 268] on link "Oefenen" at bounding box center [268, 271] width 79 height 31
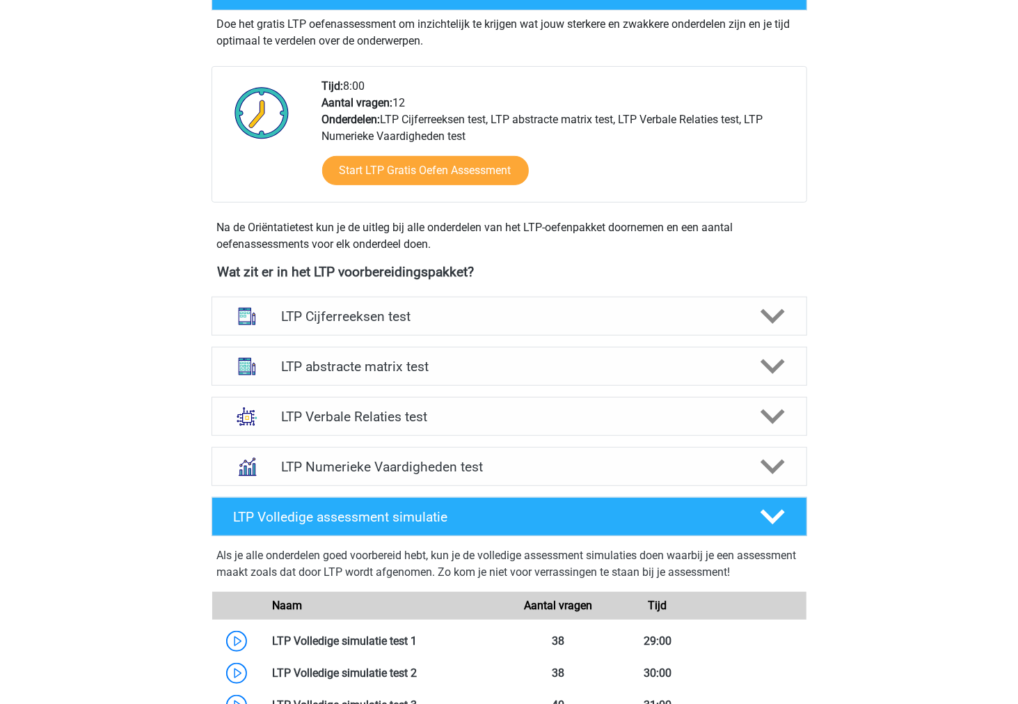
scroll to position [386, 0]
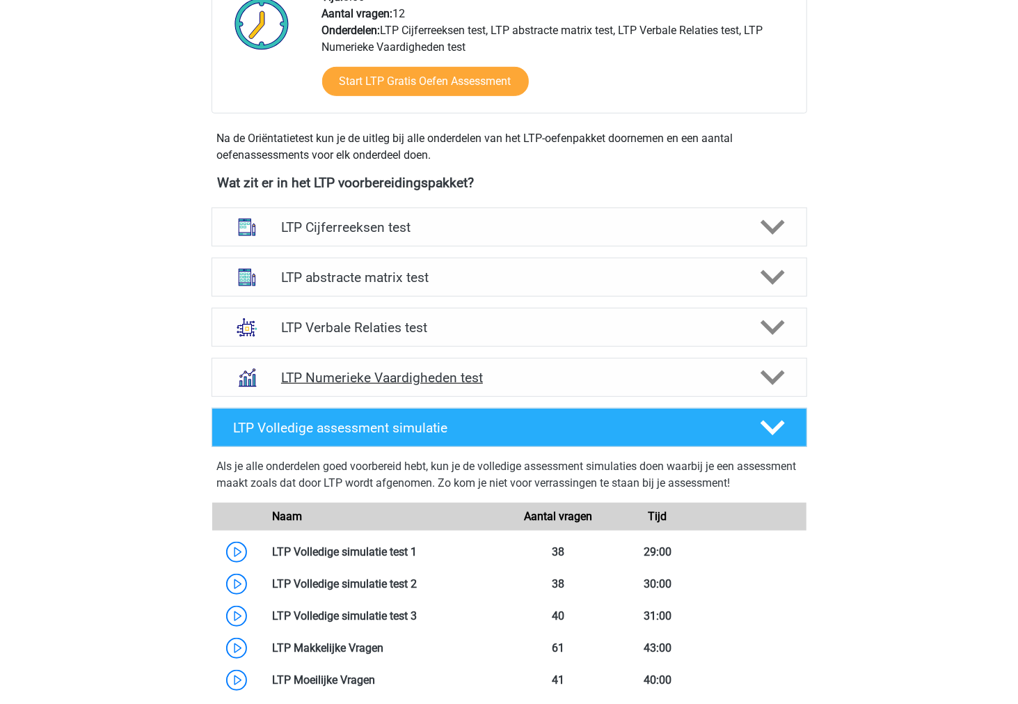
click at [339, 374] on h4 "LTP Numerieke Vaardigheden test" at bounding box center [509, 378] width 456 height 16
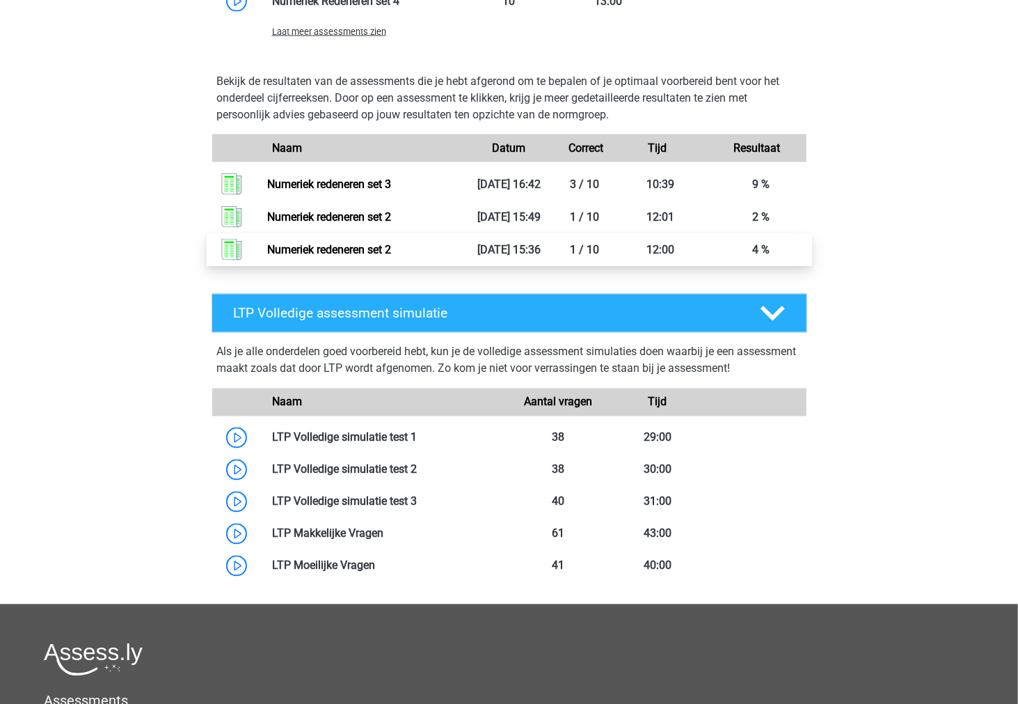
scroll to position [1237, 0]
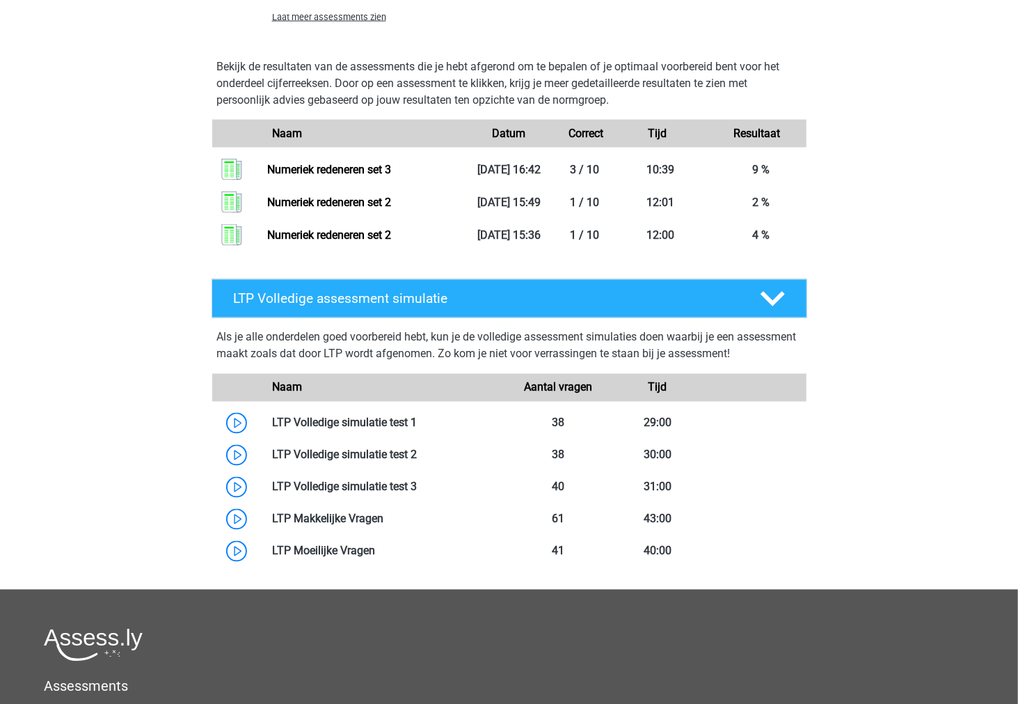
drag, startPoint x: 185, startPoint y: 292, endPoint x: 909, endPoint y: 538, distance: 764.4
copy div "LTP Volledige assessment simulatie Als je alle onderdelen goed voorbereid hebt,…"
click at [323, 309] on div "LTP Volledige assessment simulatie" at bounding box center [510, 298] width 596 height 39
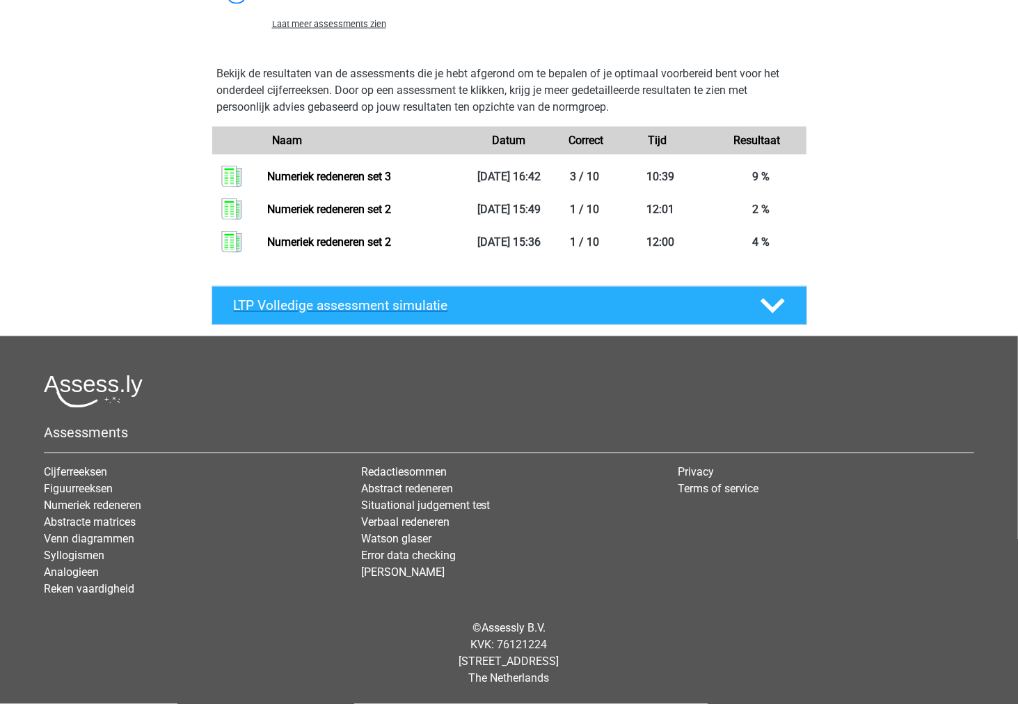
scroll to position [1223, 0]
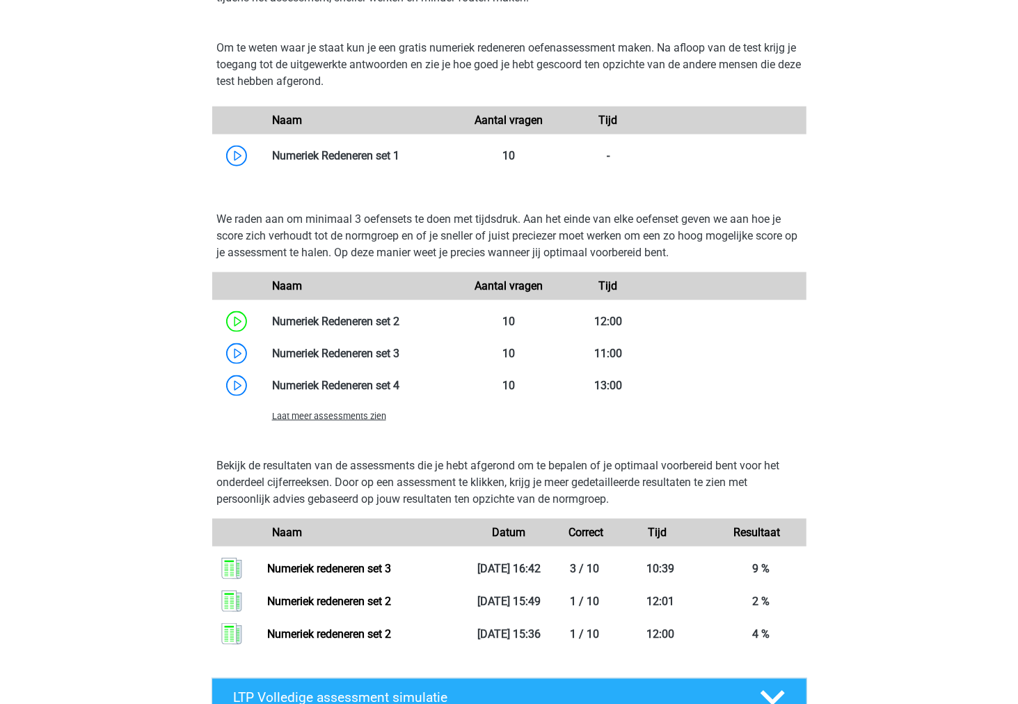
scroll to position [837, 0]
click at [365, 418] on span "Laat meer assessments zien" at bounding box center [329, 416] width 114 height 10
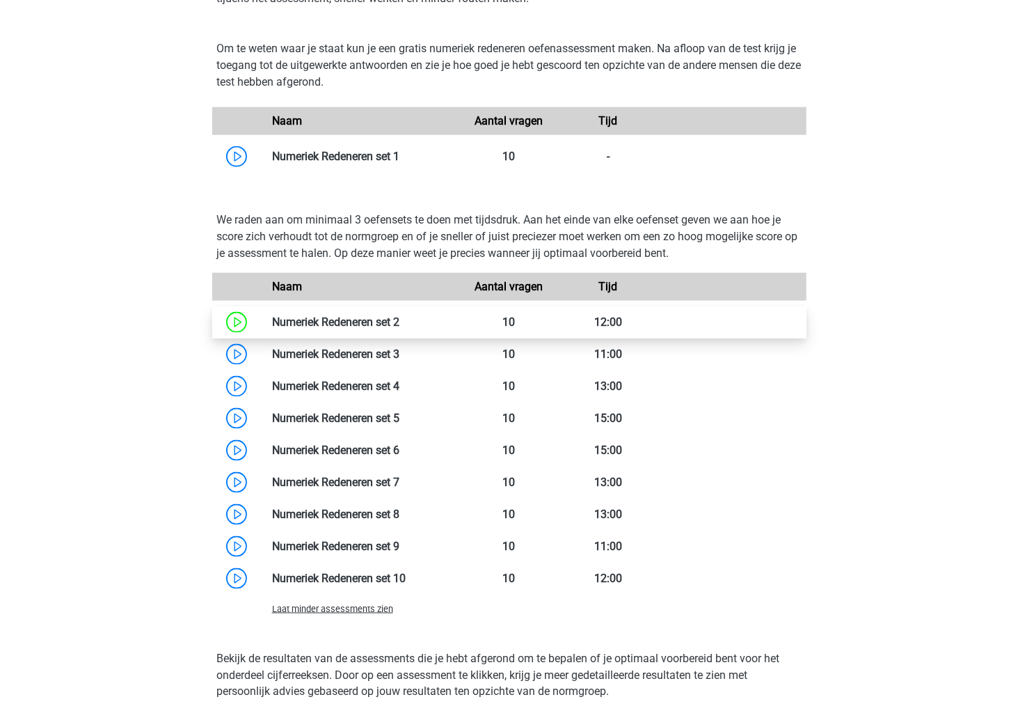
click at [399, 319] on link at bounding box center [399, 321] width 0 height 13
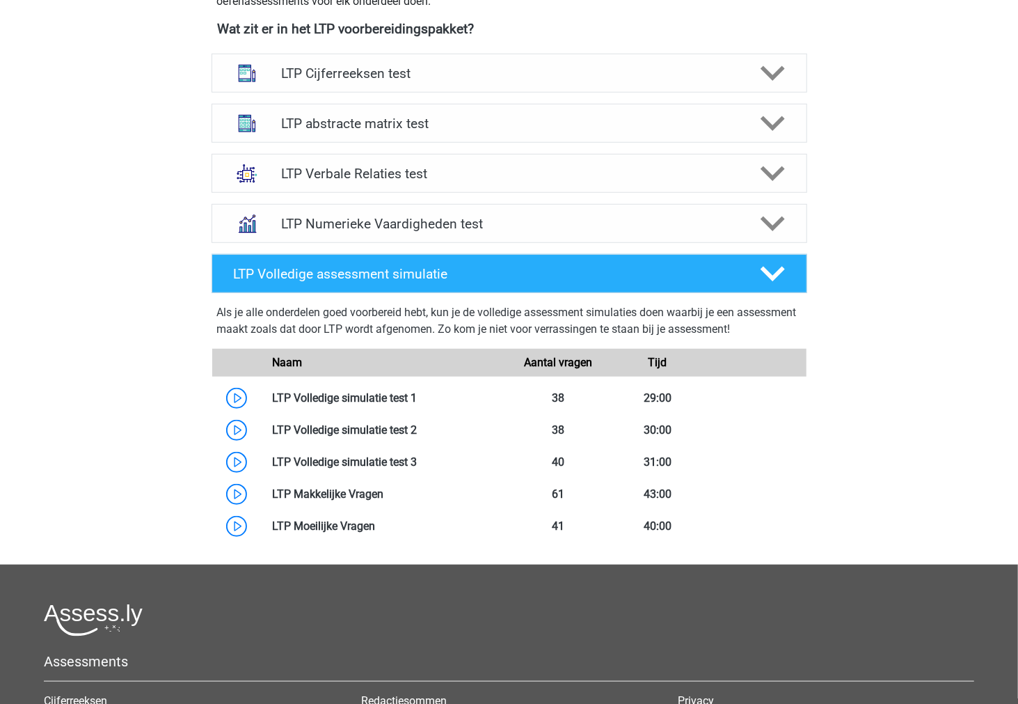
scroll to position [304, 0]
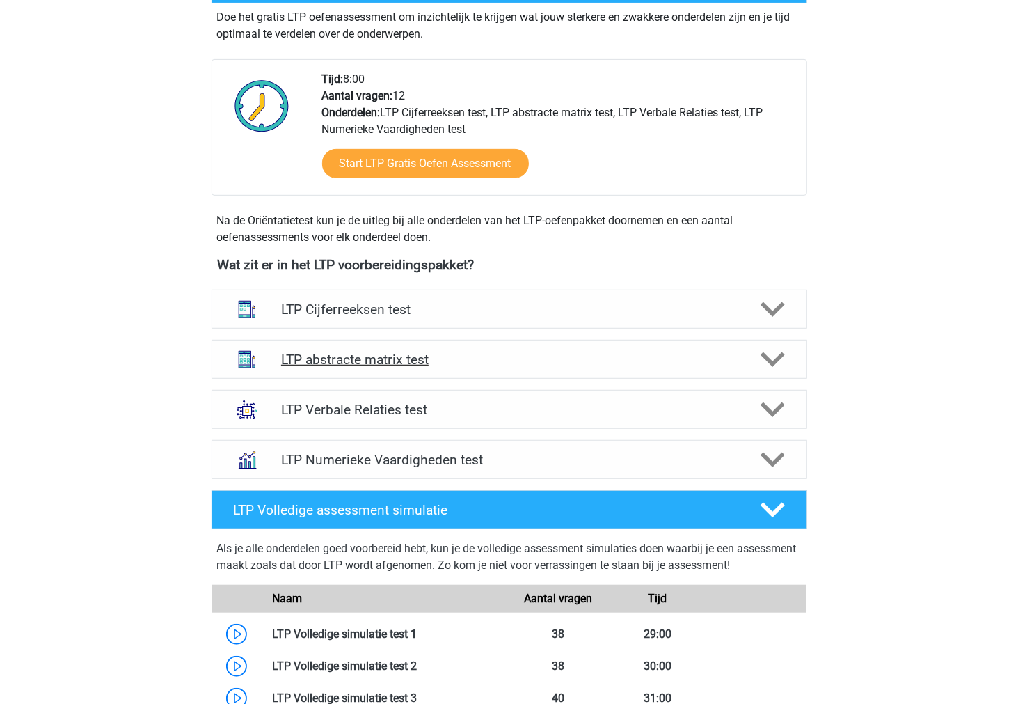
click at [651, 364] on h4 "LTP abstracte matrix test" at bounding box center [509, 359] width 456 height 16
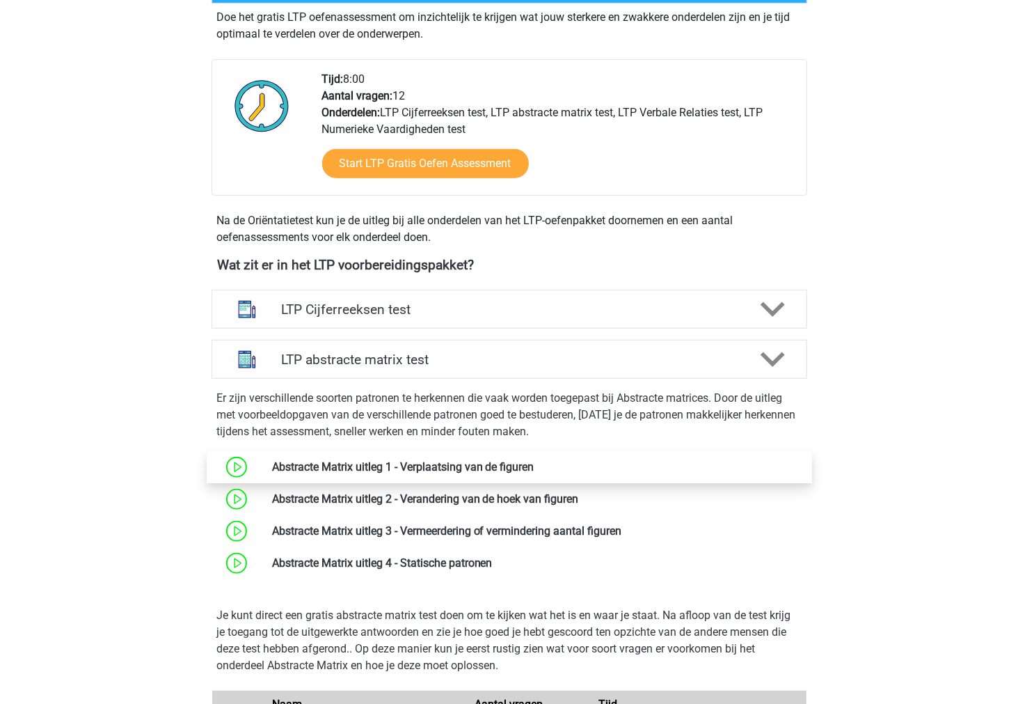
click at [534, 472] on link at bounding box center [534, 466] width 0 height 13
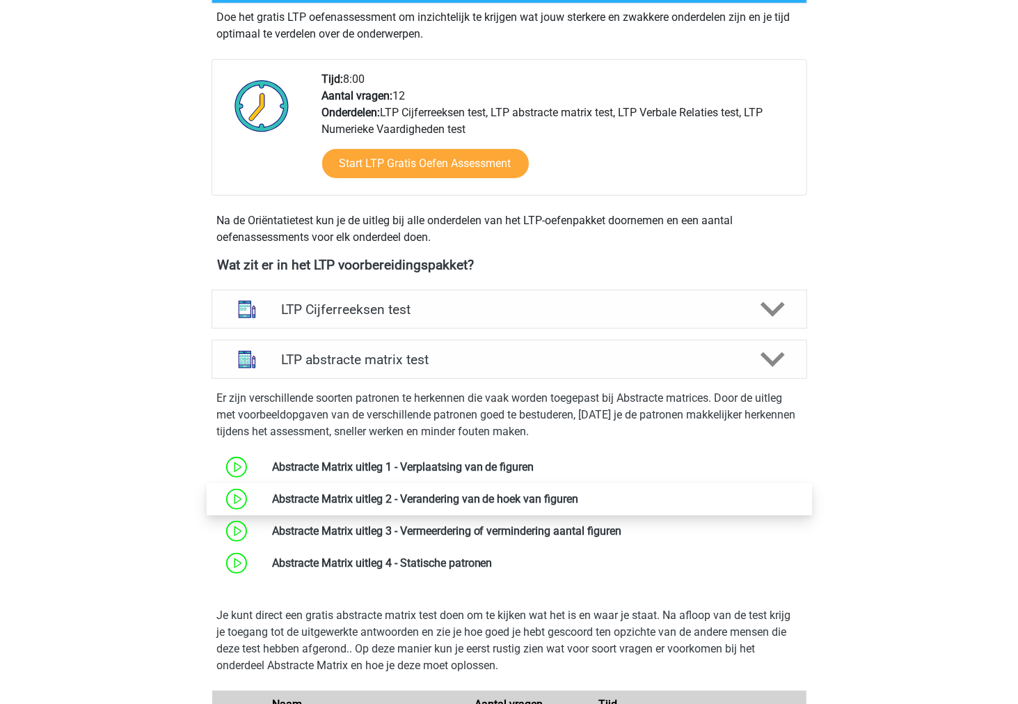
click at [579, 498] on link at bounding box center [579, 498] width 0 height 13
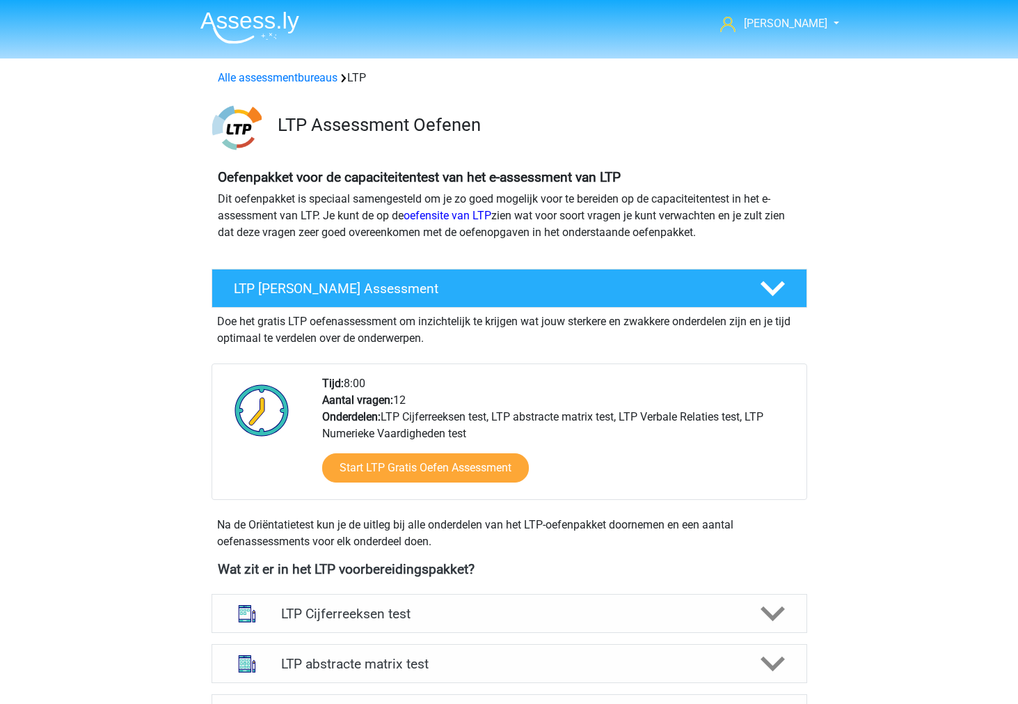
scroll to position [304, 0]
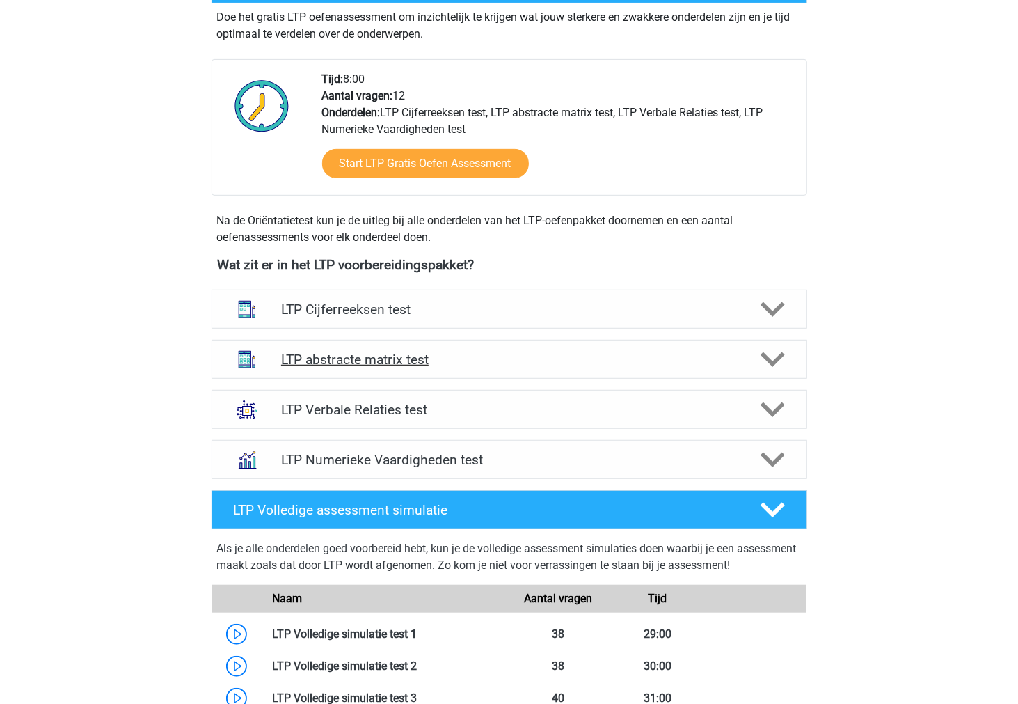
click at [341, 363] on h4 "LTP abstracte matrix test" at bounding box center [509, 359] width 456 height 16
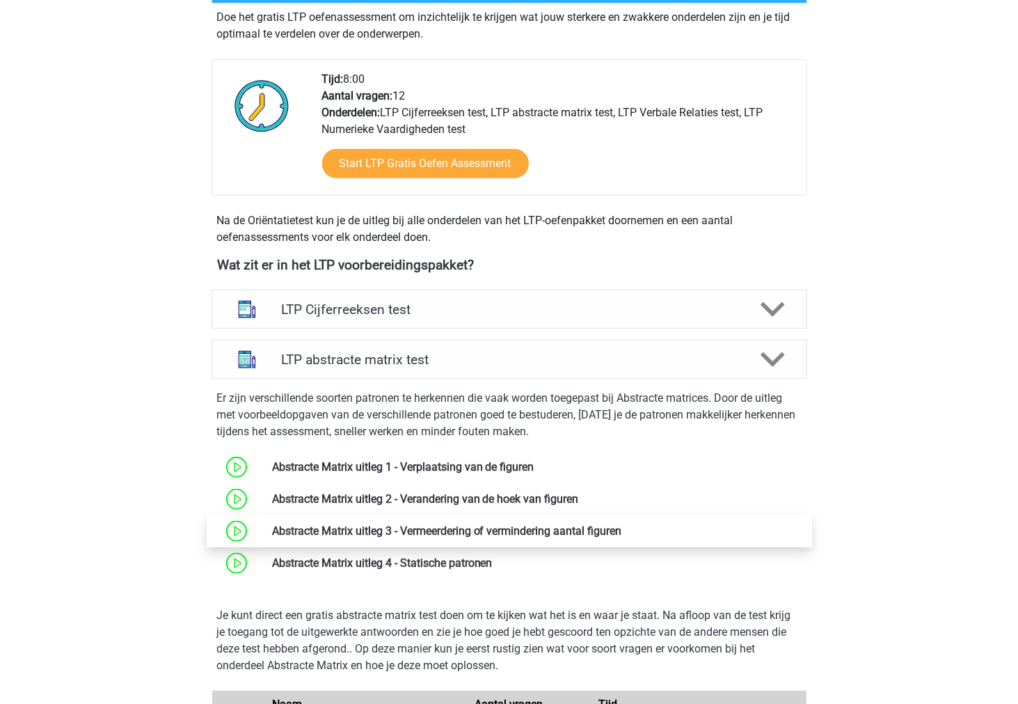
click at [622, 529] on link at bounding box center [622, 530] width 0 height 13
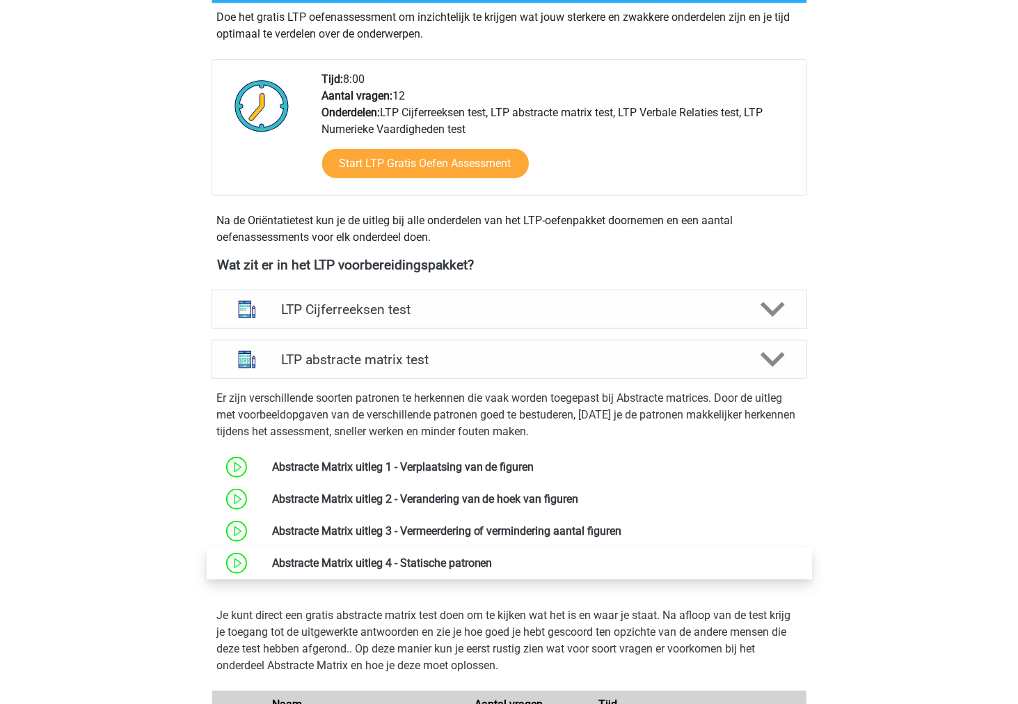
click at [493, 558] on link at bounding box center [493, 562] width 0 height 13
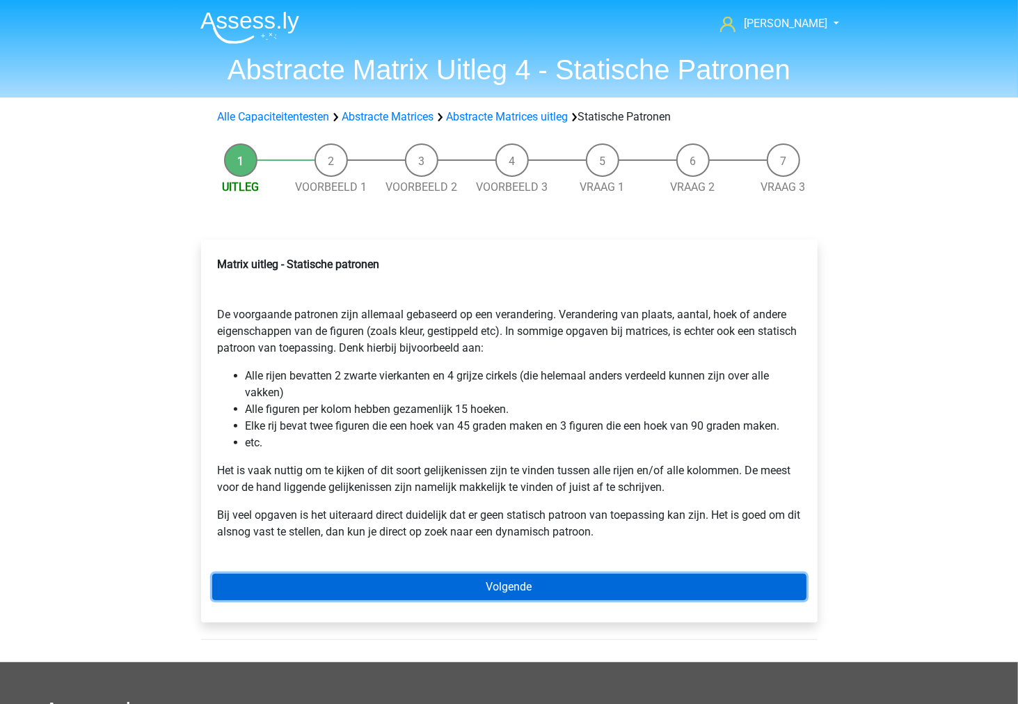
click at [281, 583] on link "Volgende" at bounding box center [509, 586] width 594 height 26
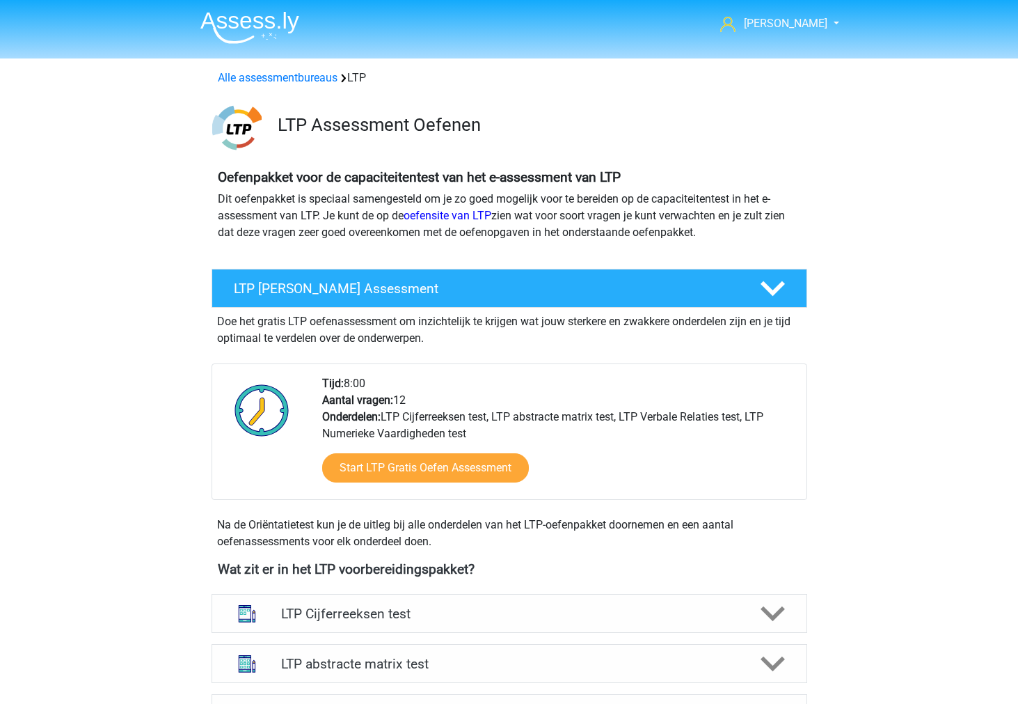
scroll to position [304, 0]
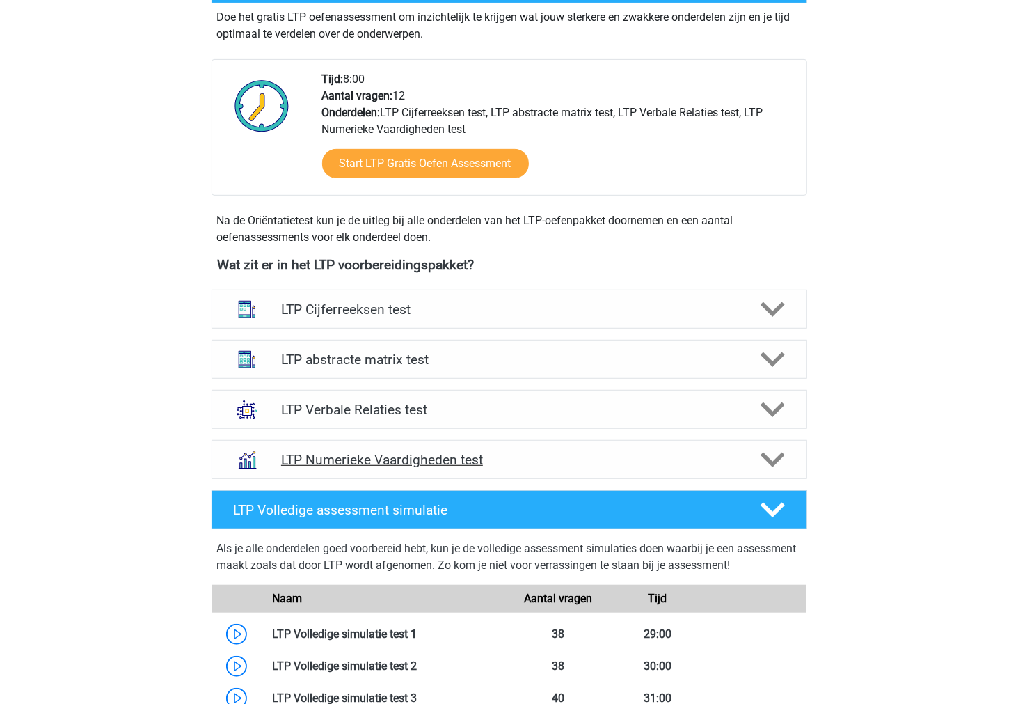
click at [447, 468] on div "LTP Numerieke Vaardigheden test" at bounding box center [510, 459] width 596 height 39
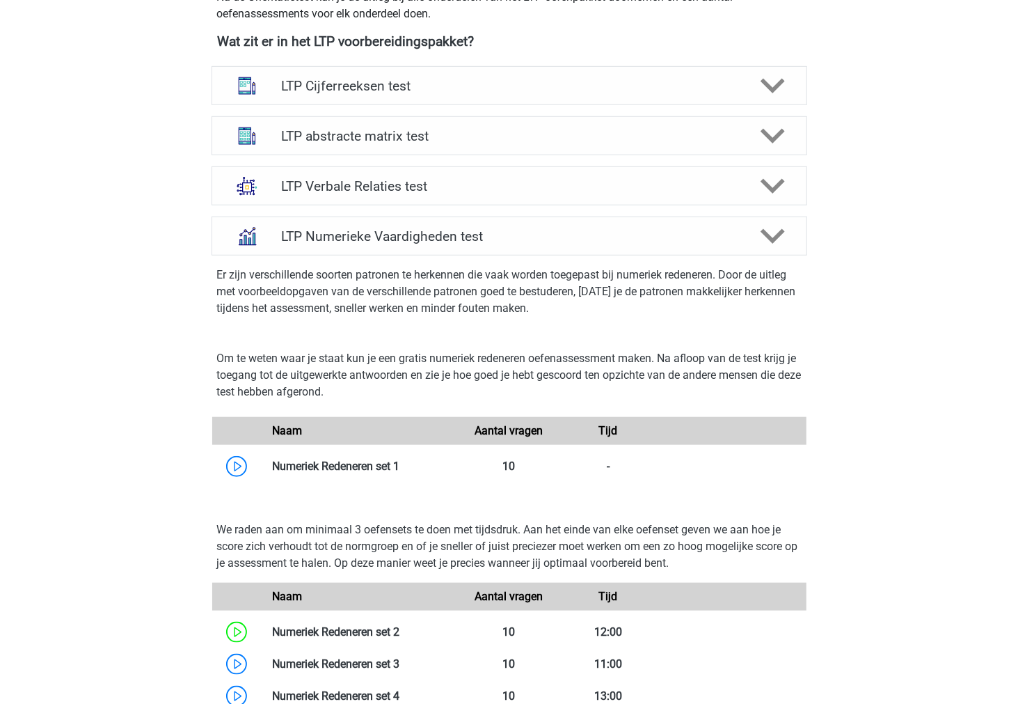
scroll to position [691, 0]
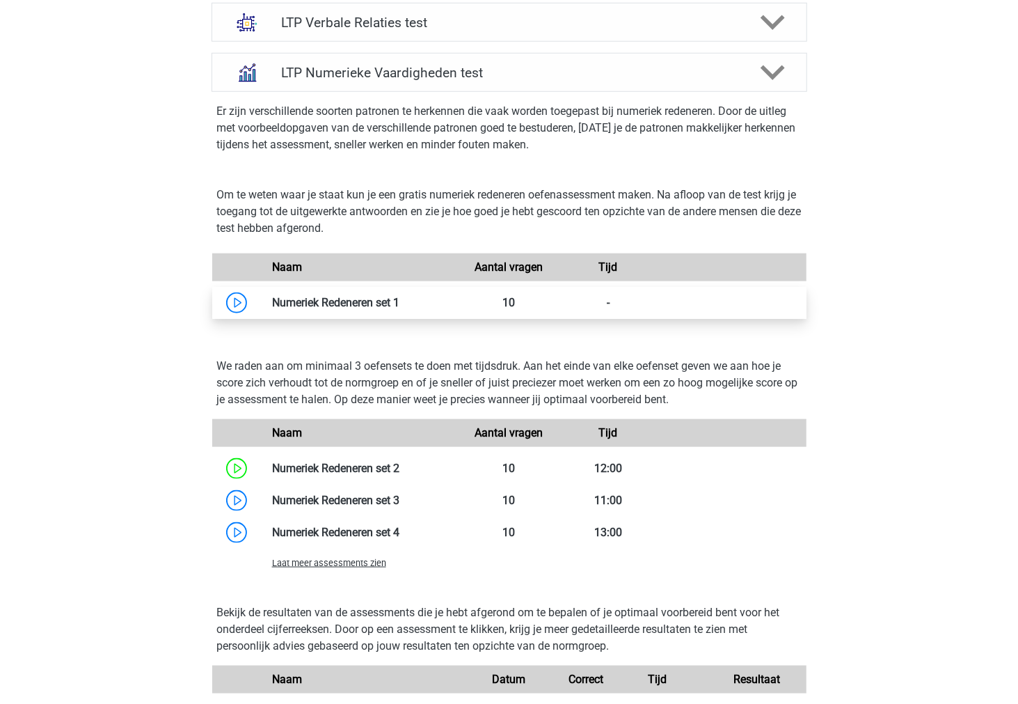
click at [399, 305] on link at bounding box center [399, 302] width 0 height 13
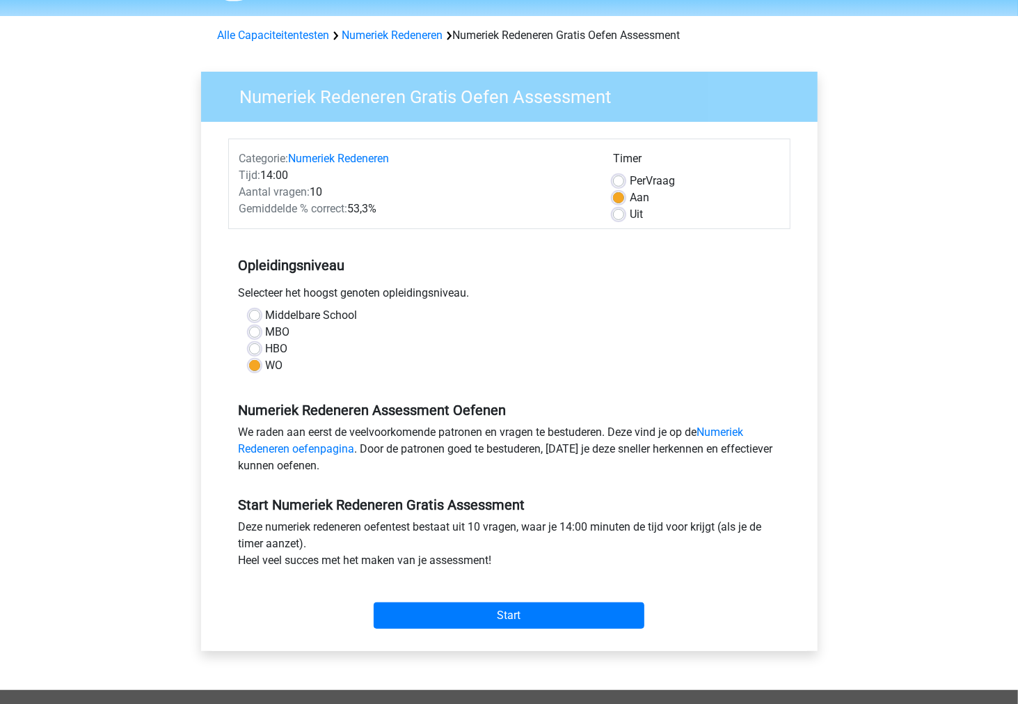
scroll to position [77, 0]
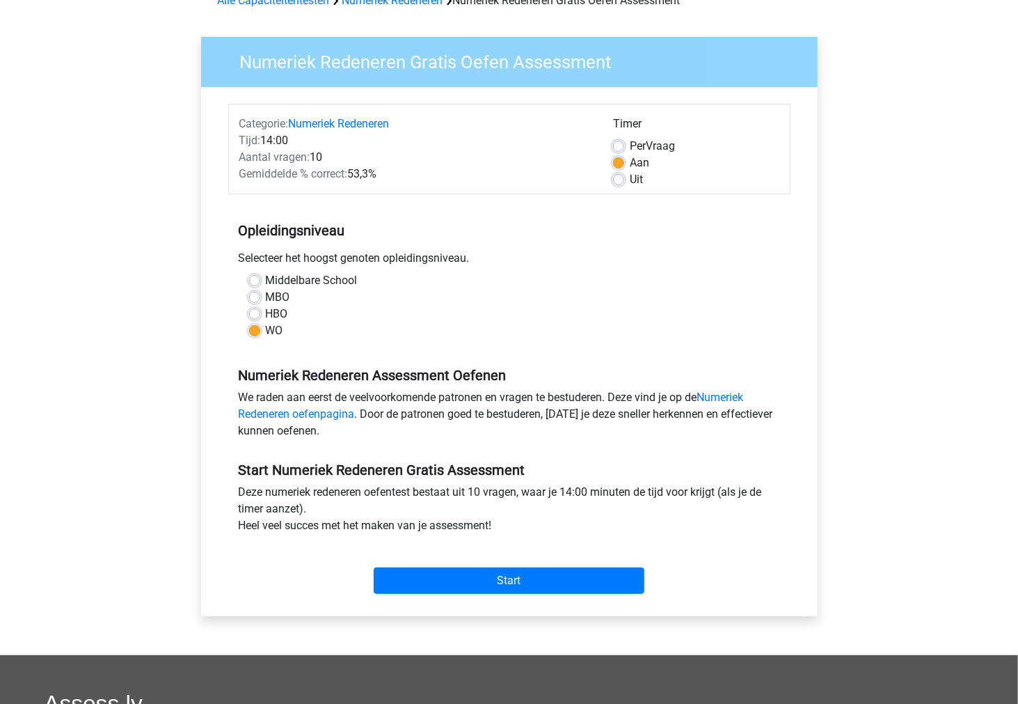
click at [443, 565] on div "Start" at bounding box center [509, 569] width 562 height 49
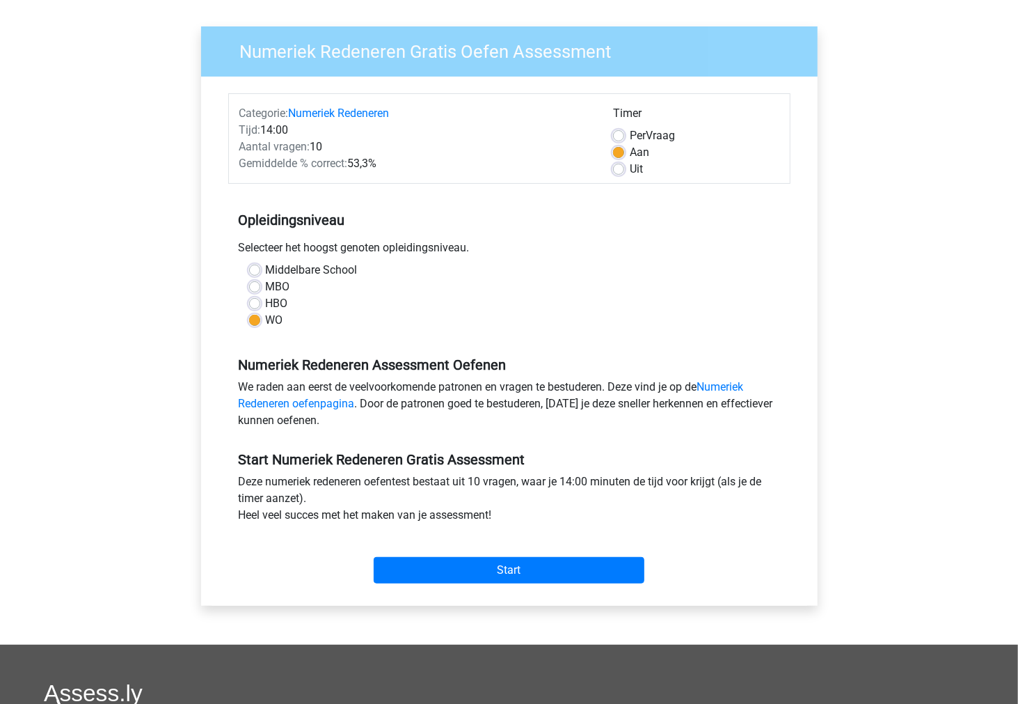
scroll to position [155, 0]
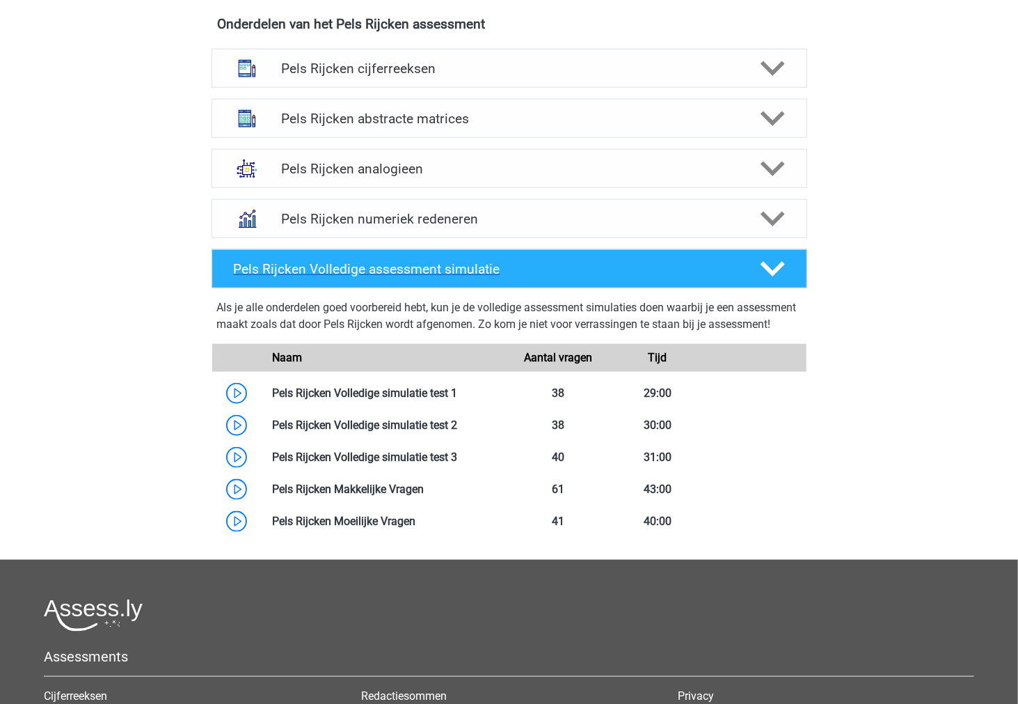
scroll to position [618, 0]
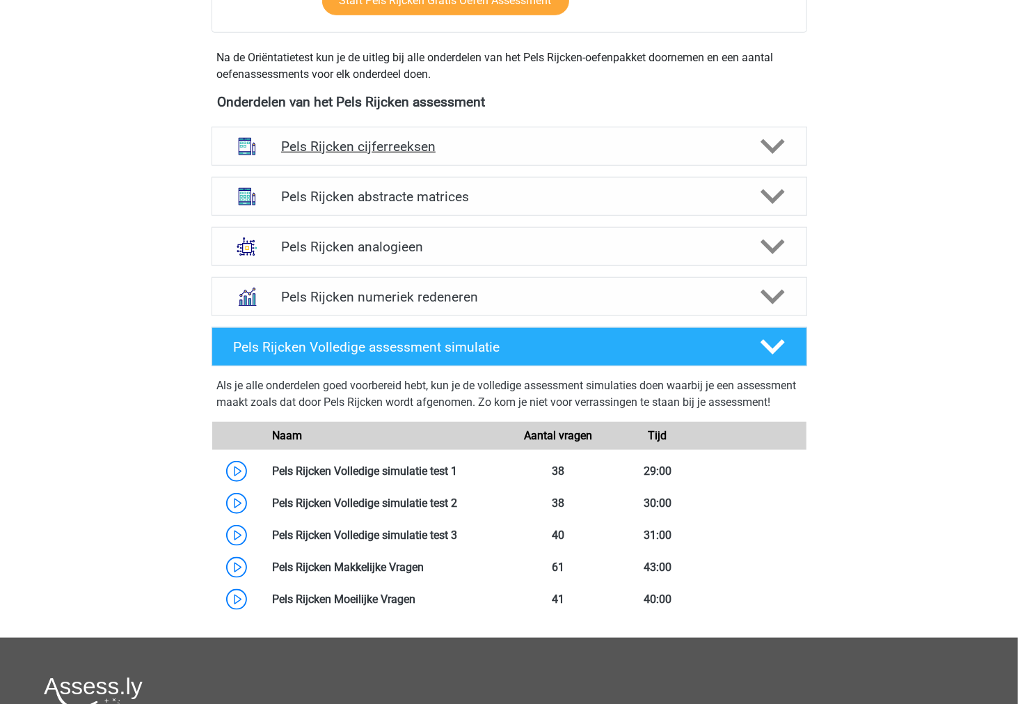
click at [604, 152] on h4 "Pels Rijcken cijferreeksen" at bounding box center [509, 146] width 456 height 16
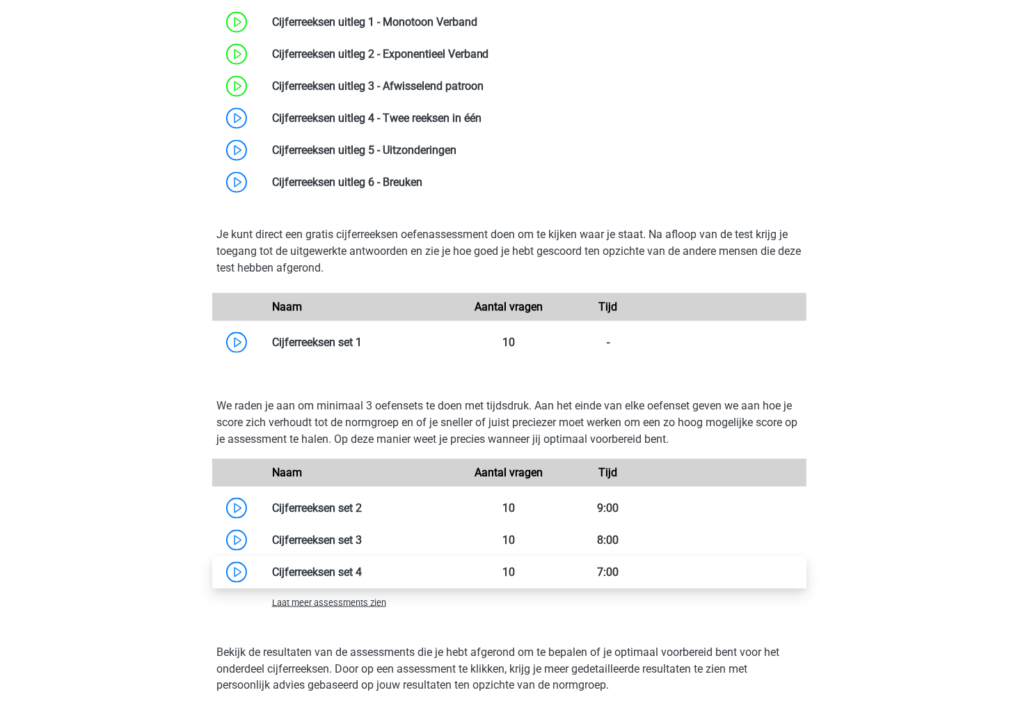
scroll to position [850, 0]
click at [360, 603] on span "Laat meer assessments zien" at bounding box center [329, 601] width 114 height 10
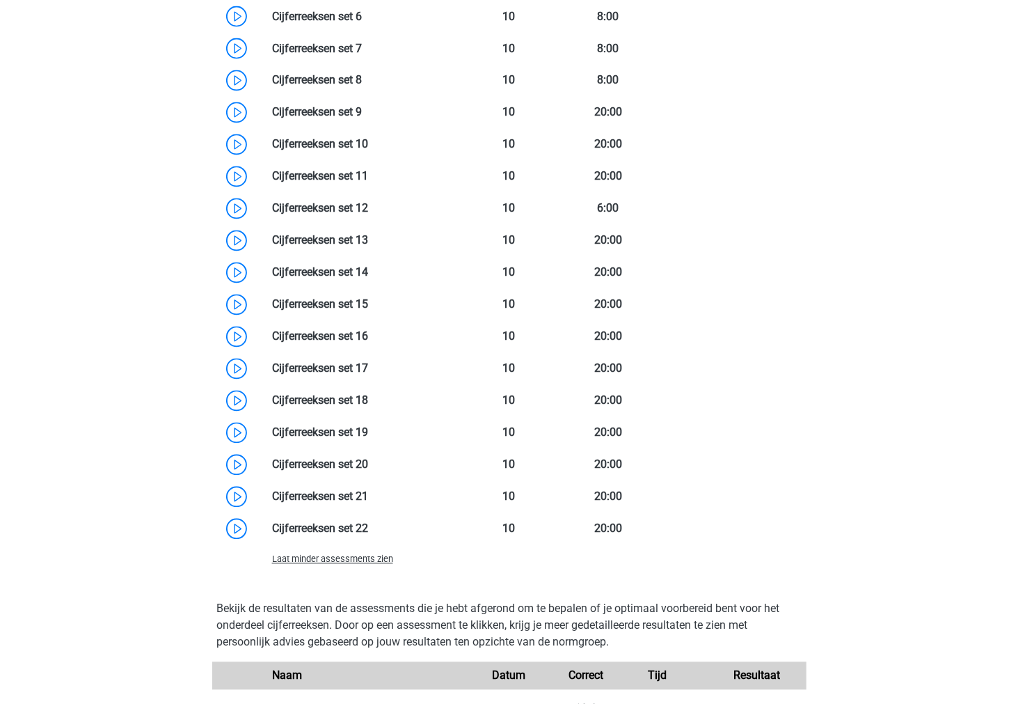
scroll to position [1392, 0]
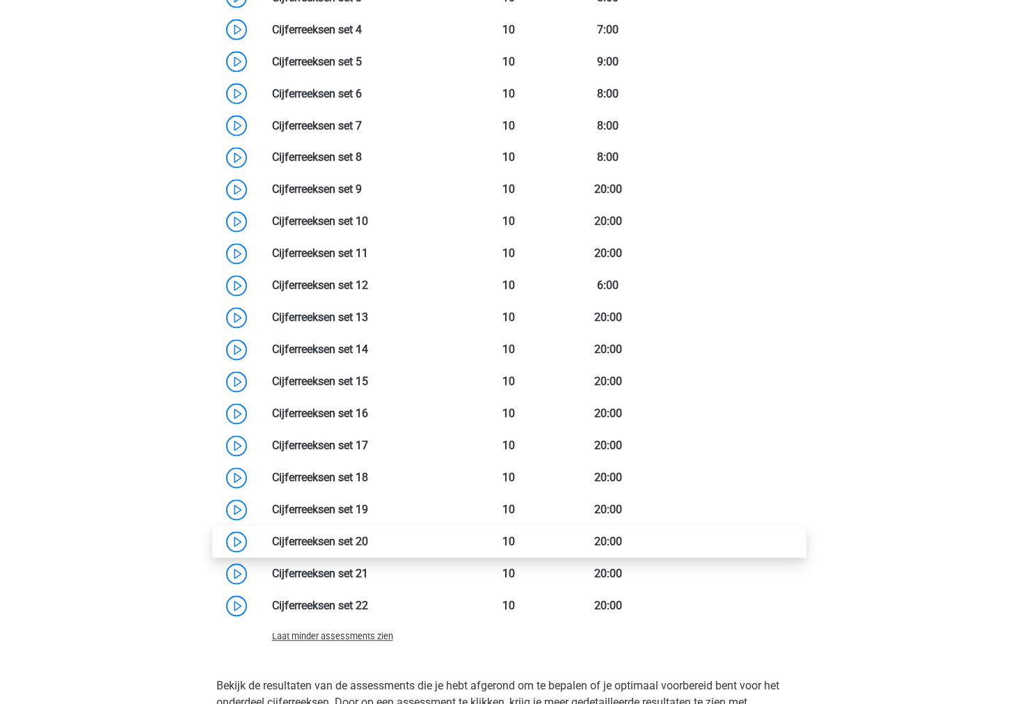
click at [368, 537] on link at bounding box center [368, 541] width 0 height 13
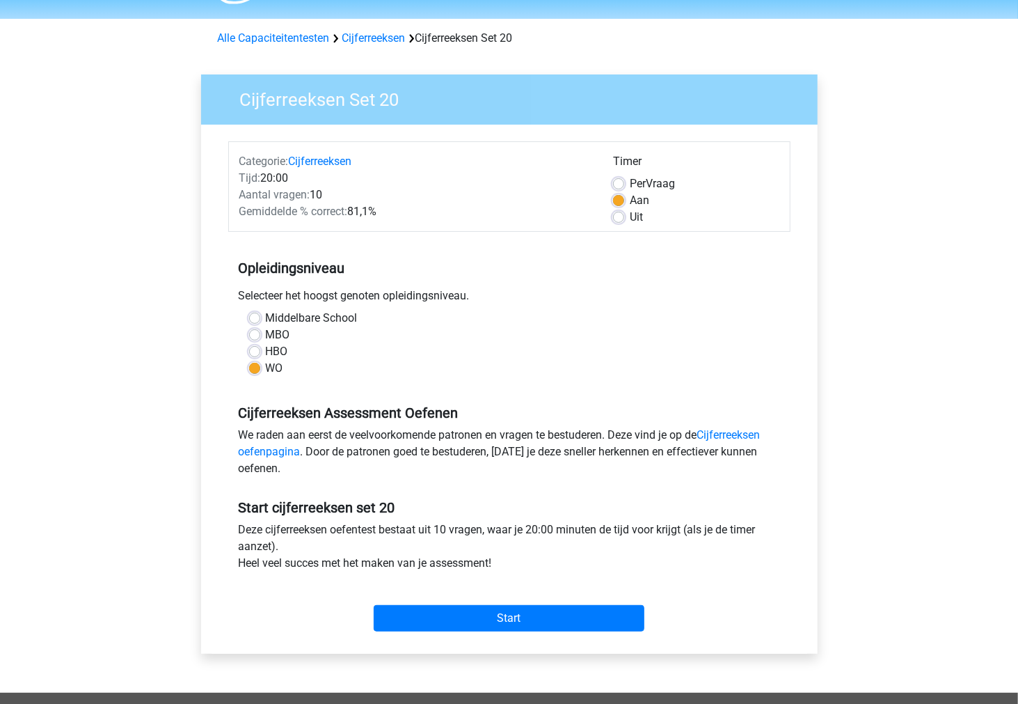
scroll to position [77, 0]
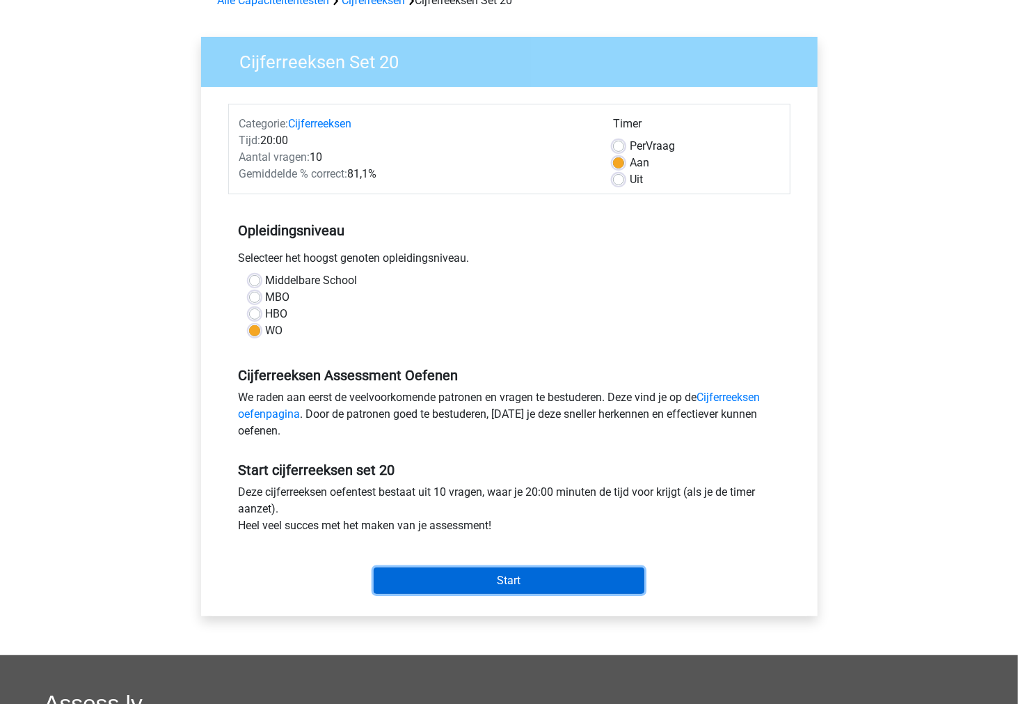
click at [390, 585] on input "Start" at bounding box center [509, 580] width 271 height 26
click at [578, 571] on input "Start" at bounding box center [509, 580] width 271 height 26
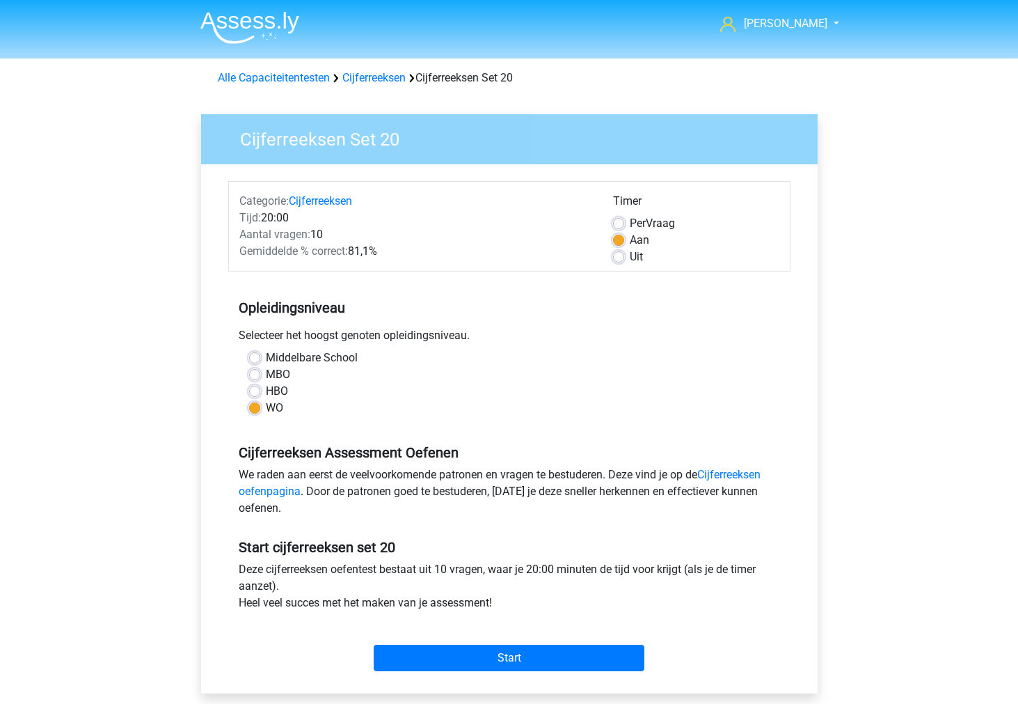
scroll to position [77, 0]
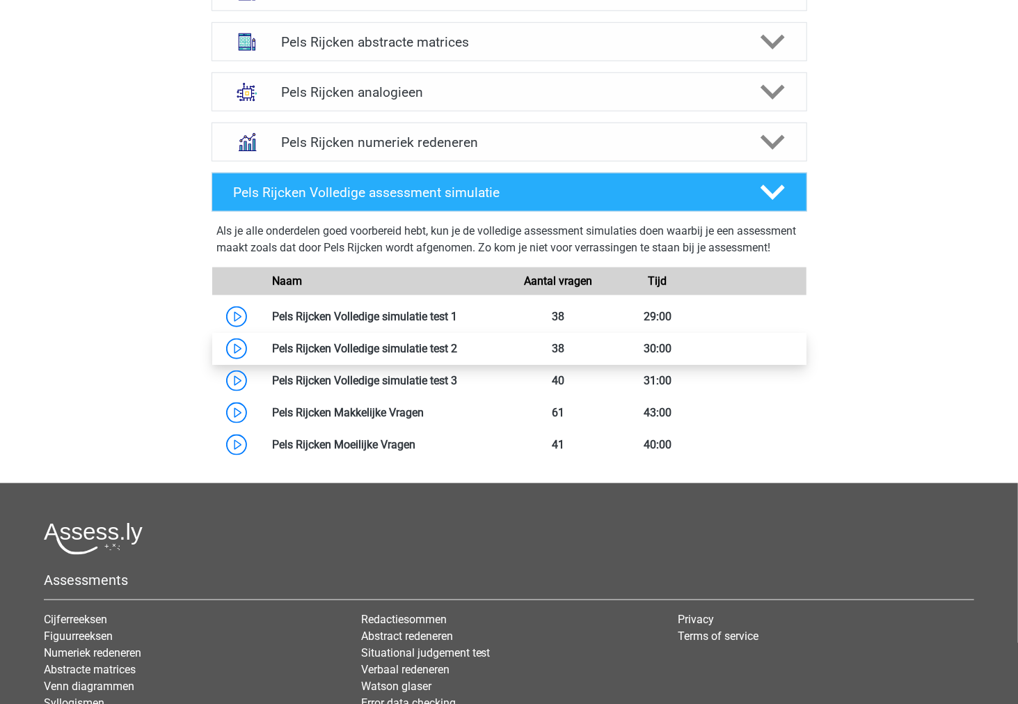
scroll to position [550, 0]
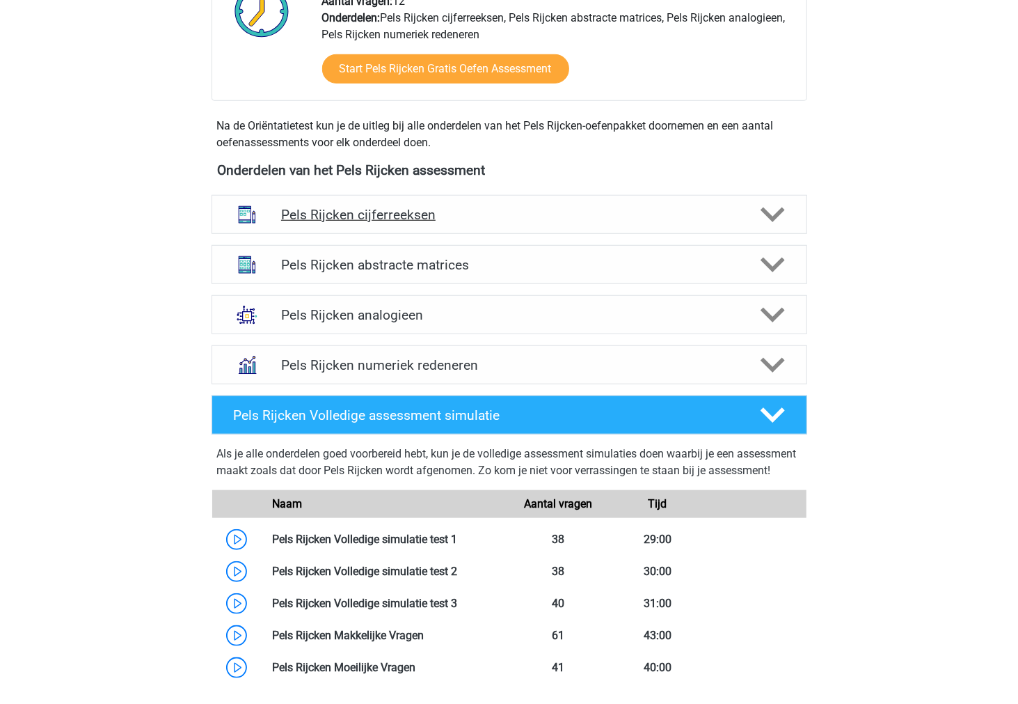
click at [305, 228] on div "Pels Rijcken cijferreeksen" at bounding box center [510, 214] width 596 height 39
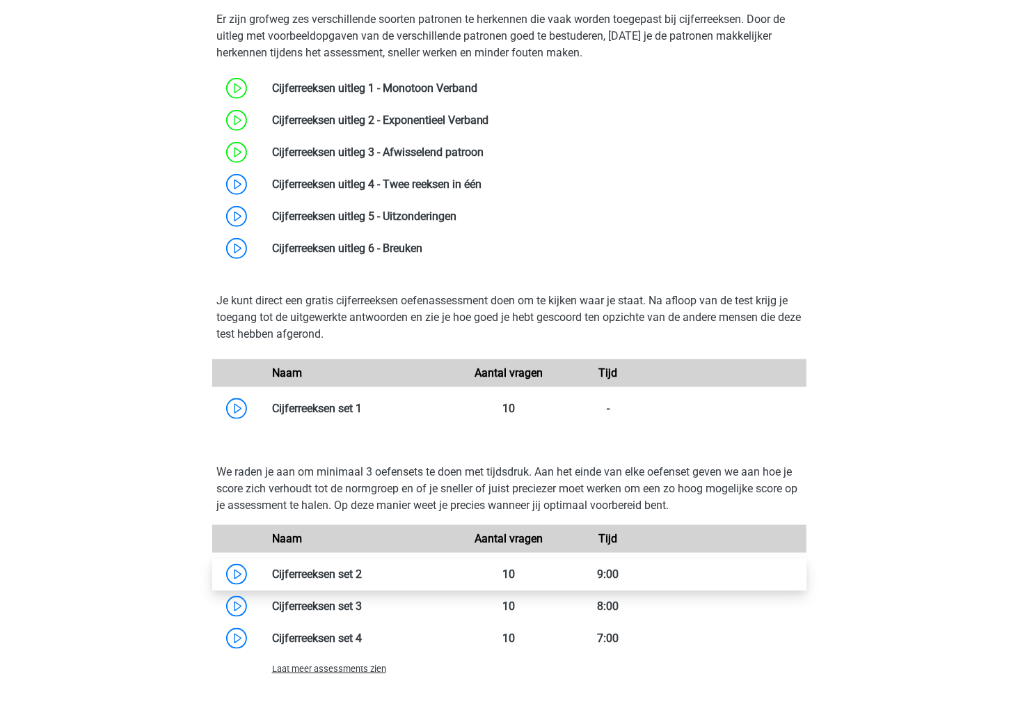
scroll to position [859, 0]
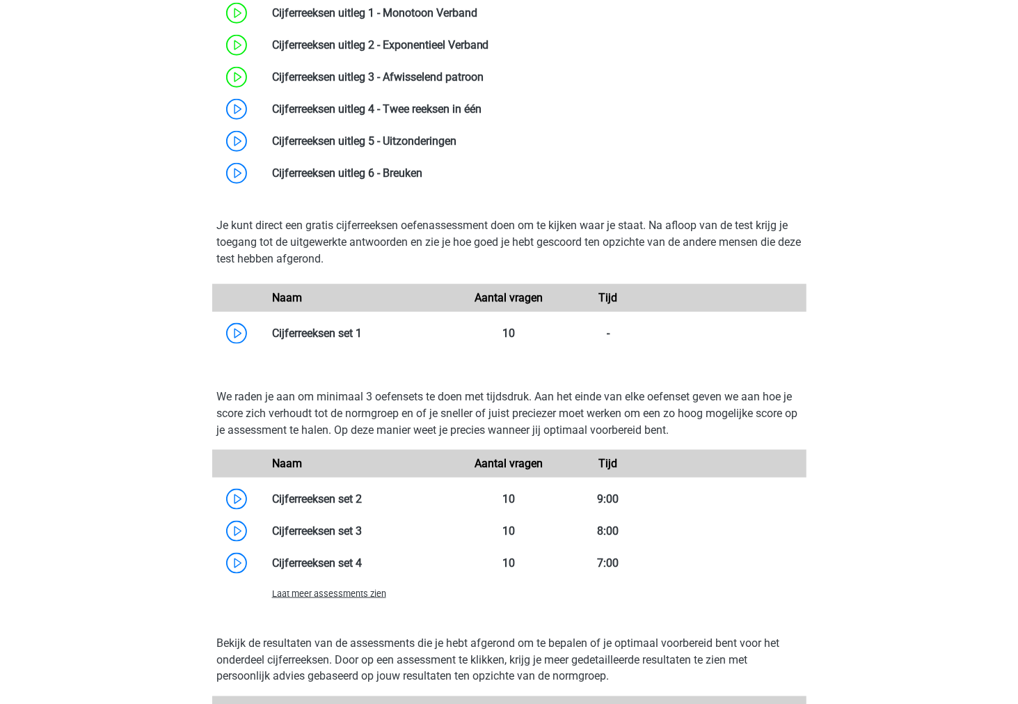
click at [323, 589] on span "Laat meer assessments zien" at bounding box center [329, 593] width 114 height 10
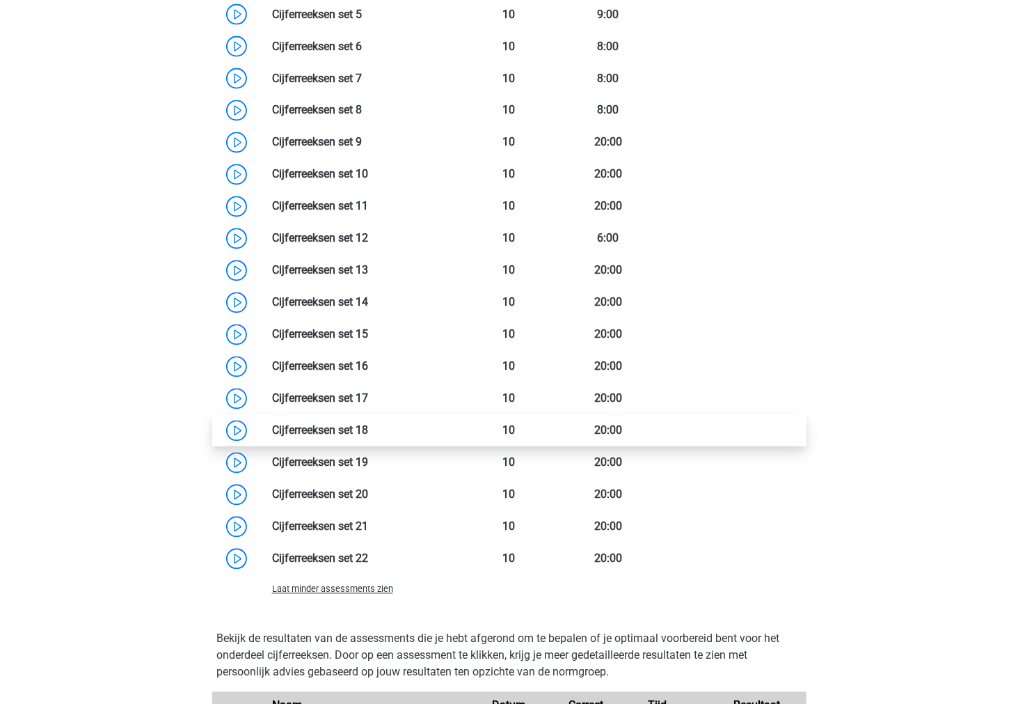
scroll to position [1555, 0]
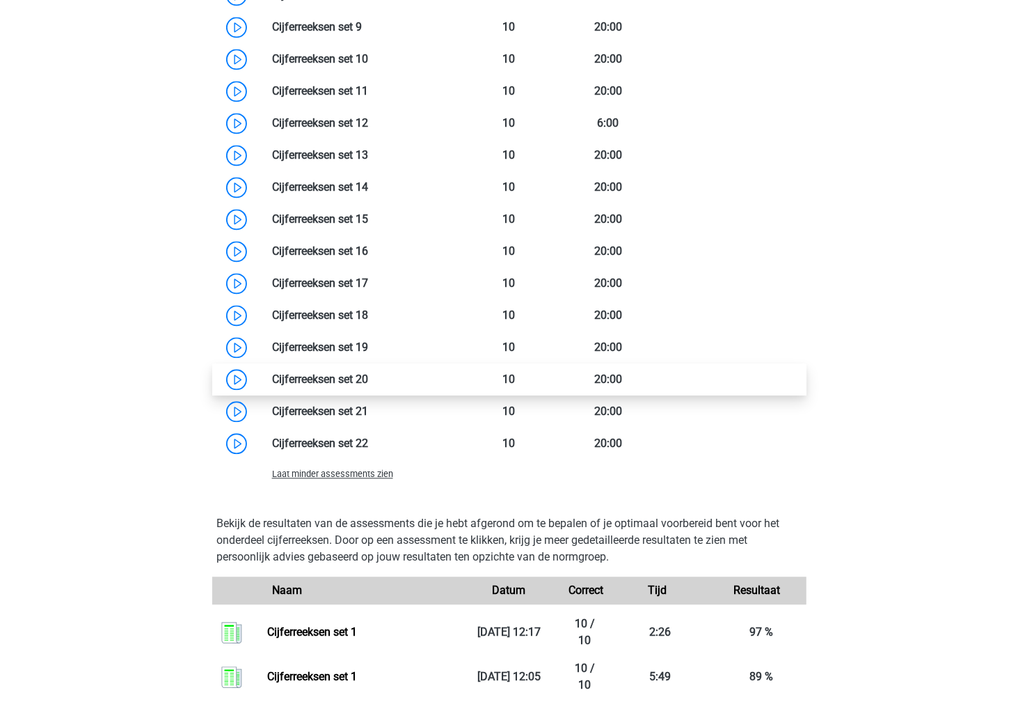
click at [368, 372] on link at bounding box center [368, 378] width 0 height 13
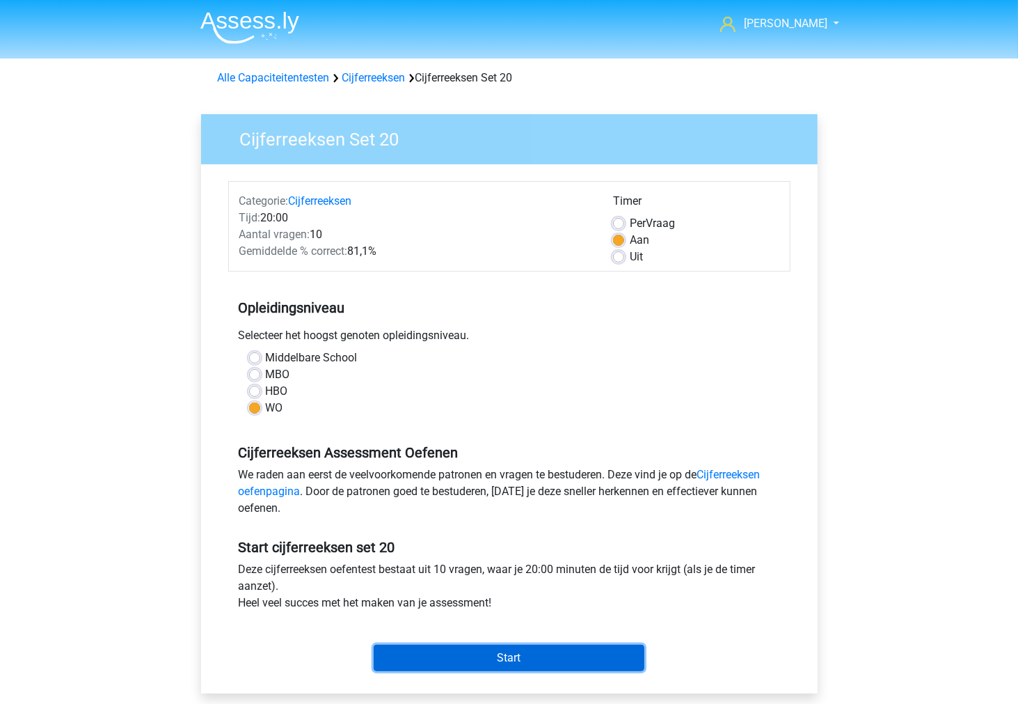
click at [432, 658] on input "Start" at bounding box center [509, 657] width 271 height 26
click at [519, 664] on input "Start" at bounding box center [509, 657] width 271 height 26
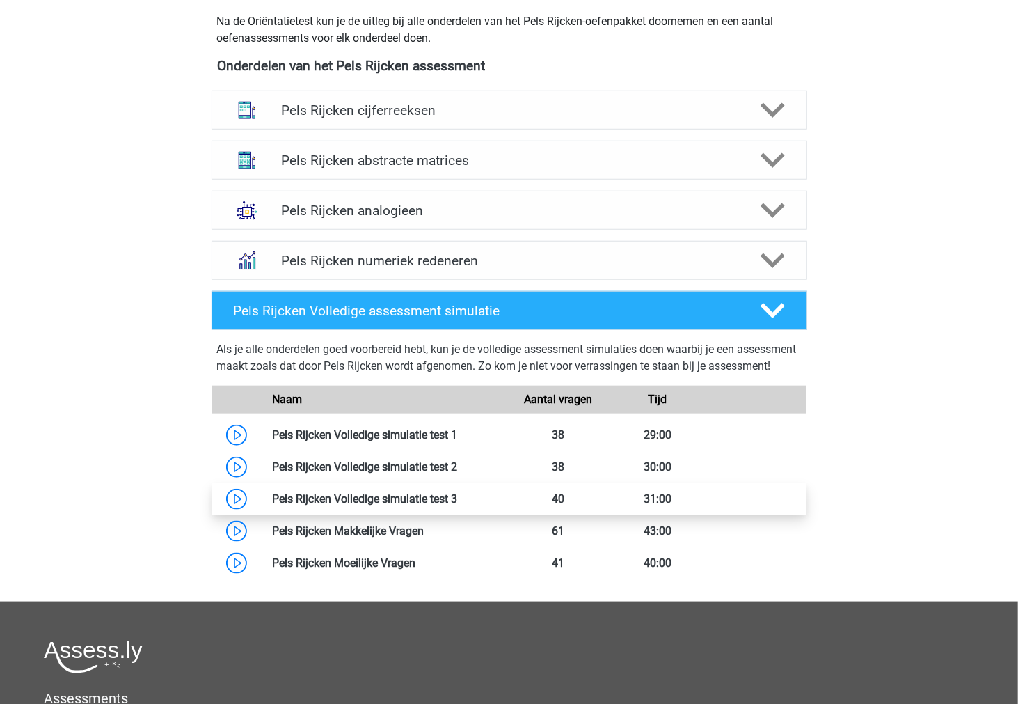
scroll to position [627, 0]
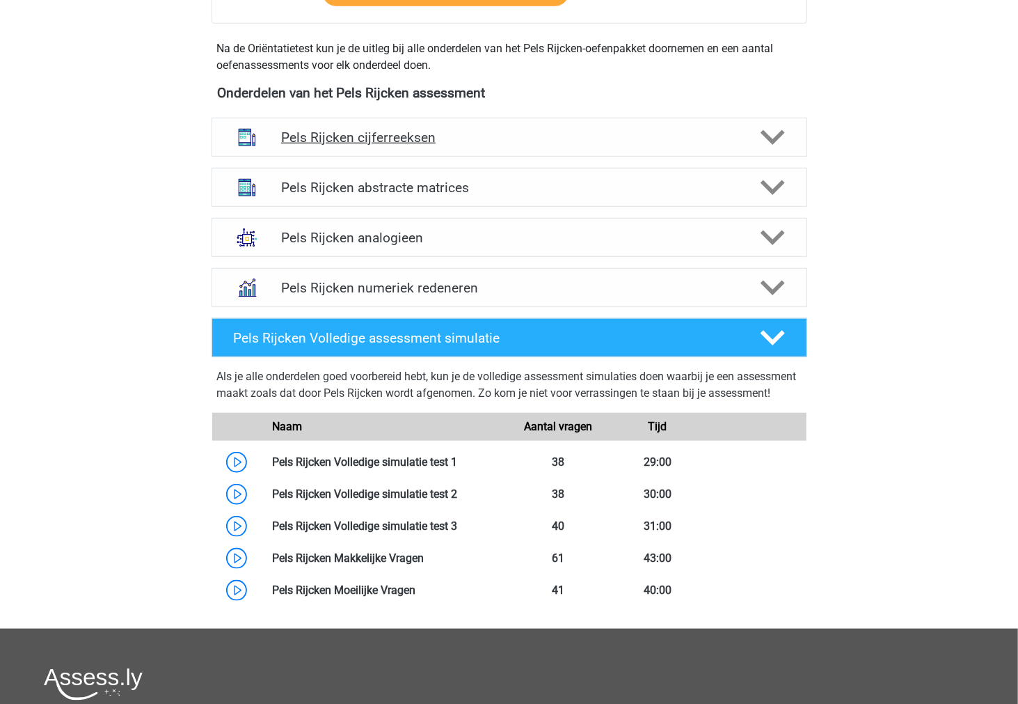
click at [328, 140] on h4 "Pels Rijcken cijferreeksen" at bounding box center [509, 137] width 456 height 16
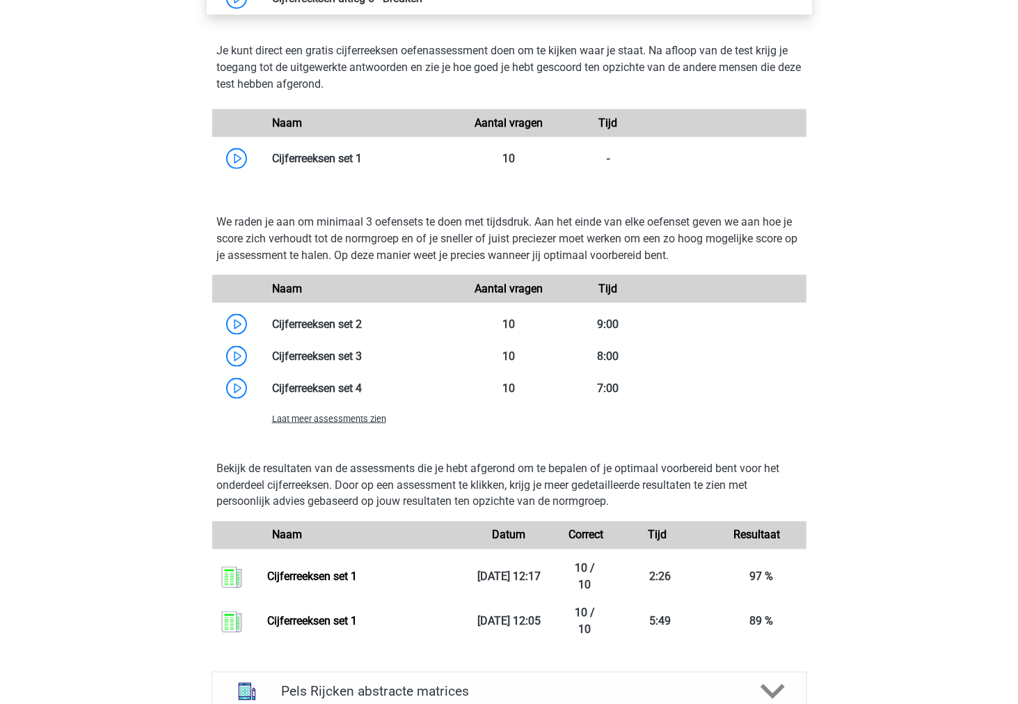
scroll to position [1091, 0]
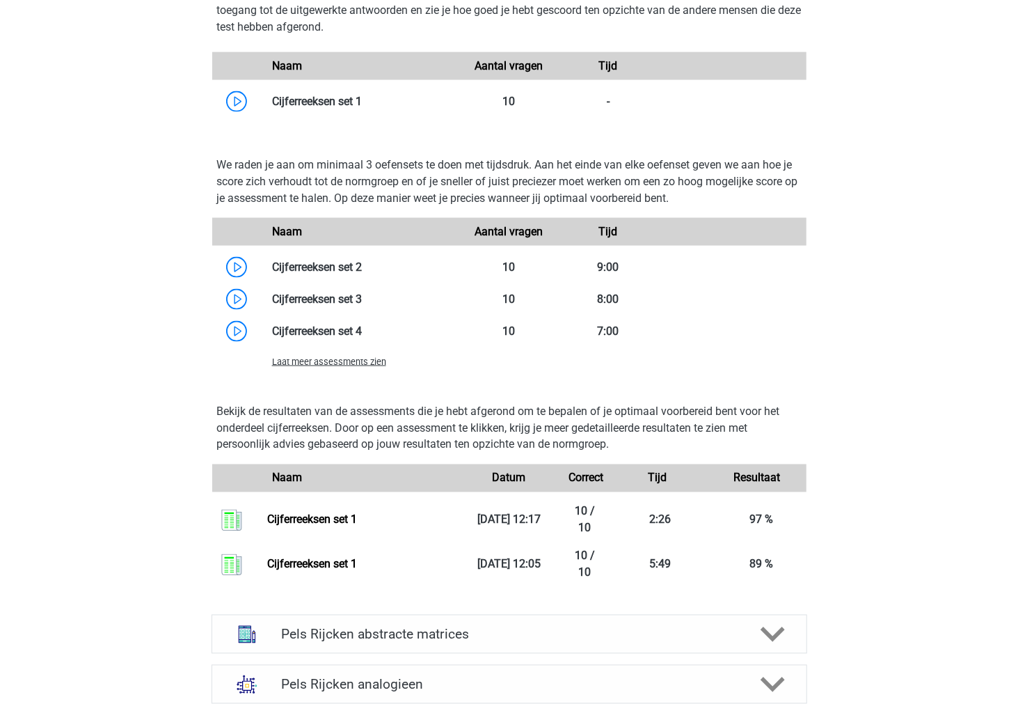
click at [326, 363] on span "Laat meer assessments zien" at bounding box center [329, 361] width 114 height 10
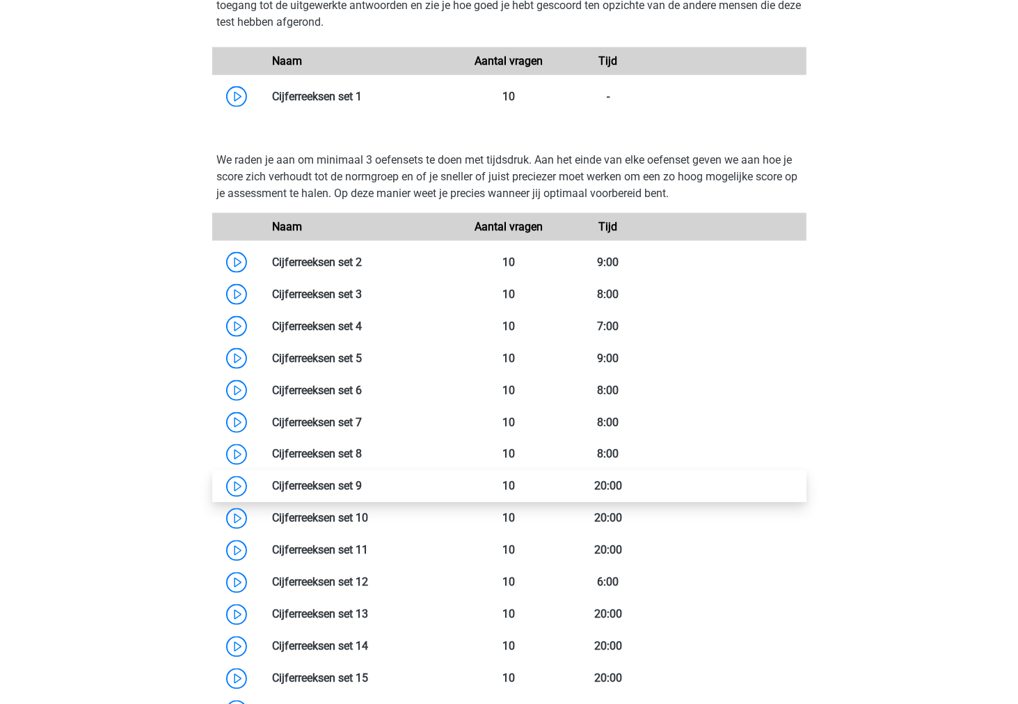
scroll to position [1555, 0]
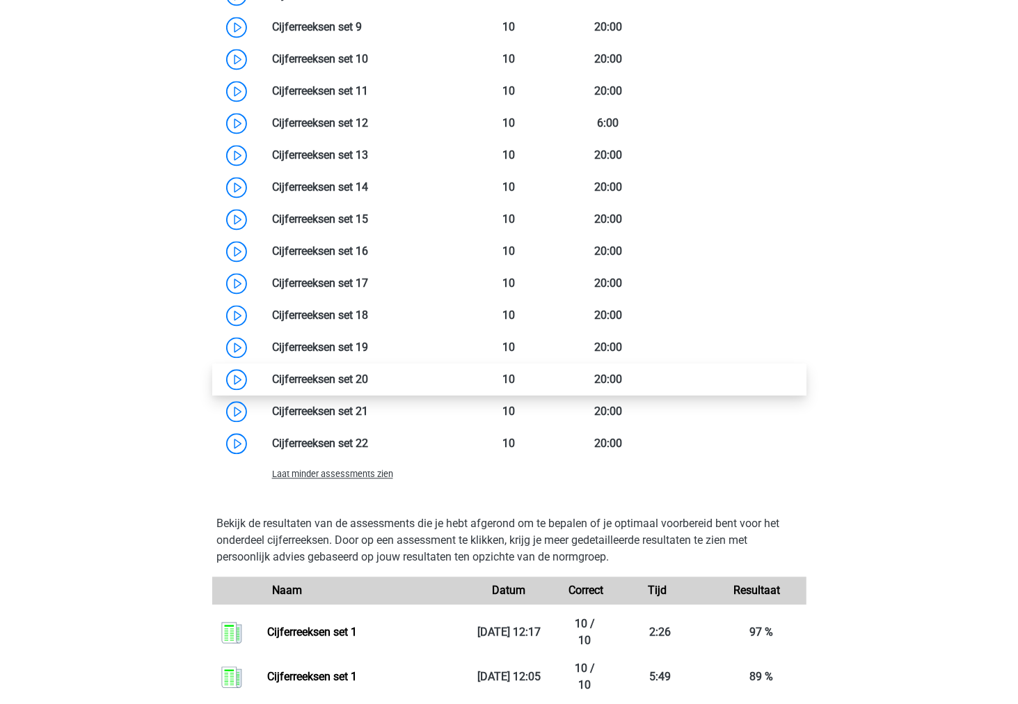
click at [368, 374] on link at bounding box center [368, 378] width 0 height 13
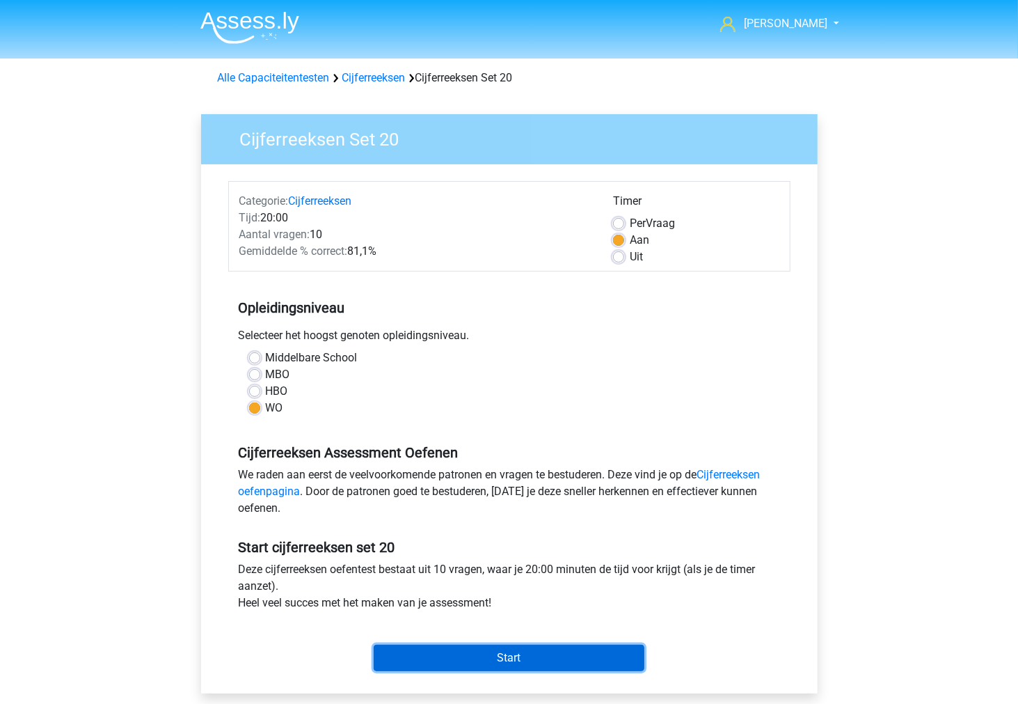
click at [481, 656] on input "Start" at bounding box center [509, 657] width 271 height 26
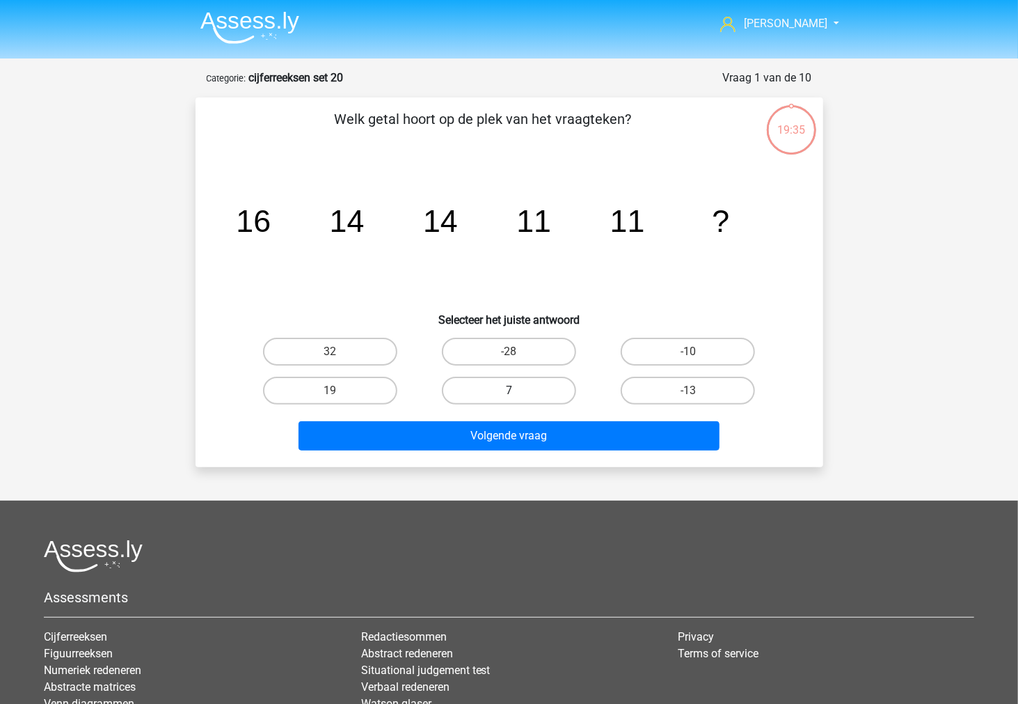
click at [518, 393] on label "7" at bounding box center [509, 391] width 134 height 28
click at [518, 393] on input "7" at bounding box center [513, 394] width 9 height 9
radio input "true"
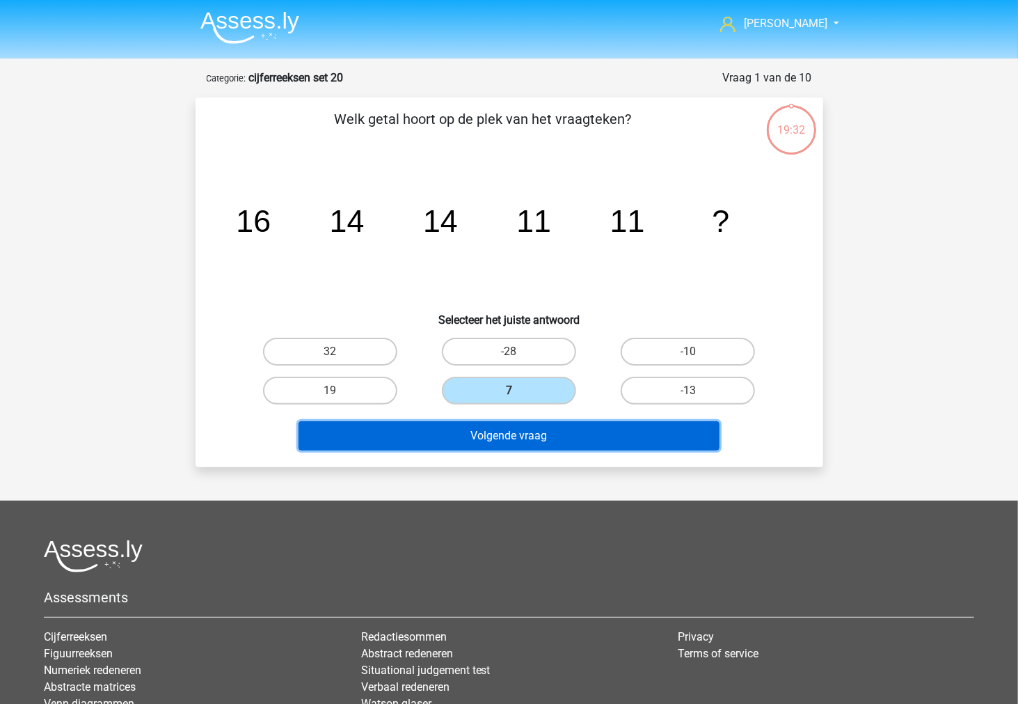
click at [548, 440] on button "Volgende vraag" at bounding box center [509, 435] width 421 height 29
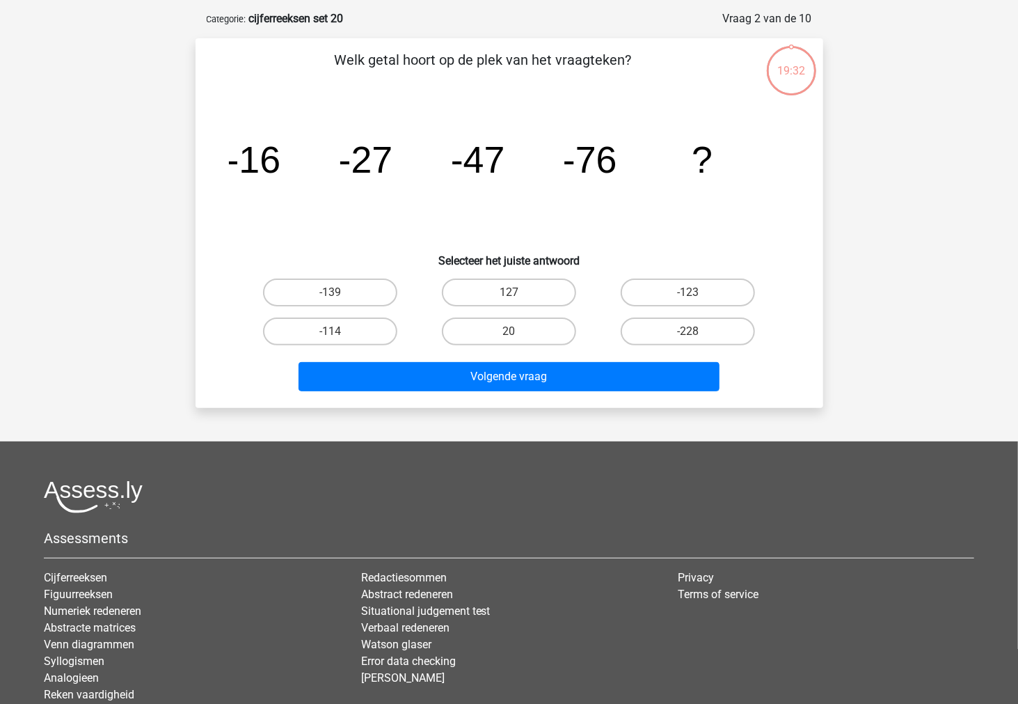
scroll to position [70, 0]
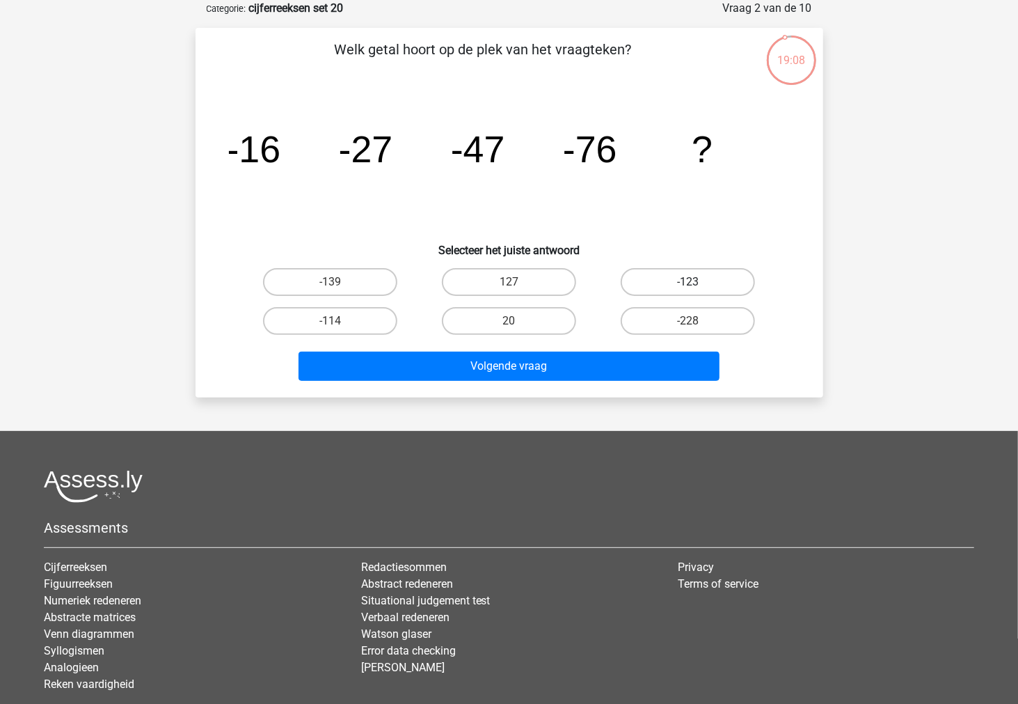
click at [649, 277] on label "-123" at bounding box center [688, 282] width 134 height 28
click at [688, 282] on input "-123" at bounding box center [692, 286] width 9 height 9
radio input "true"
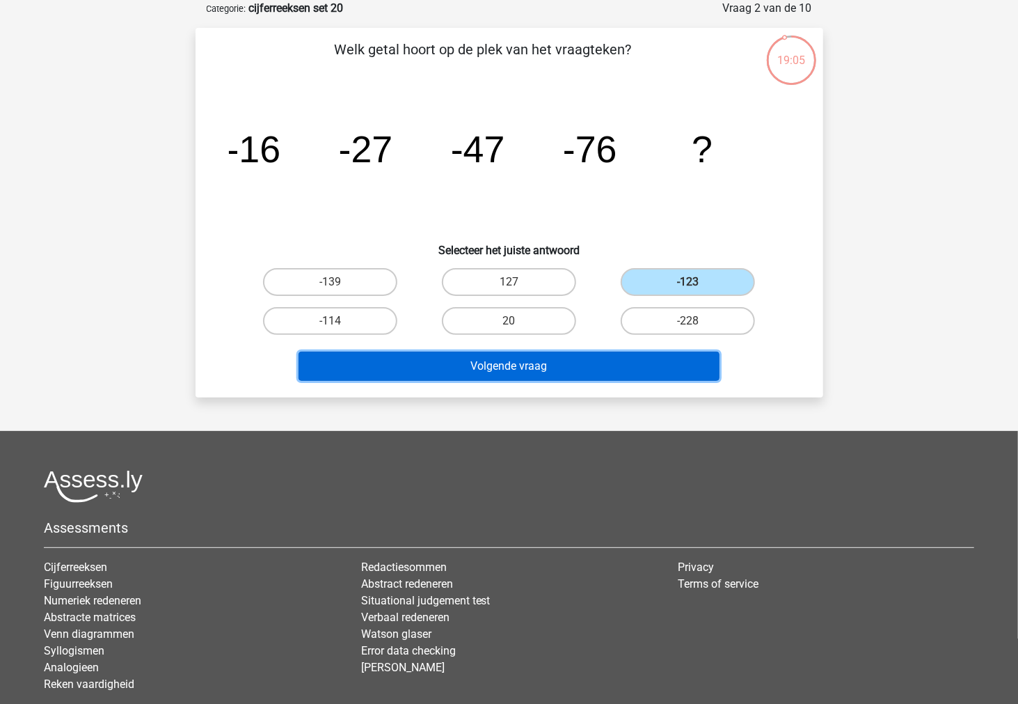
click at [628, 352] on button "Volgende vraag" at bounding box center [509, 365] width 421 height 29
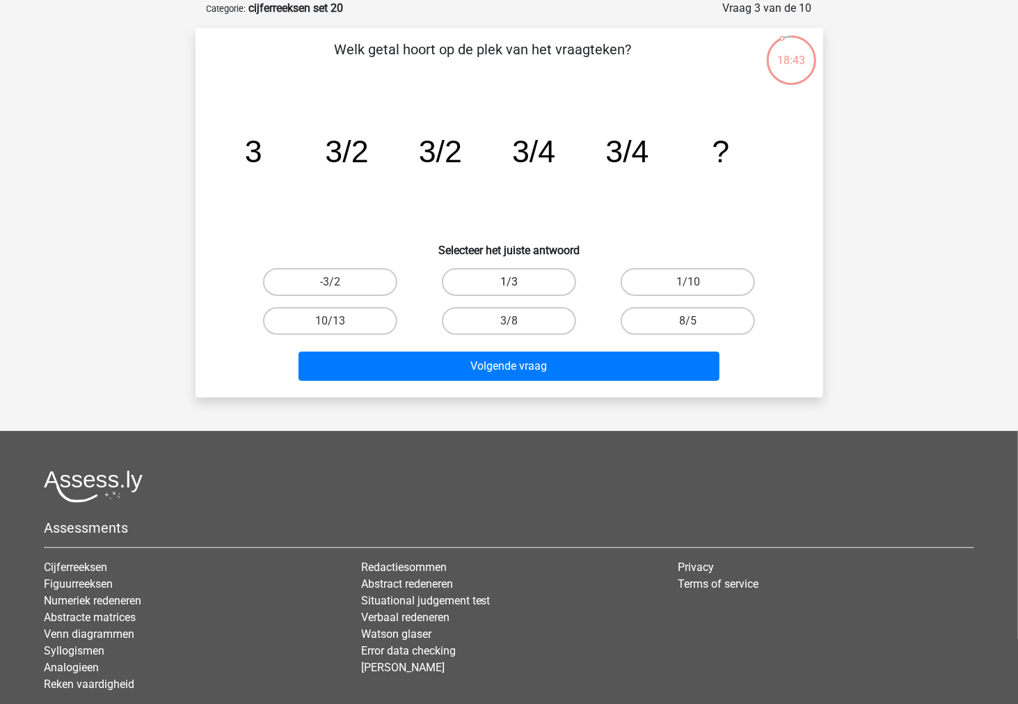
click at [528, 283] on label "1/3" at bounding box center [509, 282] width 134 height 28
click at [518, 283] on input "1/3" at bounding box center [513, 286] width 9 height 9
radio input "true"
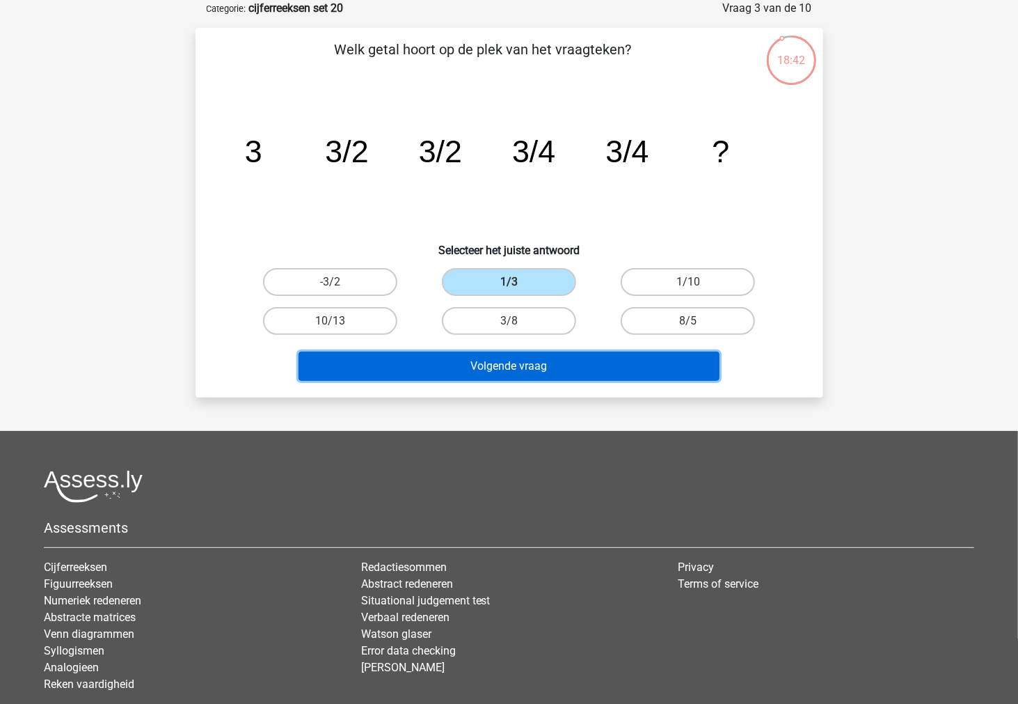
click at [493, 363] on button "Volgende vraag" at bounding box center [509, 365] width 421 height 29
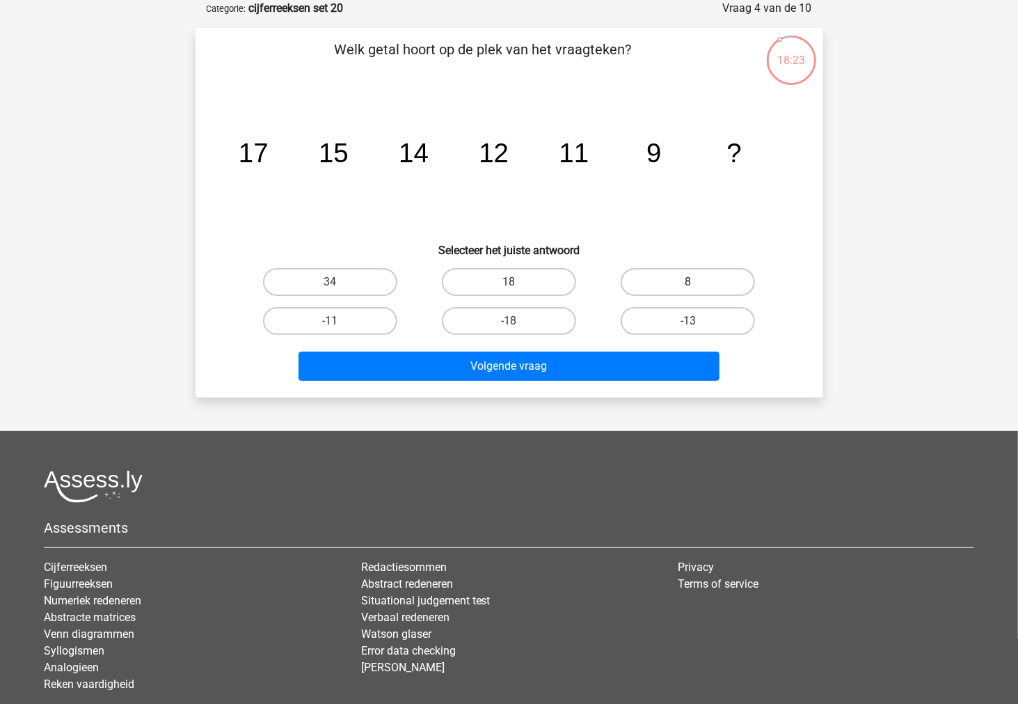
click at [648, 282] on label "8" at bounding box center [688, 282] width 134 height 28
click at [688, 282] on input "8" at bounding box center [692, 286] width 9 height 9
radio input "true"
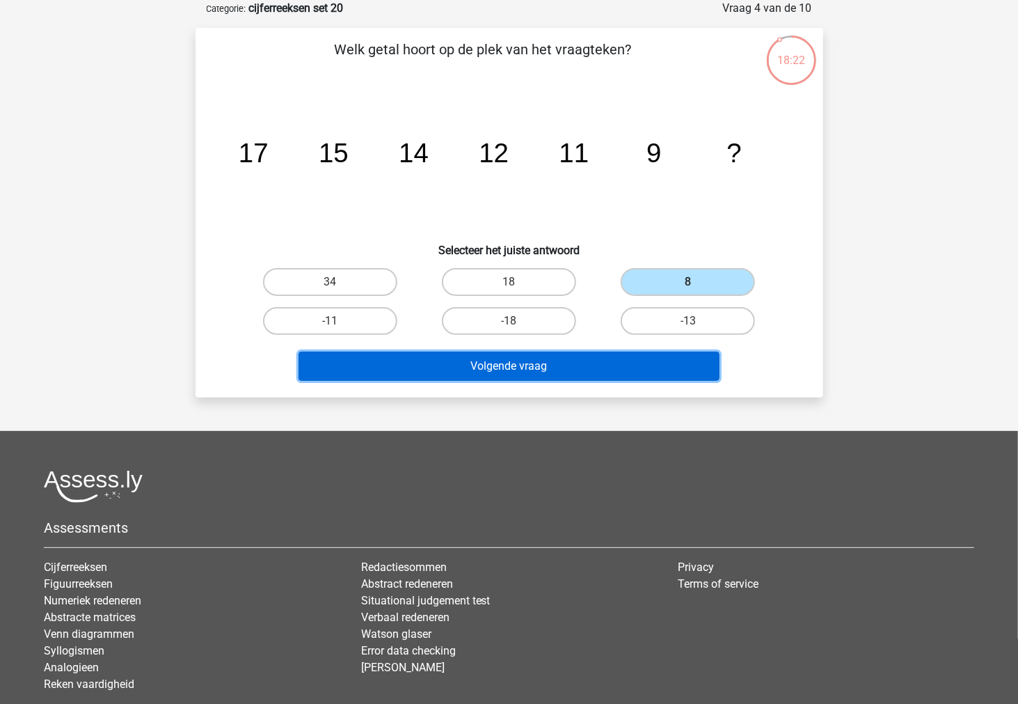
click at [593, 363] on button "Volgende vraag" at bounding box center [509, 365] width 421 height 29
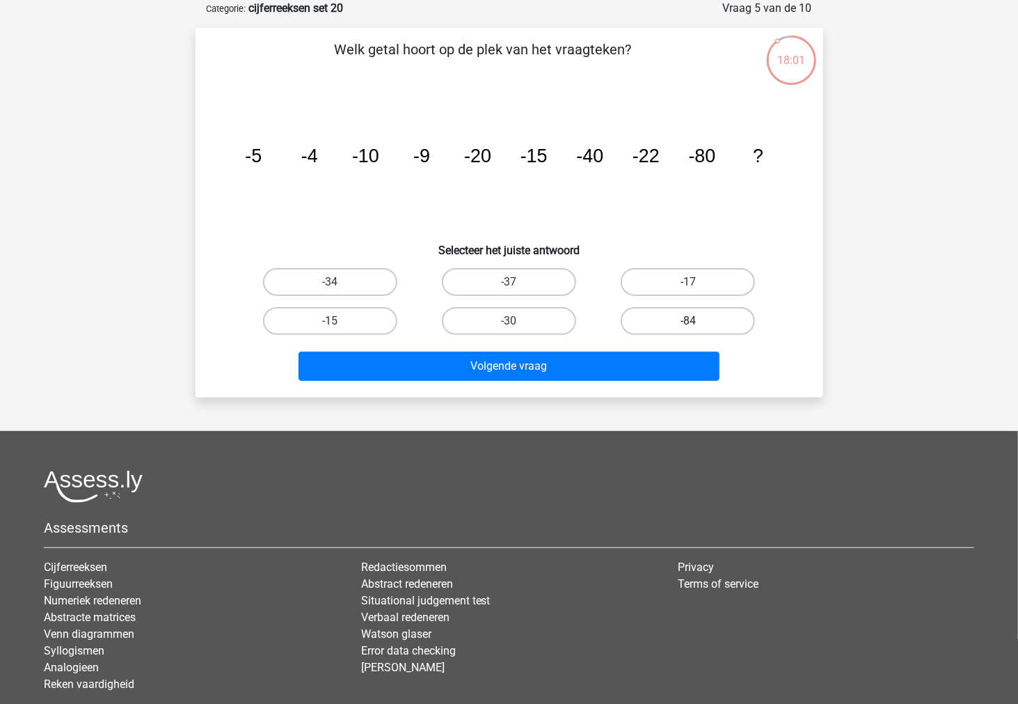
click at [630, 316] on label "-84" at bounding box center [688, 321] width 134 height 28
click at [688, 321] on input "-84" at bounding box center [692, 325] width 9 height 9
radio input "true"
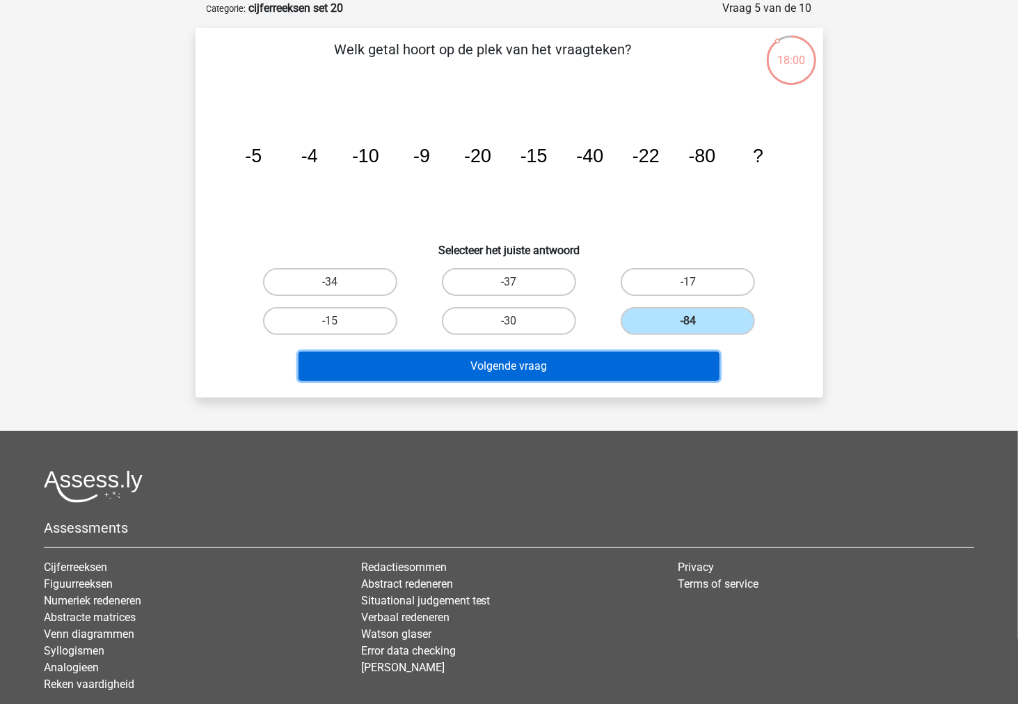
click at [631, 356] on button "Volgende vraag" at bounding box center [509, 365] width 421 height 29
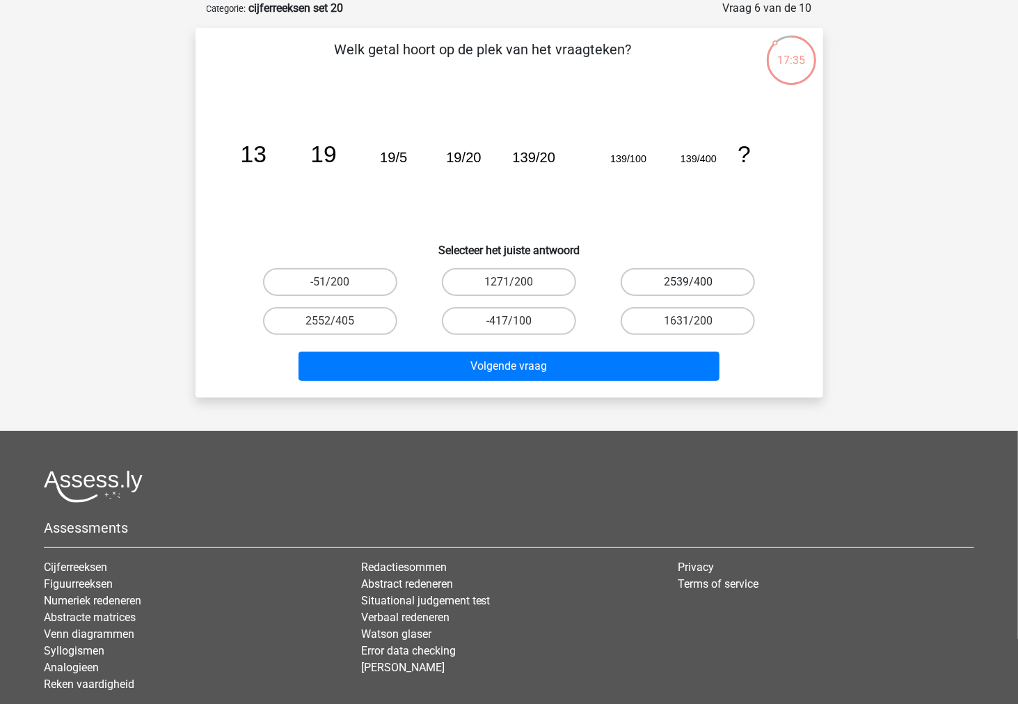
click at [655, 276] on label "2539/400" at bounding box center [688, 282] width 134 height 28
click at [688, 282] on input "2539/400" at bounding box center [692, 286] width 9 height 9
radio input "true"
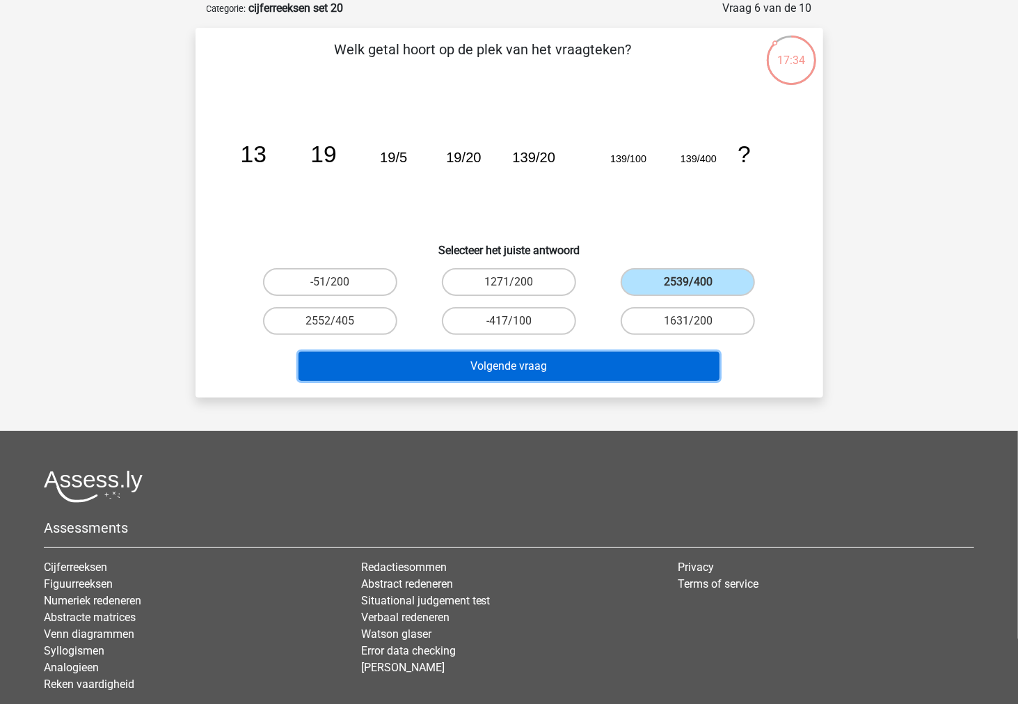
click at [575, 370] on button "Volgende vraag" at bounding box center [509, 365] width 421 height 29
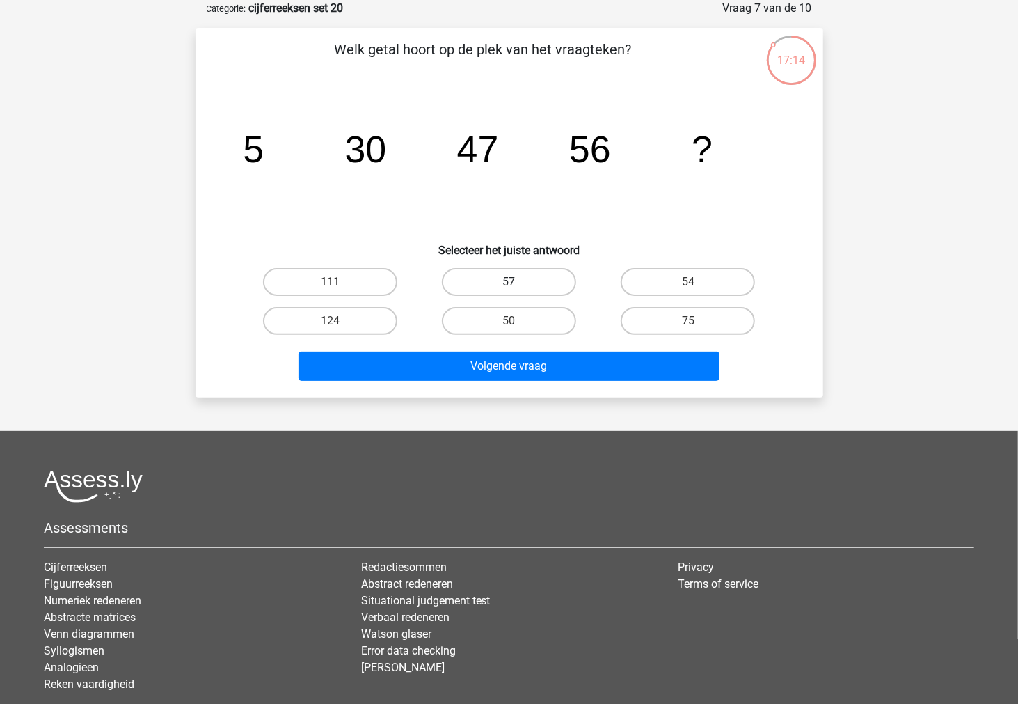
click at [533, 276] on label "57" at bounding box center [509, 282] width 134 height 28
click at [518, 282] on input "57" at bounding box center [513, 286] width 9 height 9
radio input "true"
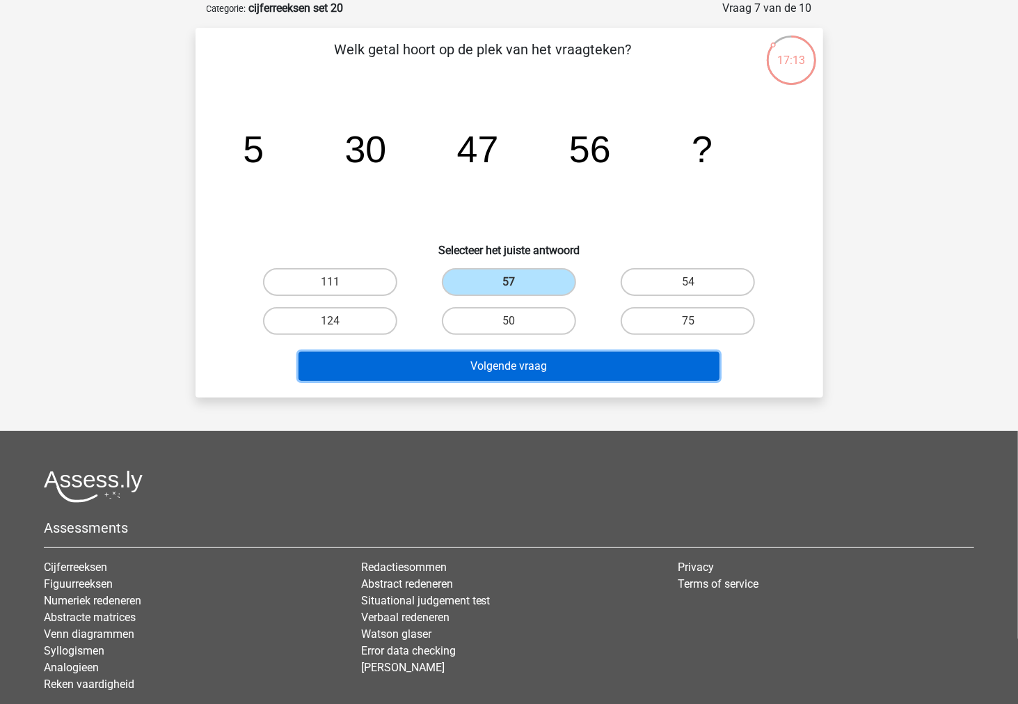
click at [505, 369] on button "Volgende vraag" at bounding box center [509, 365] width 421 height 29
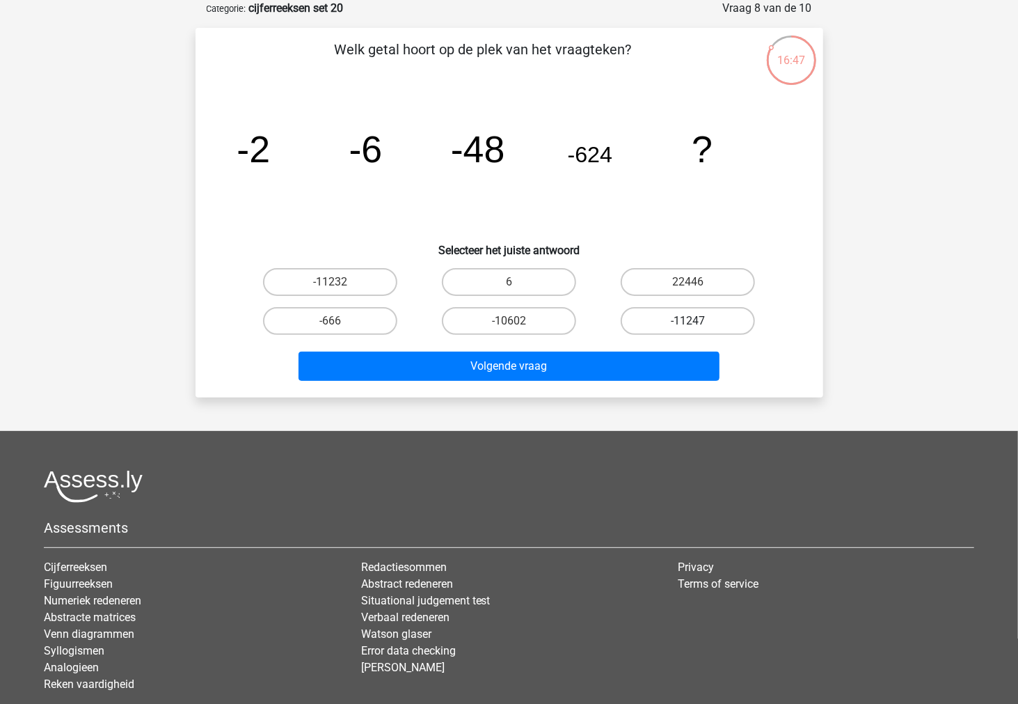
click at [678, 322] on label "-11247" at bounding box center [688, 321] width 134 height 28
click at [688, 322] on input "-11247" at bounding box center [692, 325] width 9 height 9
radio input "true"
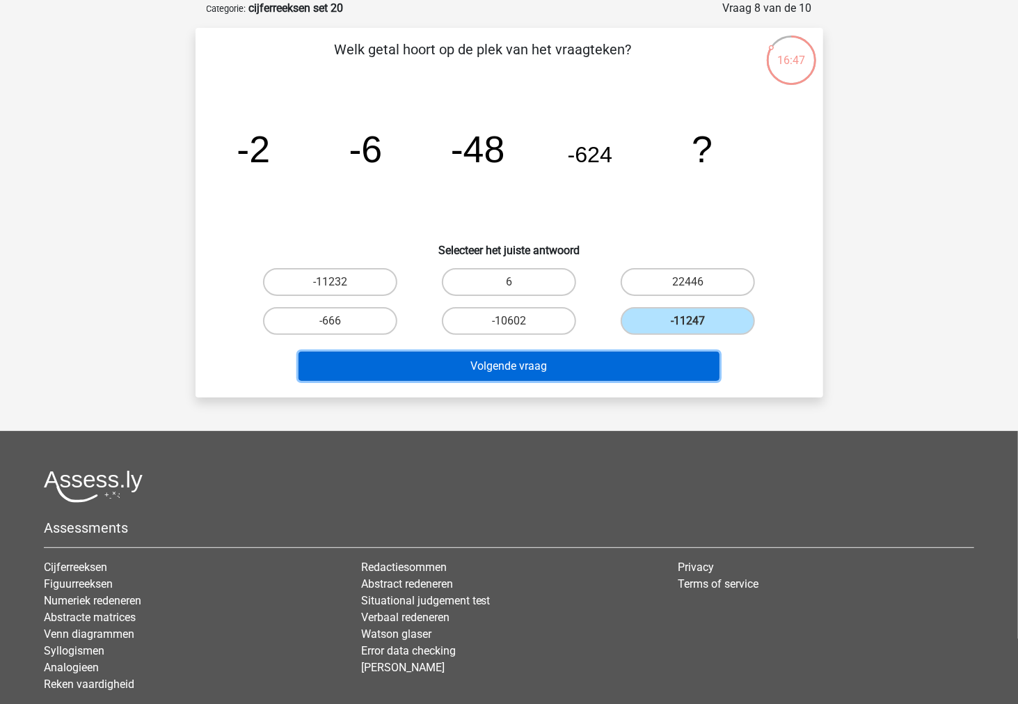
click at [658, 366] on button "Volgende vraag" at bounding box center [509, 365] width 421 height 29
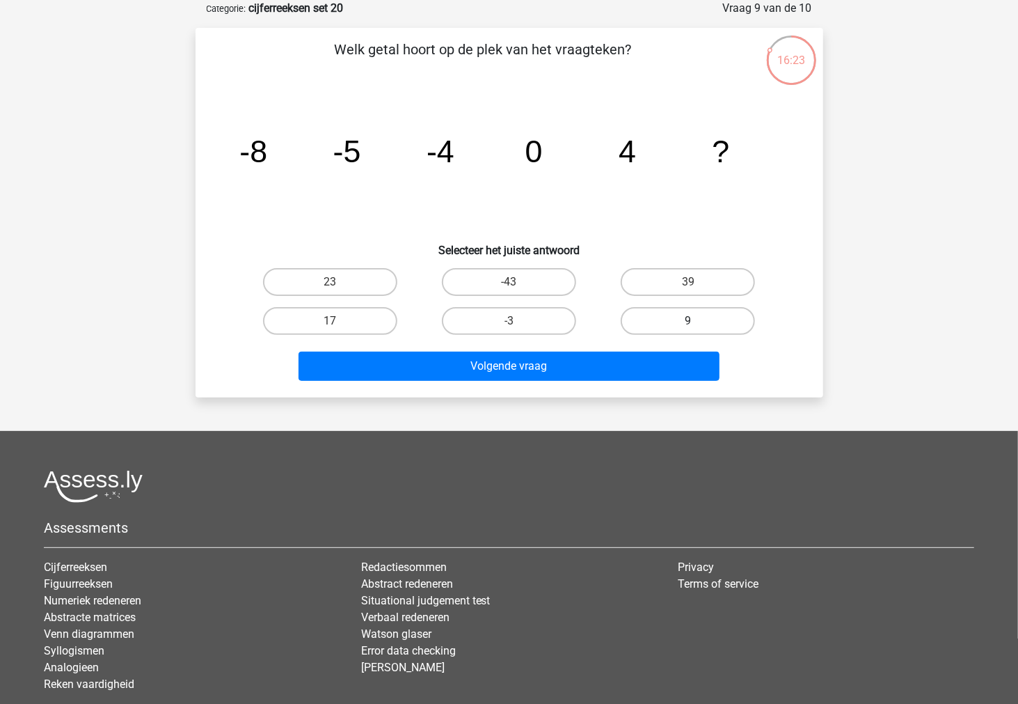
click at [677, 325] on label "9" at bounding box center [688, 321] width 134 height 28
click at [688, 325] on input "9" at bounding box center [692, 325] width 9 height 9
radio input "true"
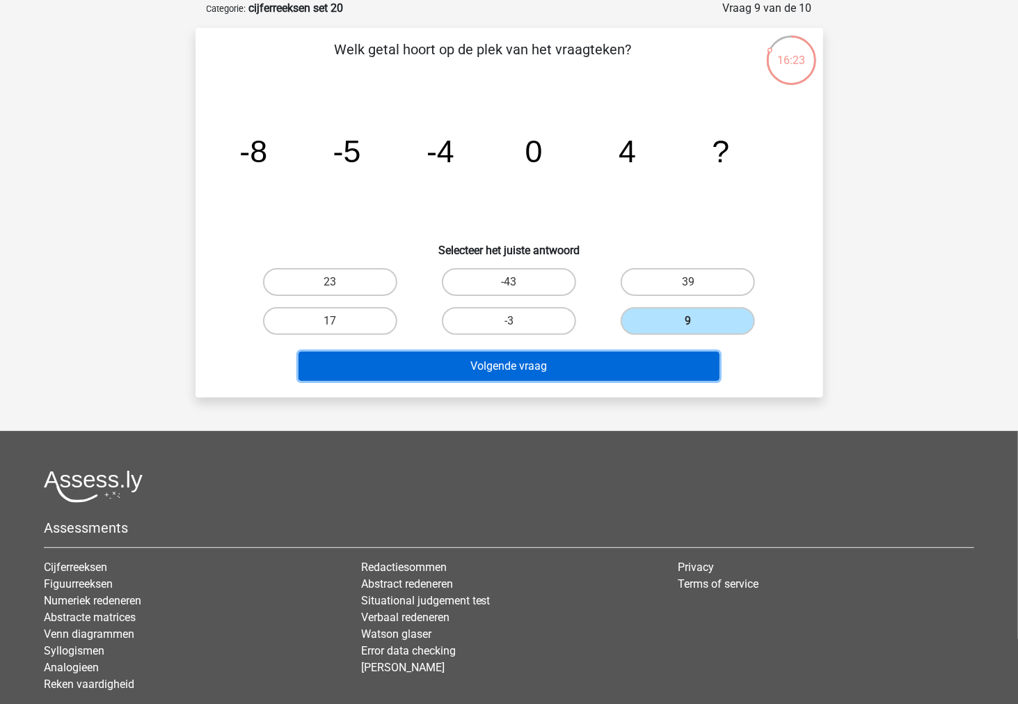
click at [642, 374] on button "Volgende vraag" at bounding box center [509, 365] width 421 height 29
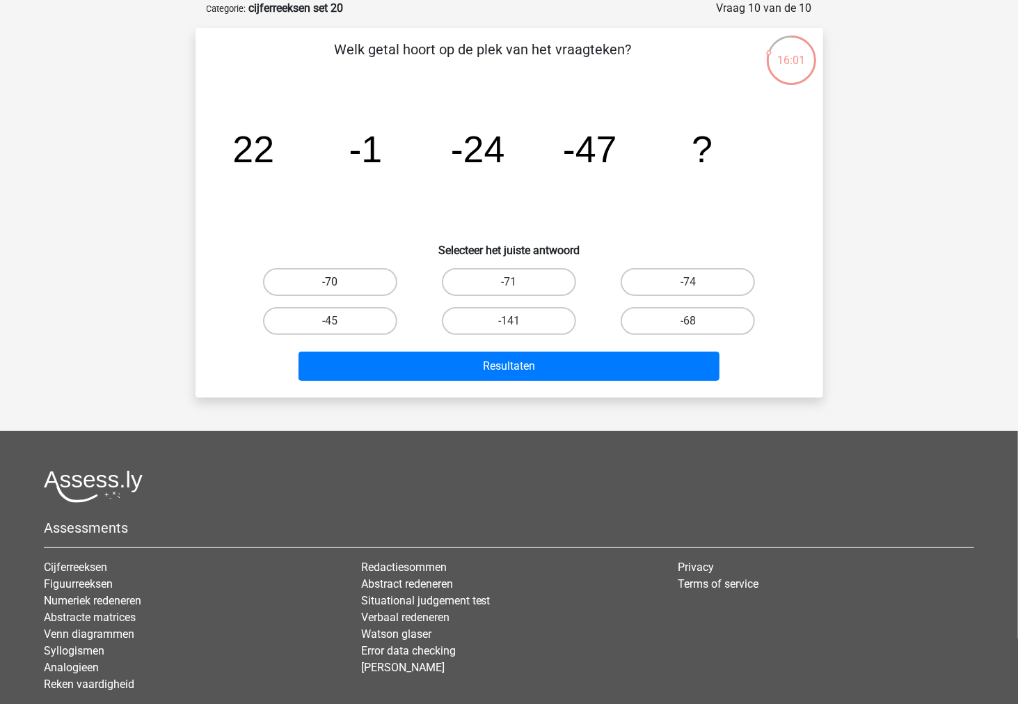
click at [369, 282] on label "-70" at bounding box center [330, 282] width 134 height 28
click at [339, 282] on input "-70" at bounding box center [334, 286] width 9 height 9
radio input "true"
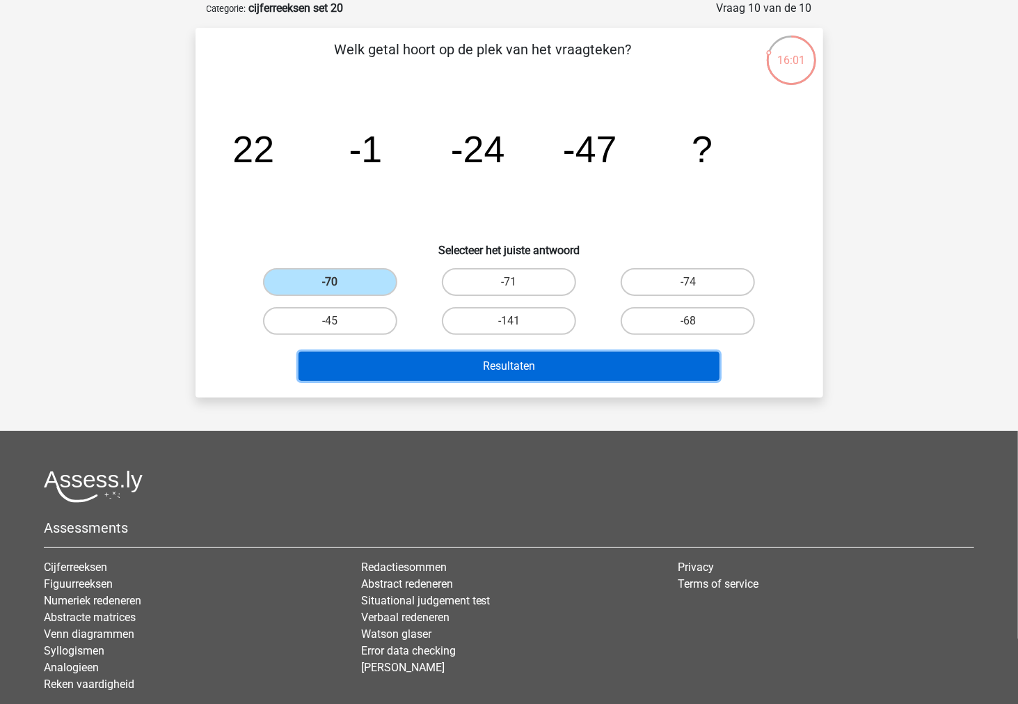
click at [429, 367] on button "Resultaten" at bounding box center [509, 365] width 421 height 29
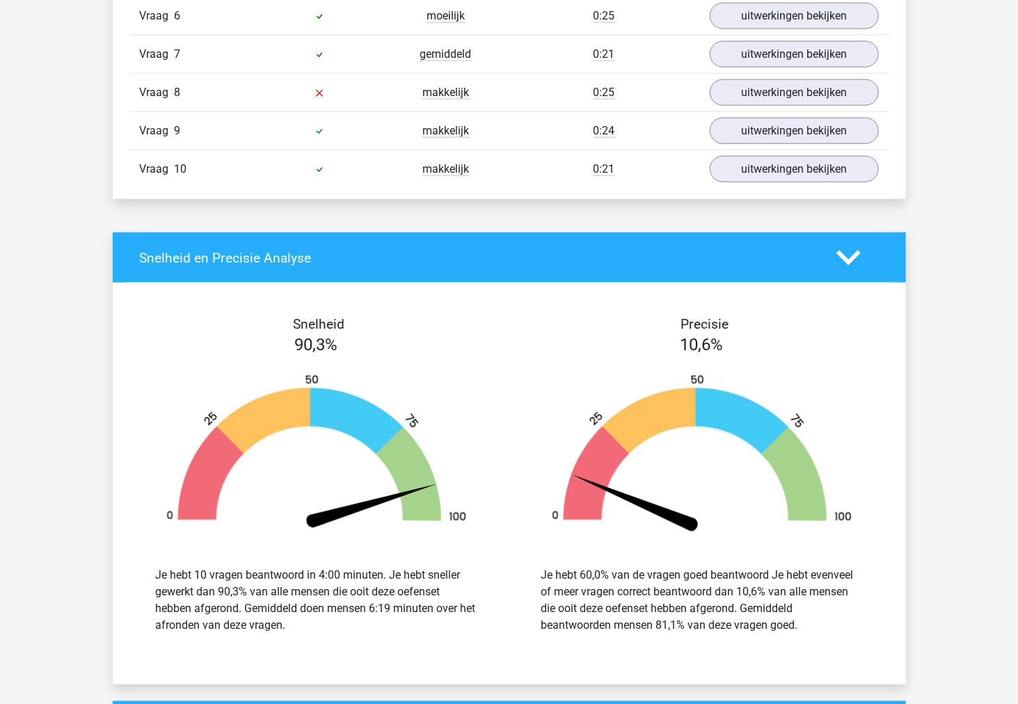
scroll to position [773, 0]
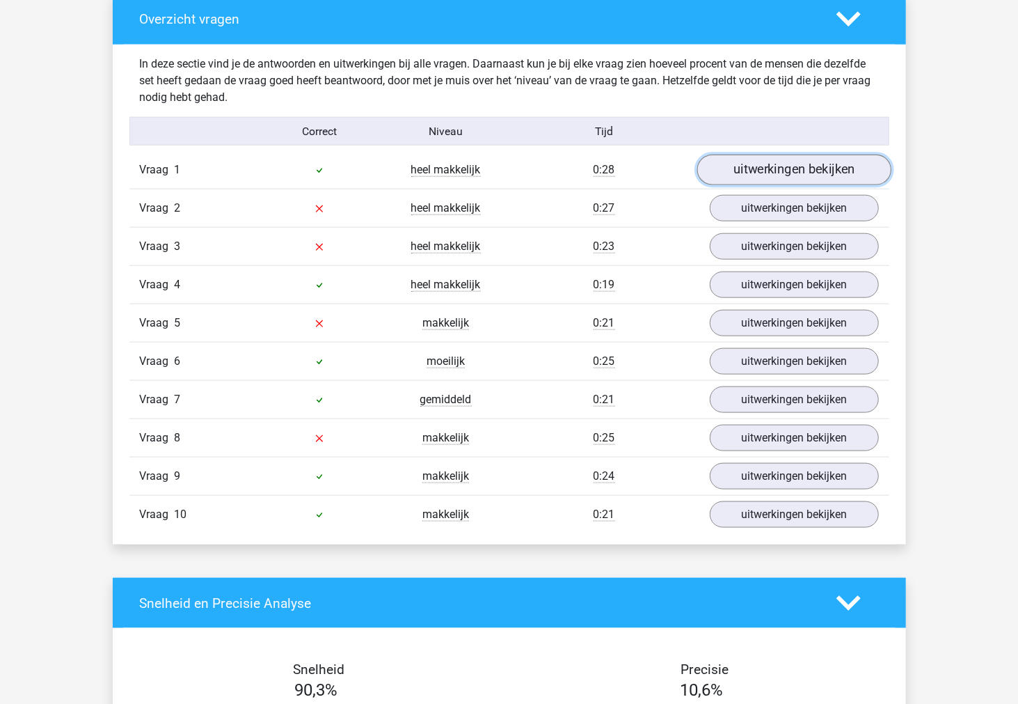
click at [789, 178] on link "uitwerkingen bekijken" at bounding box center [794, 170] width 194 height 31
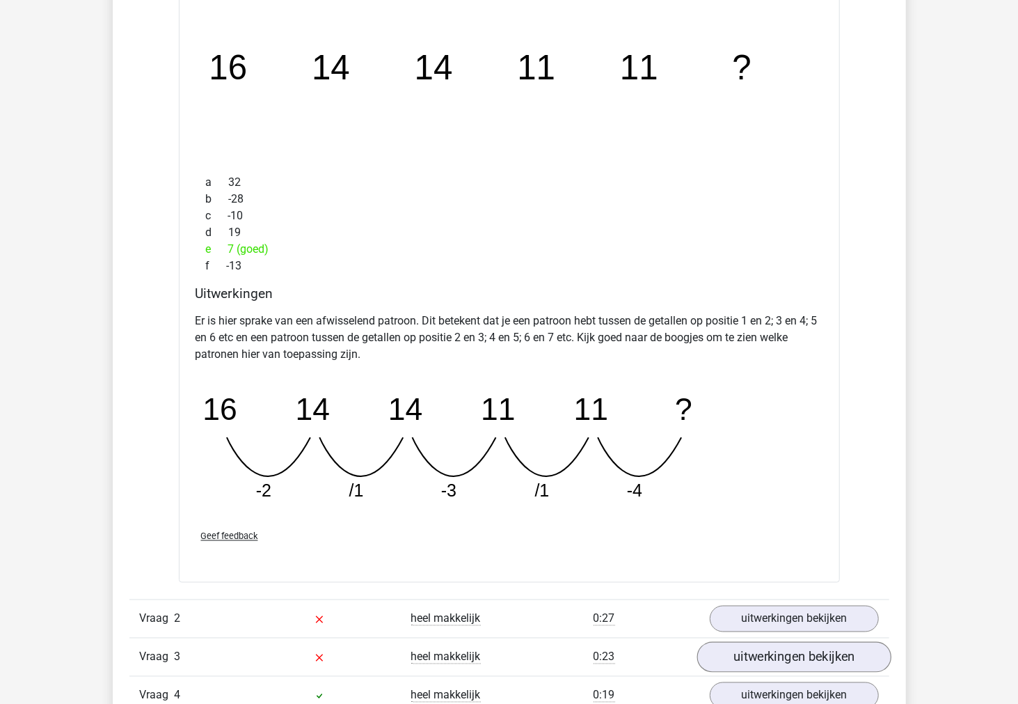
scroll to position [850, 0]
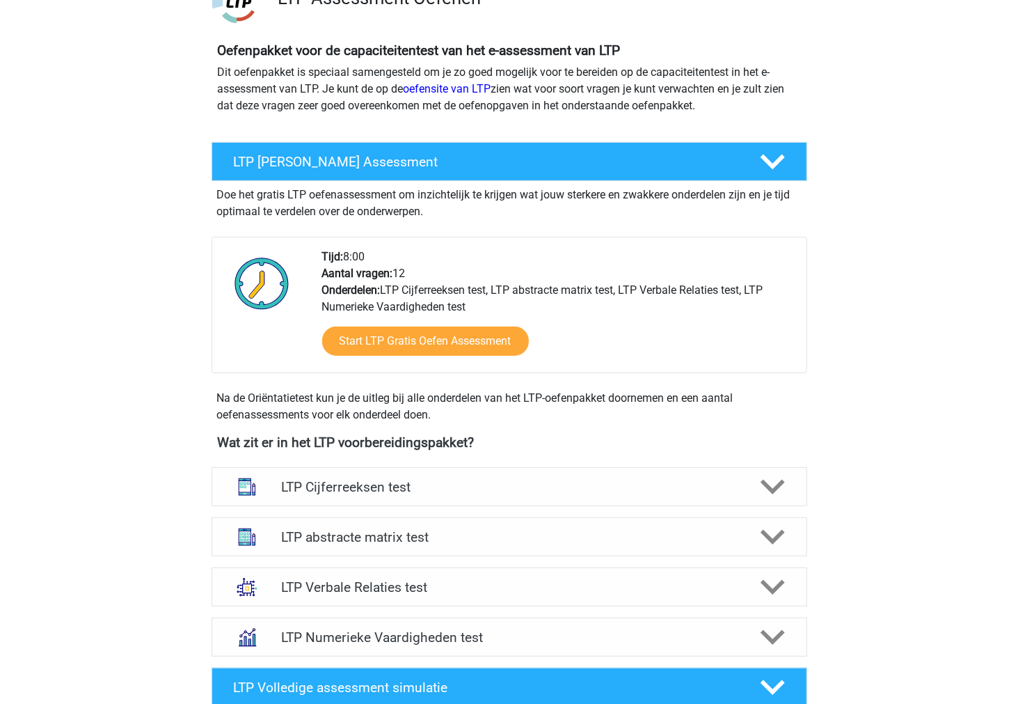
scroll to position [155, 0]
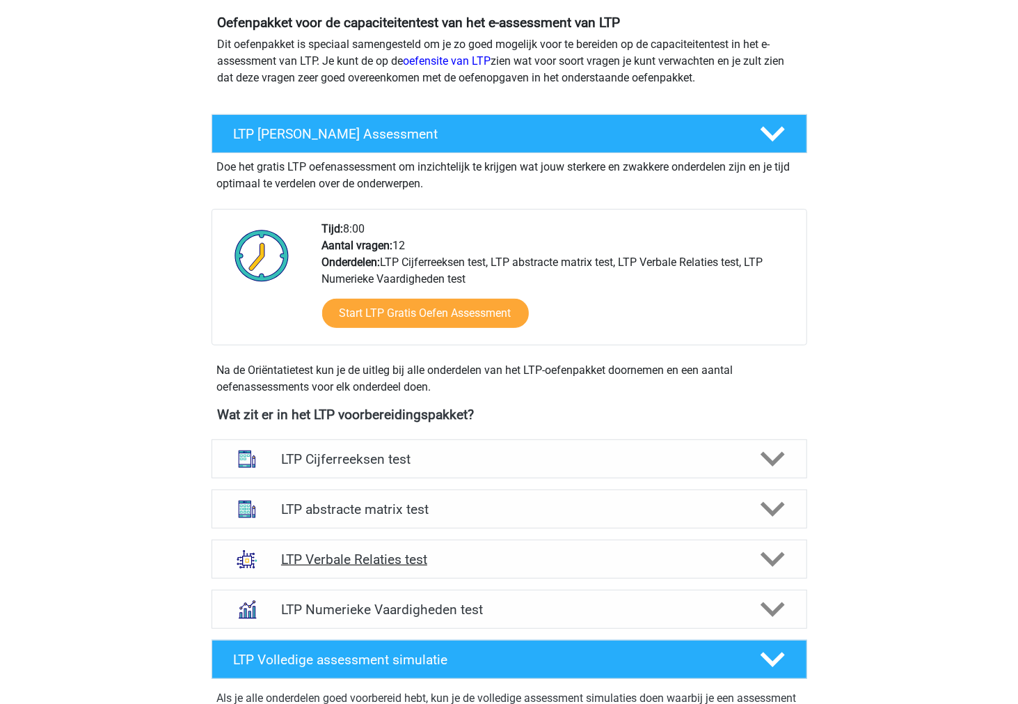
click at [461, 576] on div "LTP Verbale Relaties test" at bounding box center [510, 558] width 596 height 39
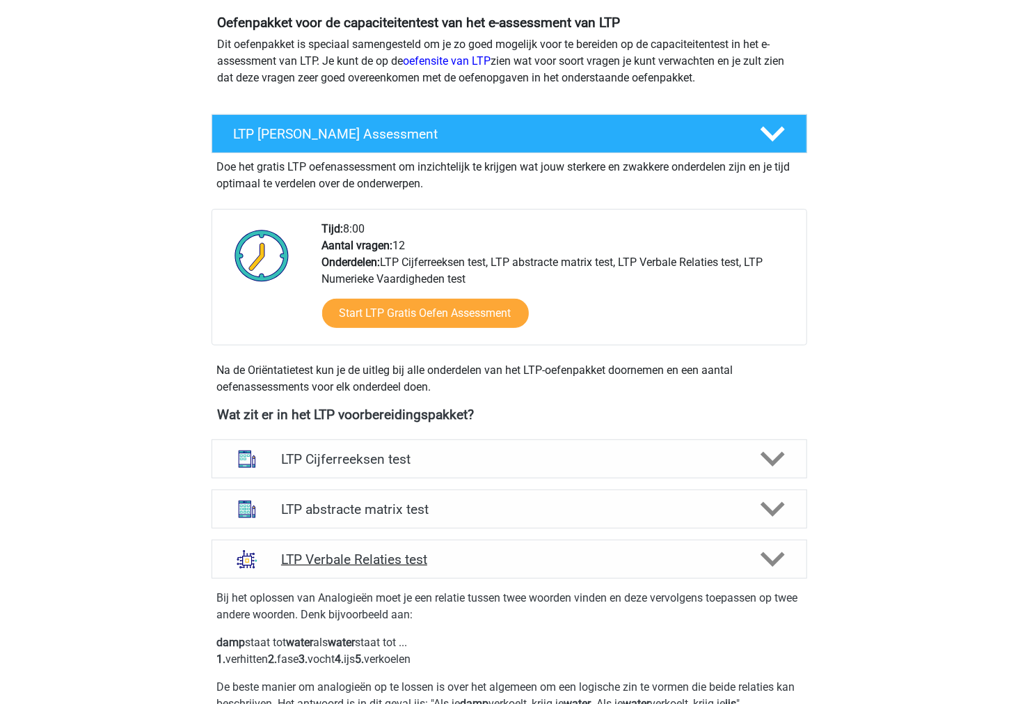
click at [461, 576] on div "LTP Verbale Relaties test" at bounding box center [510, 558] width 596 height 39
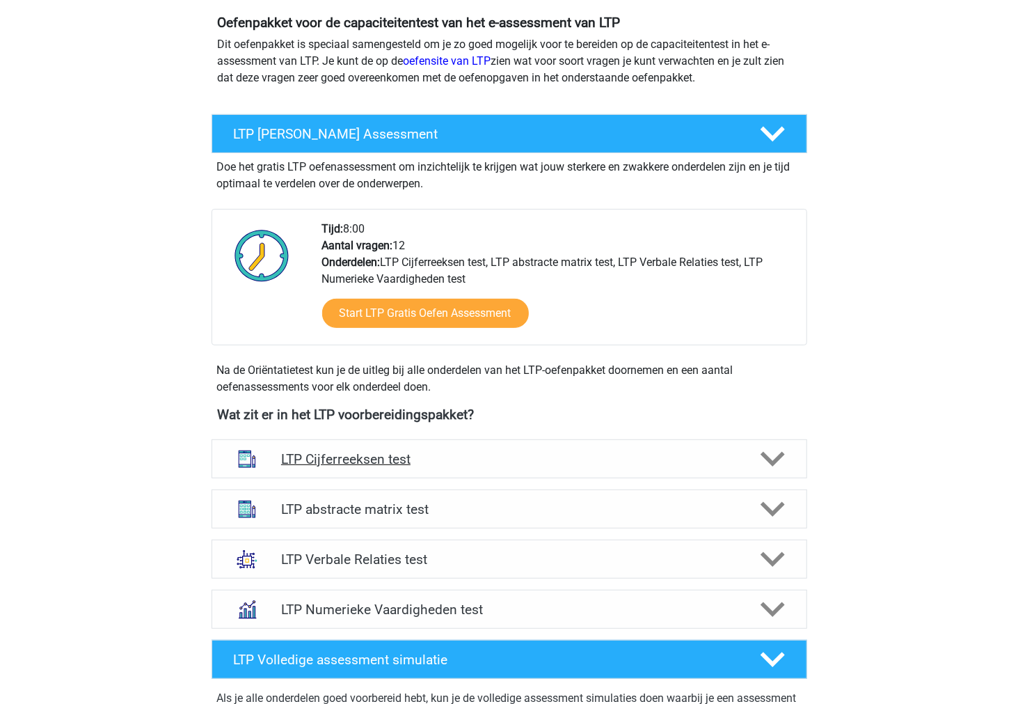
click at [426, 463] on h4 "LTP Cijferreeksen test" at bounding box center [509, 459] width 456 height 16
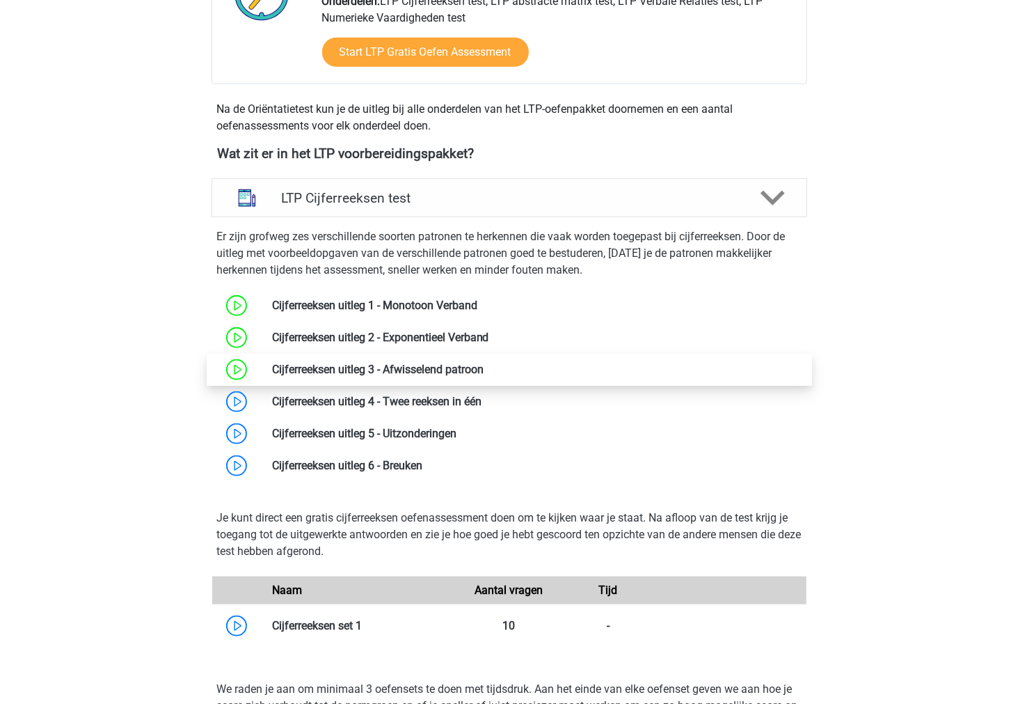
scroll to position [773, 0]
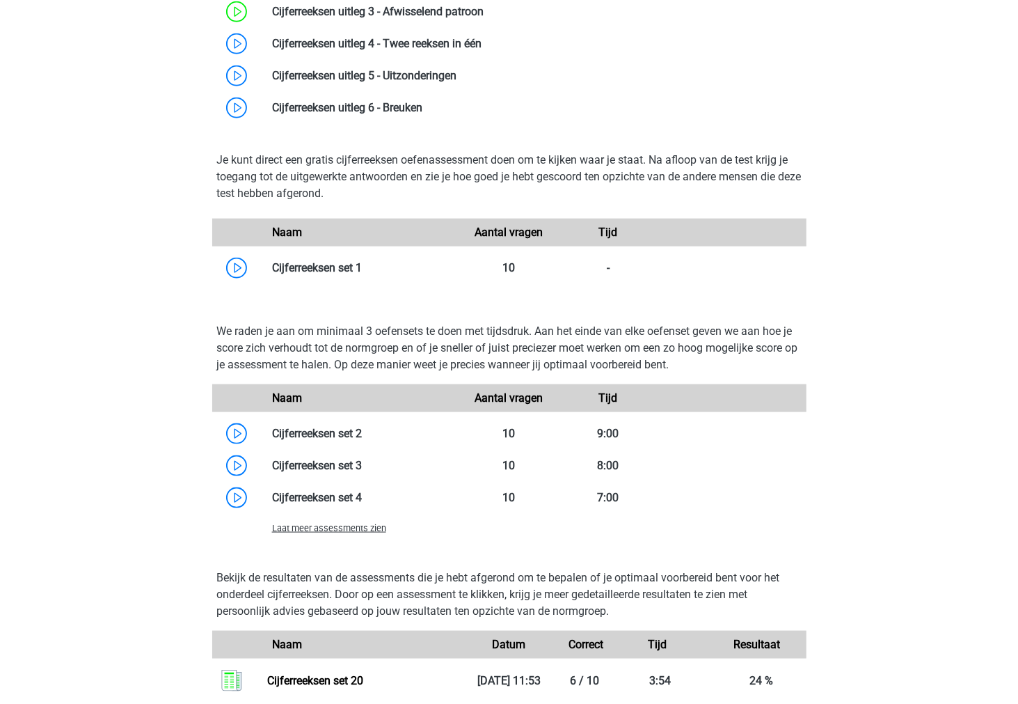
click at [358, 529] on span "Laat meer assessments zien" at bounding box center [329, 528] width 114 height 10
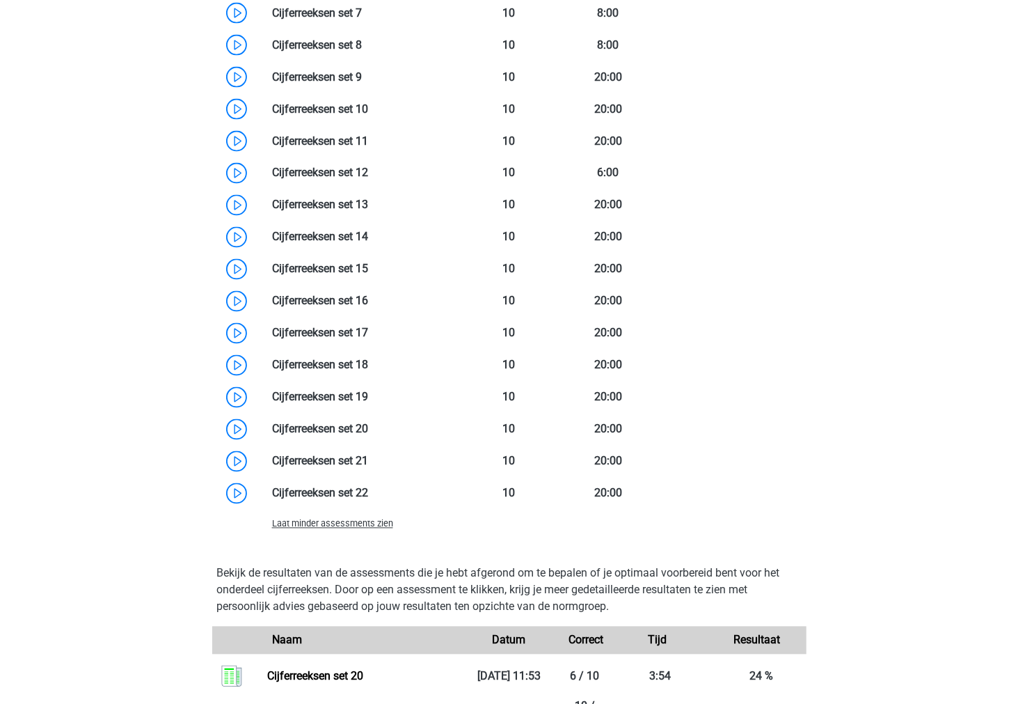
scroll to position [1392, 0]
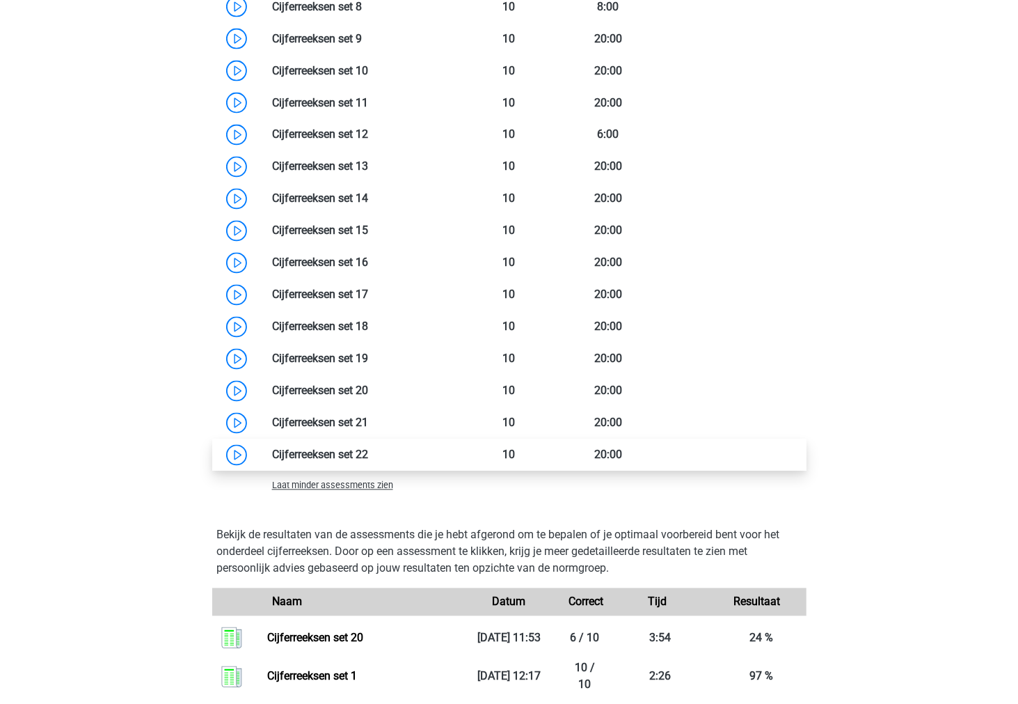
click at [368, 452] on link at bounding box center [368, 454] width 0 height 13
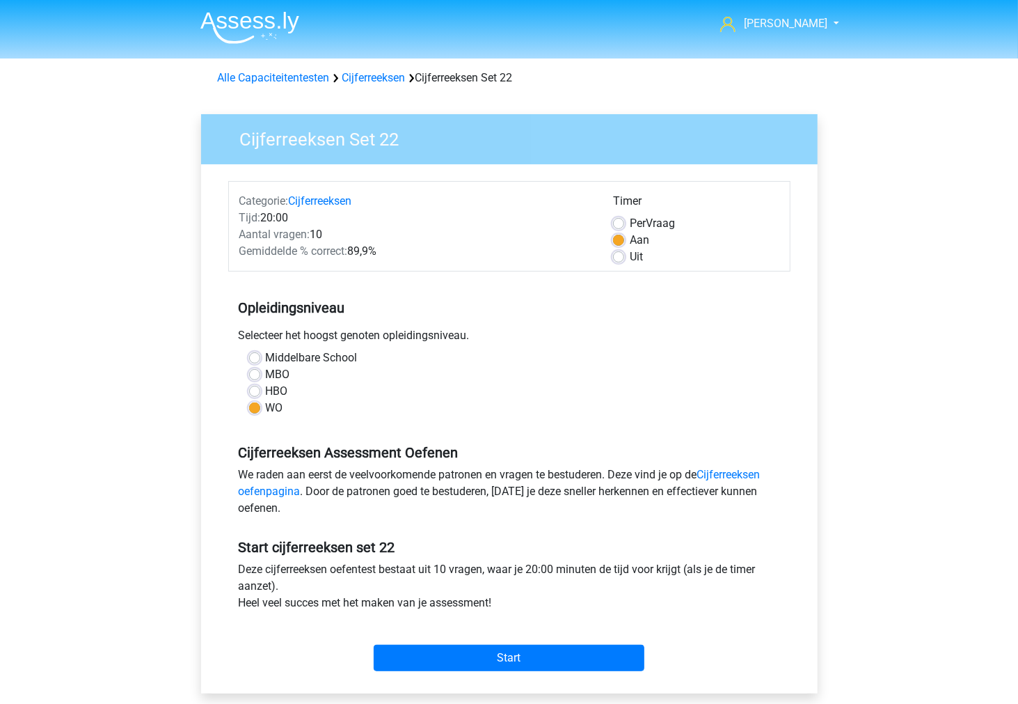
scroll to position [77, 0]
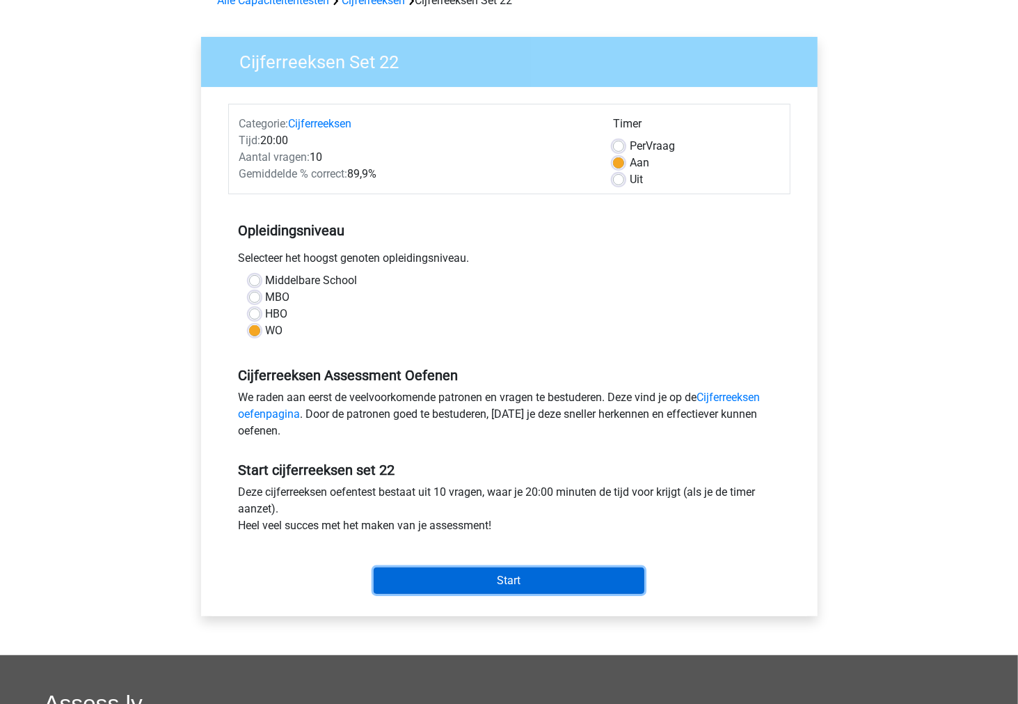
click at [433, 580] on input "Start" at bounding box center [509, 580] width 271 height 26
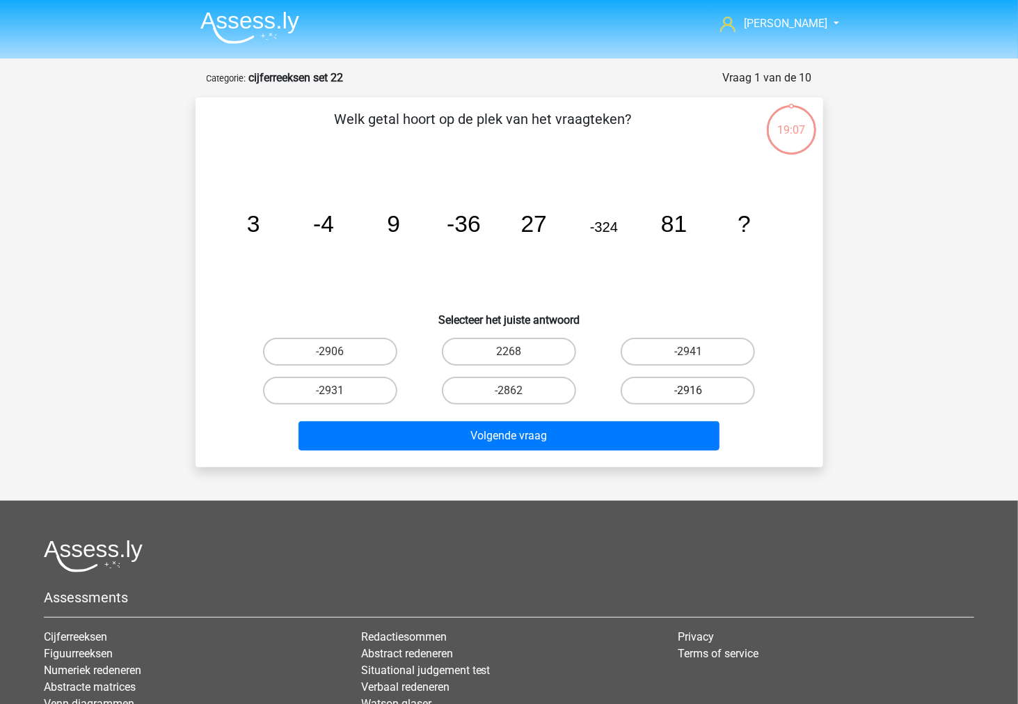
click at [664, 385] on label "-2916" at bounding box center [688, 391] width 134 height 28
click at [688, 390] on input "-2916" at bounding box center [692, 394] width 9 height 9
radio input "true"
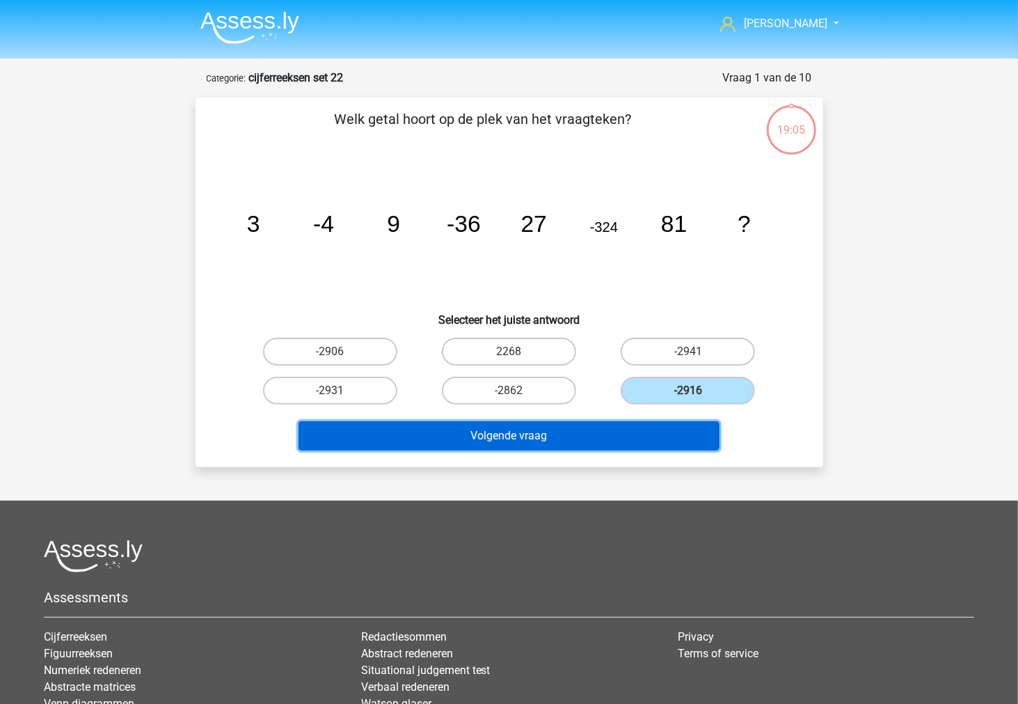
click at [589, 423] on button "Volgende vraag" at bounding box center [509, 435] width 421 height 29
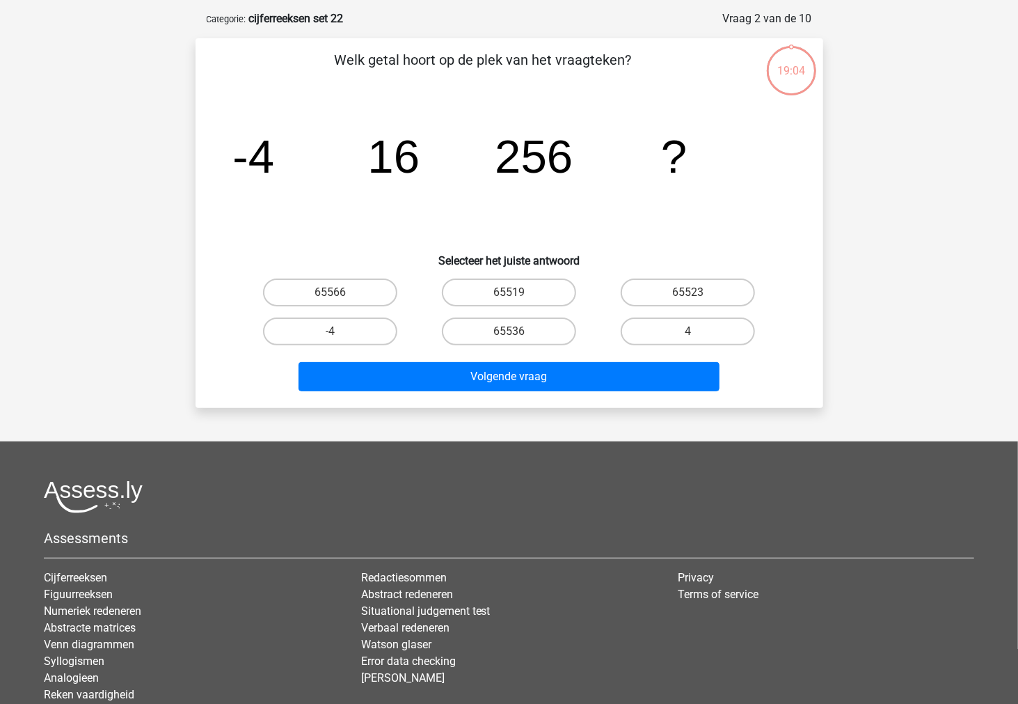
scroll to position [70, 0]
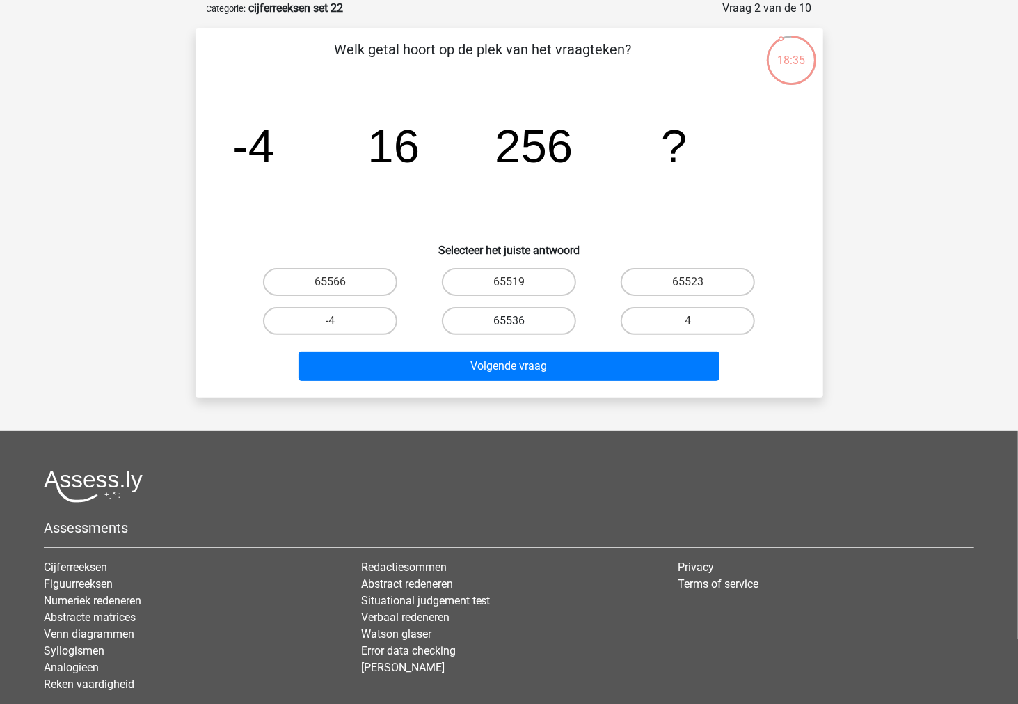
click at [553, 323] on label "65536" at bounding box center [509, 321] width 134 height 28
click at [518, 323] on input "65536" at bounding box center [513, 325] width 9 height 9
radio input "true"
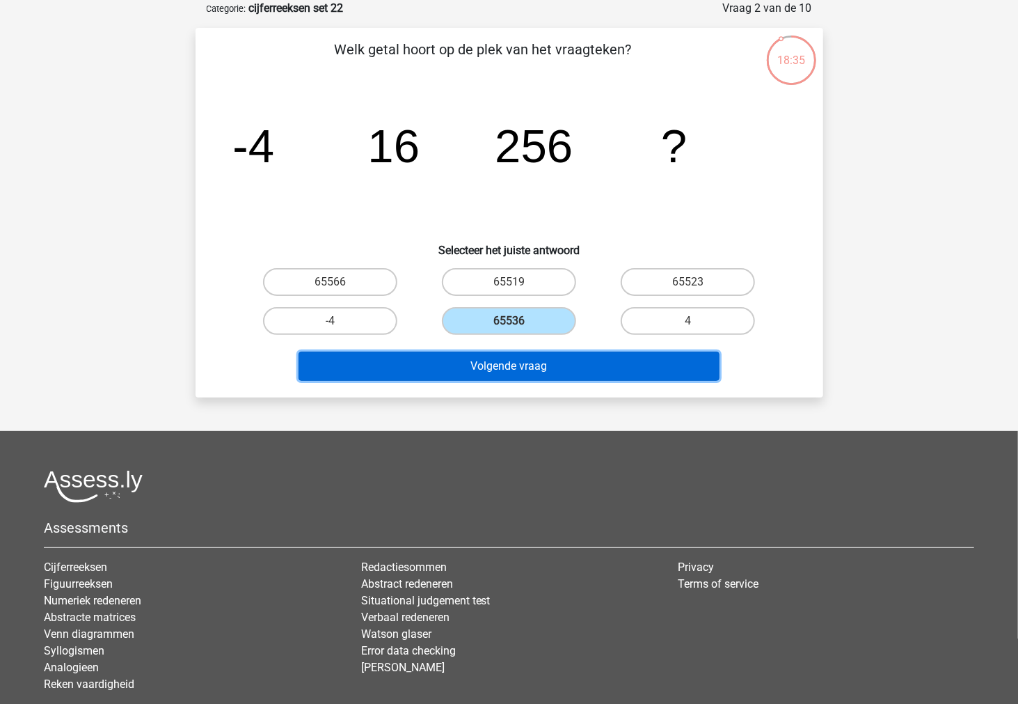
click at [541, 367] on button "Volgende vraag" at bounding box center [509, 365] width 421 height 29
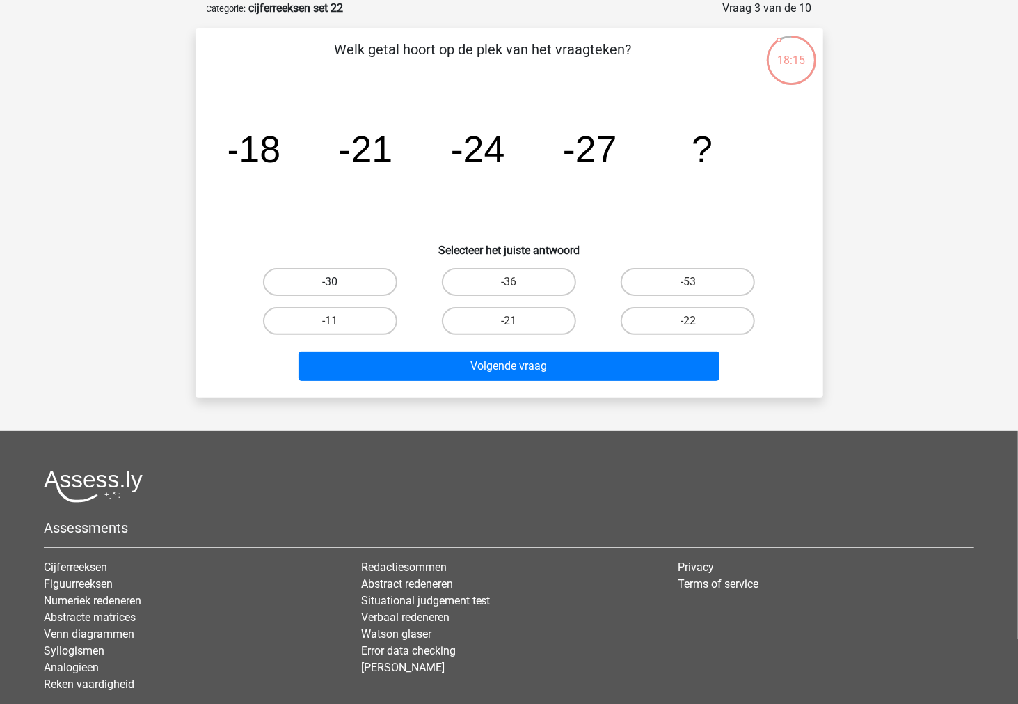
click at [363, 286] on label "-30" at bounding box center [330, 282] width 134 height 28
click at [339, 286] on input "-30" at bounding box center [334, 286] width 9 height 9
radio input "true"
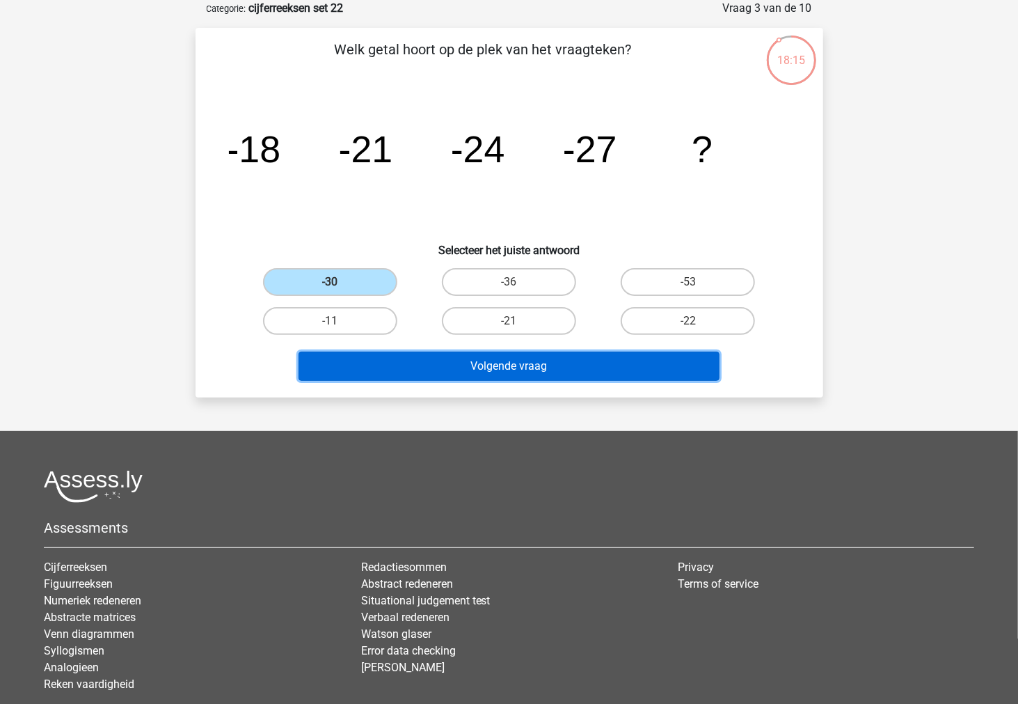
click at [380, 360] on button "Volgende vraag" at bounding box center [509, 365] width 421 height 29
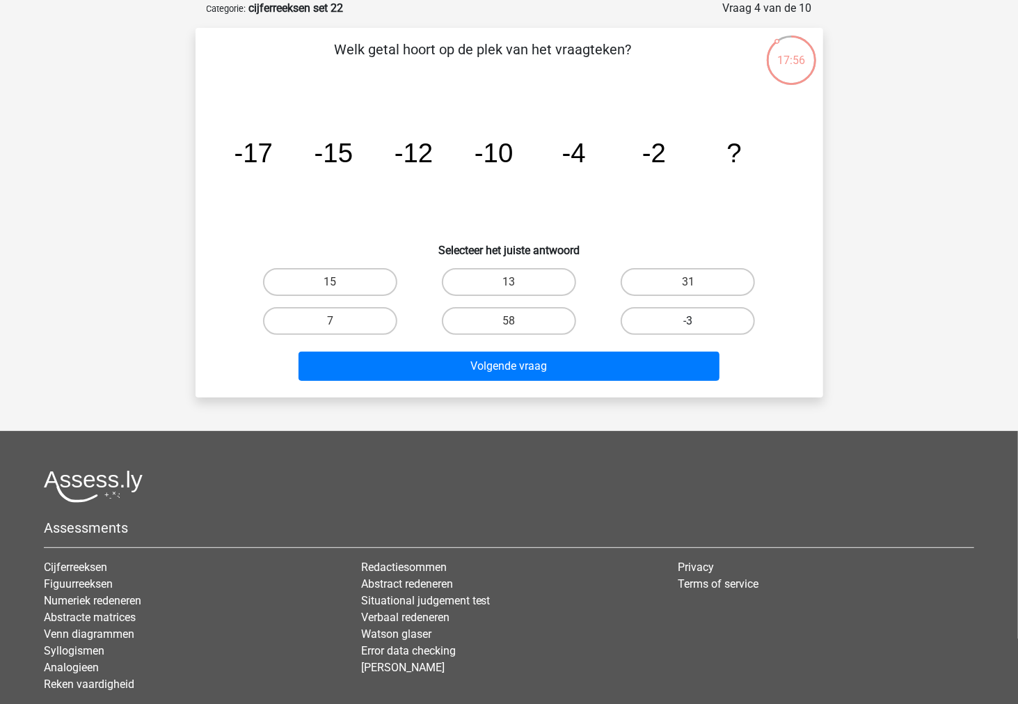
click at [678, 326] on label "-3" at bounding box center [688, 321] width 134 height 28
click at [688, 326] on input "-3" at bounding box center [692, 325] width 9 height 9
radio input "true"
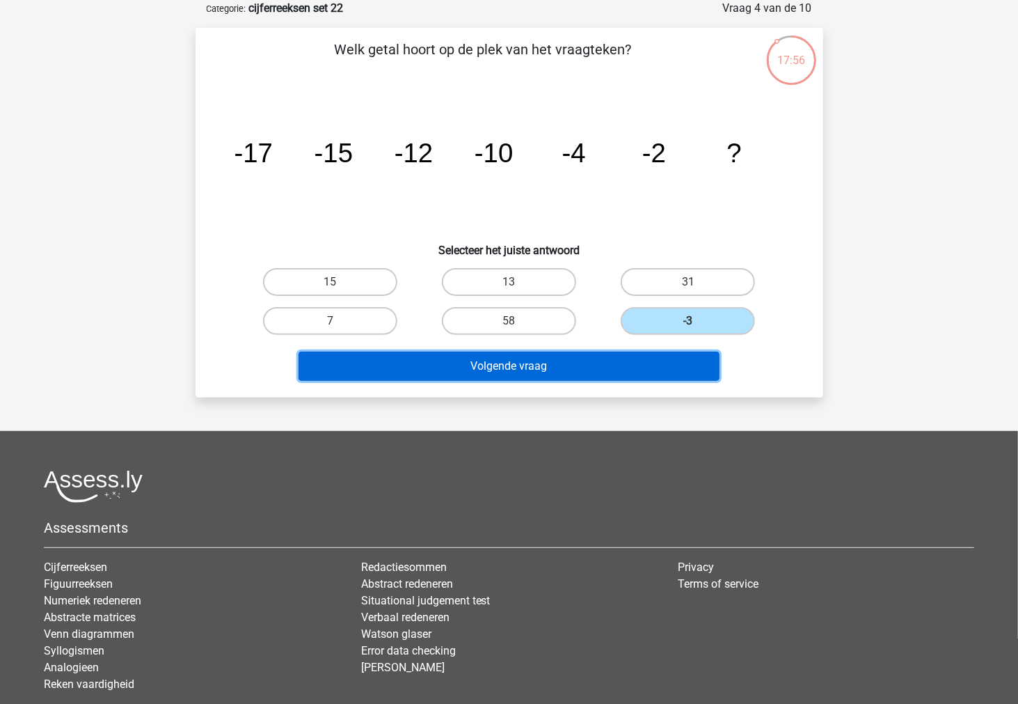
click at [644, 363] on button "Volgende vraag" at bounding box center [509, 365] width 421 height 29
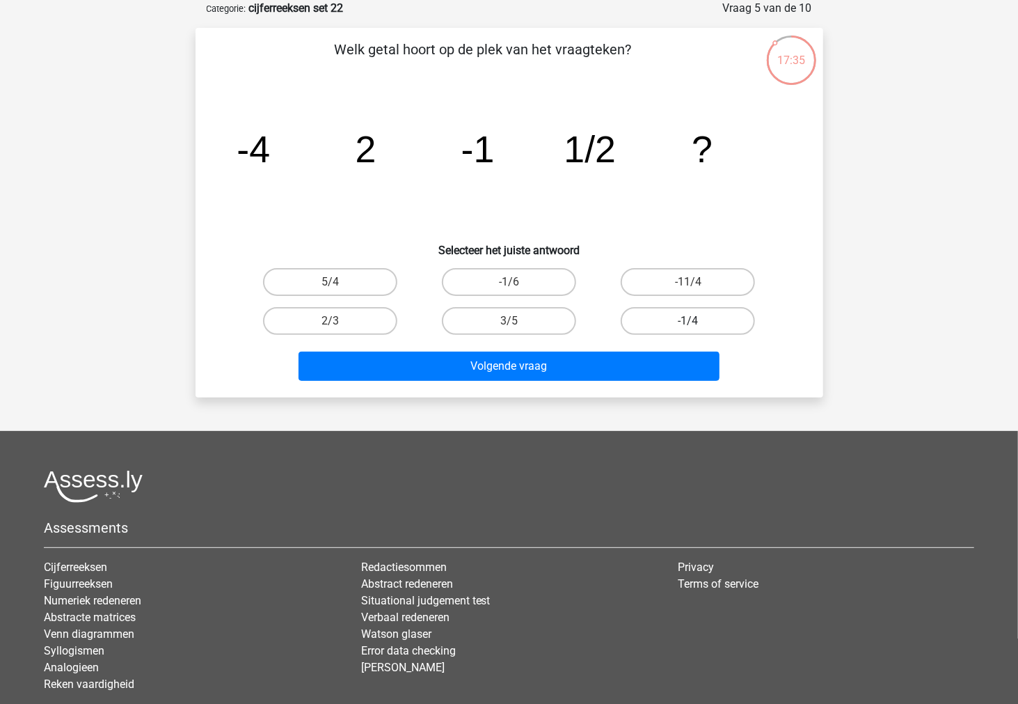
click at [672, 316] on label "-1/4" at bounding box center [688, 321] width 134 height 28
click at [688, 321] on input "-1/4" at bounding box center [692, 325] width 9 height 9
radio input "true"
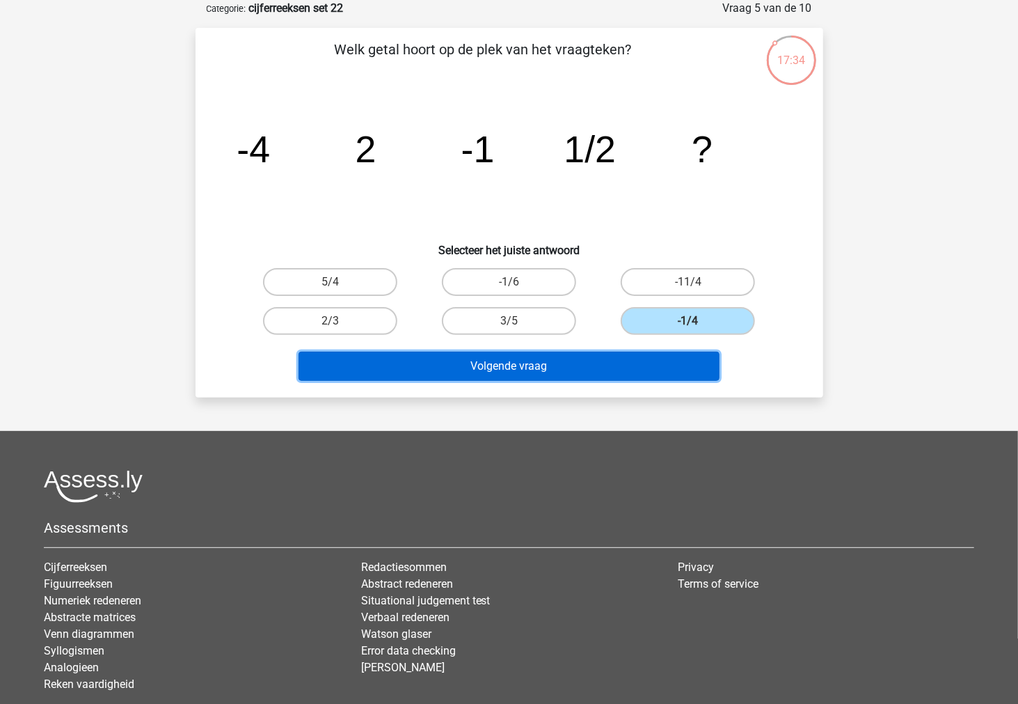
click at [628, 357] on button "Volgende vraag" at bounding box center [509, 365] width 421 height 29
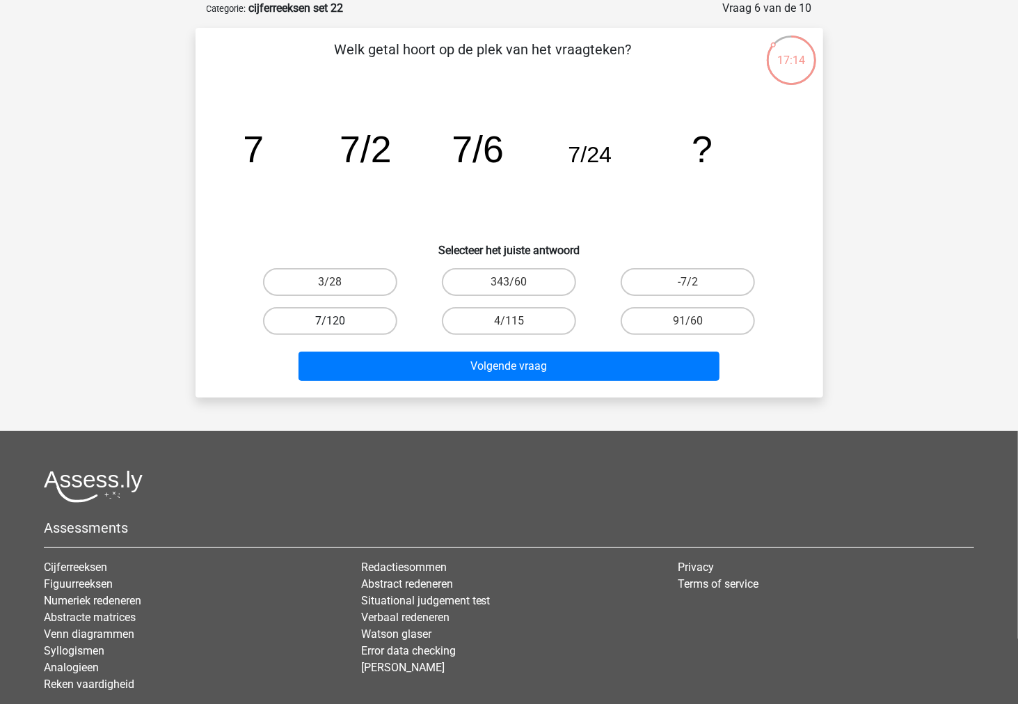
click at [350, 315] on label "7/120" at bounding box center [330, 321] width 134 height 28
click at [339, 321] on input "7/120" at bounding box center [334, 325] width 9 height 9
radio input "true"
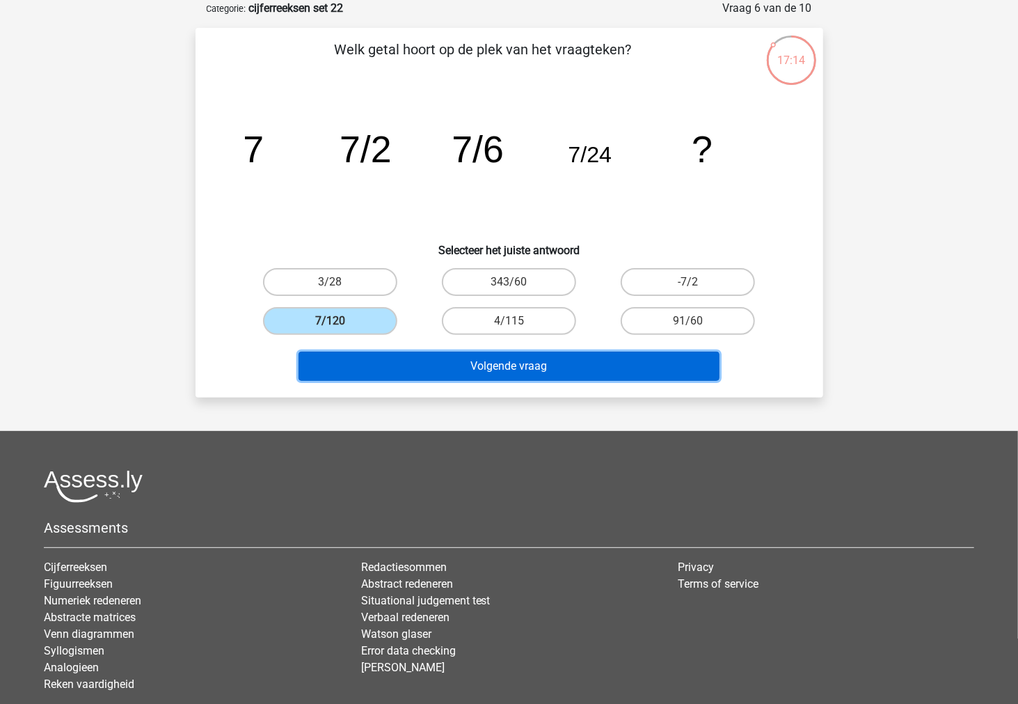
click at [347, 373] on button "Volgende vraag" at bounding box center [509, 365] width 421 height 29
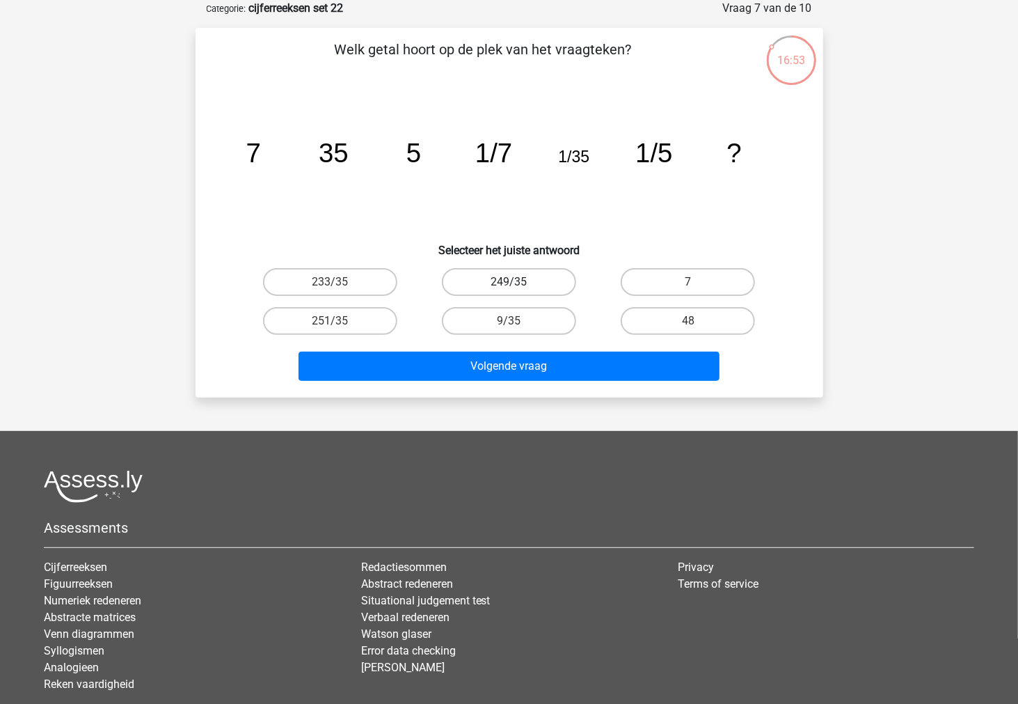
click at [464, 285] on label "249/35" at bounding box center [509, 282] width 134 height 28
click at [509, 285] on input "249/35" at bounding box center [513, 286] width 9 height 9
radio input "true"
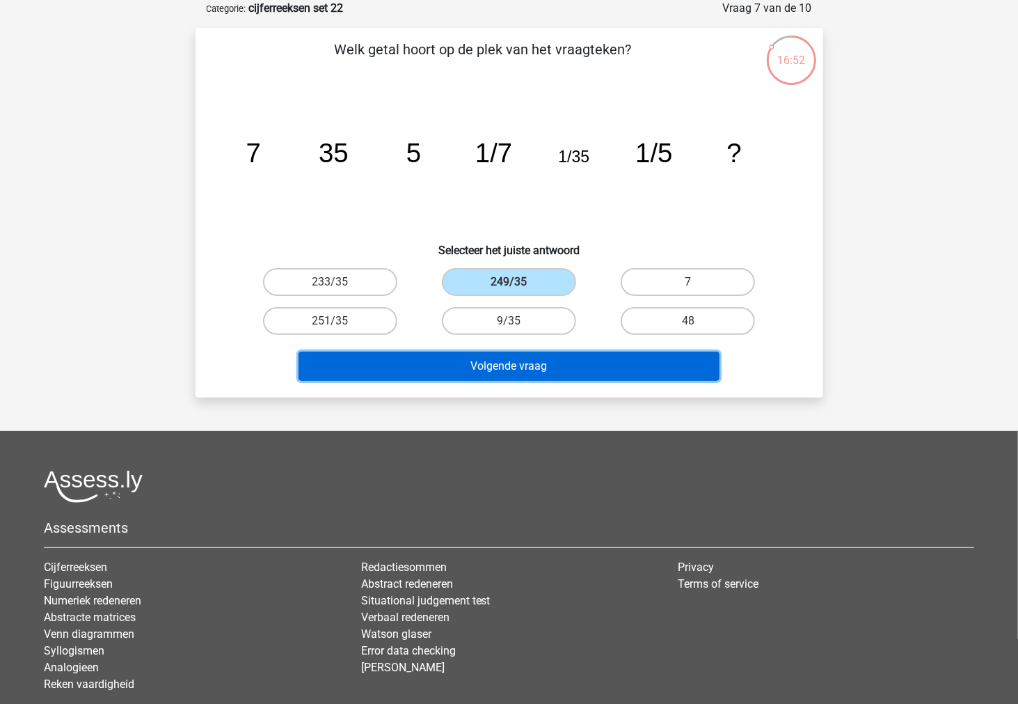
click at [435, 363] on button "Volgende vraag" at bounding box center [509, 365] width 421 height 29
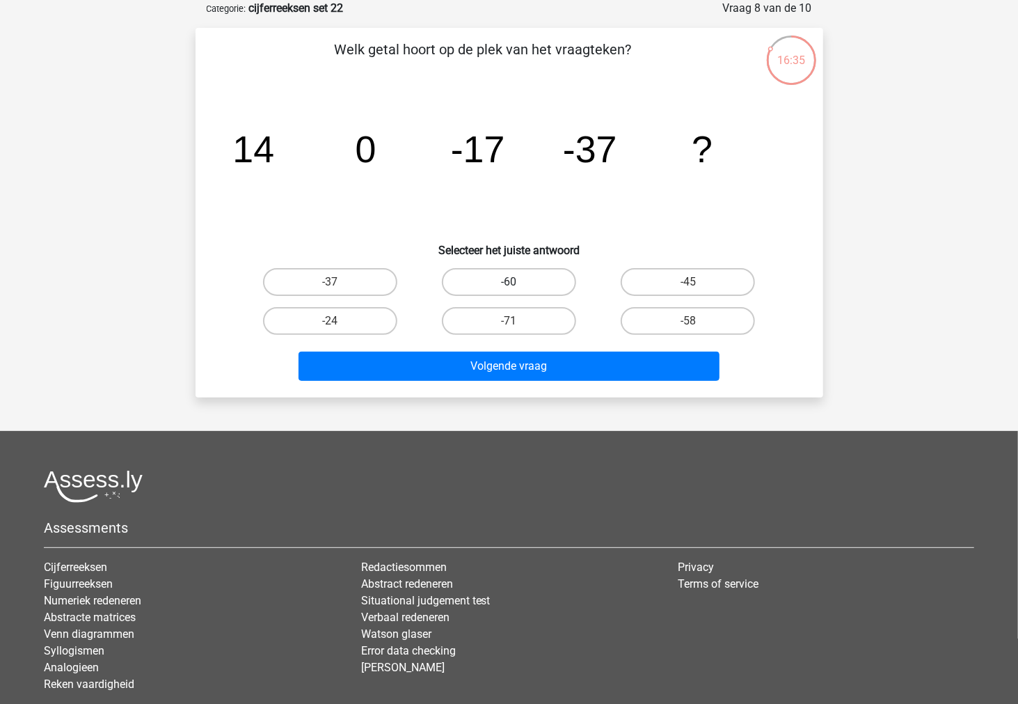
click at [560, 283] on label "-60" at bounding box center [509, 282] width 134 height 28
click at [518, 283] on input "-60" at bounding box center [513, 286] width 9 height 9
radio input "true"
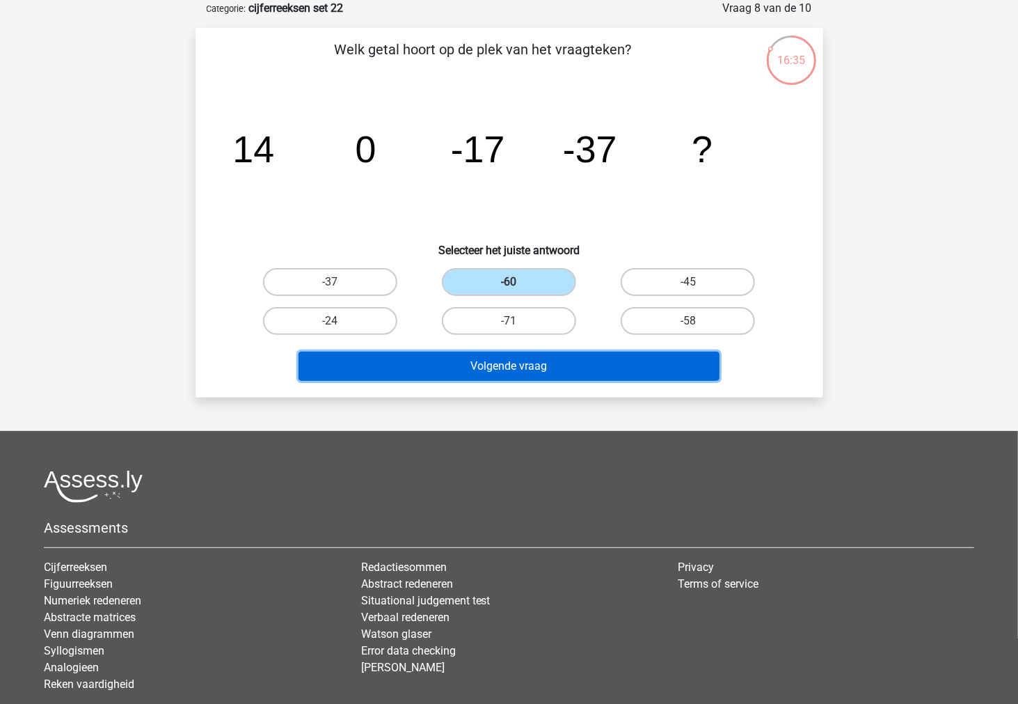
click at [562, 351] on button "Volgende vraag" at bounding box center [509, 365] width 421 height 29
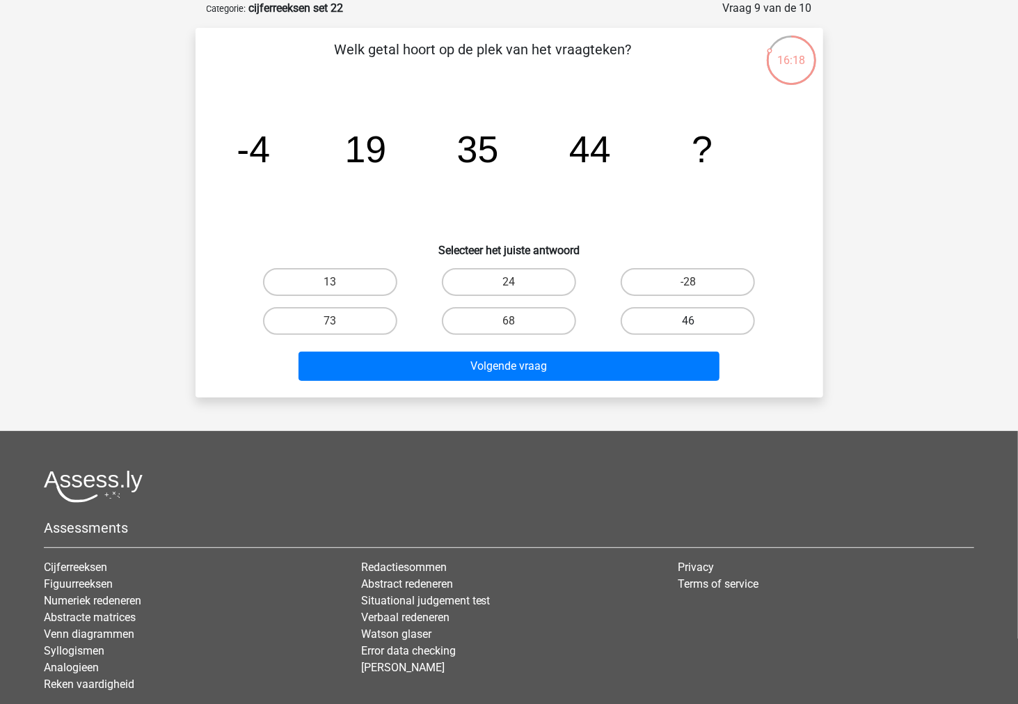
drag, startPoint x: 713, startPoint y: 315, endPoint x: 701, endPoint y: 325, distance: 15.9
click at [713, 316] on label "46" at bounding box center [688, 321] width 134 height 28
click at [697, 321] on input "46" at bounding box center [692, 325] width 9 height 9
radio input "true"
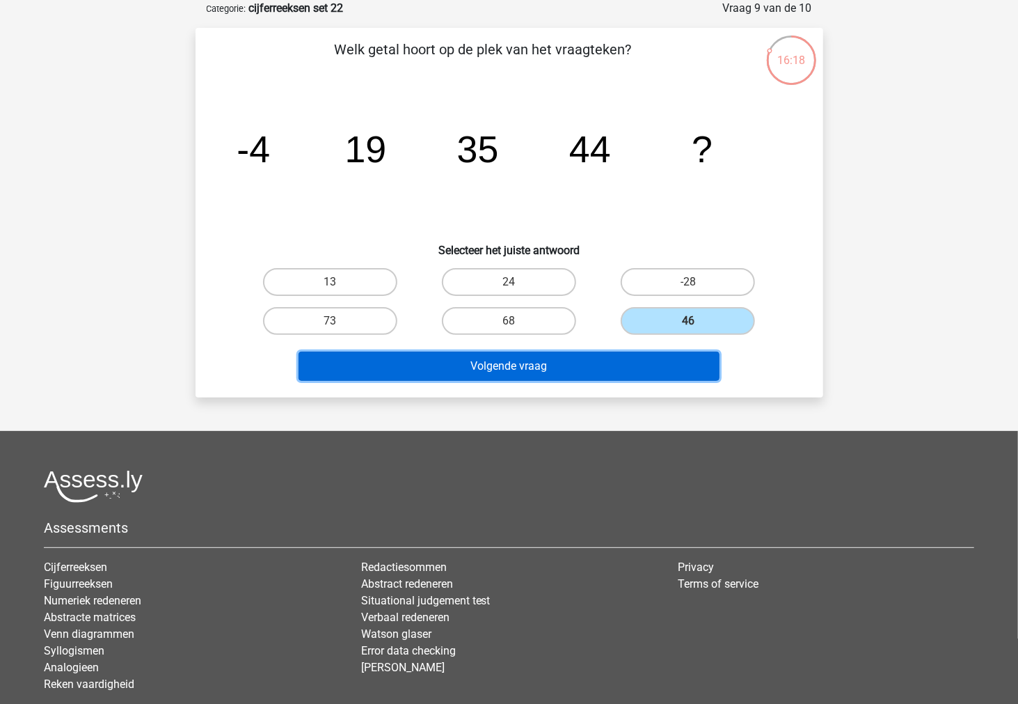
click at [652, 363] on button "Volgende vraag" at bounding box center [509, 365] width 421 height 29
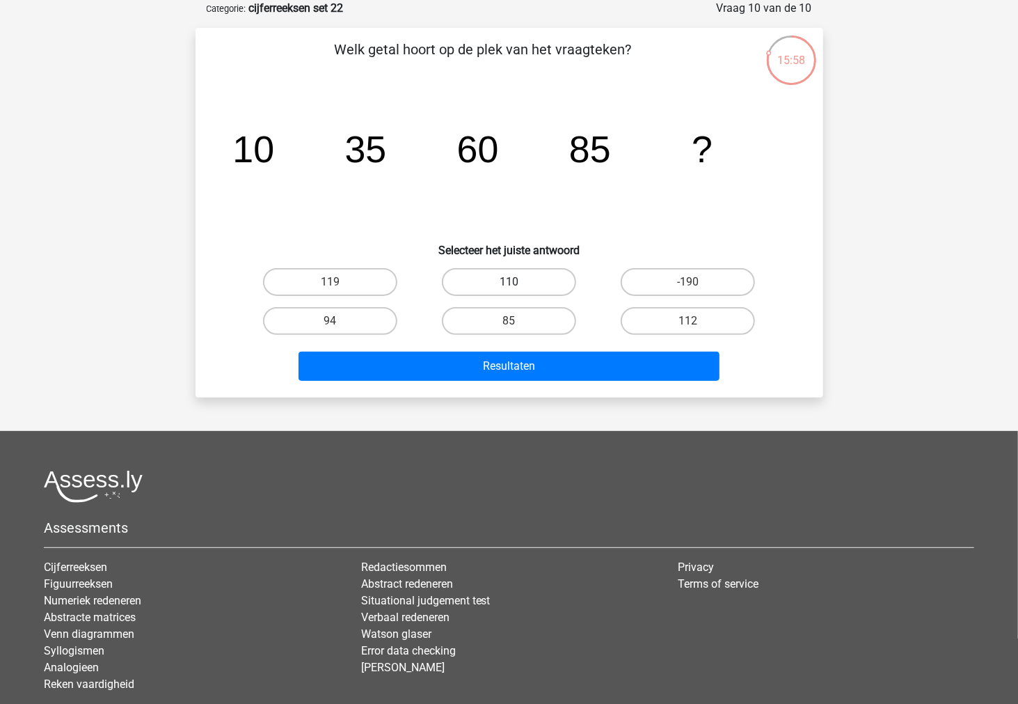
click at [550, 290] on label "110" at bounding box center [509, 282] width 134 height 28
click at [518, 290] on input "110" at bounding box center [513, 286] width 9 height 9
radio input "true"
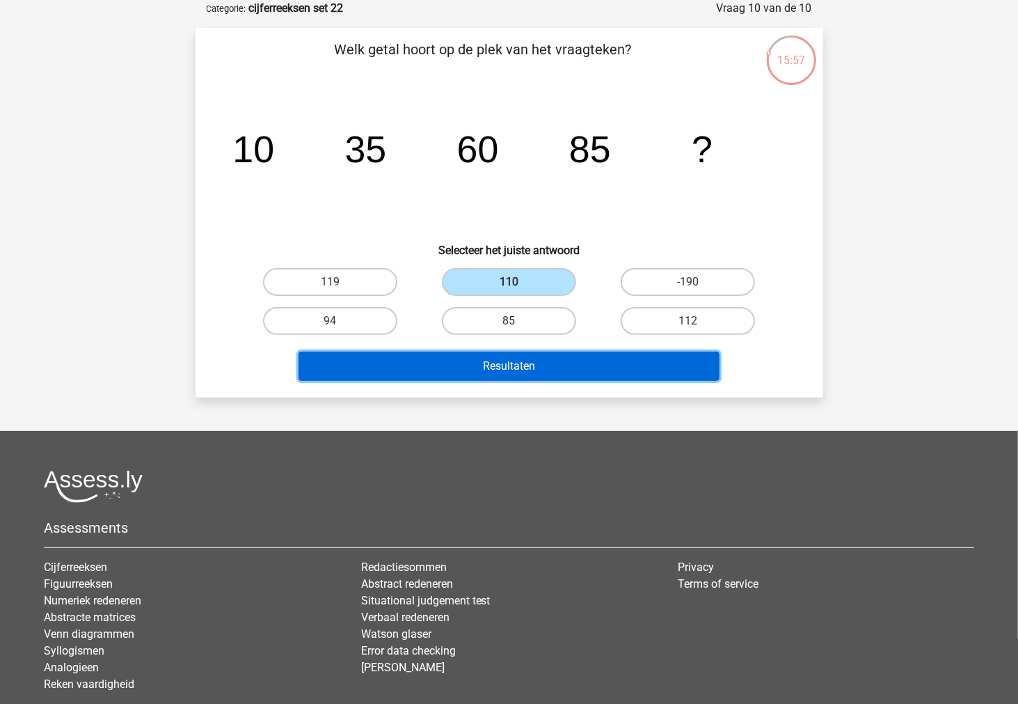
click at [537, 363] on button "Resultaten" at bounding box center [509, 365] width 421 height 29
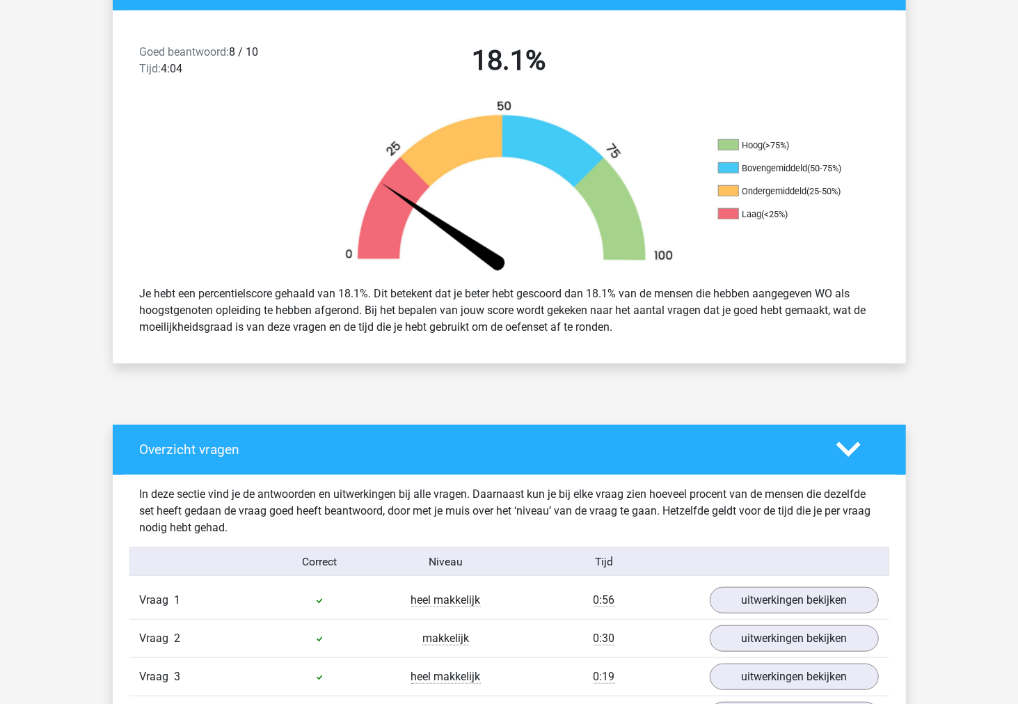
scroll to position [541, 0]
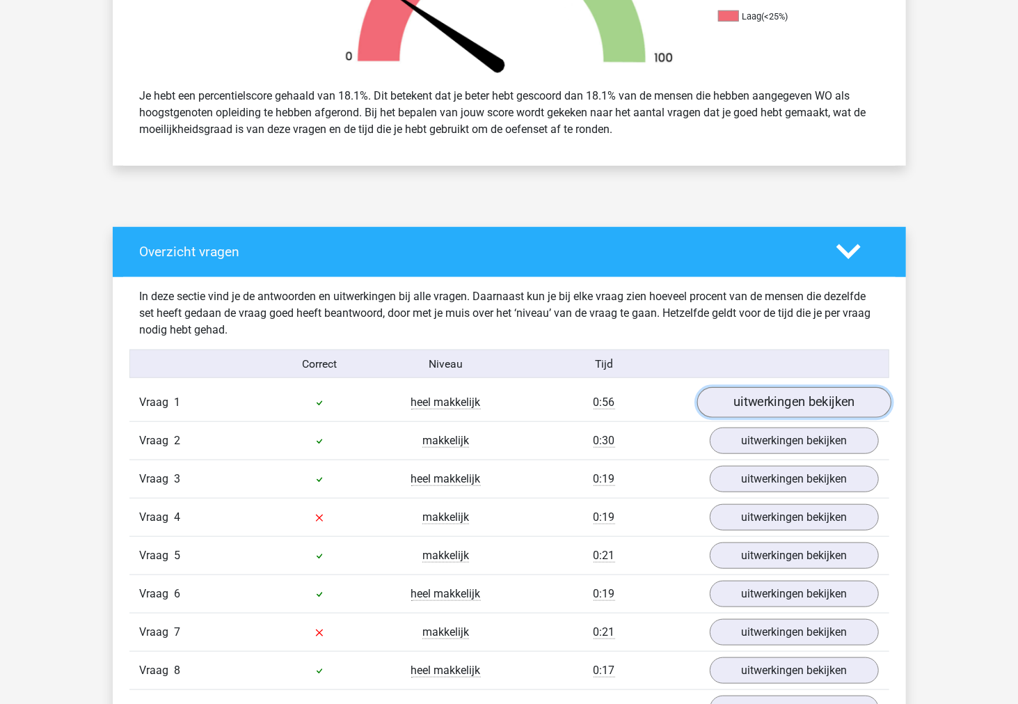
click at [809, 398] on link "uitwerkingen bekijken" at bounding box center [794, 403] width 194 height 31
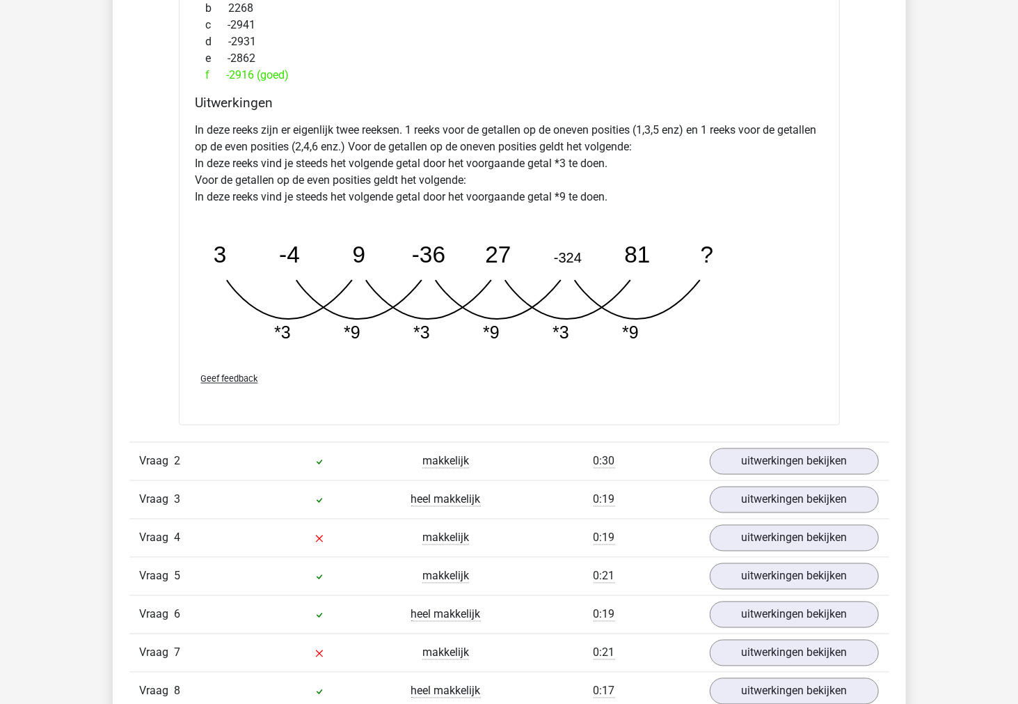
scroll to position [1237, 0]
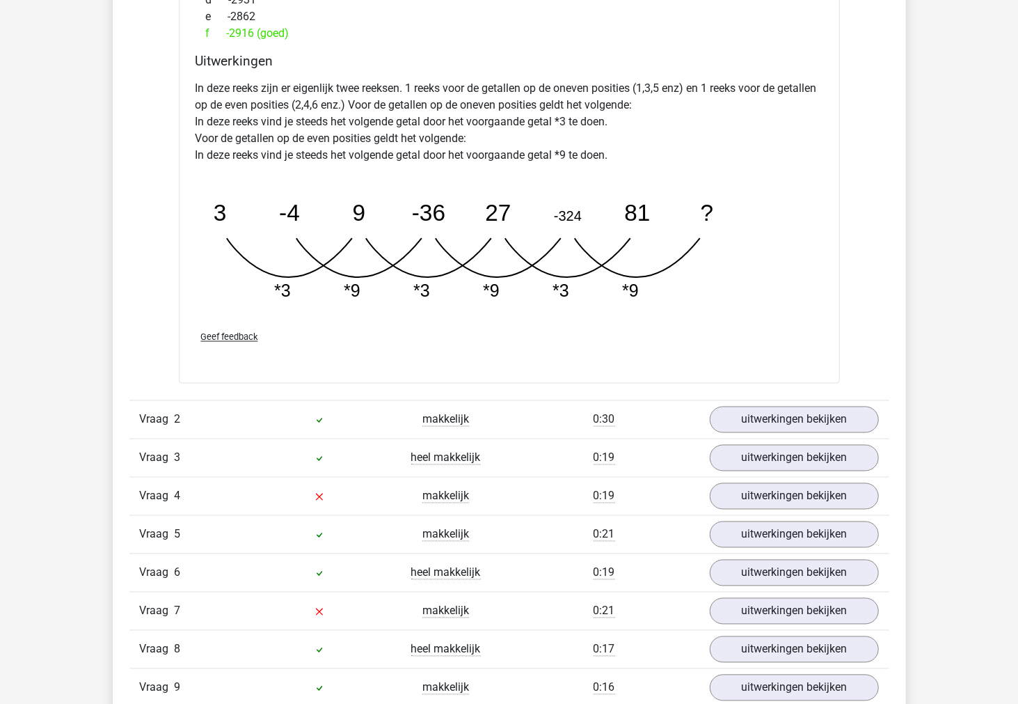
click at [780, 479] on div "Vraag 4 makkelijk 0:19 uitwerkingen bekijken" at bounding box center [509, 496] width 760 height 38
click at [775, 495] on link "uitwerkingen bekijken" at bounding box center [794, 496] width 194 height 31
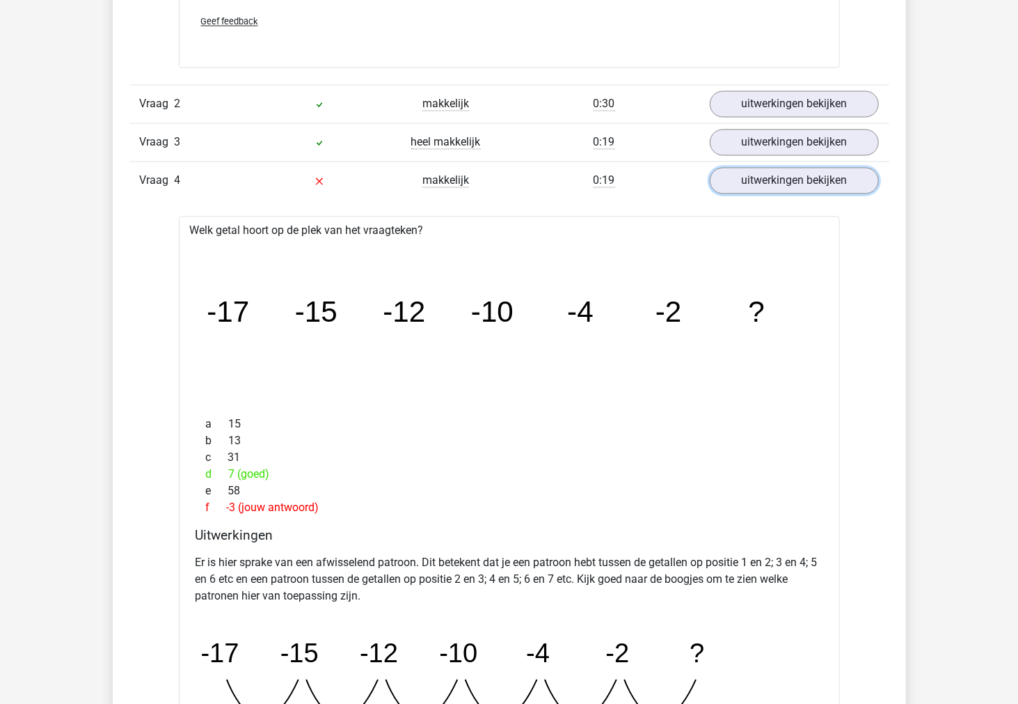
scroll to position [1546, 0]
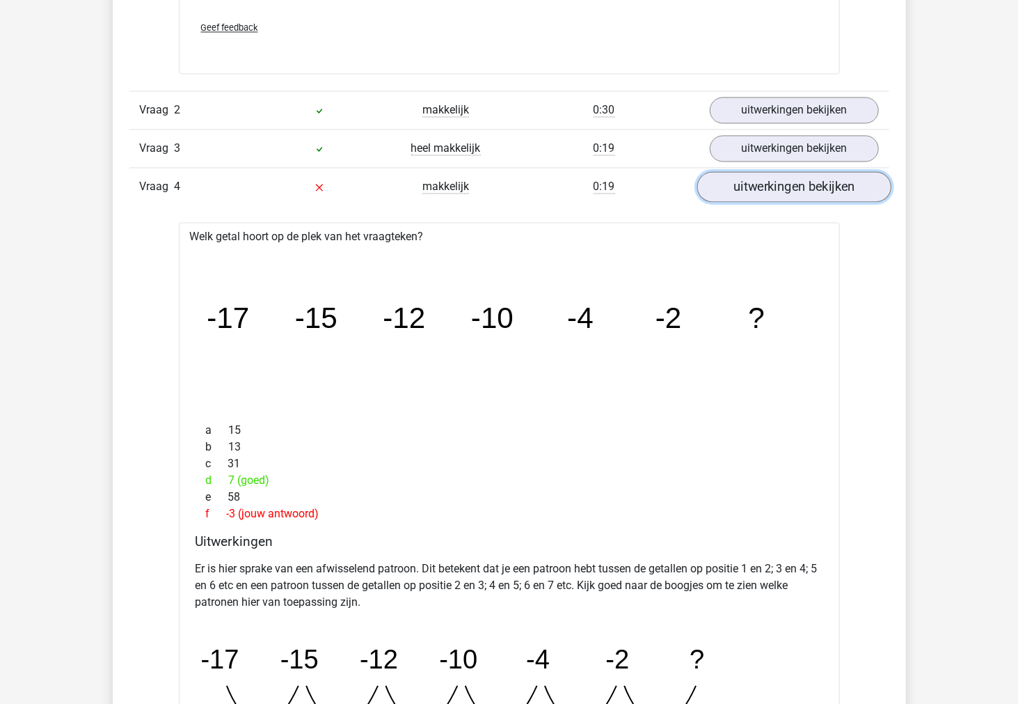
click at [756, 187] on link "uitwerkingen bekijken" at bounding box center [794, 186] width 194 height 31
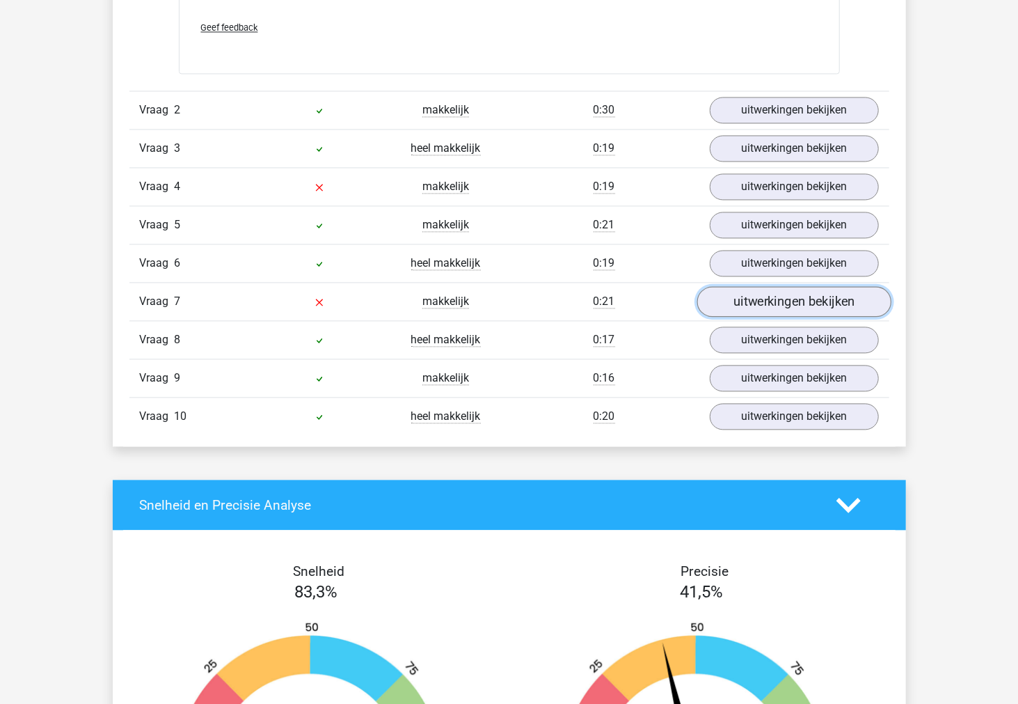
click at [752, 297] on link "uitwerkingen bekijken" at bounding box center [794, 301] width 194 height 31
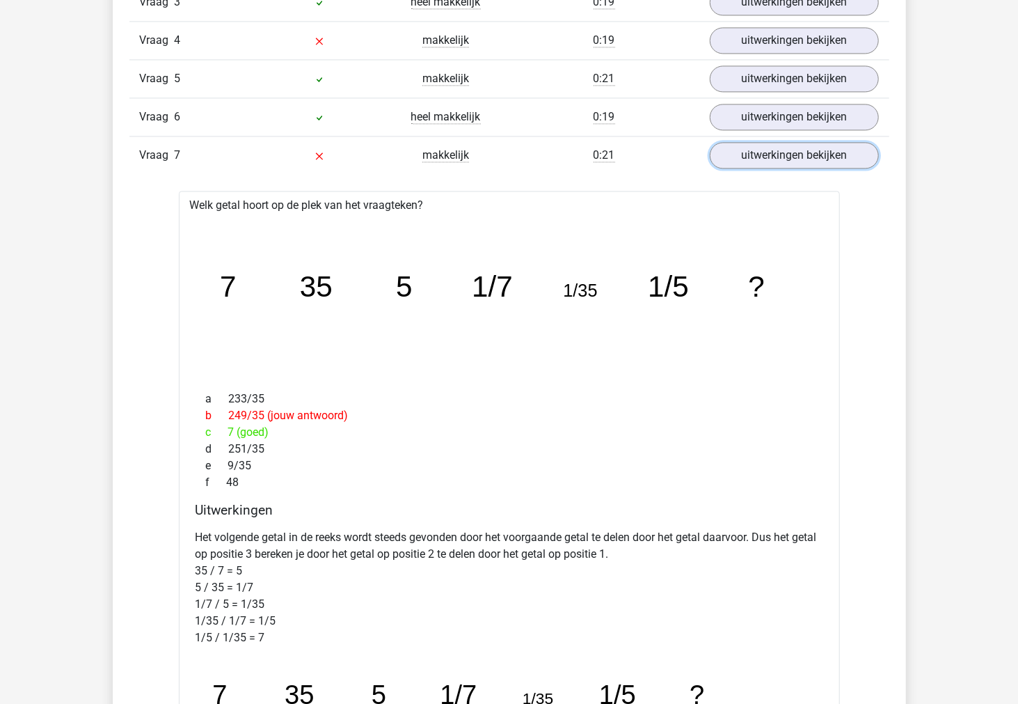
scroll to position [1701, 0]
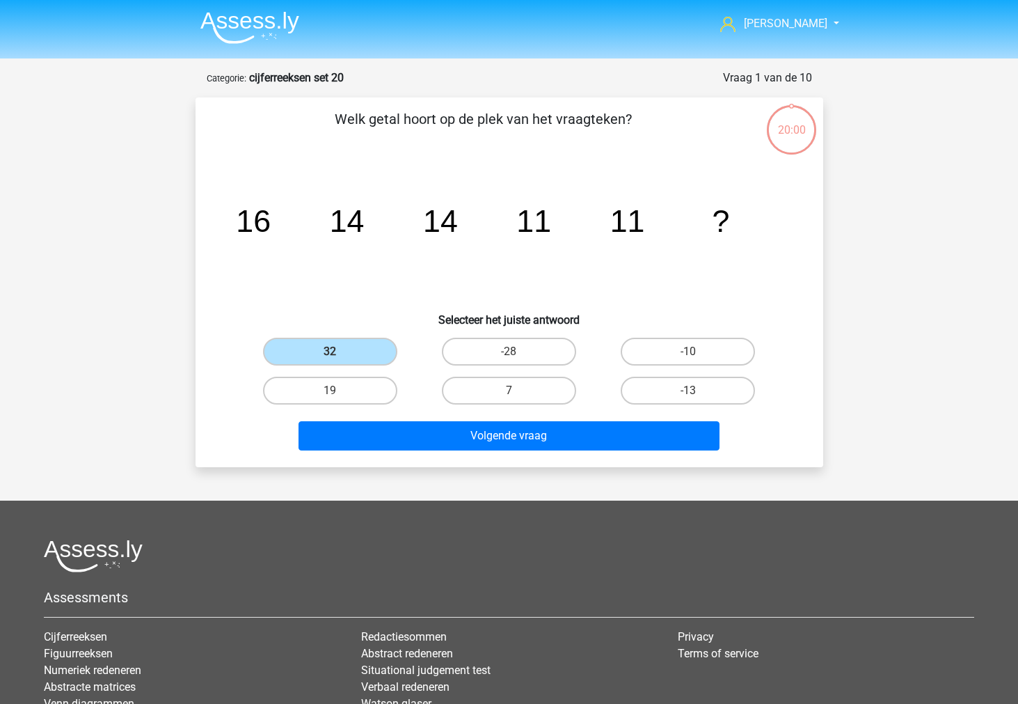
scroll to position [70, 0]
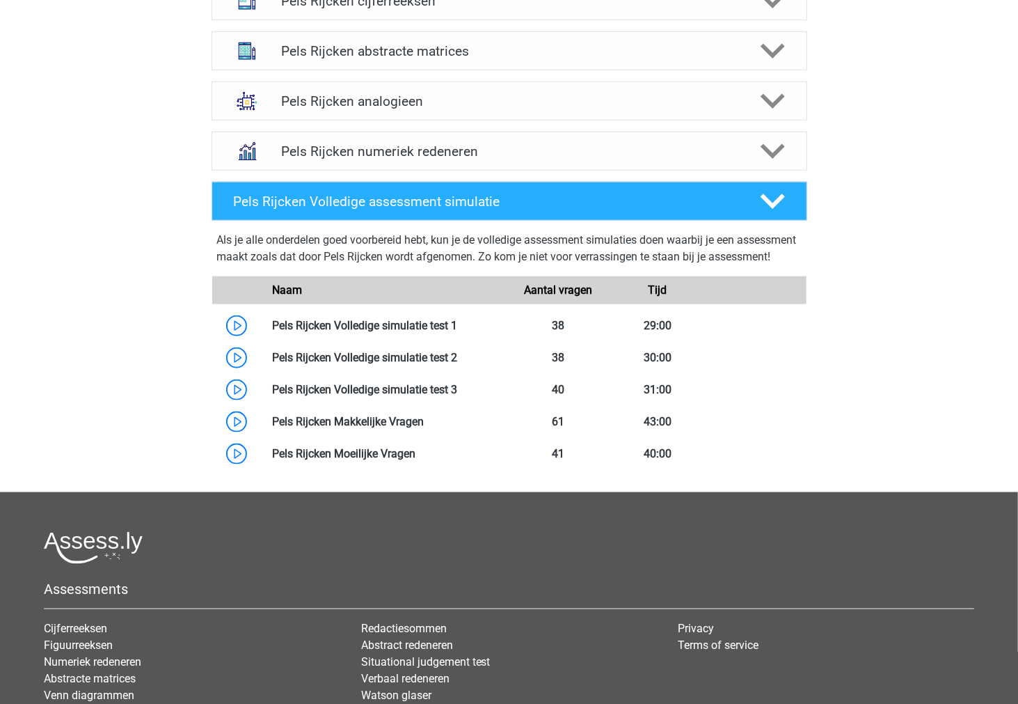
scroll to position [550, 0]
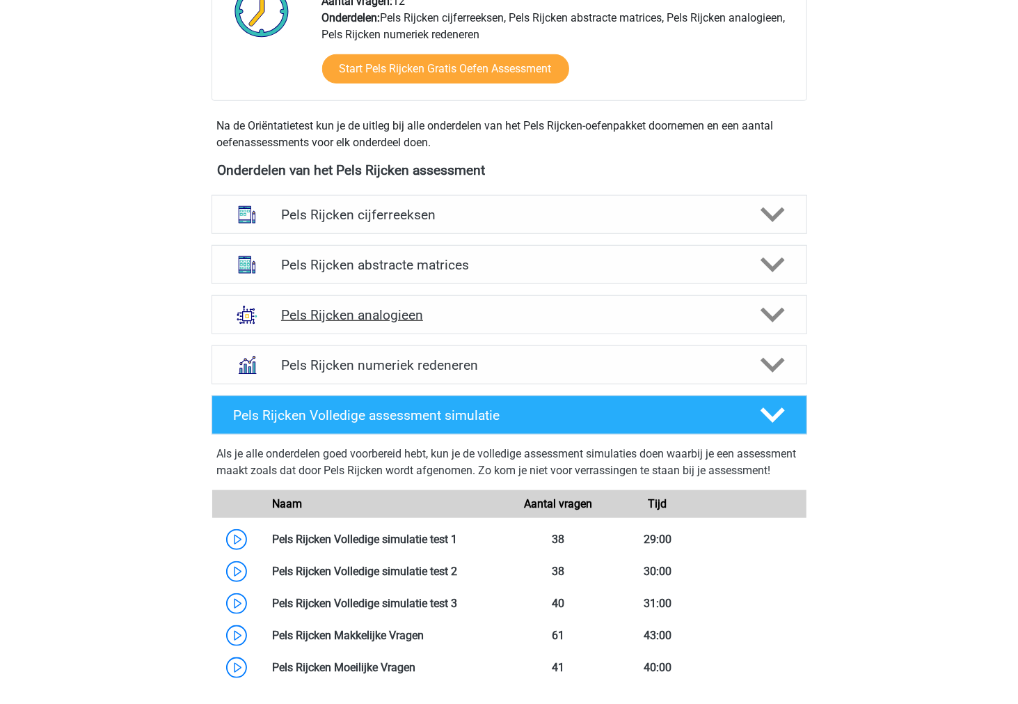
click at [378, 319] on h4 "Pels Rijcken analogieen" at bounding box center [509, 315] width 456 height 16
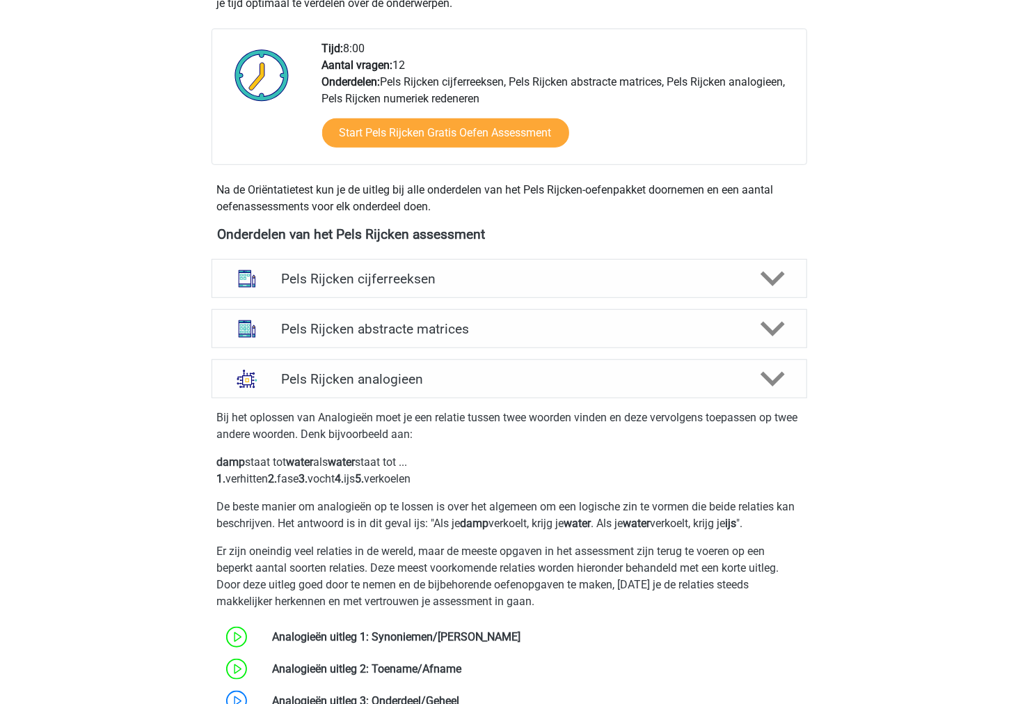
scroll to position [472, 0]
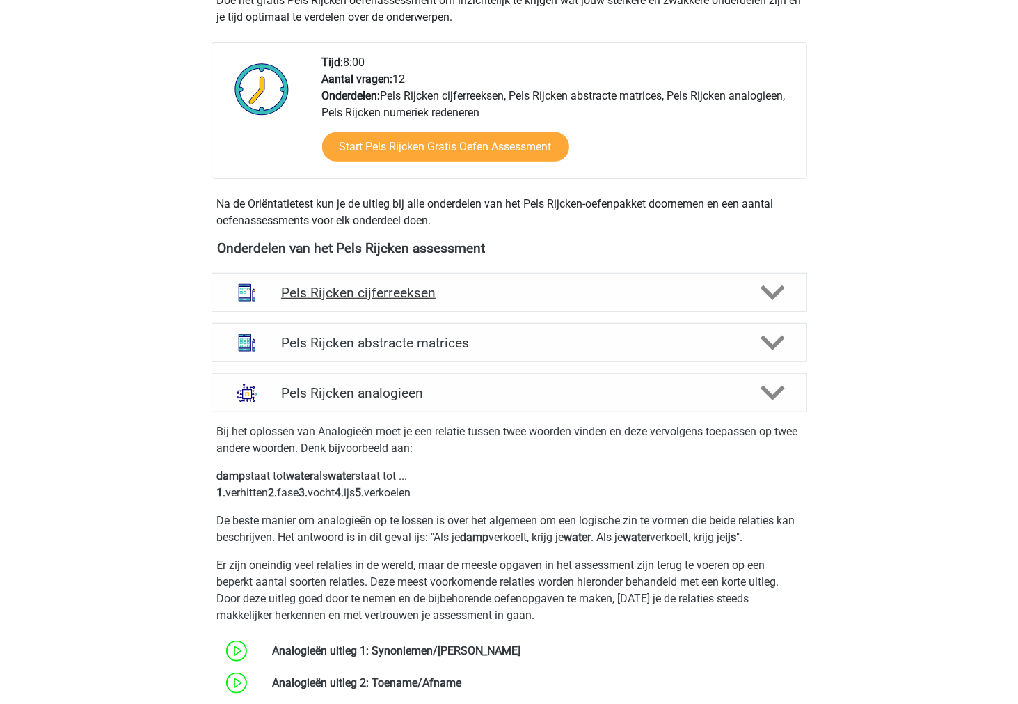
click at [357, 296] on h4 "Pels Rijcken cijferreeksen" at bounding box center [509, 293] width 456 height 16
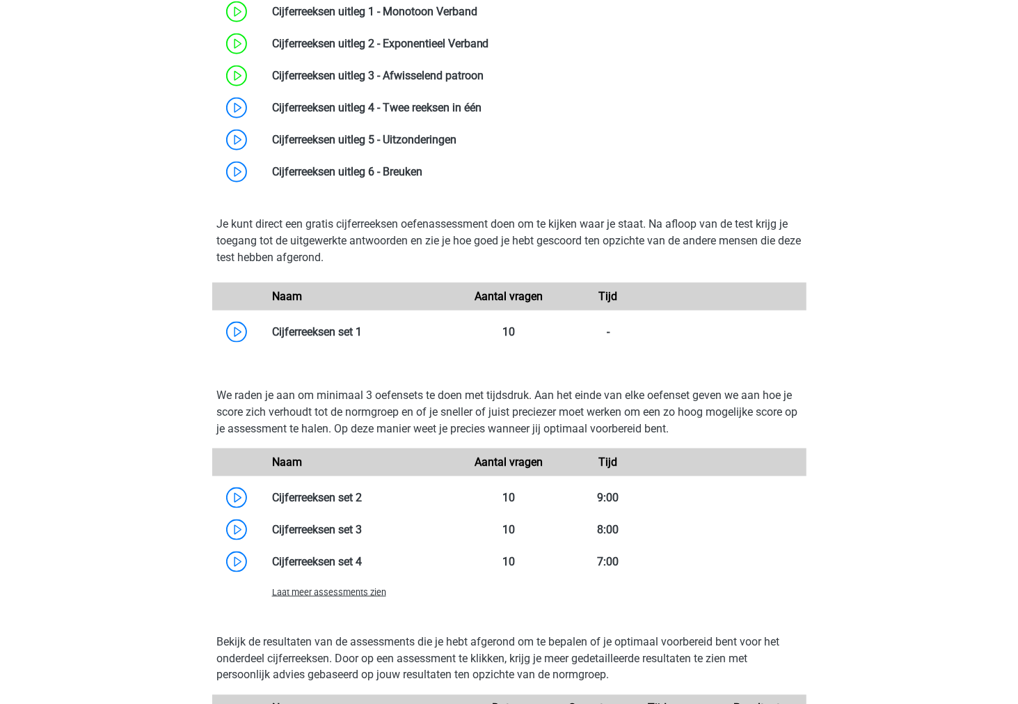
scroll to position [0, 0]
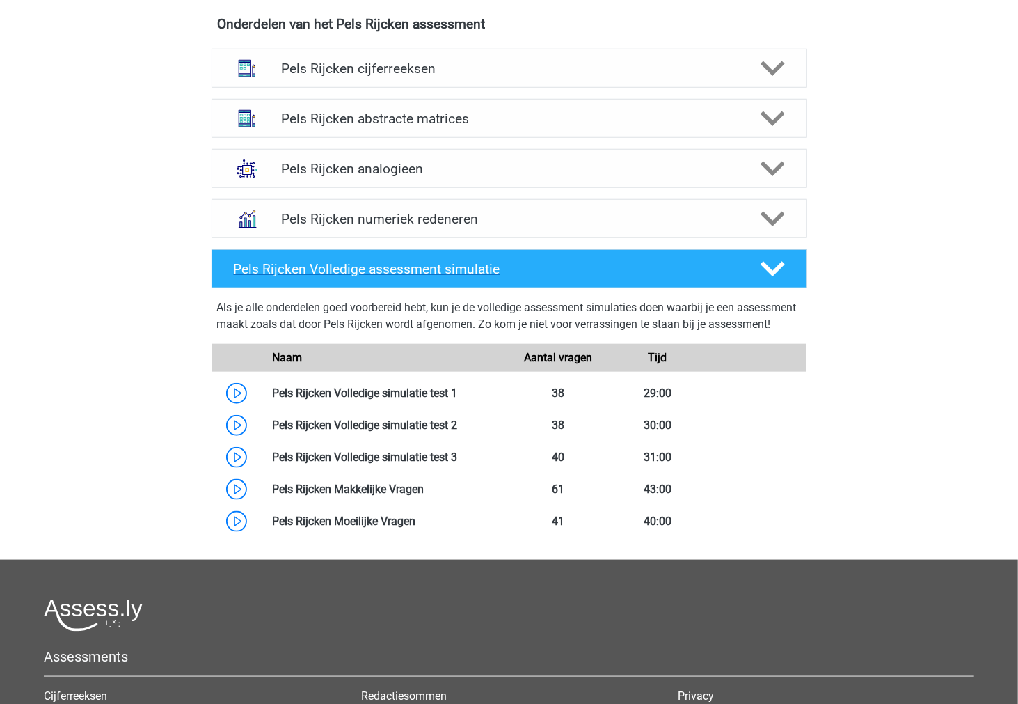
scroll to position [618, 0]
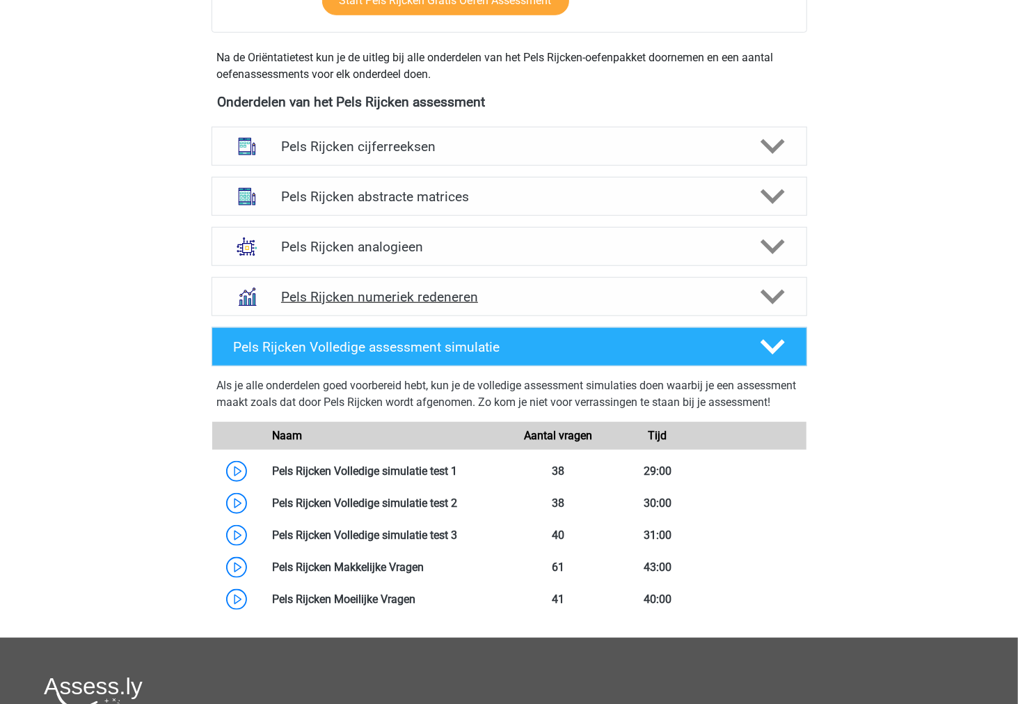
click at [441, 299] on h4 "Pels Rijcken numeriek redeneren" at bounding box center [509, 297] width 456 height 16
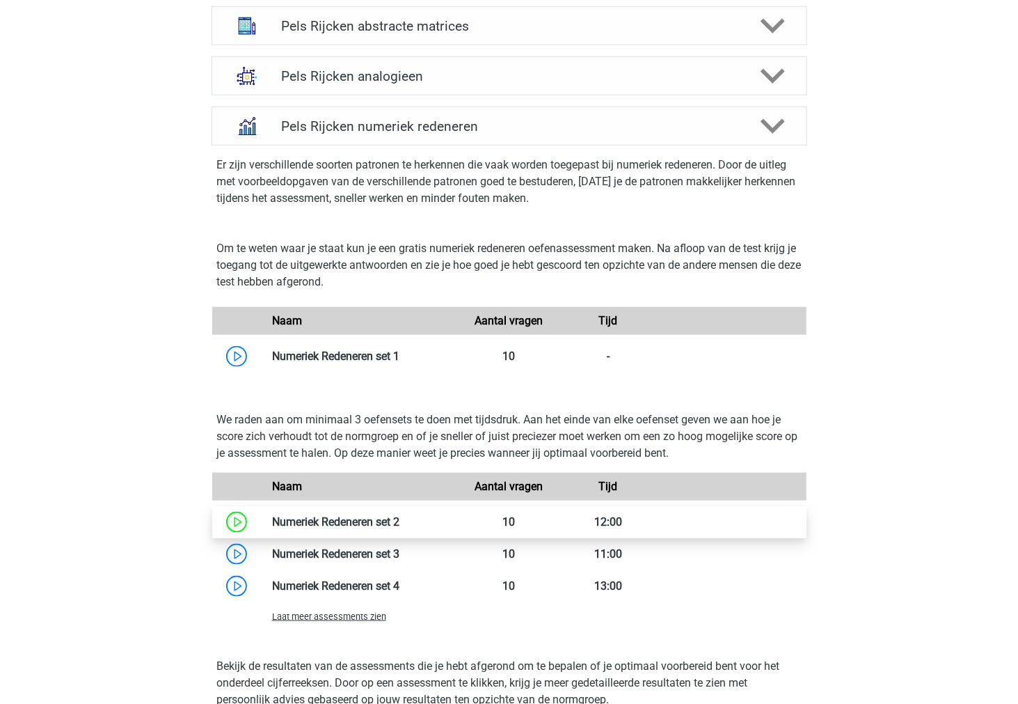
scroll to position [464, 0]
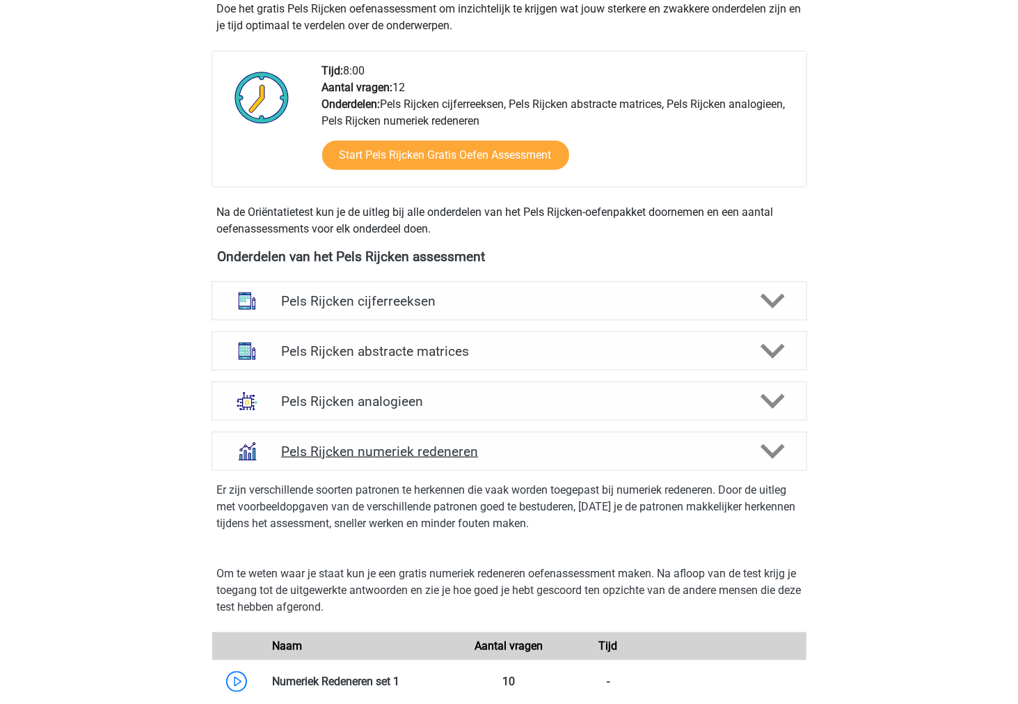
click at [376, 449] on h4 "Pels Rijcken numeriek redeneren" at bounding box center [509, 451] width 456 height 16
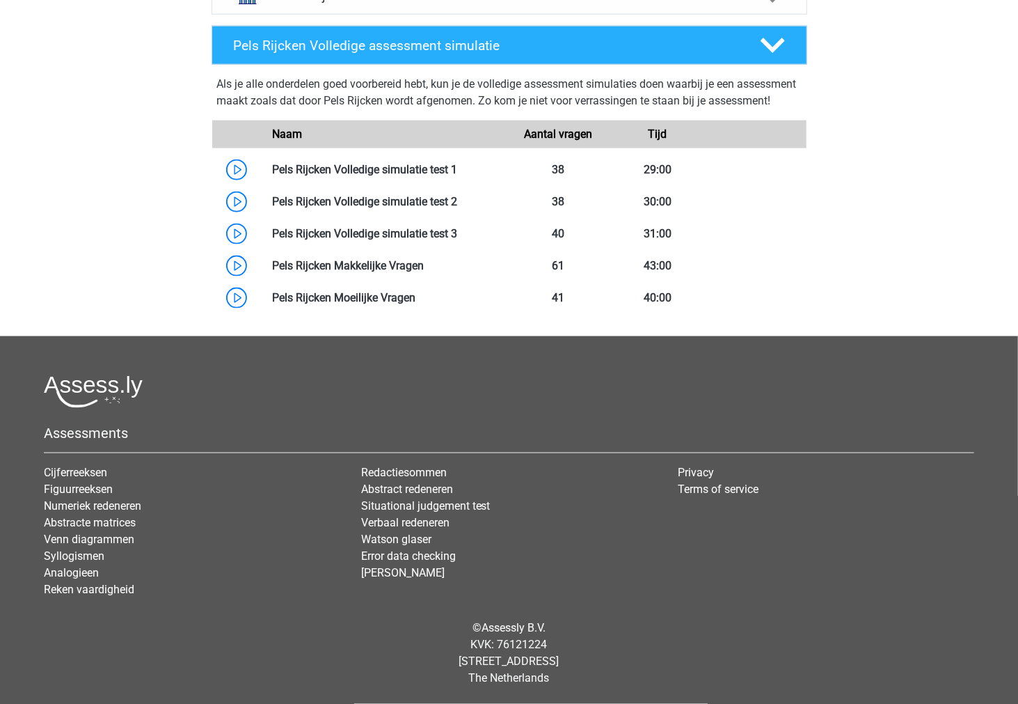
scroll to position [928, 0]
